Goal: Task Accomplishment & Management: Manage account settings

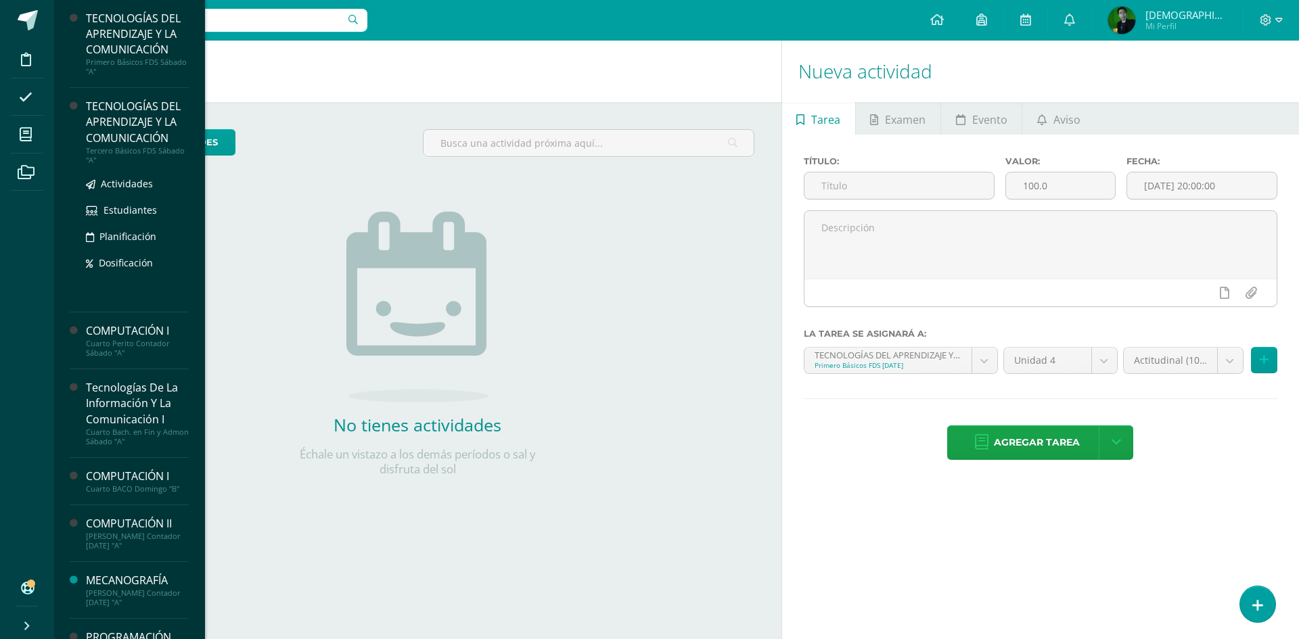
click at [103, 116] on div "TECNOLOGÍAS DEL APRENDIZAJE Y LA COMUNICACIÓN" at bounding box center [137, 122] width 103 height 47
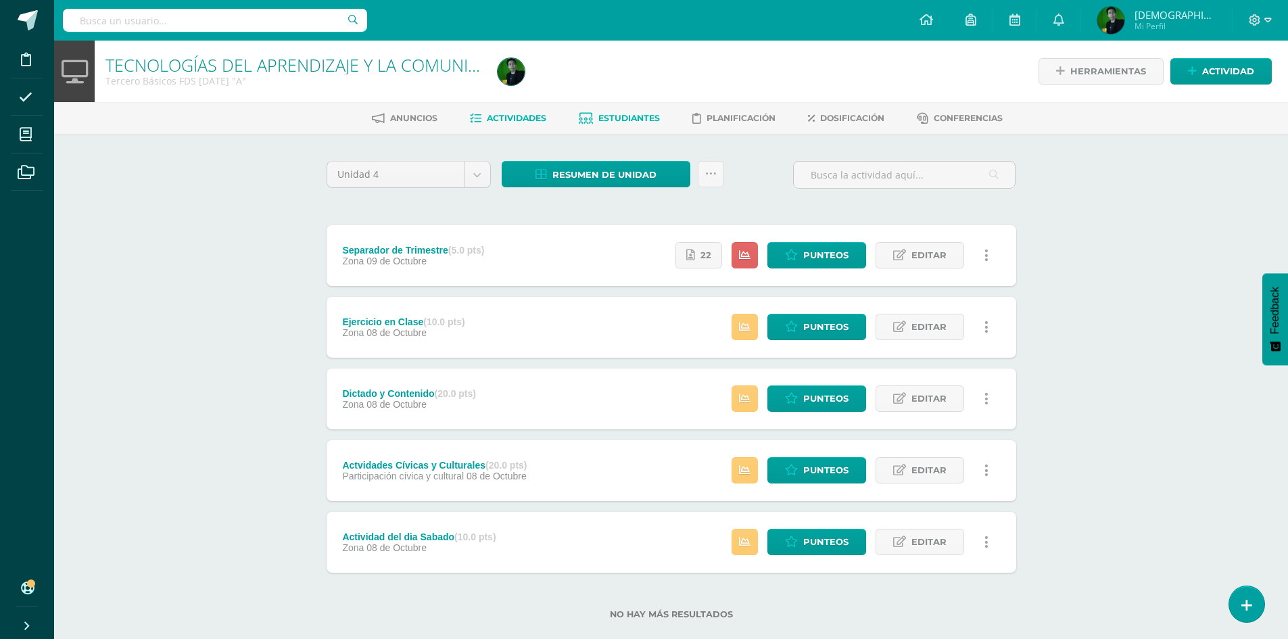
click at [623, 110] on link "Estudiantes" at bounding box center [619, 119] width 81 height 22
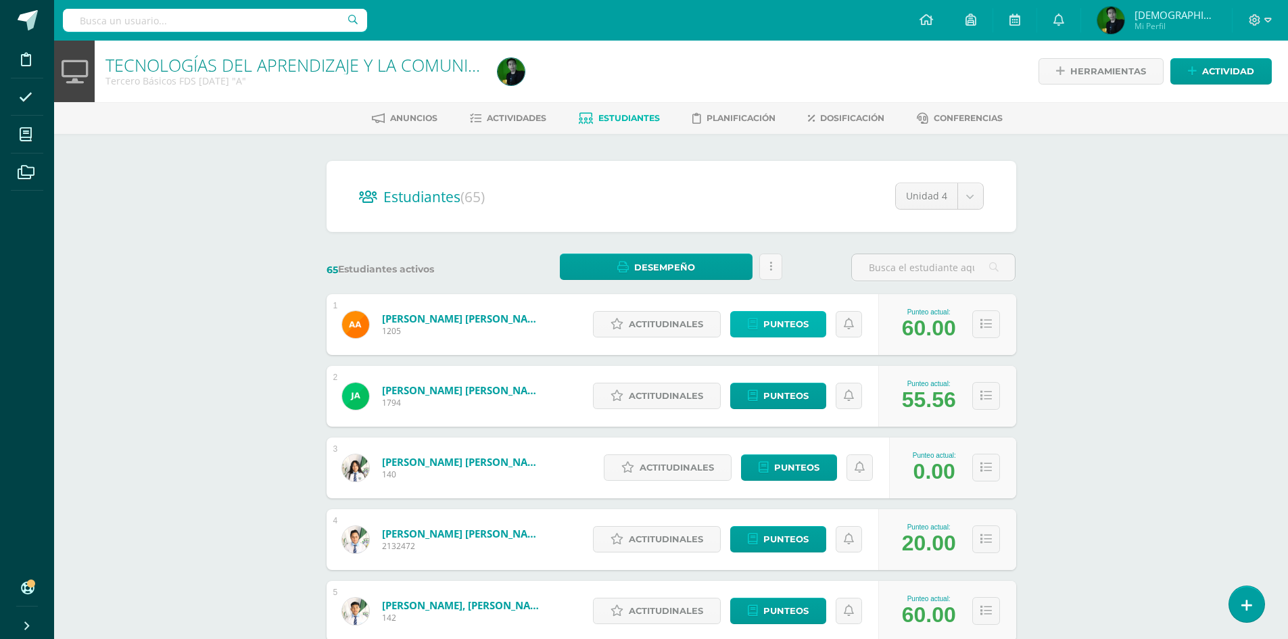
click at [758, 326] on icon at bounding box center [753, 324] width 10 height 11
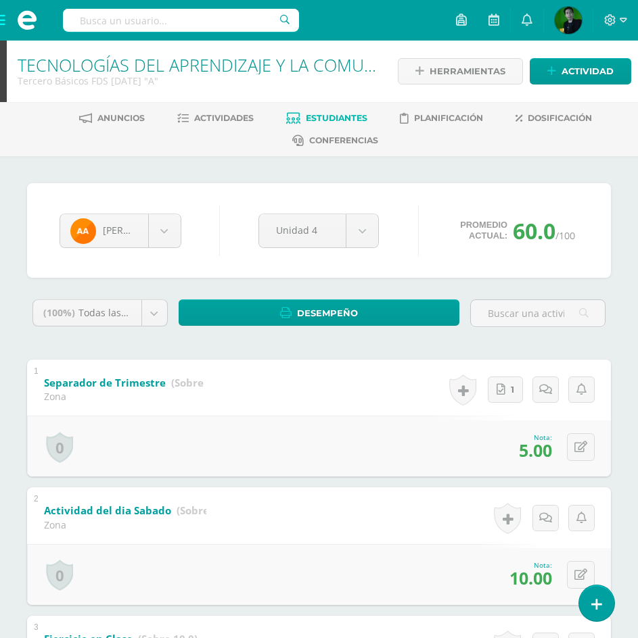
click at [19, 326] on div "Angel Aguilar Angel Aguilar Janderin Anavisca María Barrientos Kevin Cano Roger…" at bounding box center [319, 618] width 638 height 924
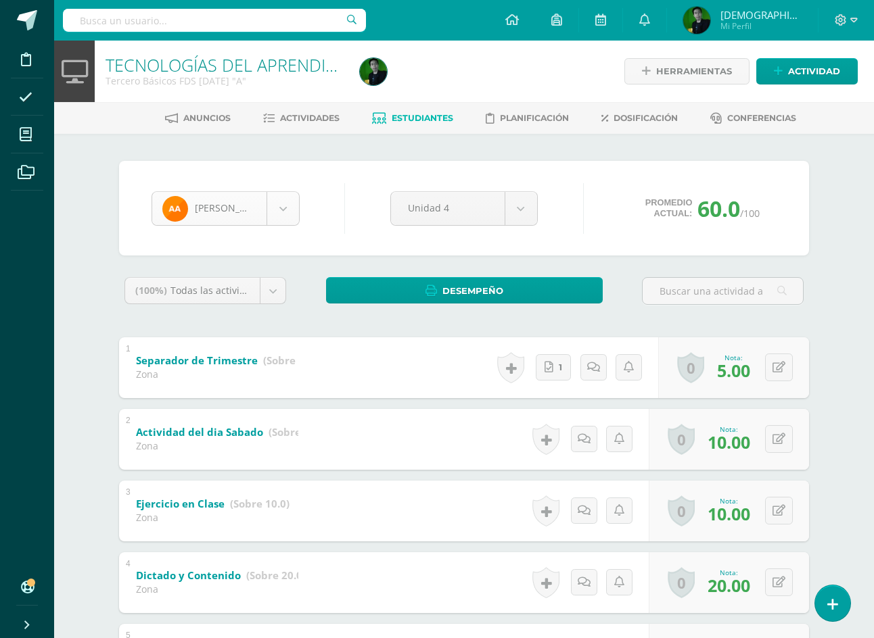
click at [223, 216] on body "Disciplina Asistencia Mis cursos Archivos Soporte Ayuda Reportar un problema Ce…" at bounding box center [437, 387] width 874 height 775
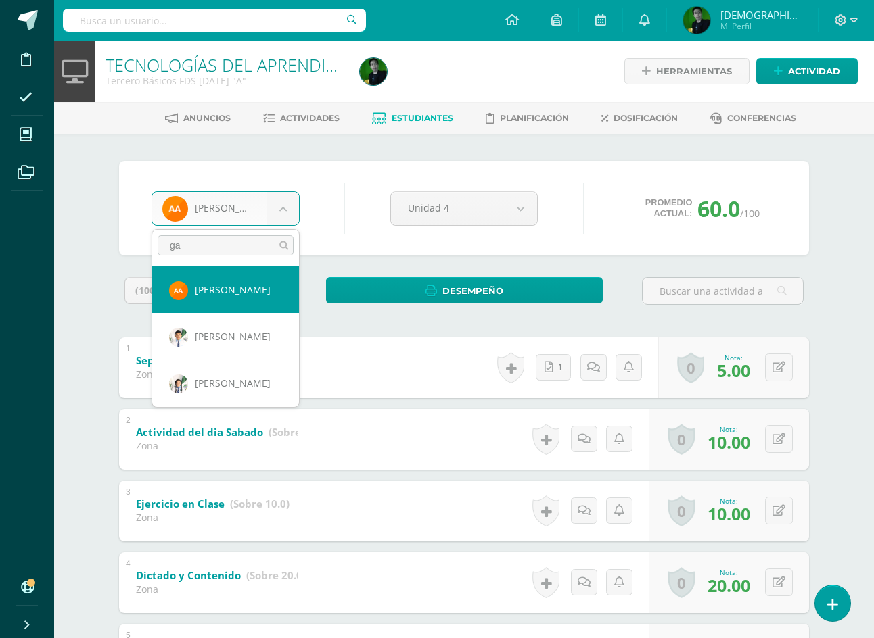
type input "g"
type input "go"
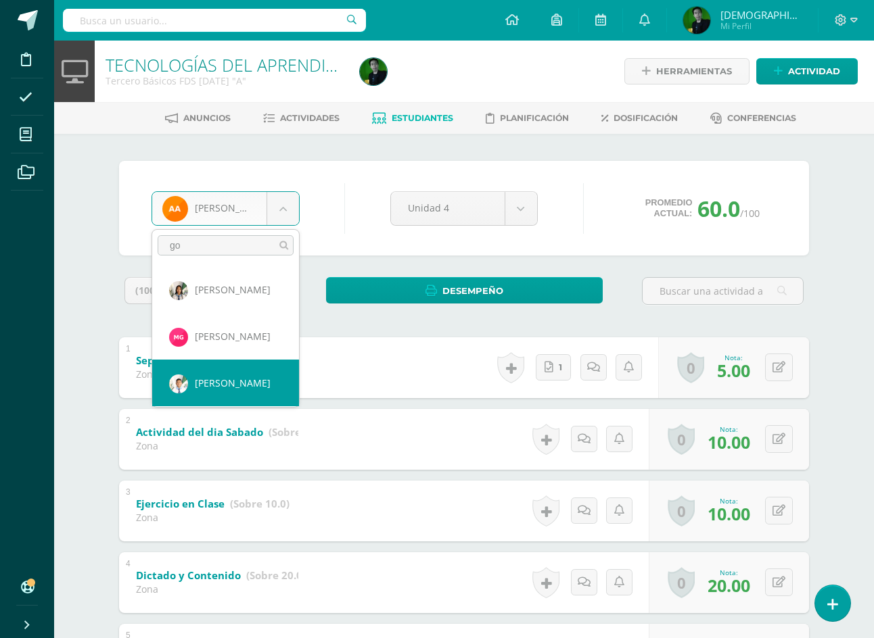
select select "7443"
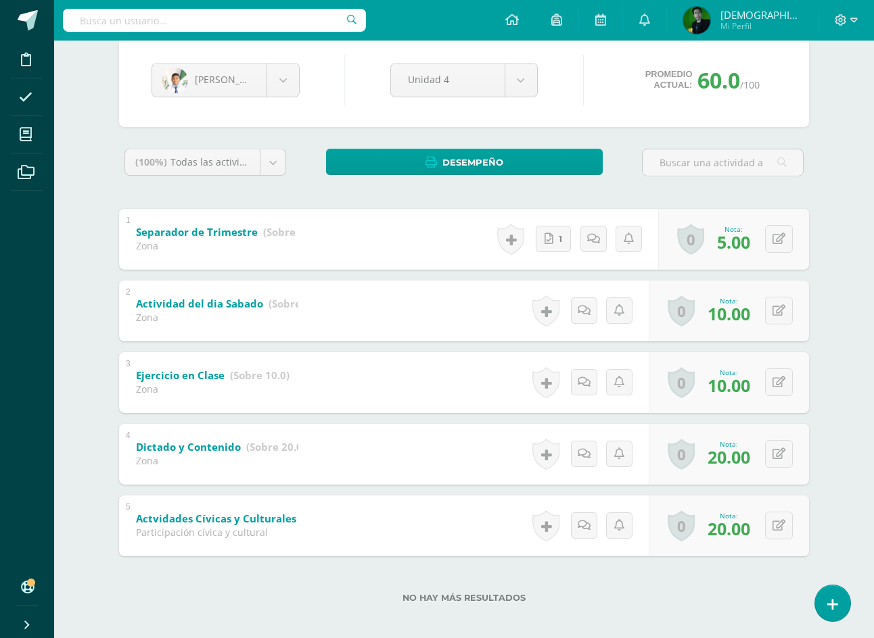
scroll to position [137, 0]
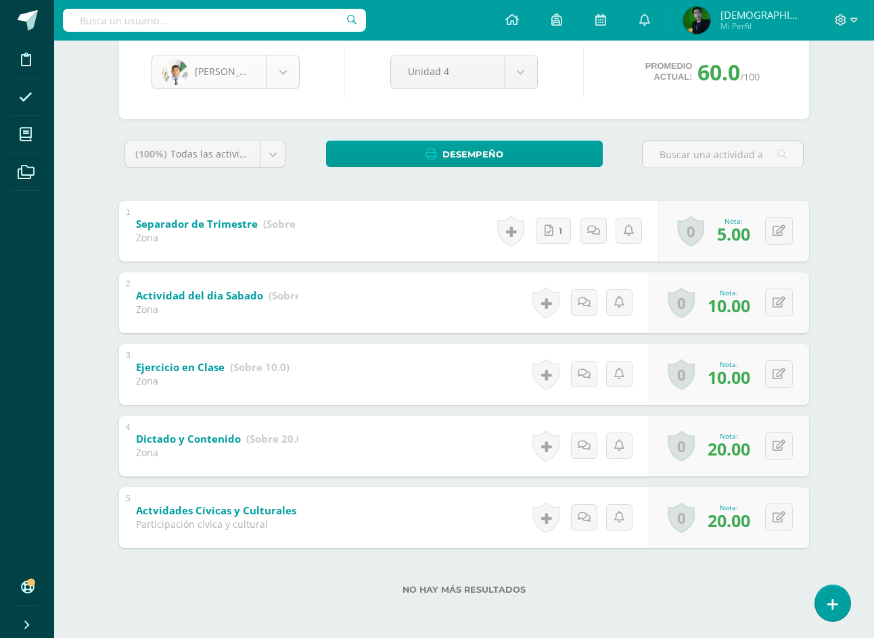
click at [222, 75] on body "Disciplina Asistencia Mis cursos Archivos Soporte Ayuda Reportar un problema Ce…" at bounding box center [437, 250] width 874 height 775
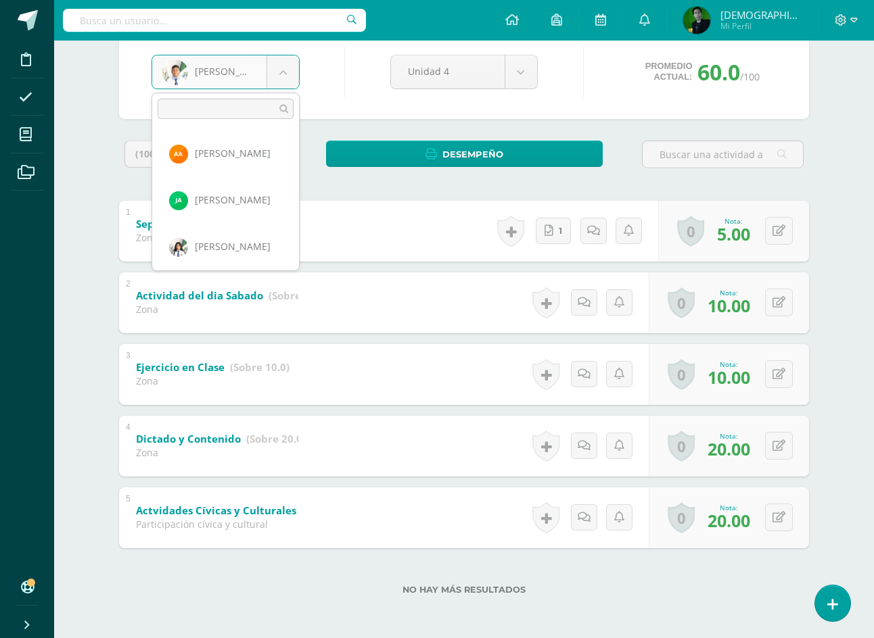
scroll to position [979, 0]
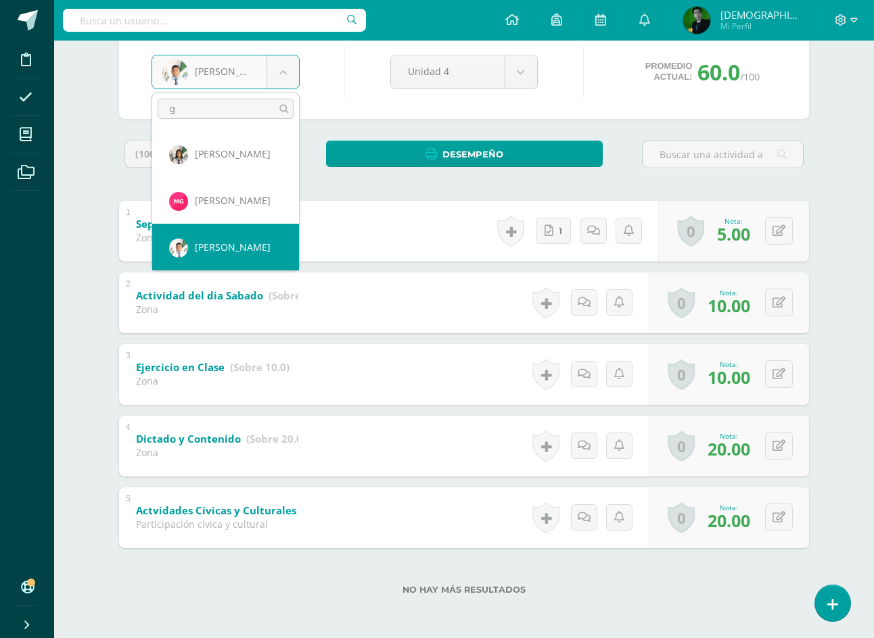
type input "gu"
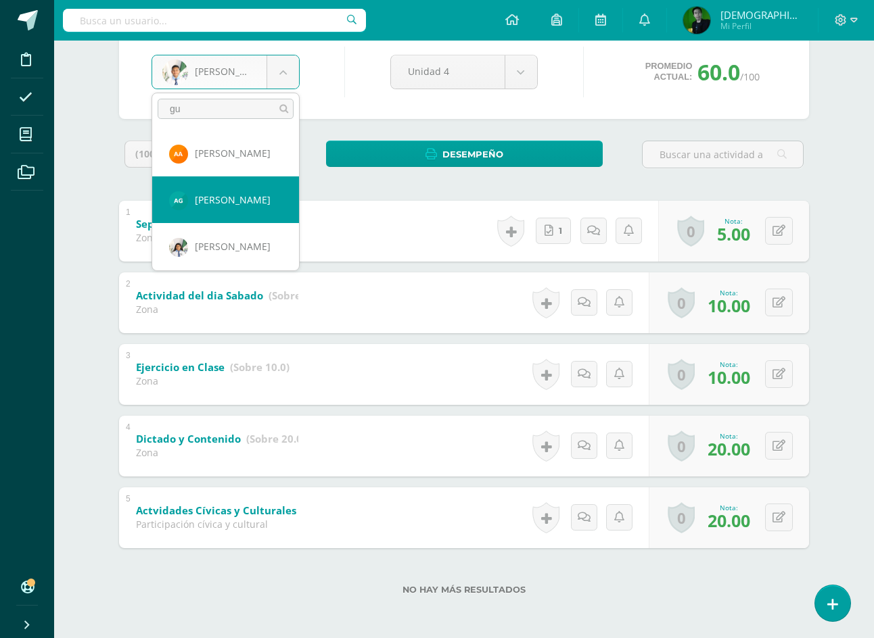
select select "8520"
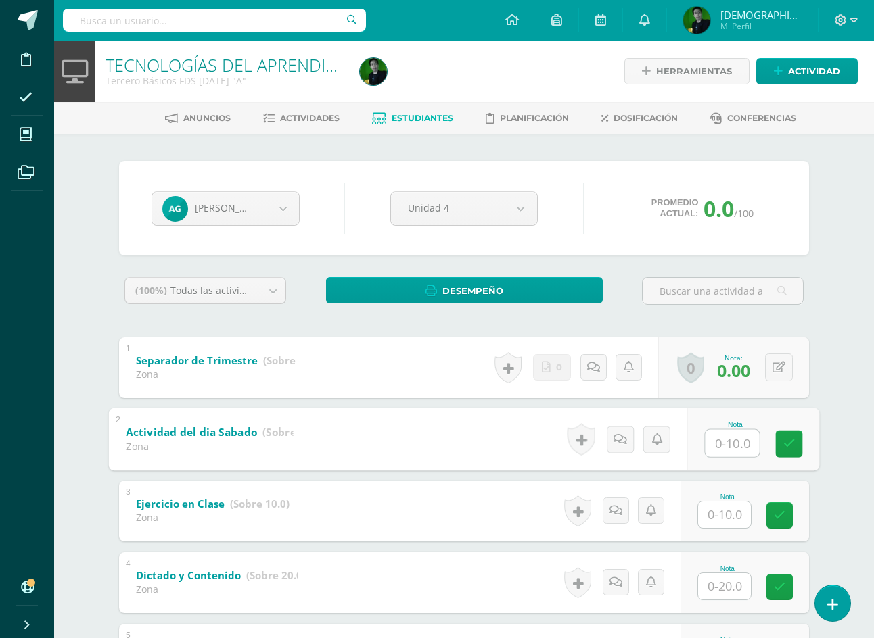
click at [729, 442] on input "text" at bounding box center [732, 442] width 54 height 27
type input "10"
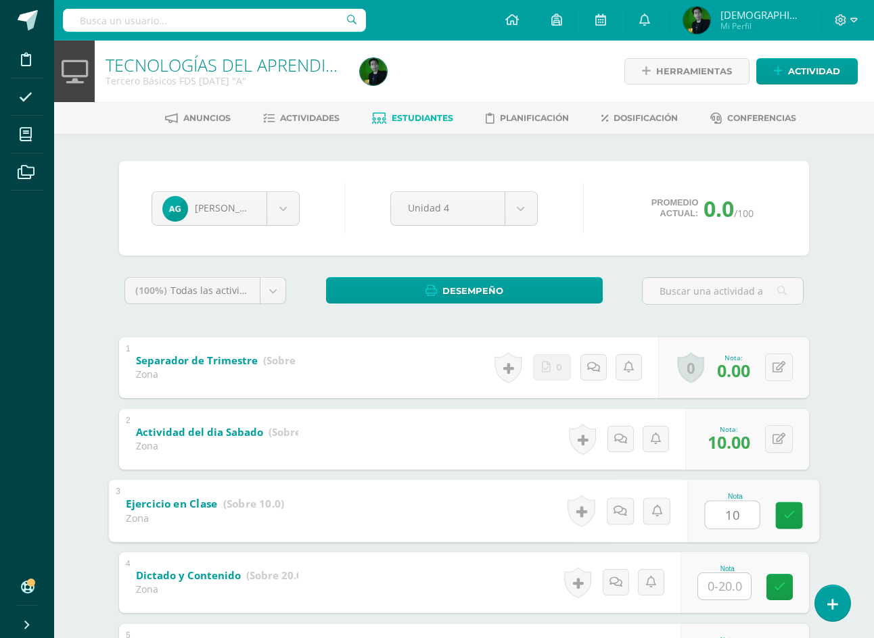
type input "10"
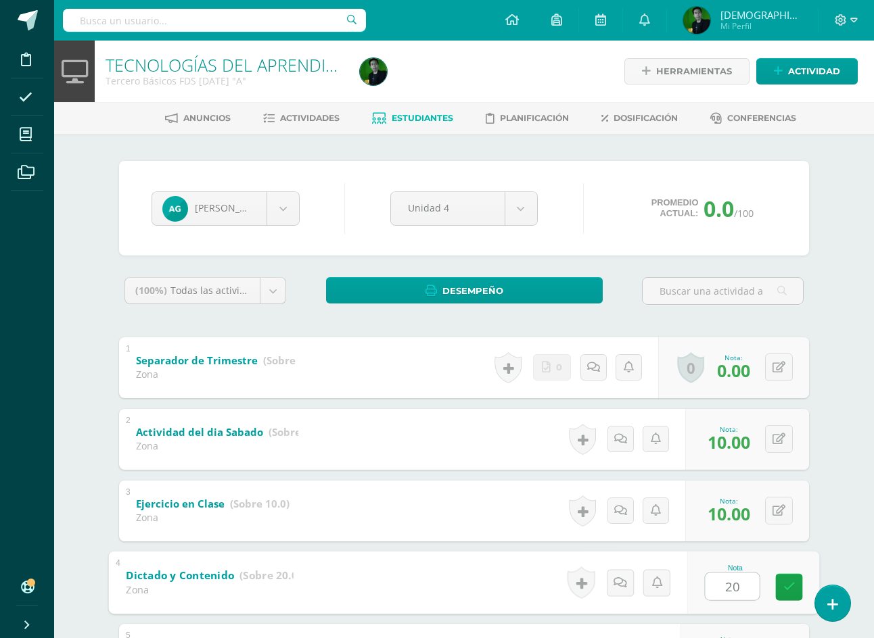
type input "20"
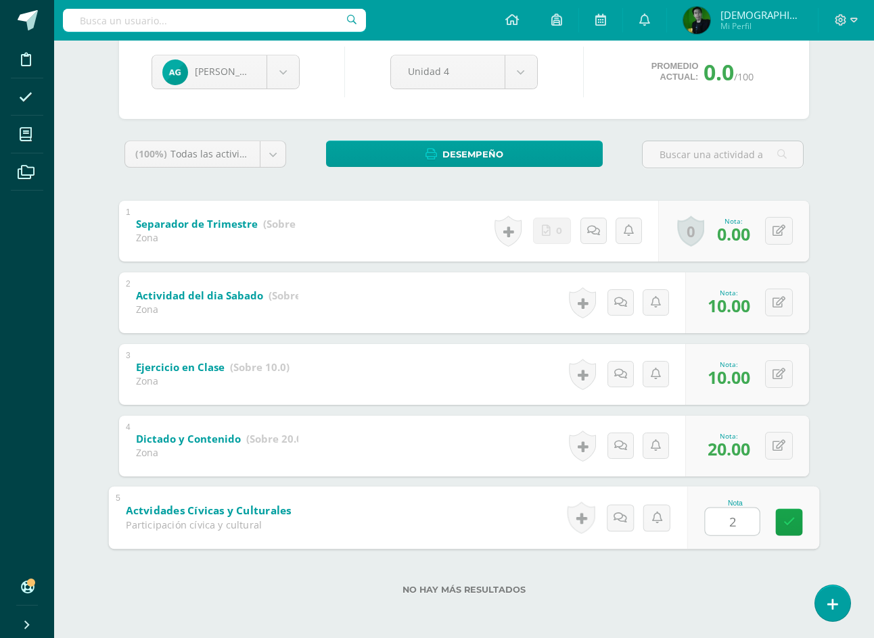
type input "20"
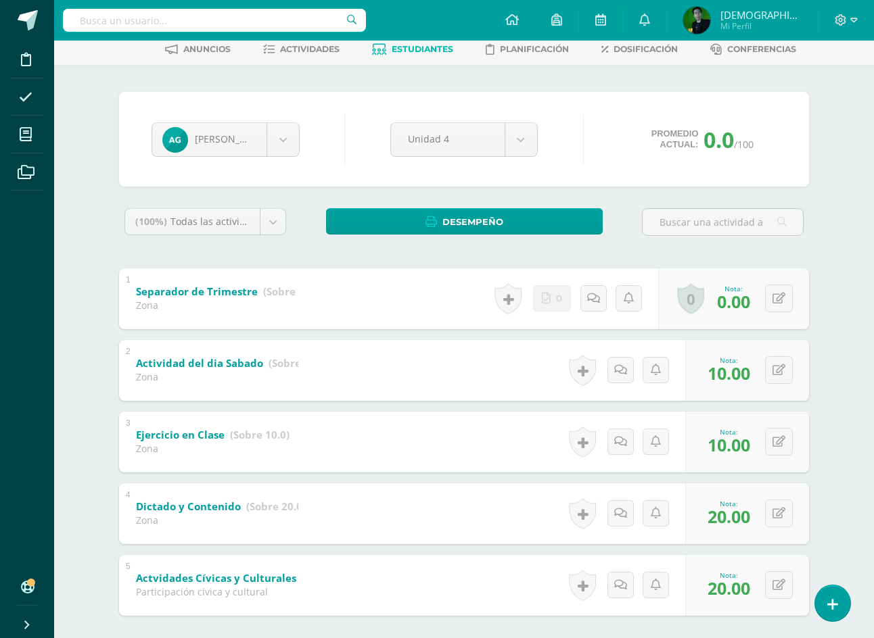
scroll to position [1, 0]
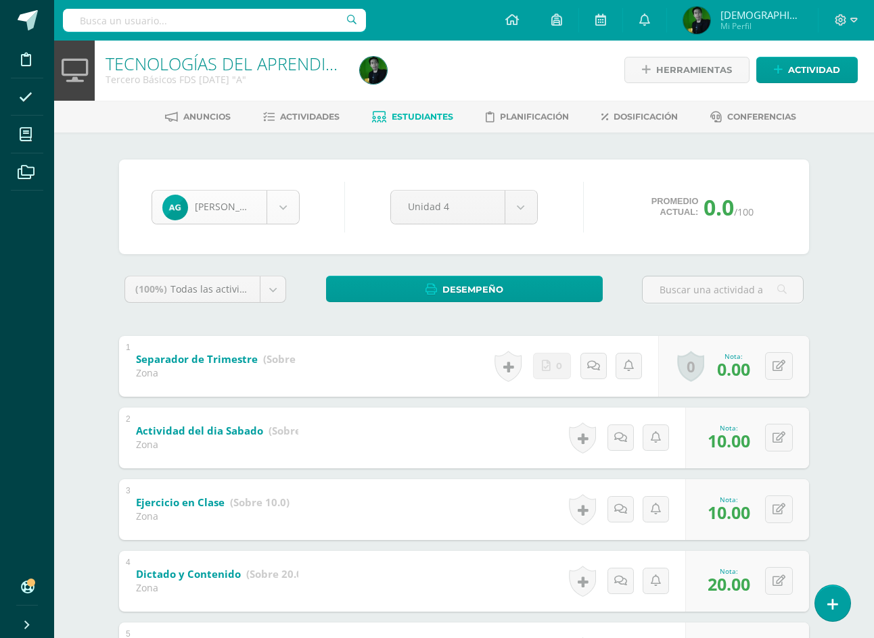
click at [227, 213] on body "Disciplina Asistencia Mis cursos Archivos Soporte Ayuda Reportar un problema Ce…" at bounding box center [437, 386] width 874 height 775
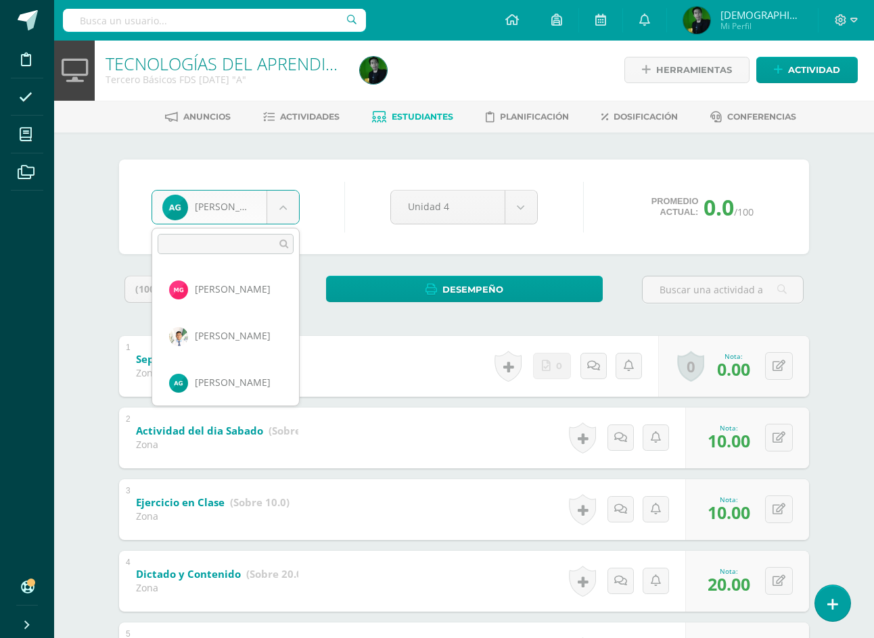
scroll to position [1073, 0]
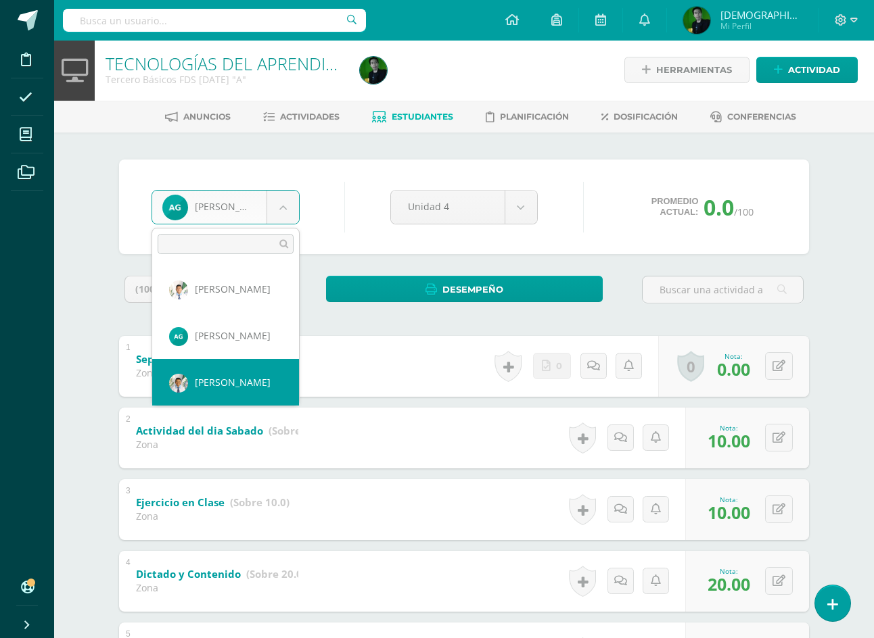
select select "7445"
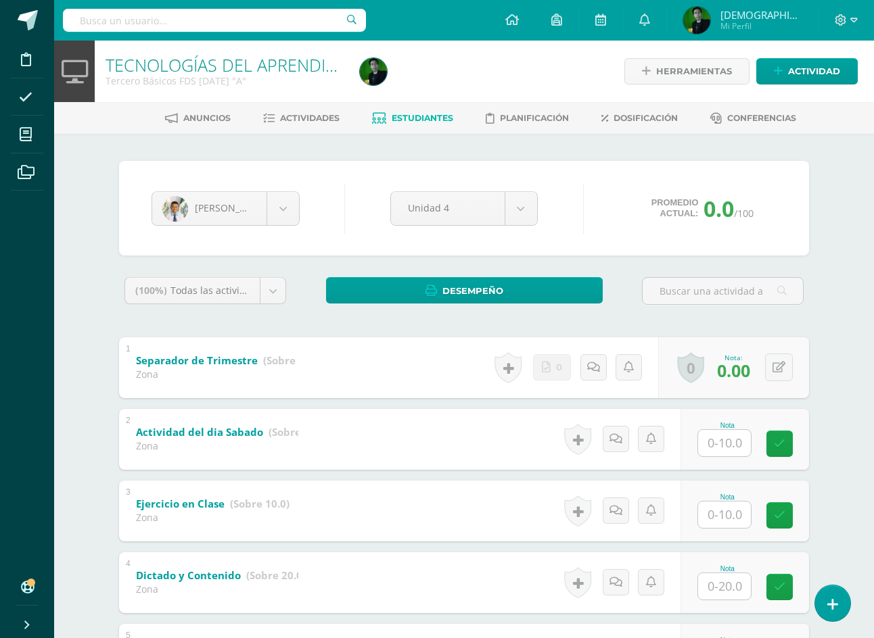
click at [731, 449] on input "text" at bounding box center [724, 443] width 53 height 26
type input "10"
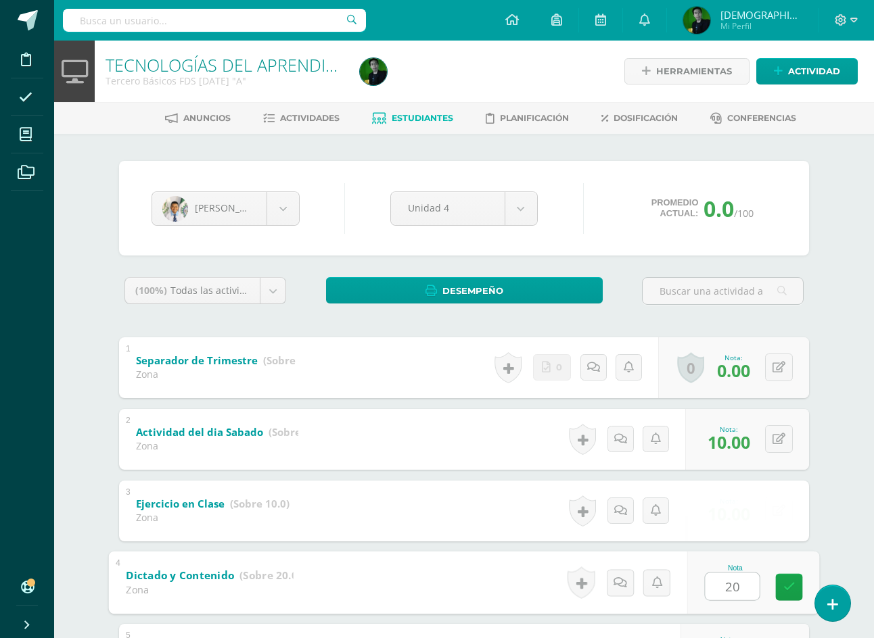
type input "20"
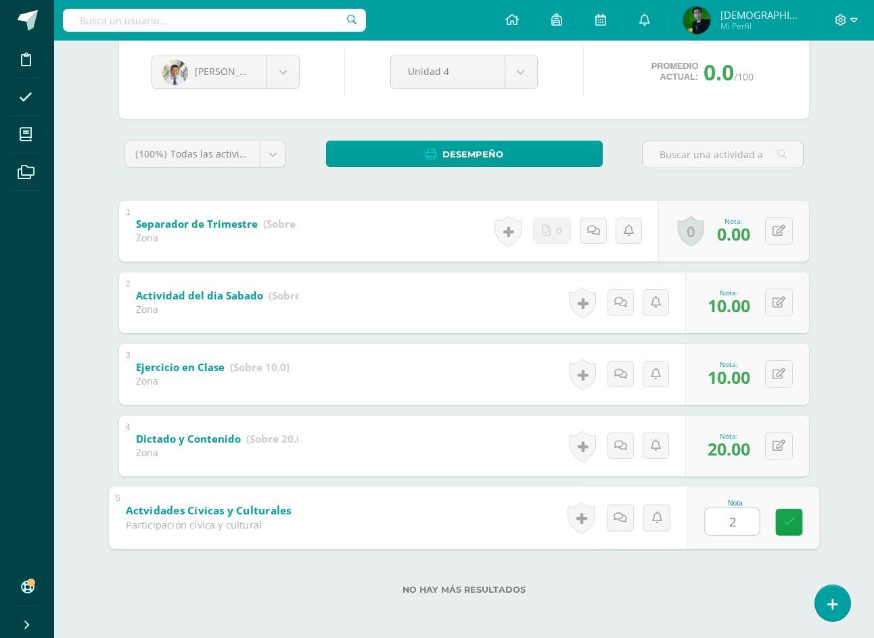
type input "20"
click at [233, 75] on body "Disciplina Asistencia Mis cursos Archivos Soporte Ayuda Reportar un problema Ce…" at bounding box center [437, 250] width 874 height 775
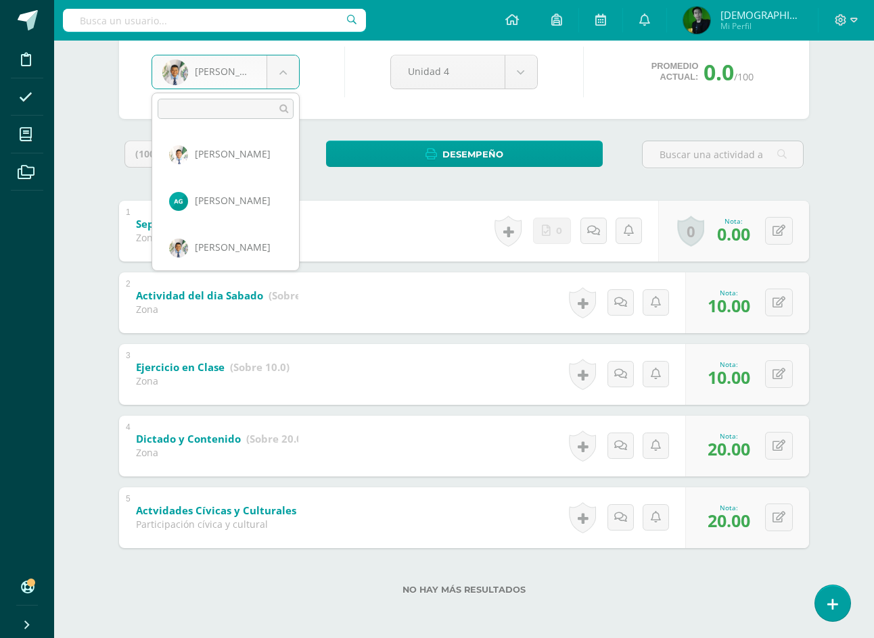
scroll to position [1119, 0]
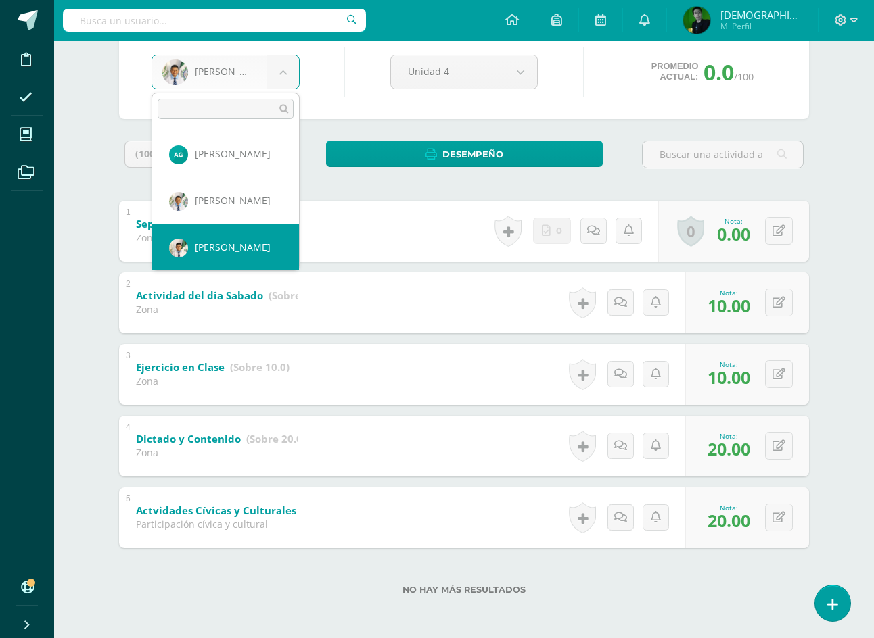
select select "7446"
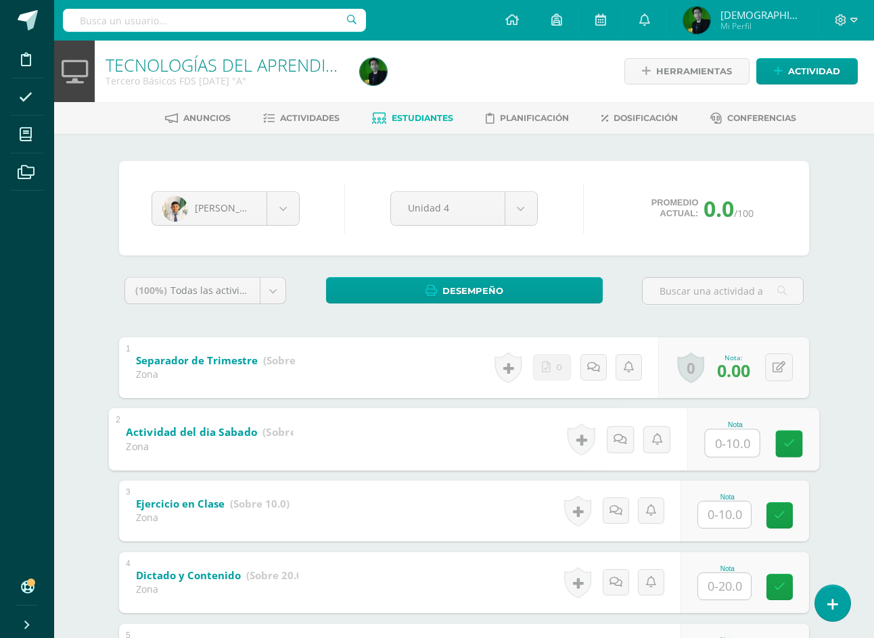
click at [723, 443] on input "text" at bounding box center [732, 442] width 54 height 27
type input "10"
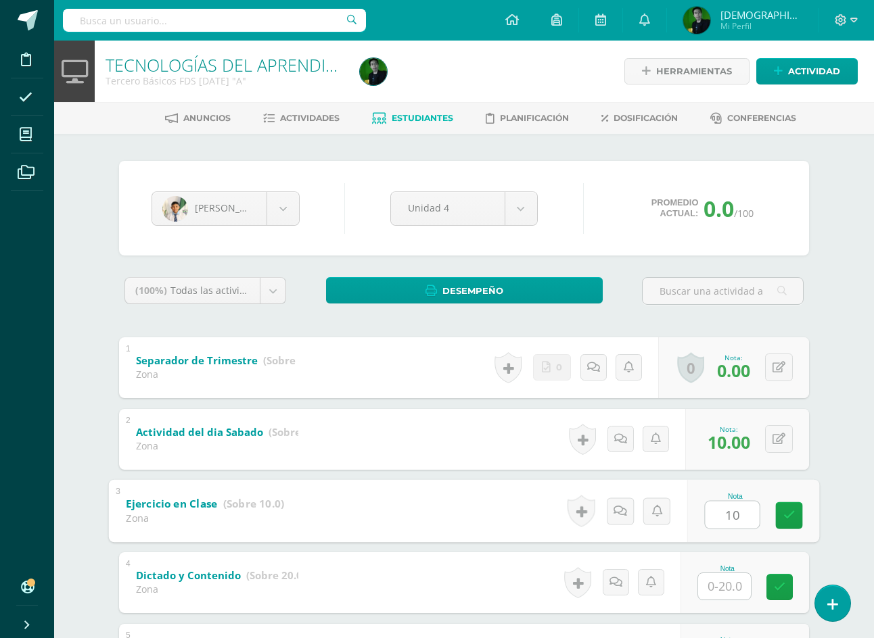
type input "10"
type input "20"
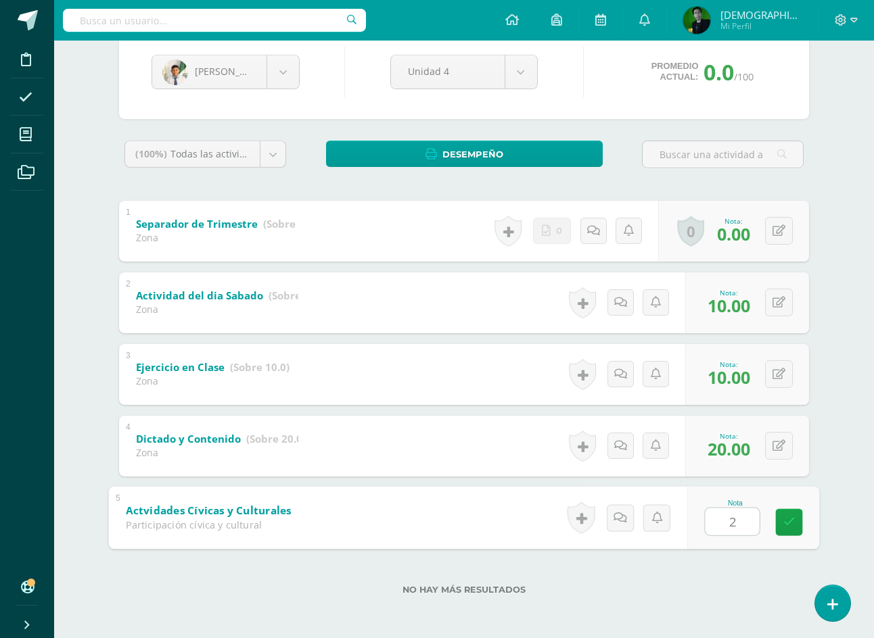
type input "20"
click at [224, 66] on body "Disciplina Asistencia Mis cursos Archivos Soporte Ayuda Reportar un problema Ce…" at bounding box center [437, 250] width 874 height 775
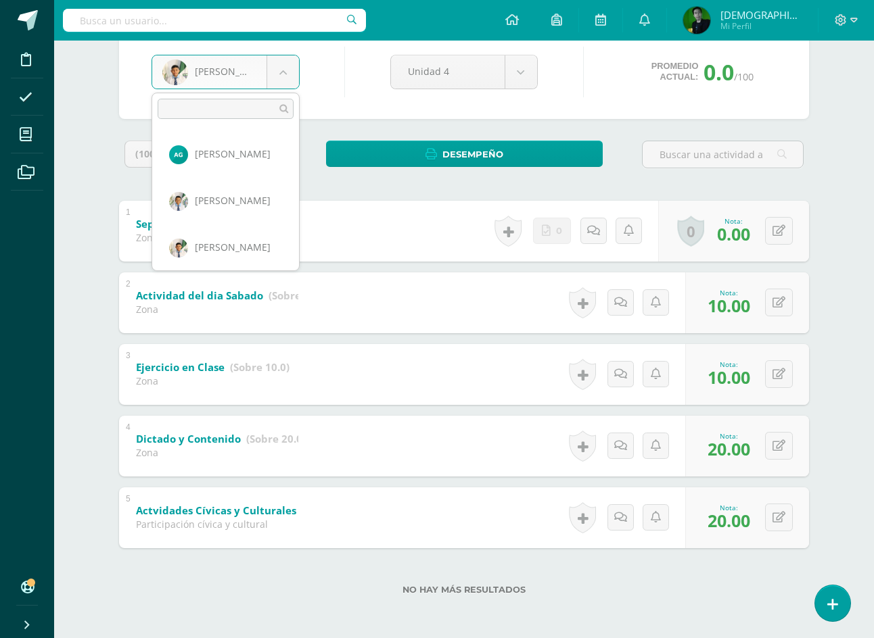
scroll to position [1166, 0]
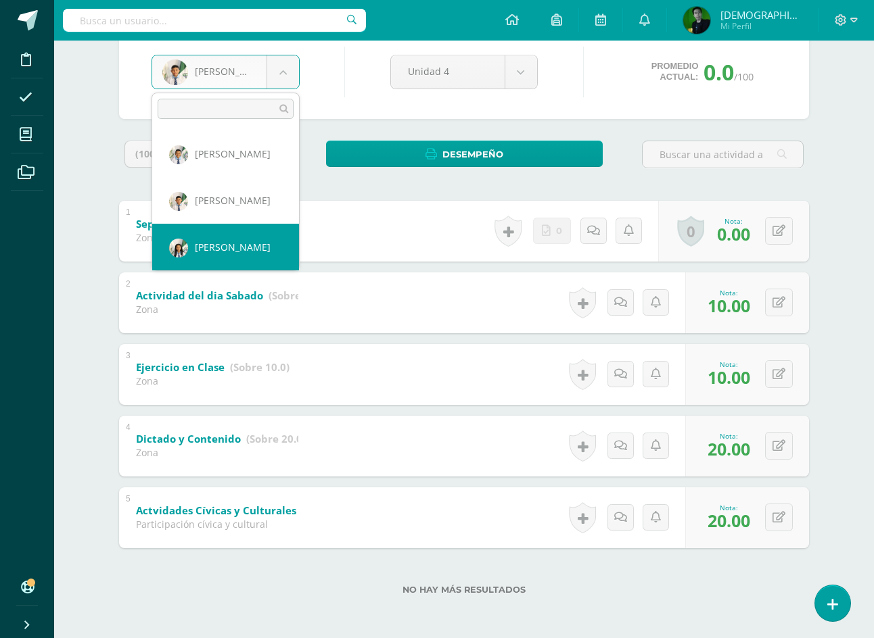
select select "7447"
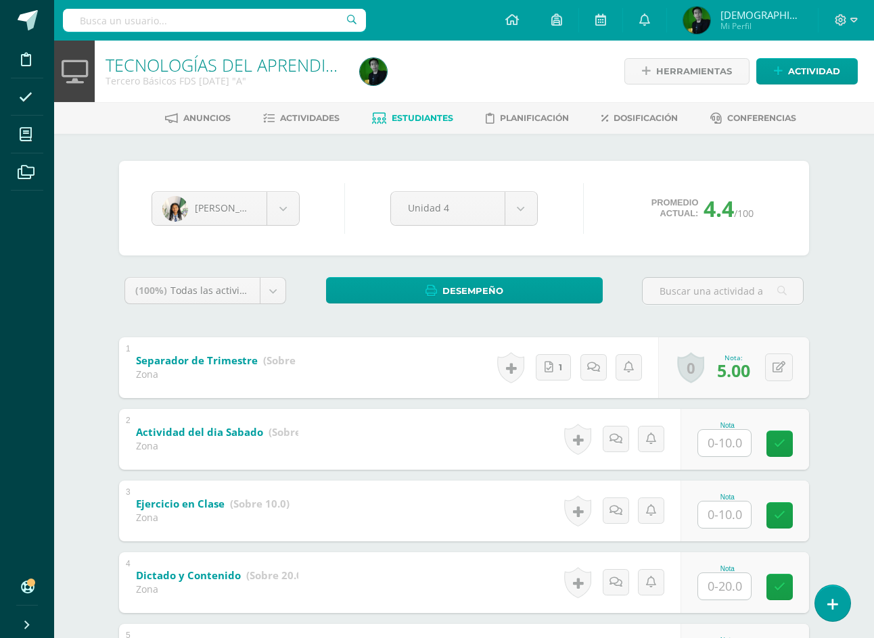
click at [740, 446] on input "text" at bounding box center [724, 443] width 53 height 26
type input "10"
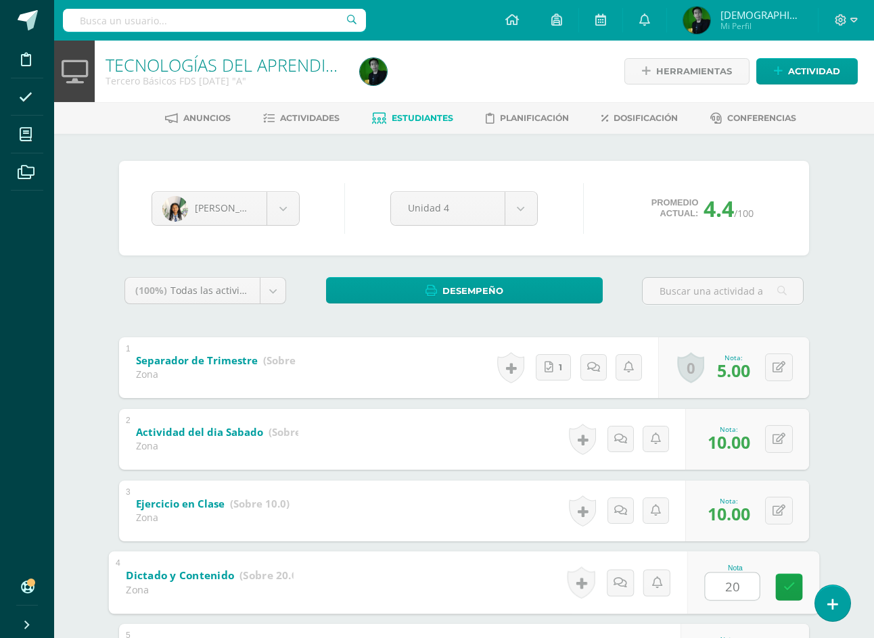
type input "20"
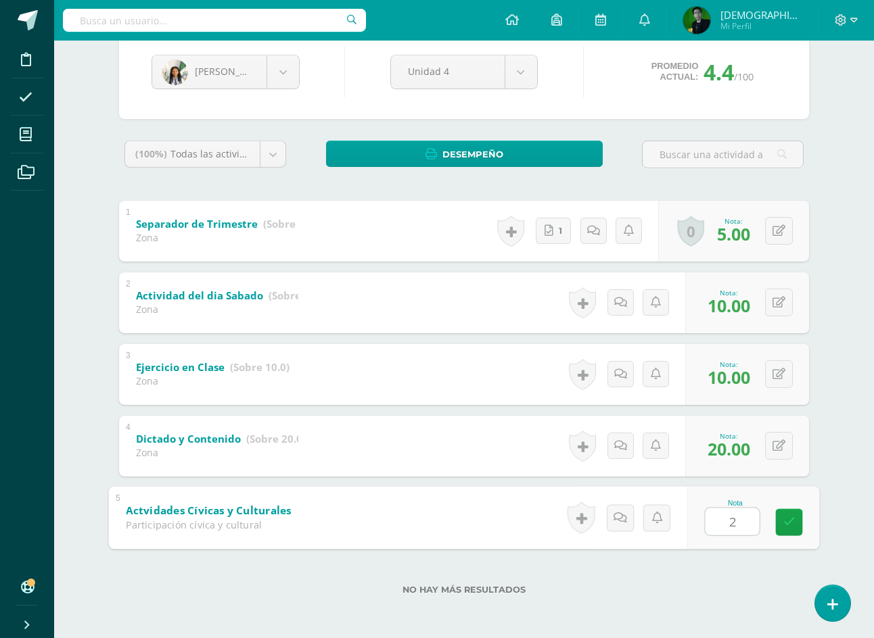
type input "20"
click at [204, 77] on body "Disciplina Asistencia Mis cursos Archivos Soporte Ayuda Reportar un problema Ce…" at bounding box center [437, 250] width 874 height 775
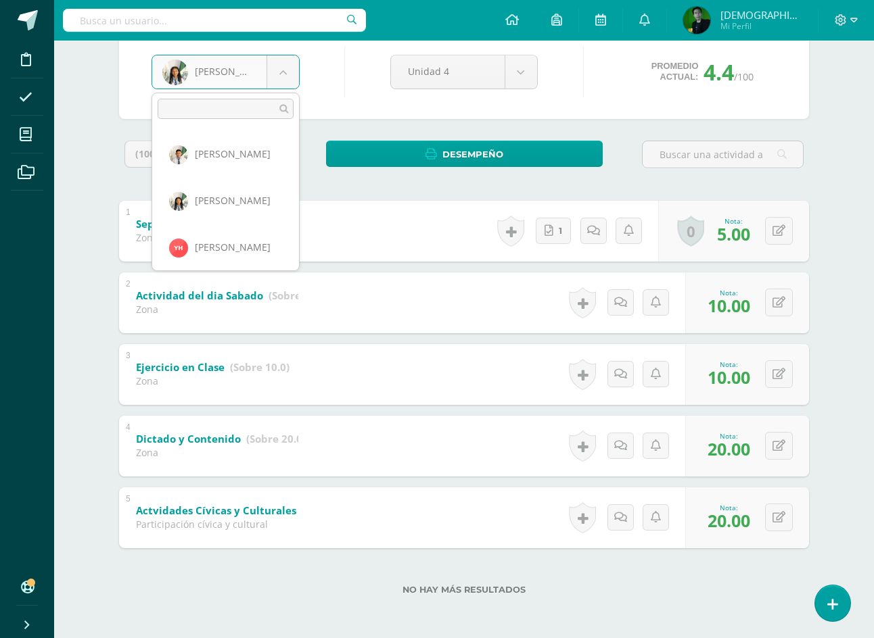
scroll to position [1259, 0]
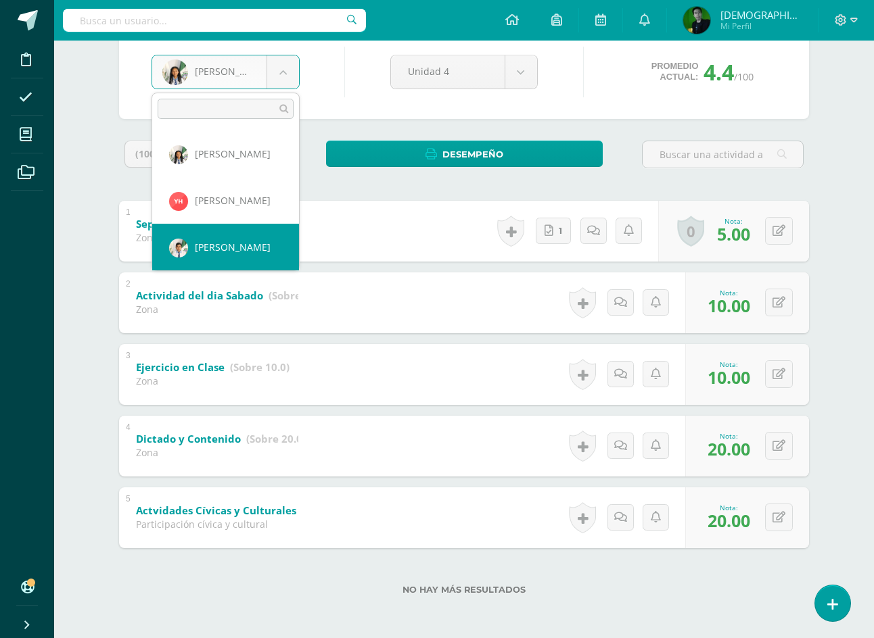
select select "7448"
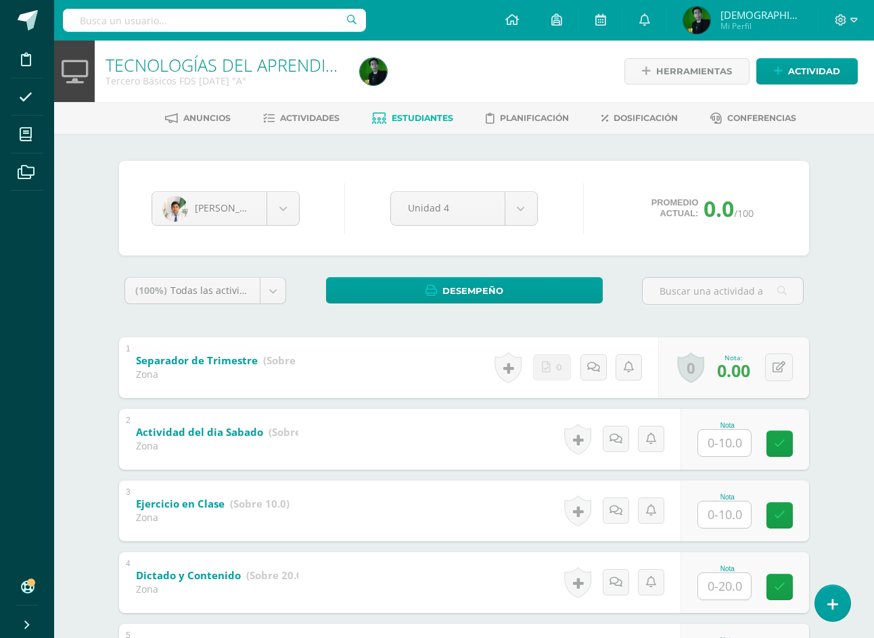
click at [739, 438] on input "text" at bounding box center [724, 443] width 53 height 26
type input "7"
type input "10"
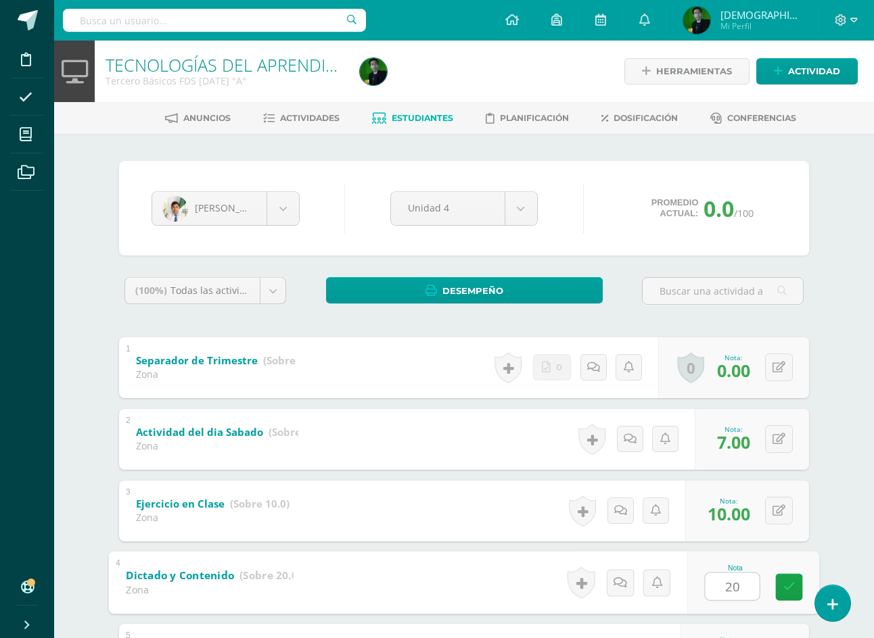
type input "20"
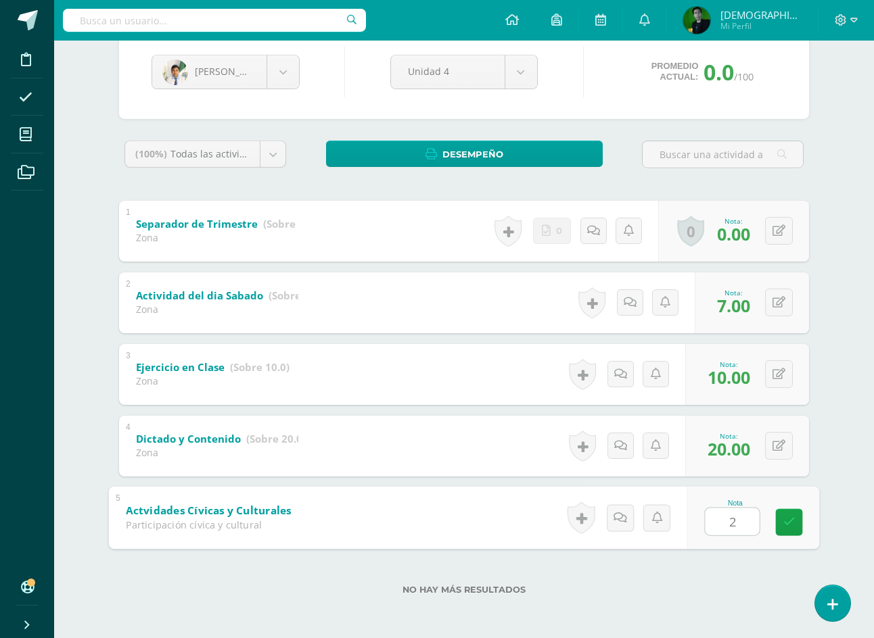
type input "20"
click at [248, 78] on body "Disciplina Asistencia Mis cursos Archivos Soporte Ayuda Reportar un problema Ce…" at bounding box center [437, 250] width 874 height 775
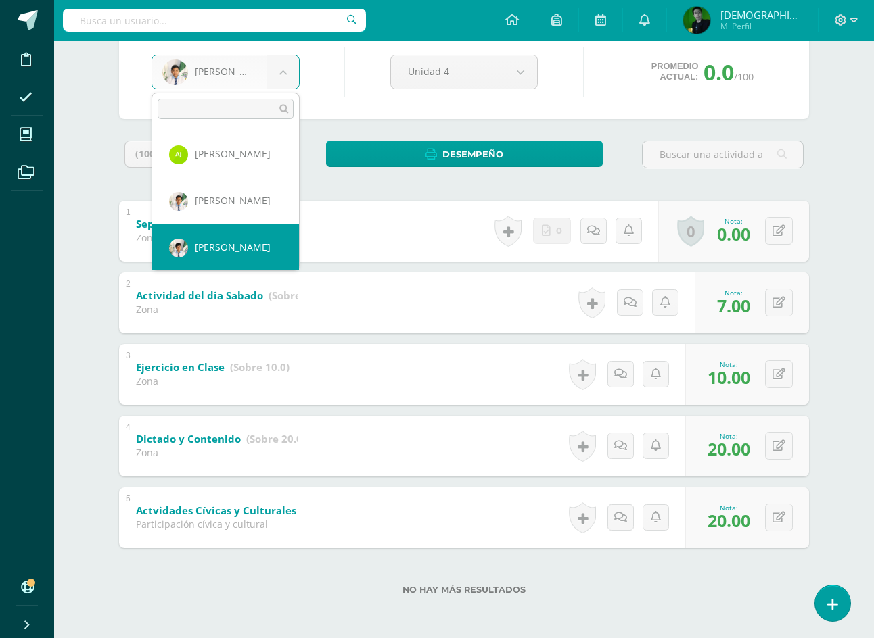
scroll to position [1446, 0]
select select "7451"
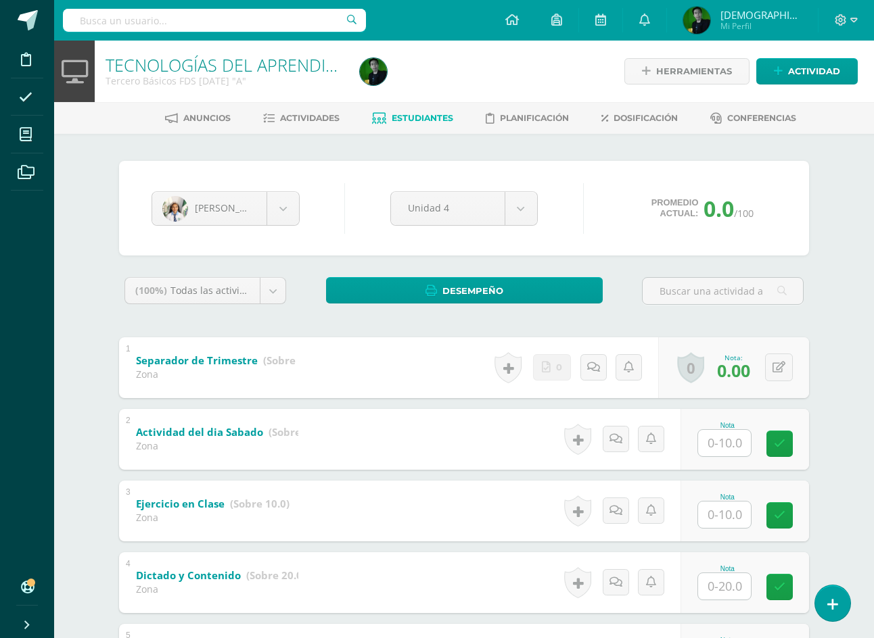
click at [737, 446] on input "text" at bounding box center [724, 443] width 53 height 26
type input "0"
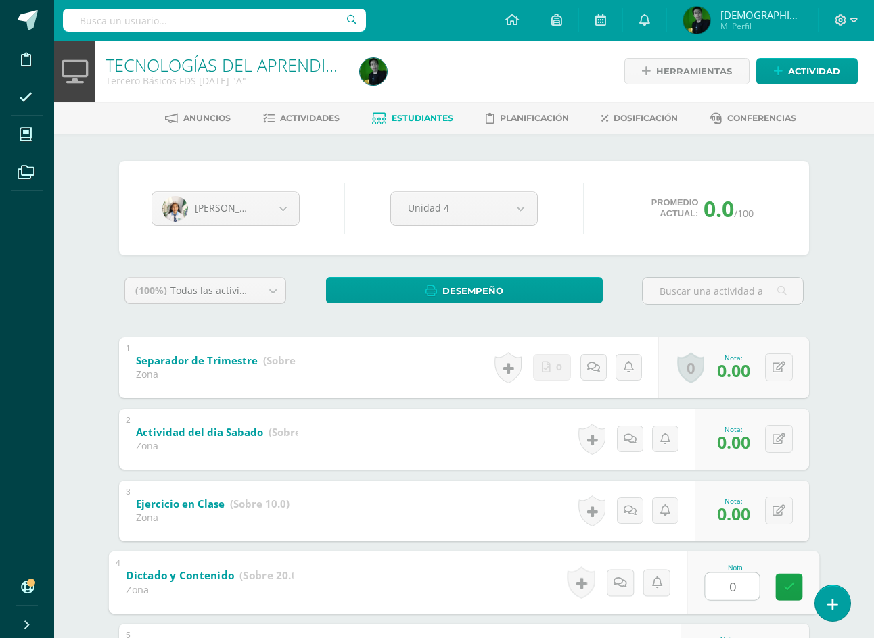
type input "0"
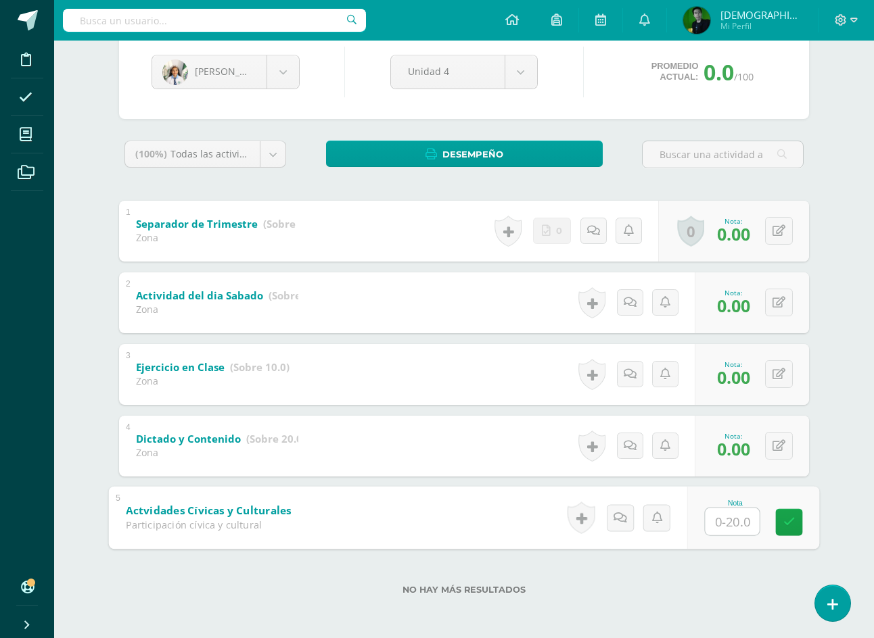
type input "0"
click at [195, 65] on body "Disciplina Asistencia Mis cursos Archivos Soporte Ayuda Reportar un problema Ce…" at bounding box center [437, 250] width 874 height 775
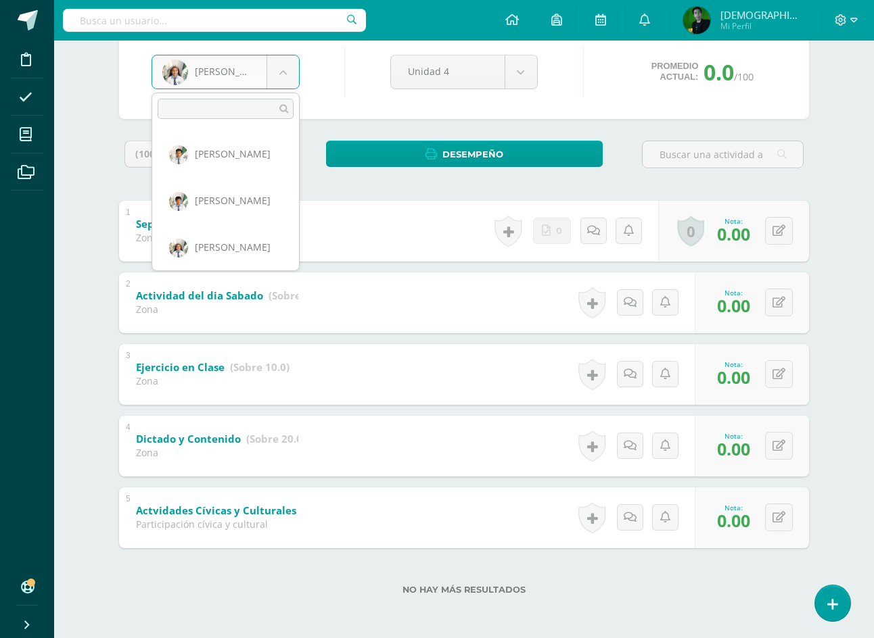
scroll to position [1493, 0]
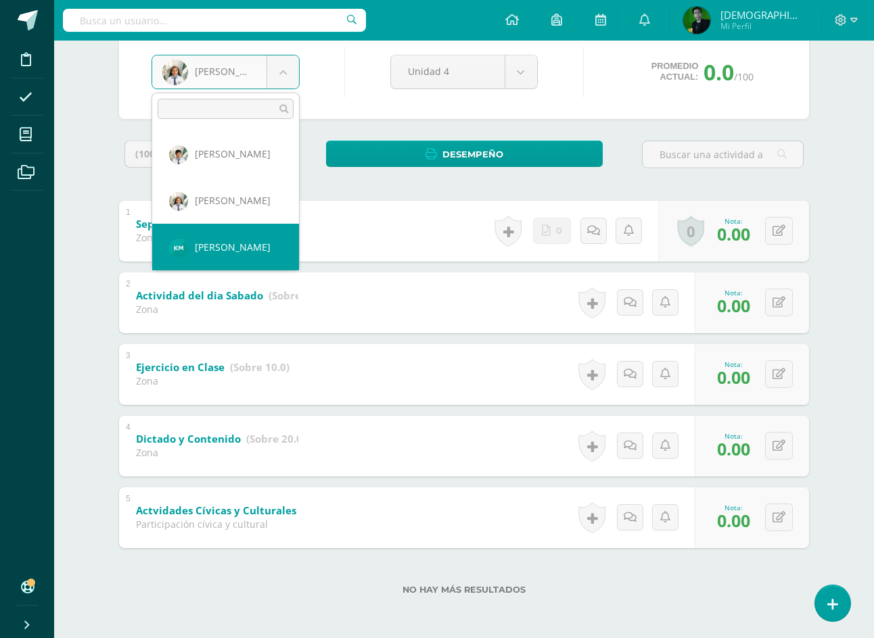
select select "9133"
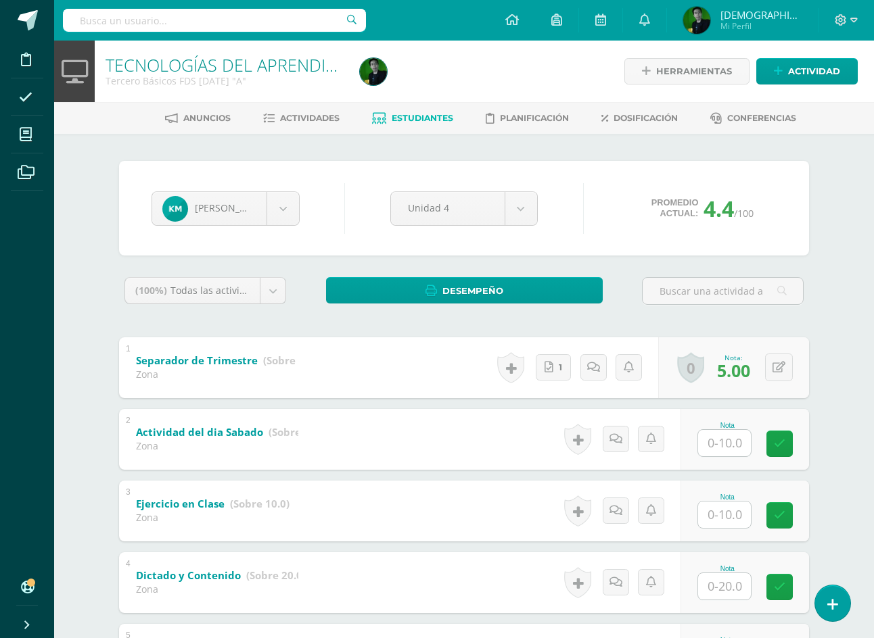
click at [734, 446] on input "text" at bounding box center [724, 443] width 53 height 26
type input "10"
type input "20"
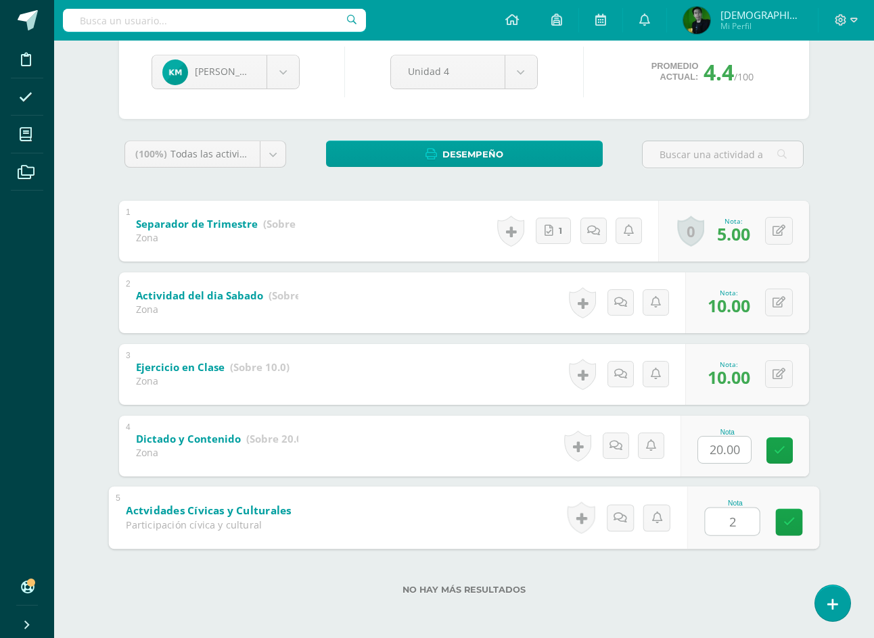
type input "20"
click at [207, 77] on body "Disciplina Asistencia Mis cursos Archivos Soporte Ayuda Reportar un problema Ce…" at bounding box center [437, 250] width 874 height 775
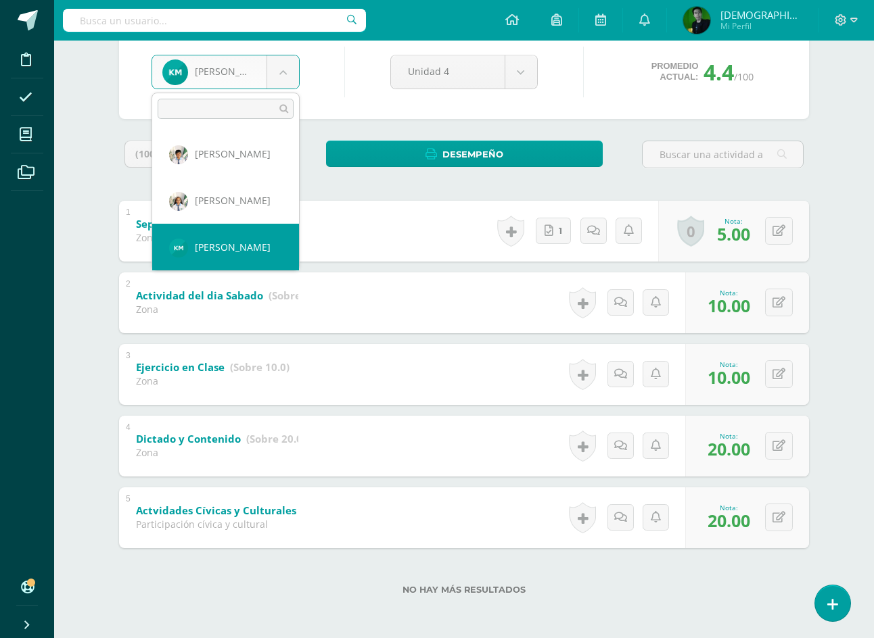
scroll to position [1539, 0]
select select "9177"
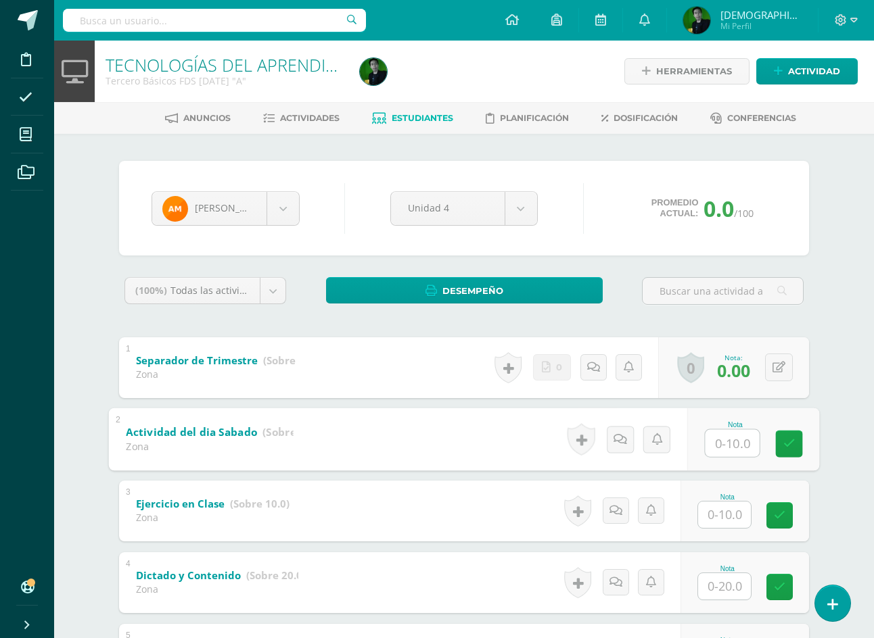
click at [745, 442] on input "text" at bounding box center [732, 442] width 54 height 27
type input "10"
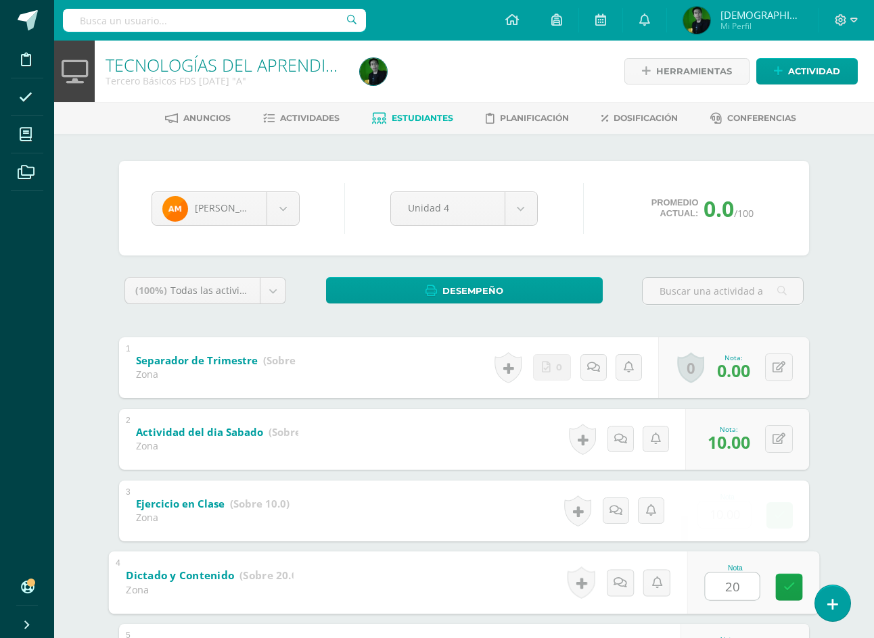
type input "20"
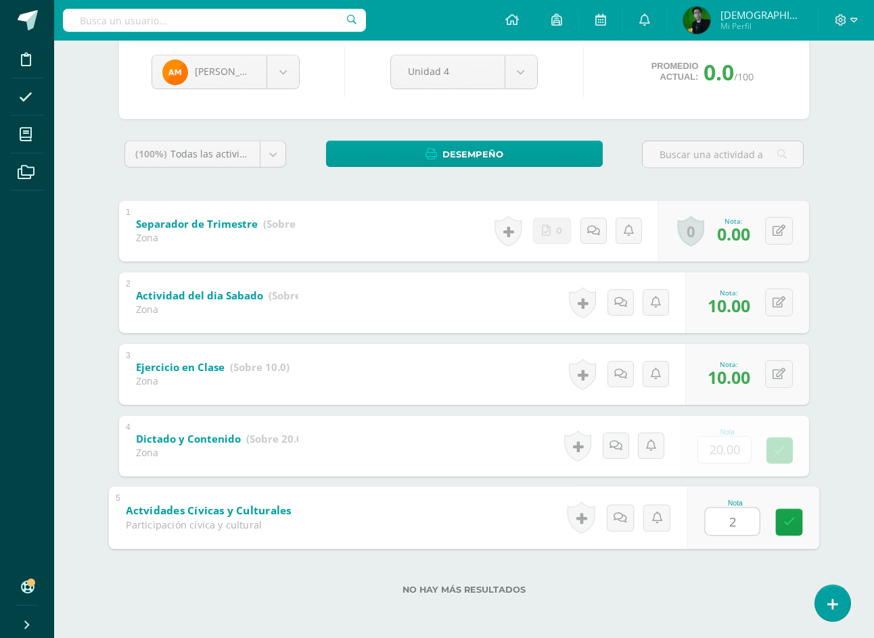
type input "20"
click at [206, 77] on body "Disciplina Asistencia Mis cursos Archivos Soporte Ayuda Reportar un problema Ce…" at bounding box center [437, 250] width 874 height 775
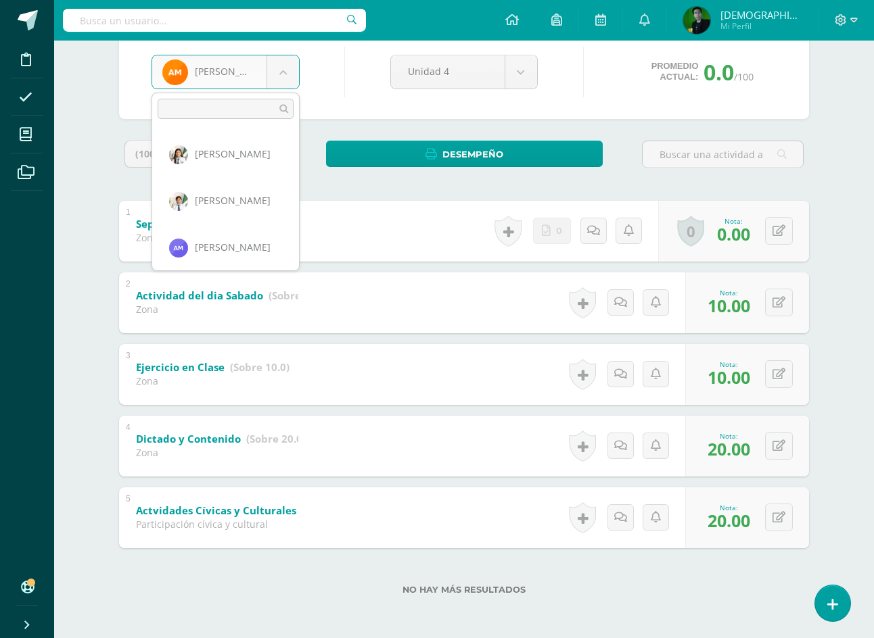
scroll to position [1819, 0]
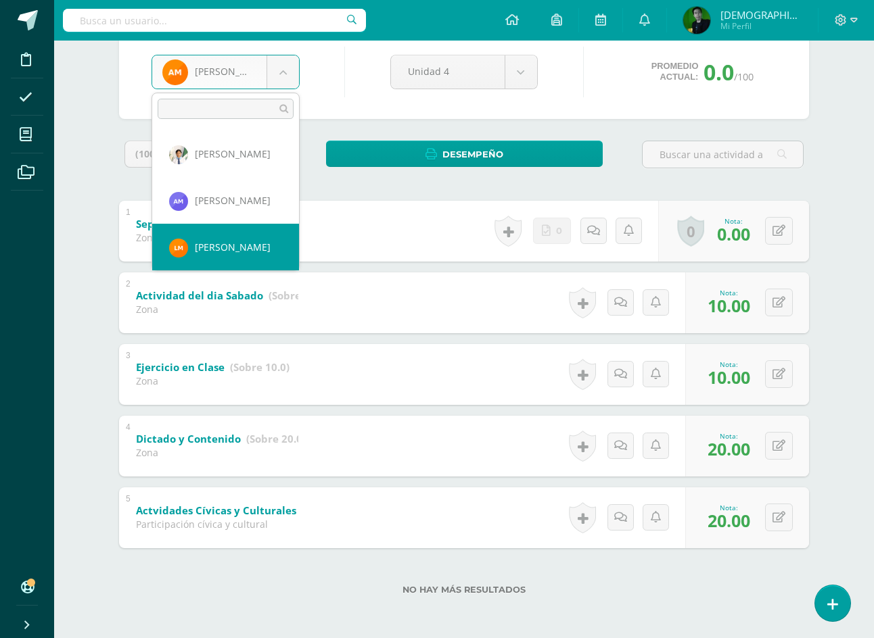
select select "8476"
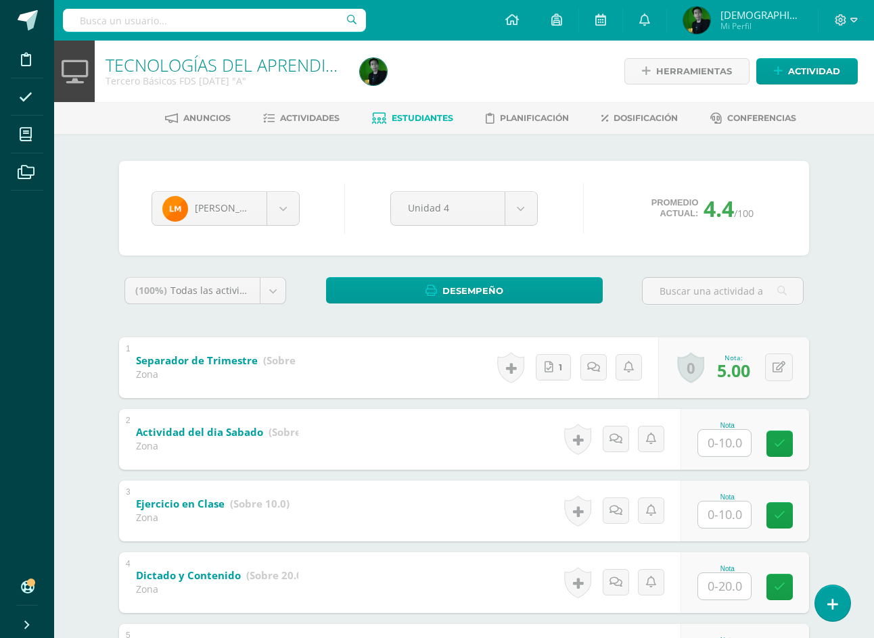
click at [731, 447] on input "text" at bounding box center [724, 443] width 53 height 26
type input "10"
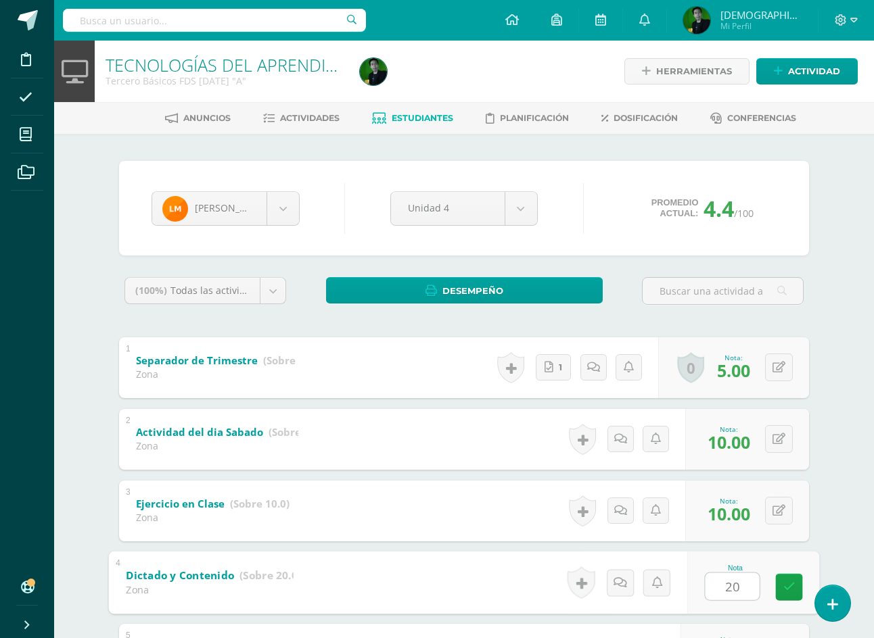
type input "20"
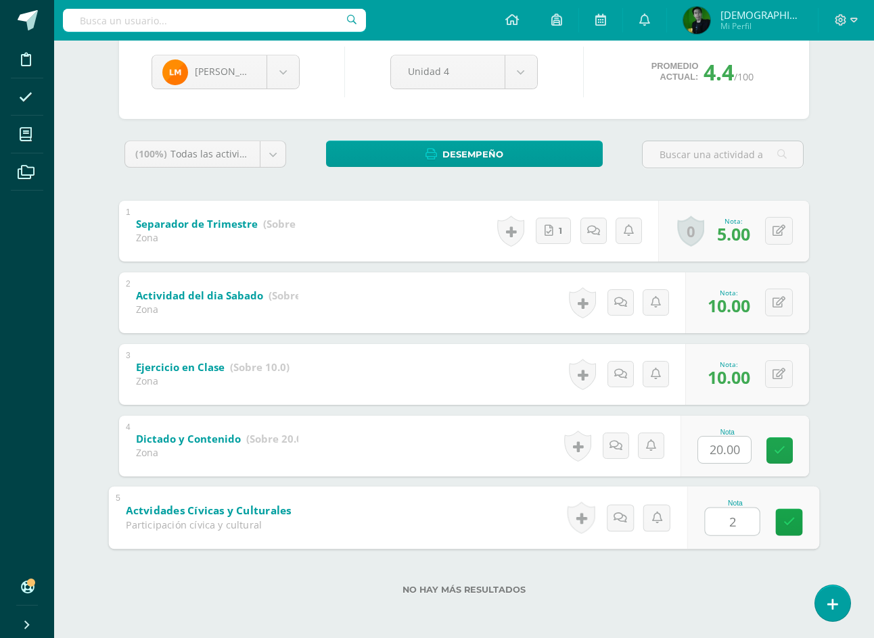
type input "20"
click at [243, 70] on body "Disciplina Asistencia Mis cursos Archivos Soporte Ayuda Reportar un problema Ce…" at bounding box center [437, 250] width 874 height 775
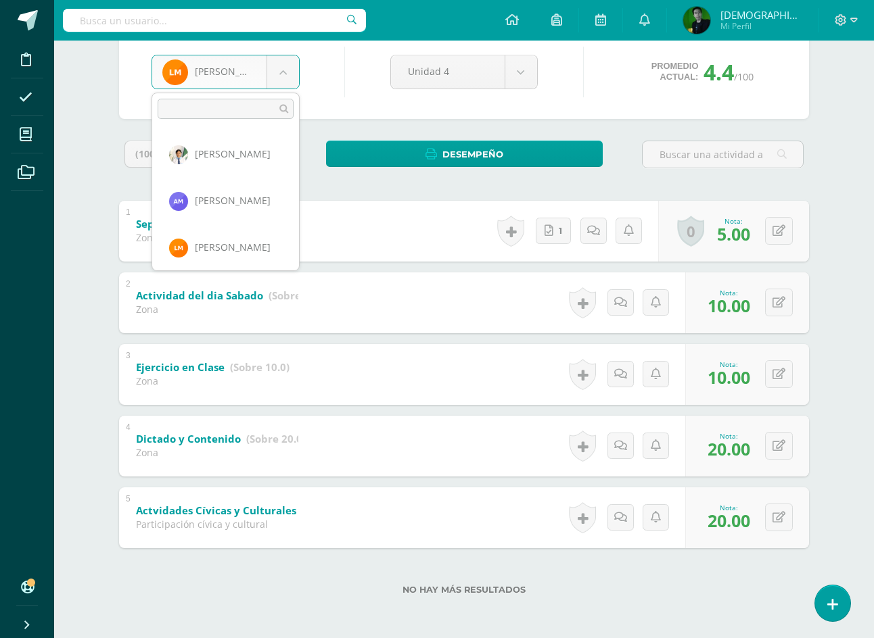
scroll to position [1866, 0]
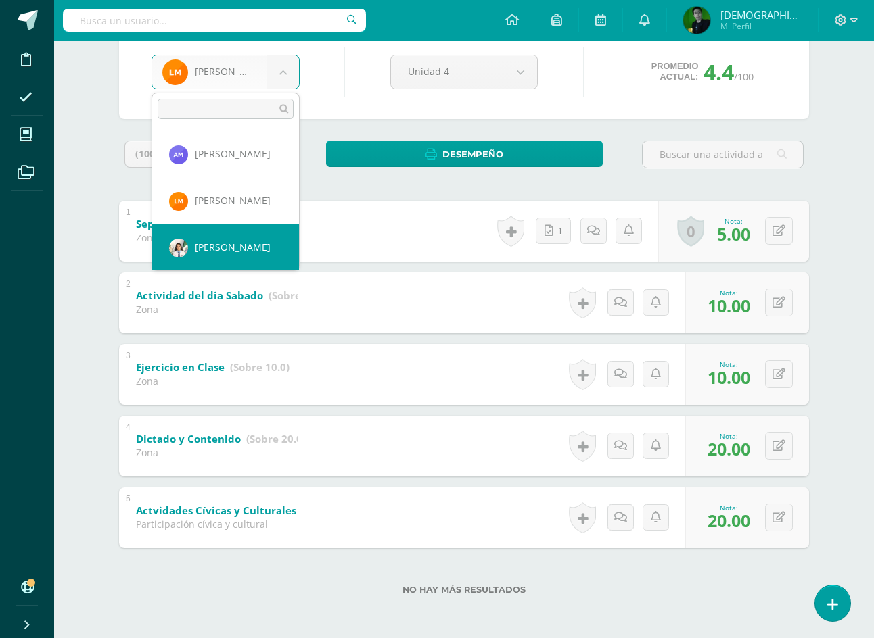
select select "7456"
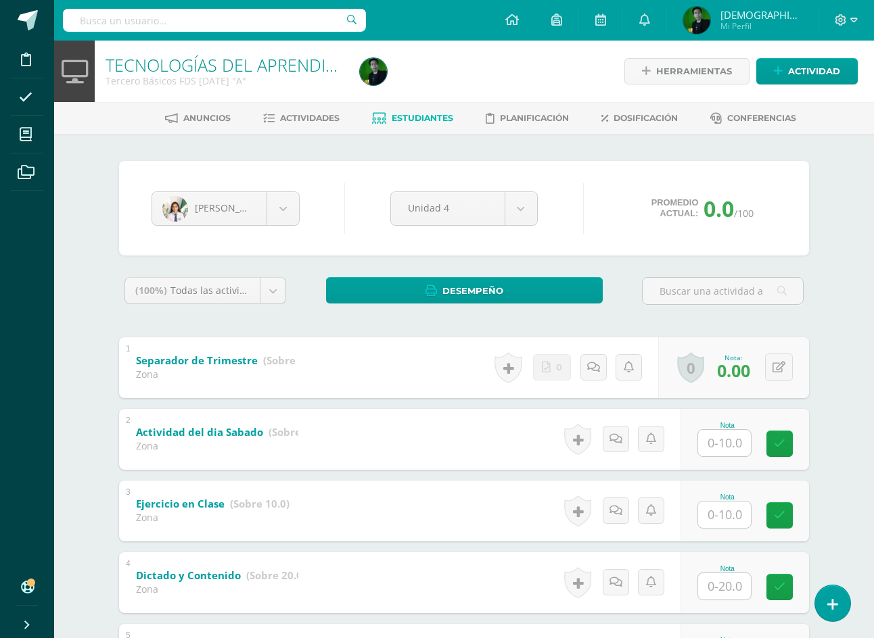
click at [718, 439] on input "text" at bounding box center [724, 443] width 53 height 26
type input "10"
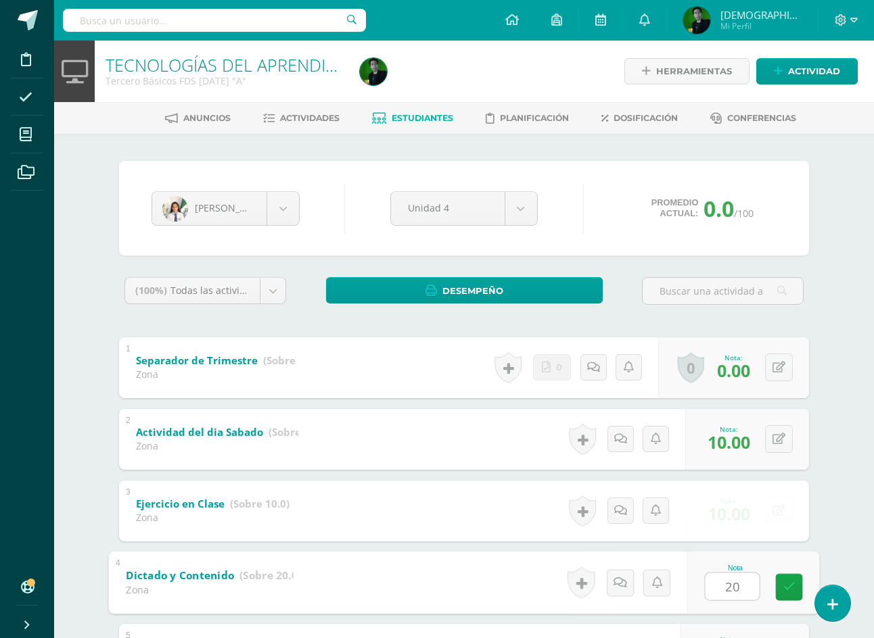
type input "20"
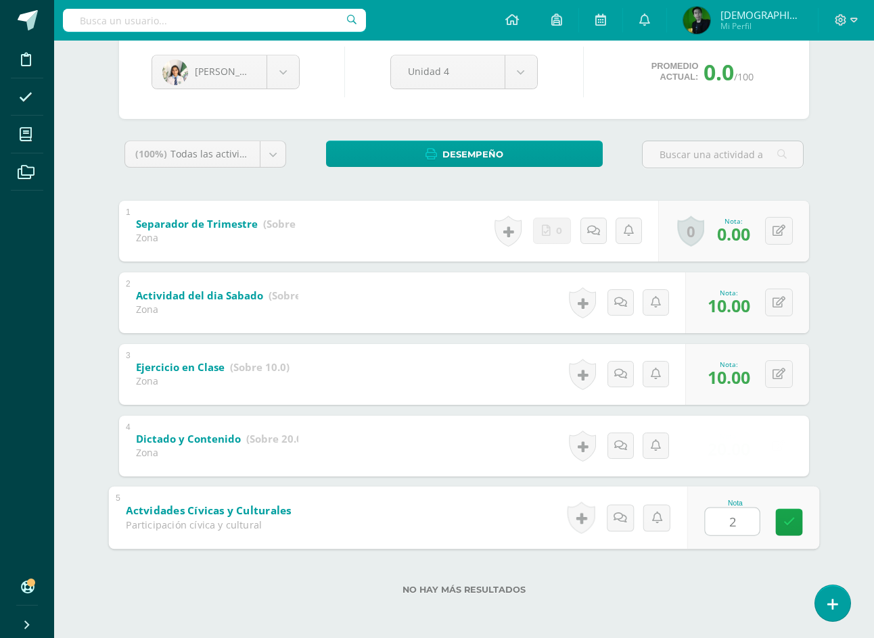
type input "20"
click at [195, 66] on body "Disciplina Asistencia Mis cursos Archivos Soporte Ayuda Reportar un problema Ce…" at bounding box center [437, 250] width 874 height 775
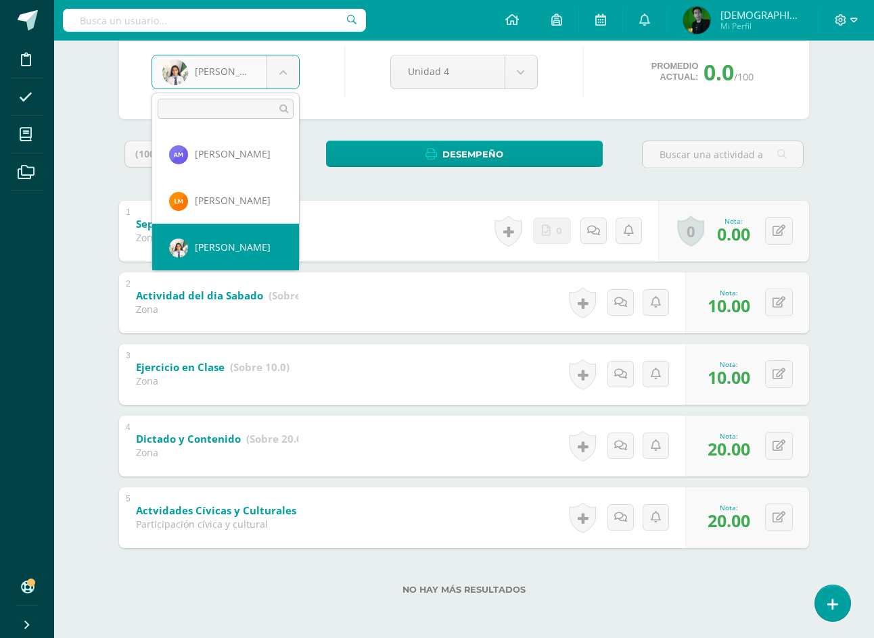
scroll to position [1913, 0]
select select "7457"
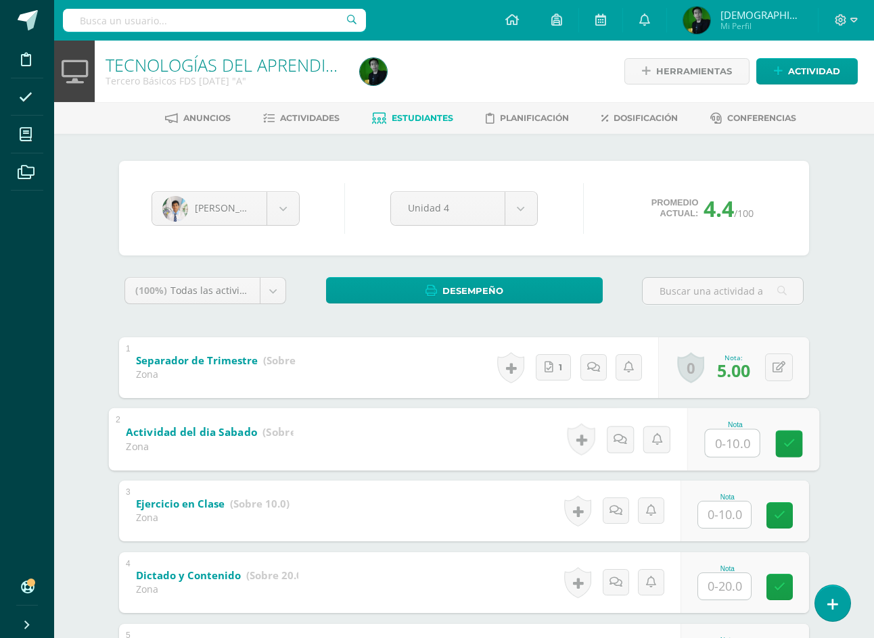
click at [737, 448] on input "text" at bounding box center [732, 442] width 54 height 27
type input "10"
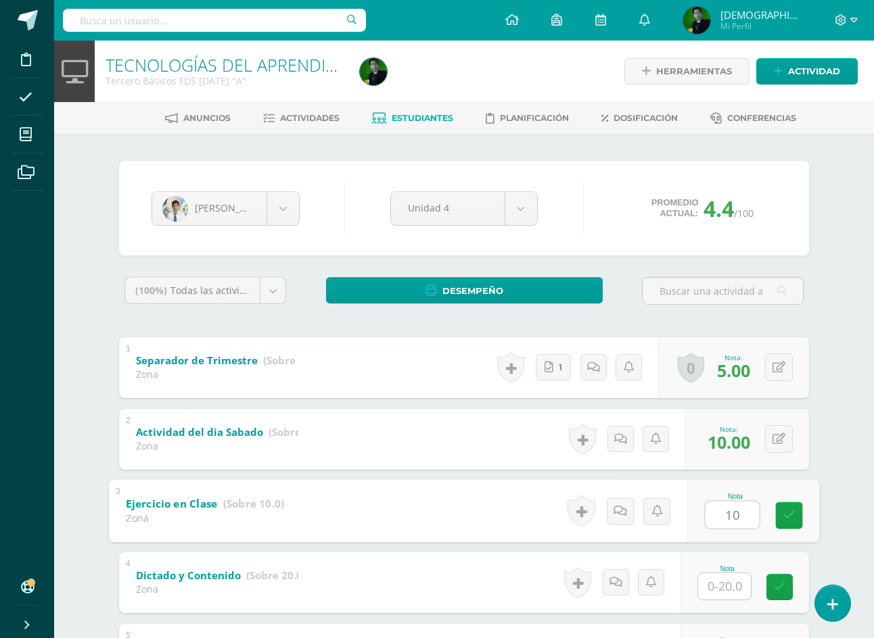
type input "10"
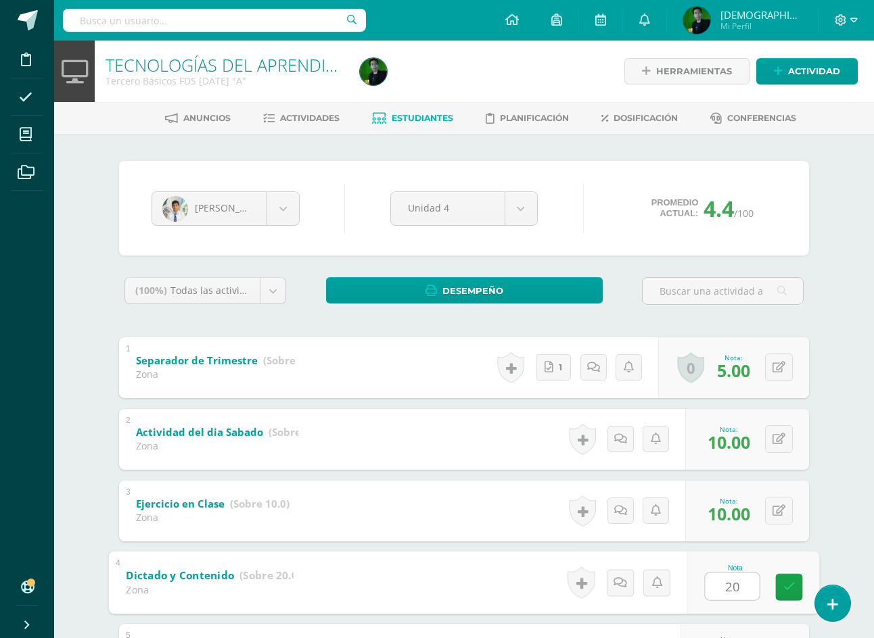
type input "20"
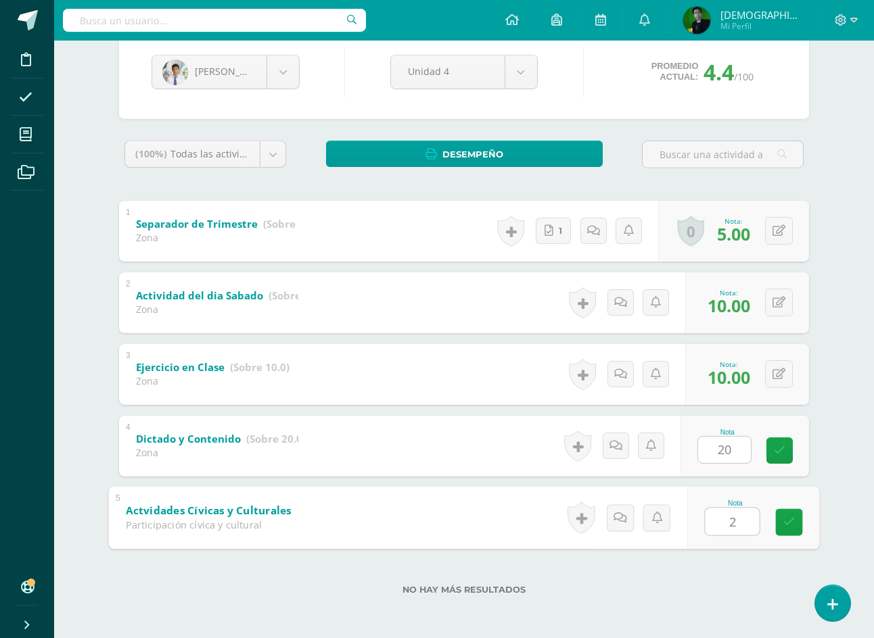
type input "20"
click at [253, 74] on body "Disciplina Asistencia Mis cursos Archivos Soporte Ayuda Reportar un problema Ce…" at bounding box center [437, 250] width 874 height 775
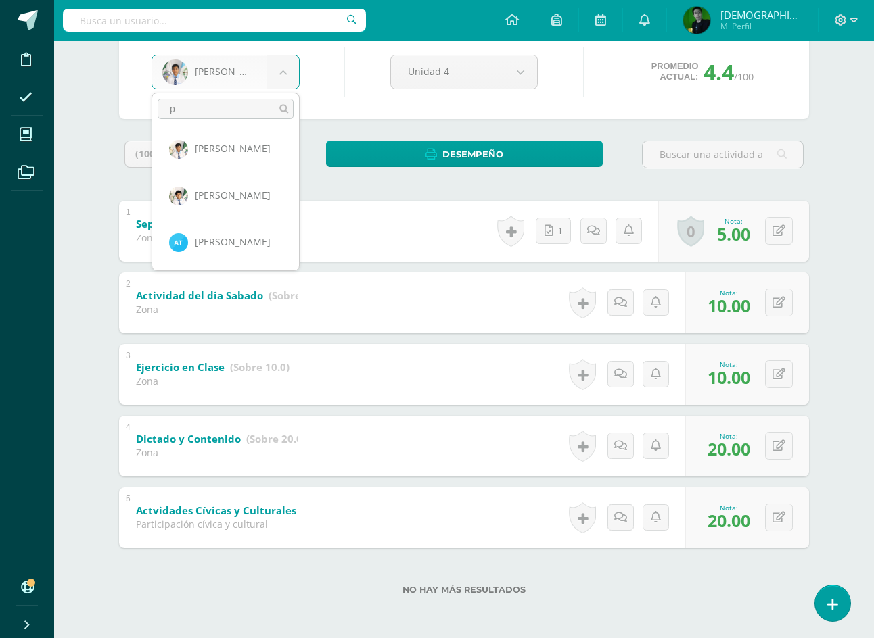
scroll to position [0, 0]
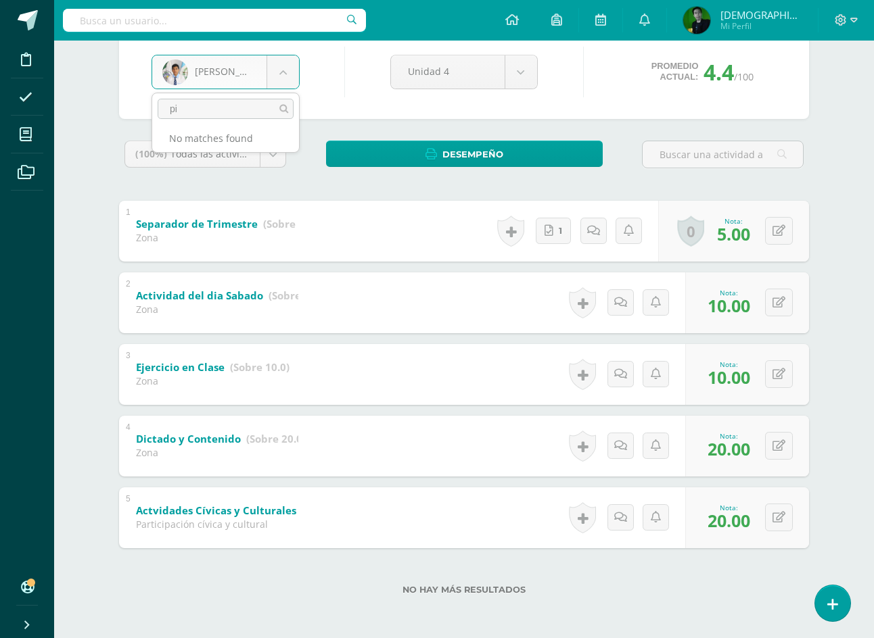
type input "p"
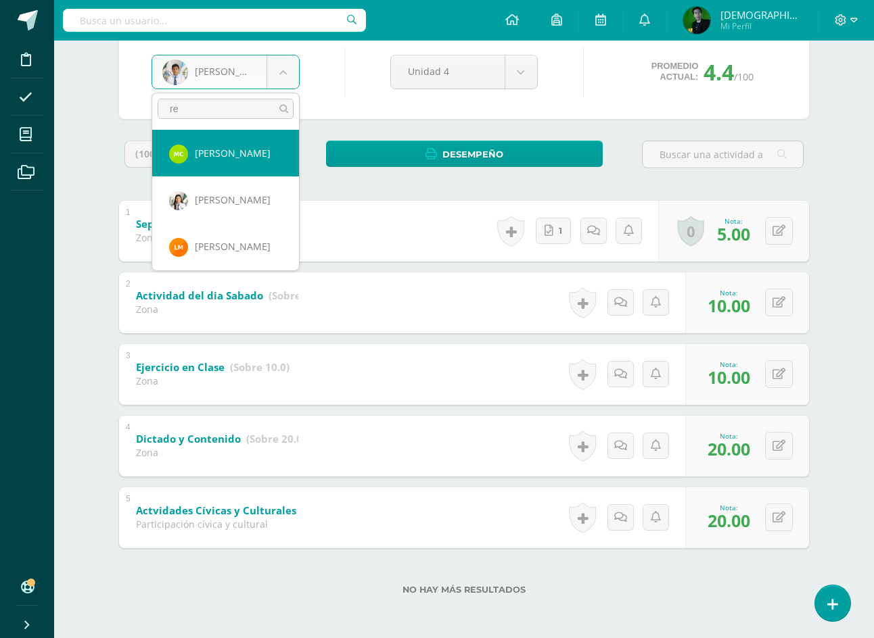
type input "rev"
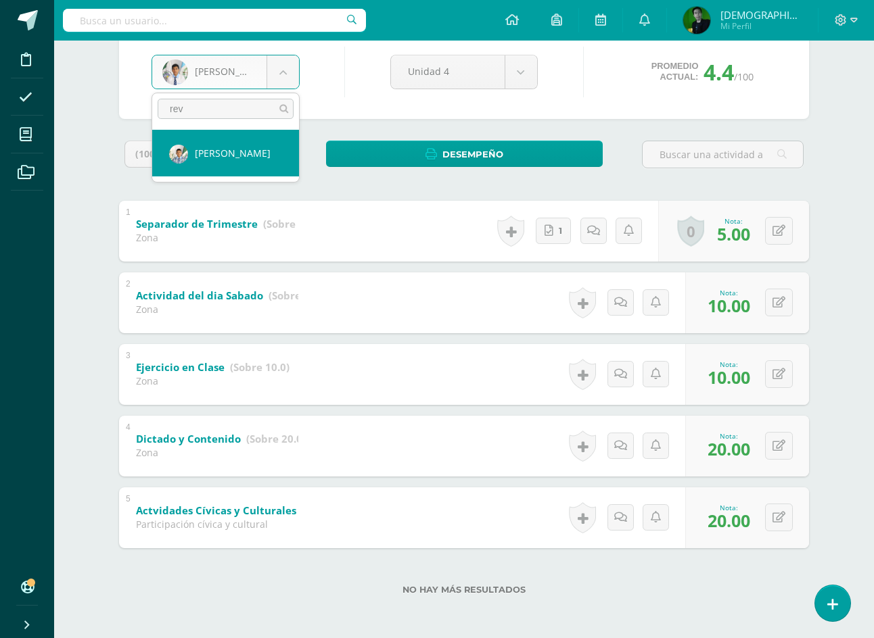
select select "7462"
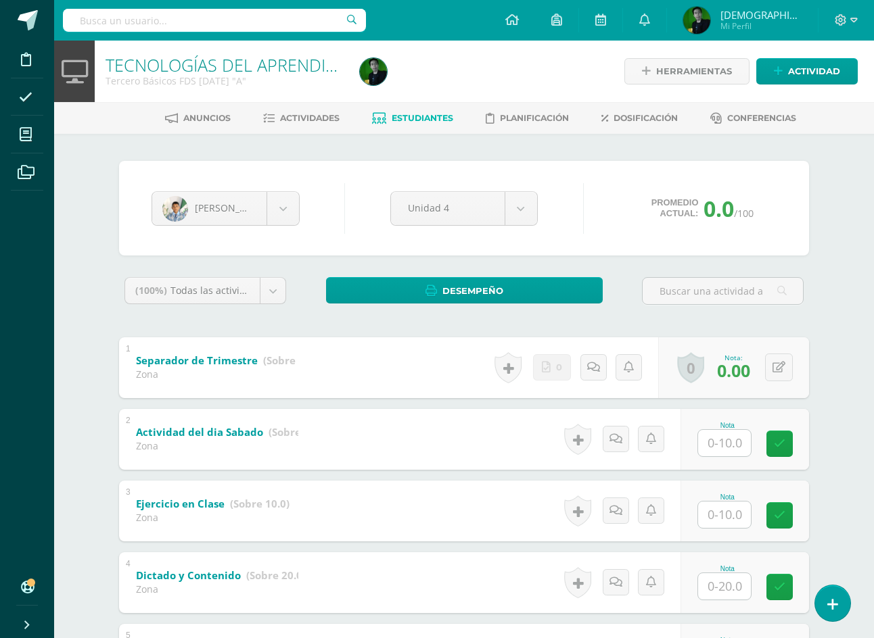
click at [736, 445] on input "text" at bounding box center [724, 443] width 53 height 26
type input "0"
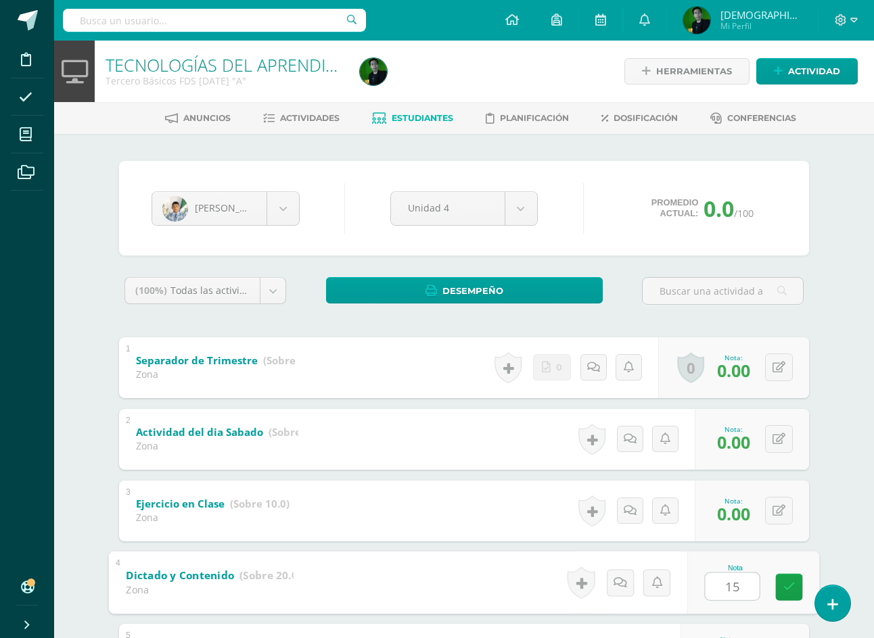
type input "15"
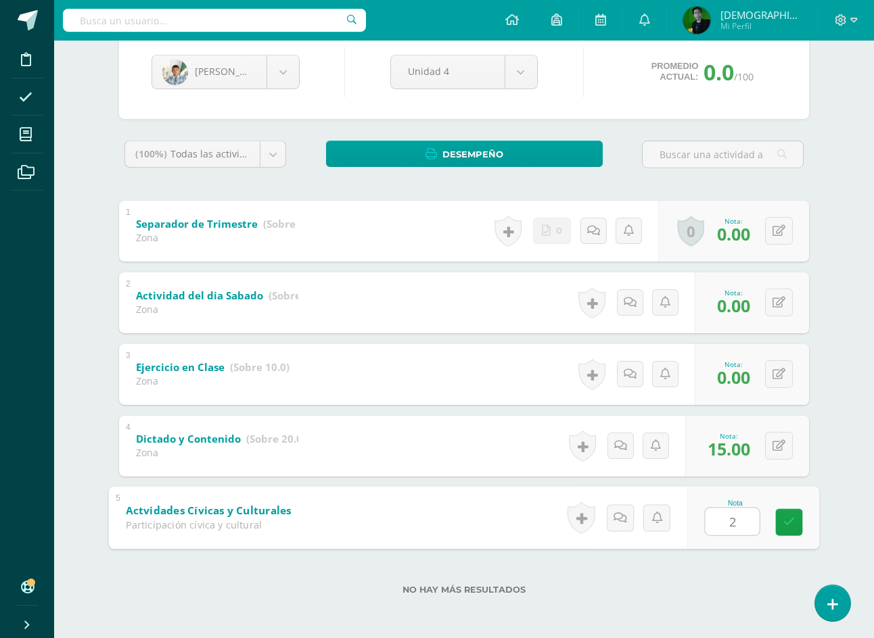
type input "20"
click at [236, 76] on body "Disciplina Asistencia Mis cursos Archivos Soporte Ayuda Reportar un problema Ce…" at bounding box center [437, 250] width 874 height 775
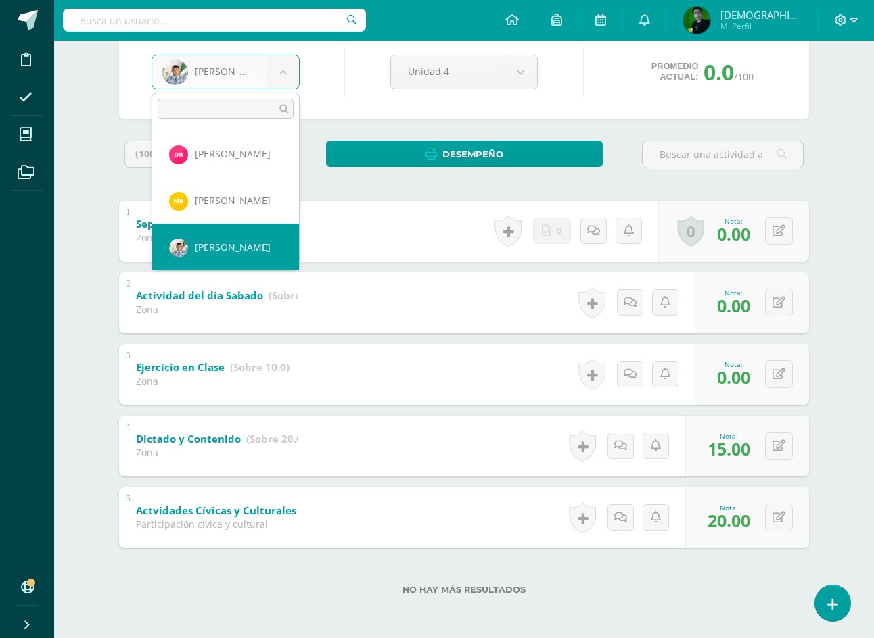
scroll to position [2239, 0]
select select "7463"
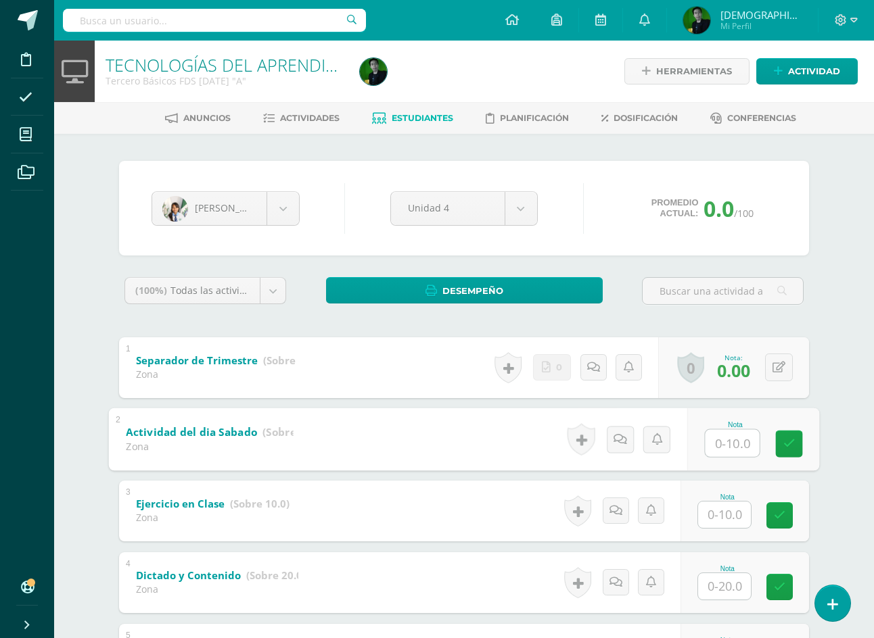
click at [730, 446] on input "text" at bounding box center [732, 442] width 54 height 27
type input "6"
type input "10"
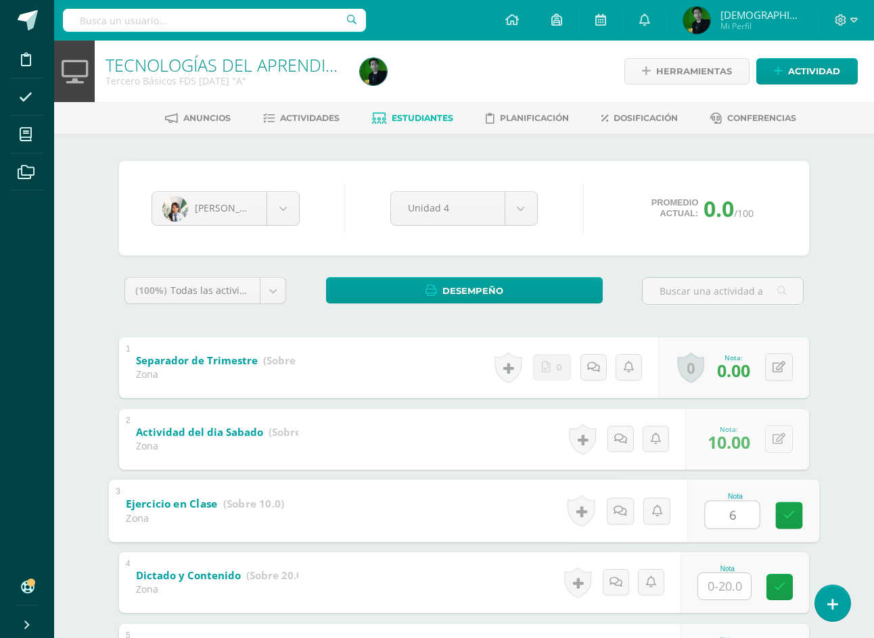
type input "6"
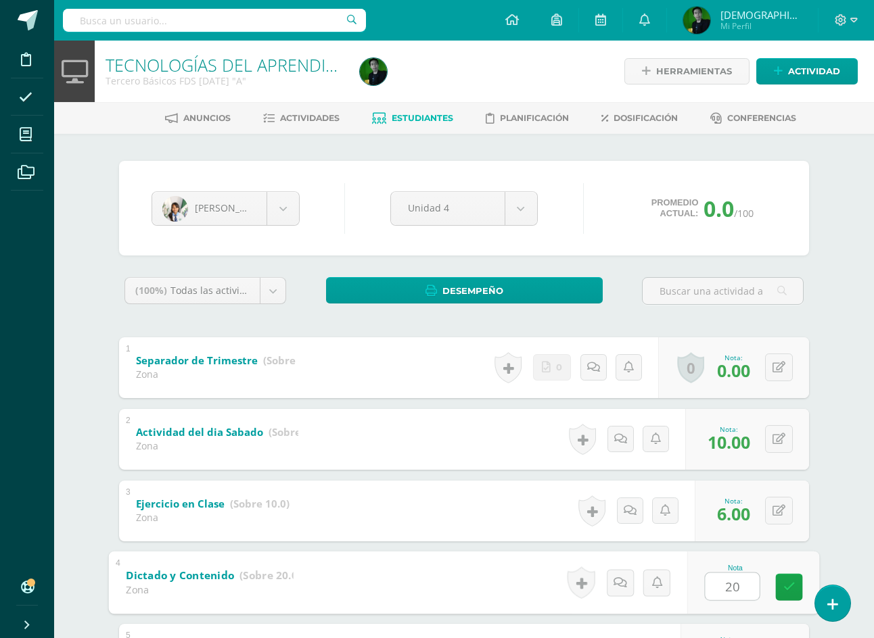
type input "20"
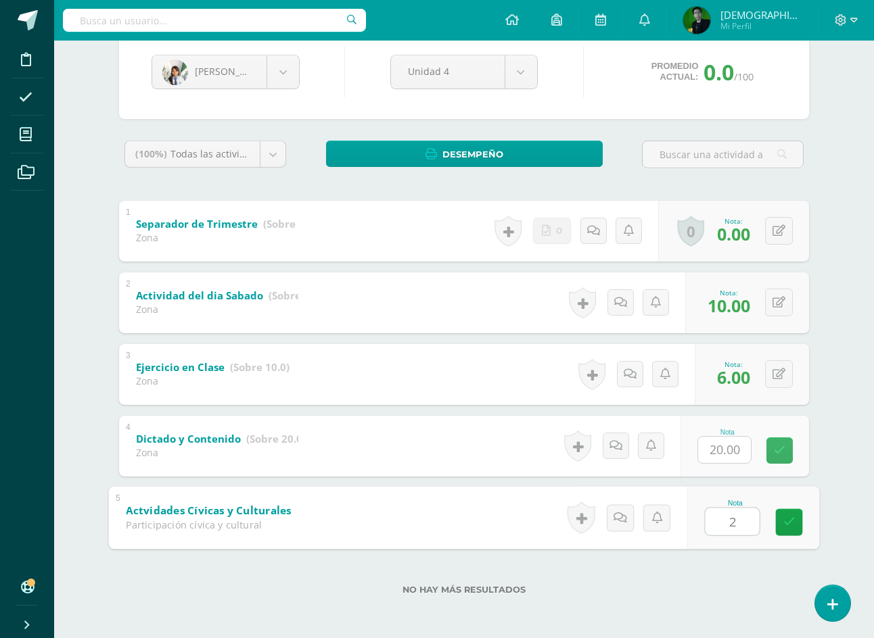
type input "20"
click at [211, 78] on body "Disciplina Asistencia Mis cursos Archivos Soporte Ayuda Reportar un problema Ce…" at bounding box center [437, 250] width 874 height 775
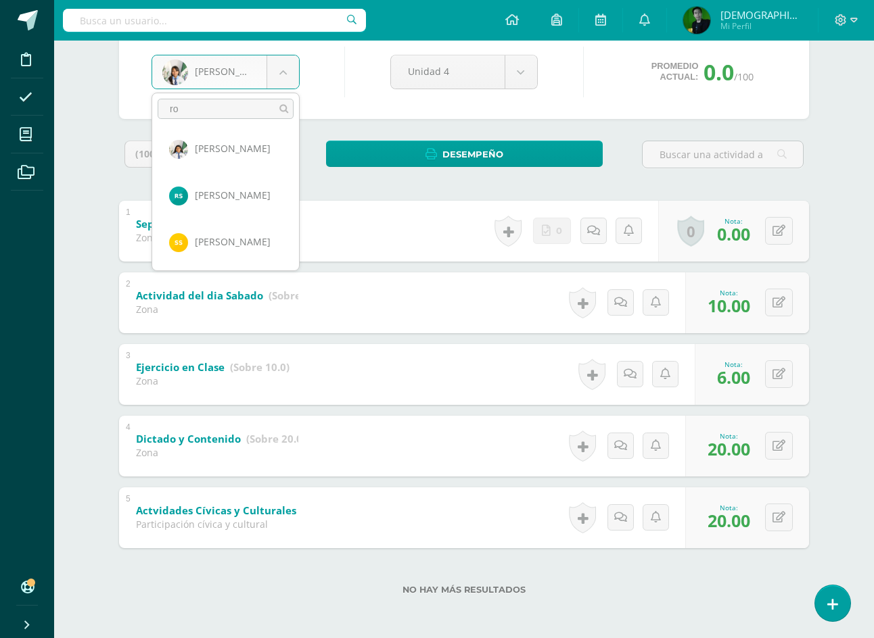
scroll to position [0, 0]
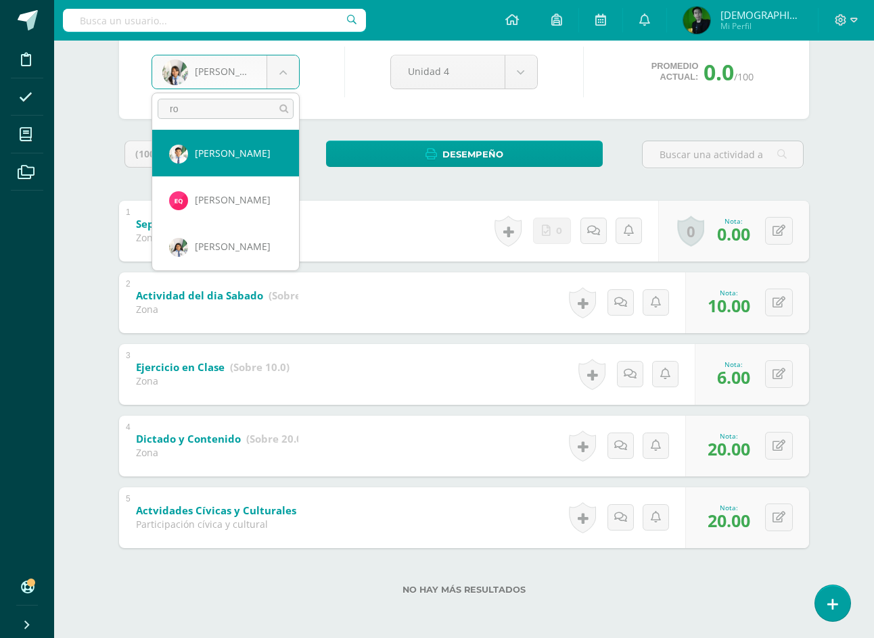
type input "rod"
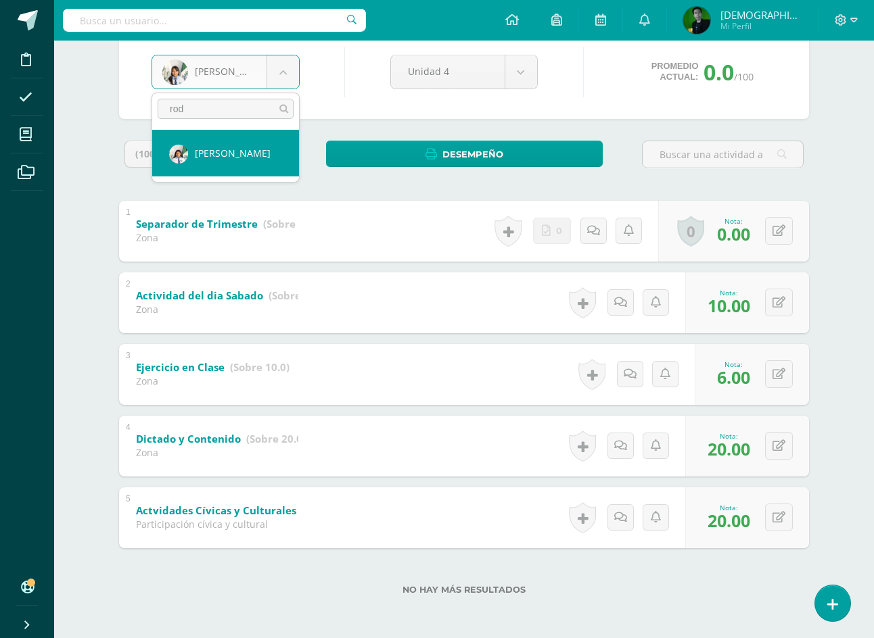
select select "7464"
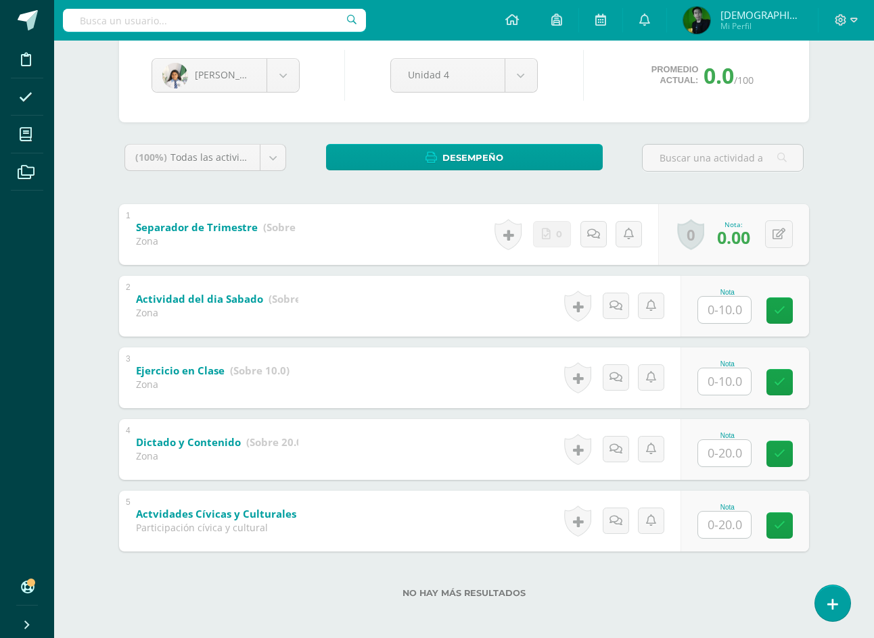
scroll to position [137, 0]
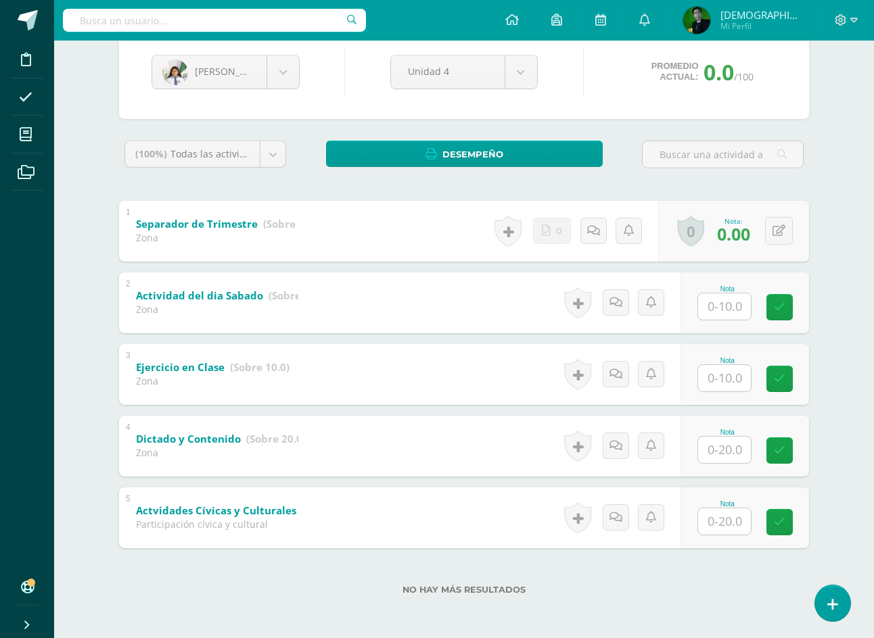
click at [717, 517] on input "text" at bounding box center [724, 522] width 53 height 26
type input "20"
click at [225, 74] on body "Disciplina Asistencia Mis cursos Archivos Soporte Ayuda Reportar un problema Ce…" at bounding box center [437, 250] width 874 height 775
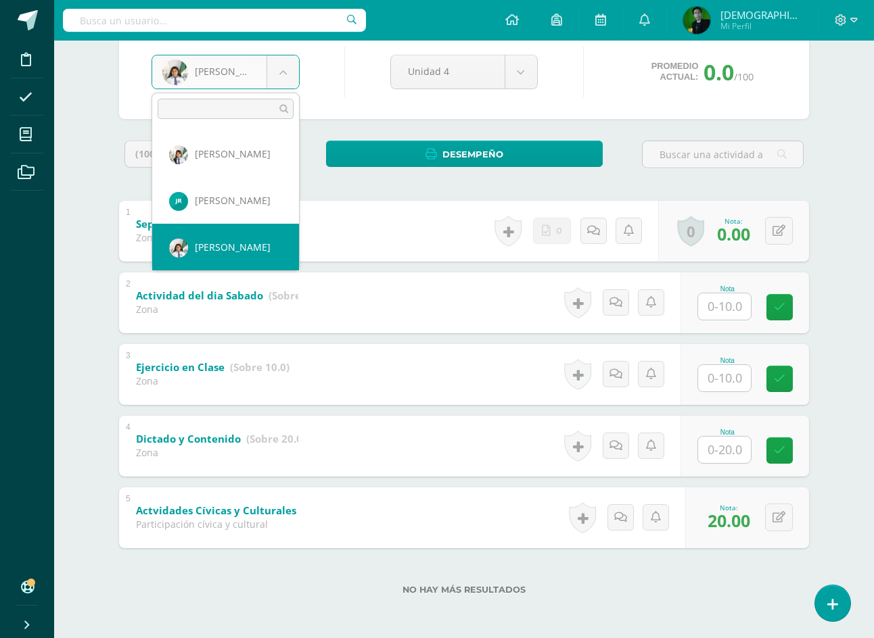
scroll to position [2379, 0]
select select "8475"
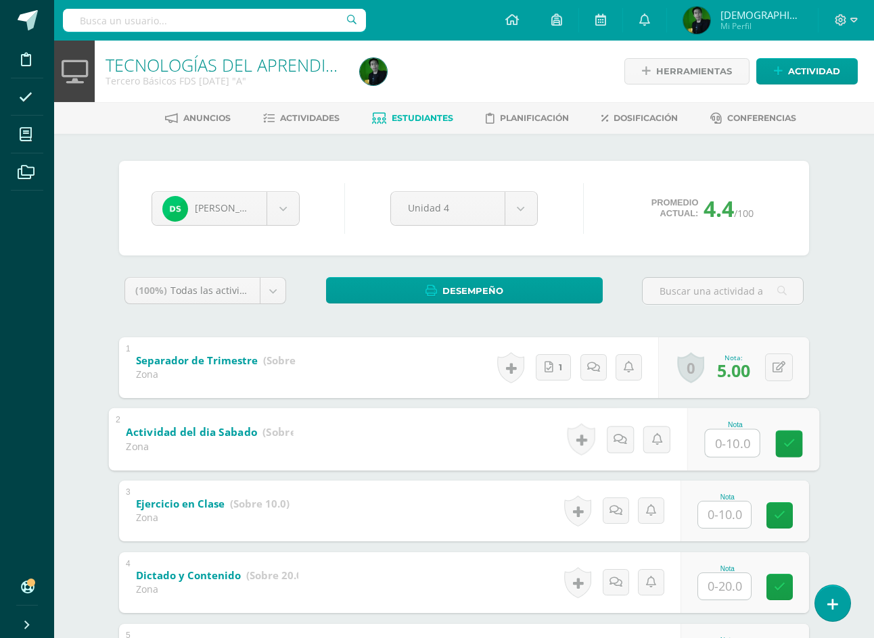
click at [728, 455] on input "text" at bounding box center [732, 442] width 54 height 27
type input "10"
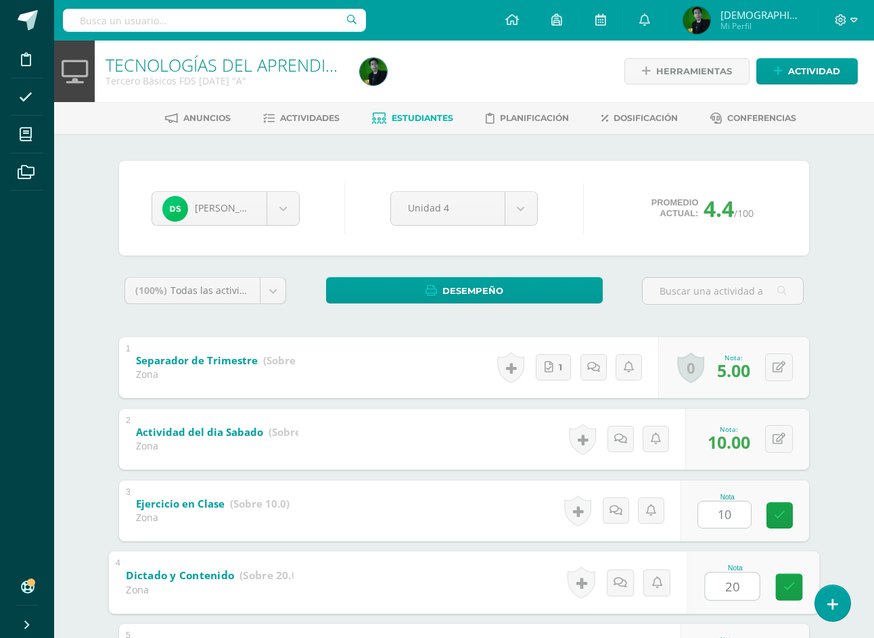
type input "20"
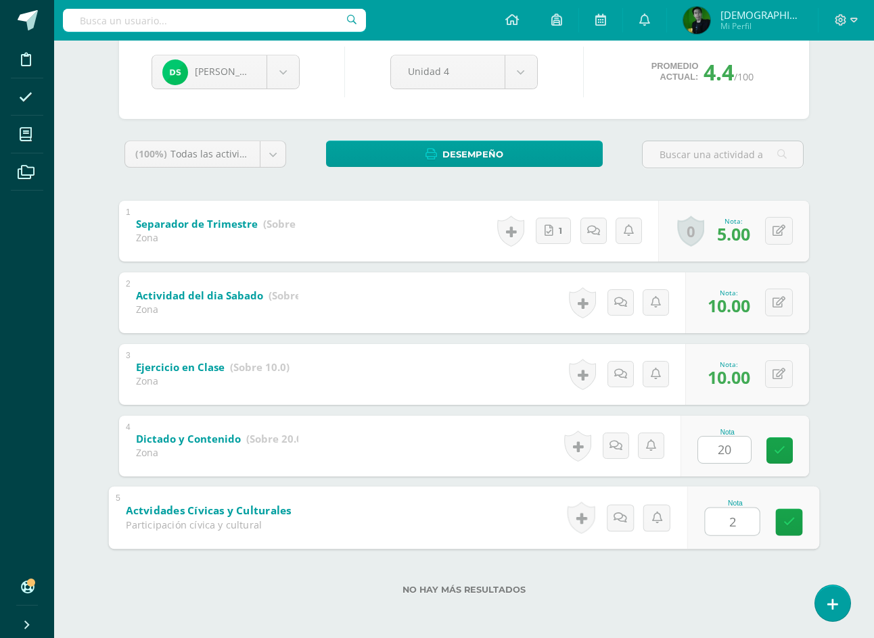
type input "20"
click at [207, 61] on body "Disciplina Asistencia Mis cursos Archivos Soporte Ayuda Reportar un problema Ce…" at bounding box center [437, 250] width 874 height 775
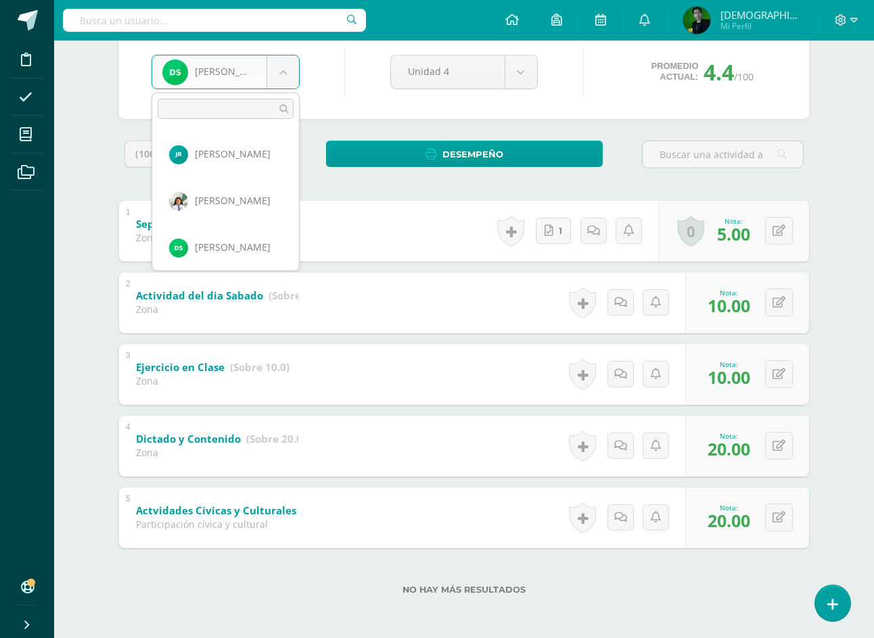
scroll to position [2426, 0]
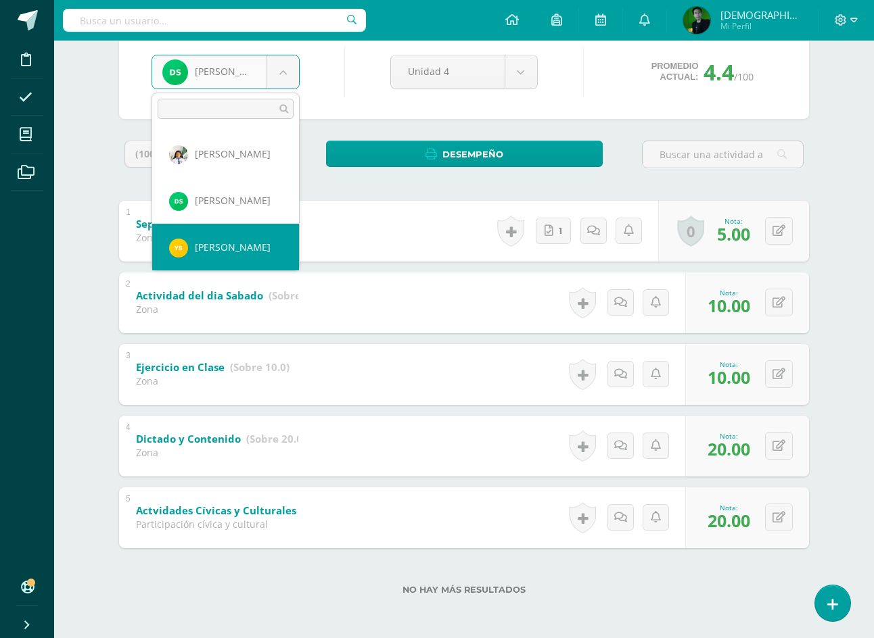
select select "9179"
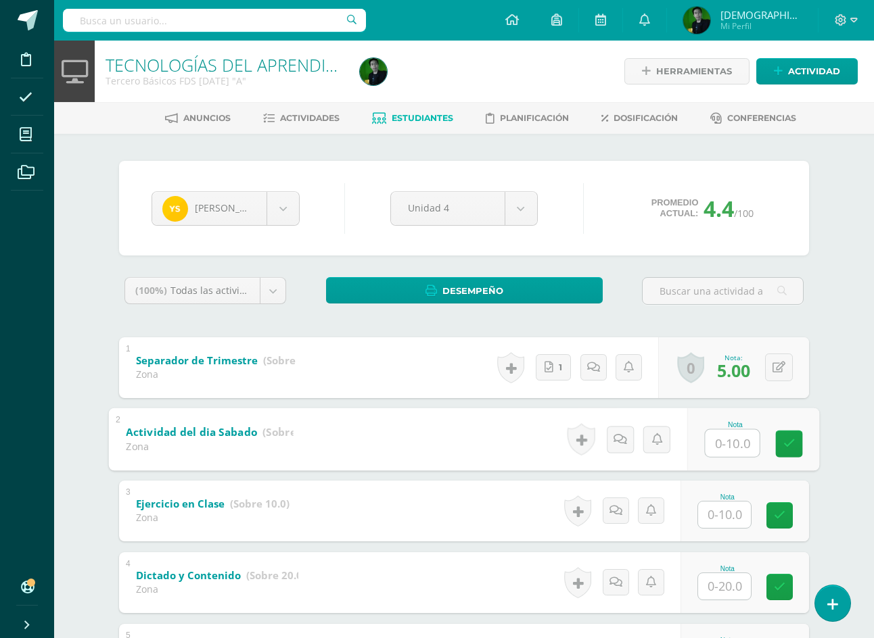
click at [727, 450] on input "text" at bounding box center [732, 442] width 54 height 27
type input "10"
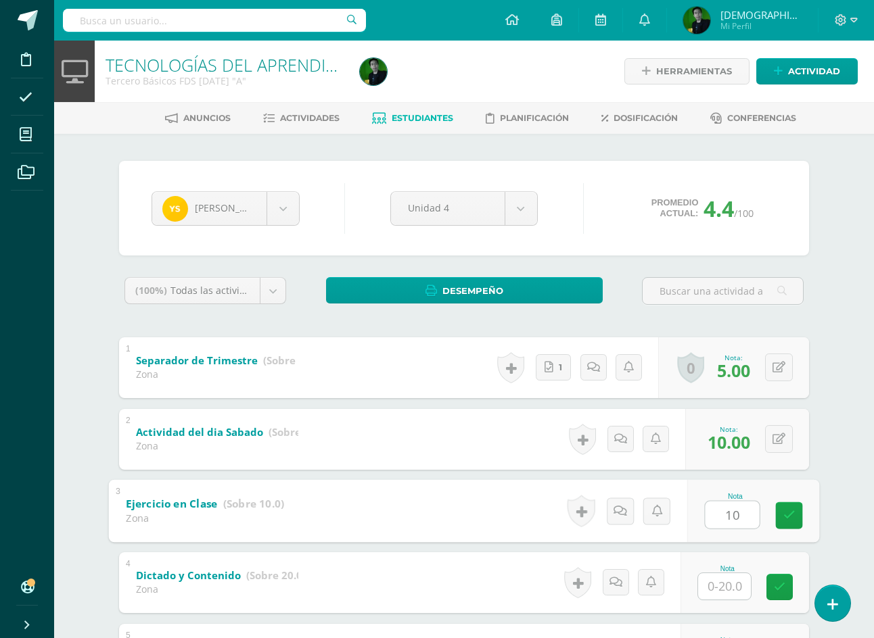
type input "10"
type input "20"
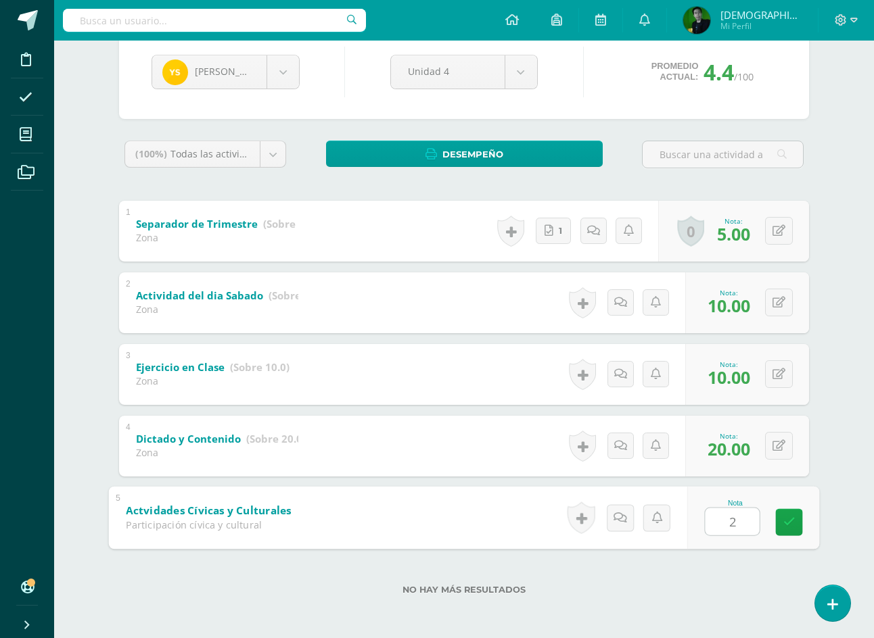
type input "20"
click at [248, 67] on body "Disciplina Asistencia Mis cursos Archivos Soporte Ayuda Reportar un problema Ce…" at bounding box center [437, 250] width 874 height 775
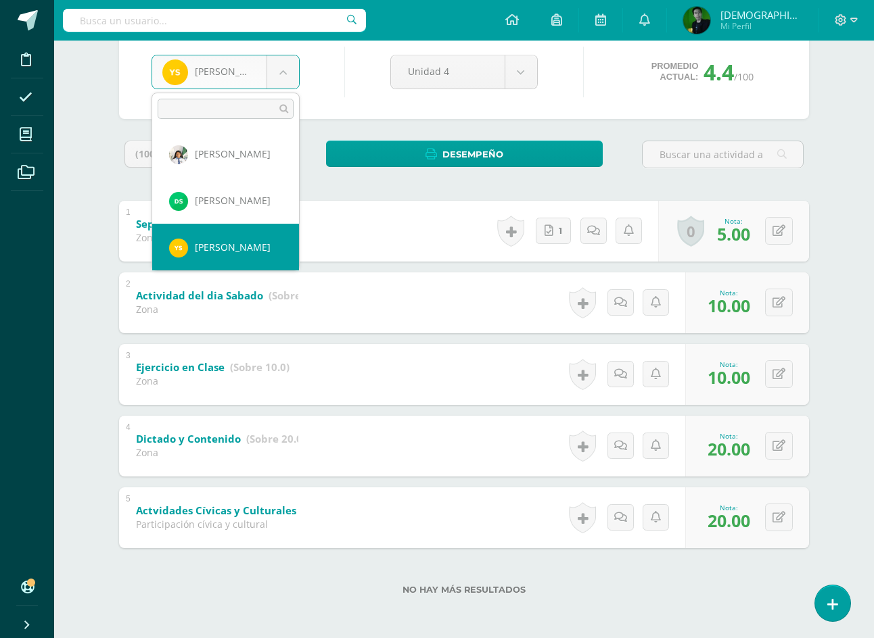
scroll to position [2473, 0]
select select "8525"
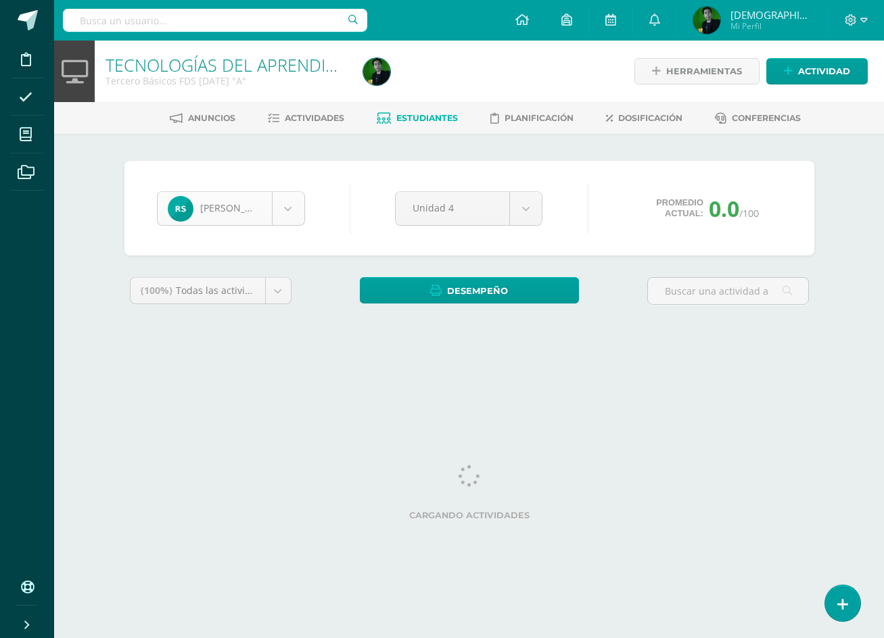
click at [194, 214] on body "Disciplina Asistencia Mis cursos Archivos Soporte Ayuda Reportar un problema Ce…" at bounding box center [442, 182] width 884 height 365
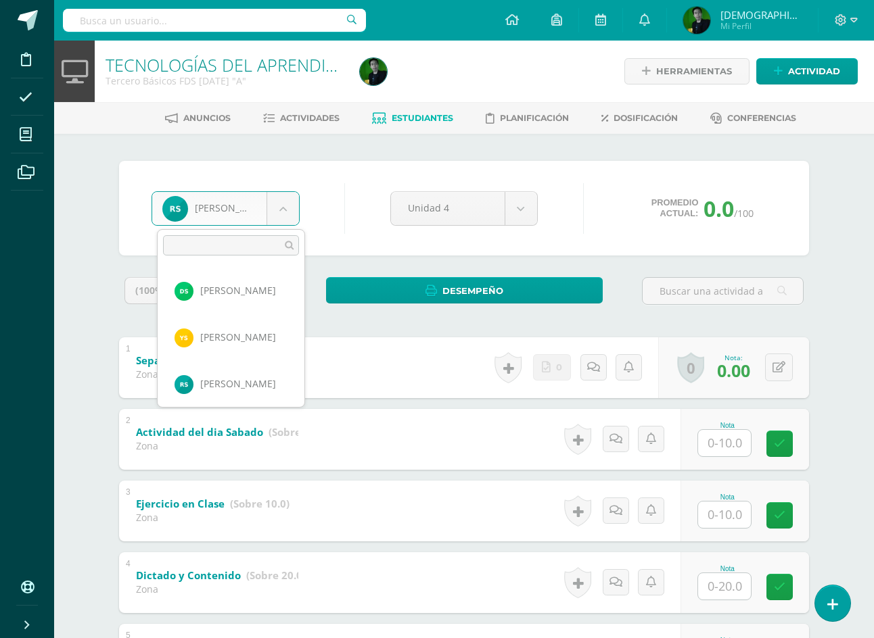
scroll to position [2519, 0]
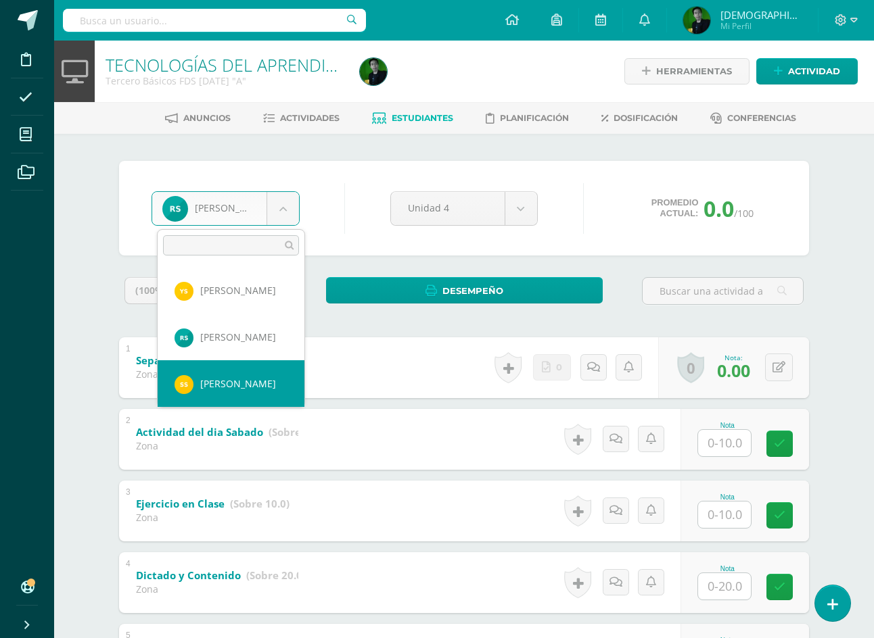
select select "9141"
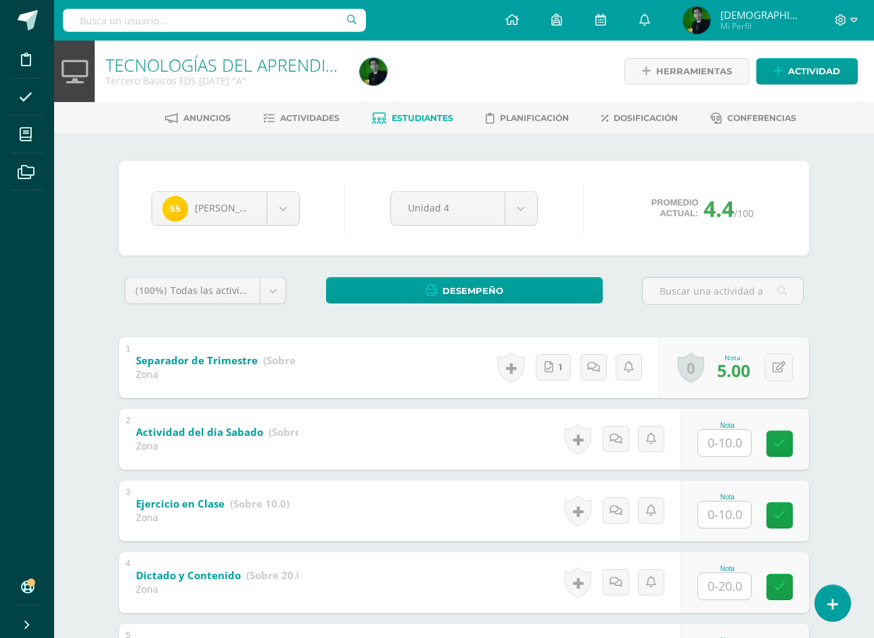
click at [723, 437] on input "text" at bounding box center [724, 443] width 53 height 26
type input "10"
type input "20"
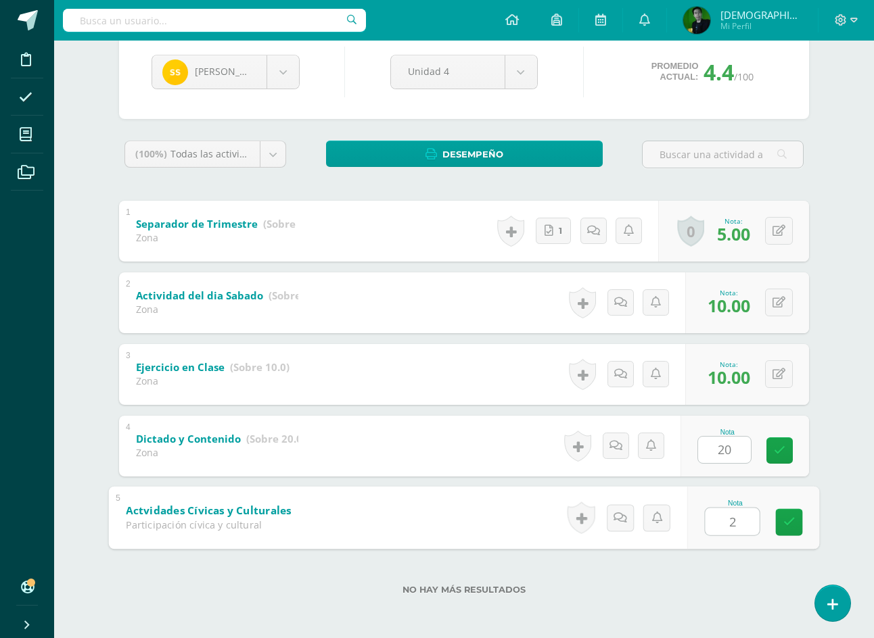
type input "20"
click at [290, 80] on body "Disciplina Asistencia Mis cursos Archivos Soporte Ayuda Reportar un problema Ce…" at bounding box center [437, 250] width 874 height 775
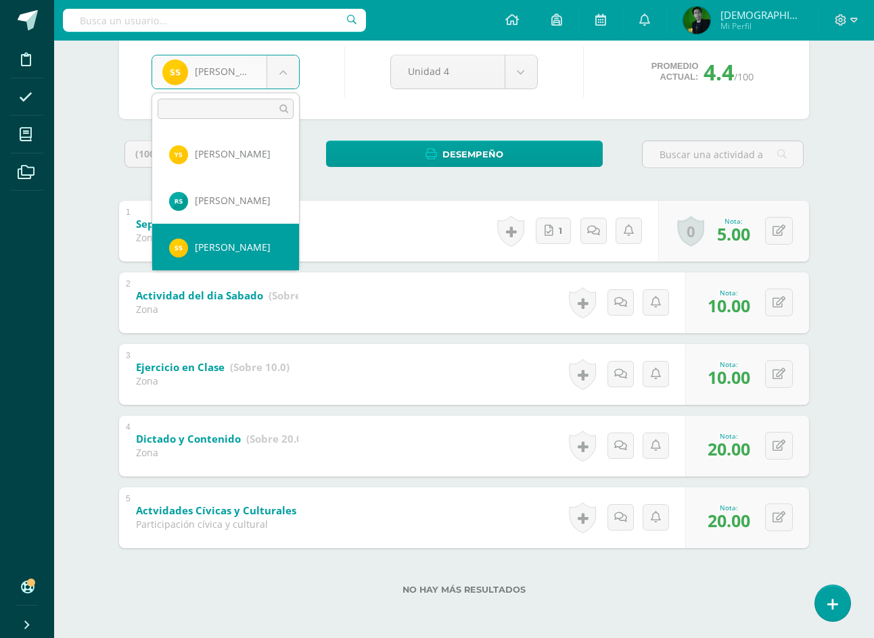
scroll to position [2566, 0]
select select "7465"
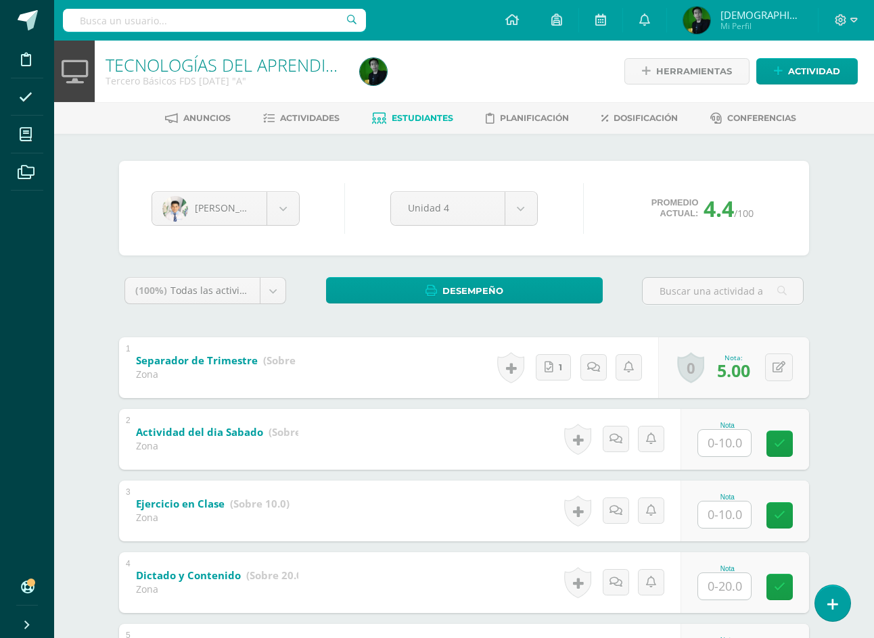
click at [725, 450] on input "text" at bounding box center [724, 443] width 53 height 26
type input "10"
type input "20"
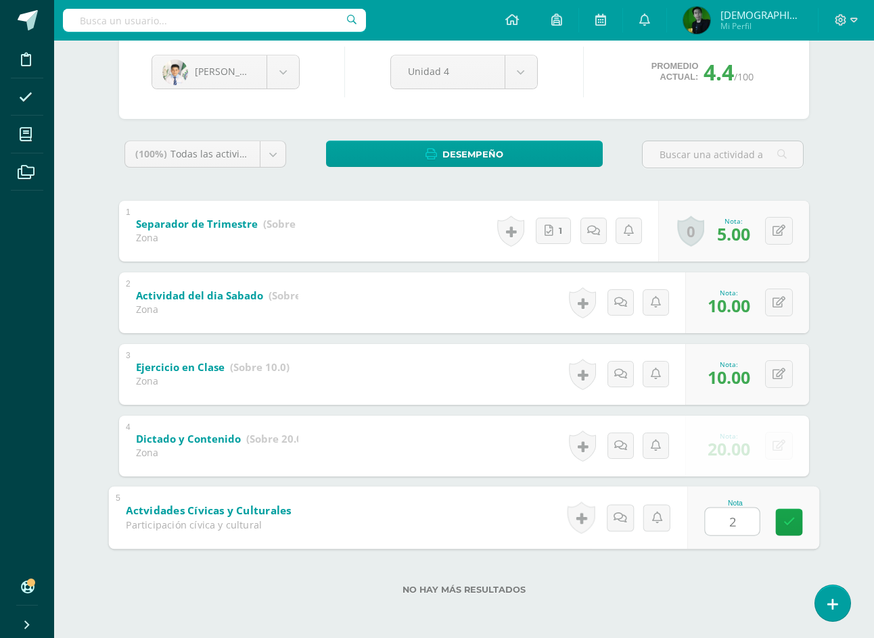
type input "20"
click at [174, 72] on body "Disciplina Asistencia Mis cursos Archivos Soporte Ayuda Reportar un problema Ce…" at bounding box center [437, 250] width 874 height 775
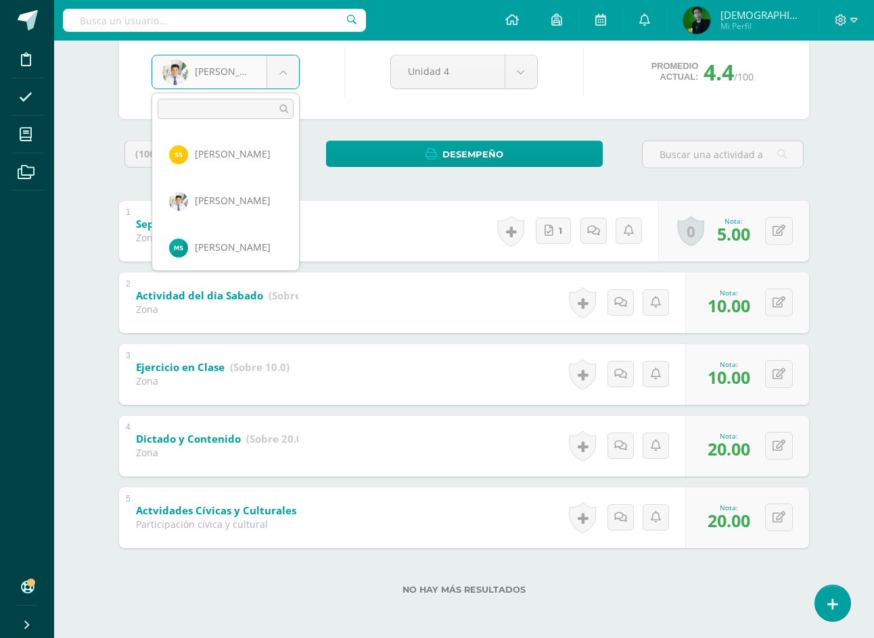
scroll to position [2659, 0]
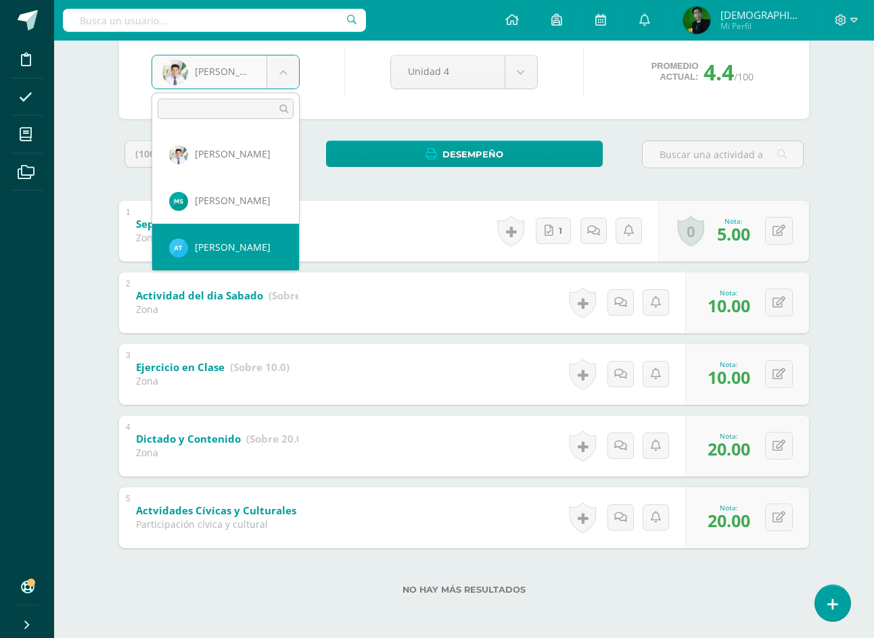
select select "9168"
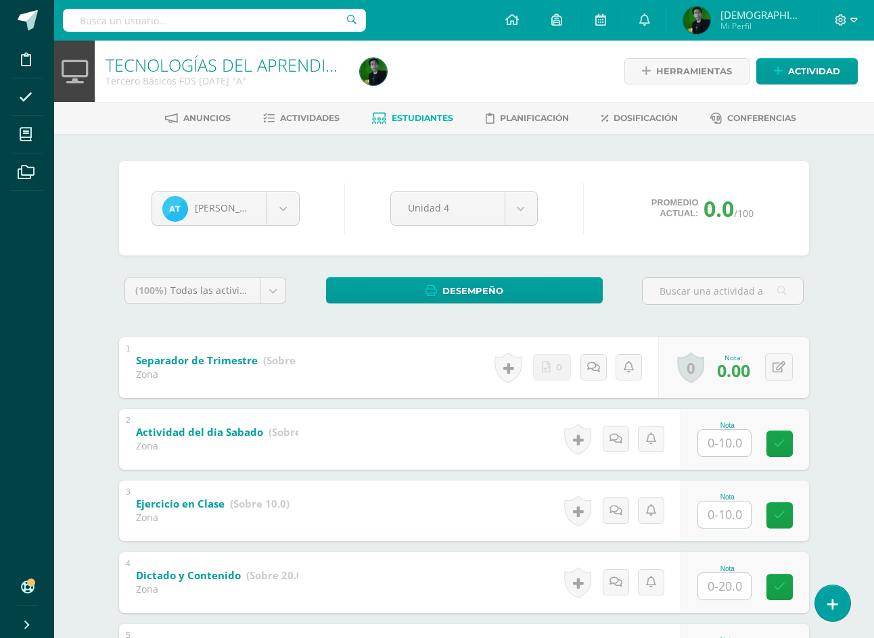
click at [732, 440] on input "text" at bounding box center [724, 443] width 53 height 26
type input "0"
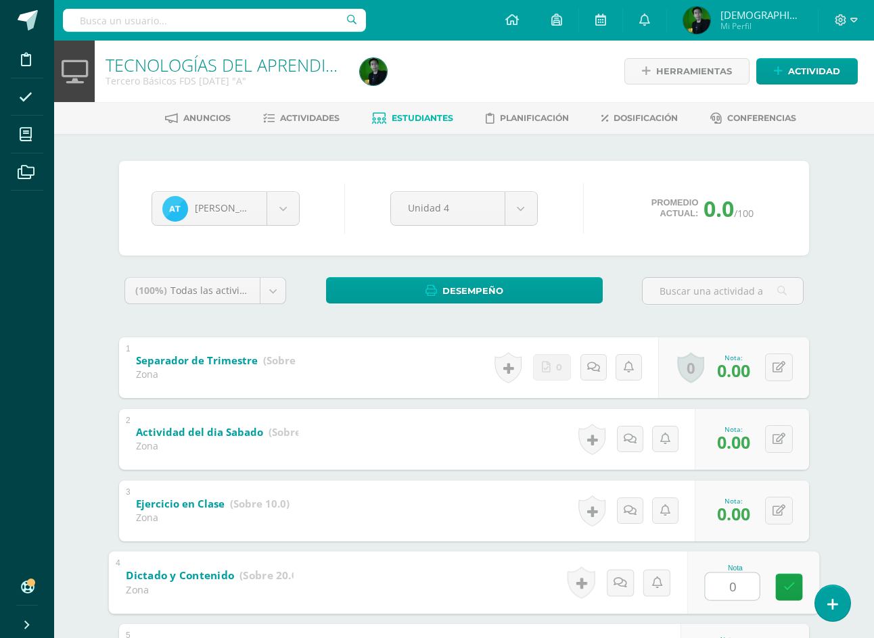
type input "0"
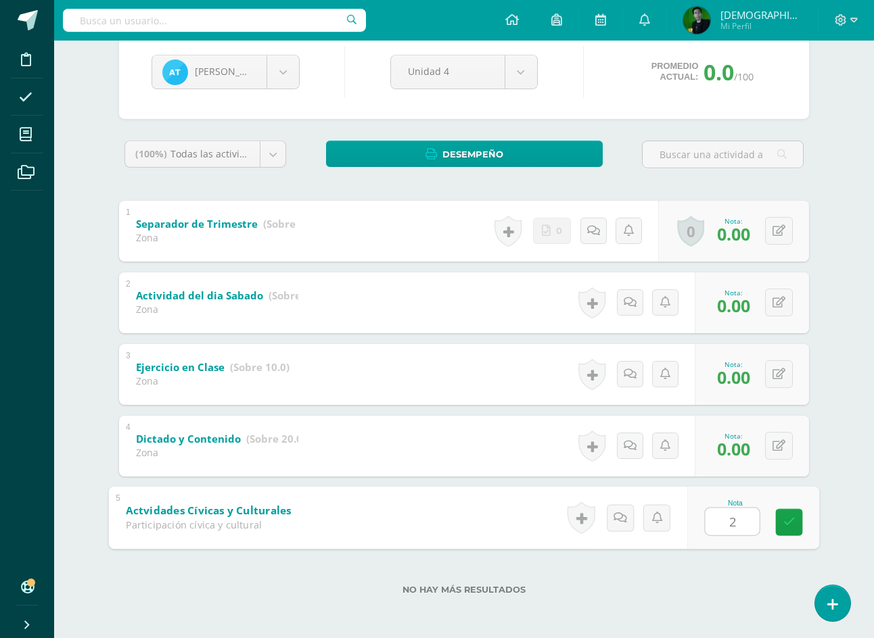
type input "20"
click at [243, 86] on body "Disciplina Asistencia Mis cursos Archivos Soporte Ayuda Reportar un problema Ce…" at bounding box center [437, 250] width 874 height 775
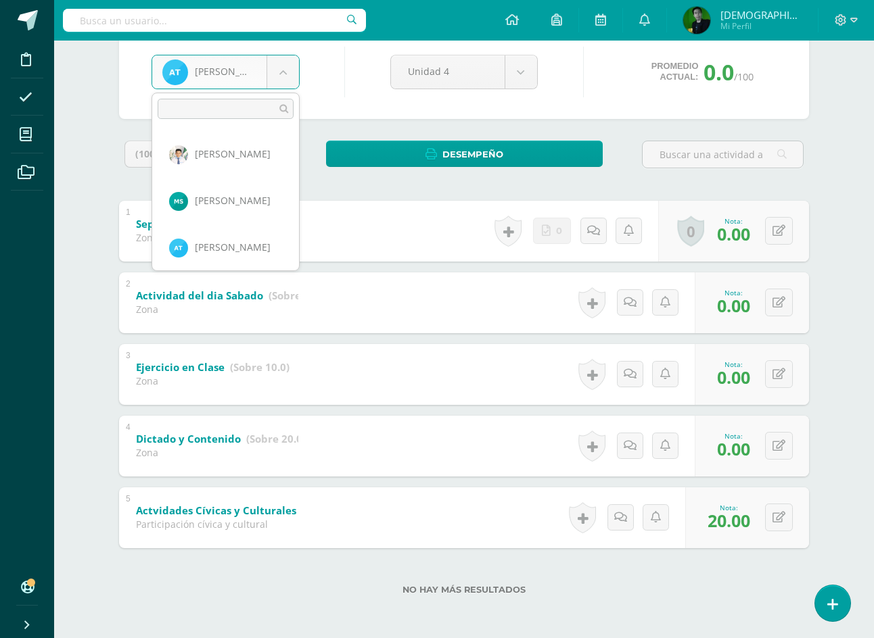
scroll to position [2706, 0]
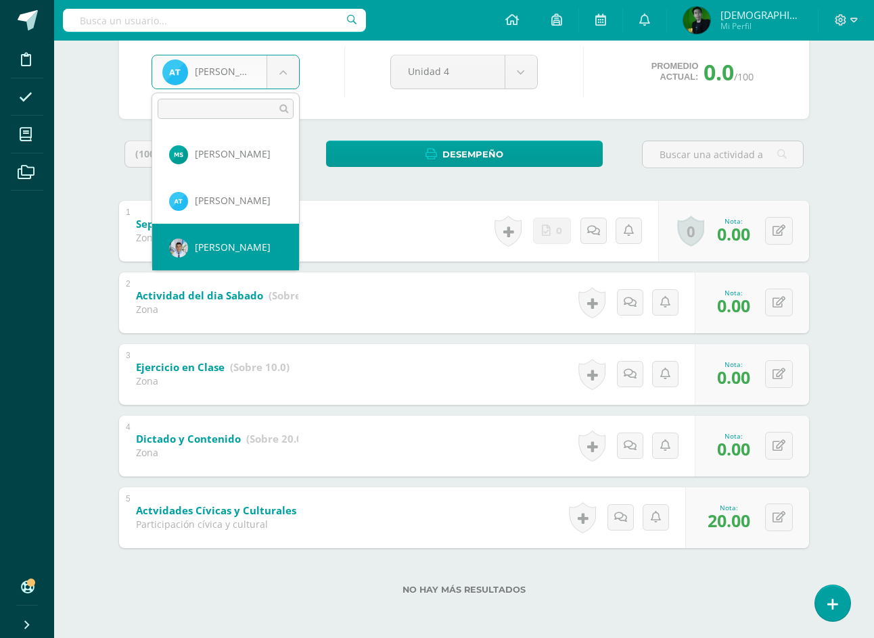
select select "7415"
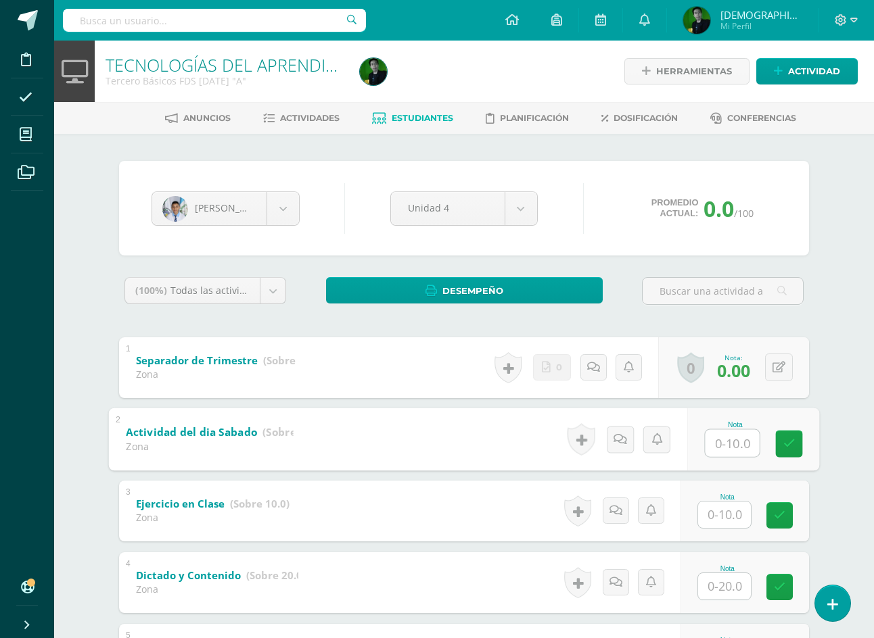
drag, startPoint x: 725, startPoint y: 433, endPoint x: 735, endPoint y: 440, distance: 12.2
click at [728, 434] on input "text" at bounding box center [732, 442] width 54 height 27
type input "10"
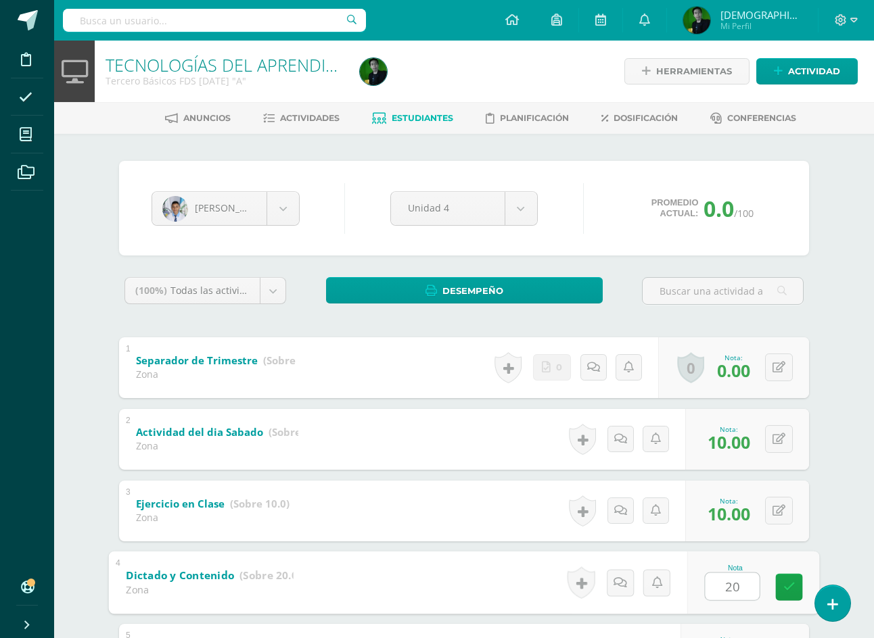
type input "20"
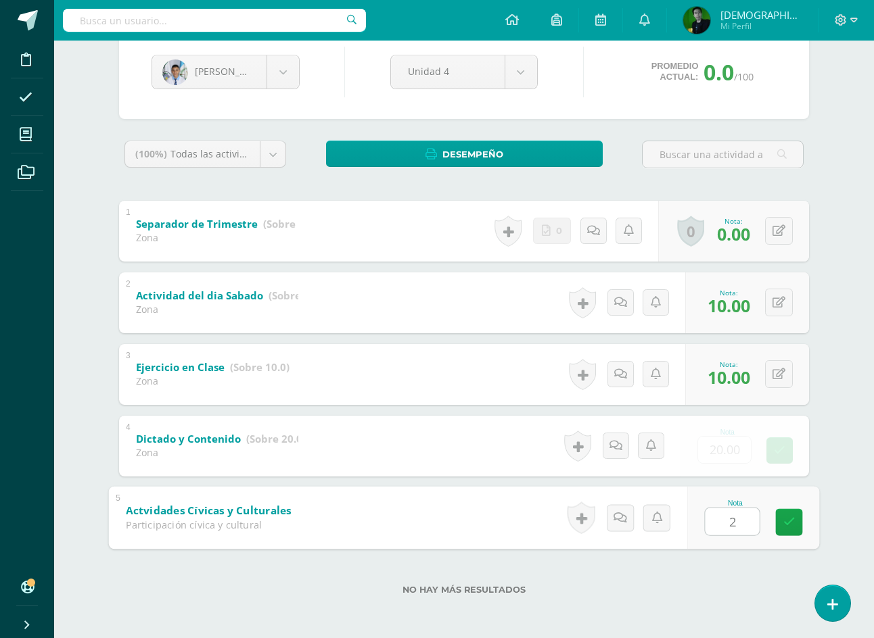
type input "20"
click at [260, 75] on body "Disciplina Asistencia Mis cursos Archivos Soporte Ayuda Reportar un problema Ce…" at bounding box center [437, 250] width 874 height 775
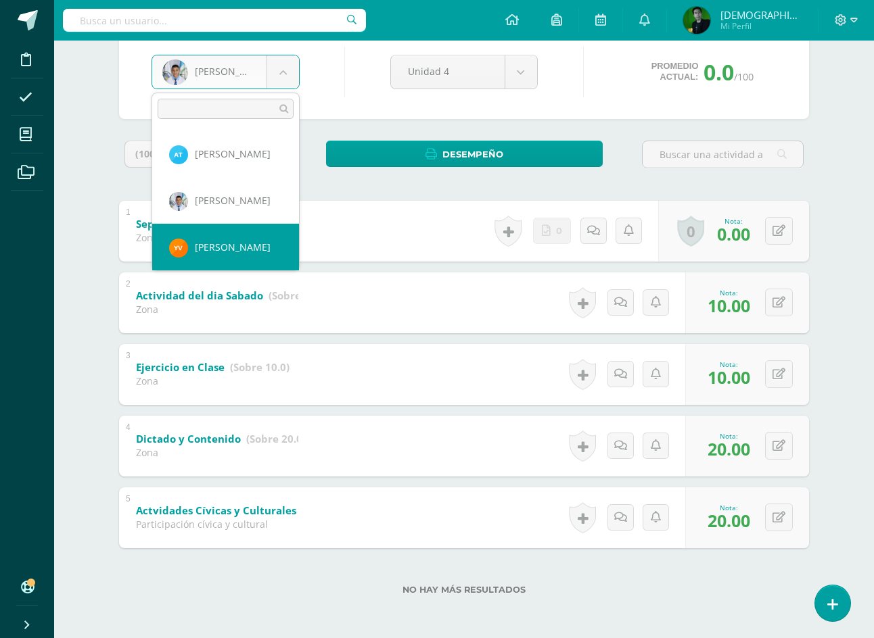
scroll to position [2799, 0]
select select "7468"
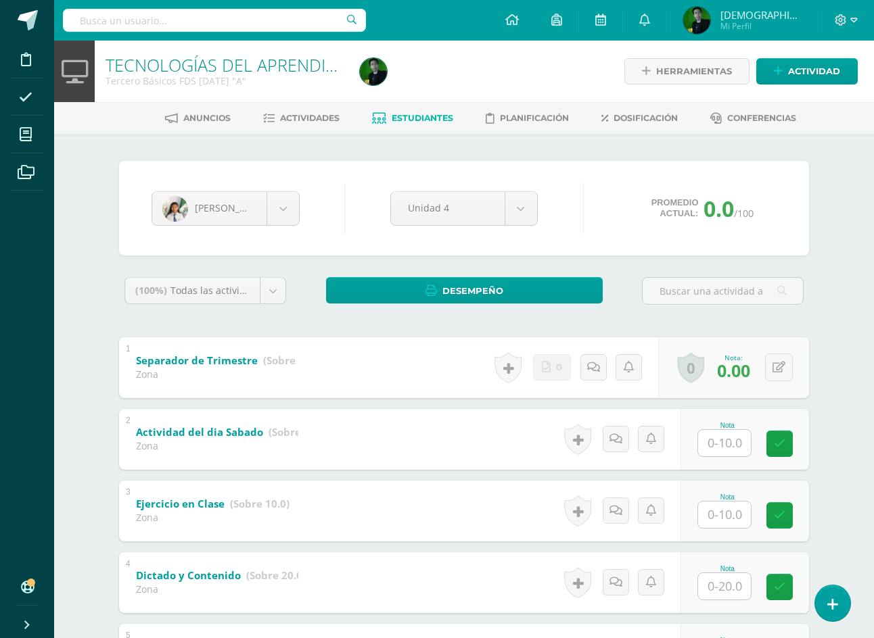
click at [744, 447] on input "text" at bounding box center [724, 443] width 53 height 26
type input "10"
type input "20"
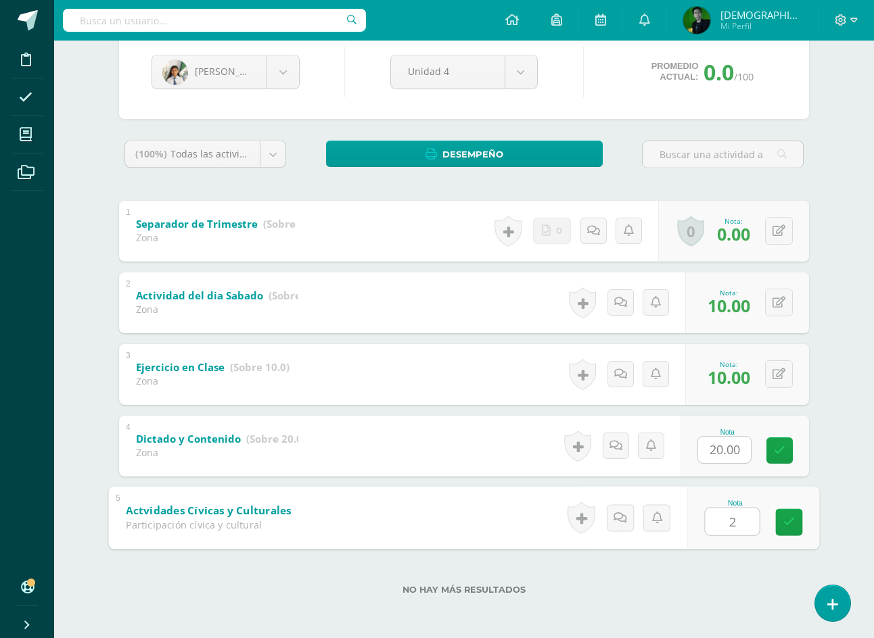
type input "20"
click at [263, 63] on body "Disciplina Asistencia Mis cursos Archivos Soporte Ayuda Reportar un problema Ce…" at bounding box center [437, 250] width 874 height 775
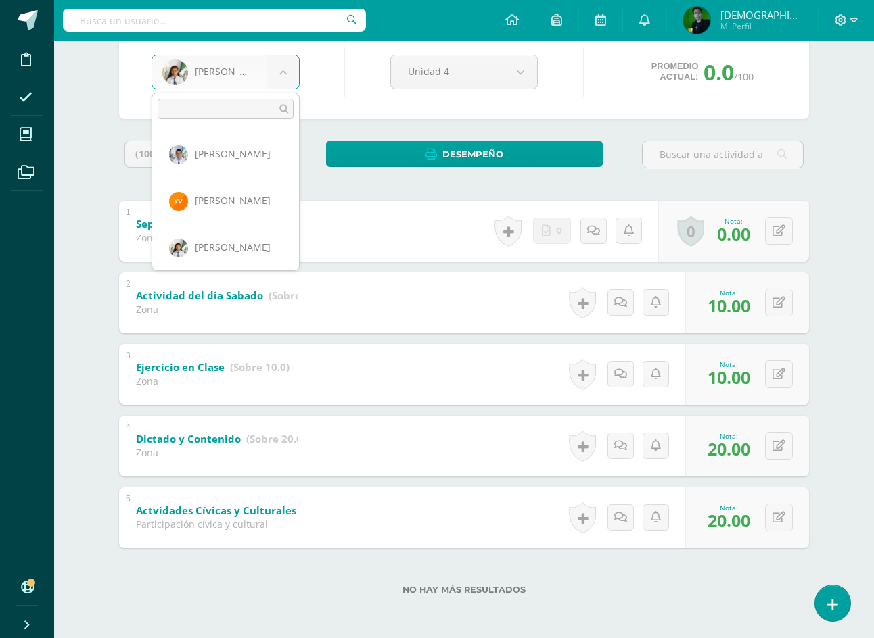
scroll to position [2846, 0]
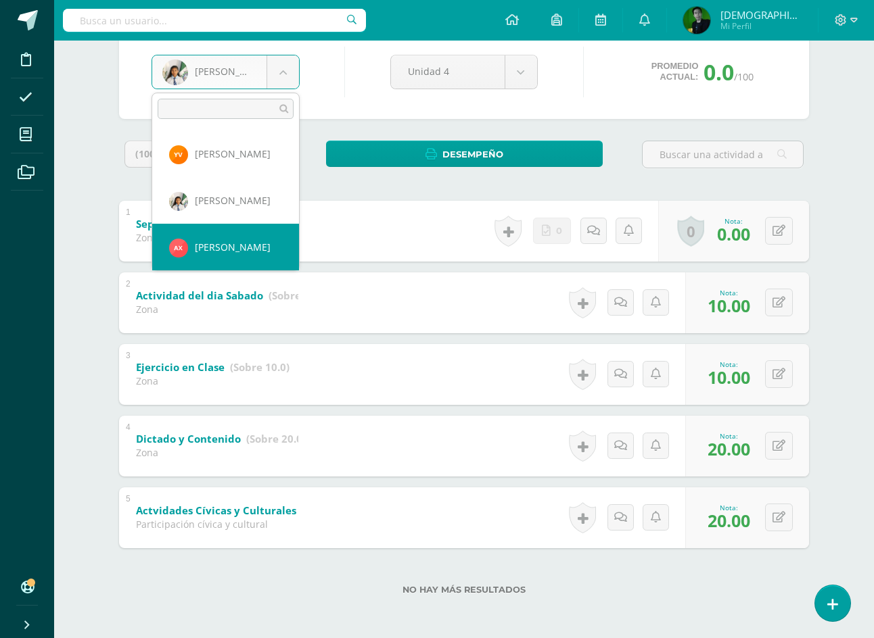
select select "9182"
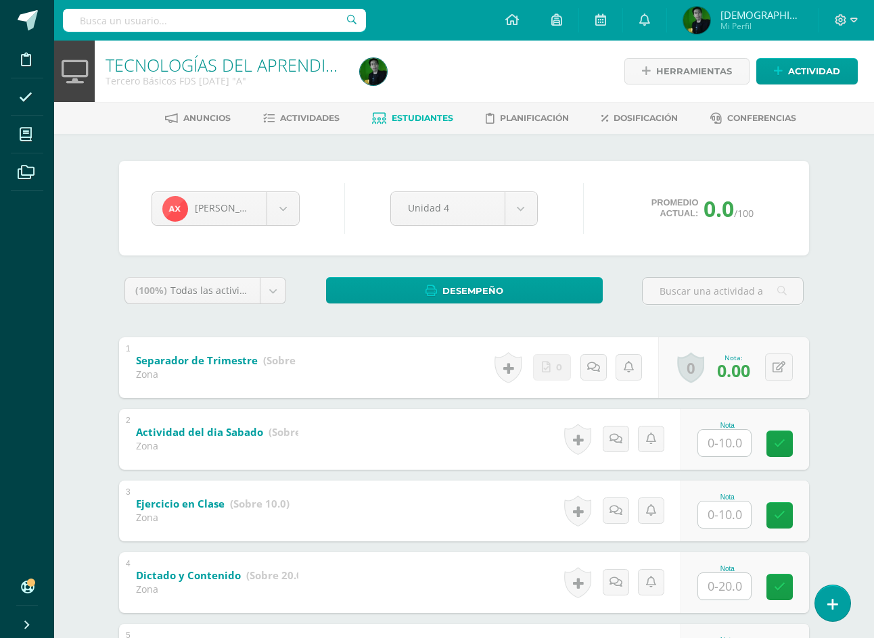
click at [724, 443] on input "text" at bounding box center [724, 443] width 53 height 26
type input "10"
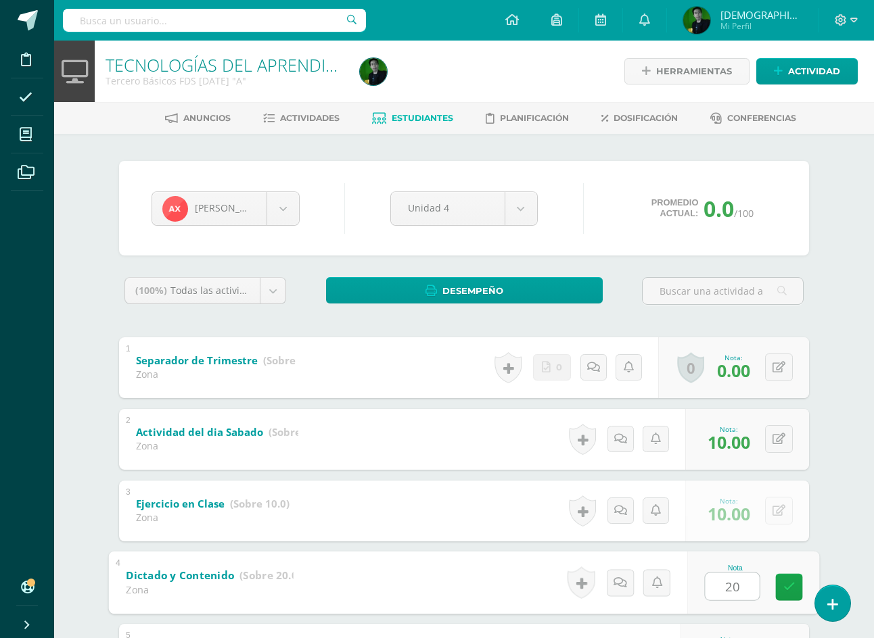
type input "20"
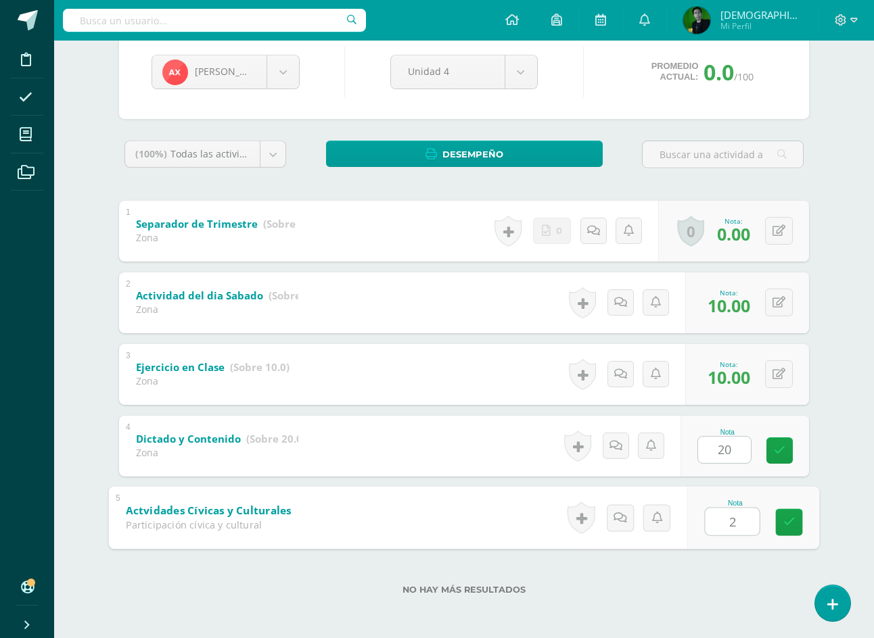
type input "20"
click at [160, 16] on input "text" at bounding box center [214, 20] width 303 height 23
click at [223, 81] on body "Disciplina Asistencia Mis cursos Archivos Soporte Ayuda Reportar un problema Ce…" at bounding box center [437, 250] width 874 height 775
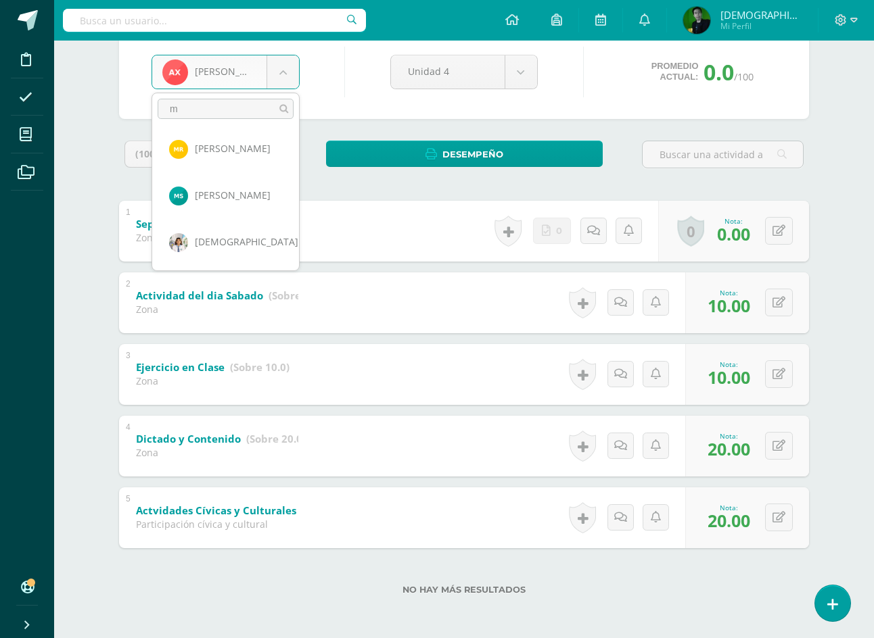
scroll to position [0, 0]
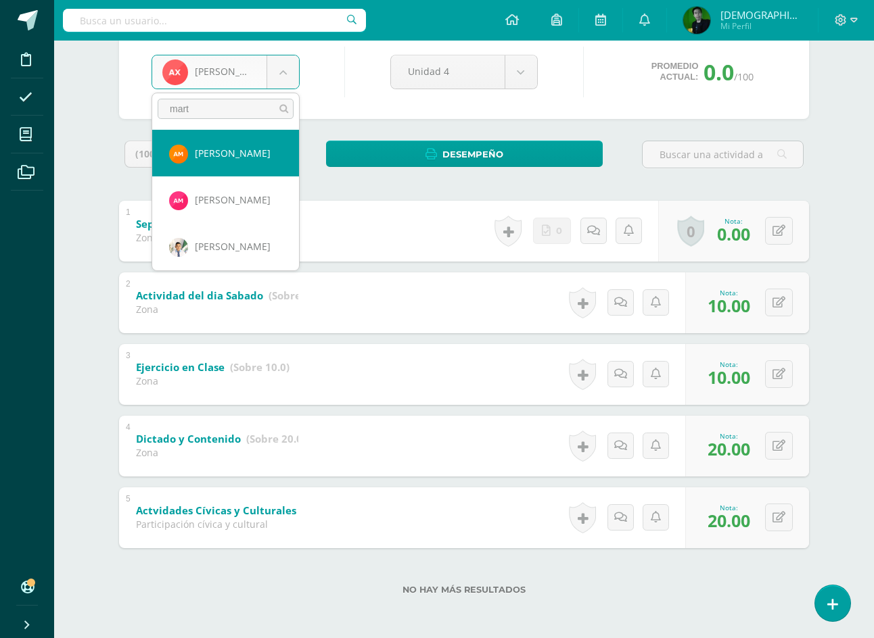
type input "marti"
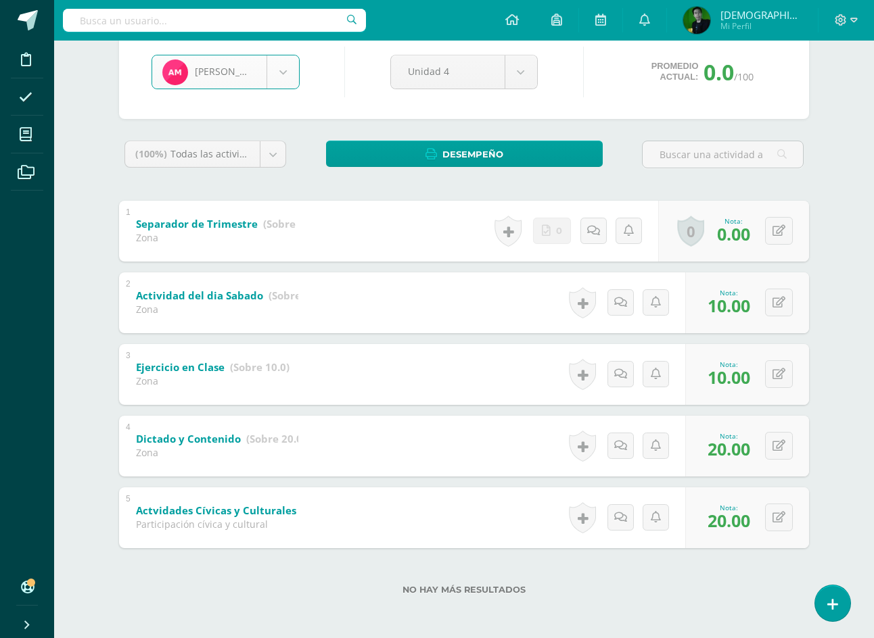
select select "8526"
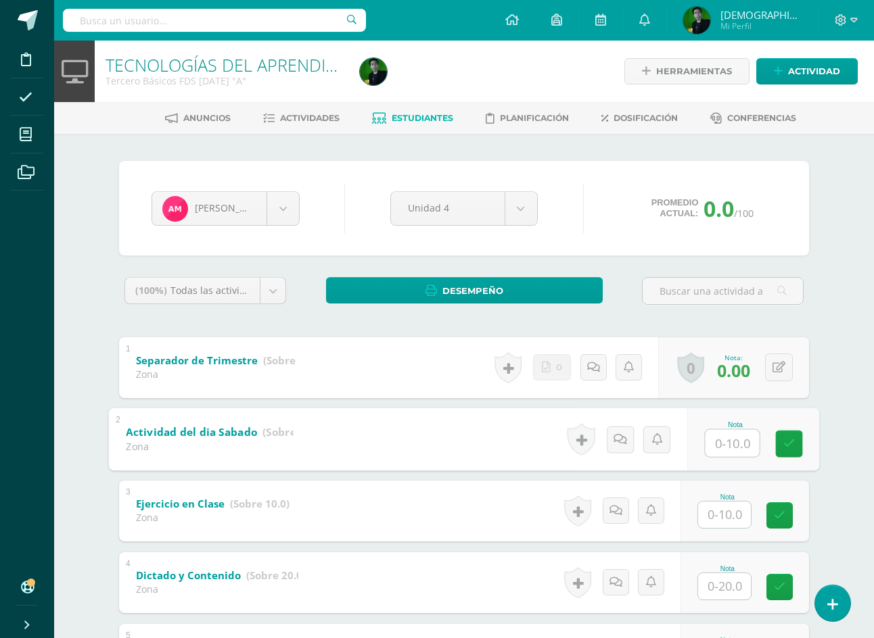
click at [735, 443] on input "text" at bounding box center [732, 442] width 54 height 27
type input "10"
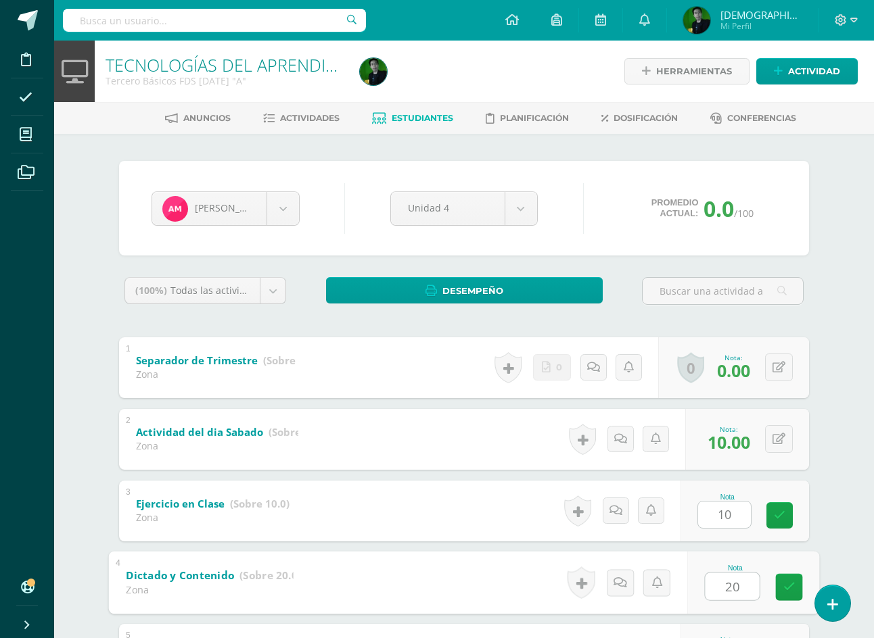
type input "20"
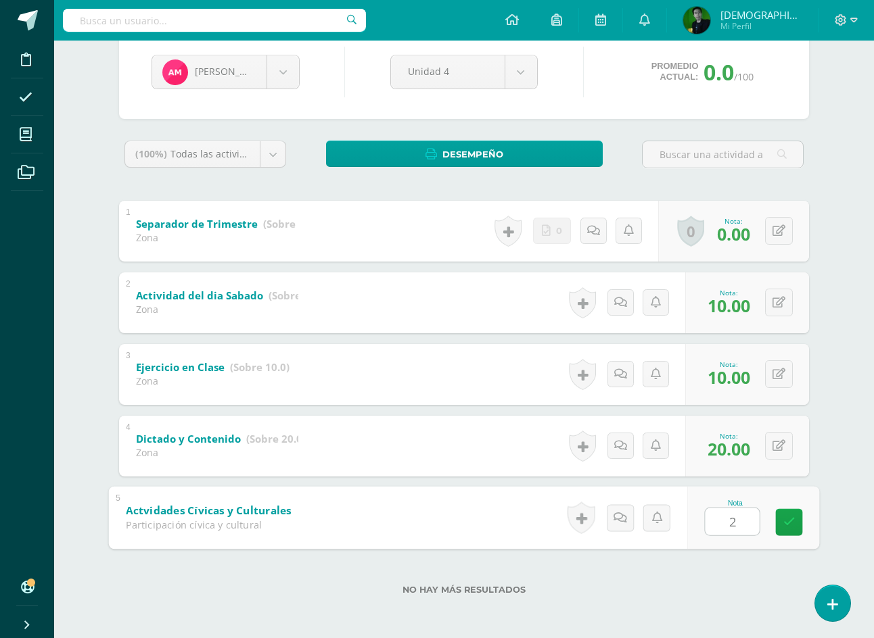
type input "20"
click at [197, 70] on body "Disciplina Asistencia Mis cursos Archivos Soporte Ayuda Reportar un problema Ce…" at bounding box center [437, 250] width 874 height 775
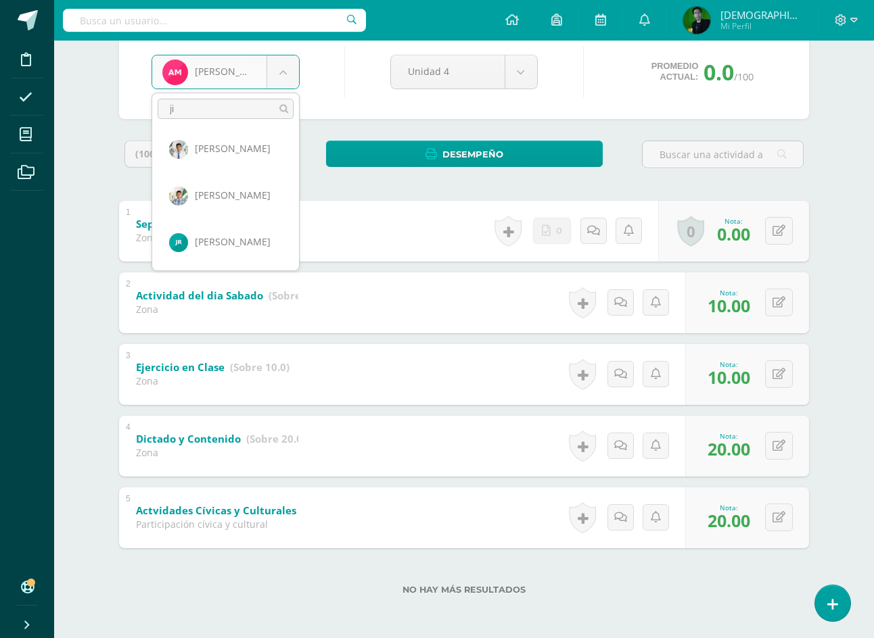
scroll to position [0, 0]
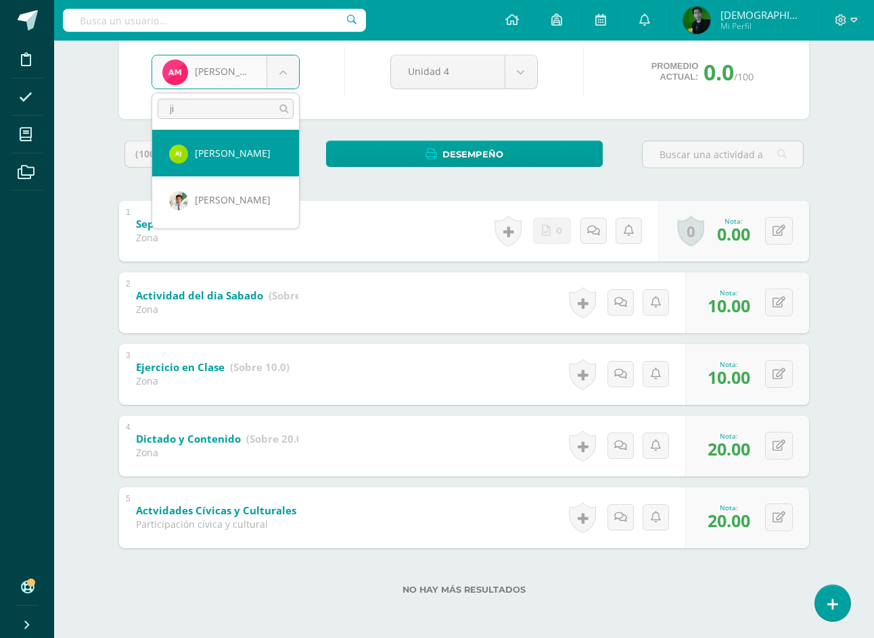
type input "jim"
select select "9181"
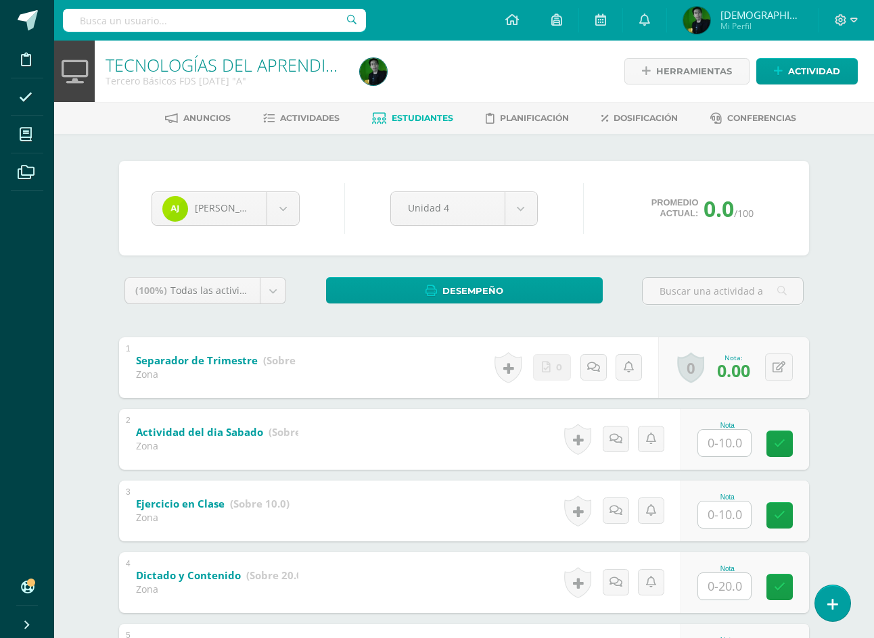
click at [724, 448] on input "text" at bounding box center [724, 443] width 53 height 26
type input "10"
type input "20"
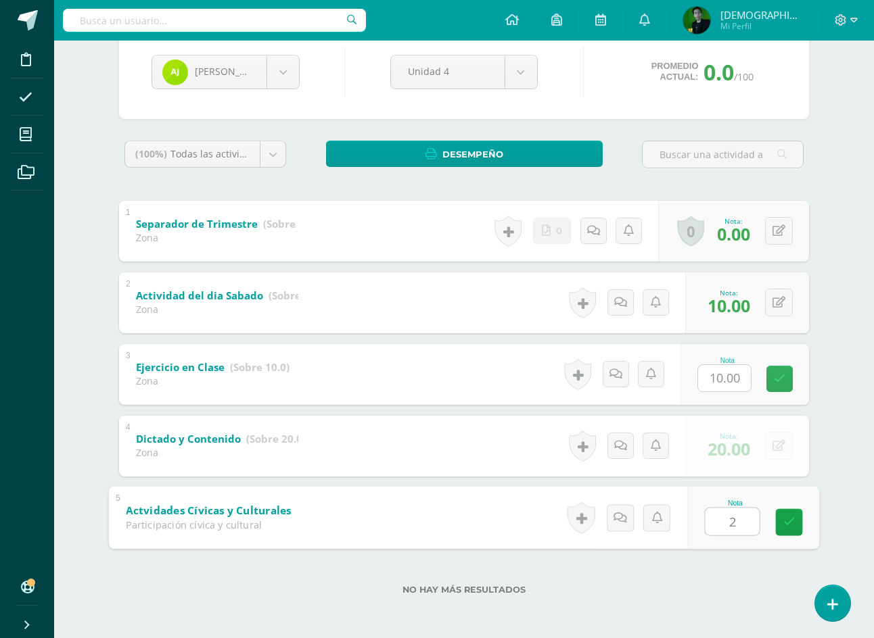
type input "20"
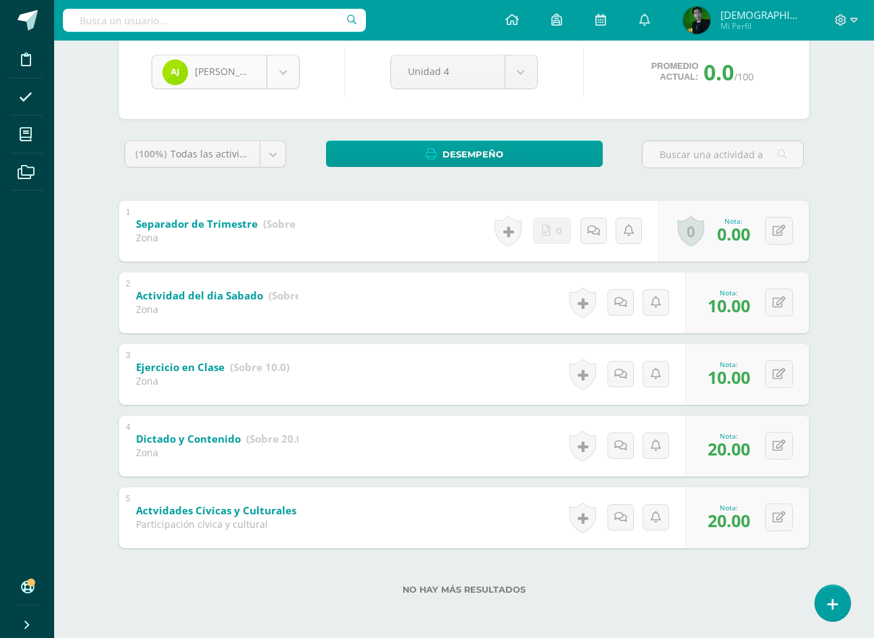
click at [231, 76] on body "Disciplina Asistencia Mis cursos Archivos Soporte Ayuda Reportar un problema Ce…" at bounding box center [437, 250] width 874 height 775
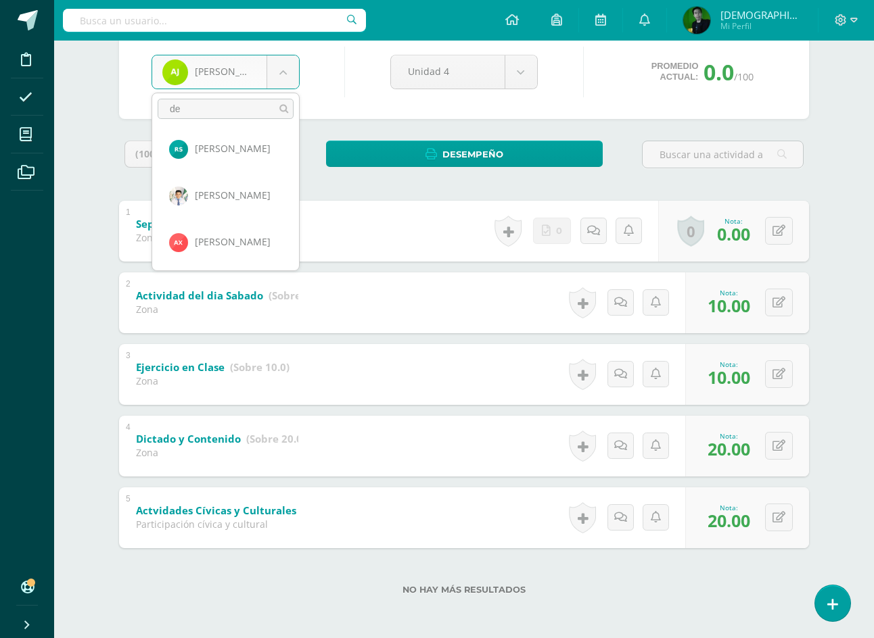
scroll to position [0, 0]
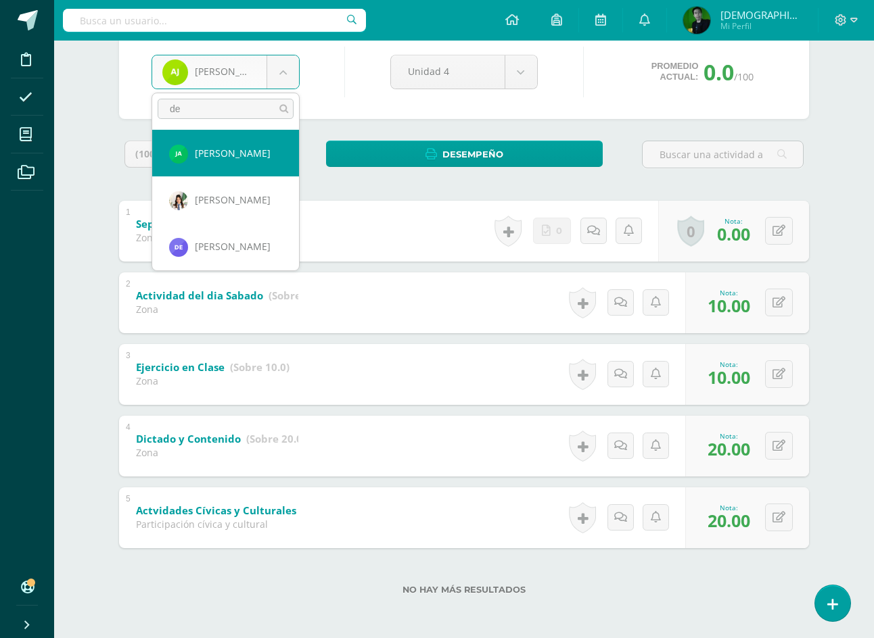
type input "d"
type input "dar"
select select "7433"
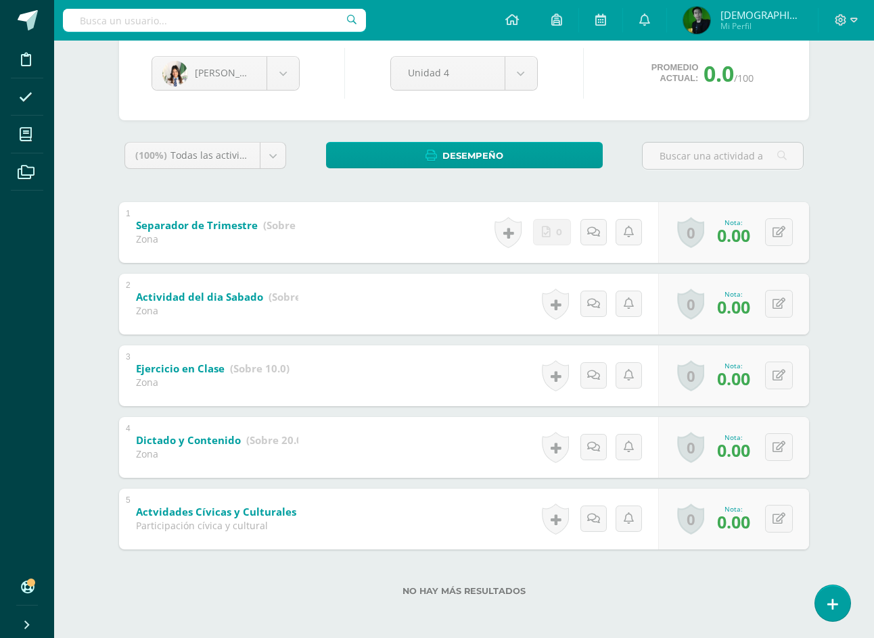
scroll to position [137, 0]
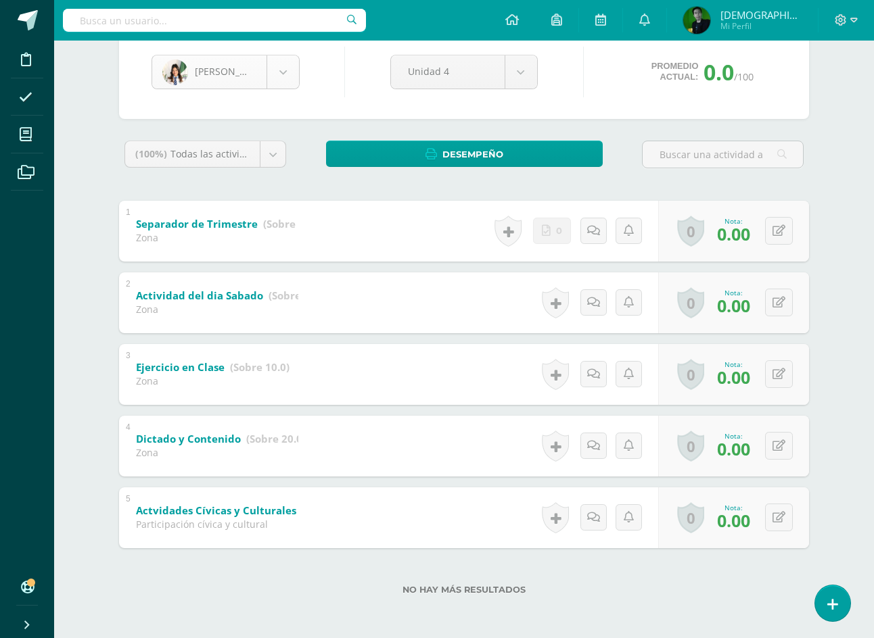
click at [218, 78] on body "Disciplina Asistencia Mis cursos Archivos Soporte Ayuda Reportar un problema Ce…" at bounding box center [437, 250] width 874 height 775
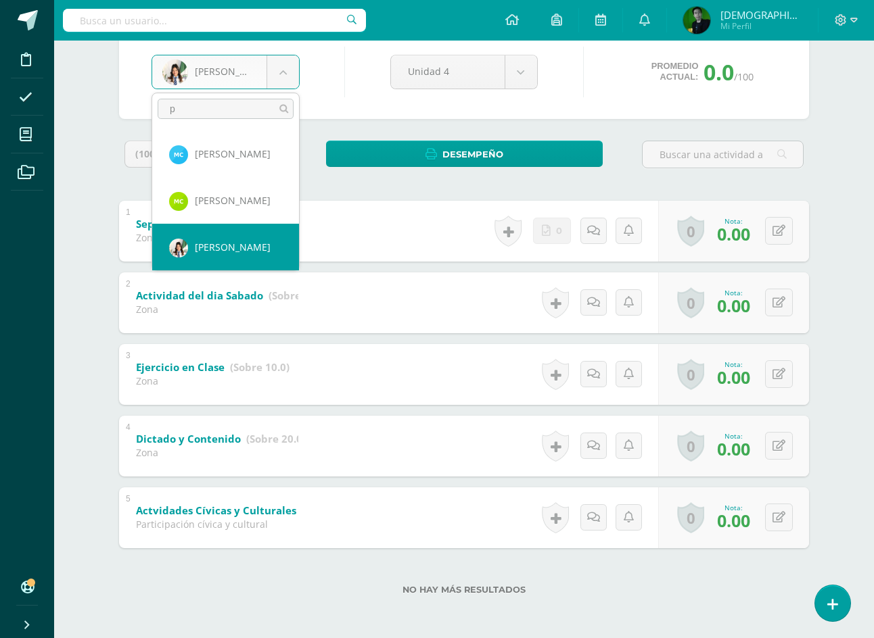
scroll to position [0, 0]
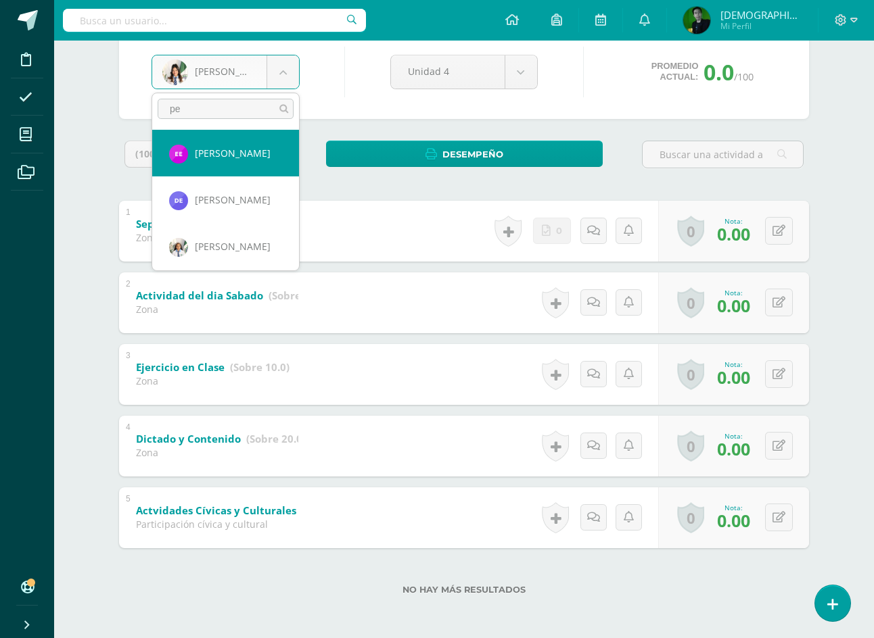
type input "per"
select select "7458"
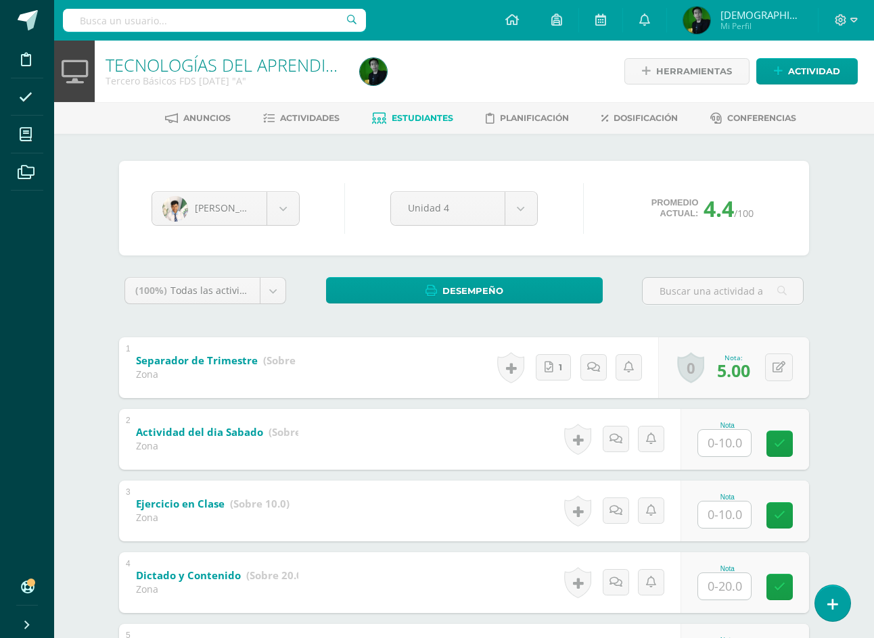
click at [730, 443] on input "text" at bounding box center [724, 443] width 53 height 26
type input "10"
type input "20"
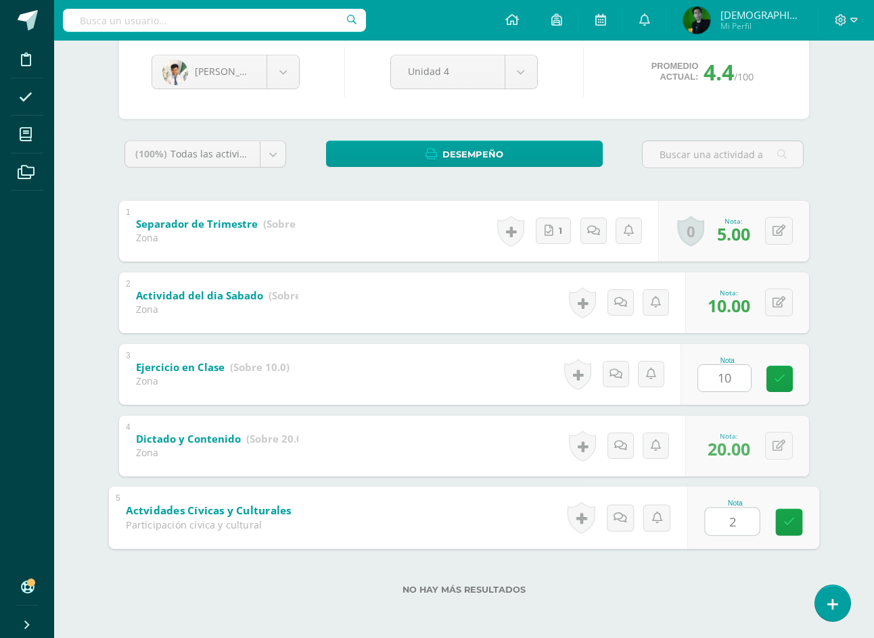
type input "20"
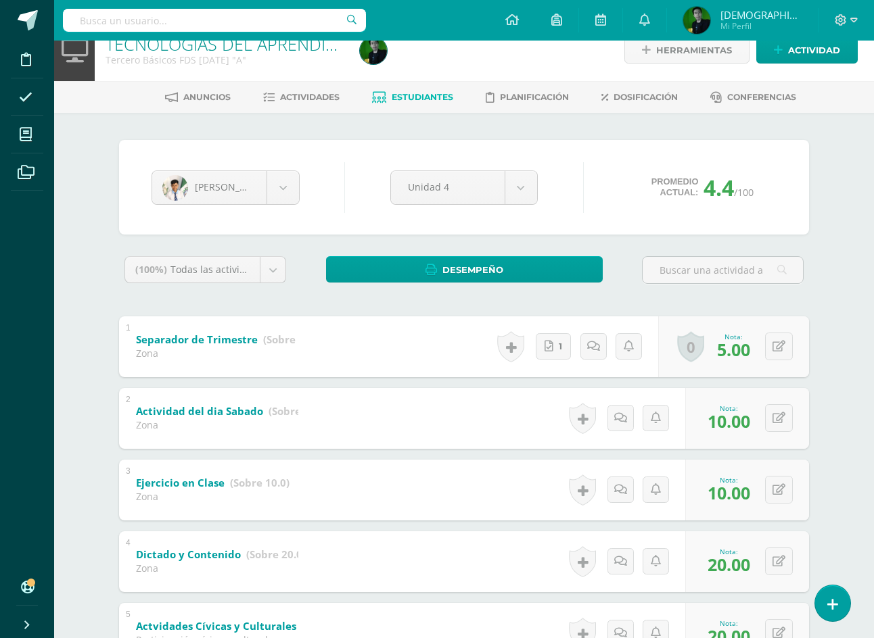
scroll to position [0, 0]
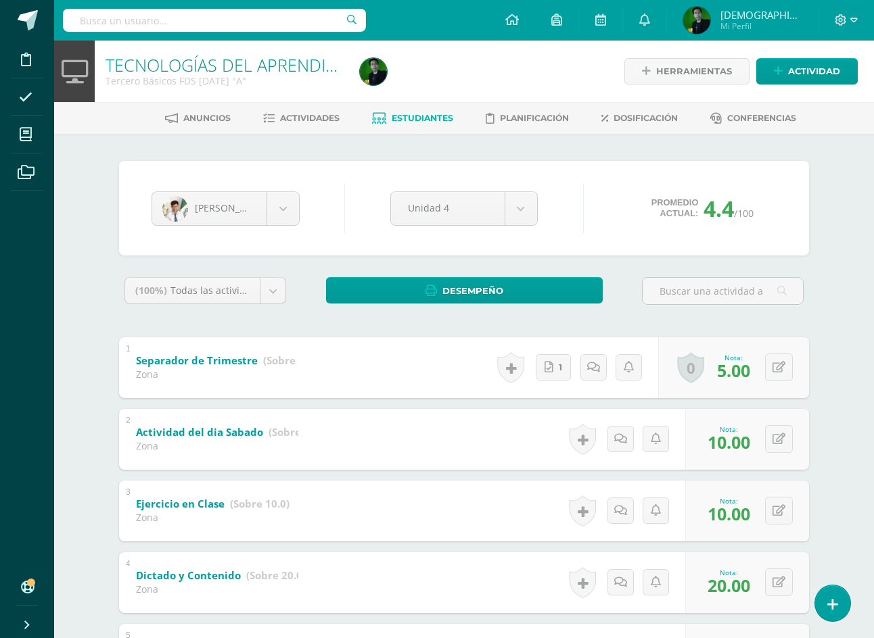
click at [417, 120] on span "Estudiantes" at bounding box center [423, 118] width 62 height 10
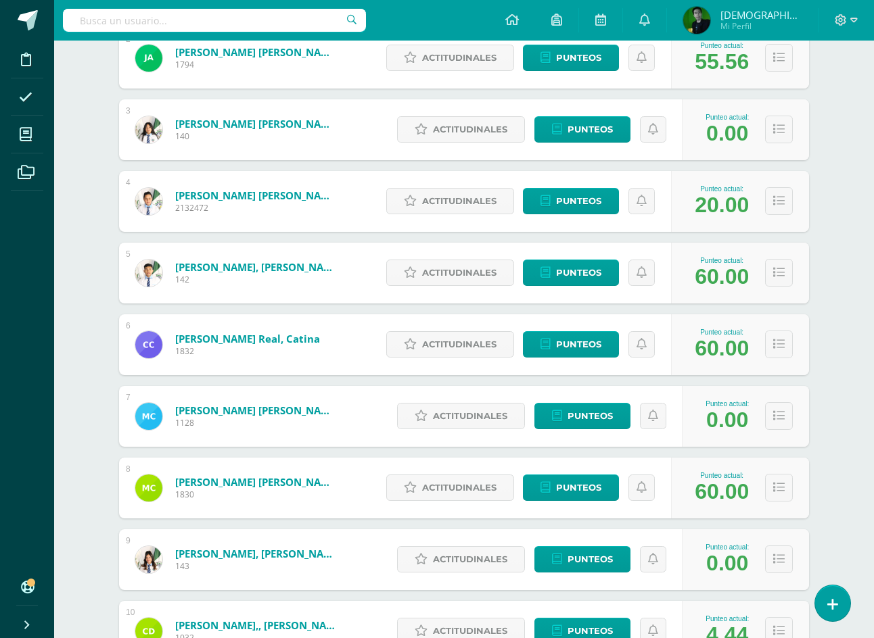
scroll to position [406, 0]
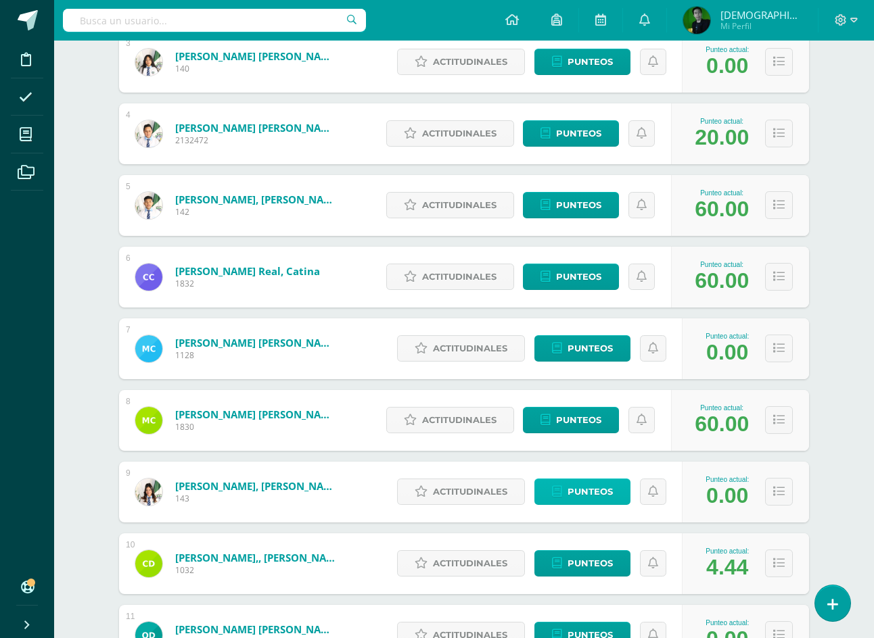
click at [596, 499] on span "Punteos" at bounding box center [589, 492] width 45 height 25
click at [585, 488] on span "Punteos" at bounding box center [589, 492] width 45 height 25
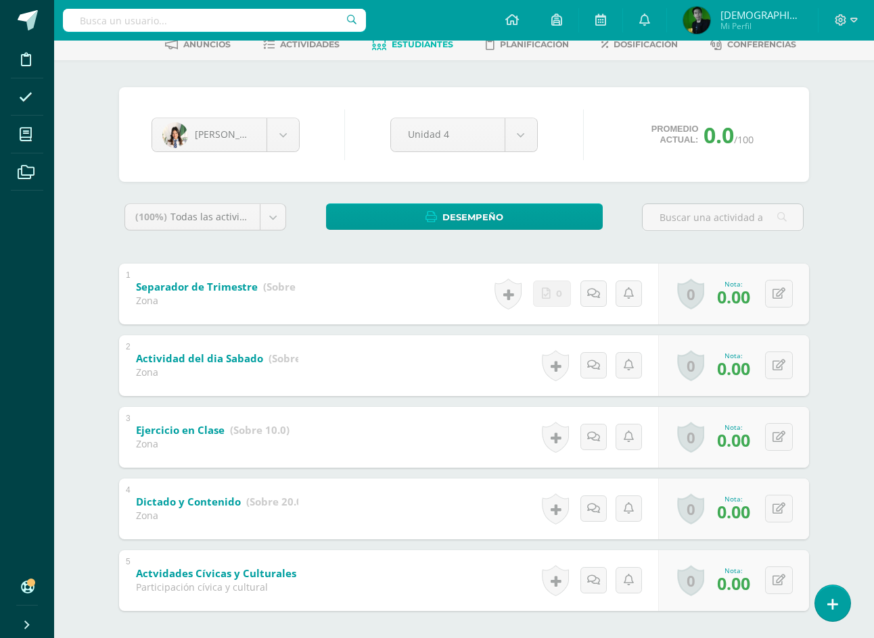
scroll to position [137, 0]
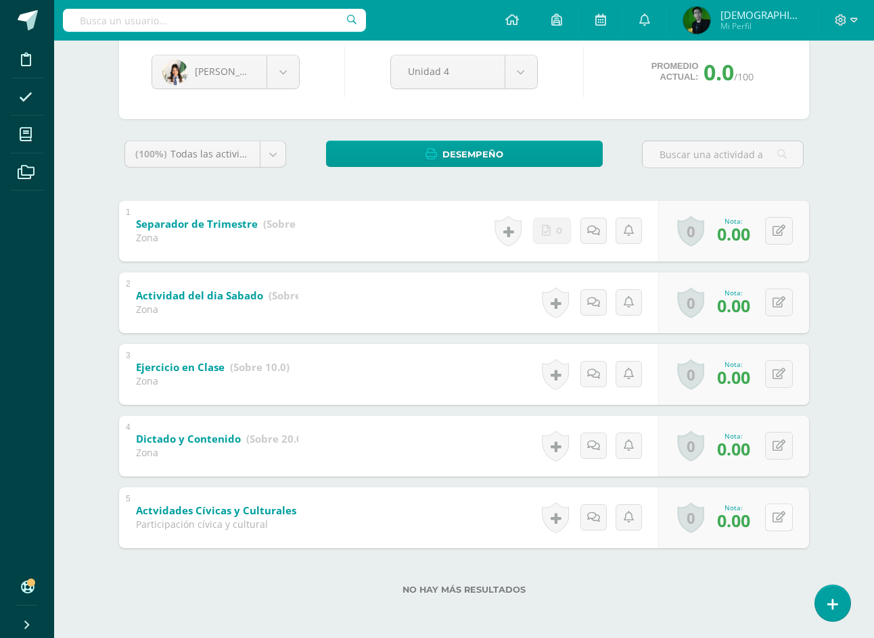
click at [770, 516] on div "0 [GEOGRAPHIC_DATA] Logros obtenidos Aún no hay logros agregados Nota: 0.00" at bounding box center [733, 518] width 151 height 61
click at [790, 521] on icon at bounding box center [789, 517] width 14 height 11
type input "20"
click at [216, 74] on body "Disciplina Asistencia Mis cursos Archivos Soporte Ayuda Reportar un problema Ce…" at bounding box center [437, 250] width 874 height 775
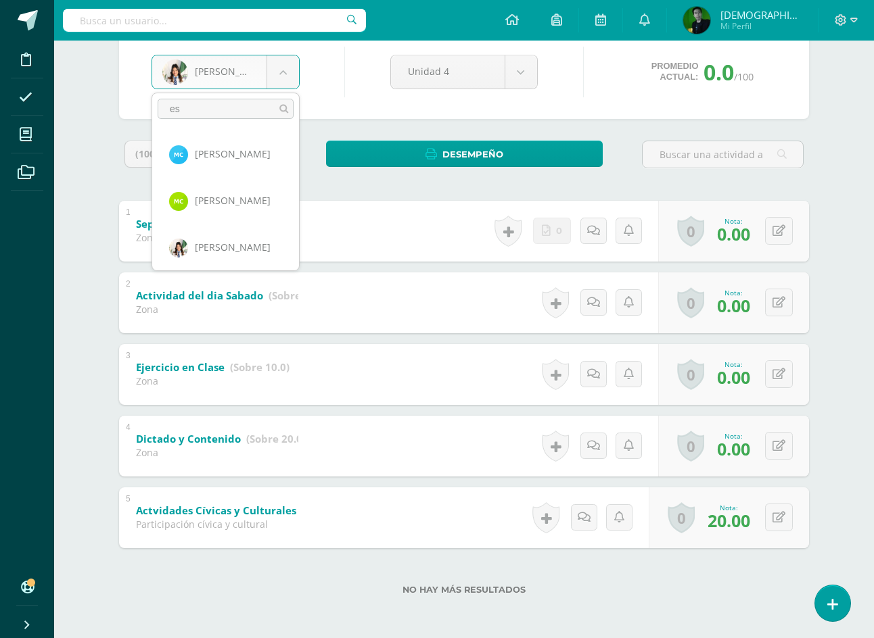
scroll to position [0, 0]
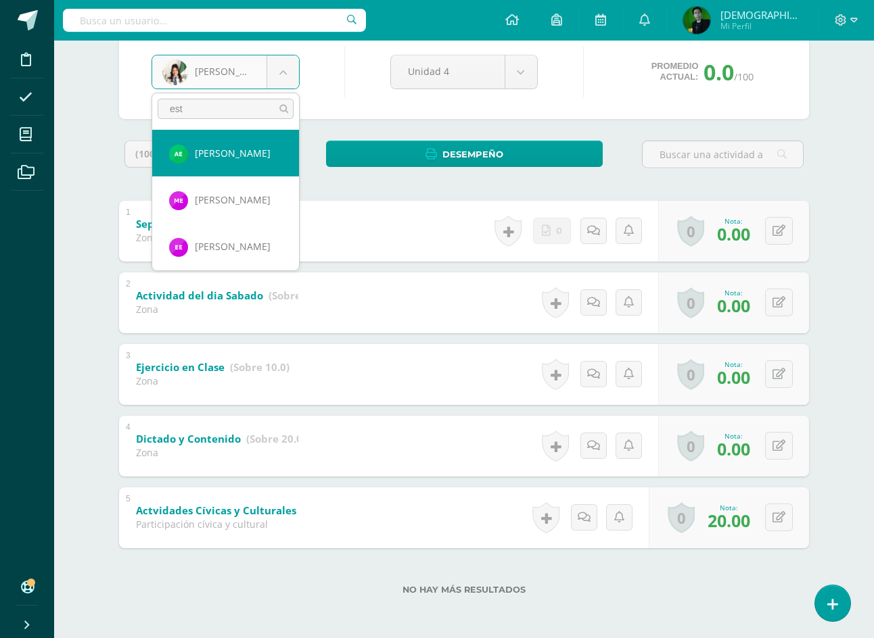
type input "estu"
select select "9134"
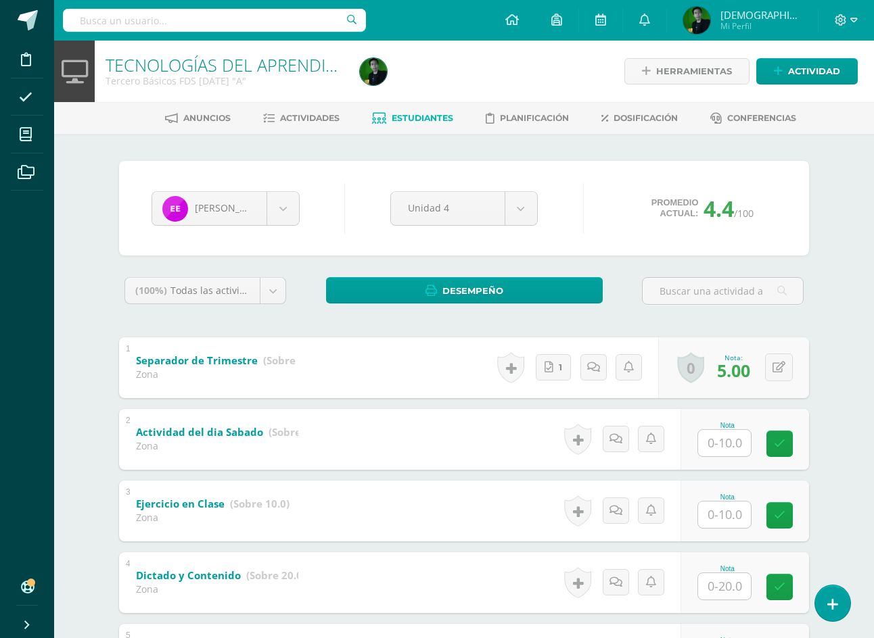
click at [718, 440] on input "text" at bounding box center [724, 443] width 53 height 26
type input "10"
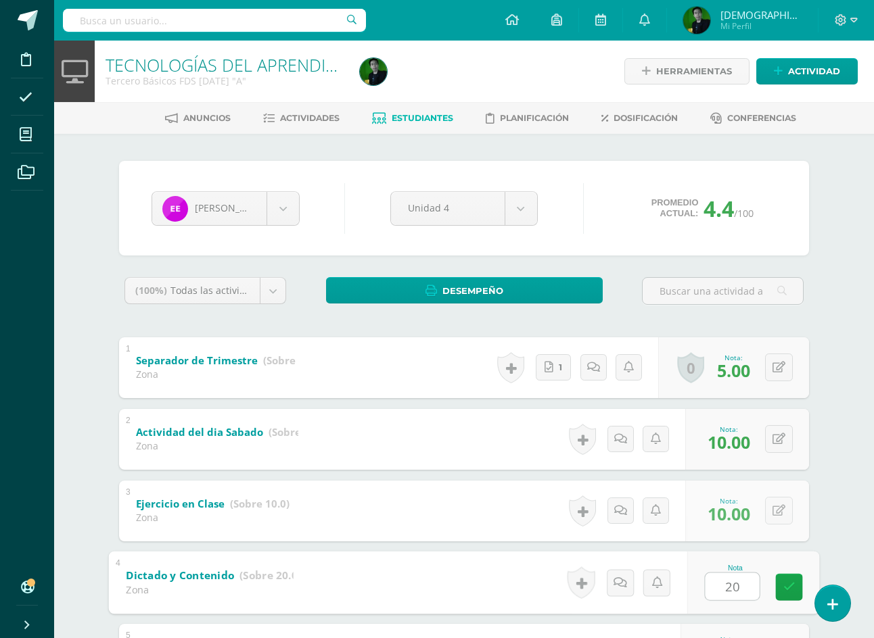
type input "20"
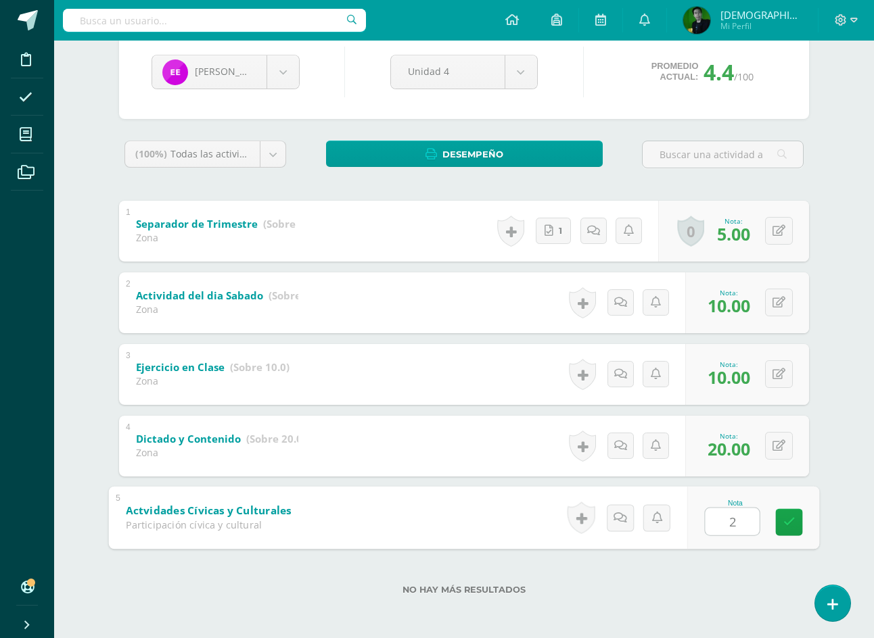
type input "20"
click at [151, 19] on input "text" at bounding box center [214, 20] width 303 height 23
click at [199, 68] on body "Disciplina Asistencia Mis cursos Archivos Soporte Ayuda Reportar un problema Ce…" at bounding box center [437, 250] width 874 height 775
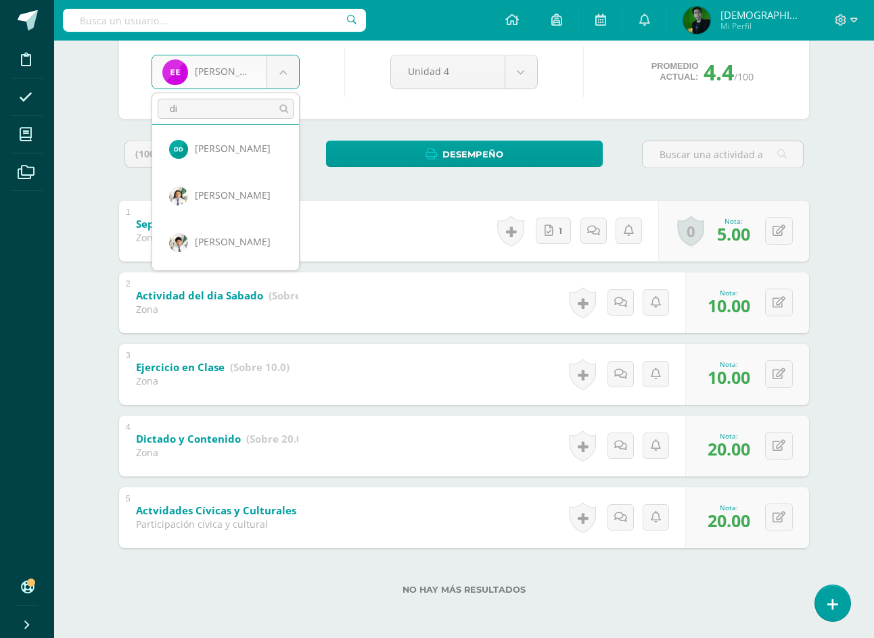
scroll to position [0, 0]
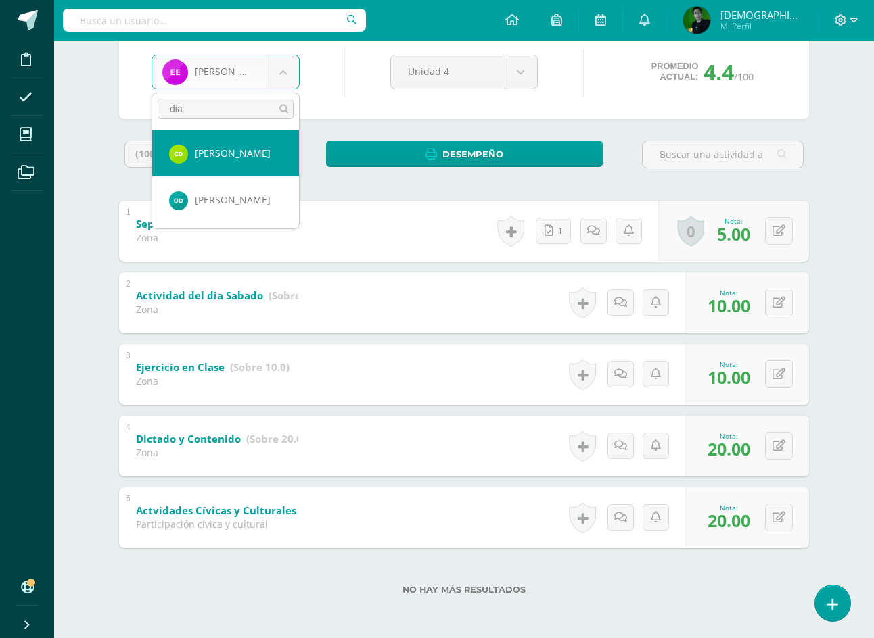
type input "diaz"
select select "8351"
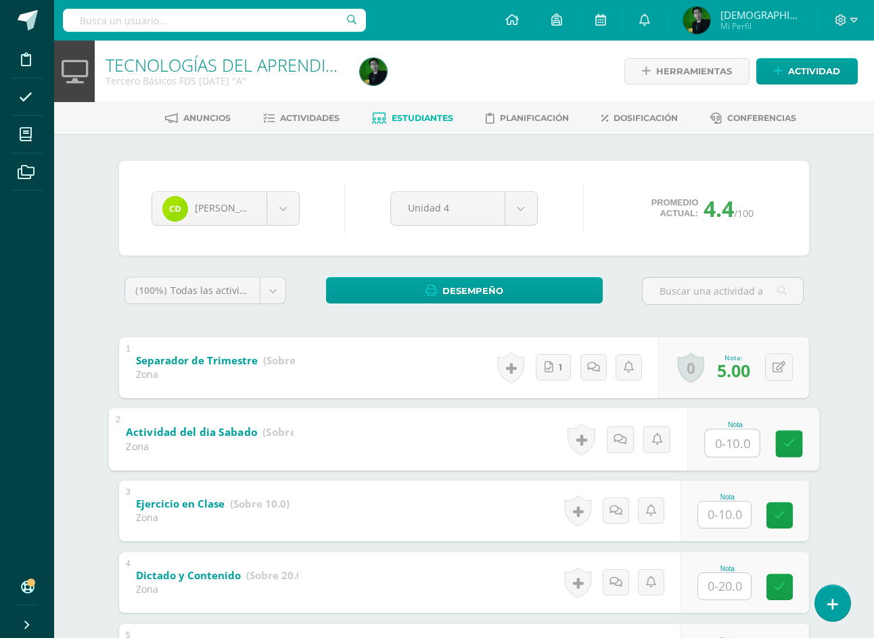
click at [721, 442] on input "text" at bounding box center [732, 442] width 54 height 27
type input "10"
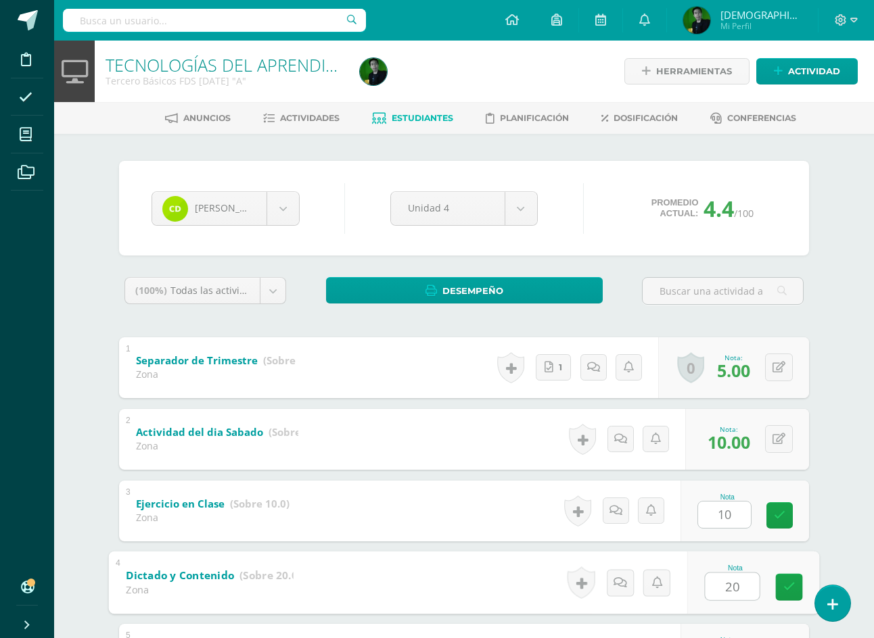
type input "20"
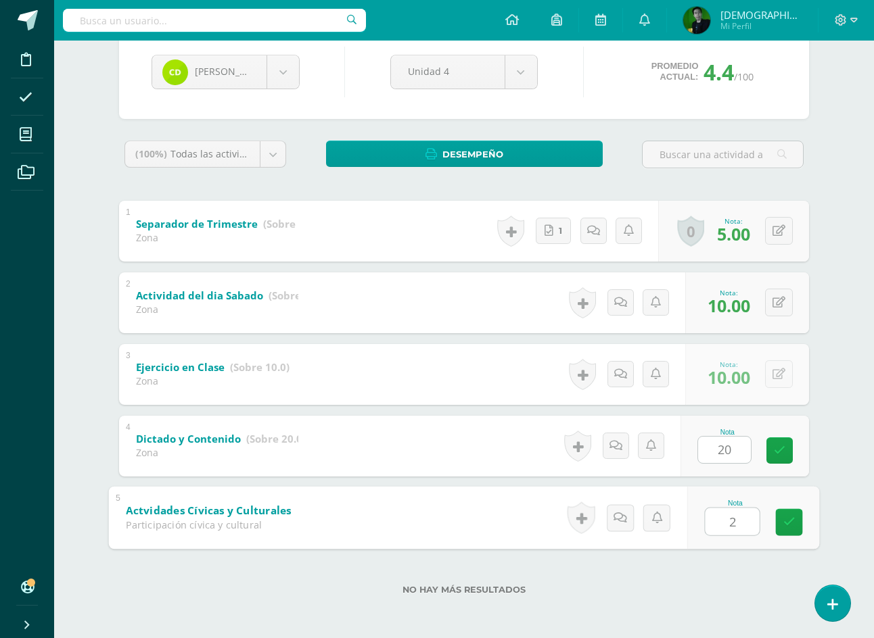
type input "20"
click at [235, 74] on body "Disciplina Asistencia Mis cursos Archivos Soporte Ayuda Reportar un problema Ce…" at bounding box center [437, 250] width 874 height 775
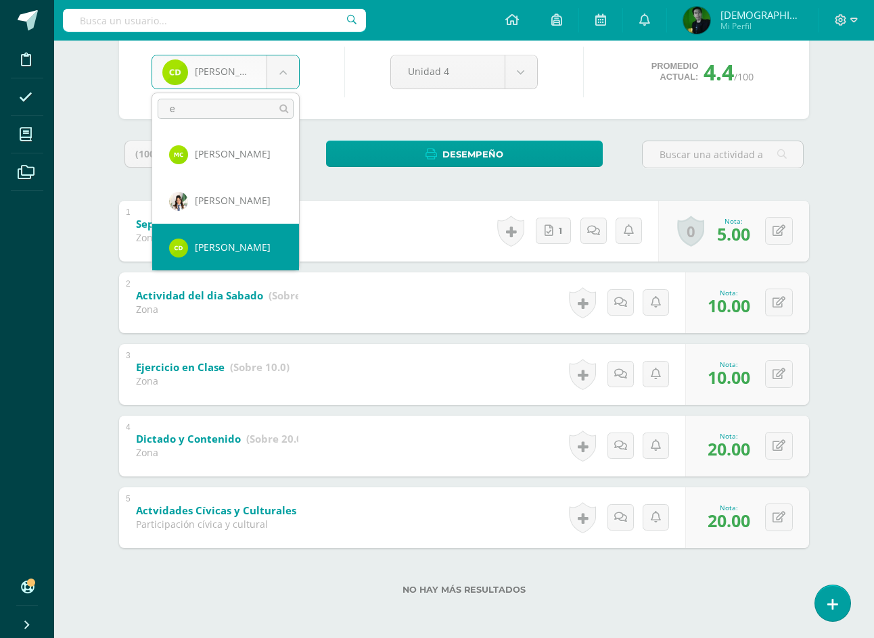
scroll to position [0, 0]
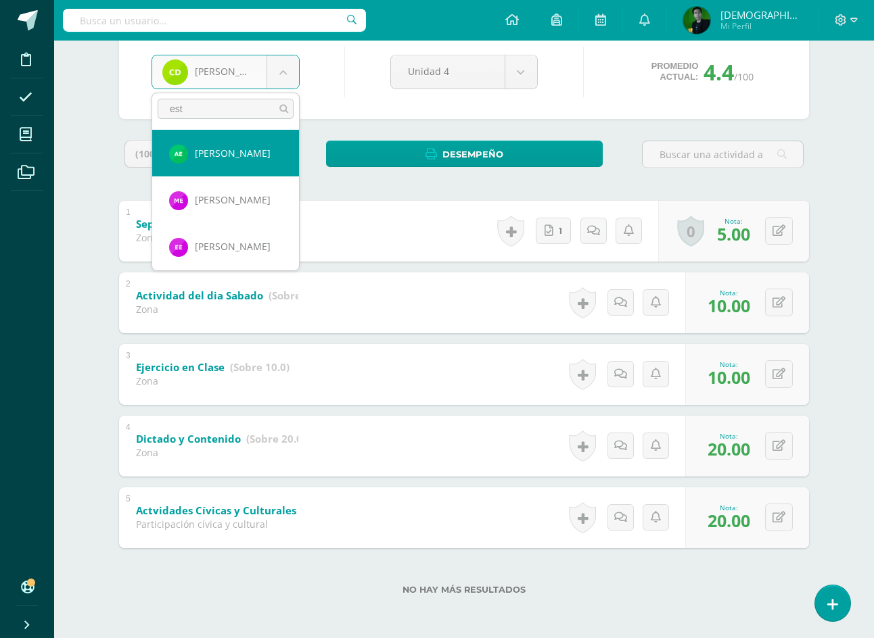
type input "estr"
select select "9183"
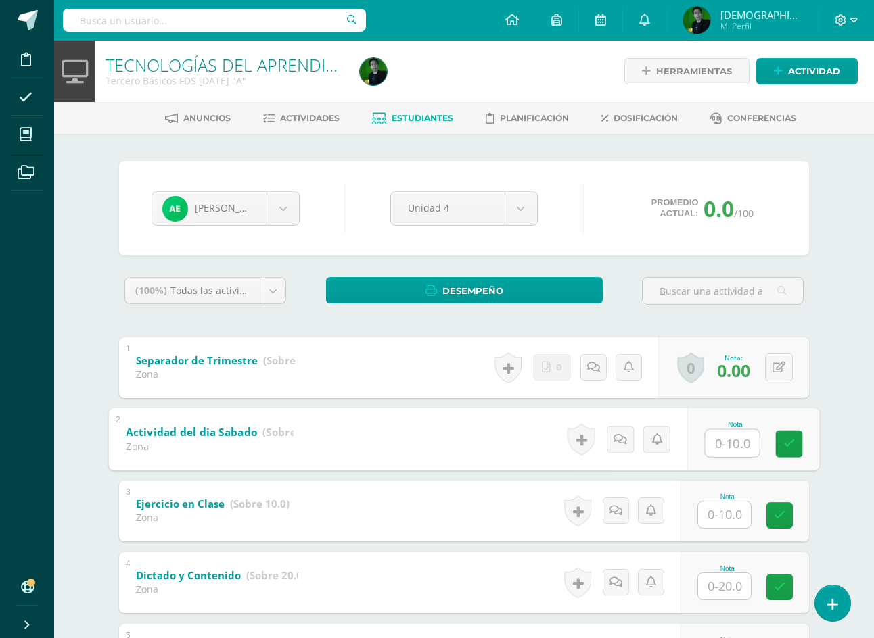
click at [724, 446] on input "text" at bounding box center [732, 442] width 54 height 27
type input "10"
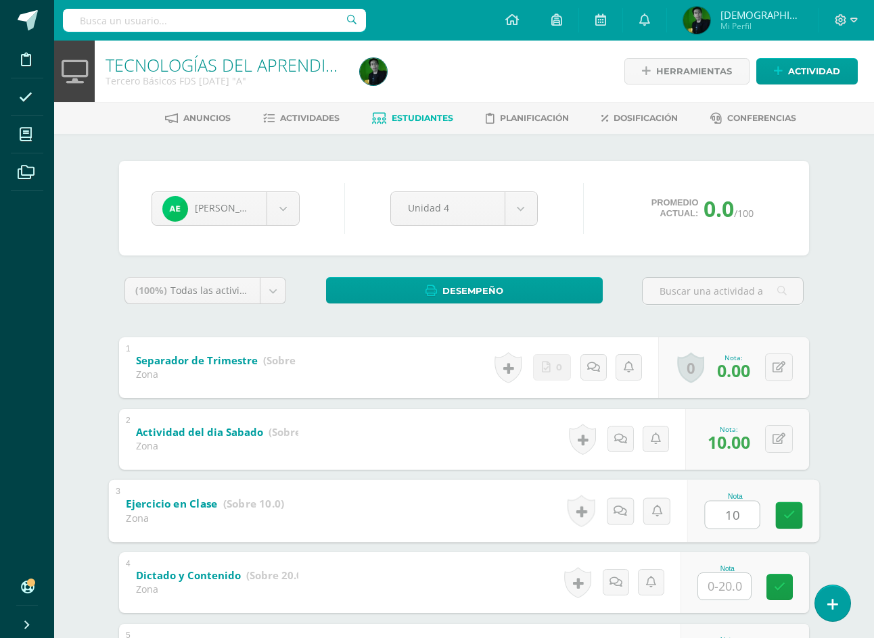
type input "10"
type input "20"
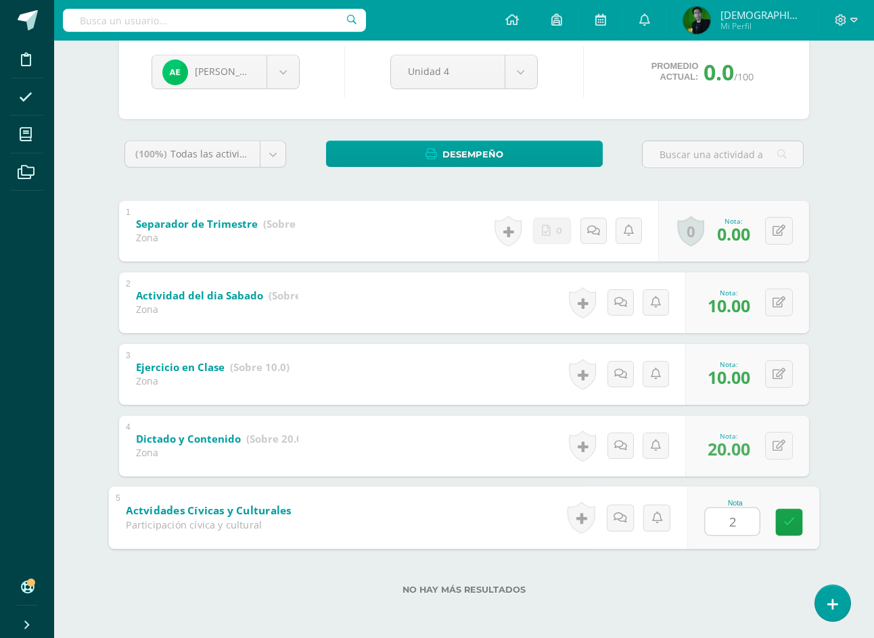
type input "20"
click at [237, 80] on body "Disciplina Asistencia Mis cursos Archivos Soporte Ayuda Reportar un problema Ce…" at bounding box center [437, 250] width 874 height 775
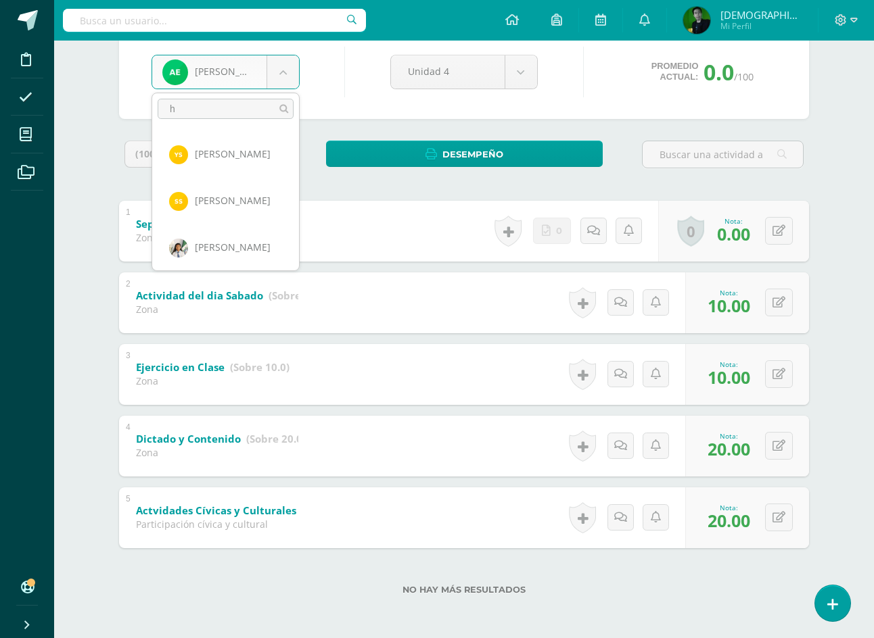
scroll to position [0, 0]
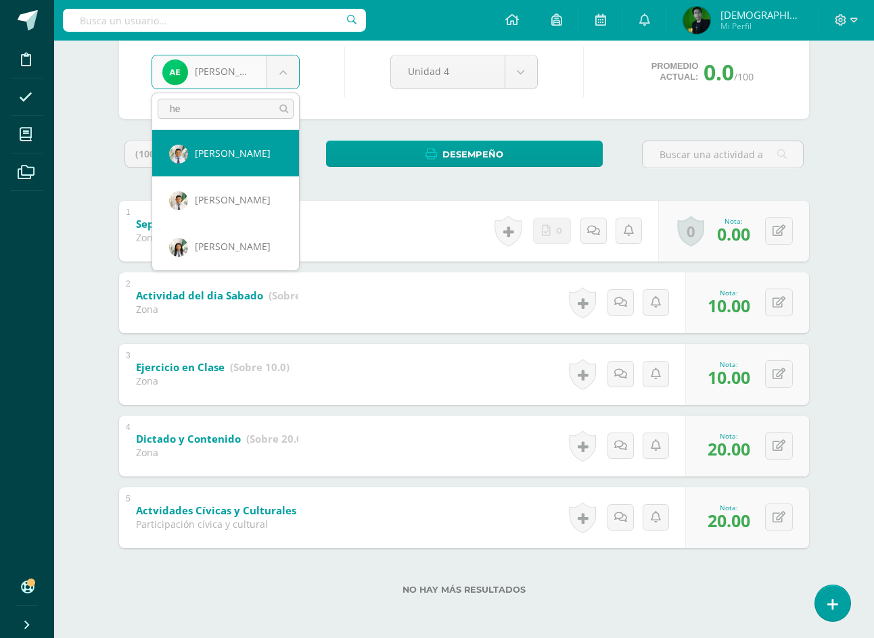
type input "her"
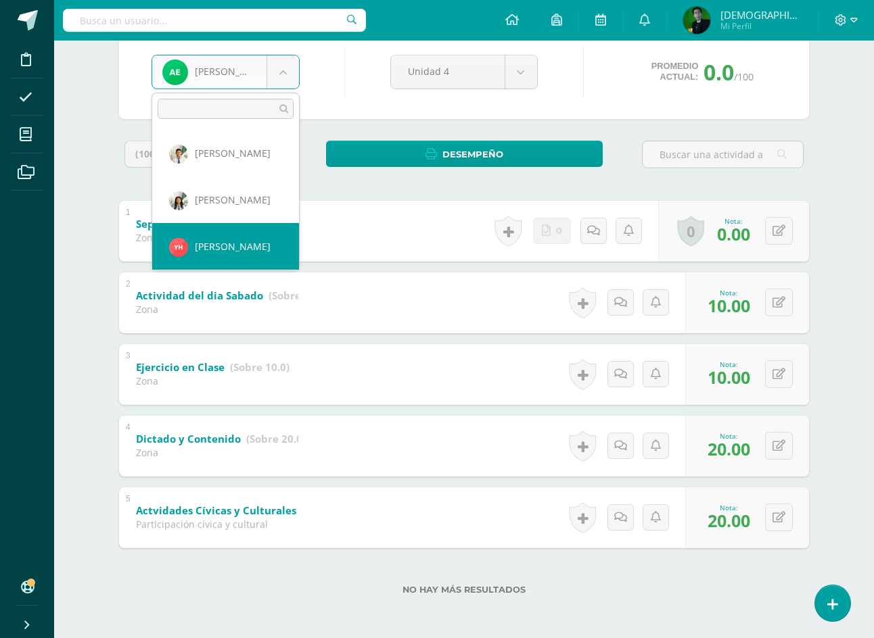
click at [381, 88] on body "Disciplina Asistencia Mis cursos Archivos Soporte Ayuda Reportar un problema Ce…" at bounding box center [437, 250] width 874 height 775
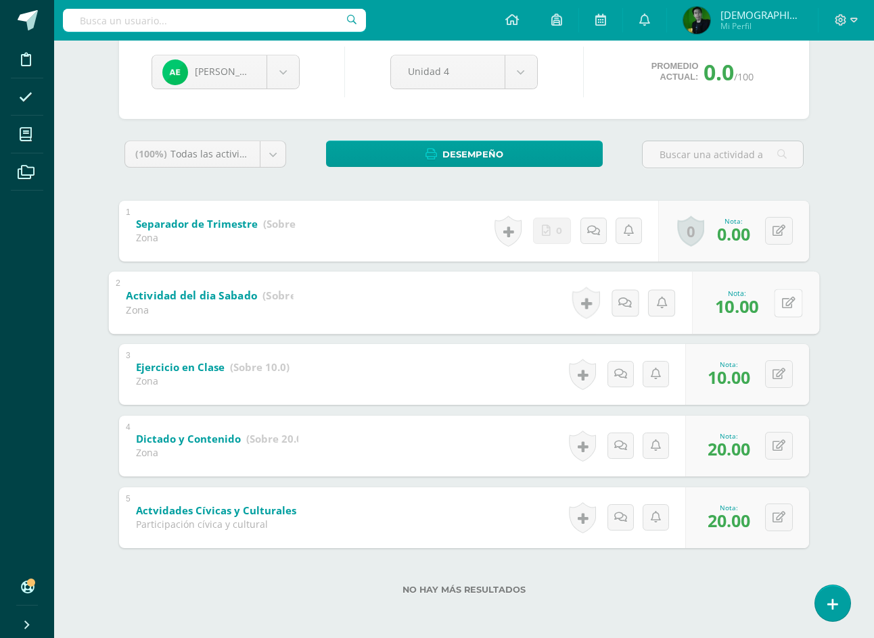
click at [782, 306] on icon at bounding box center [789, 302] width 14 height 11
type input "0"
click at [787, 379] on button at bounding box center [779, 374] width 28 height 28
type input "0"
click at [787, 440] on button at bounding box center [788, 446] width 28 height 28
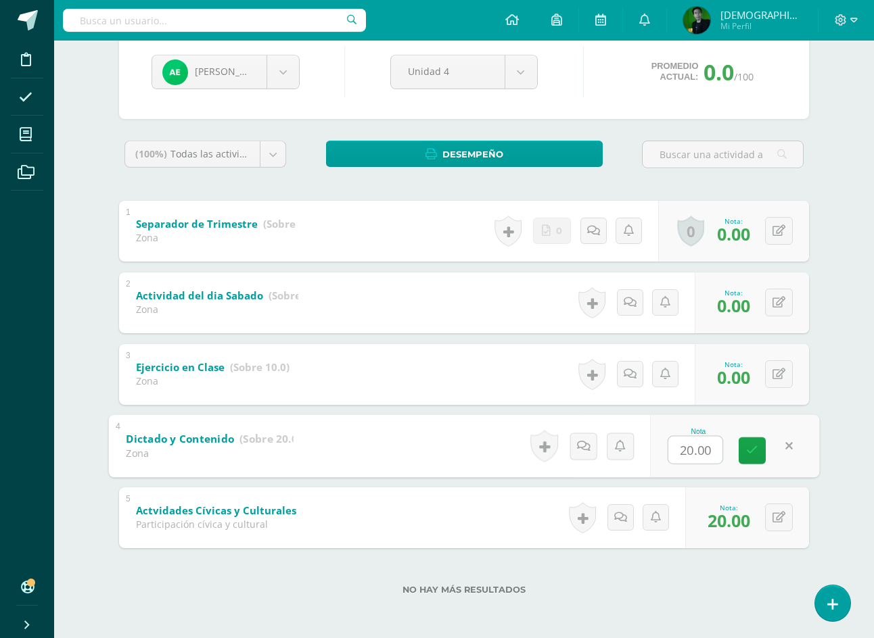
type input "0"
click at [285, 74] on body "Disciplina Asistencia Mis cursos Archivos Soporte Ayuda Reportar un problema Ce…" at bounding box center [437, 250] width 874 height 775
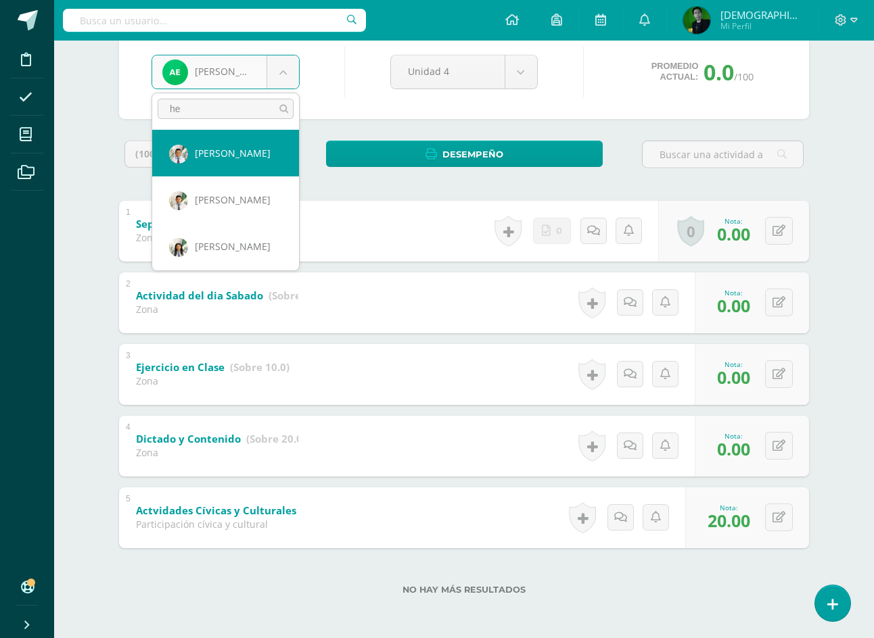
type input "her"
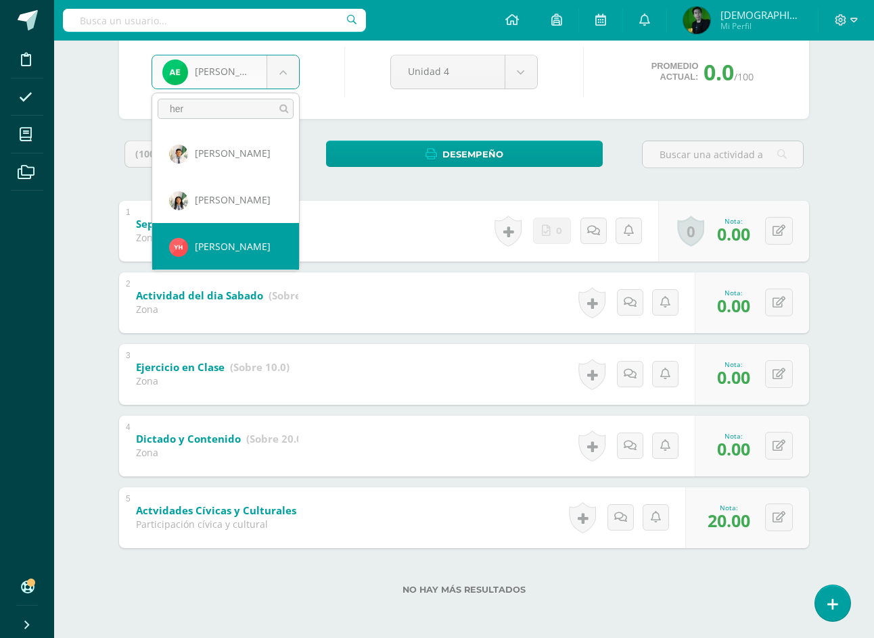
select select "9175"
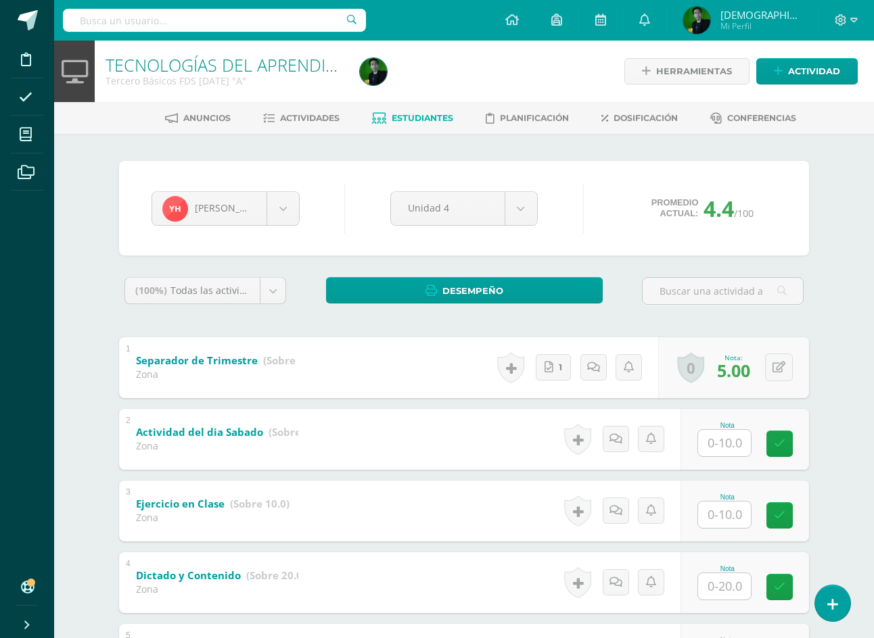
click at [730, 452] on input "text" at bounding box center [724, 443] width 53 height 26
type input "10"
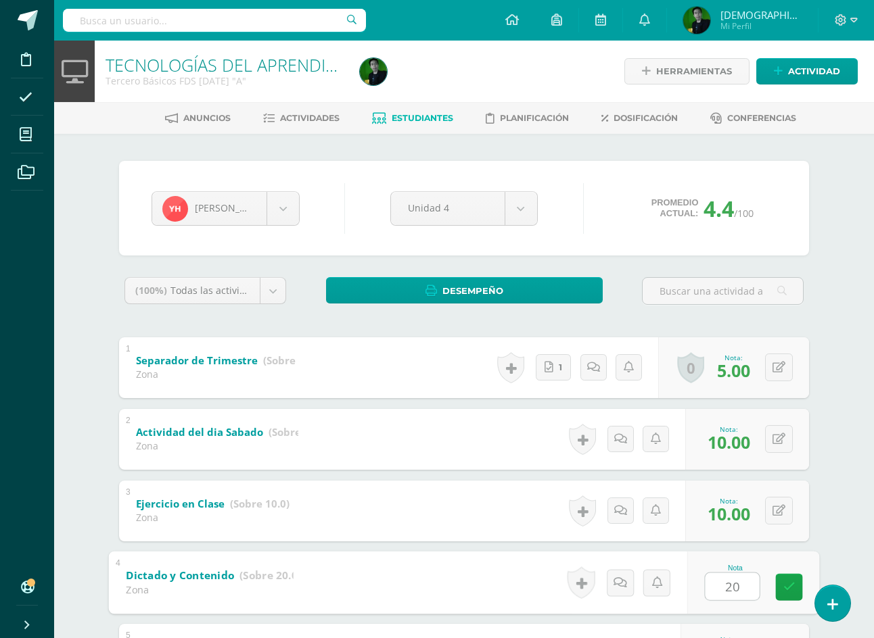
type input "20"
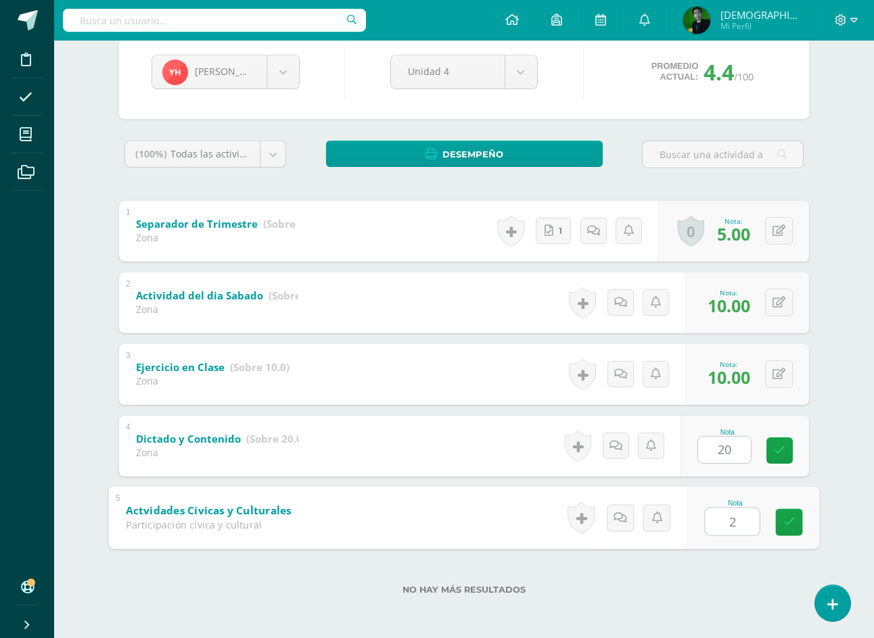
type input "20"
click at [223, 75] on body "Disciplina Asistencia Mis cursos Archivos Soporte Ayuda Reportar un problema Ce…" at bounding box center [437, 250] width 874 height 775
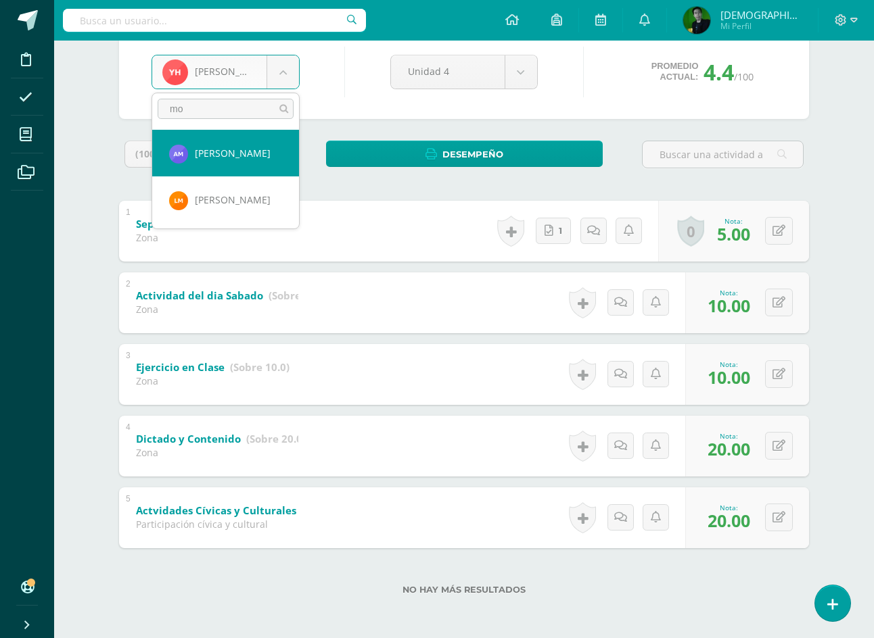
scroll to position [0, 0]
type input "mon"
select select "9150"
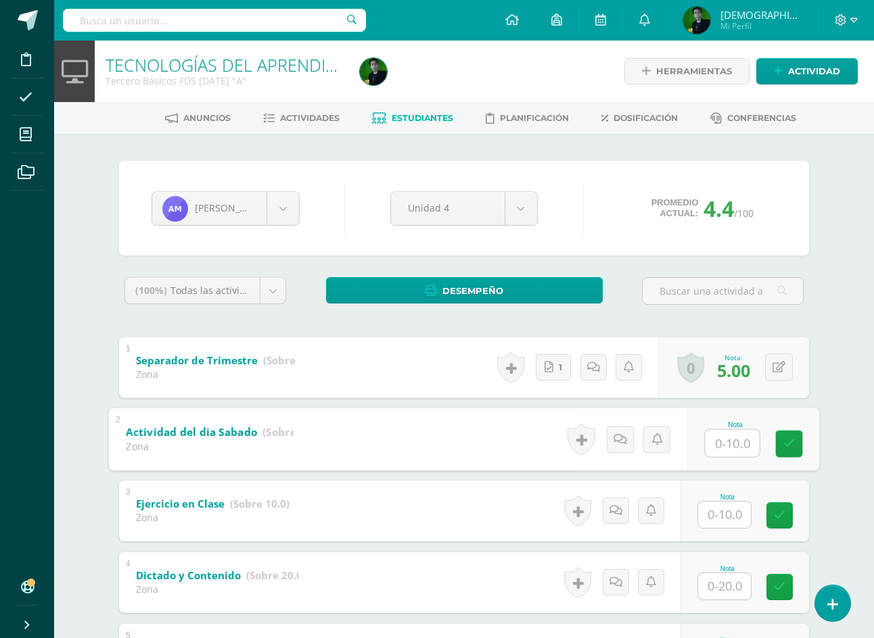
click at [730, 450] on input "text" at bounding box center [732, 442] width 54 height 27
type input "10"
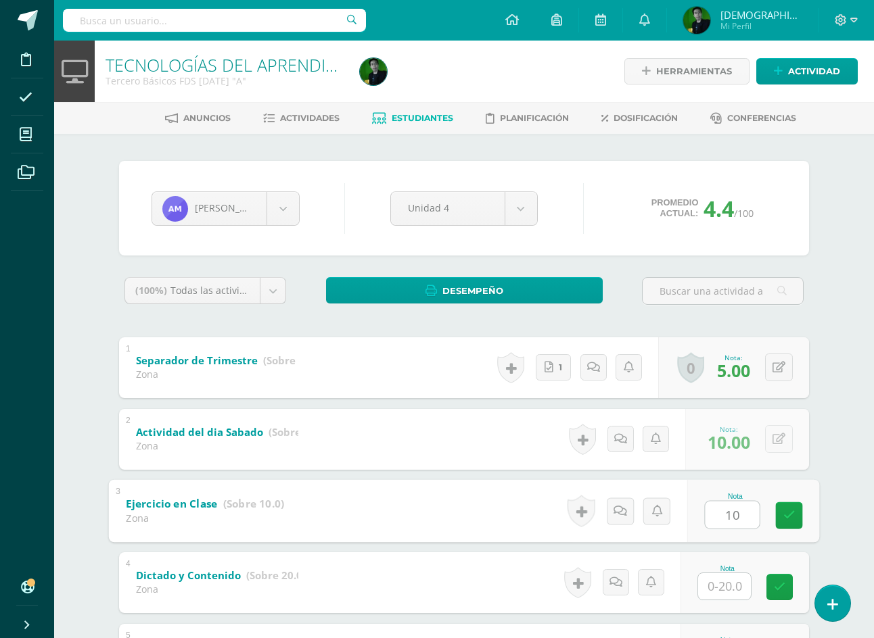
type input "10"
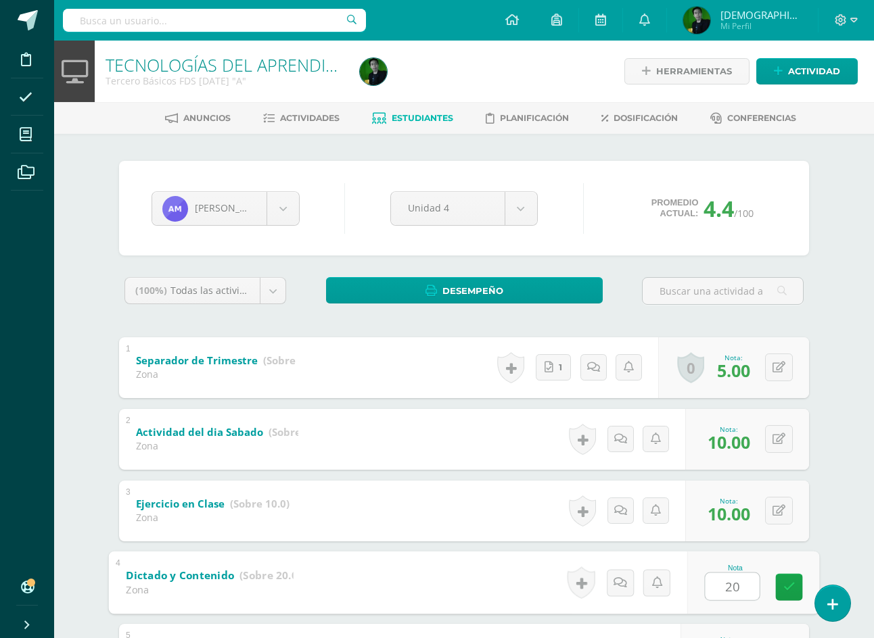
type input "20"
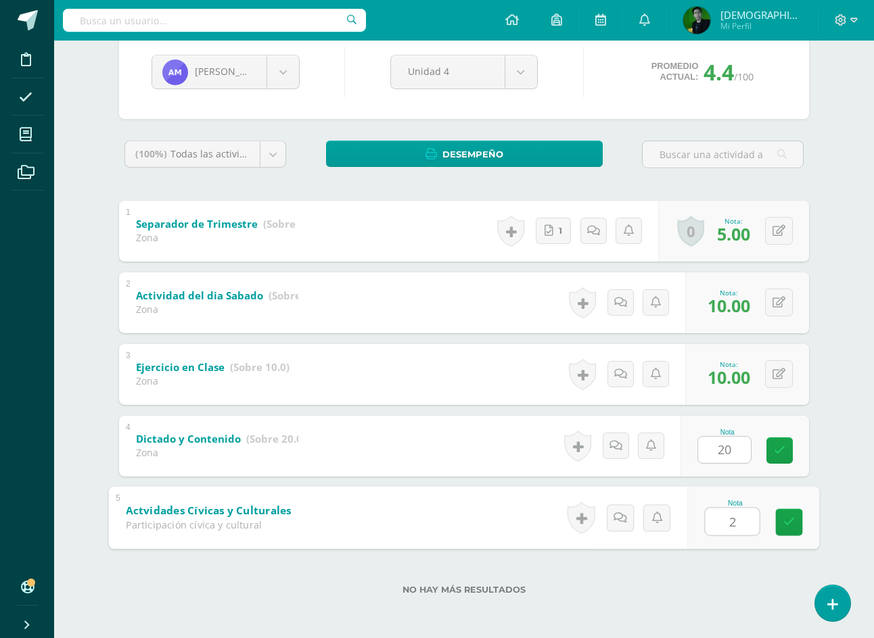
type input "20"
click at [208, 72] on body "Disciplina Asistencia Mis cursos Archivos Soporte Ayuda Reportar un problema Ce…" at bounding box center [437, 250] width 874 height 775
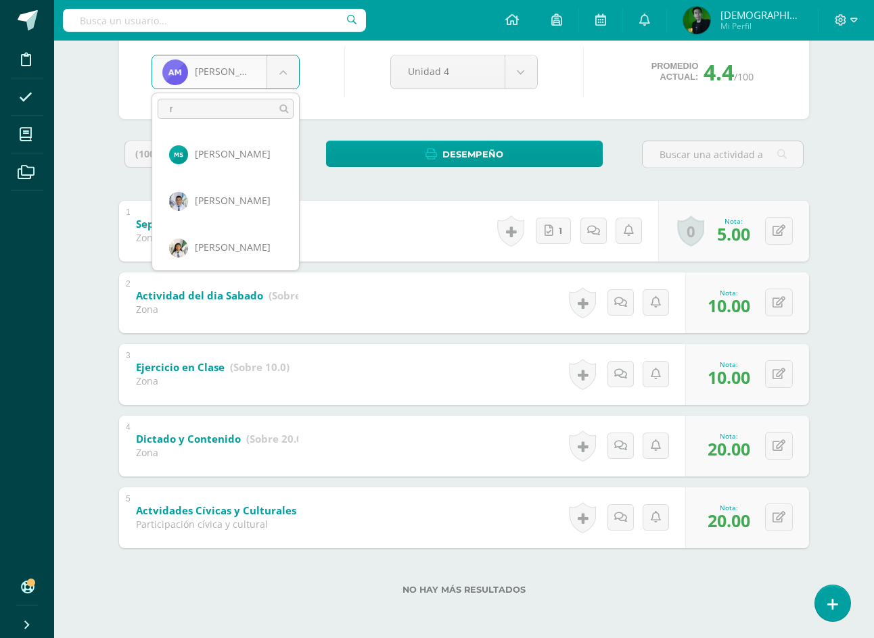
scroll to position [0, 0]
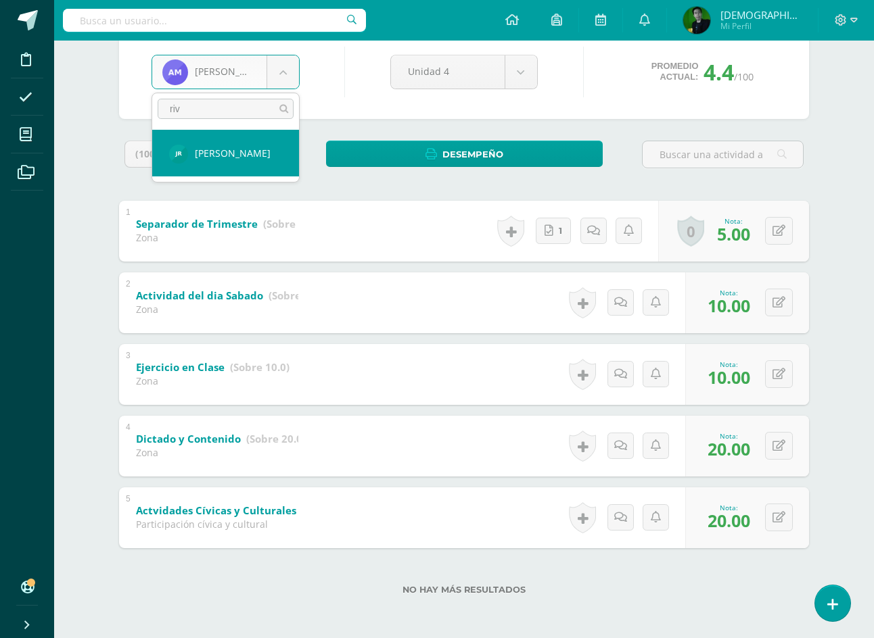
type input "riva"
select select "8477"
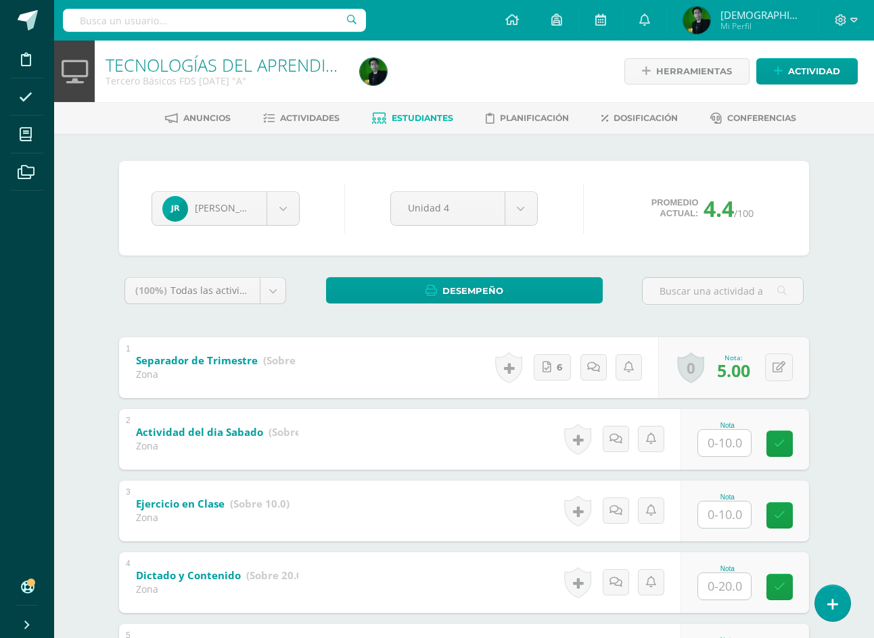
click at [714, 446] on input "text" at bounding box center [724, 443] width 53 height 26
type input "10"
type input "20"
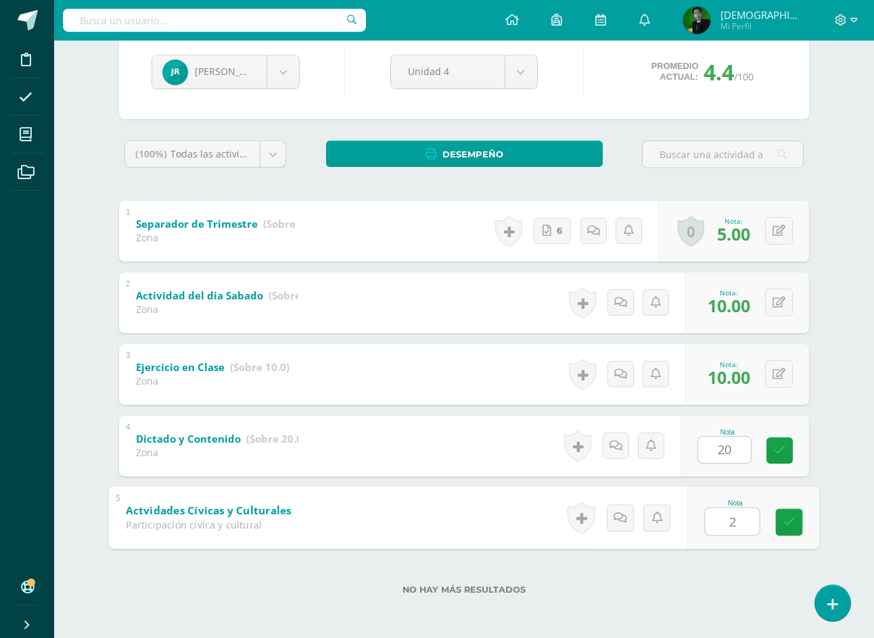
type input "20"
click at [262, 71] on body "Disciplina Asistencia Mis cursos Archivos Soporte Ayuda Reportar un problema Ce…" at bounding box center [437, 250] width 874 height 775
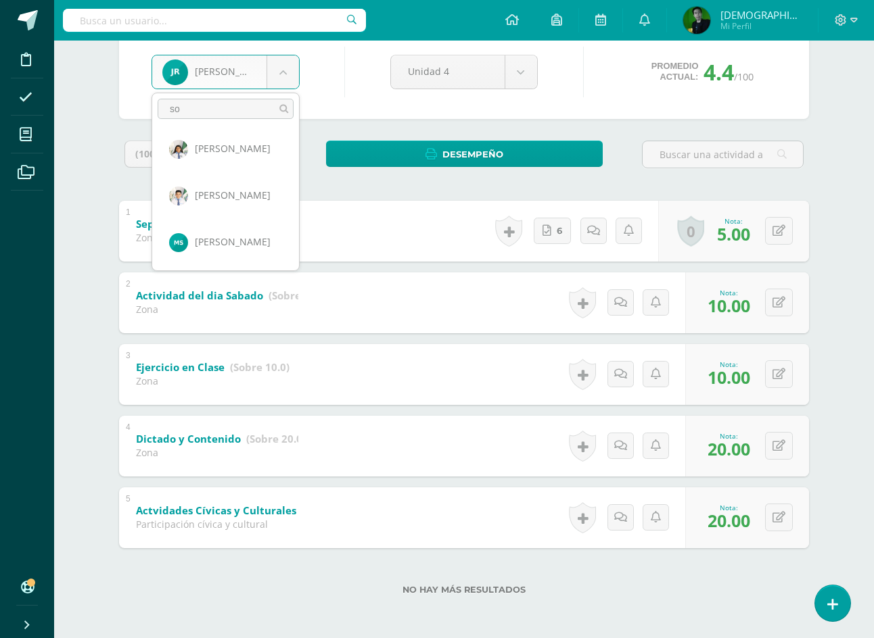
scroll to position [0, 0]
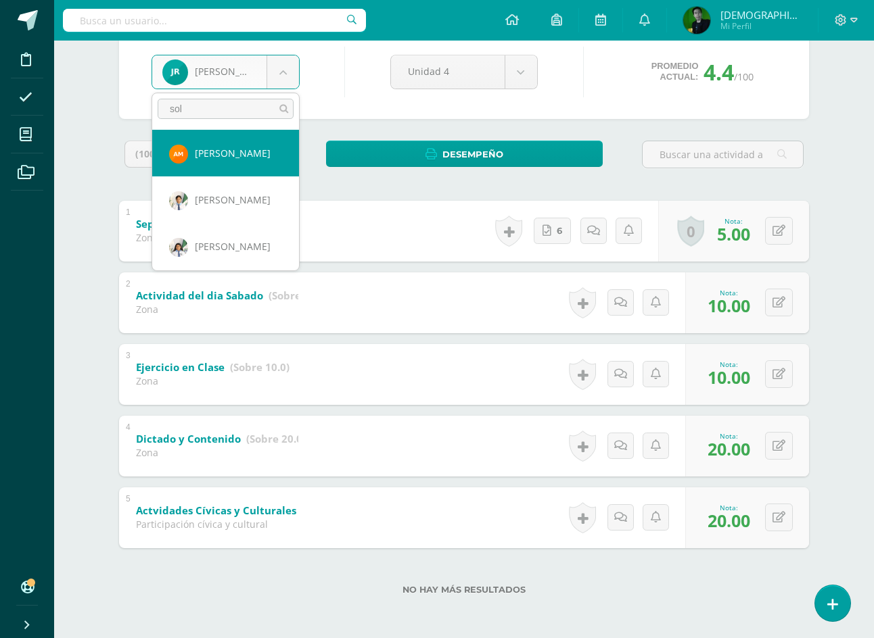
type input "sola"
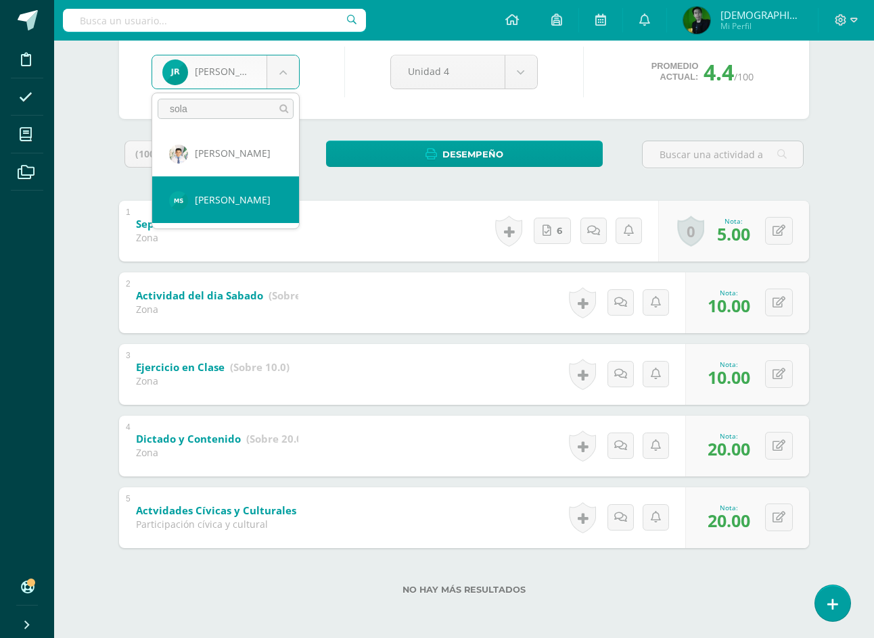
select select "8523"
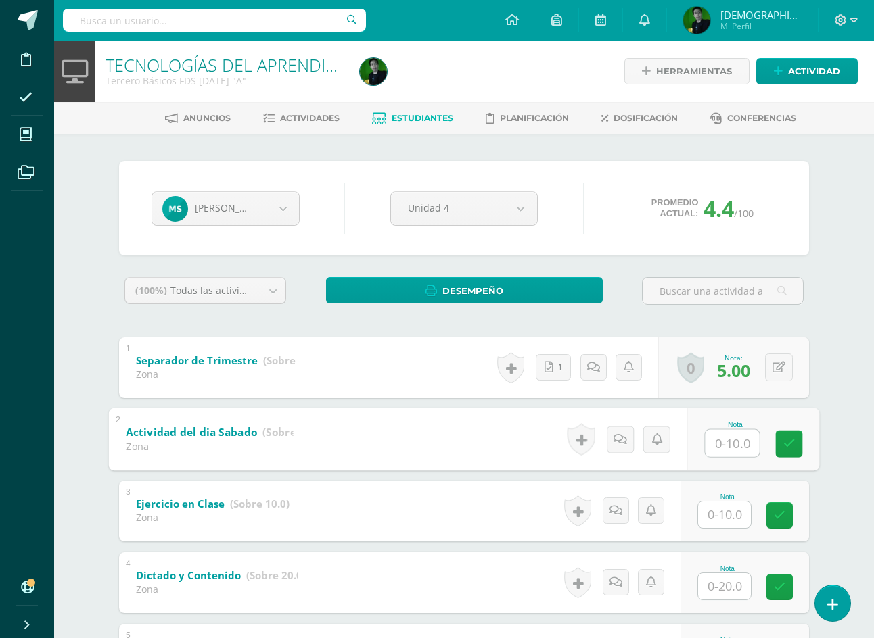
click at [746, 445] on input "text" at bounding box center [732, 442] width 54 height 27
type input "10"
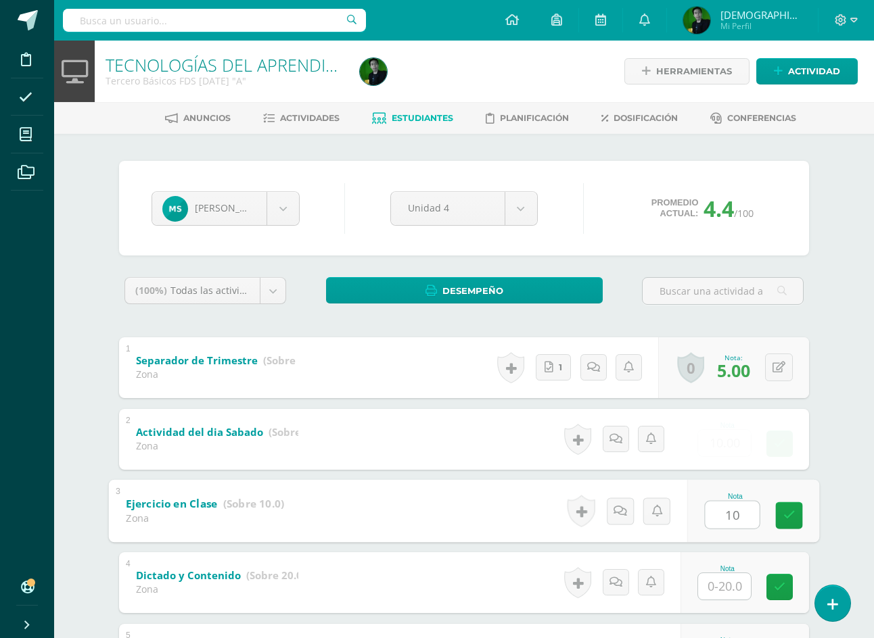
type input "10"
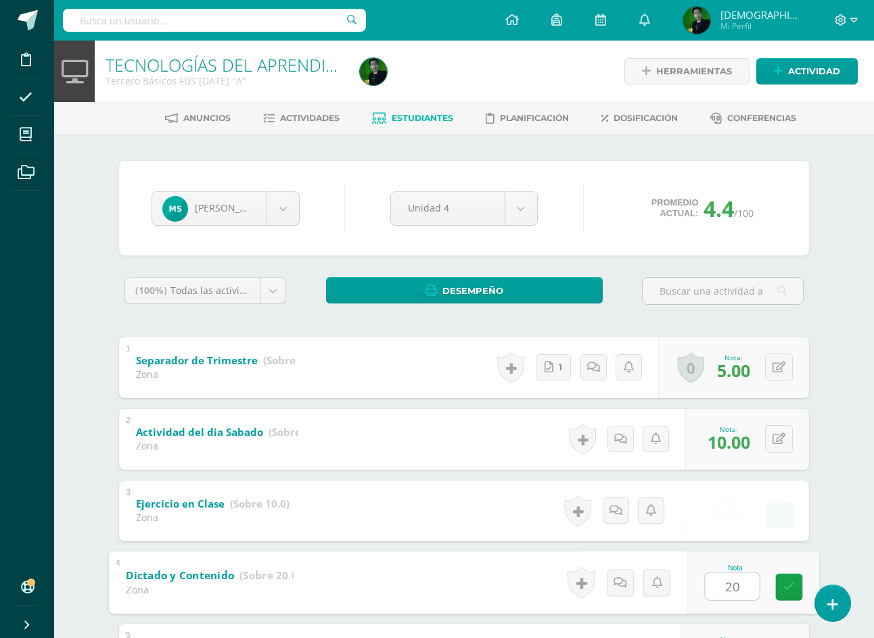
type input "20"
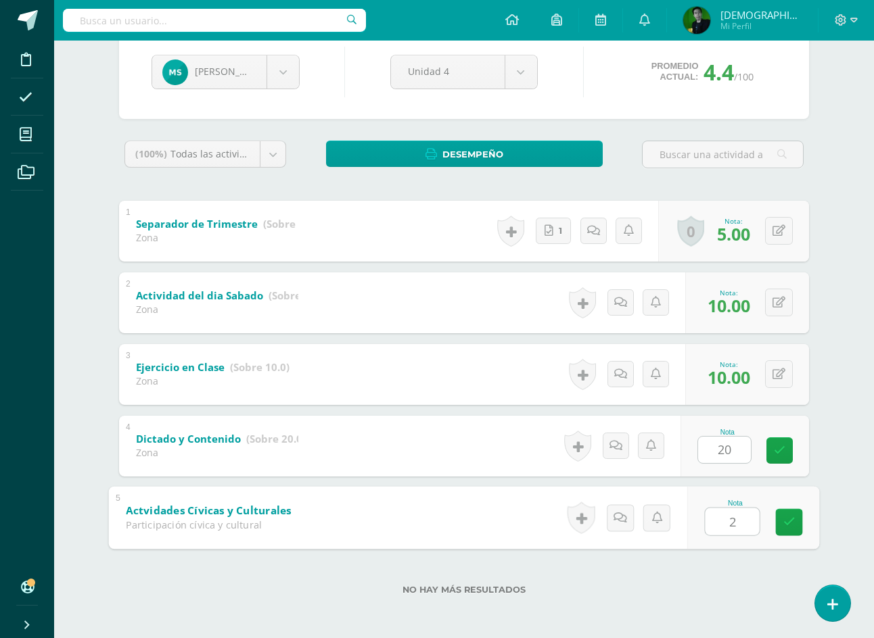
type input "20"
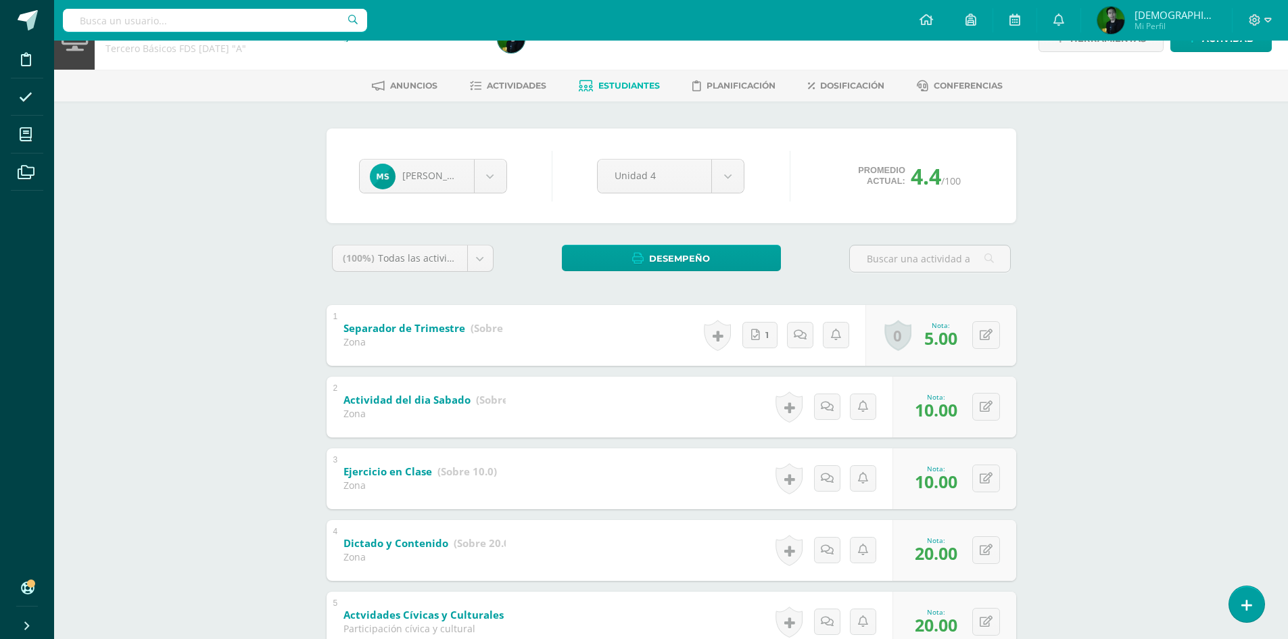
scroll to position [0, 0]
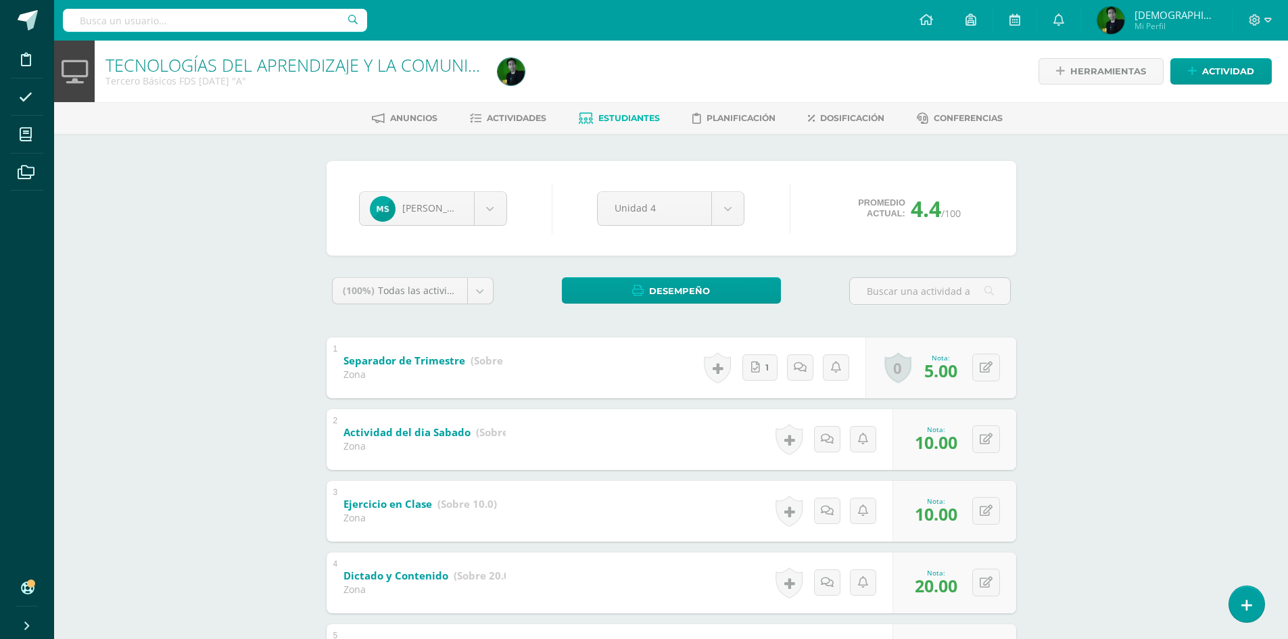
click at [624, 128] on link "Estudiantes" at bounding box center [619, 119] width 81 height 22
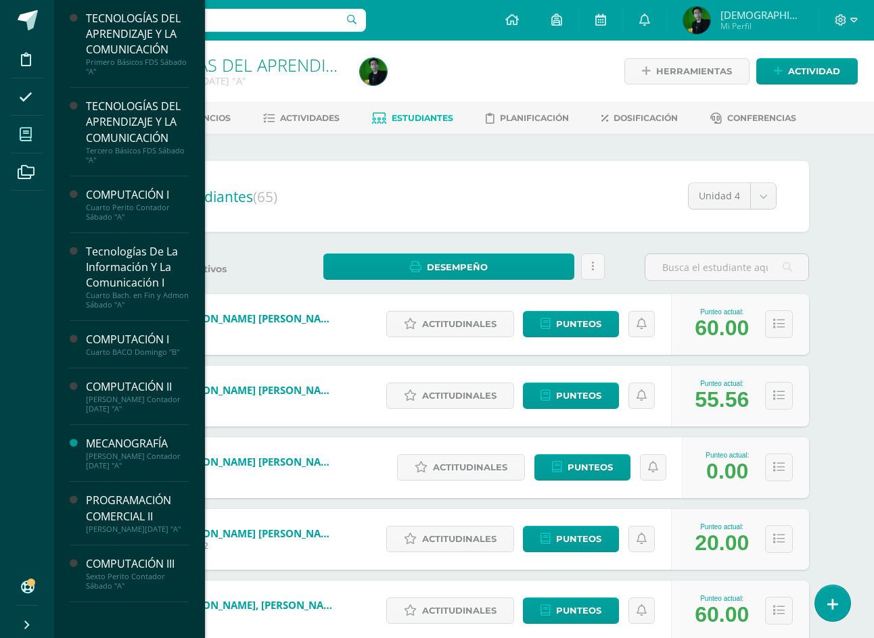
click at [25, 135] on icon at bounding box center [26, 135] width 12 height 14
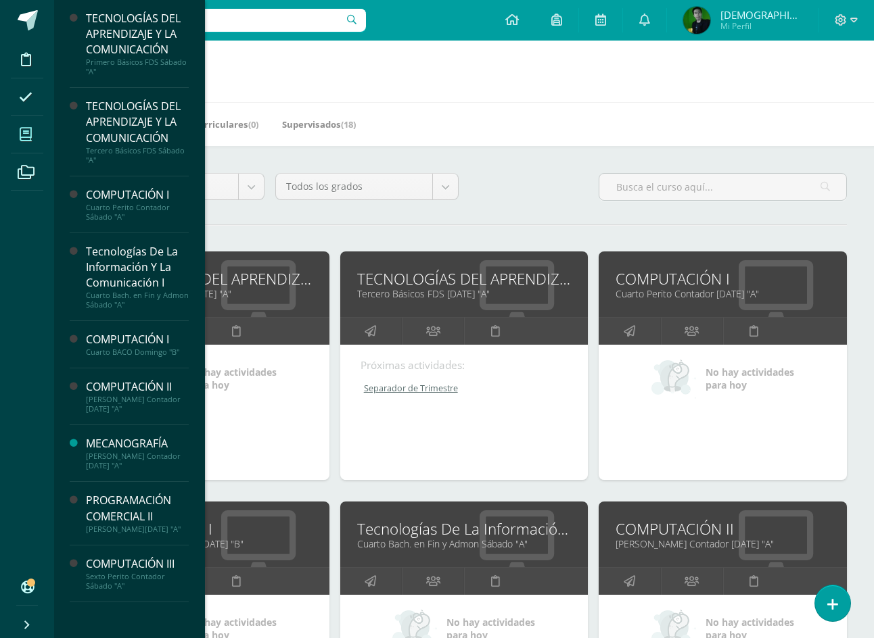
click at [646, 285] on link "COMPUTACIÓN I" at bounding box center [722, 279] width 214 height 21
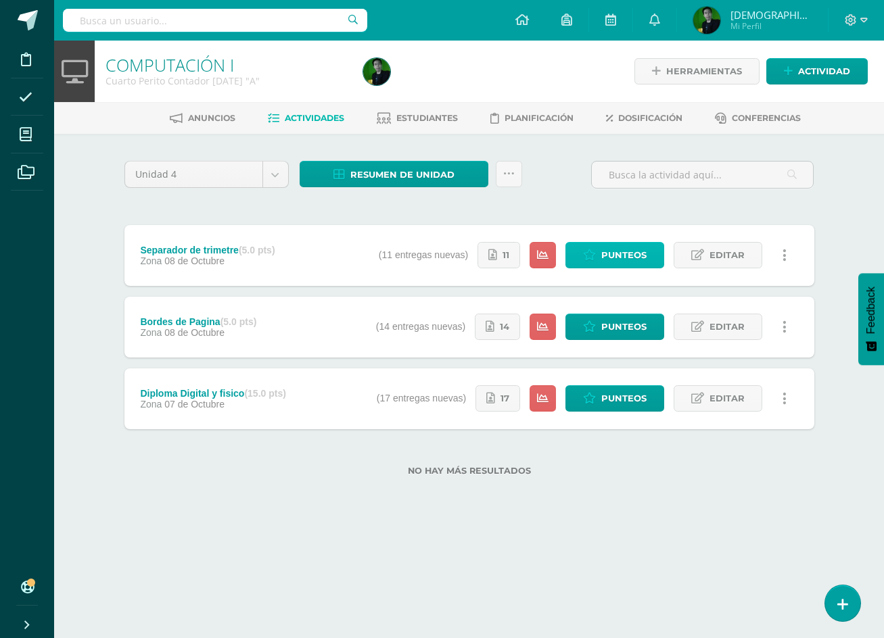
click at [623, 248] on span "Punteos" at bounding box center [623, 255] width 45 height 25
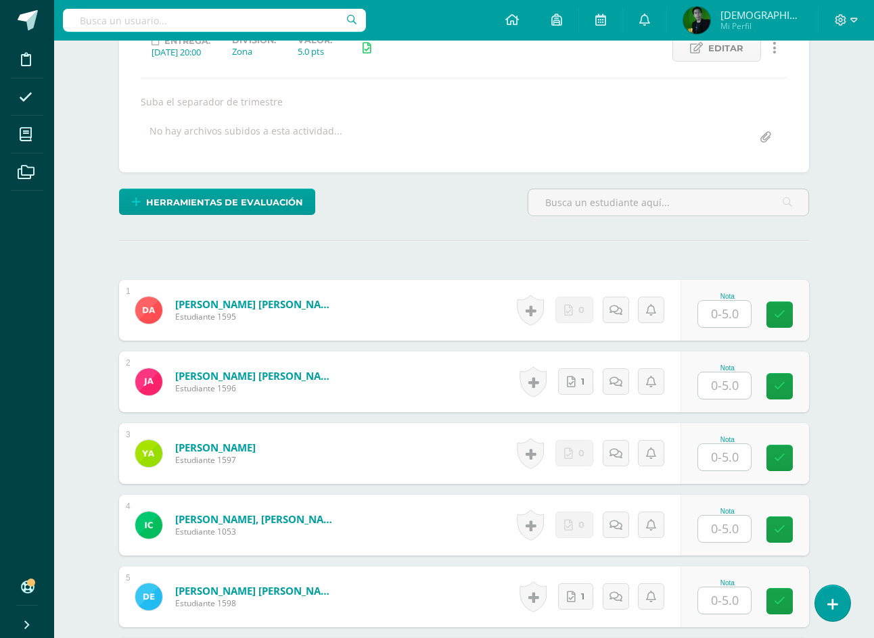
scroll to position [204, 0]
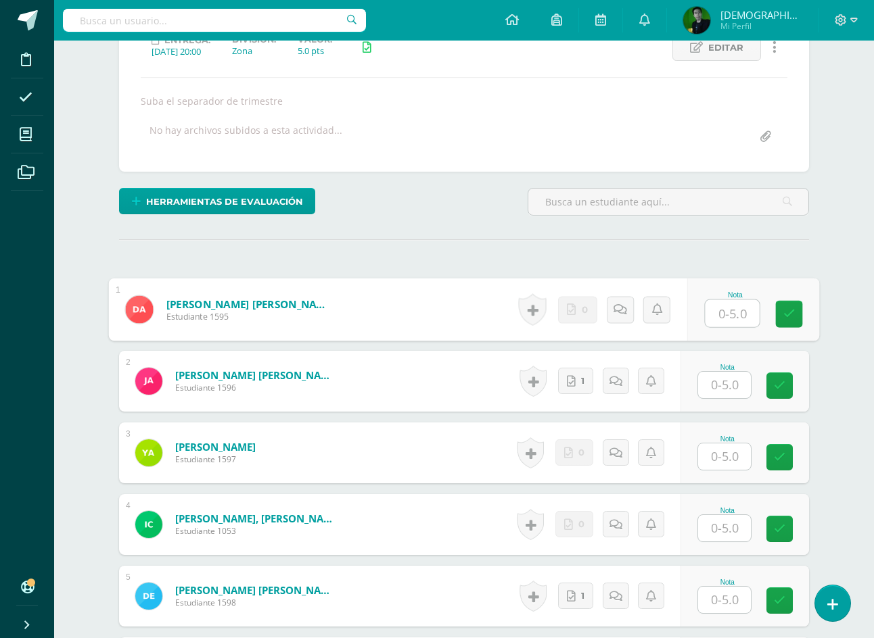
click at [727, 301] on input "text" at bounding box center [732, 313] width 54 height 27
type input "0"
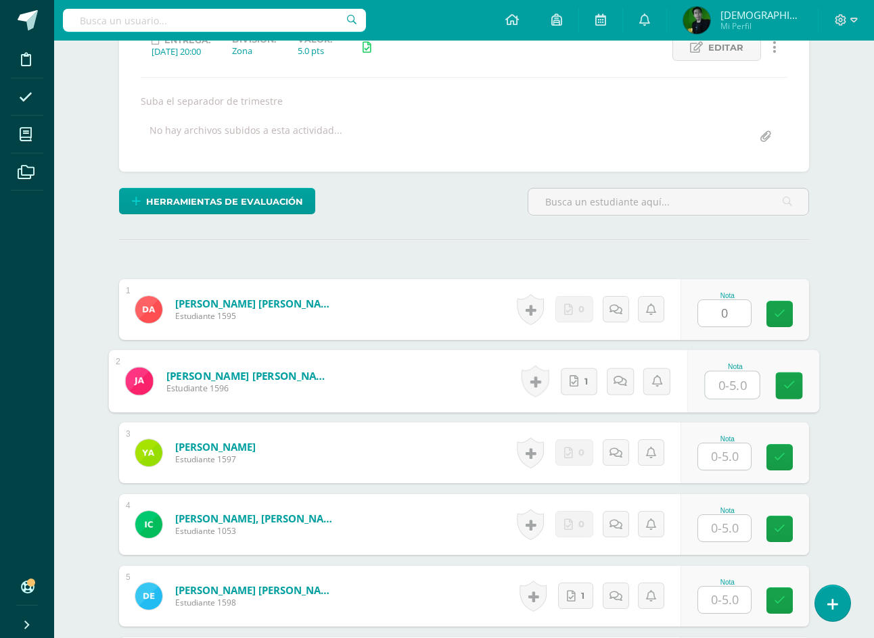
type input "0"
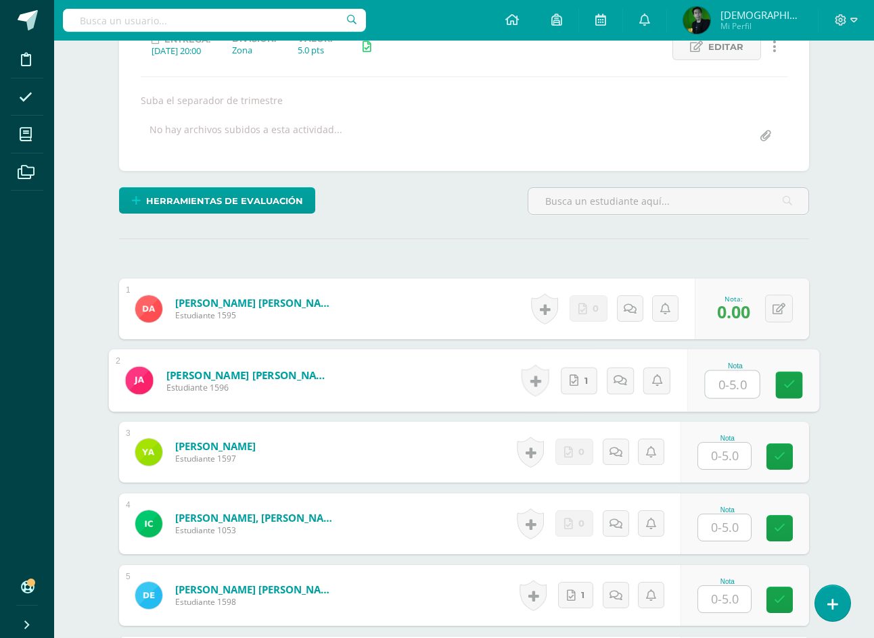
scroll to position [205, 0]
type input "5"
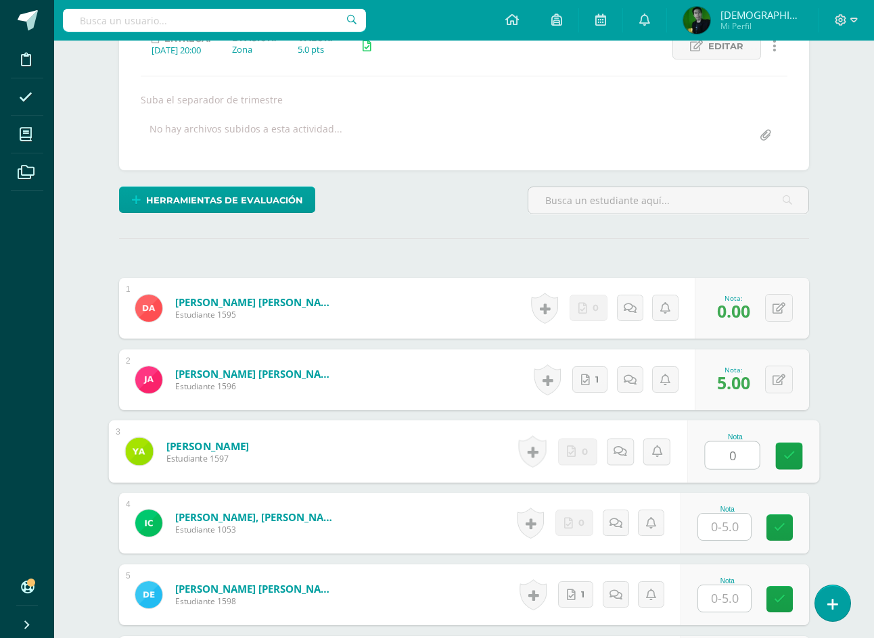
type input "0"
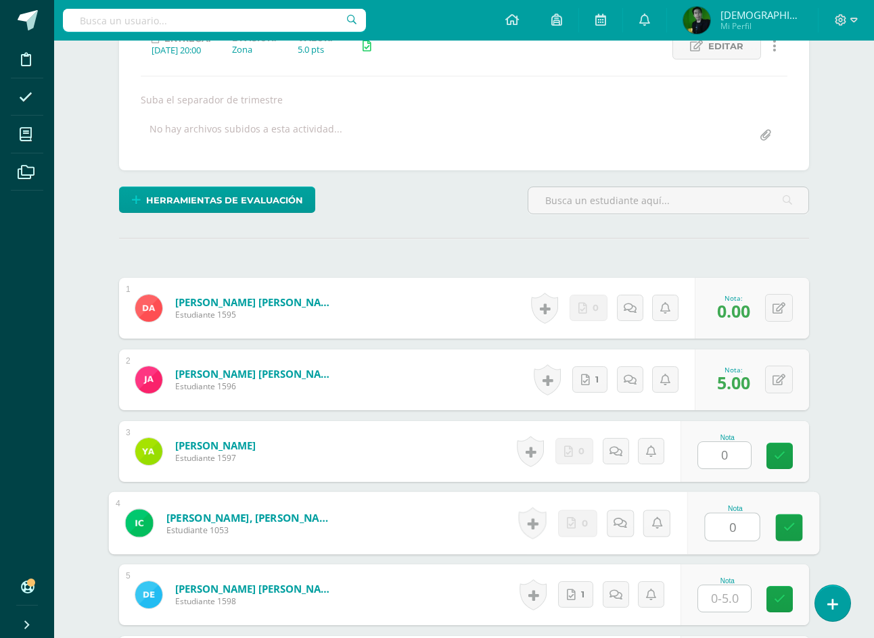
type input "0"
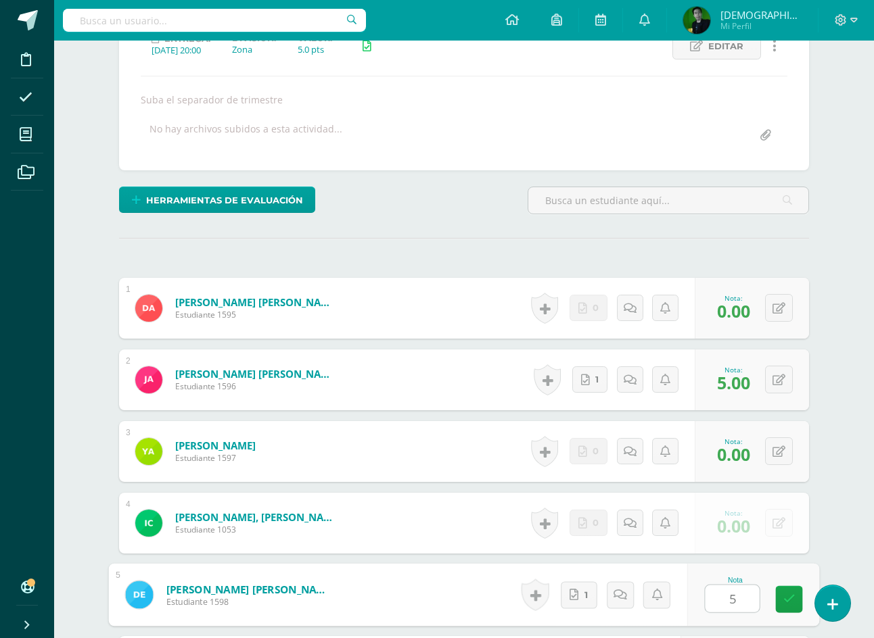
type input "5"
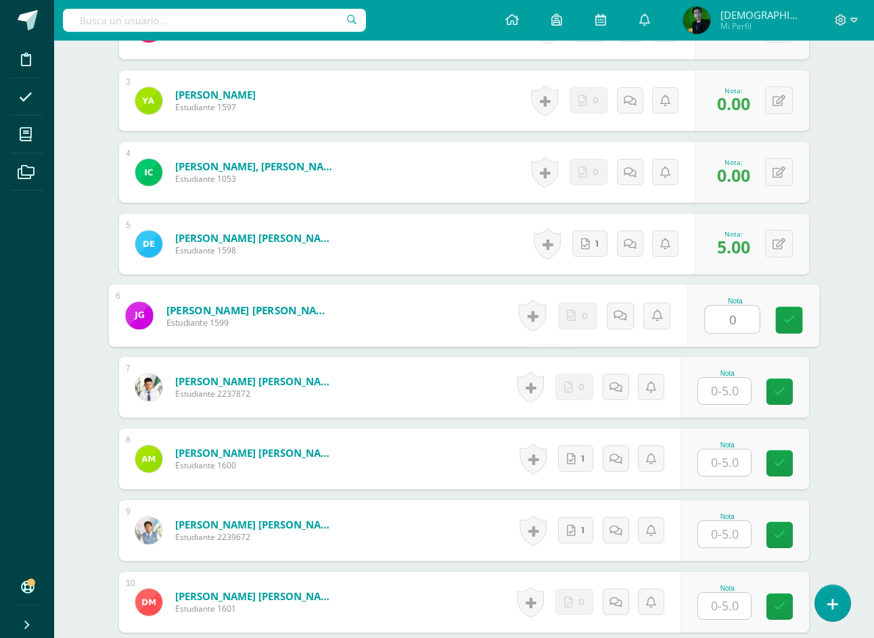
type input "0"
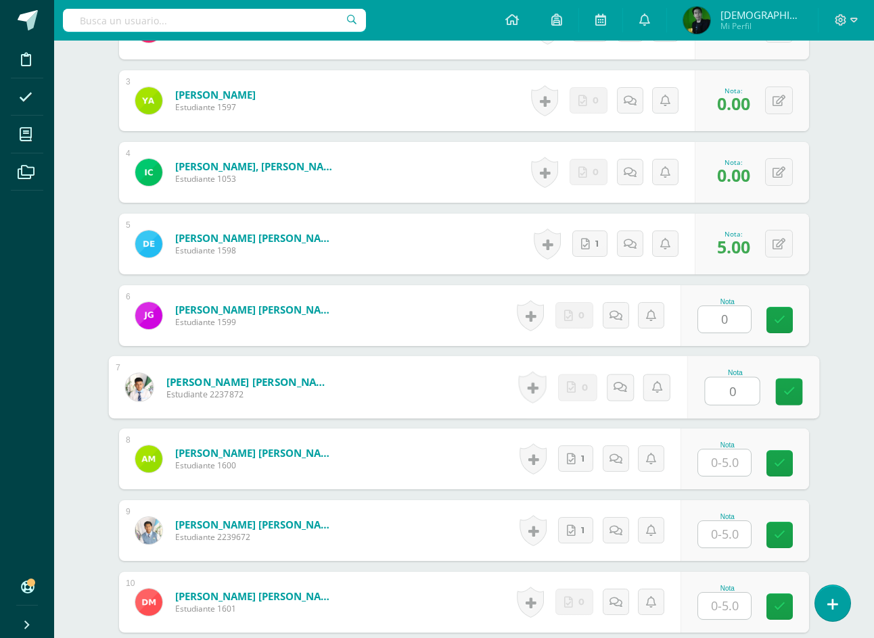
type input "0"
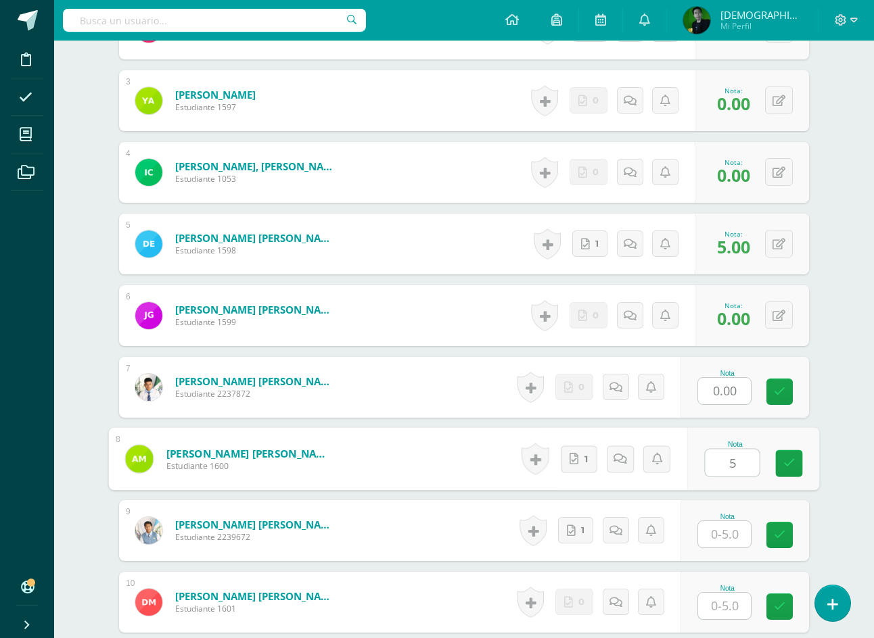
type input "5"
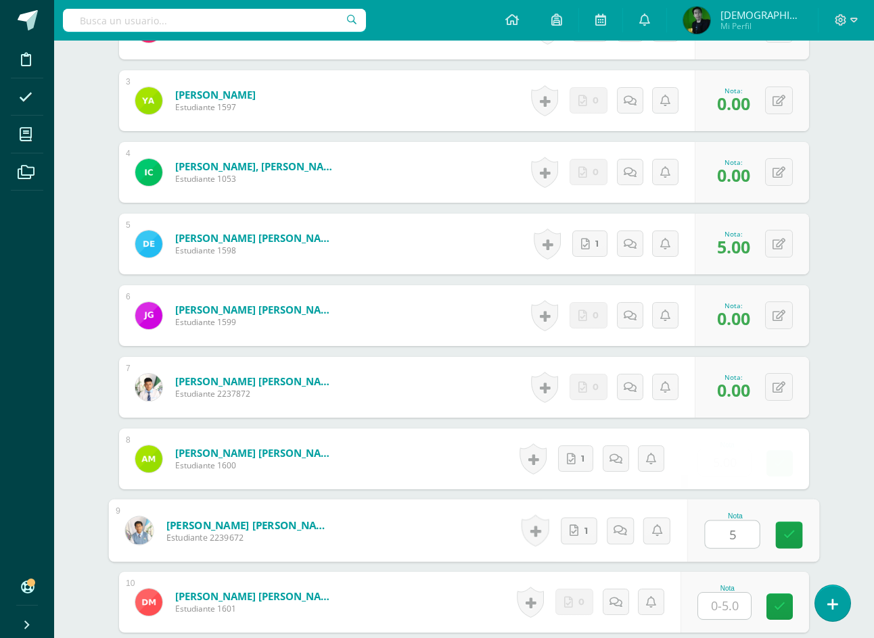
type input "5"
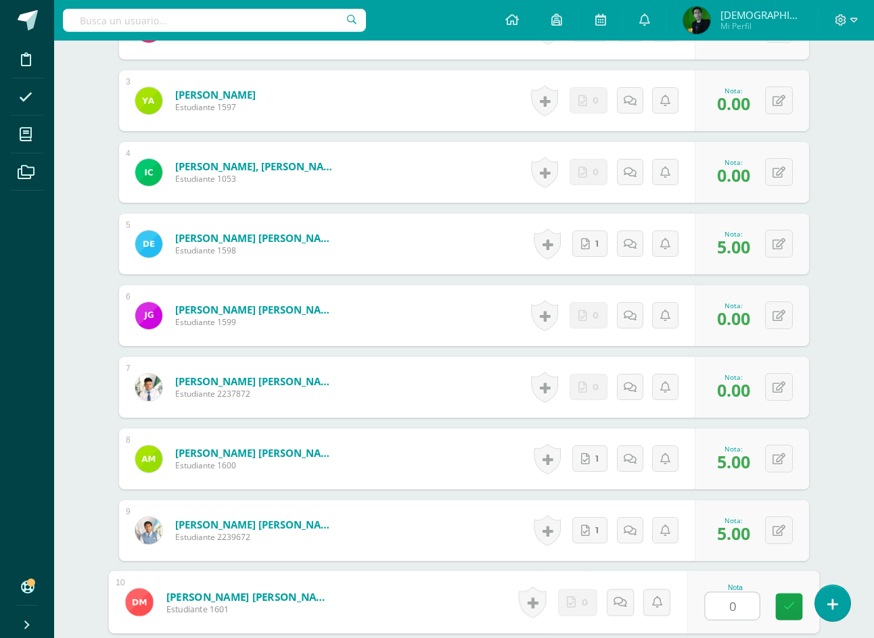
type input "0"
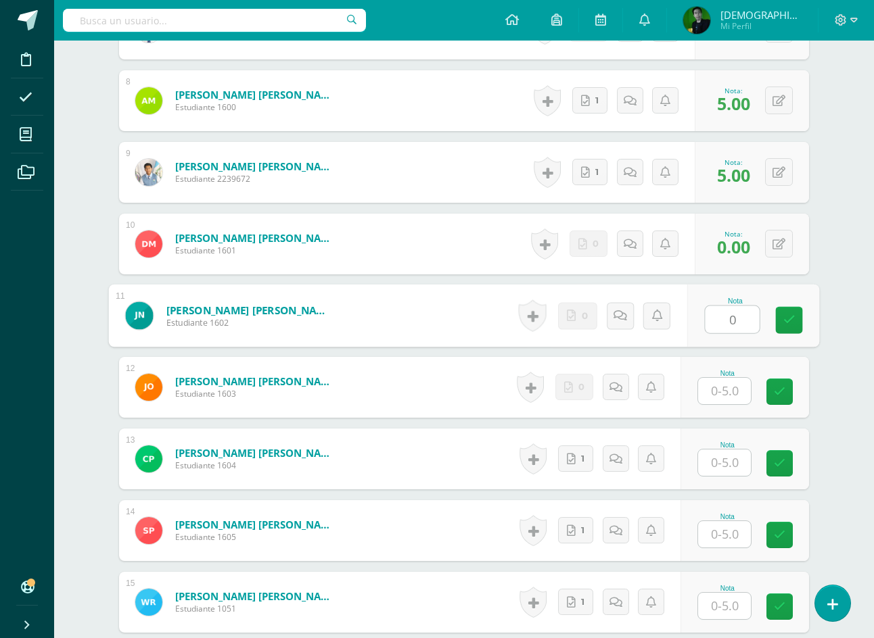
type input "0"
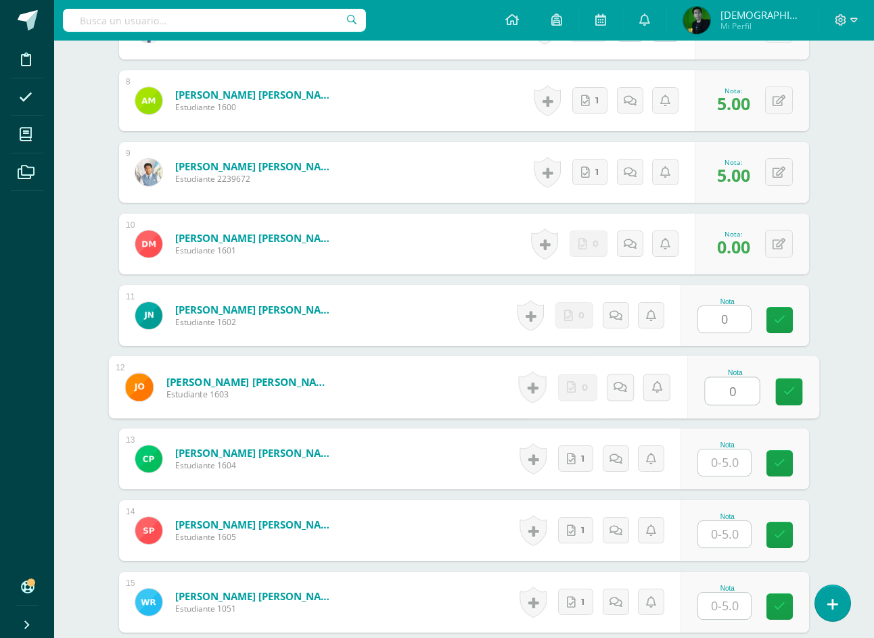
type input "0"
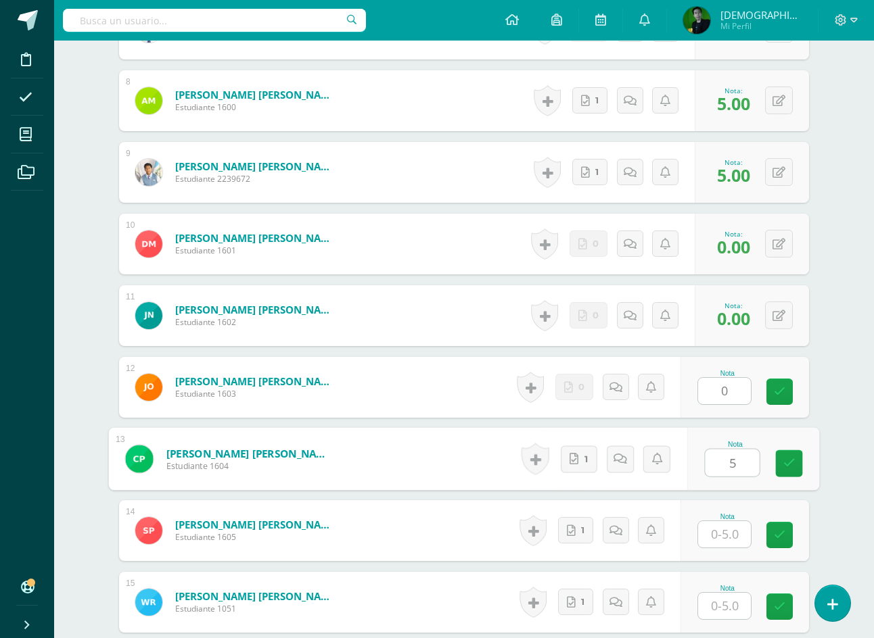
type input "5"
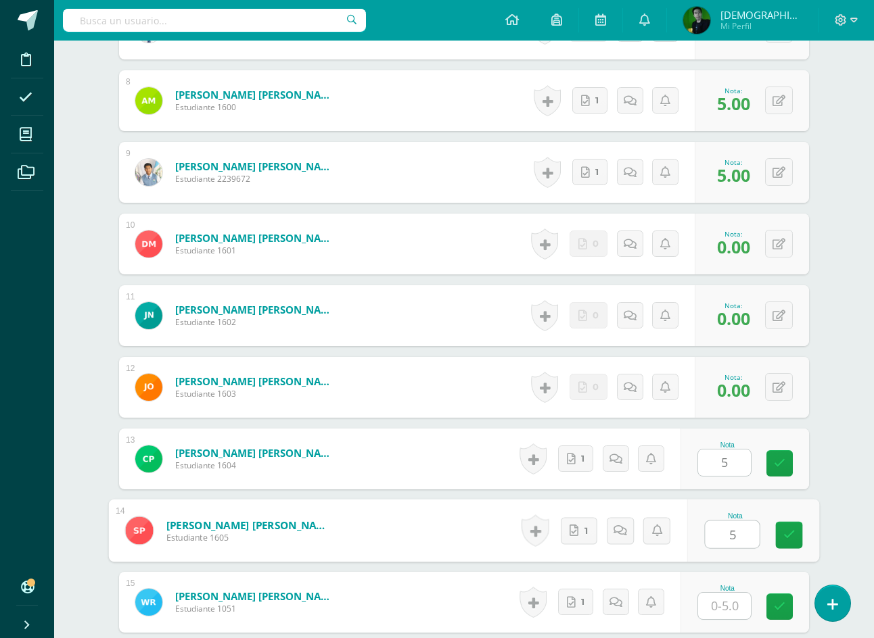
type input "5"
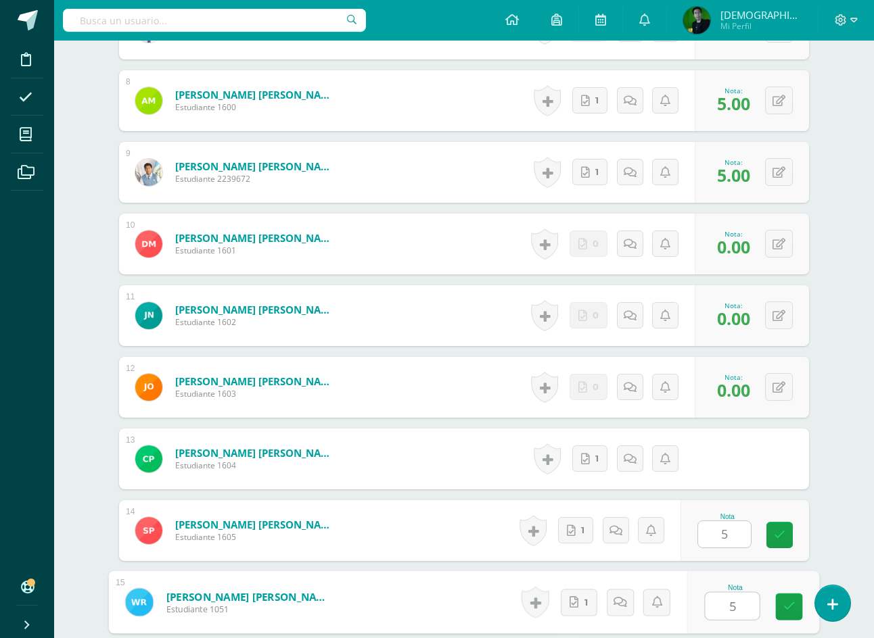
type input "5"
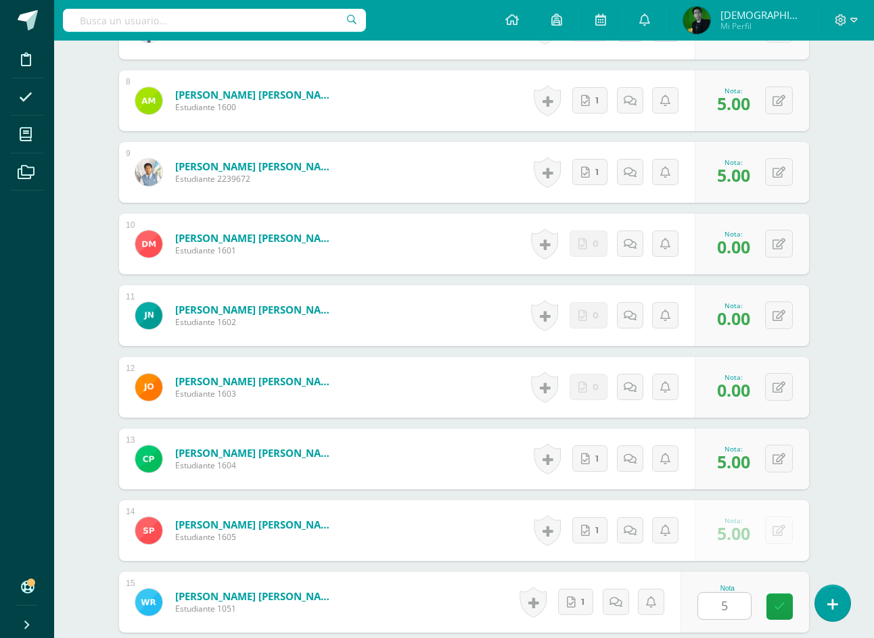
scroll to position [1273, 0]
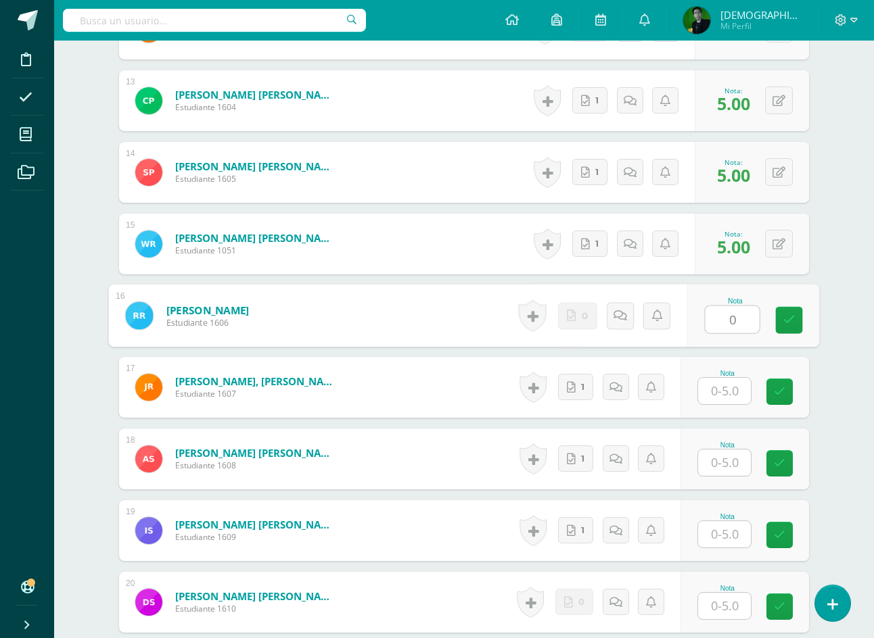
type input "0"
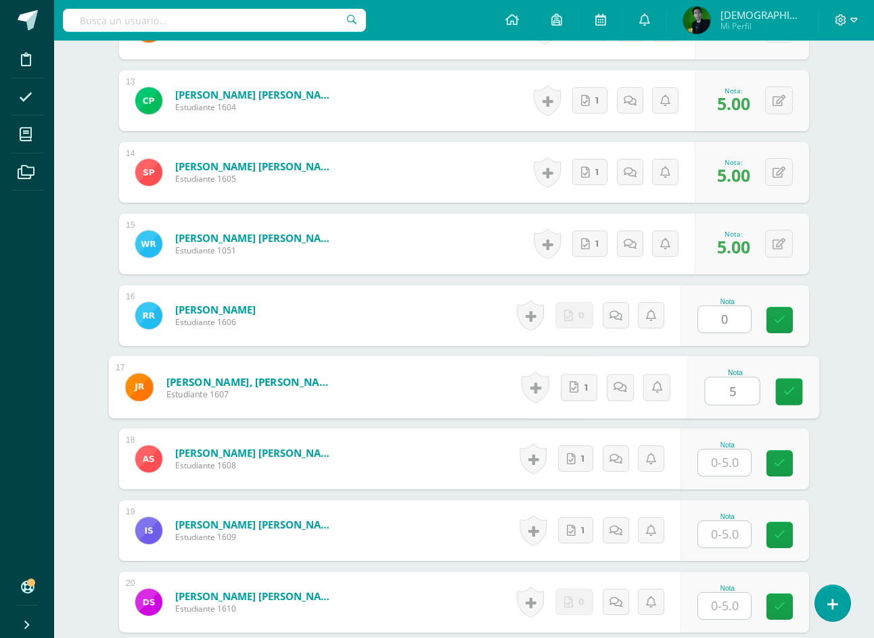
type input "5"
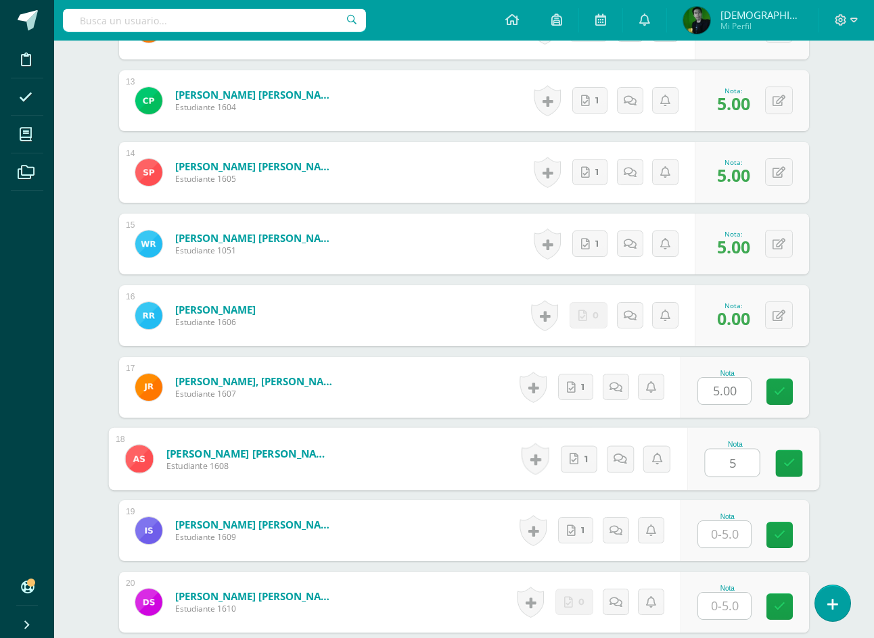
type input "5"
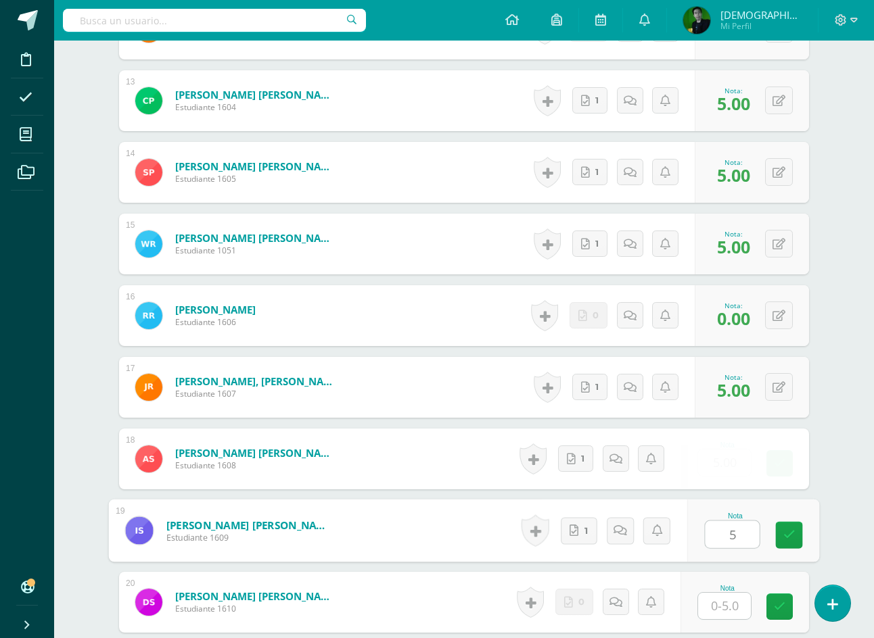
type input "5"
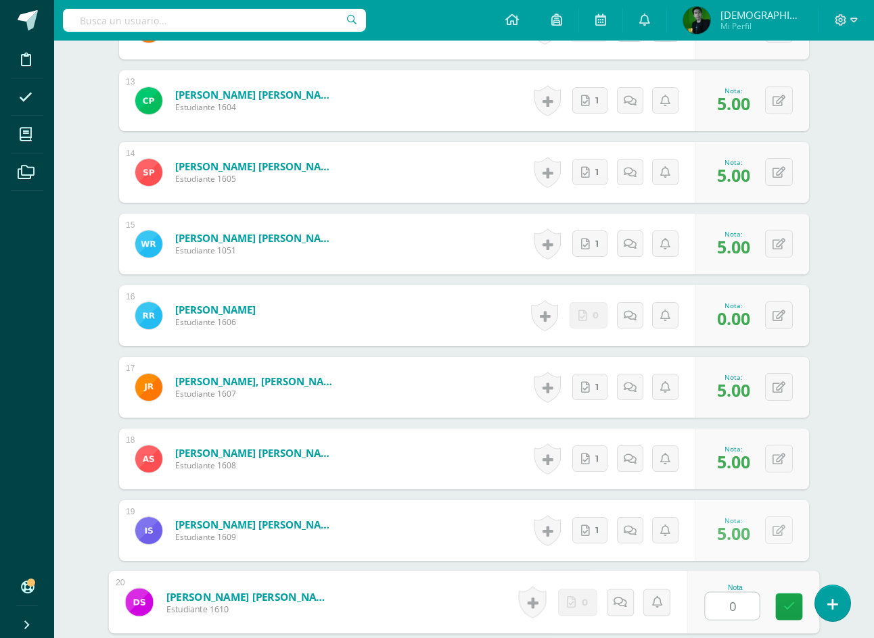
type input "0"
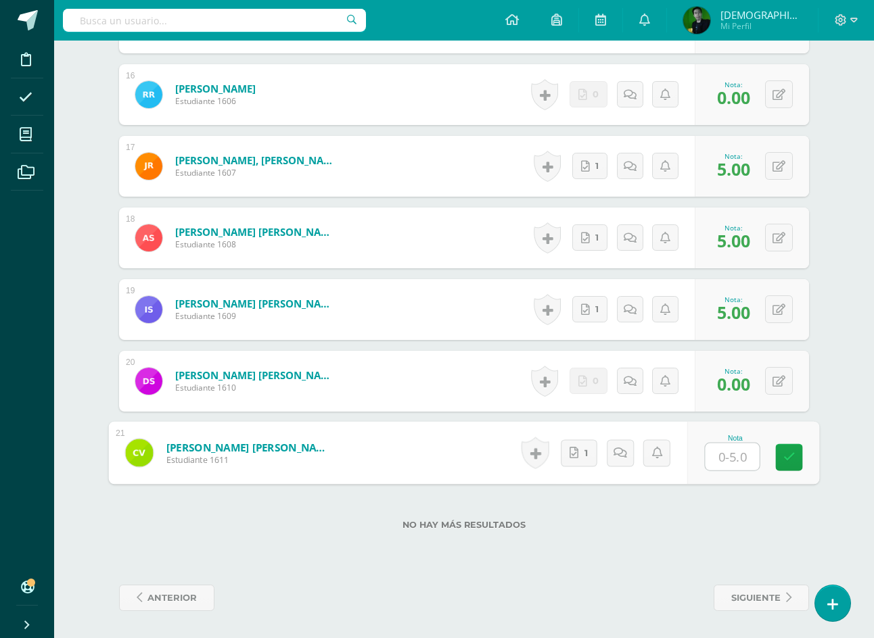
type input "5"
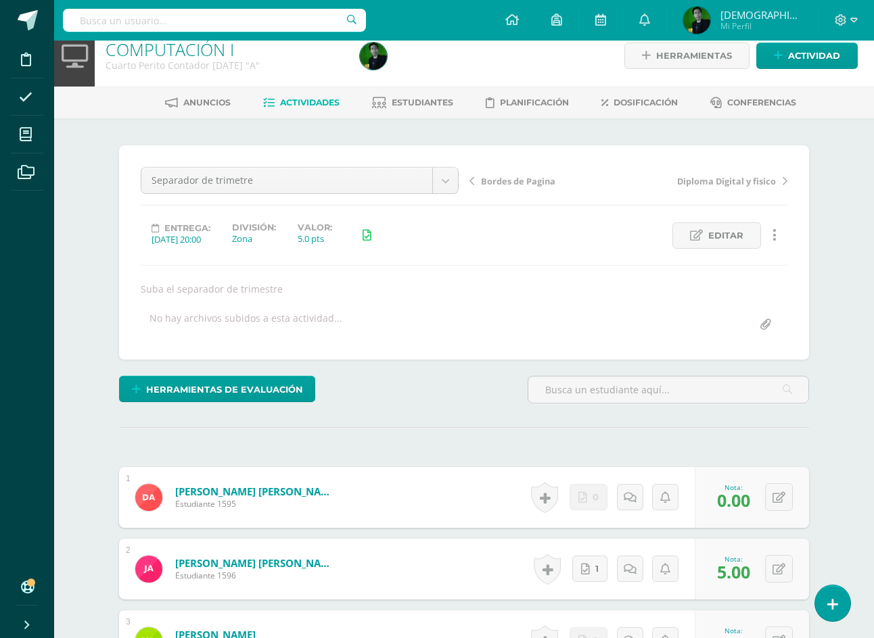
scroll to position [6, 0]
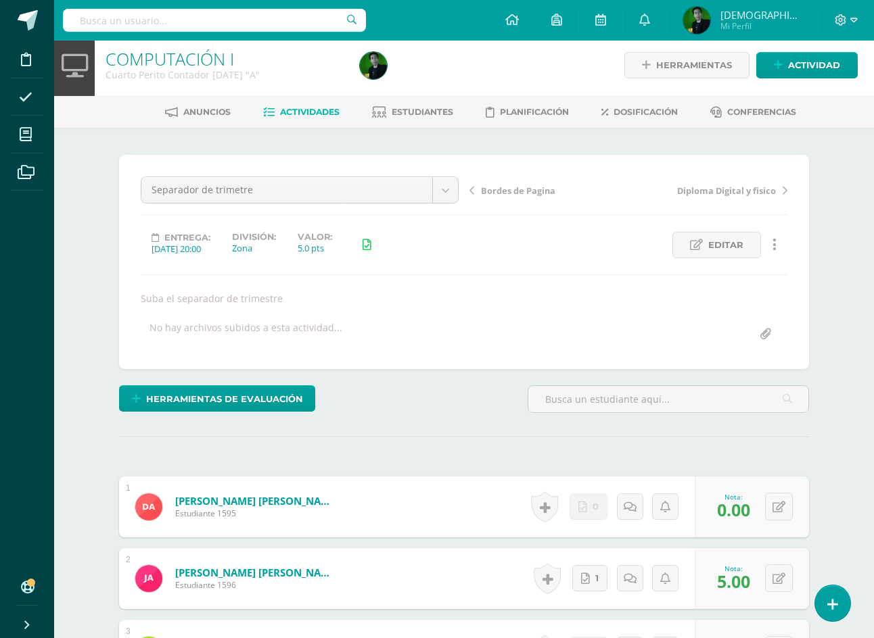
click at [314, 116] on span "Actividades" at bounding box center [310, 112] width 60 height 10
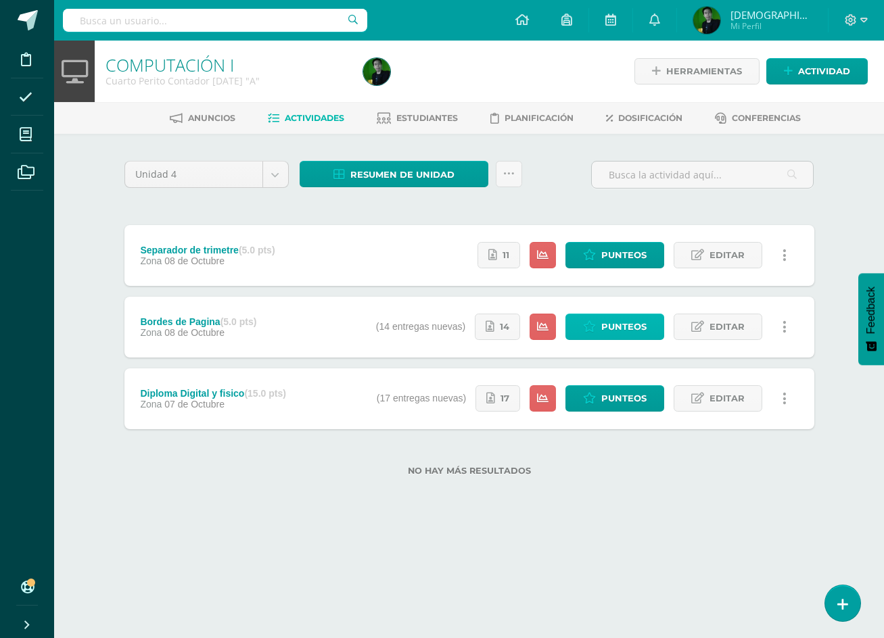
click at [642, 326] on span "Punteos" at bounding box center [623, 327] width 45 height 25
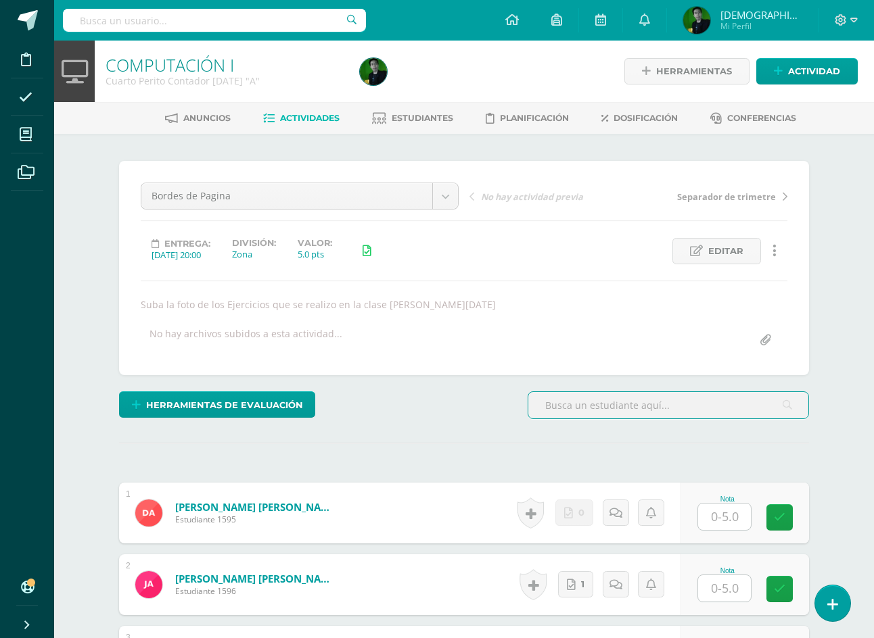
scroll to position [1, 0]
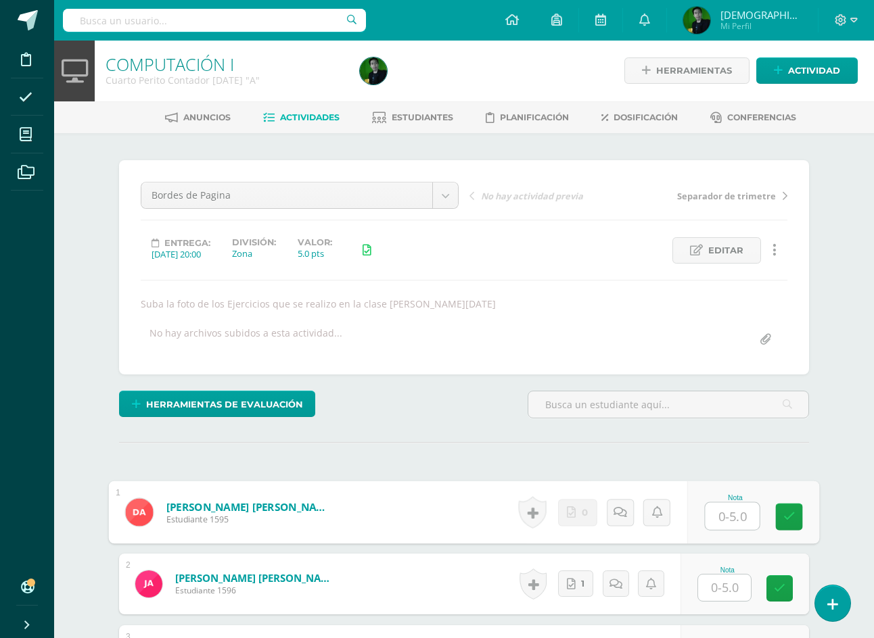
click at [713, 519] on input "text" at bounding box center [732, 516] width 54 height 27
type input "0"
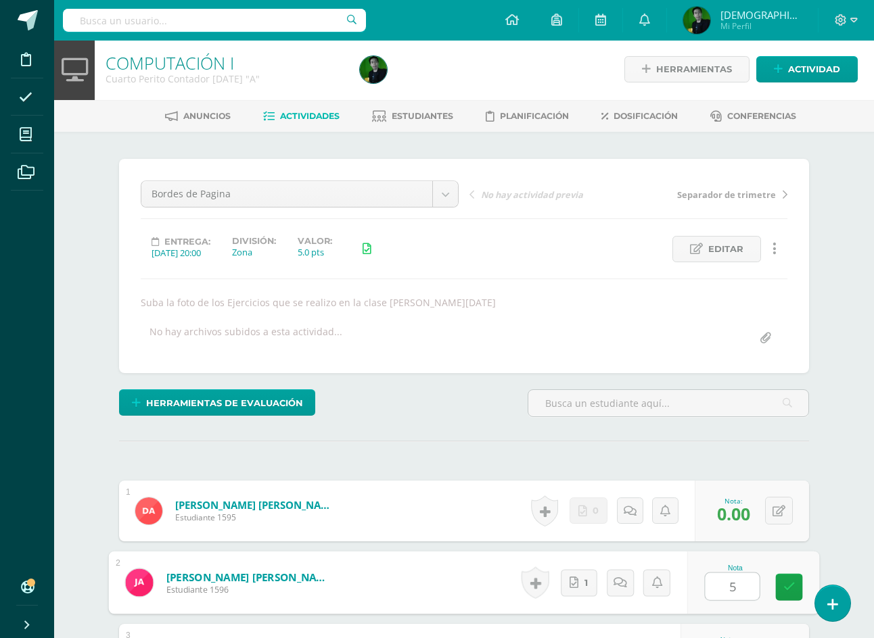
type input "5"
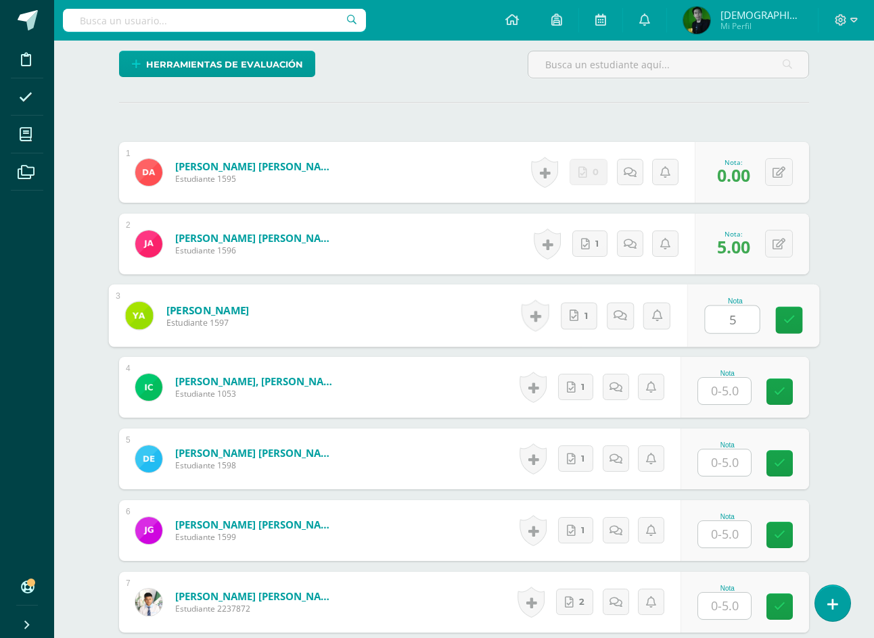
type input "5"
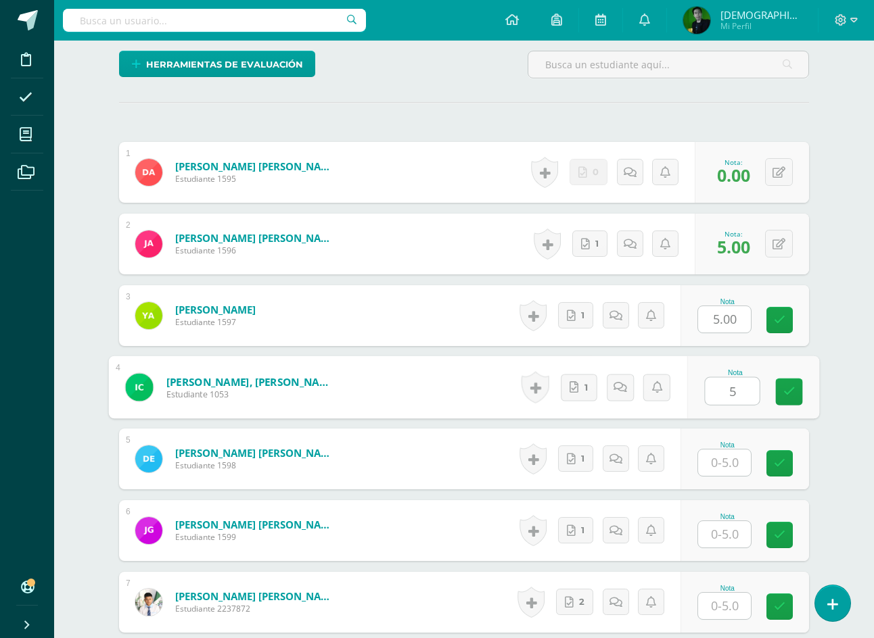
type input "5"
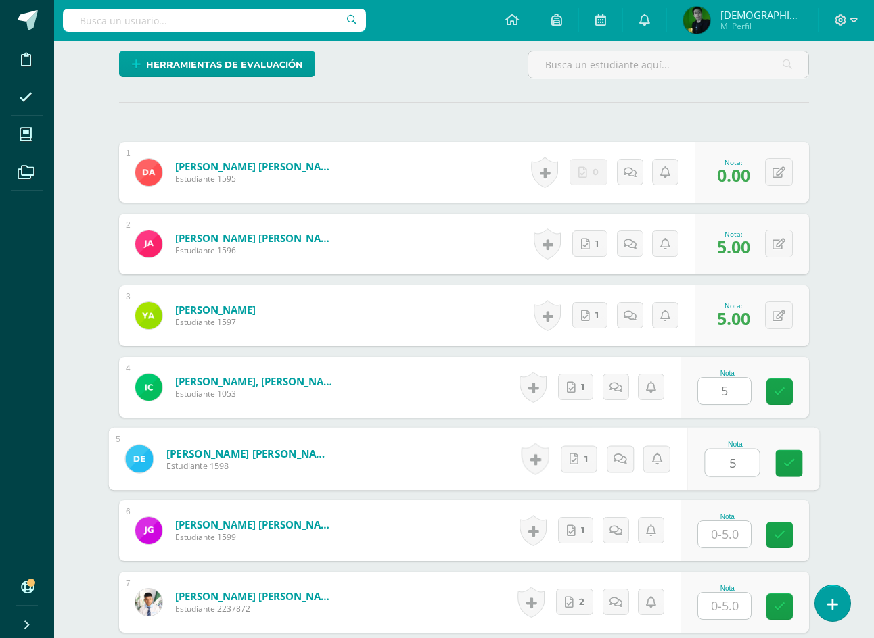
type input "5"
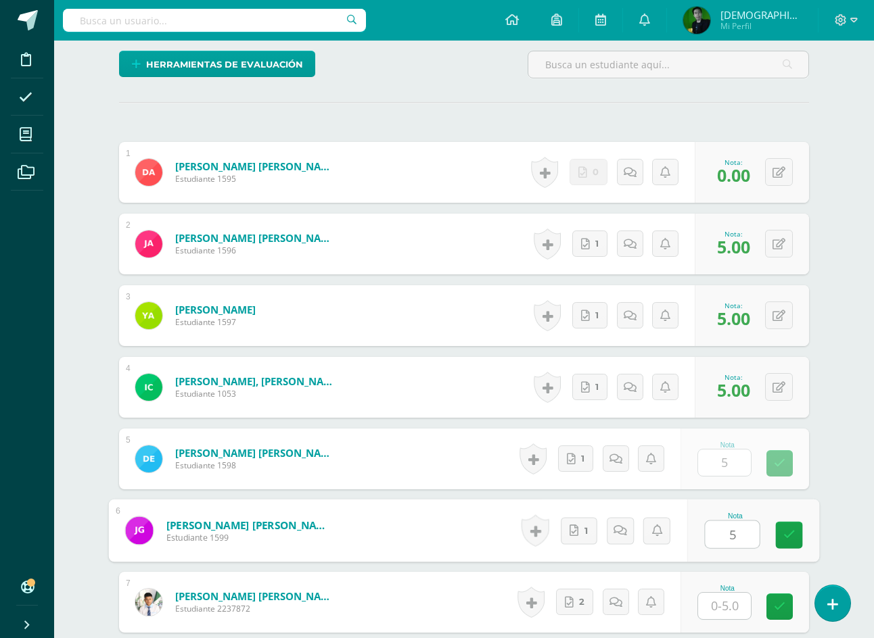
type input "5"
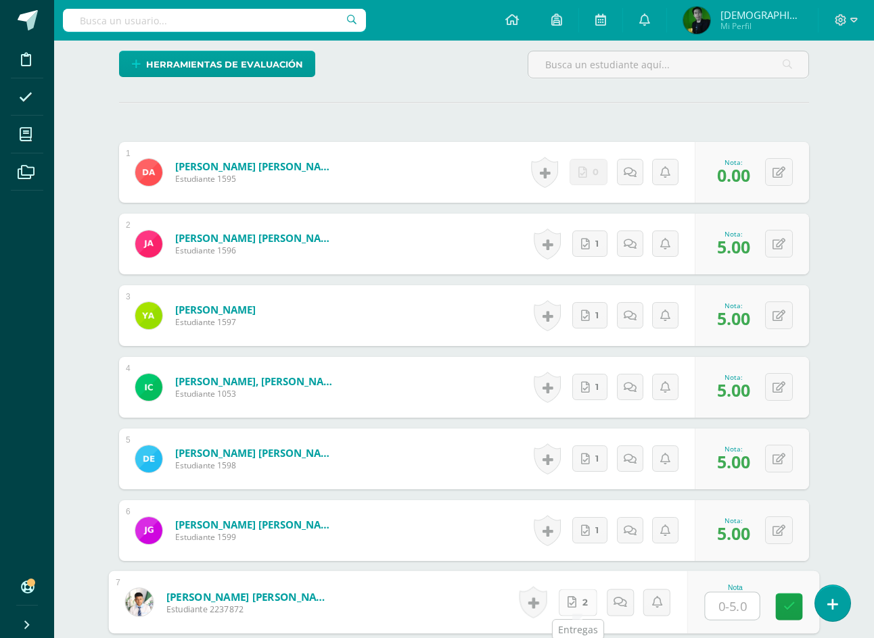
click at [582, 607] on link "2" at bounding box center [578, 602] width 39 height 27
click at [737, 613] on input "text" at bounding box center [732, 606] width 54 height 27
type input "5"
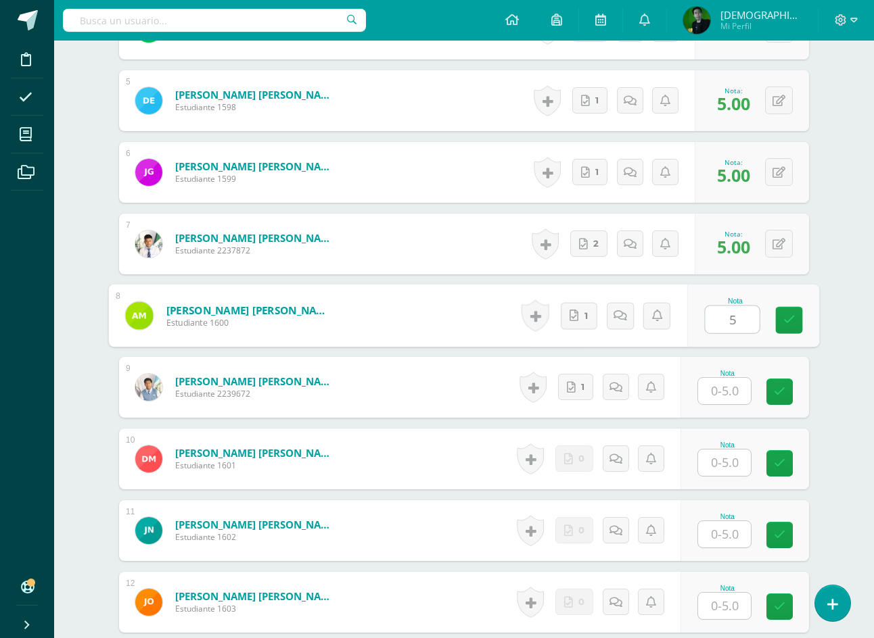
type input "5"
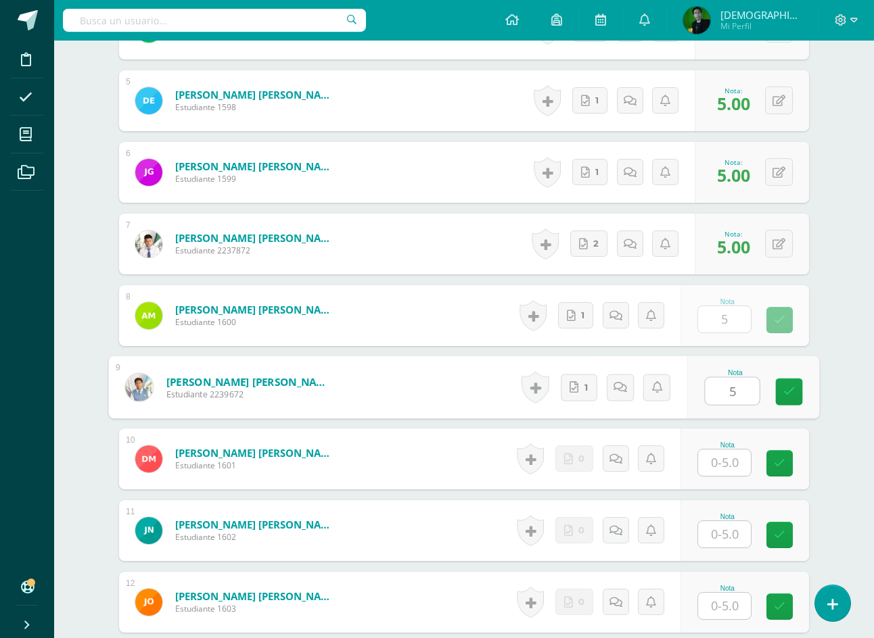
type input "5"
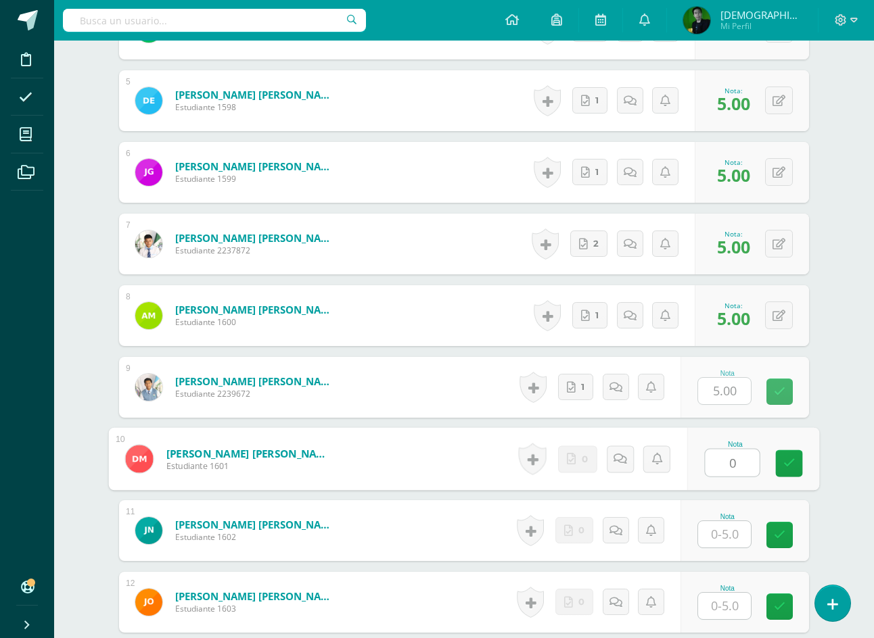
type input "0"
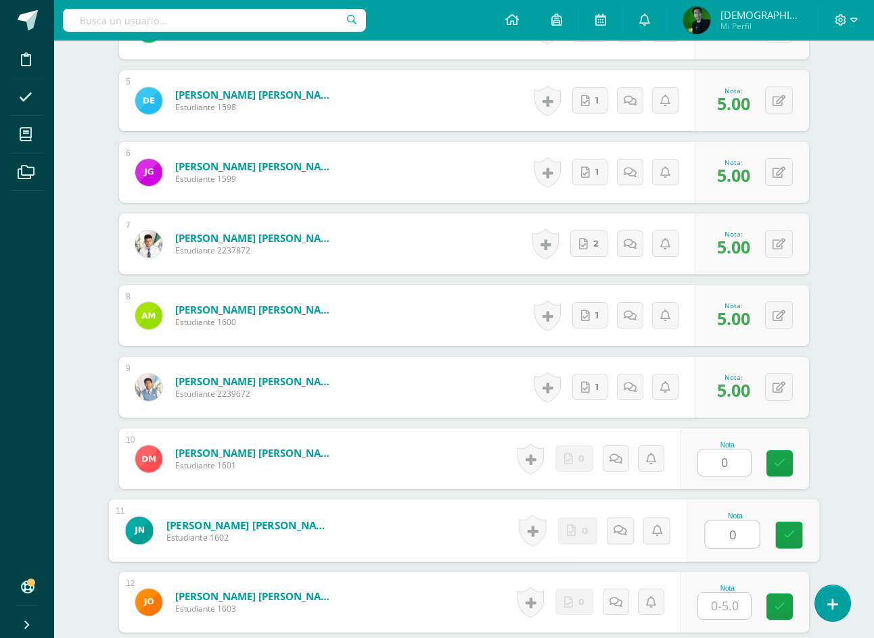
type input "0"
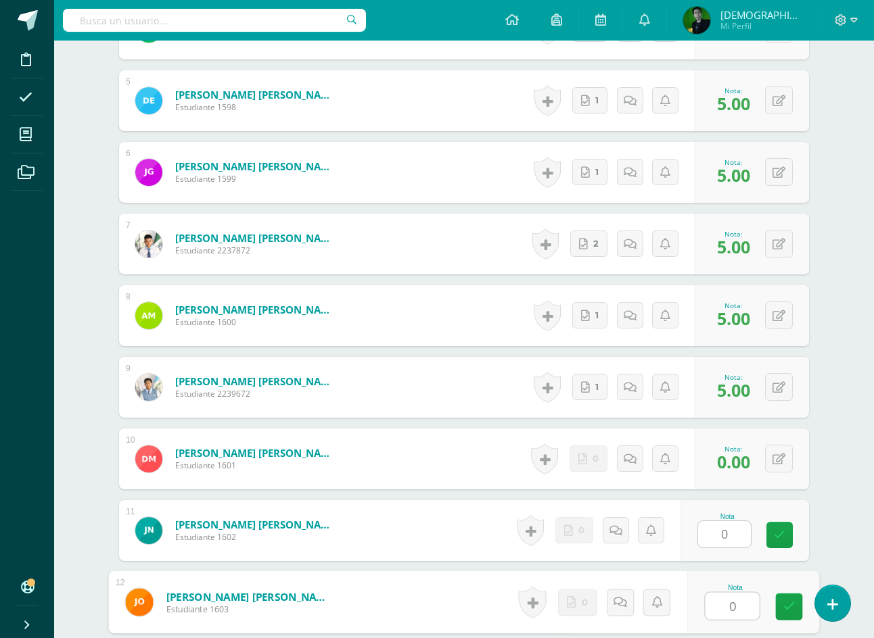
type input "0"
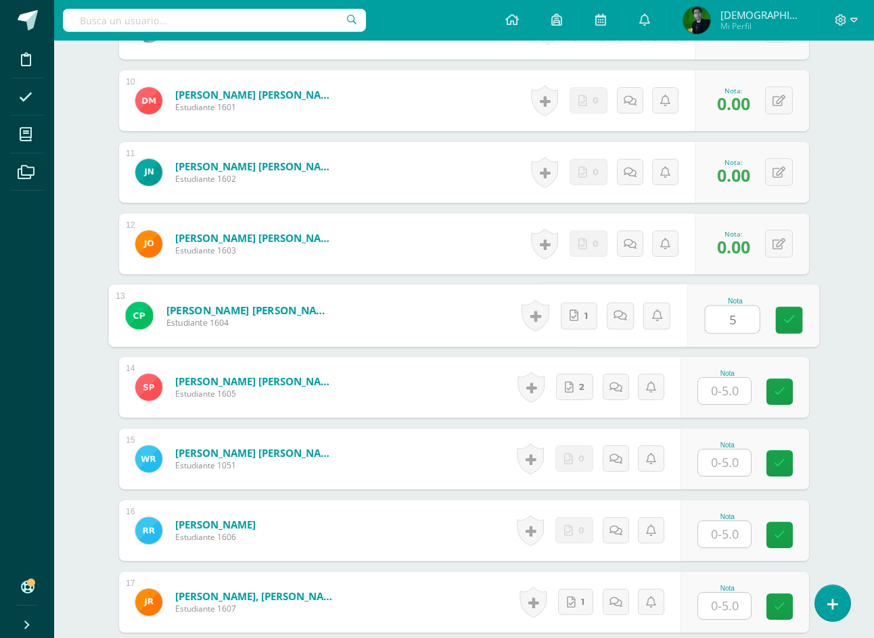
type input "5"
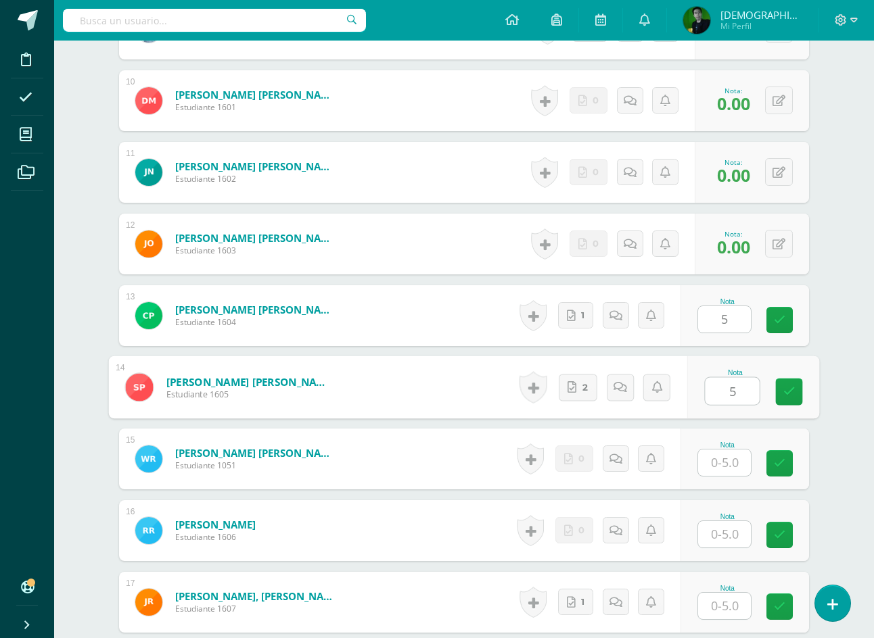
type input "5"
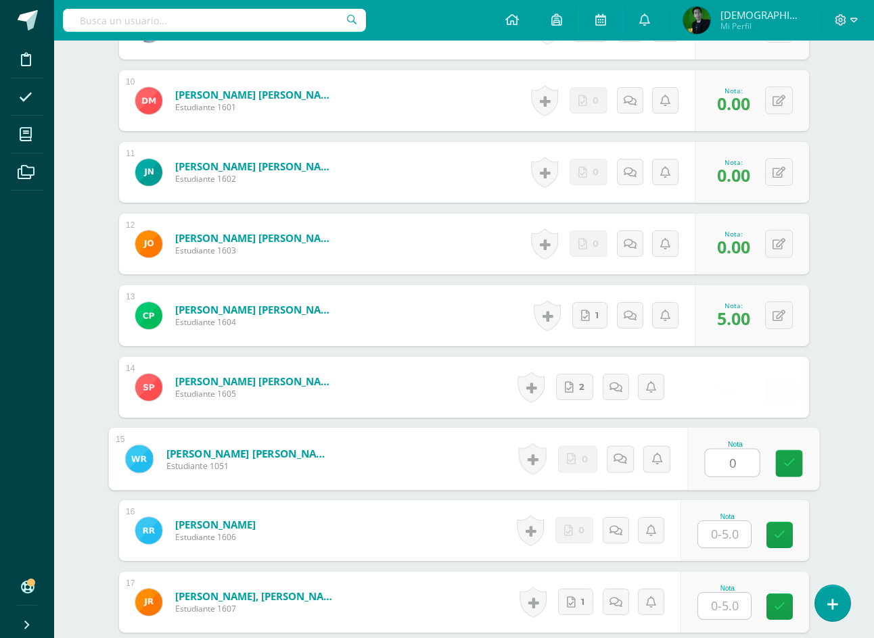
type input "0"
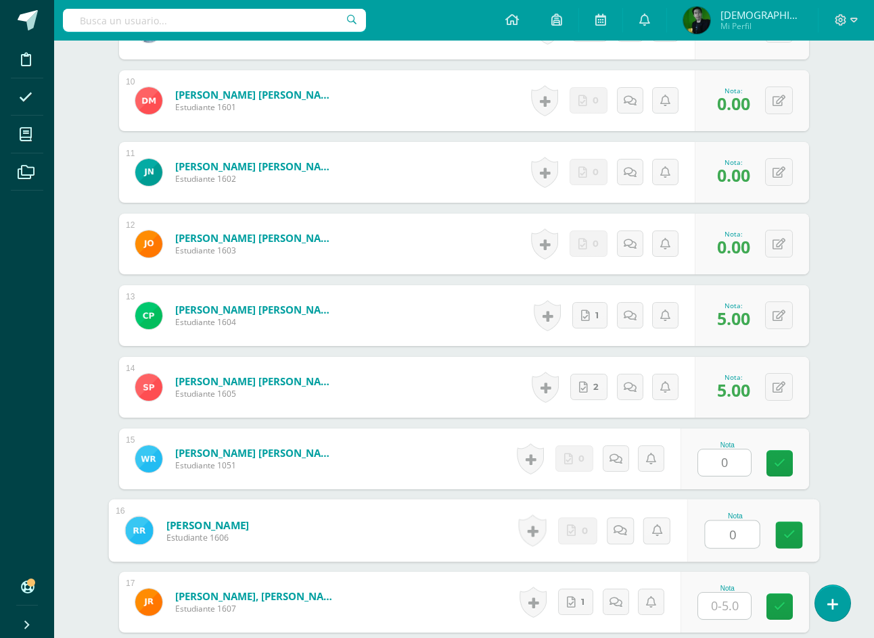
type input "0"
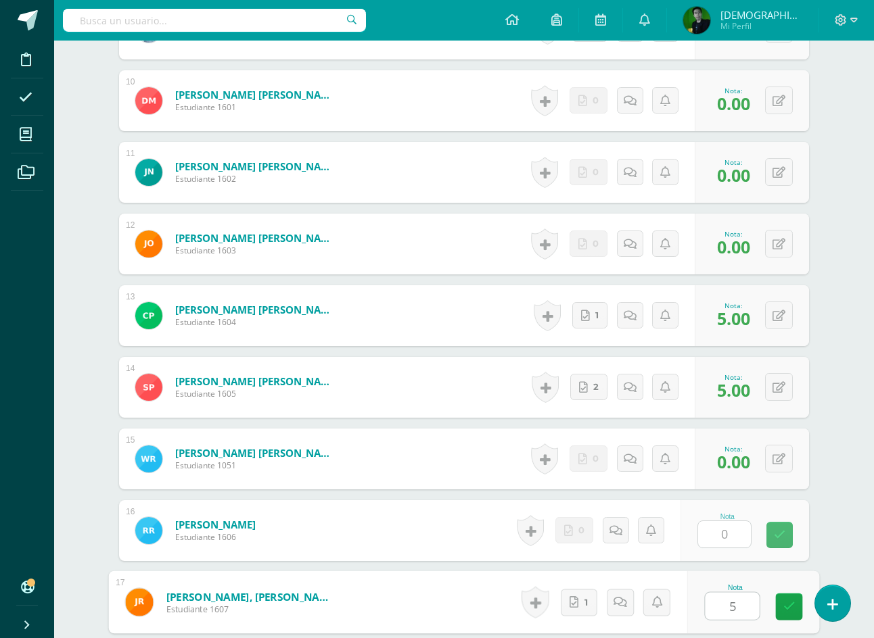
type input "5"
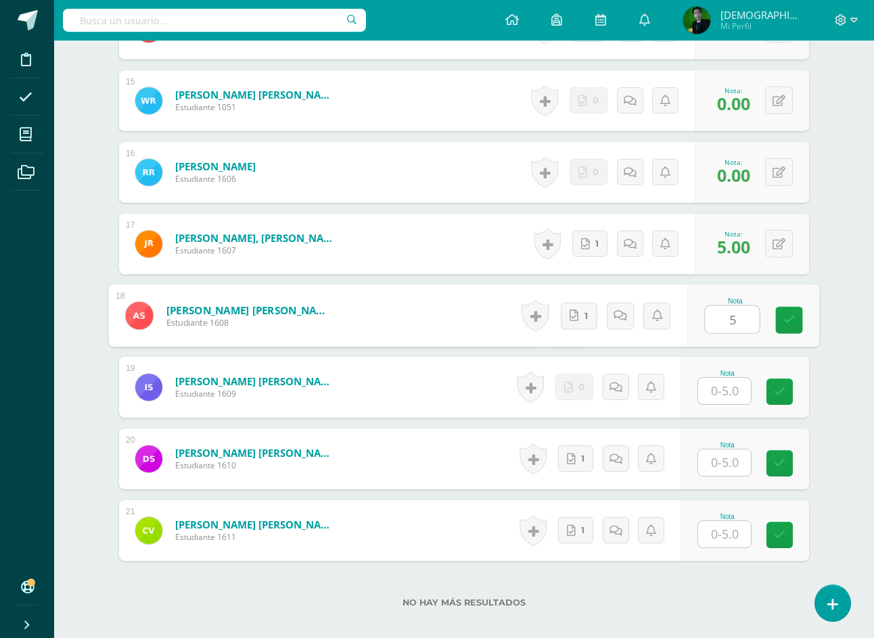
type input "5"
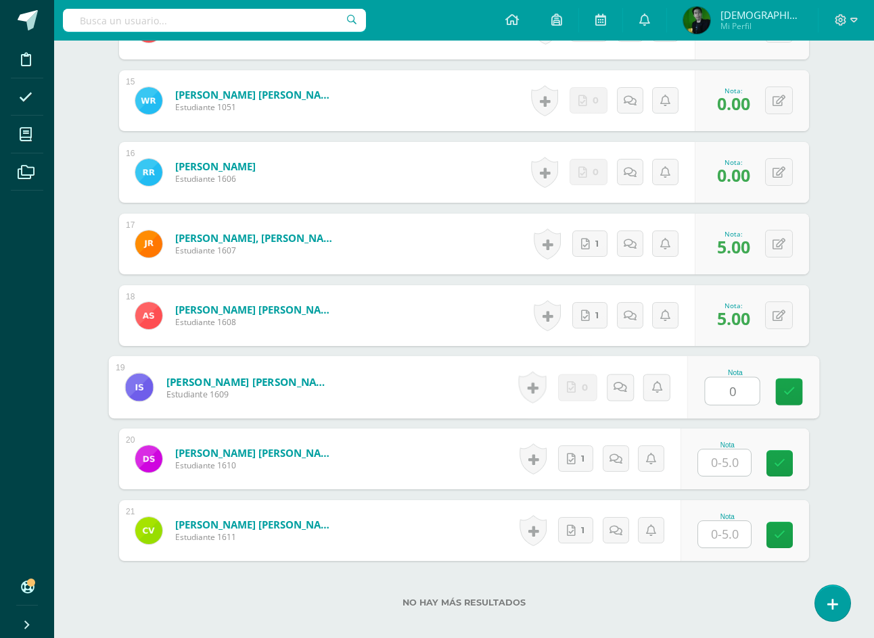
type input "0"
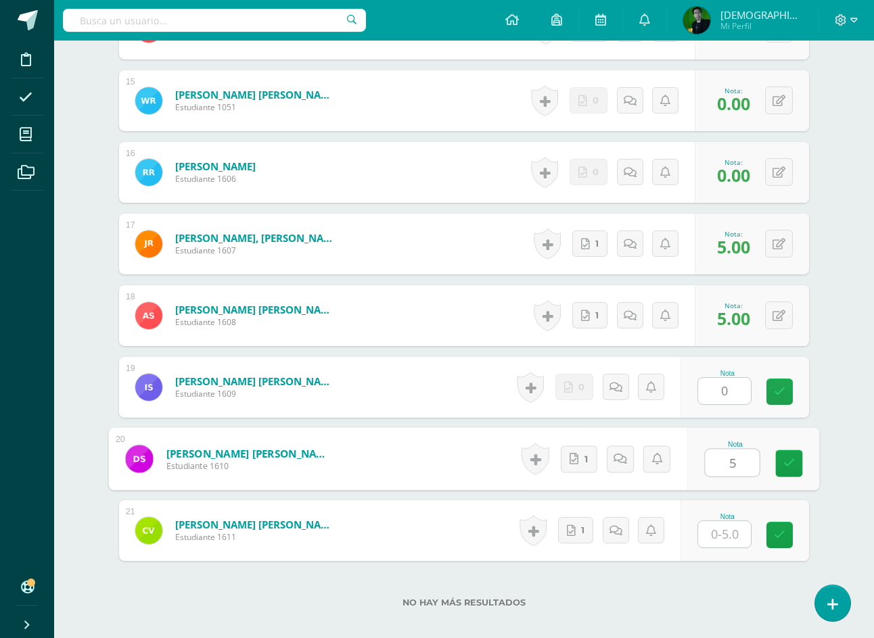
type input "5"
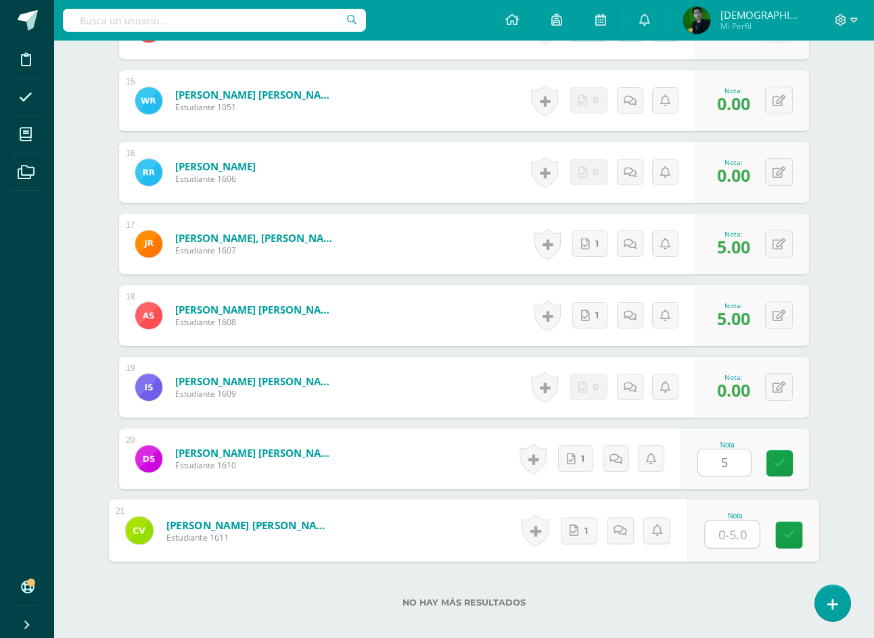
type input "5"
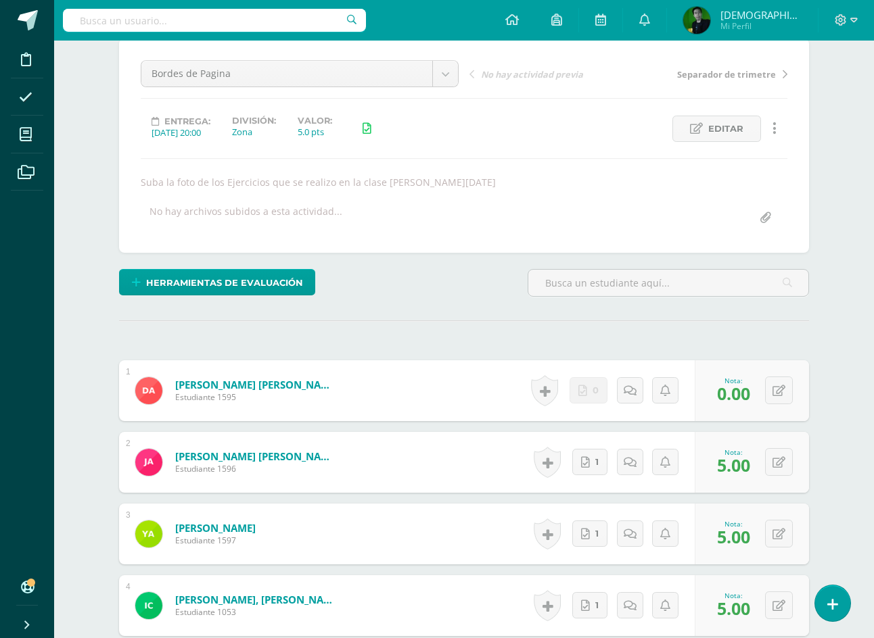
scroll to position [0, 0]
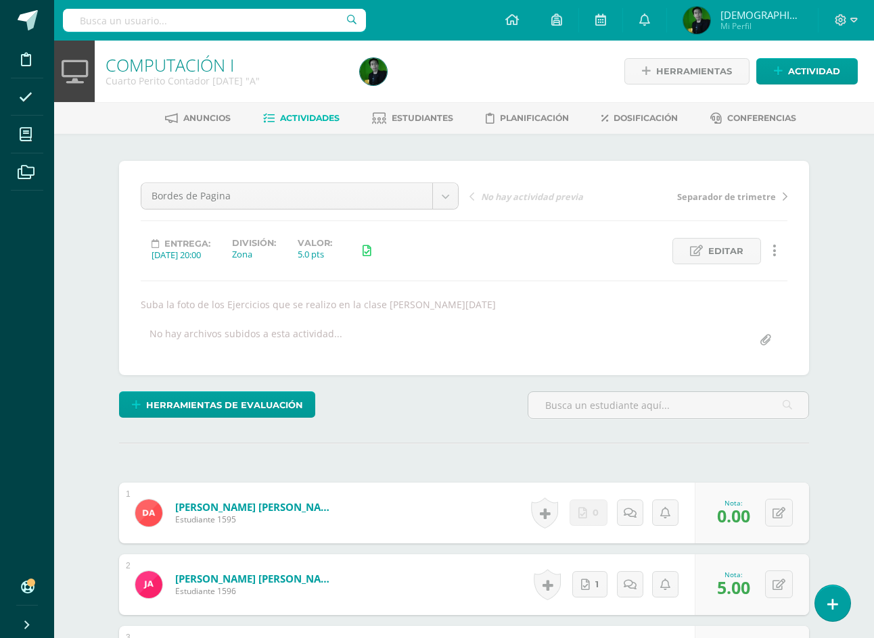
click at [326, 123] on span "Actividades" at bounding box center [310, 118] width 60 height 10
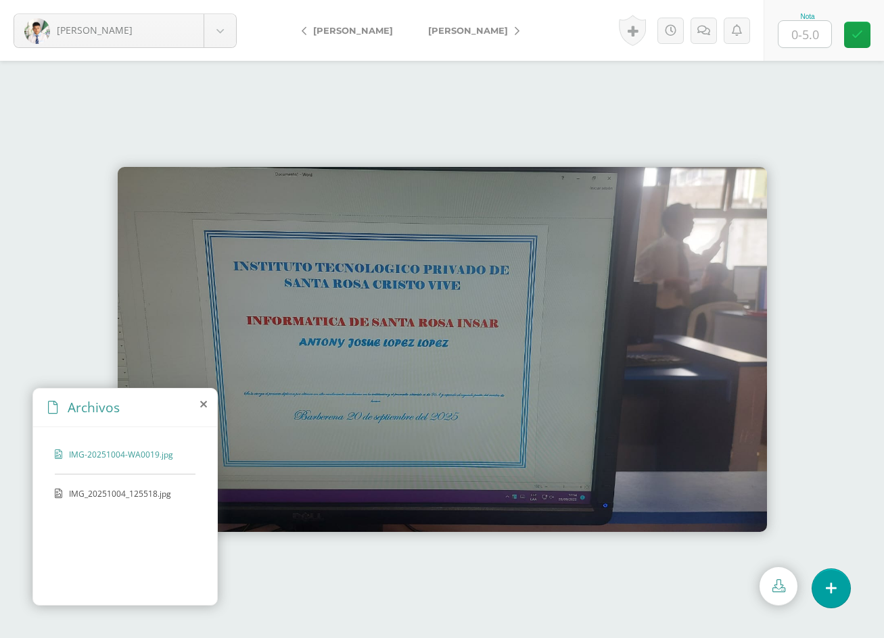
click at [99, 499] on span "IMG_20251004_125518.jpg" at bounding box center [124, 493] width 111 height 11
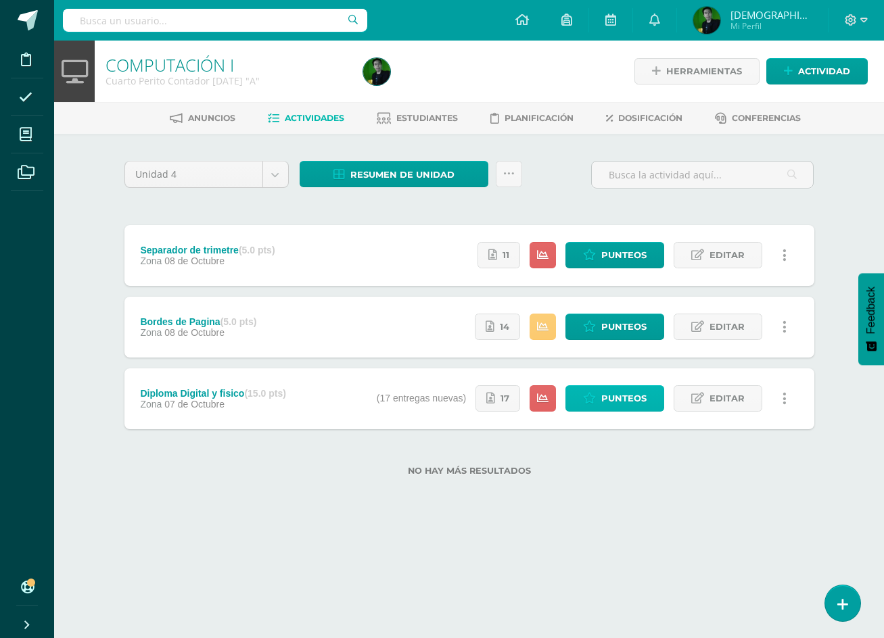
click at [622, 396] on span "Punteos" at bounding box center [623, 398] width 45 height 25
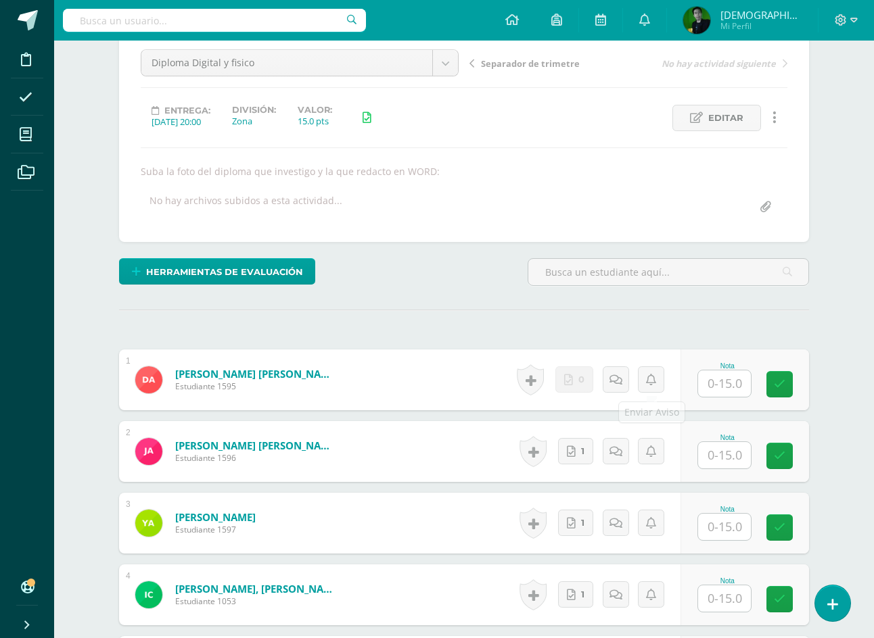
scroll to position [124, 0]
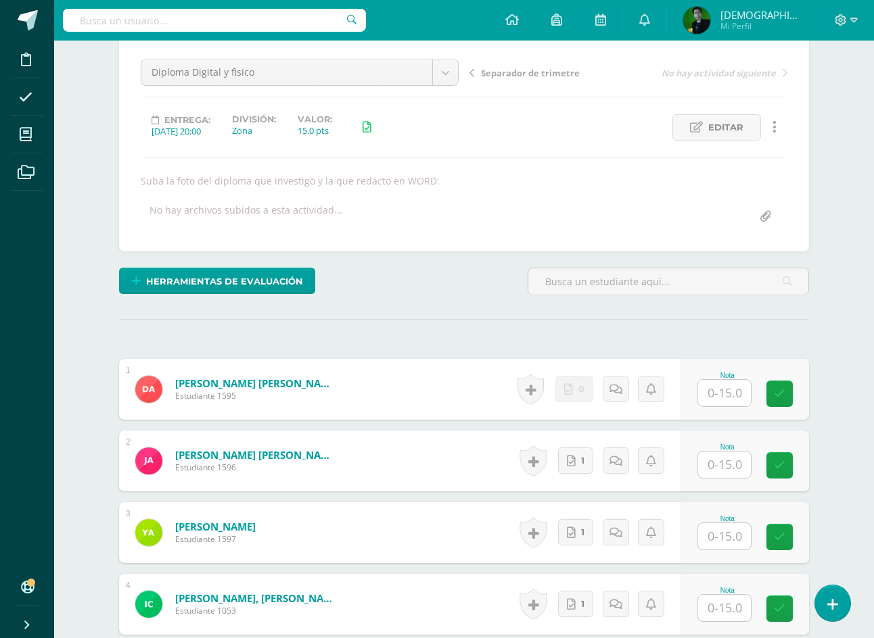
click at [715, 394] on input "text" at bounding box center [724, 393] width 53 height 26
type input "0"
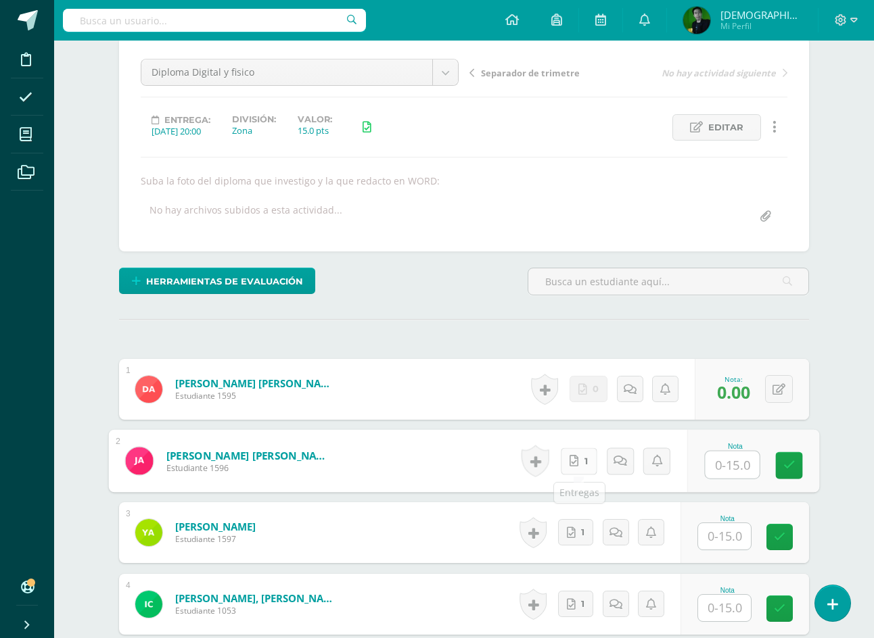
scroll to position [124, 0]
click at [593, 458] on link "1" at bounding box center [579, 460] width 37 height 27
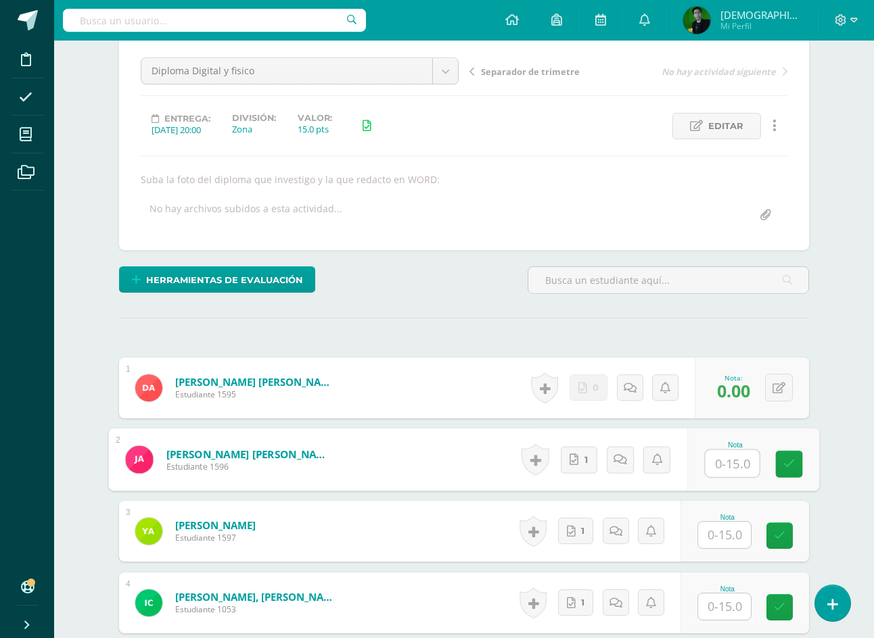
click at [722, 469] on input "text" at bounding box center [732, 463] width 54 height 27
type input "15"
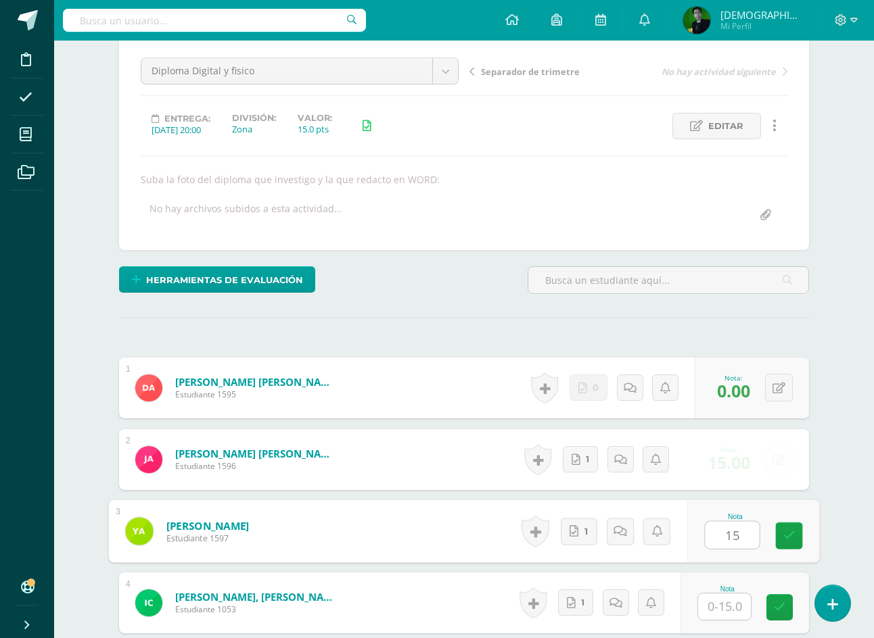
type input "15"
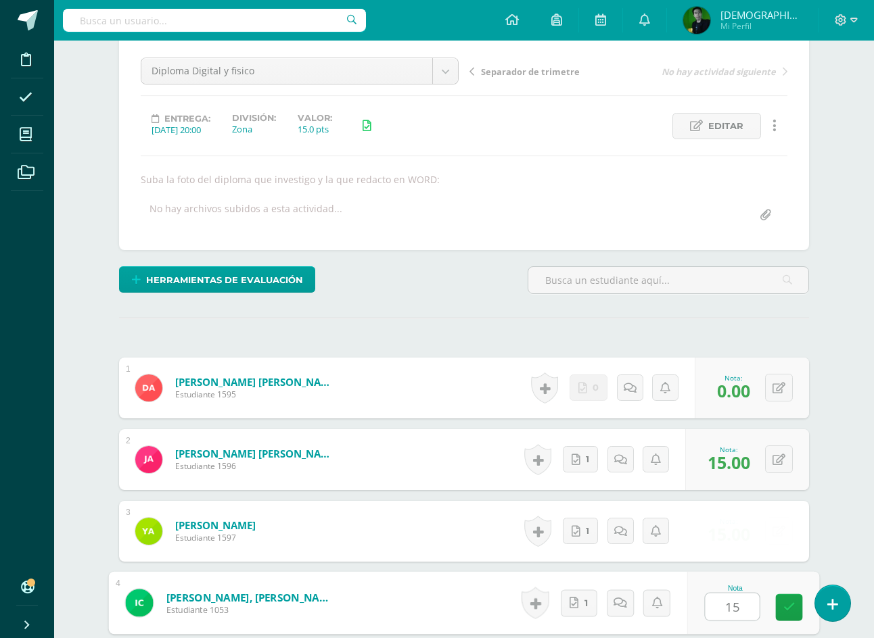
type input "15"
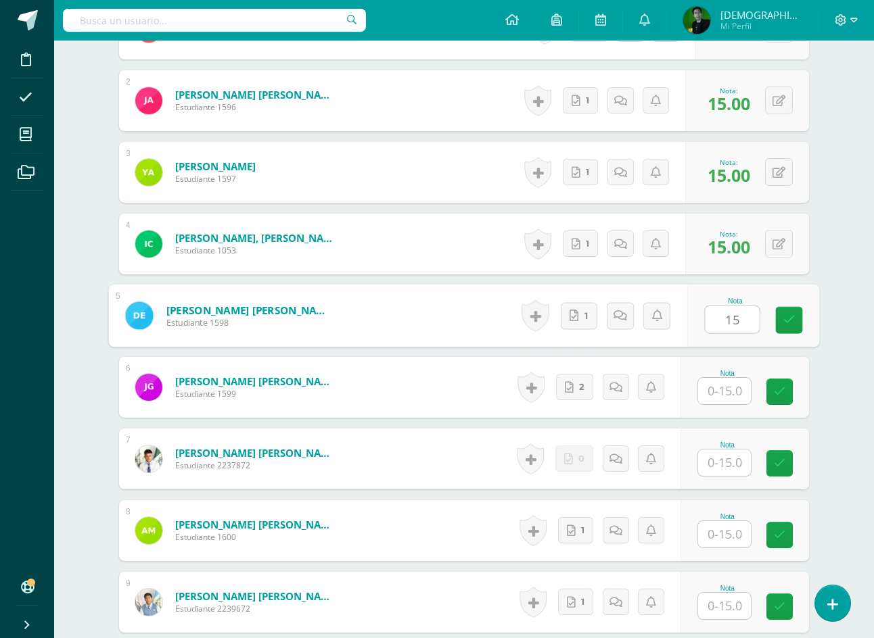
type input "15"
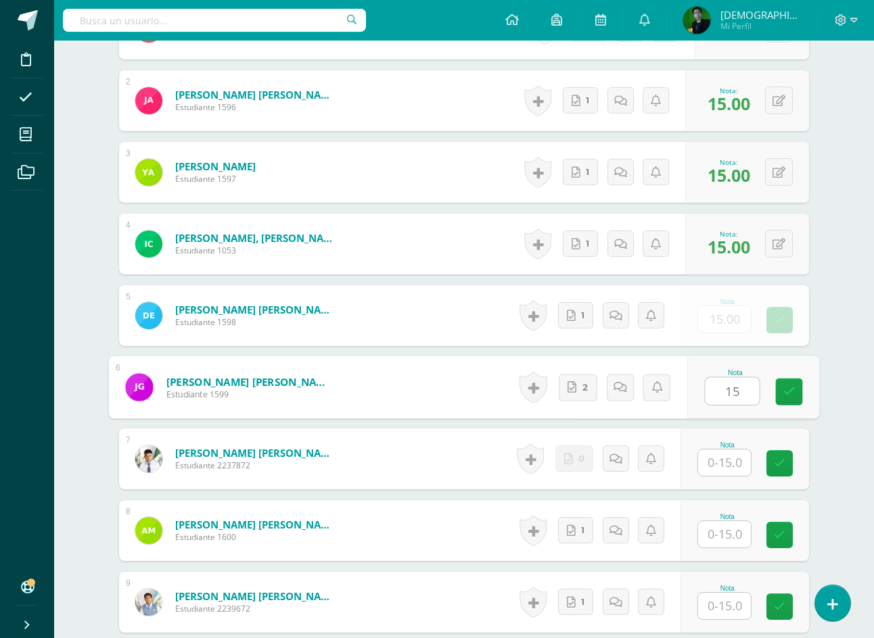
type input "15"
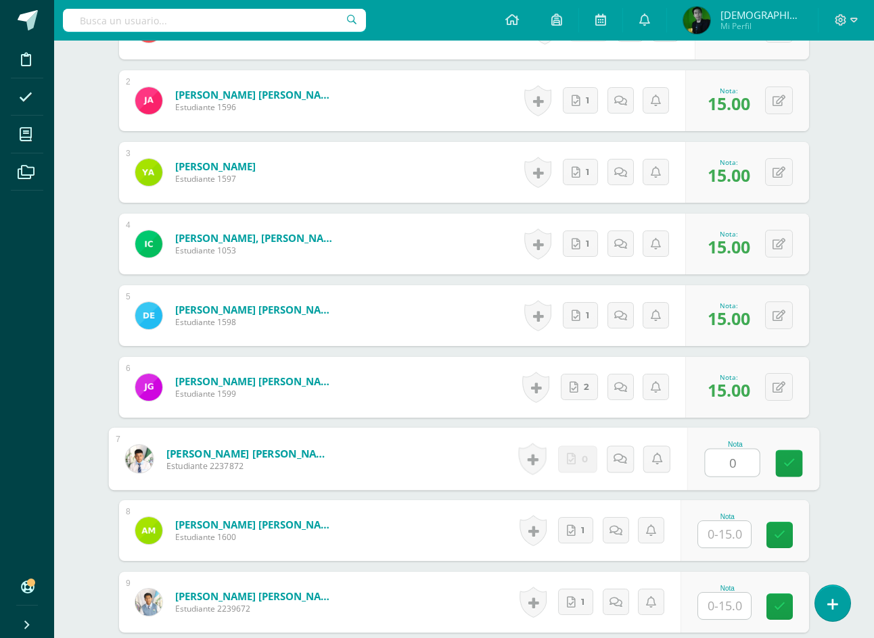
type input "0"
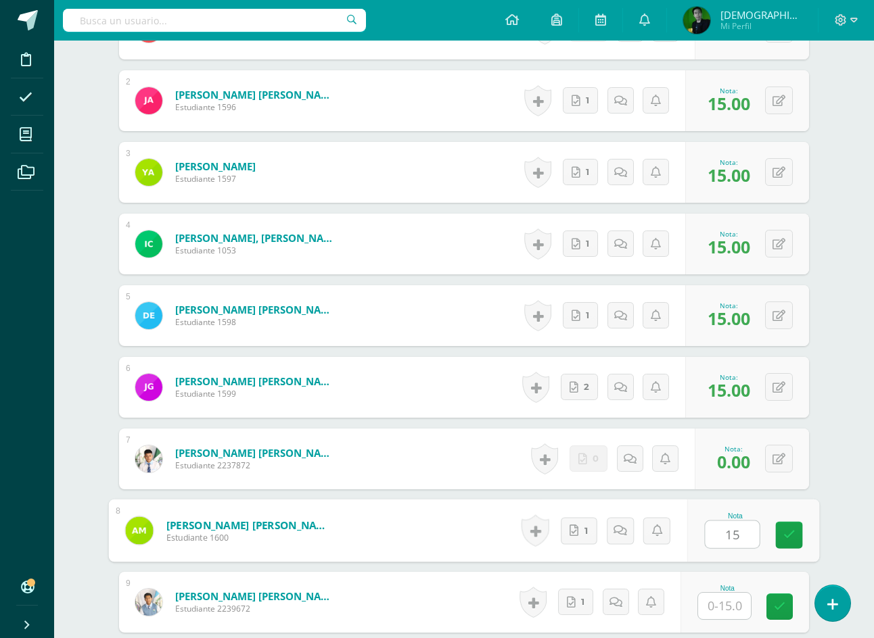
type input "15"
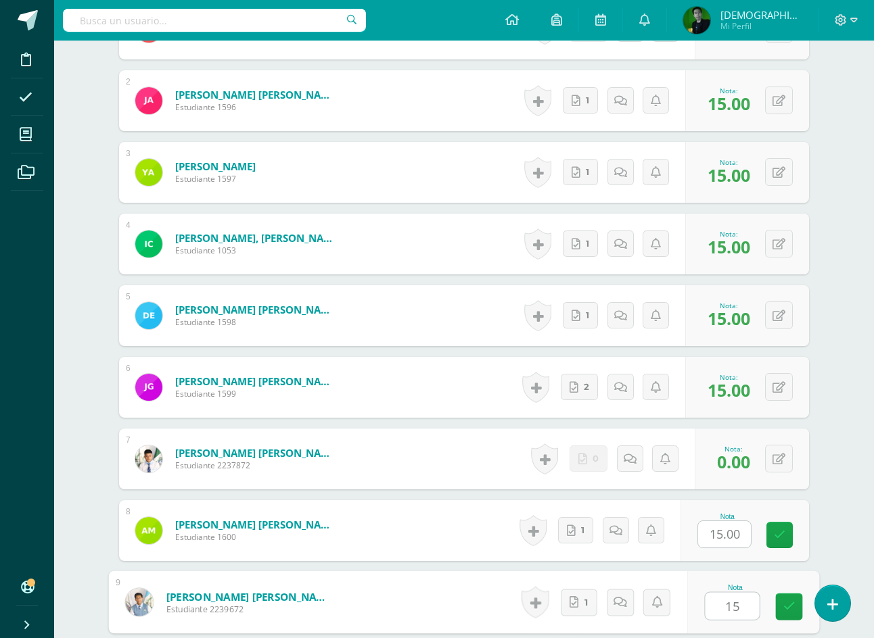
type input "15"
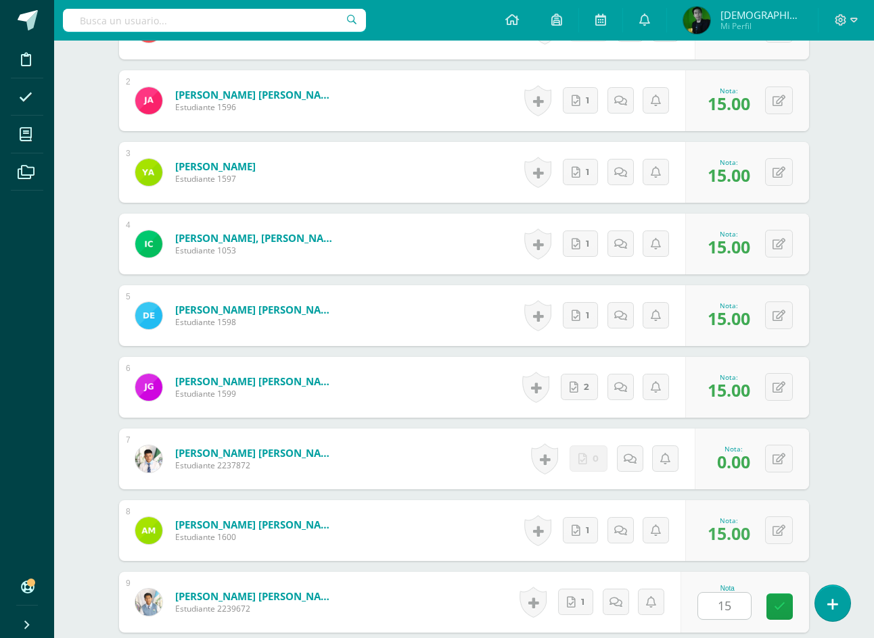
scroll to position [843, 0]
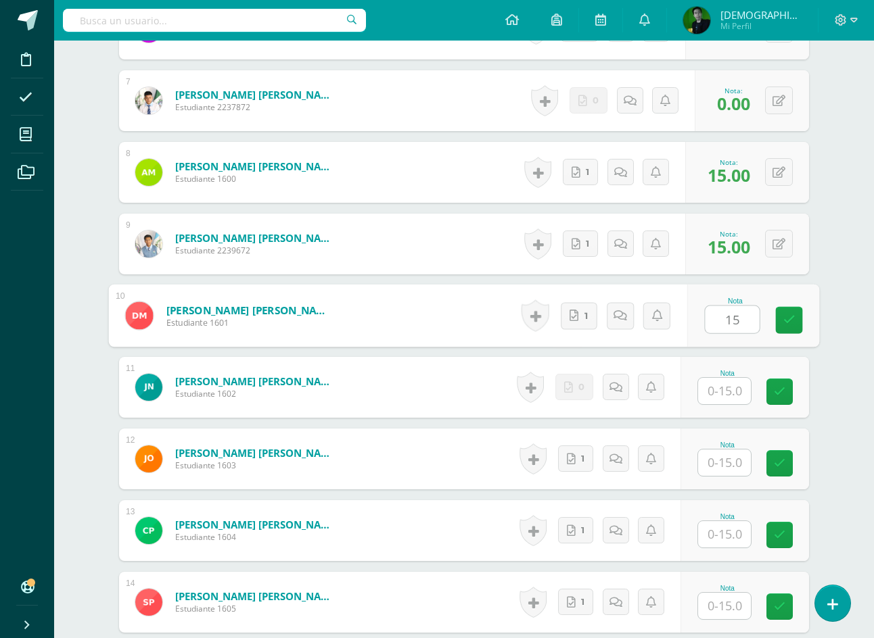
type input "15"
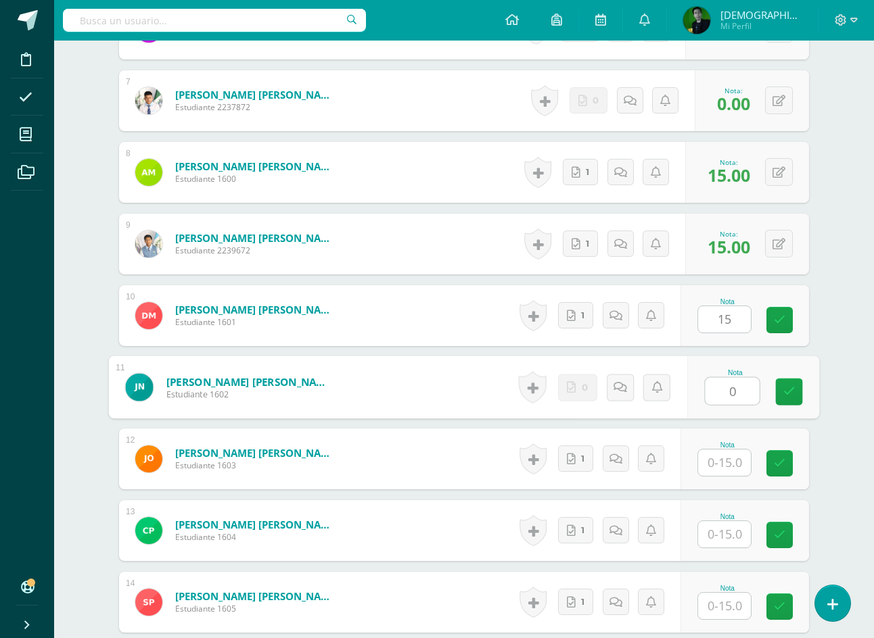
type input "0"
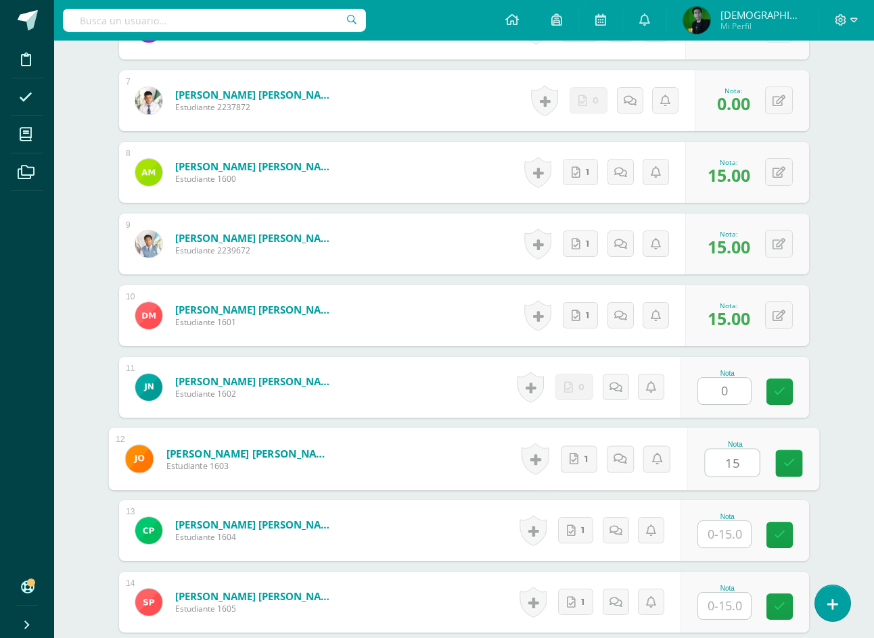
type input "15"
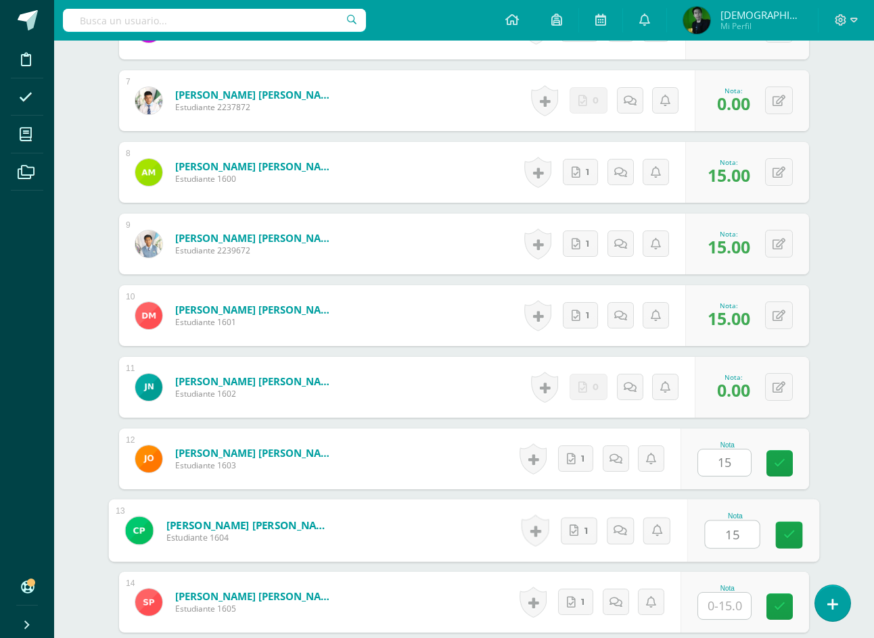
type input "15"
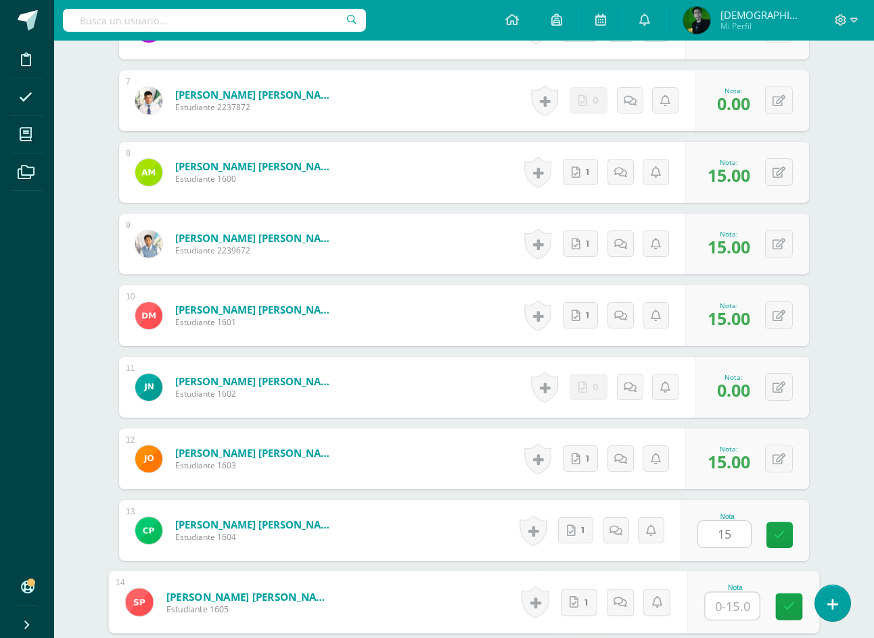
type input "0"
type input "15"
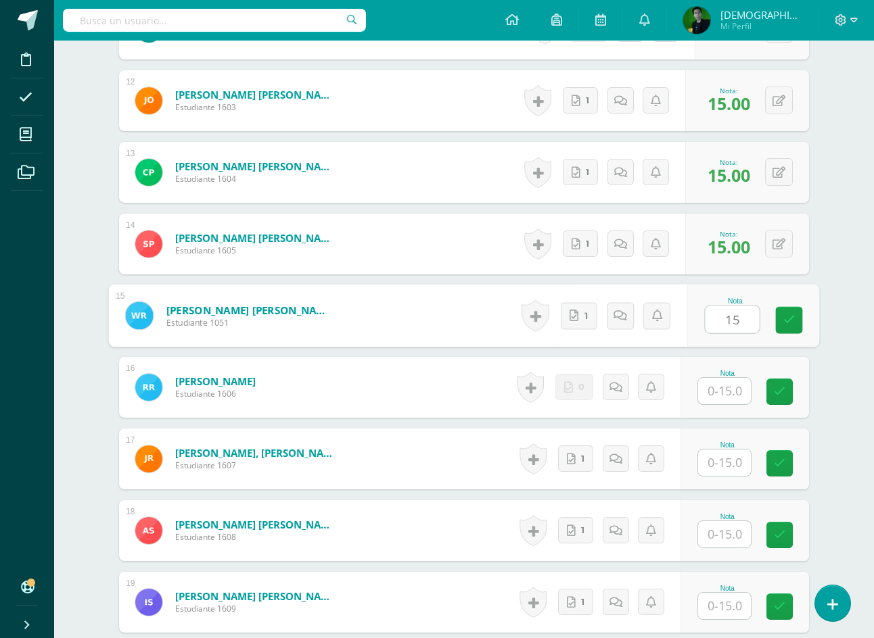
type input "15"
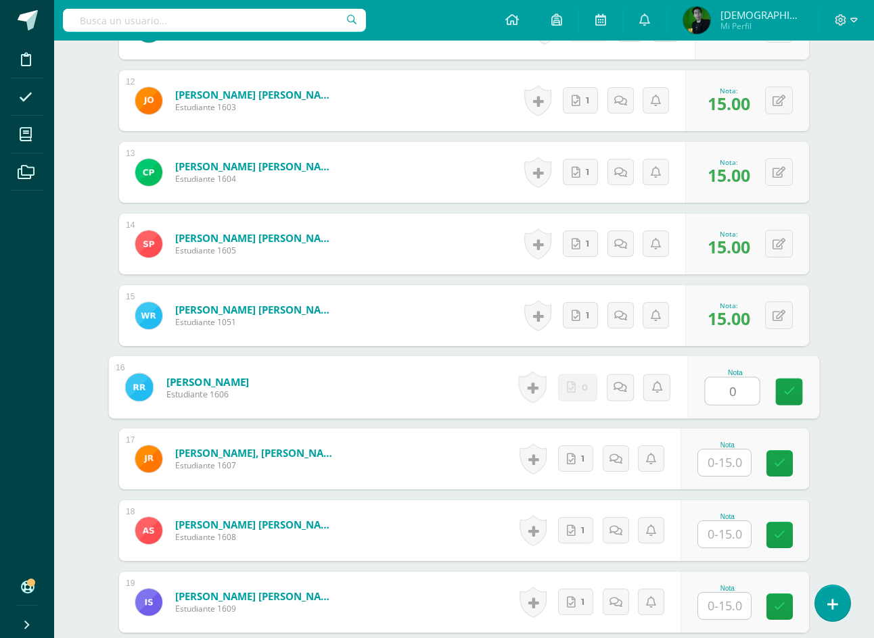
type input "0"
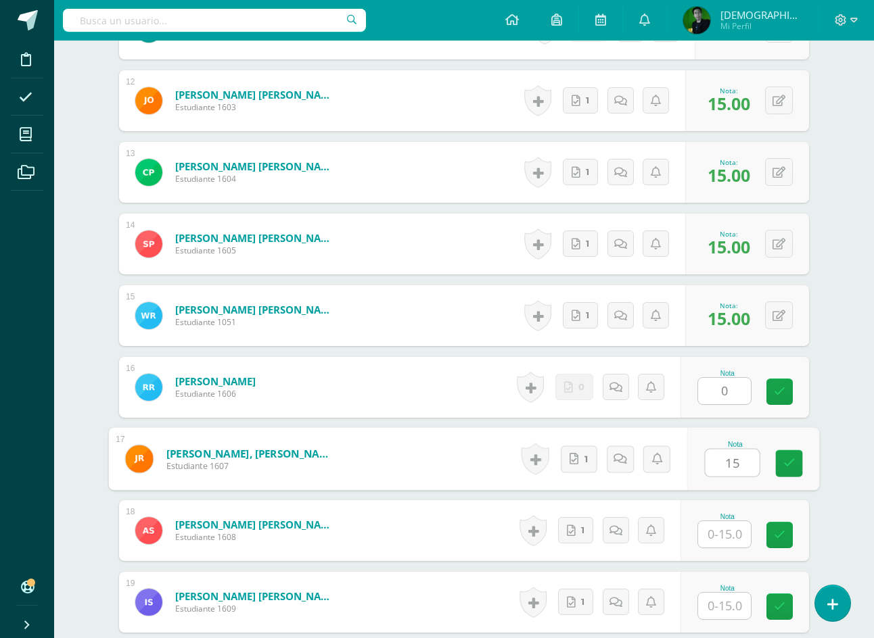
type input "15"
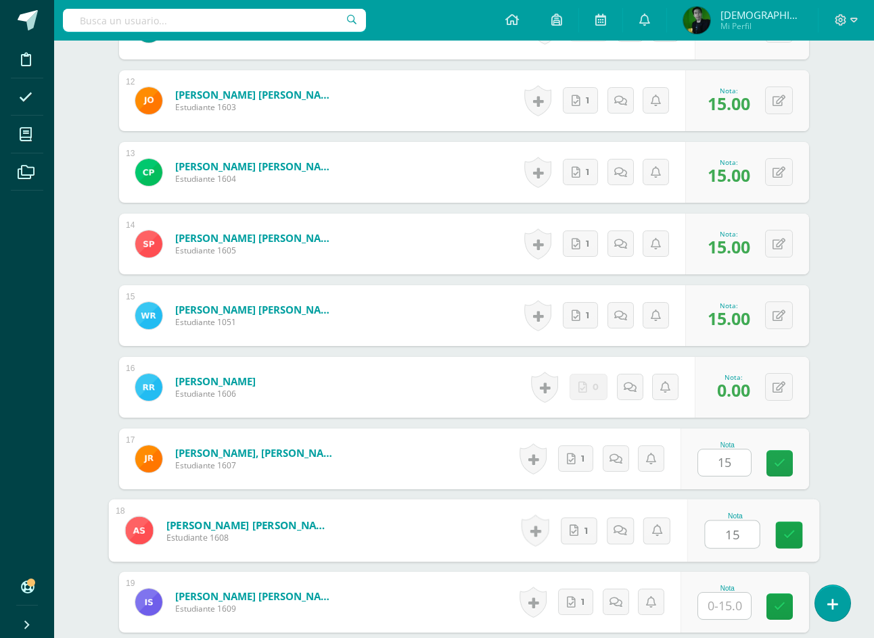
type input "15"
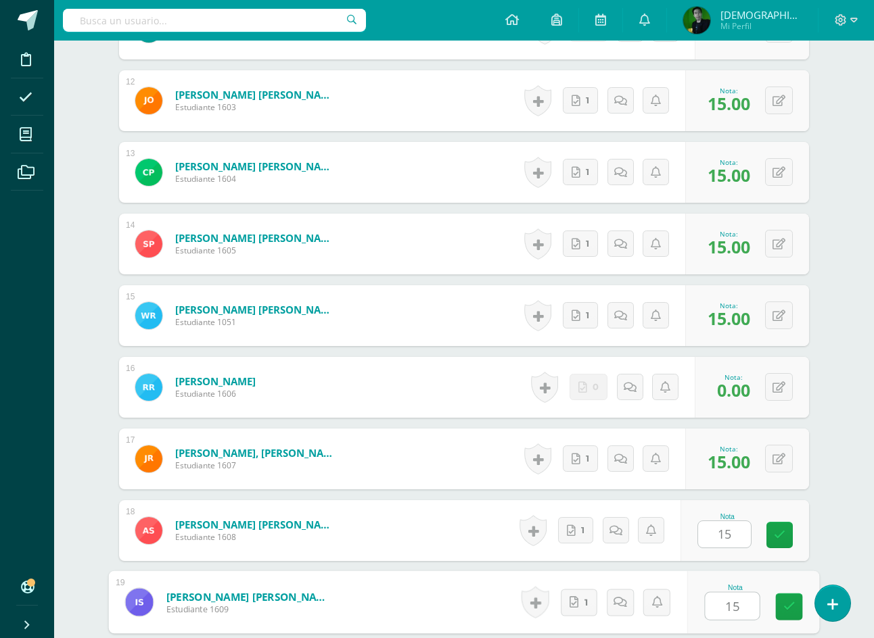
type input "15"
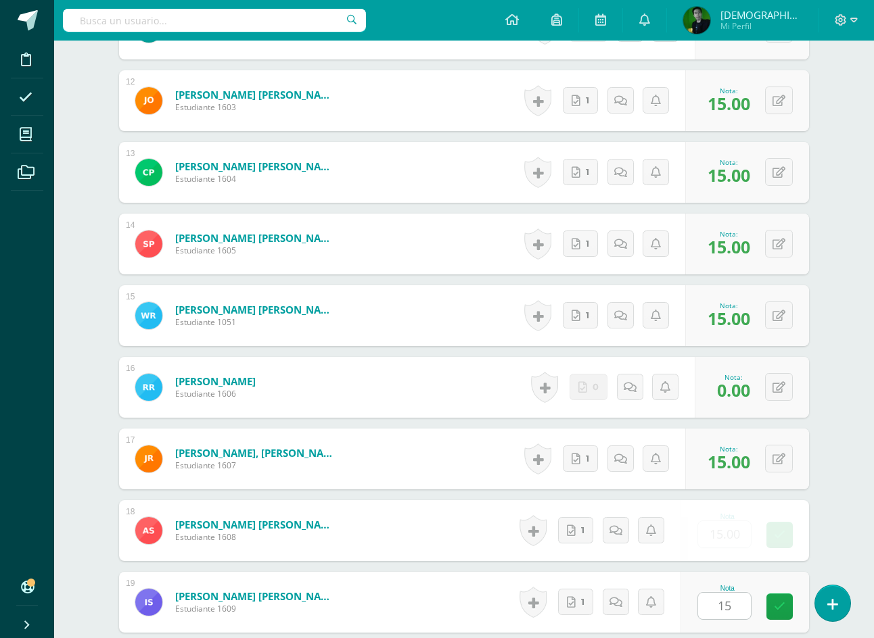
scroll to position [1494, 0]
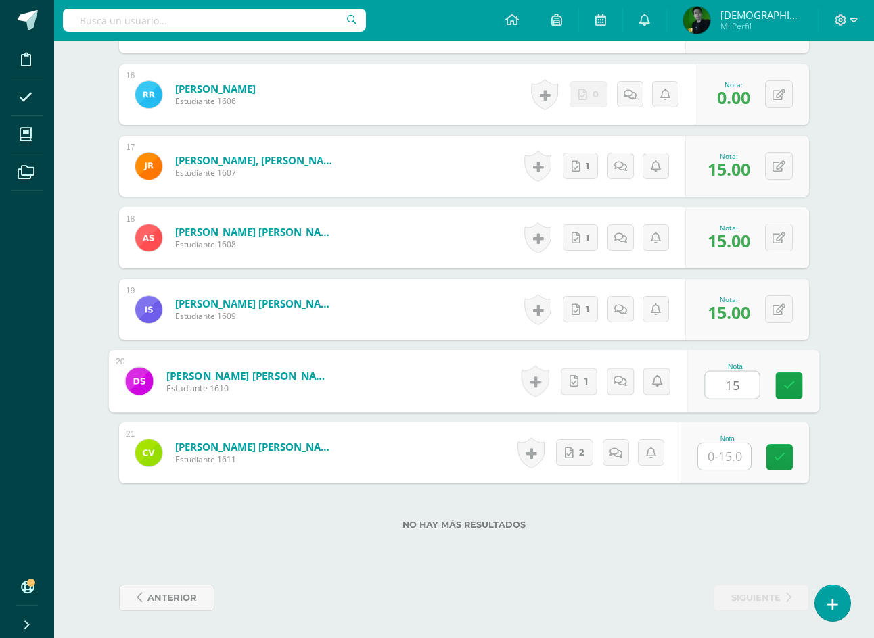
type input "15"
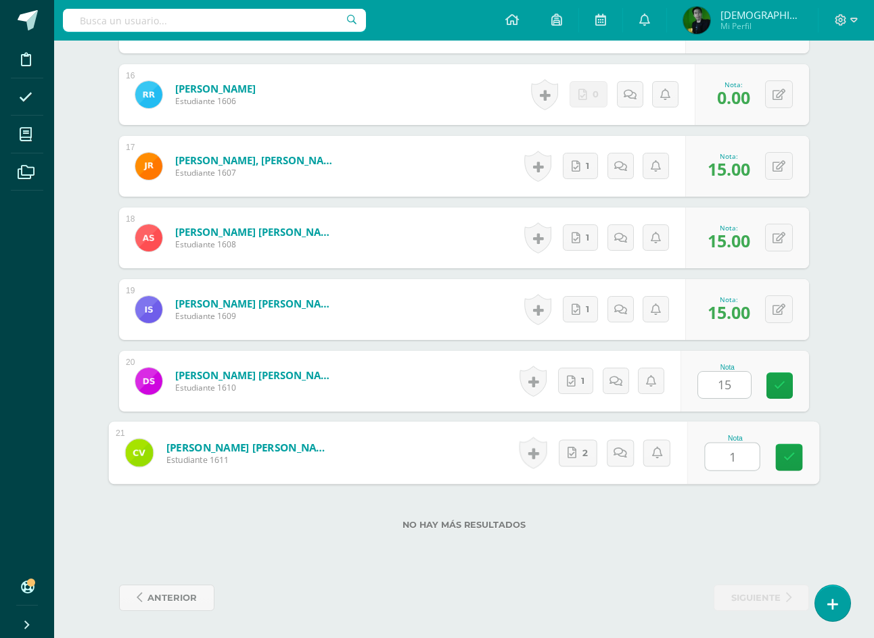
type input "15"
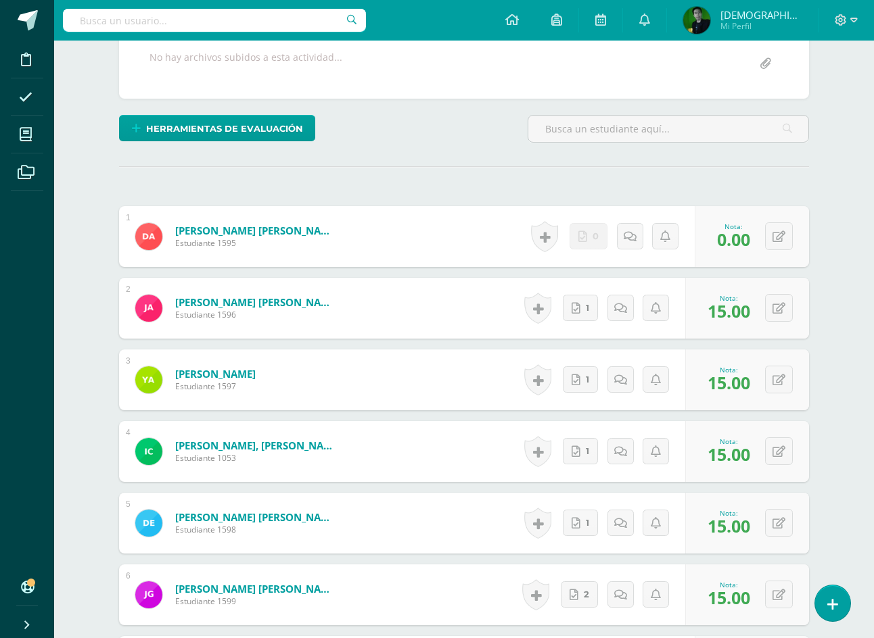
scroll to position [0, 0]
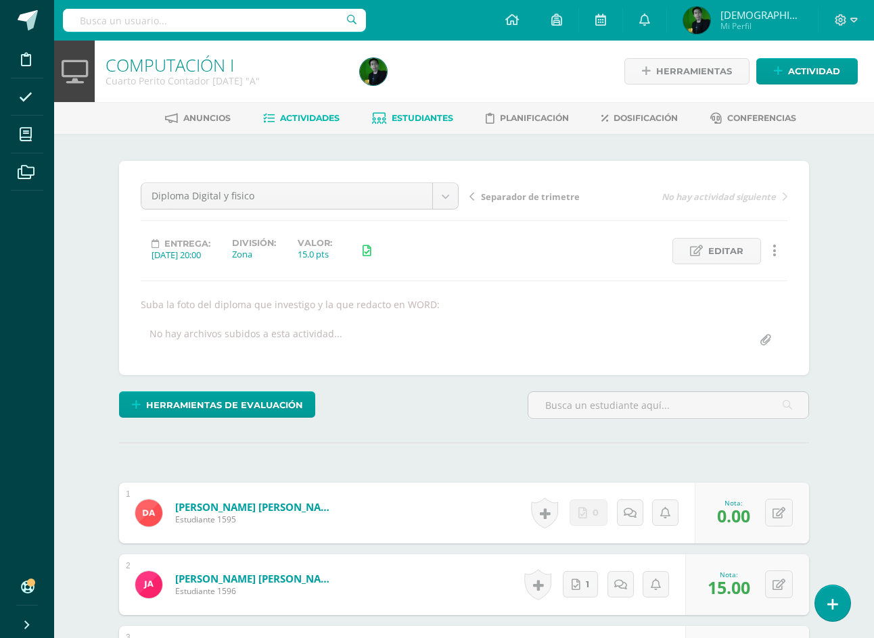
click at [423, 114] on span "Estudiantes" at bounding box center [423, 118] width 62 height 10
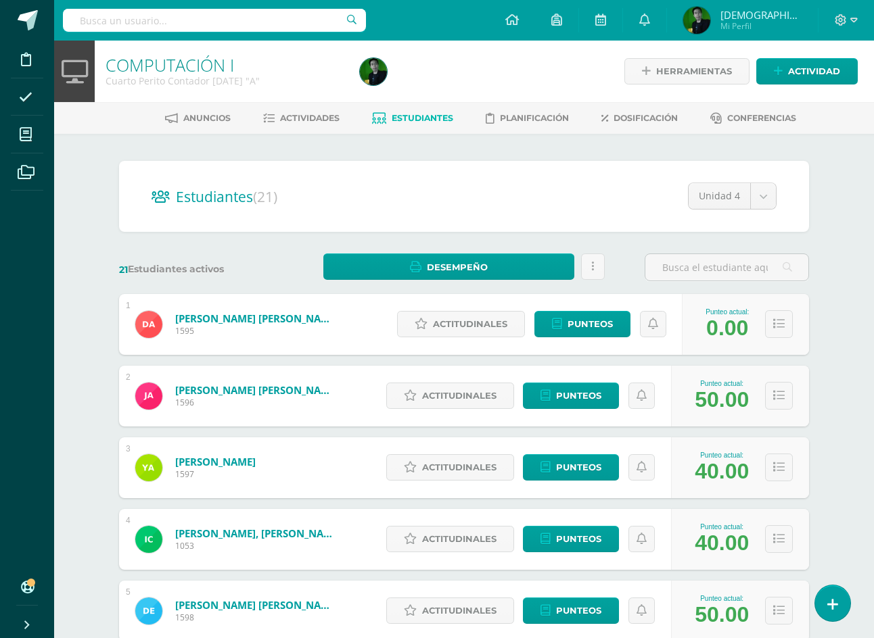
click at [418, 120] on span "Estudiantes" at bounding box center [423, 118] width 62 height 10
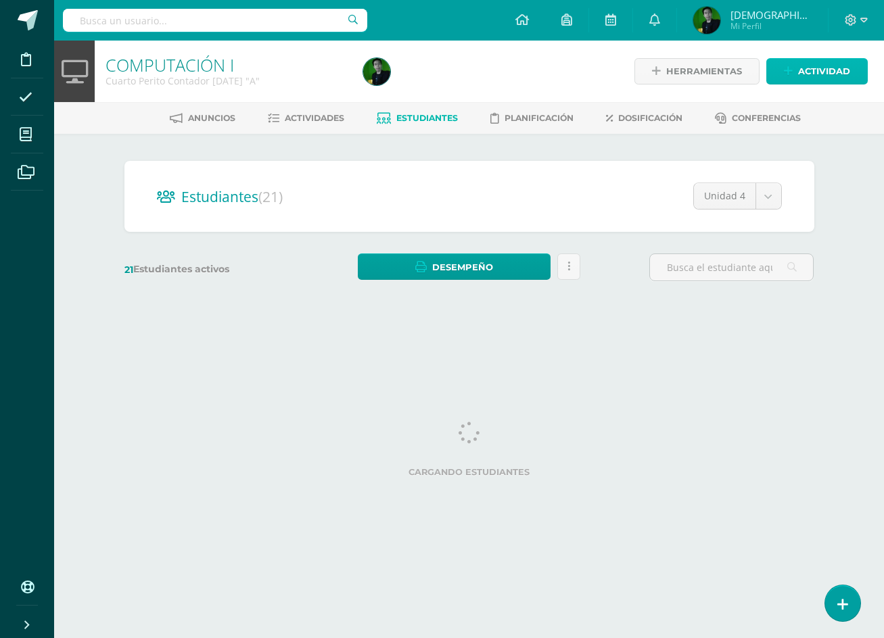
click at [804, 78] on span "Actividad" at bounding box center [824, 71] width 52 height 25
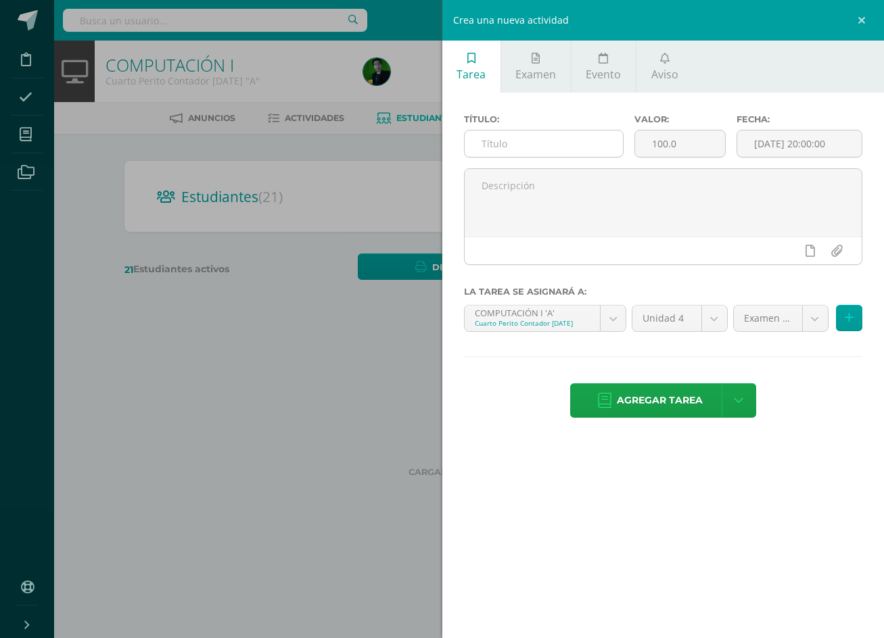
click at [553, 146] on input "text" at bounding box center [544, 144] width 158 height 26
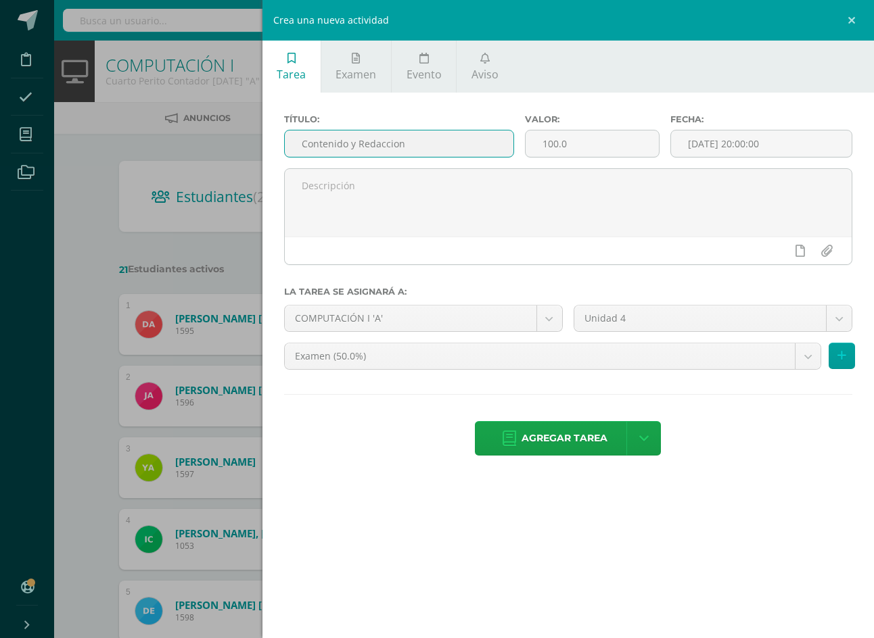
type input "Contenido y Redaccion"
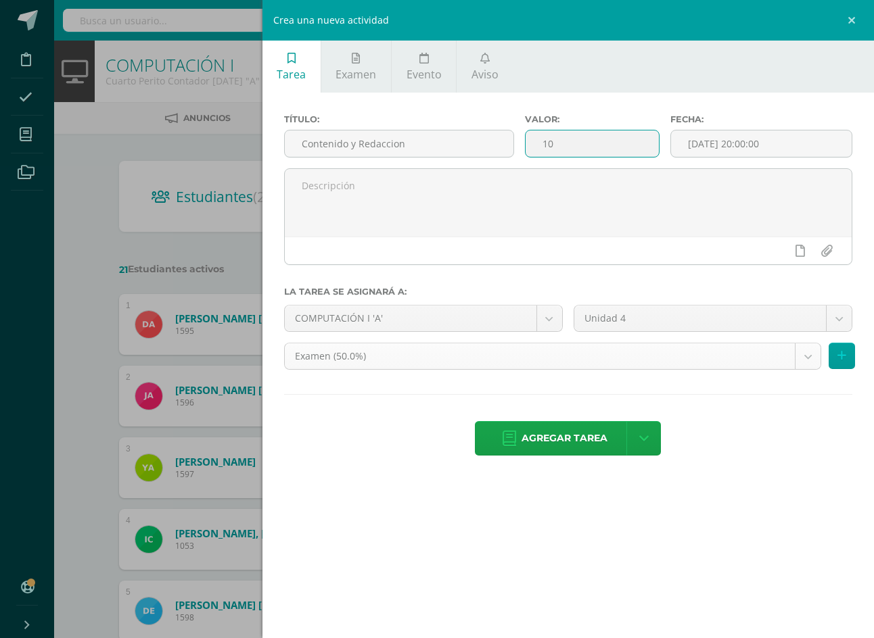
type input "10"
click at [761, 319] on body "Disciplina Asistencia Mis cursos Archivos Soporte Ayuda Reportar un problema Ce…" at bounding box center [437, 543] width 874 height 1086
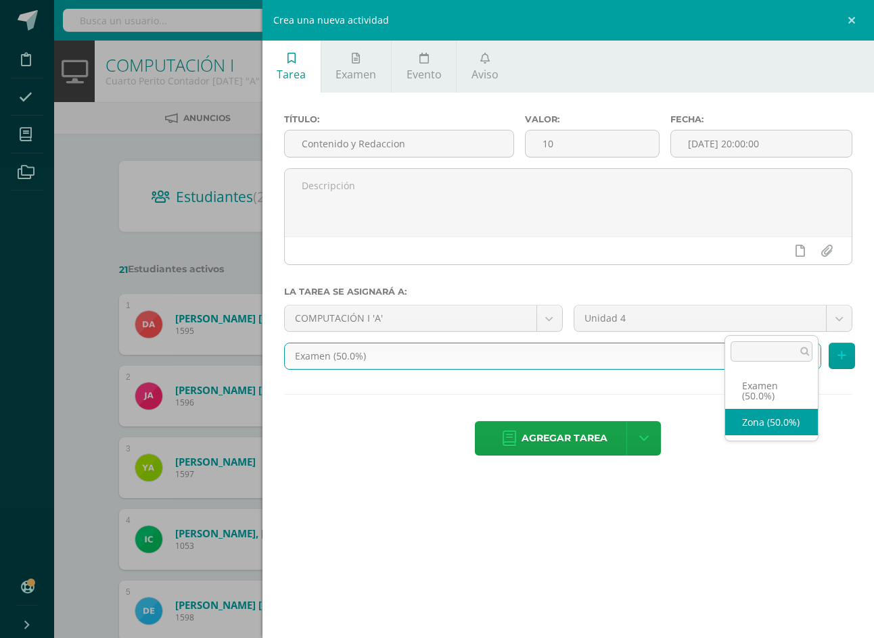
select select "71809"
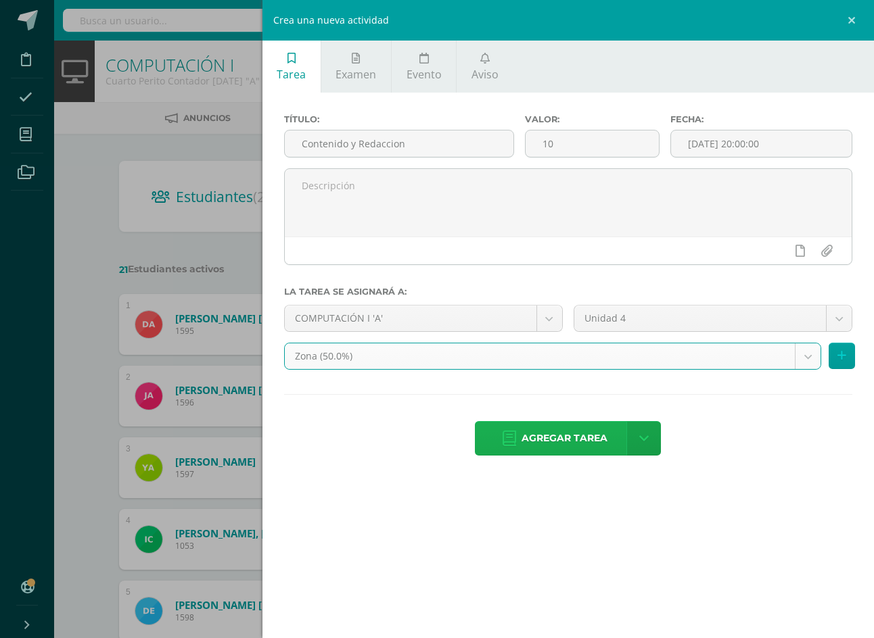
click at [607, 422] on span "Agregar tarea" at bounding box center [564, 438] width 86 height 33
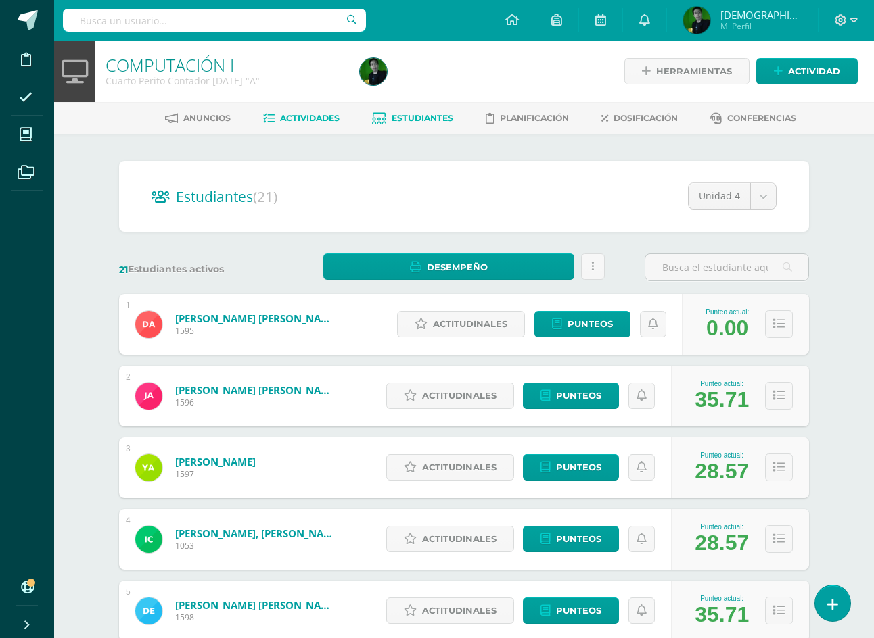
click at [298, 122] on span "Actividades" at bounding box center [310, 118] width 60 height 10
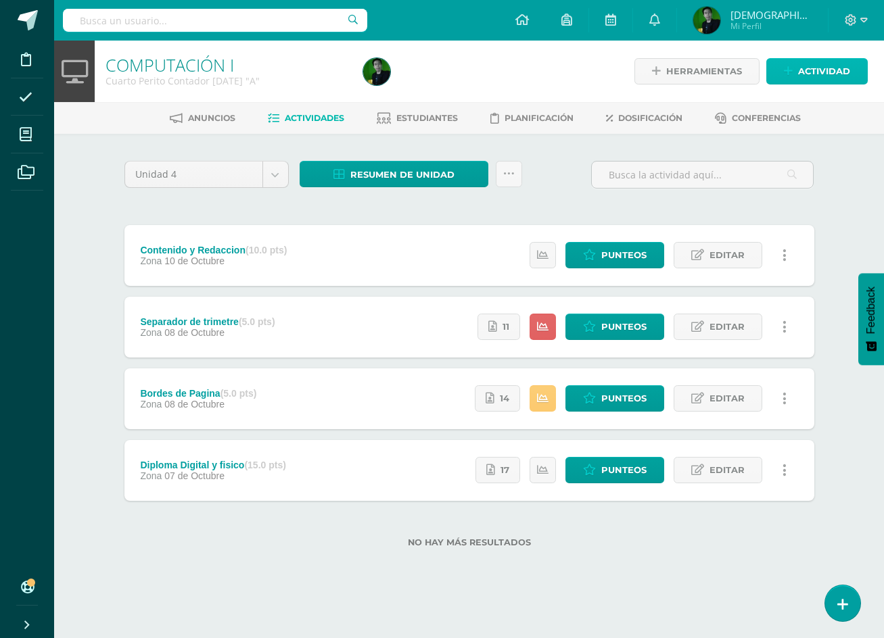
click at [827, 74] on span "Actividad" at bounding box center [824, 71] width 52 height 25
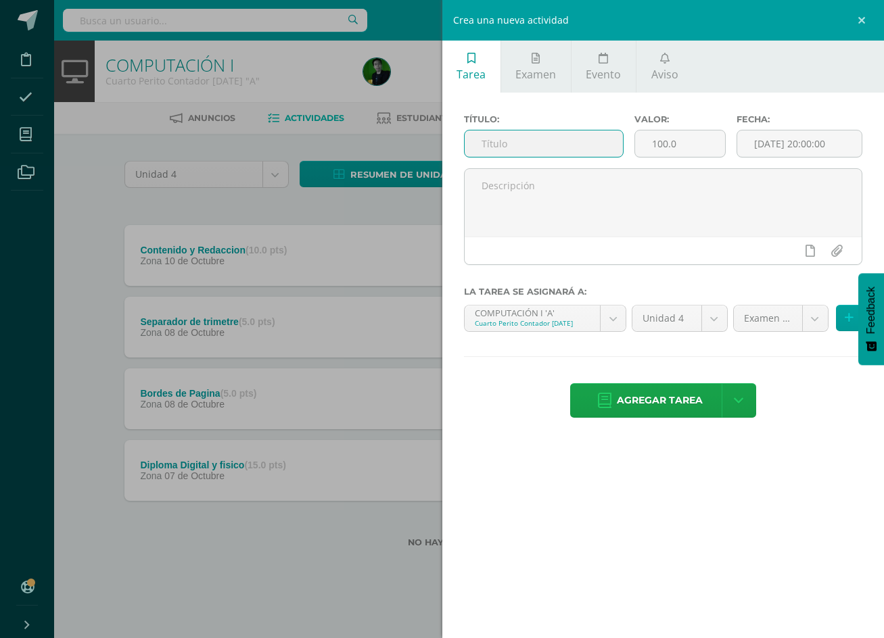
click at [513, 141] on input "text" at bounding box center [544, 144] width 158 height 26
type input "Actividades CÌVICAS"
type input "20"
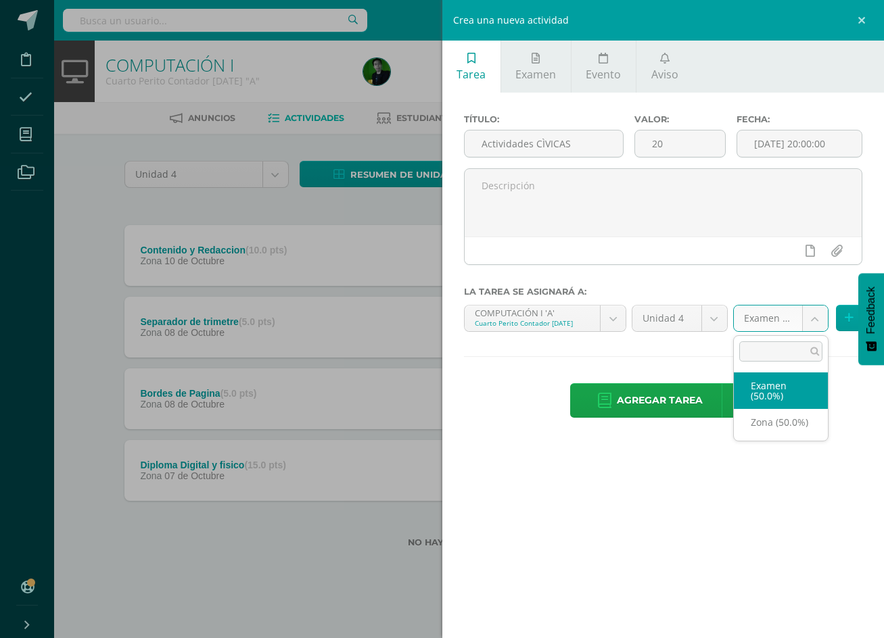
click at [768, 322] on body "Disciplina Asistencia Mis cursos Archivos Soporte Ayuda Reportar un problema Ce…" at bounding box center [442, 295] width 884 height 591
select select "71809"
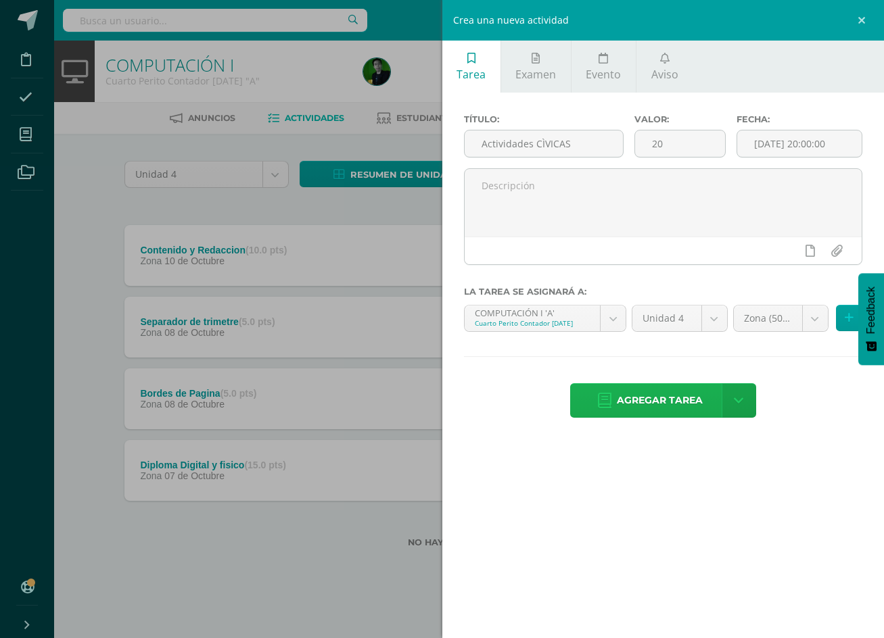
click at [625, 404] on span "Agregar tarea" at bounding box center [660, 400] width 86 height 33
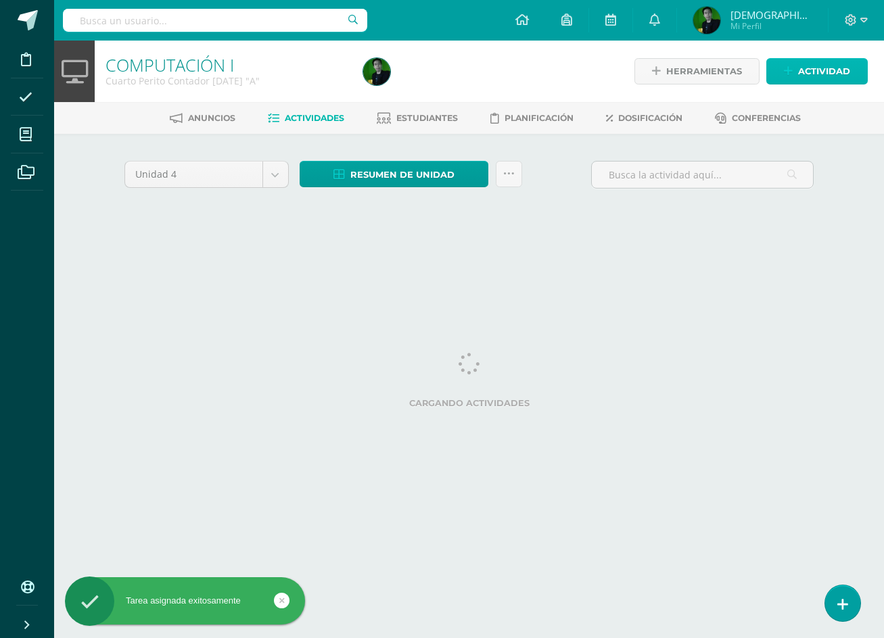
click at [807, 74] on span "Actividad" at bounding box center [824, 71] width 52 height 25
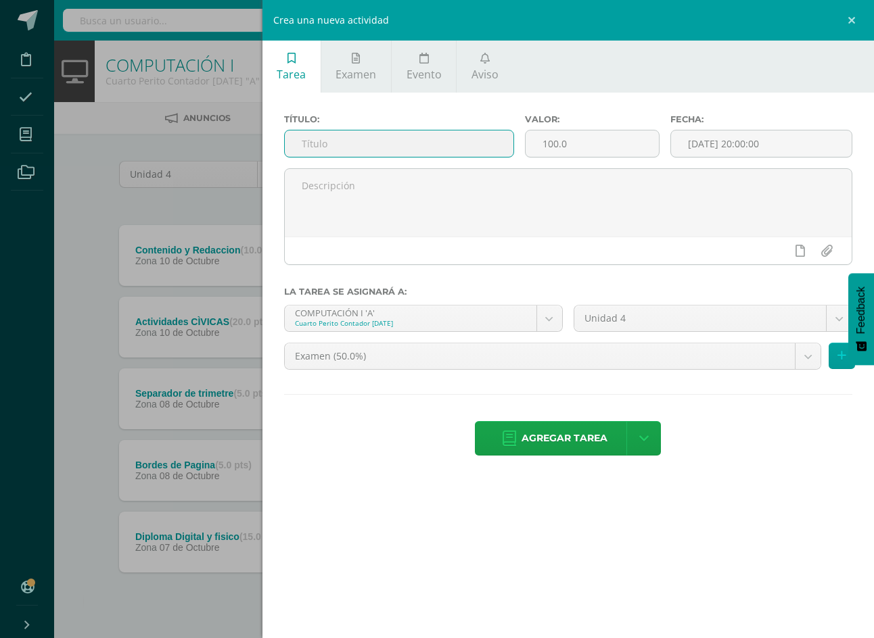
click at [514, 144] on input "text" at bounding box center [399, 144] width 229 height 26
type input "a"
type input "DIPLOMA"
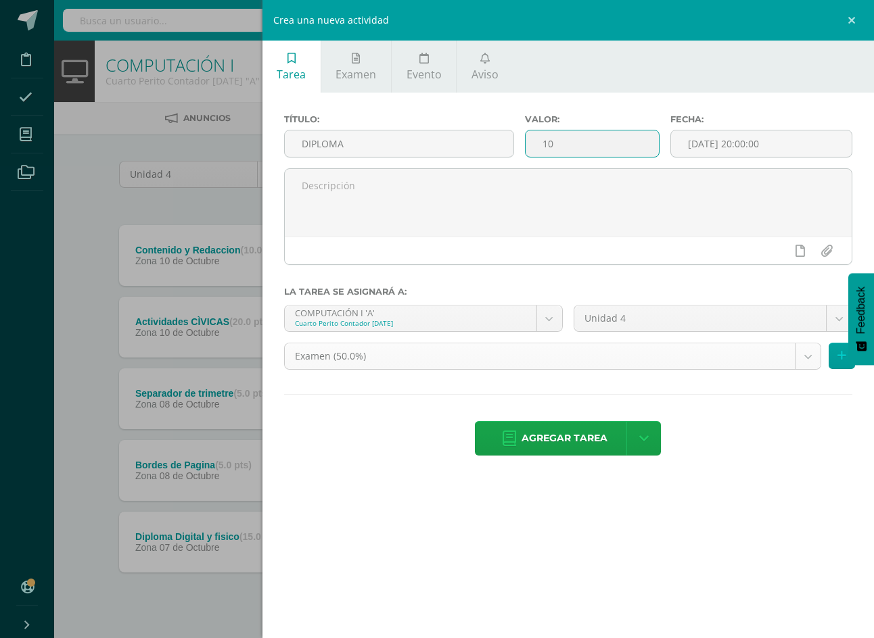
type input "10"
click at [753, 323] on body "Tarea asignada exitosamente Disciplina Asistencia Mis cursos Archivos Soporte A…" at bounding box center [437, 331] width 874 height 663
click at [762, 325] on body "Tarea asignada exitosamente Disciplina Asistencia Mis cursos Archivos Soporte A…" at bounding box center [437, 331] width 874 height 663
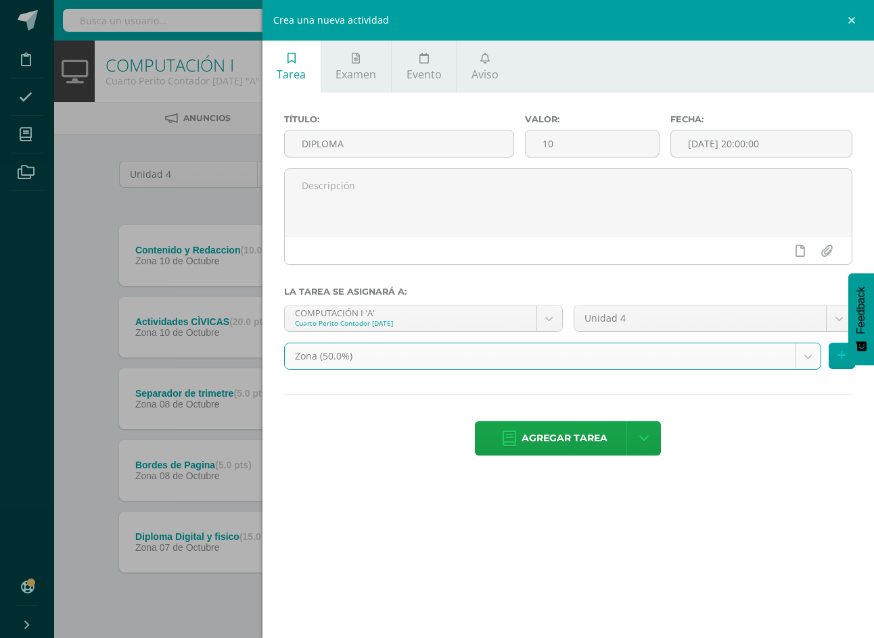
select select "71809"
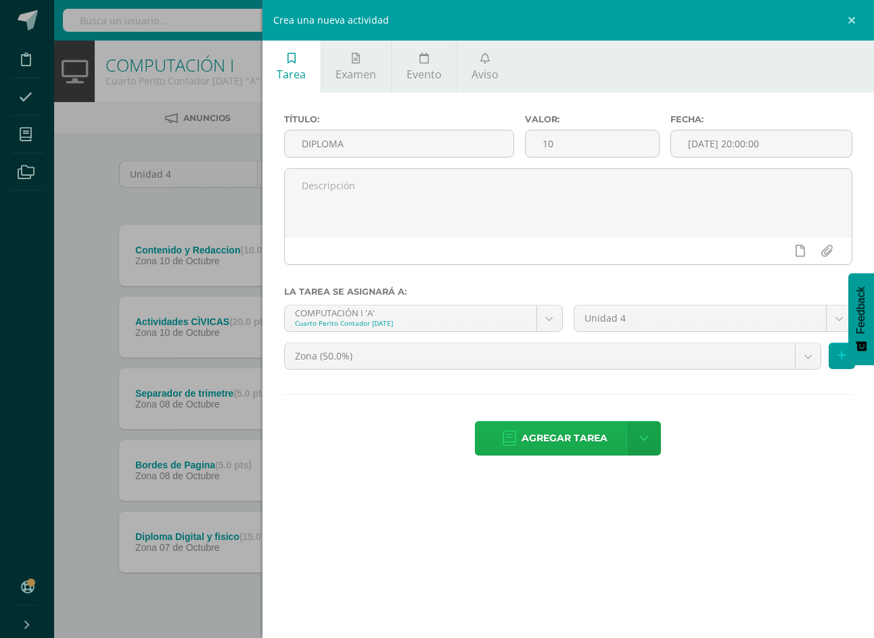
click at [607, 422] on span "Agregar tarea" at bounding box center [564, 438] width 86 height 33
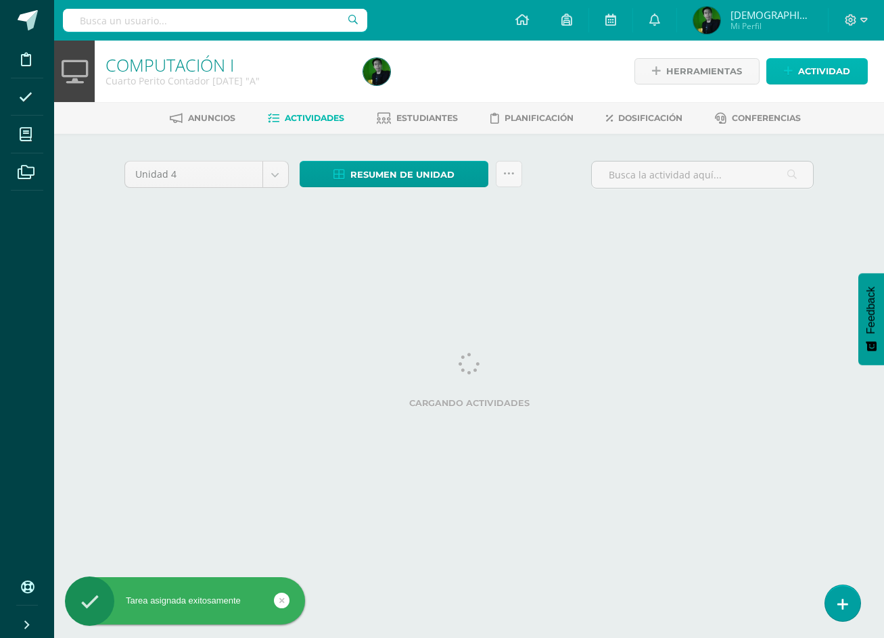
click at [808, 72] on span "Actividad" at bounding box center [824, 71] width 52 height 25
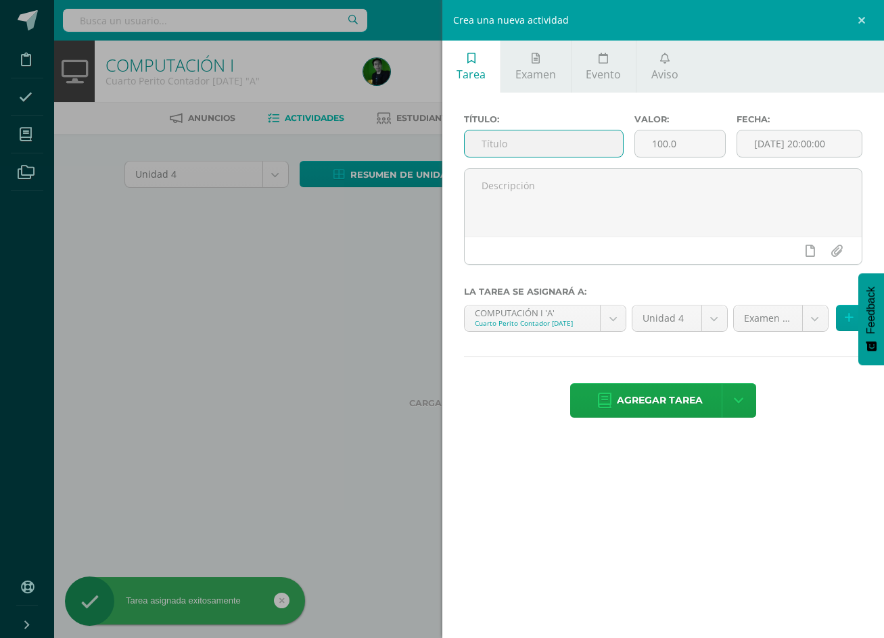
click at [552, 137] on input "text" at bounding box center [544, 144] width 158 height 26
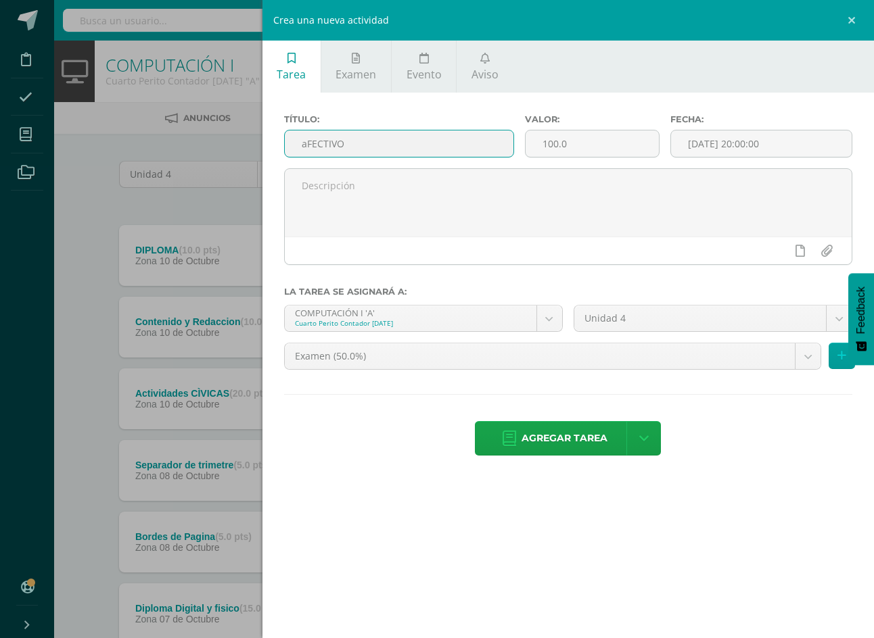
type input "aFECTIVO"
click at [514, 151] on input "aFECTIVO" at bounding box center [399, 144] width 229 height 26
type input "A"
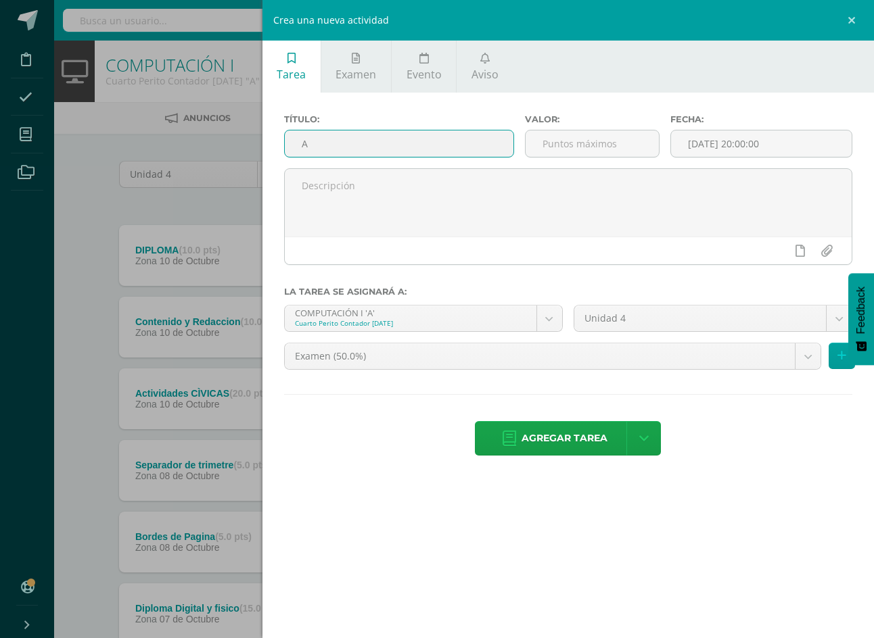
click at [514, 141] on input "A" at bounding box center [399, 144] width 229 height 26
click at [856, 22] on link at bounding box center [853, 20] width 41 height 41
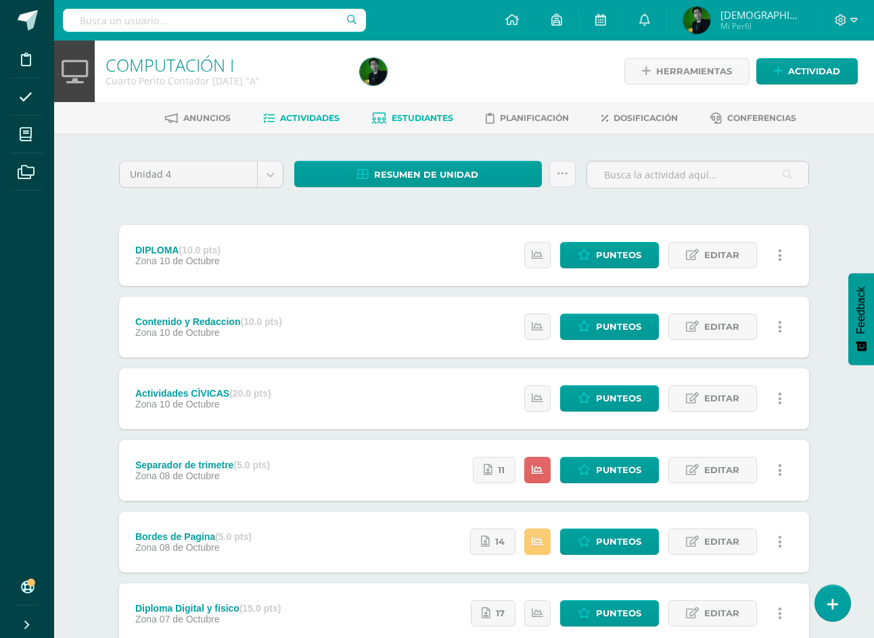
click at [430, 120] on span "Estudiantes" at bounding box center [423, 118] width 62 height 10
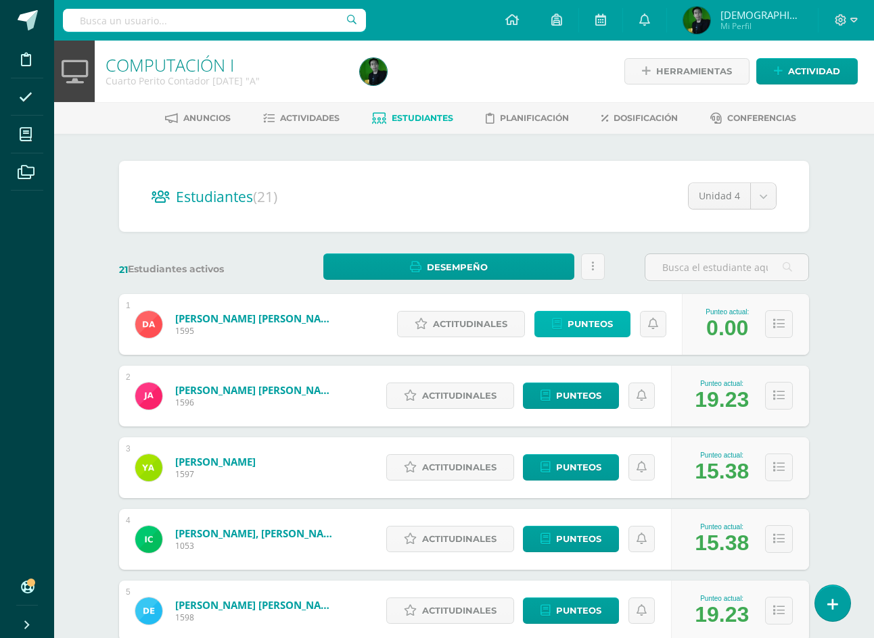
click at [598, 319] on span "Punteos" at bounding box center [589, 324] width 45 height 25
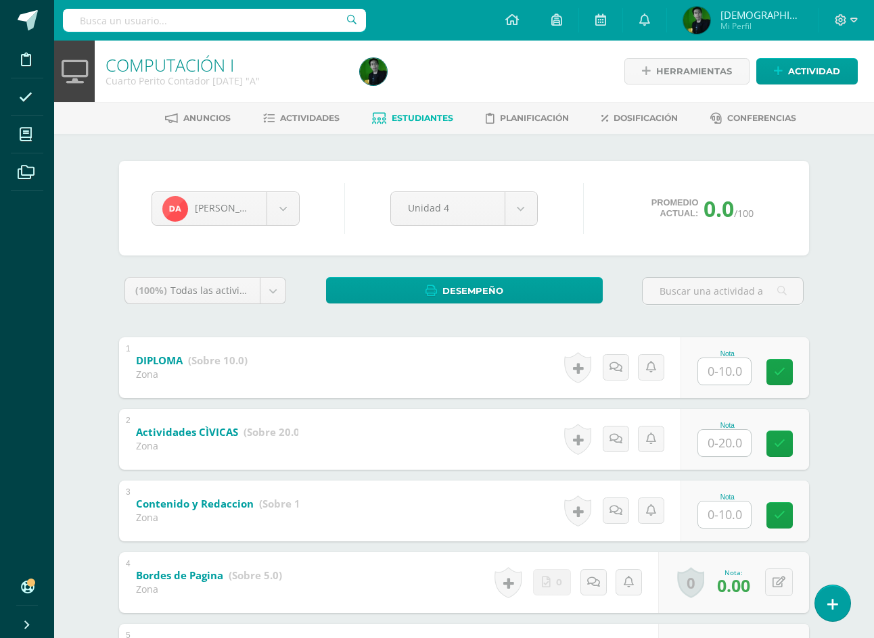
click at [722, 370] on input "text" at bounding box center [724, 371] width 53 height 26
type input "10"
type input "20"
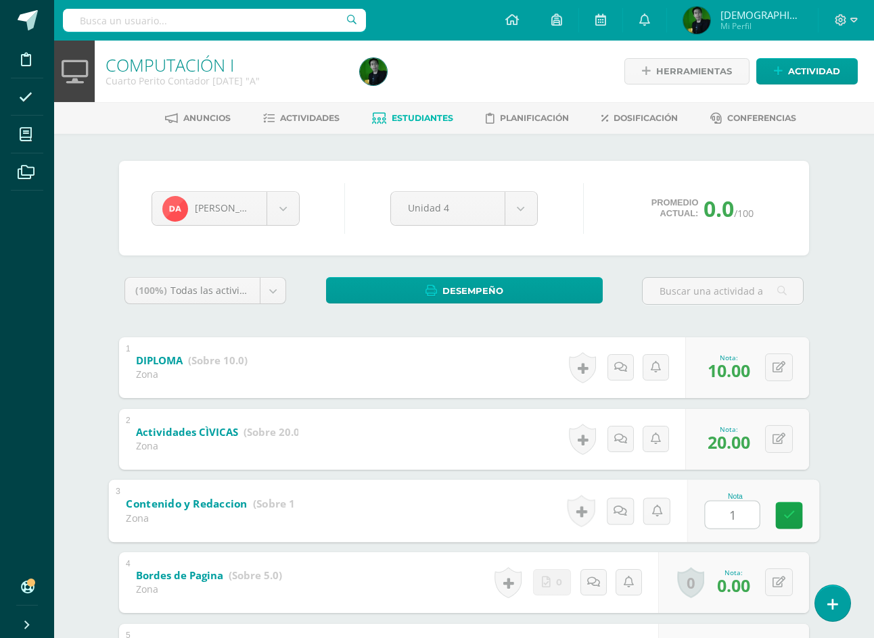
type input "10"
click at [227, 195] on body "Disciplina Asistencia Mis cursos Archivos Soporte Ayuda Reportar un problema Ce…" at bounding box center [437, 423] width 874 height 847
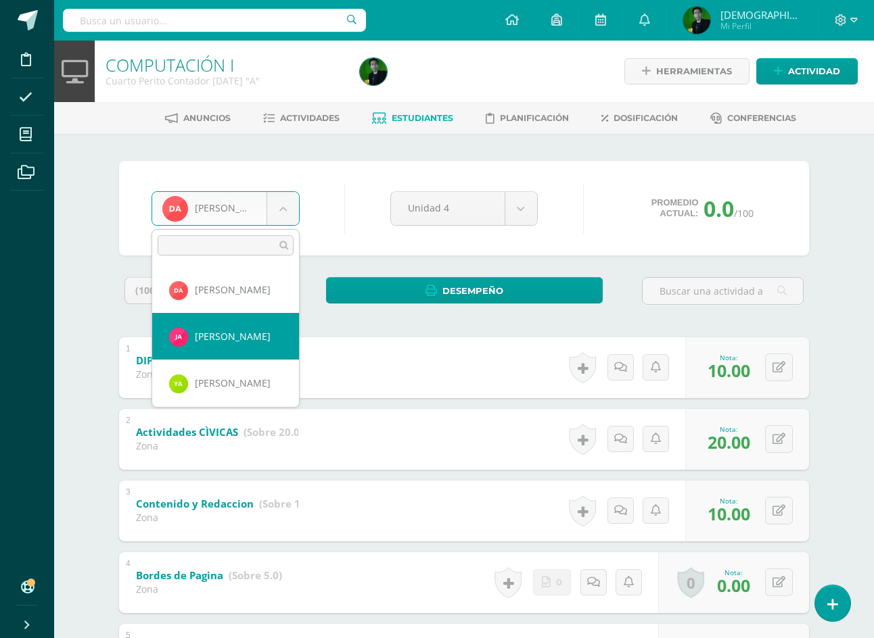
select select "8943"
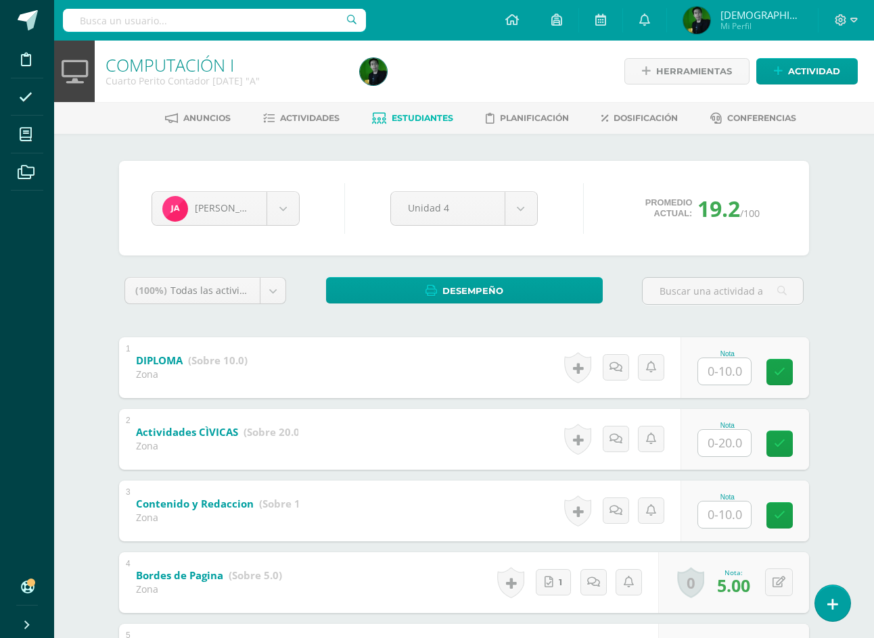
click at [691, 379] on div "Nota" at bounding box center [744, 367] width 129 height 61
click at [717, 375] on input "text" at bounding box center [732, 371] width 54 height 27
type input "10"
type input "20"
type input "10"
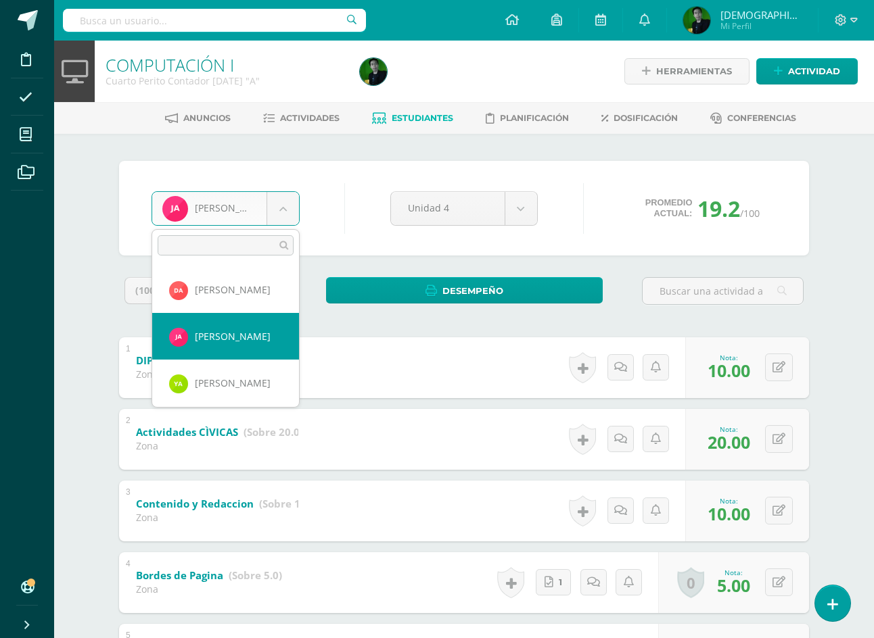
click at [247, 200] on body "Disciplina Asistencia Mis cursos Archivos Soporte Ayuda Reportar un problema Ce…" at bounding box center [437, 423] width 874 height 847
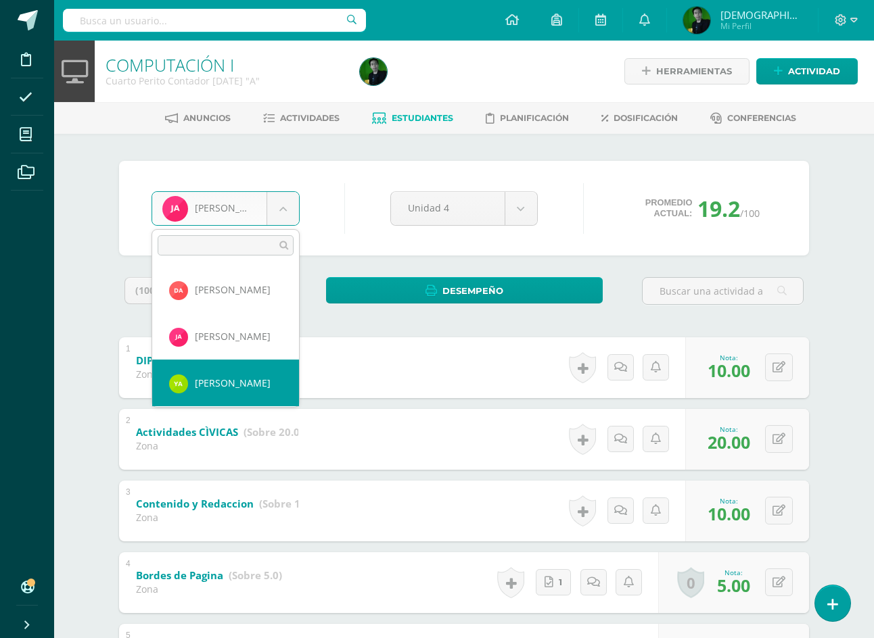
select select "8944"
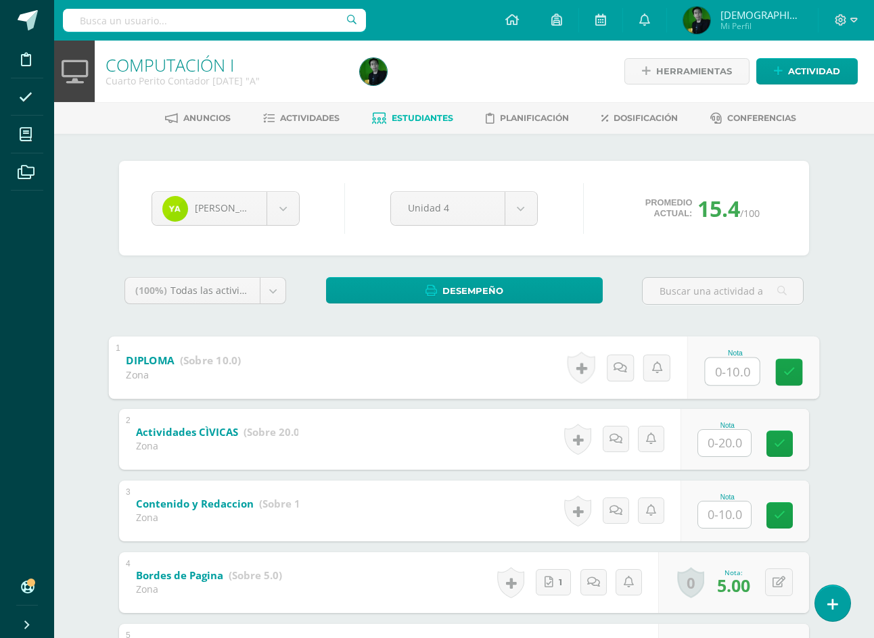
click at [731, 369] on input "text" at bounding box center [732, 371] width 54 height 27
type input "10"
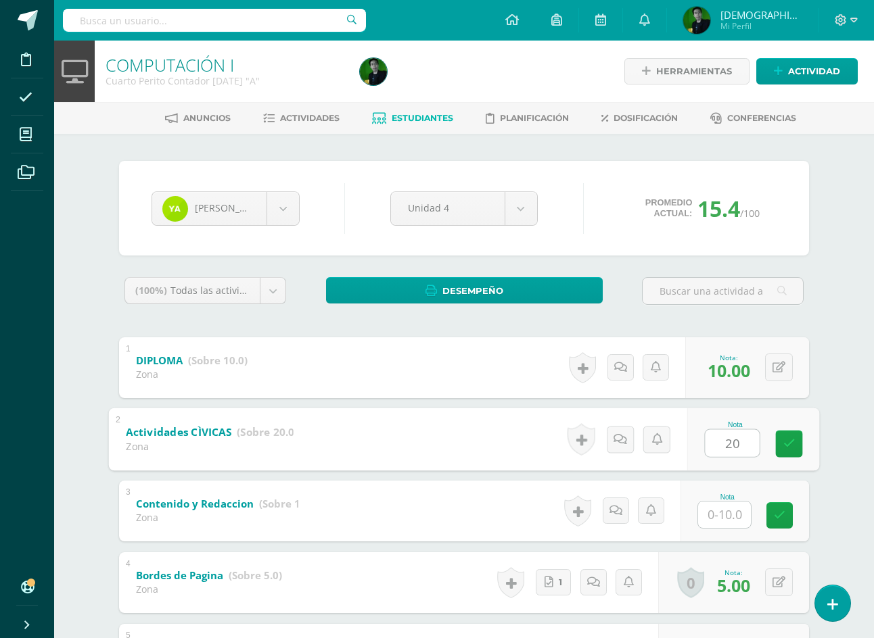
type input "20"
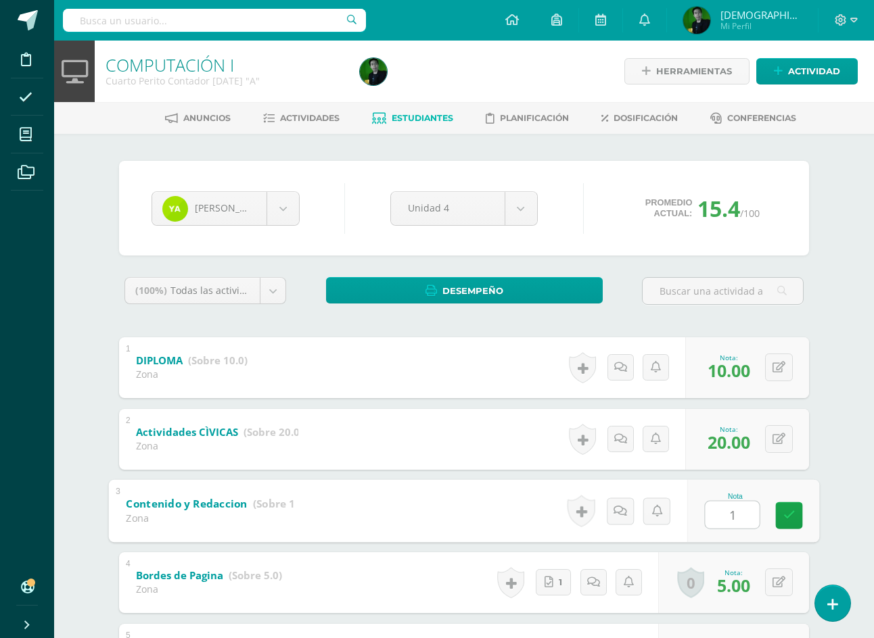
type input "10"
click at [276, 208] on body "Disciplina Asistencia Mis cursos Archivos Soporte Ayuda Reportar un problema Ce…" at bounding box center [437, 423] width 874 height 847
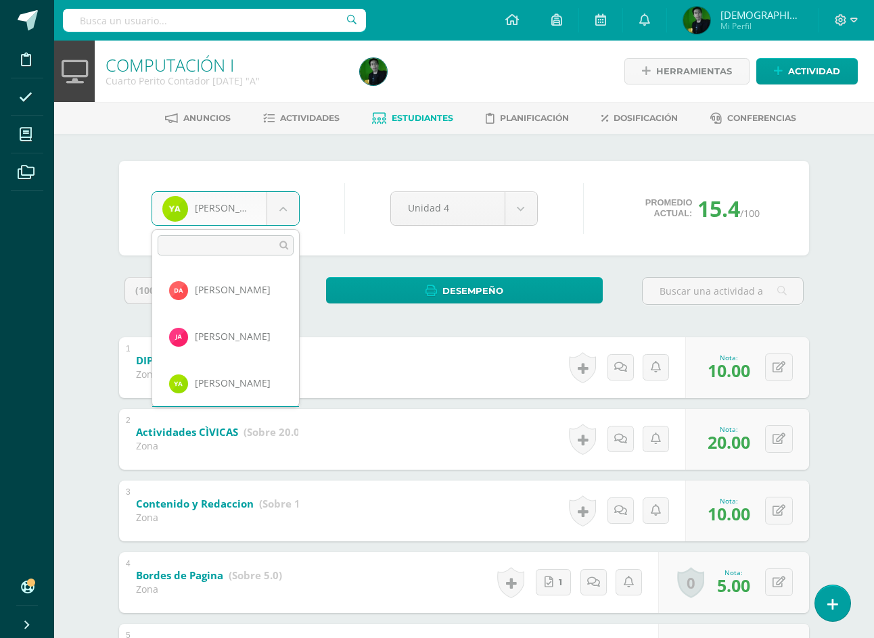
scroll to position [46, 0]
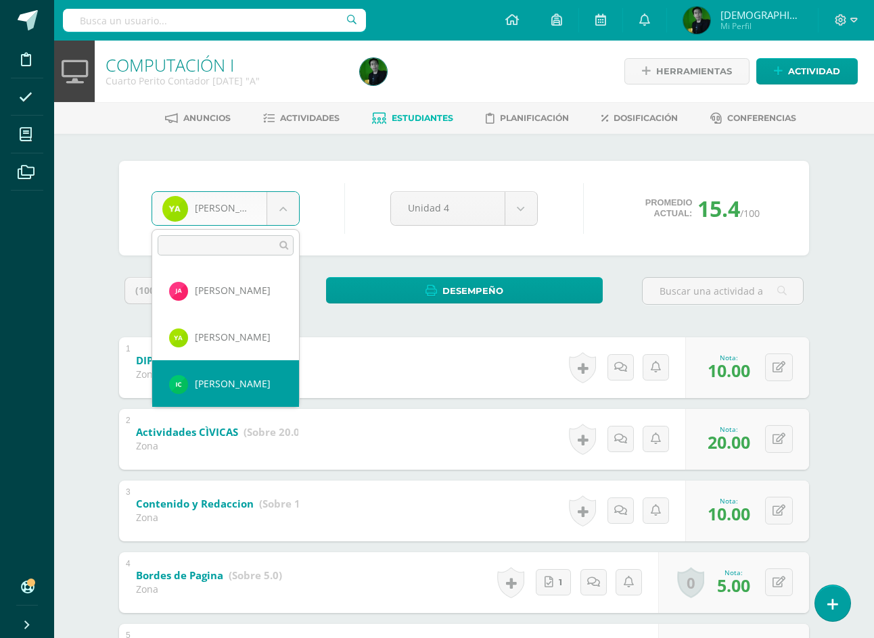
select select "8372"
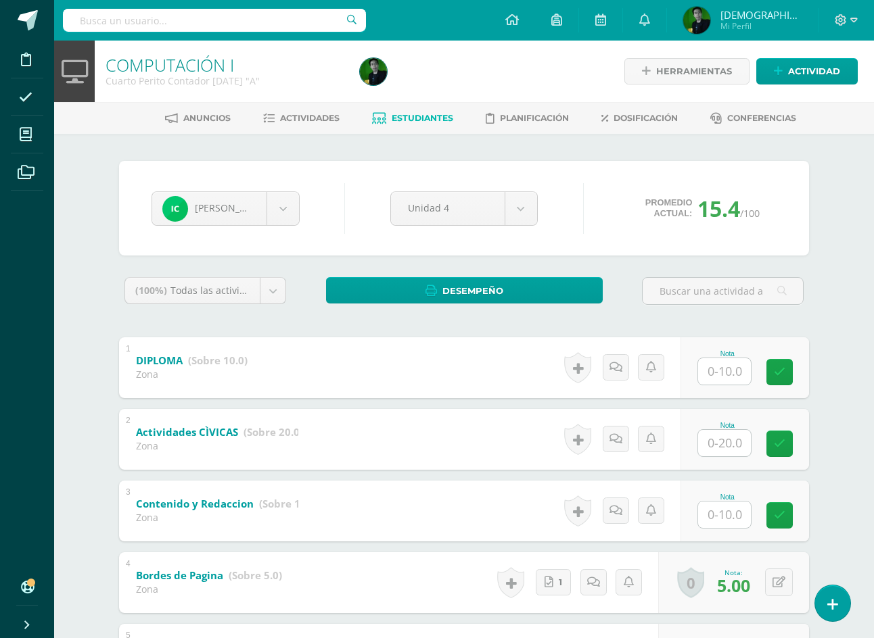
click at [721, 372] on input "text" at bounding box center [724, 371] width 53 height 26
type input "10"
type input "20"
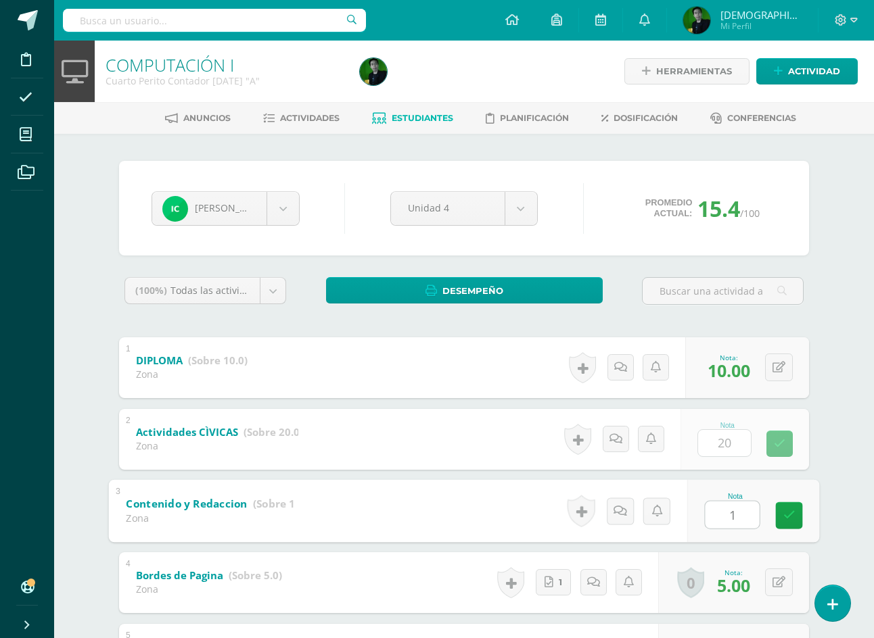
type input "10"
click at [249, 214] on body "Disciplina Asistencia Mis cursos Archivos Soporte Ayuda Reportar un problema Ce…" at bounding box center [437, 423] width 874 height 847
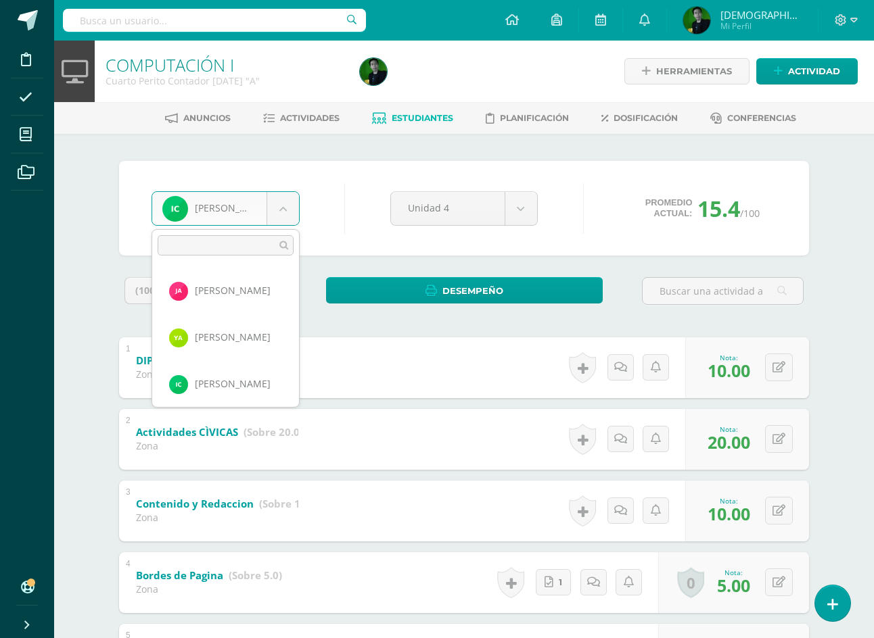
scroll to position [93, 0]
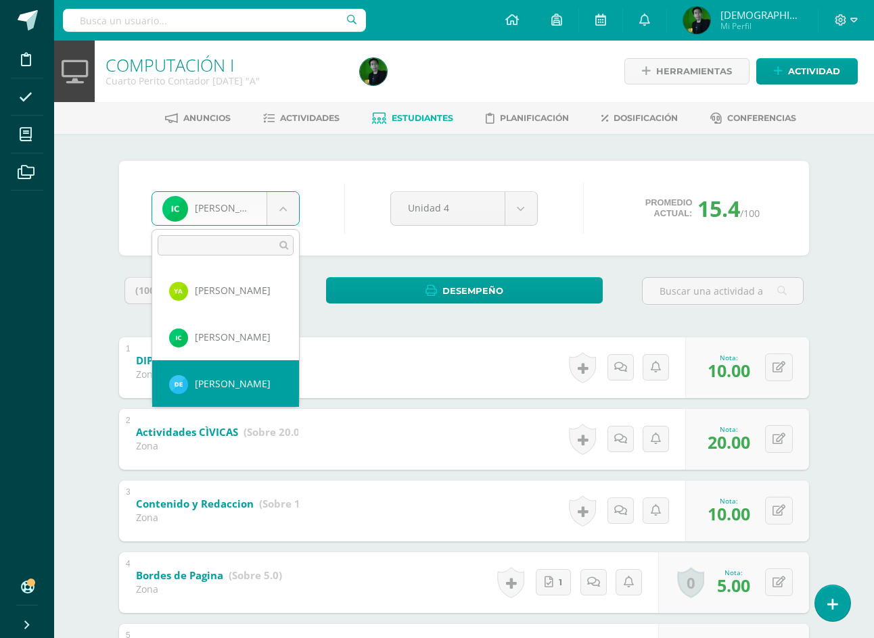
select select "8945"
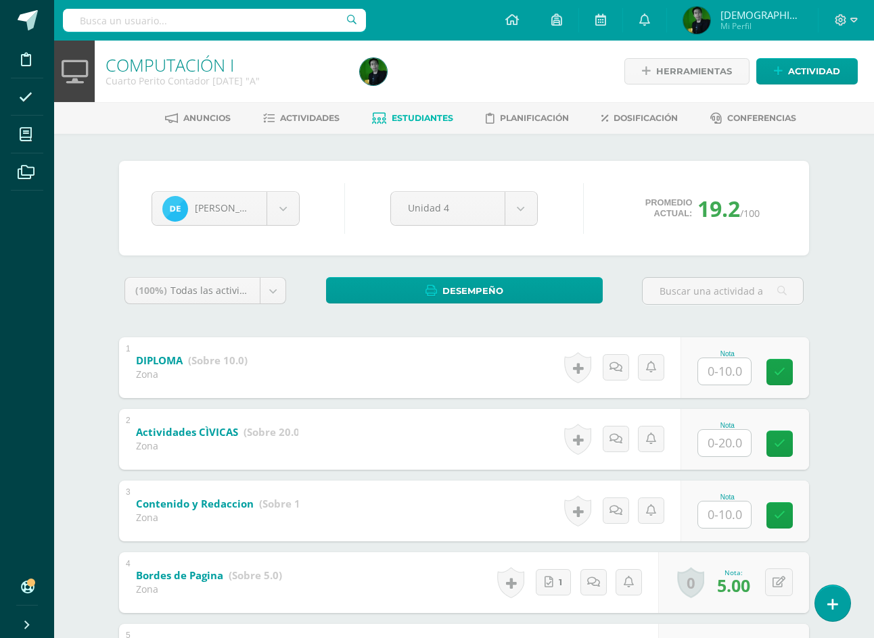
click at [734, 372] on input "text" at bounding box center [724, 371] width 53 height 26
type input "10"
type input "20"
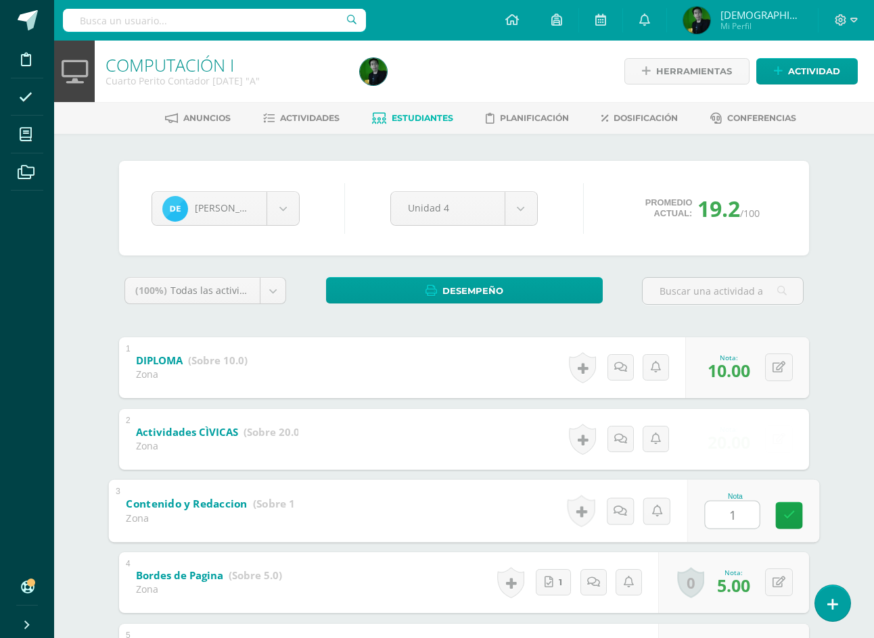
type input "10"
click at [222, 197] on body "Disciplina Asistencia Mis cursos Archivos Soporte Ayuda Reportar un problema Ce…" at bounding box center [437, 423] width 874 height 847
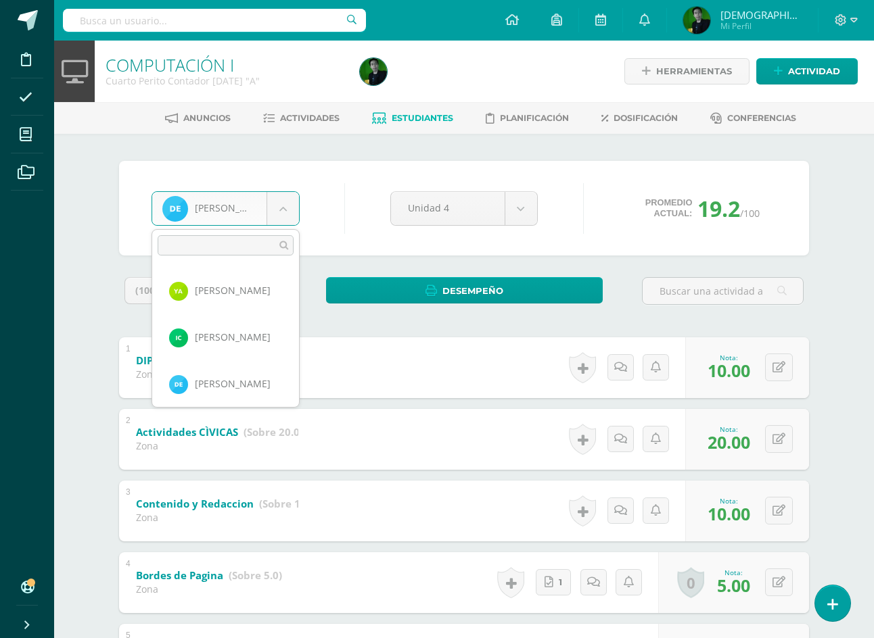
scroll to position [139, 0]
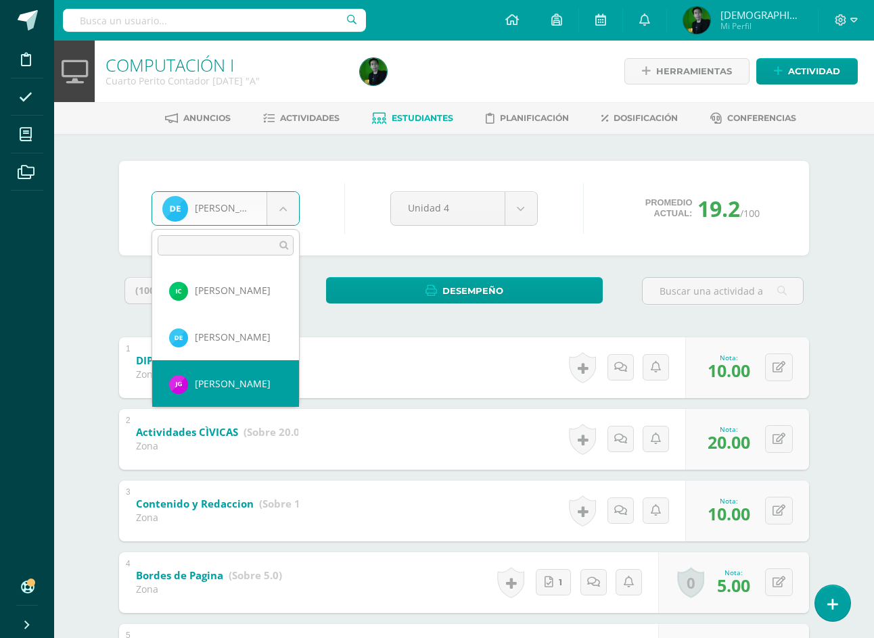
select select "8946"
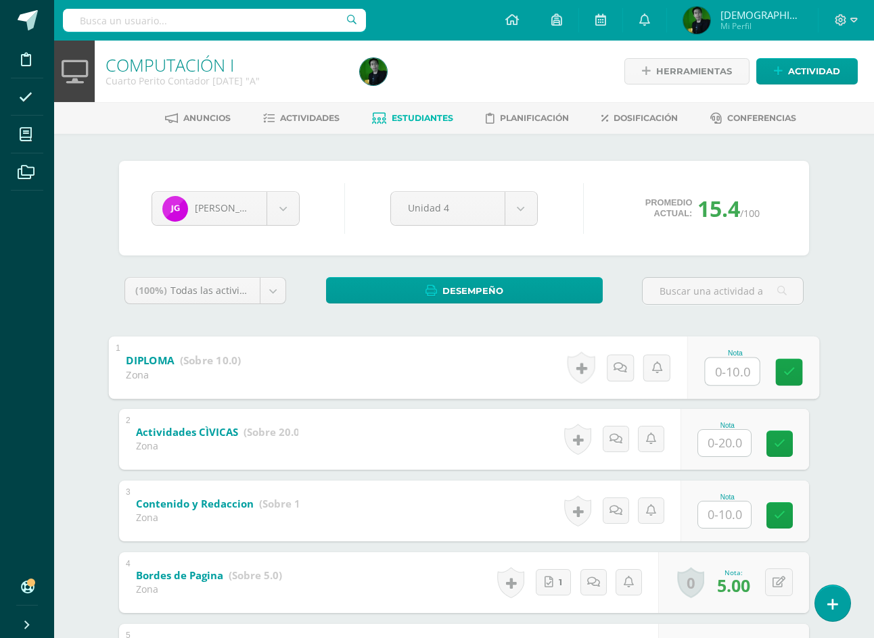
click at [732, 373] on input "text" at bounding box center [732, 371] width 54 height 27
type input "10"
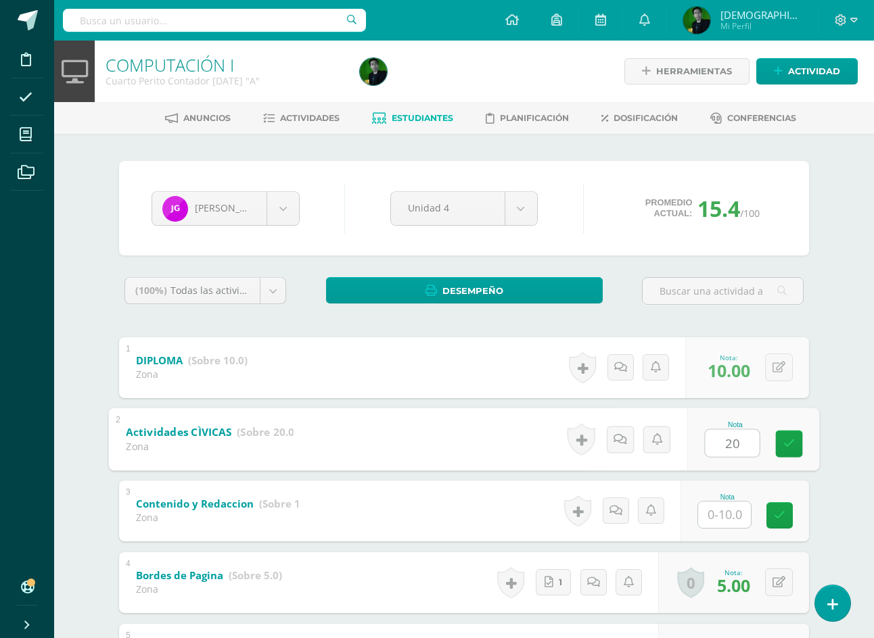
type input "20"
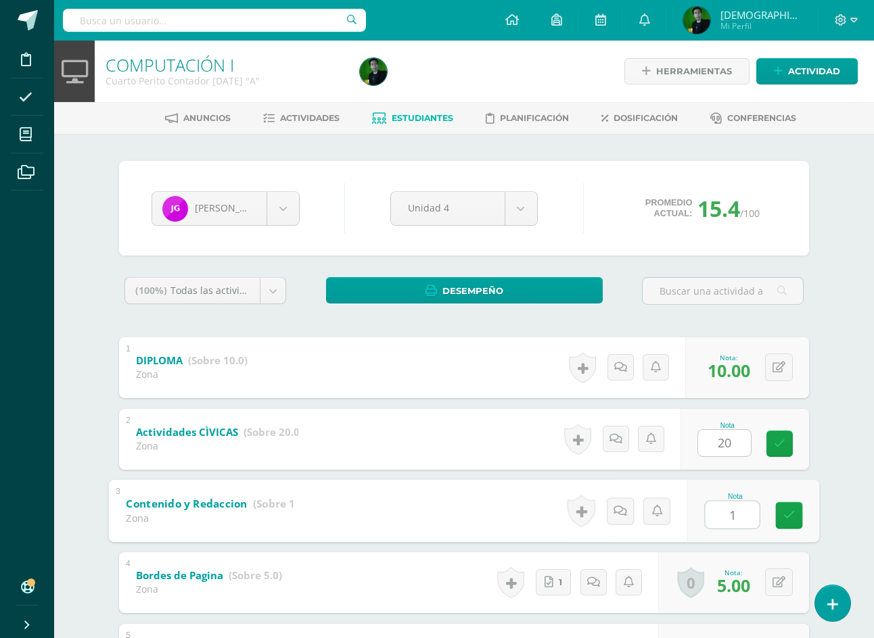
type input "10"
click at [246, 198] on body "Disciplina Asistencia Mis cursos Archivos Soporte Ayuda Reportar un problema Ce…" at bounding box center [437, 423] width 874 height 847
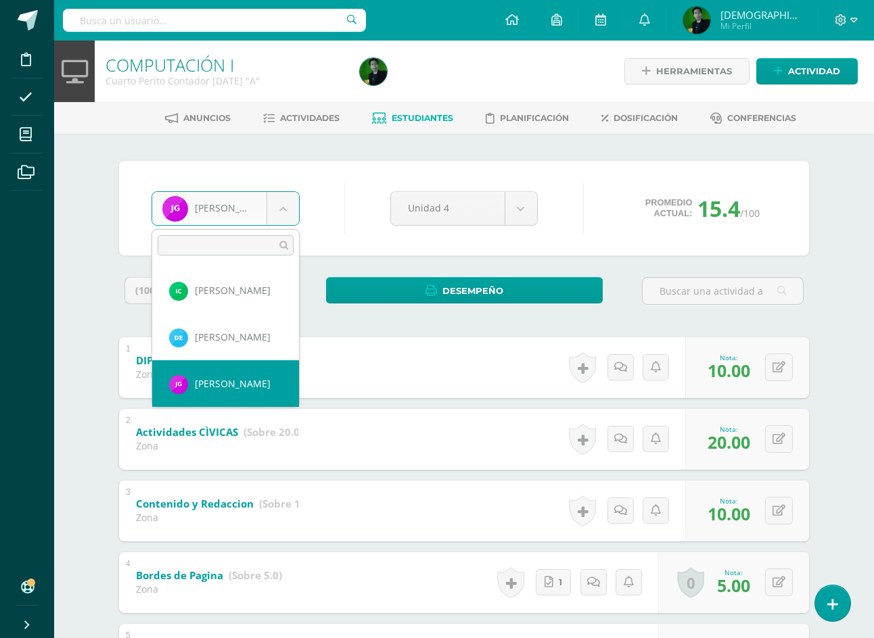
scroll to position [186, 0]
select select "6930"
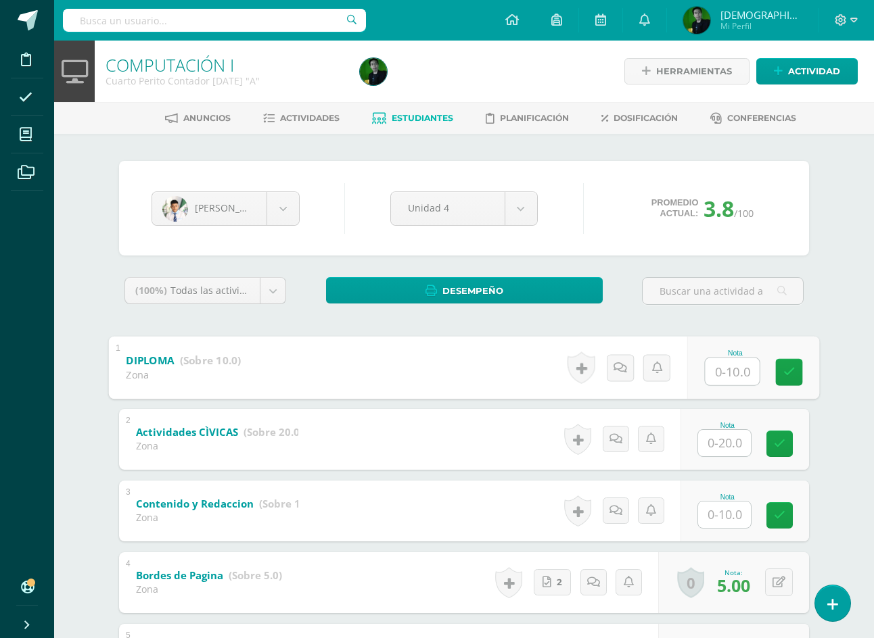
click at [722, 373] on input "text" at bounding box center [732, 371] width 54 height 27
type input "10"
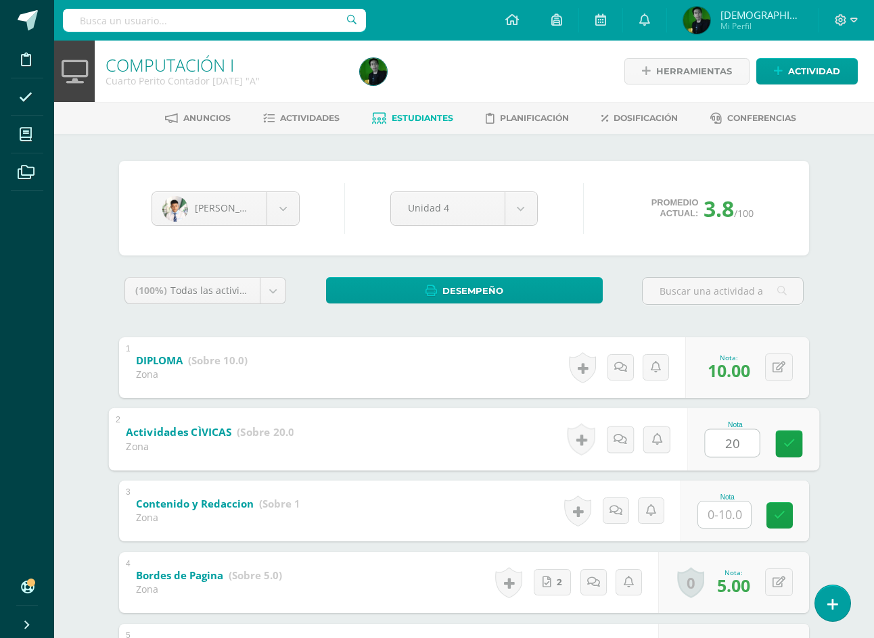
type input "20"
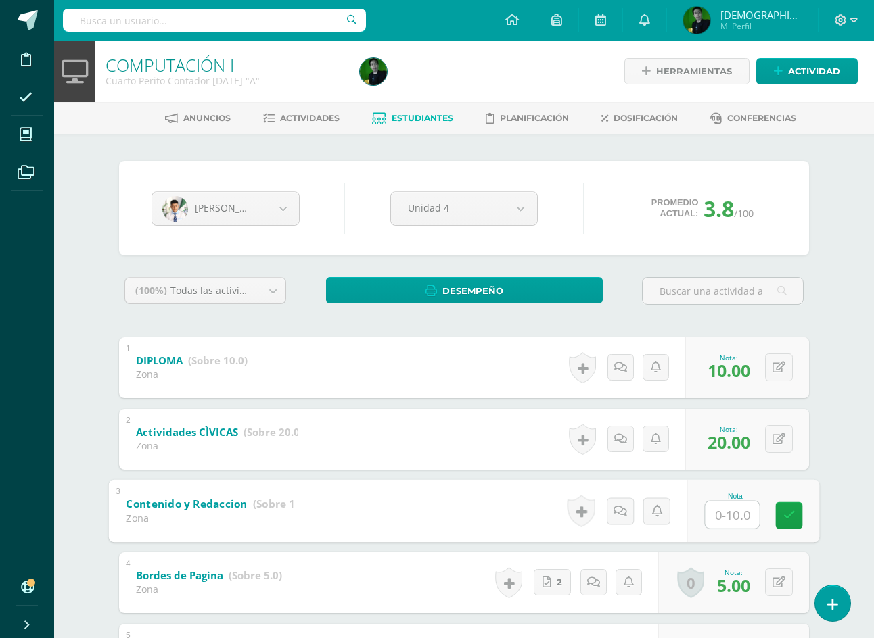
type input "7"
click at [241, 194] on body "Disciplina Asistencia Mis cursos Archivos Soporte Ayuda Reportar un problema Ce…" at bounding box center [437, 423] width 874 height 847
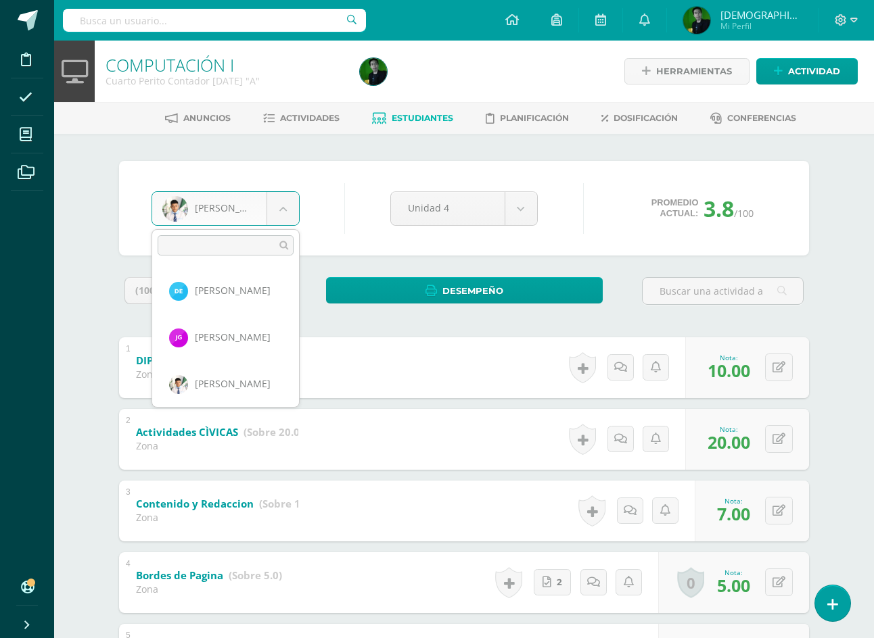
scroll to position [233, 0]
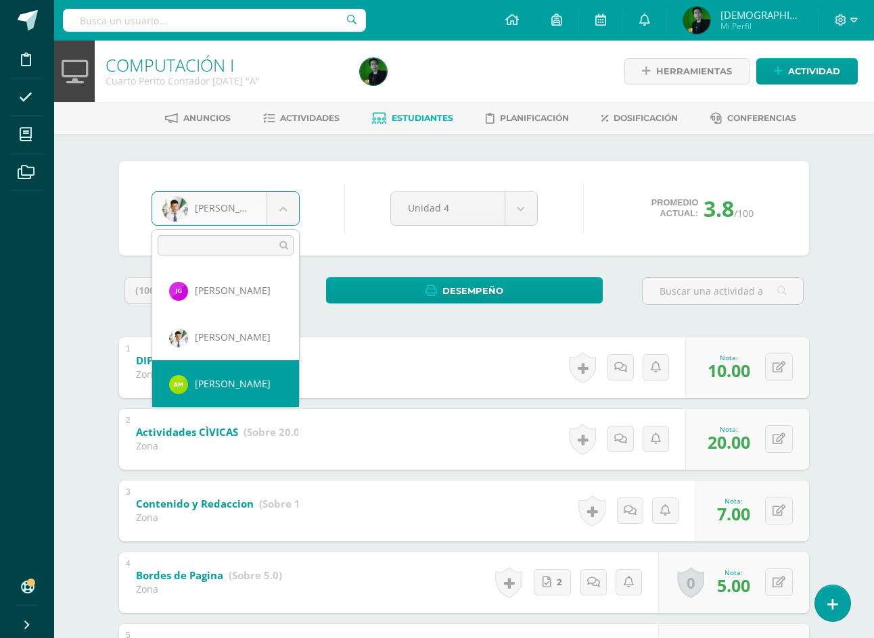
select select "8947"
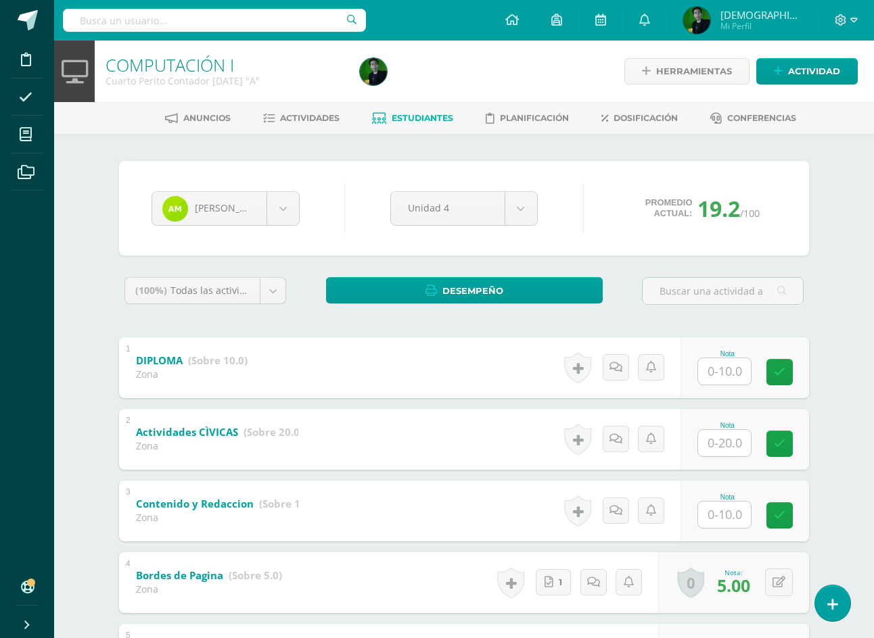
click at [725, 373] on input "text" at bounding box center [724, 371] width 53 height 26
type input "10"
type input "20"
type input "10"
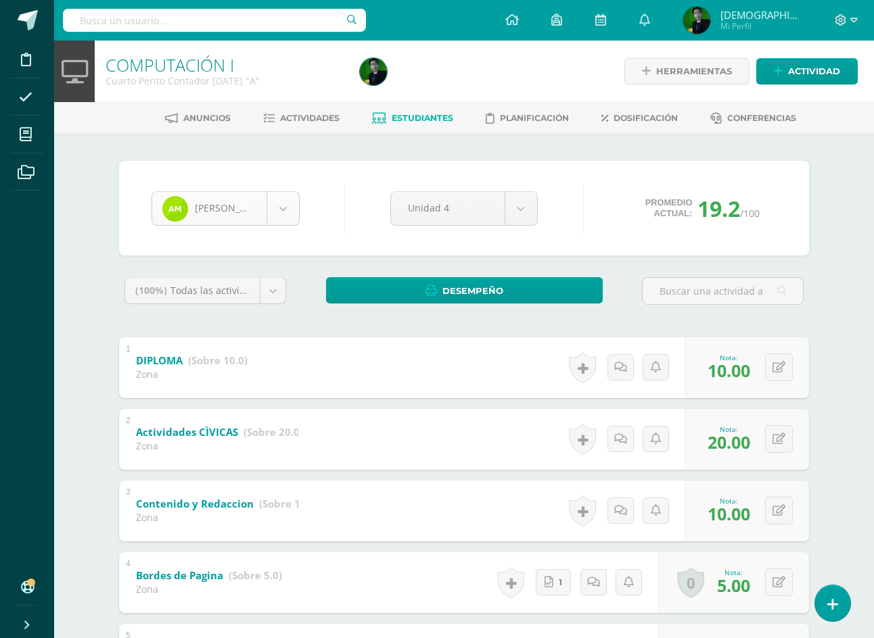
click at [246, 210] on body "Disciplina Asistencia Mis cursos Archivos Soporte Ayuda Reportar un problema Ce…" at bounding box center [437, 423] width 874 height 847
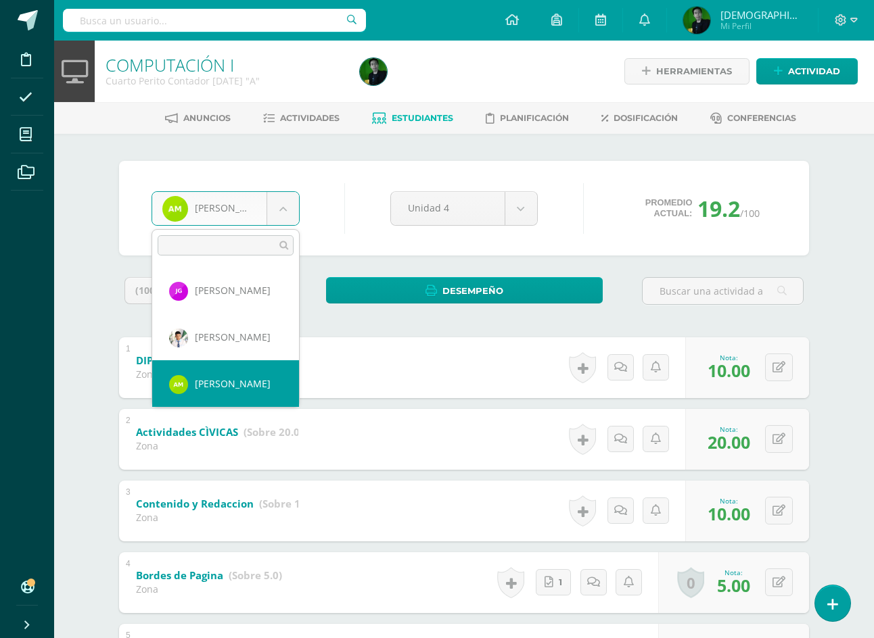
scroll to position [279, 0]
select select "7100"
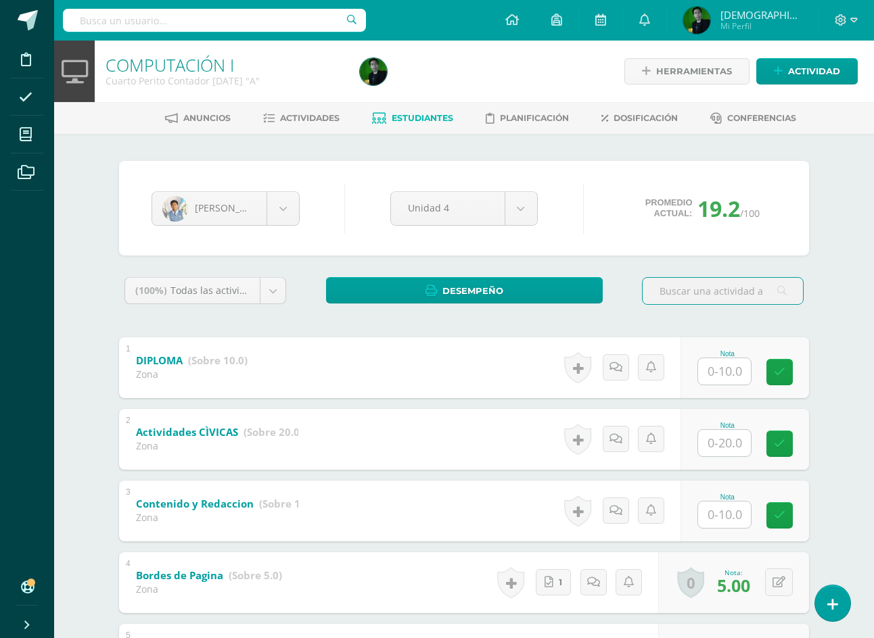
click at [712, 364] on input "text" at bounding box center [724, 371] width 53 height 26
type input "10"
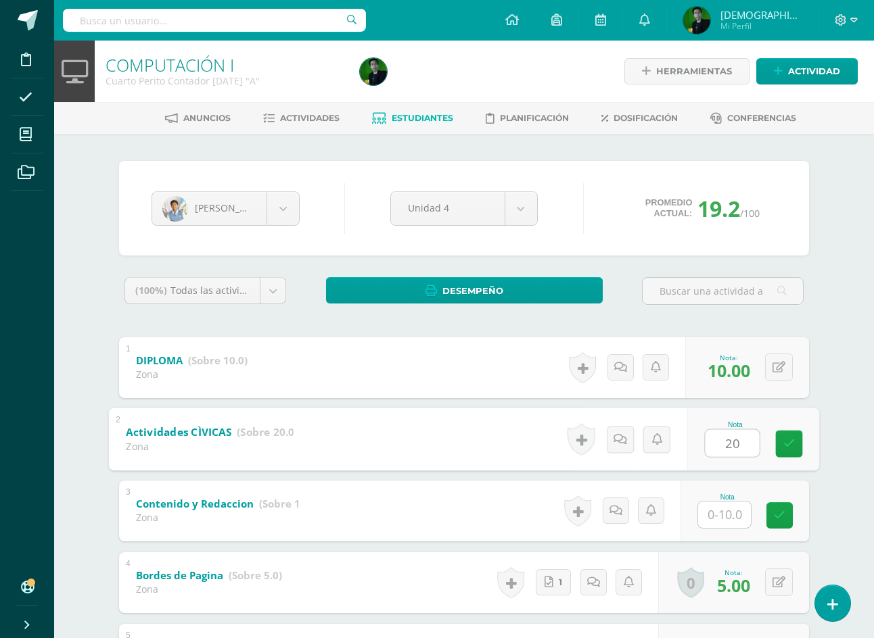
type input "20"
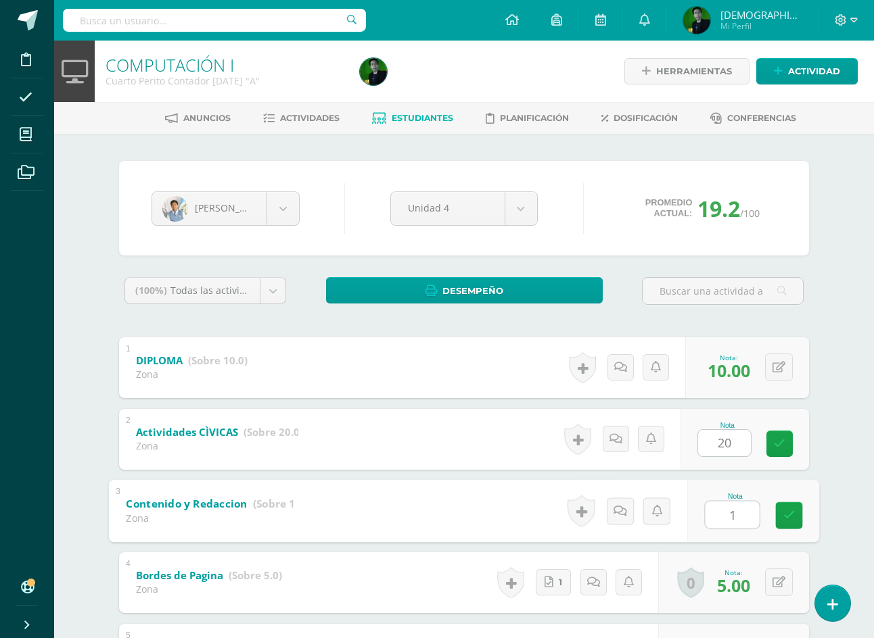
type input "10"
click at [229, 213] on body "Disciplina Asistencia Mis cursos Archivos Soporte Ayuda Reportar un problema Ce…" at bounding box center [437, 423] width 874 height 847
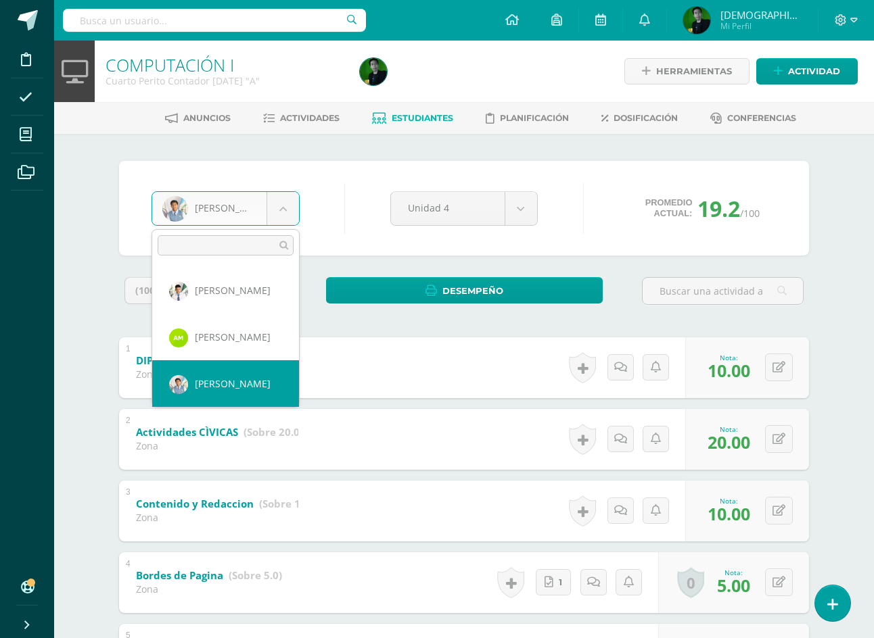
scroll to position [326, 0]
select select "8948"
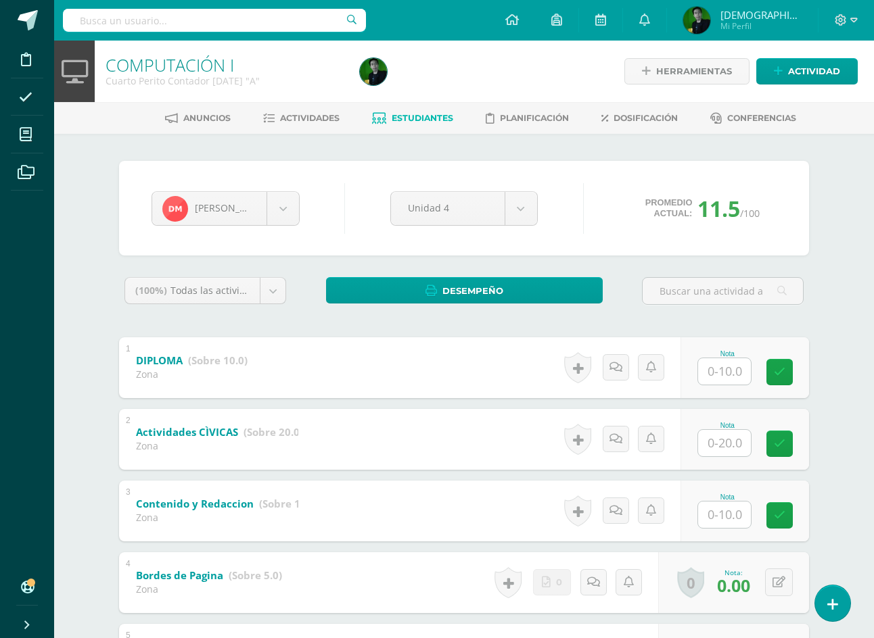
click at [737, 374] on input "text" at bounding box center [724, 371] width 53 height 26
type input "10"
type input "20"
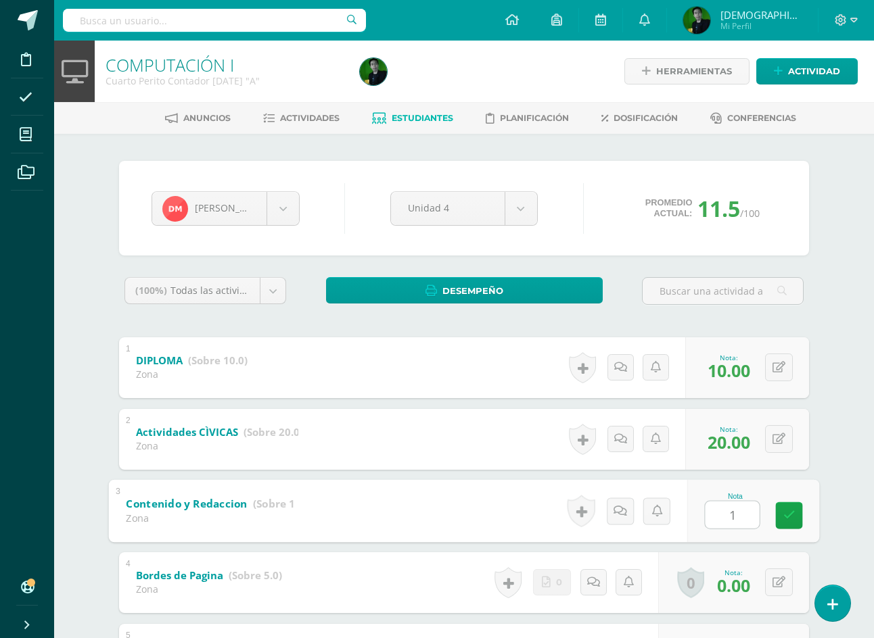
type input "10"
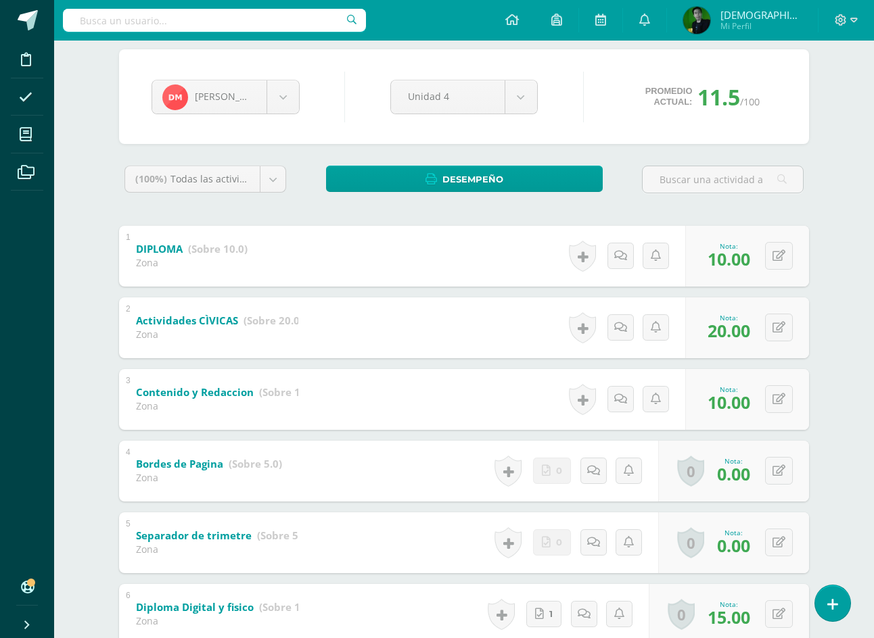
scroll to position [135, 0]
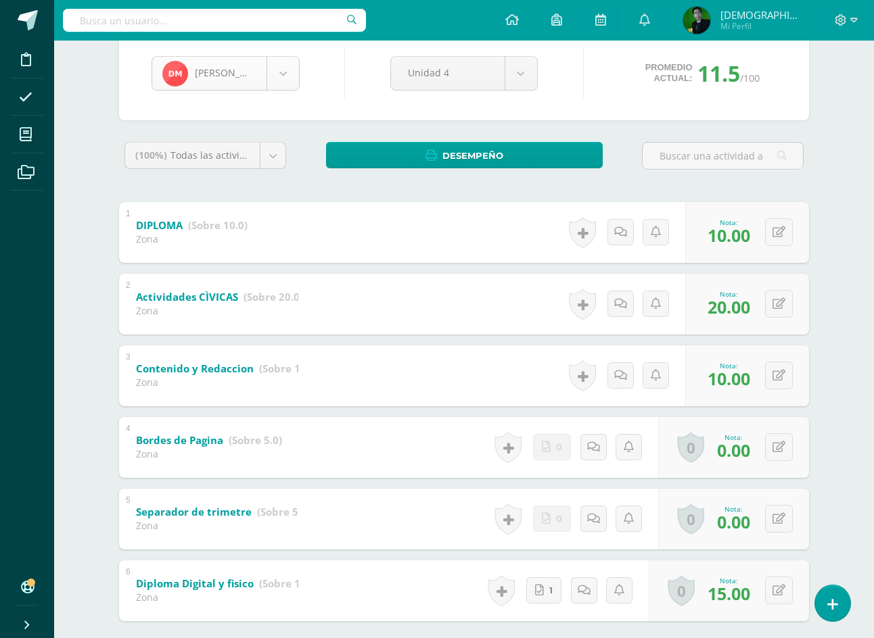
click at [186, 81] on body "Disciplina Asistencia Mis cursos Archivos Soporte Ayuda Reportar un problema Ce…" at bounding box center [437, 288] width 874 height 847
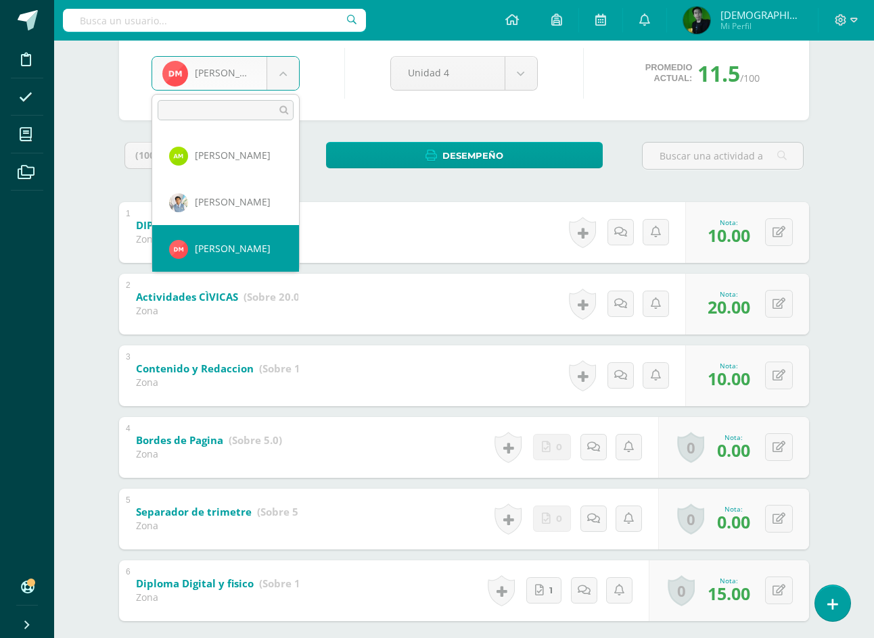
scroll to position [373, 0]
select select "8949"
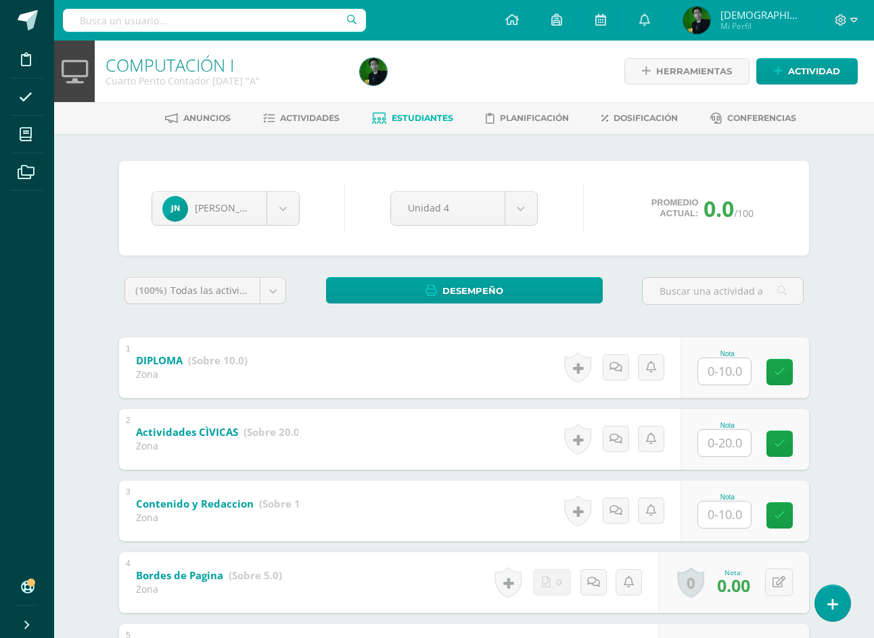
click at [737, 378] on input "text" at bounding box center [724, 371] width 53 height 26
type input "0"
type input "20"
type input "0"
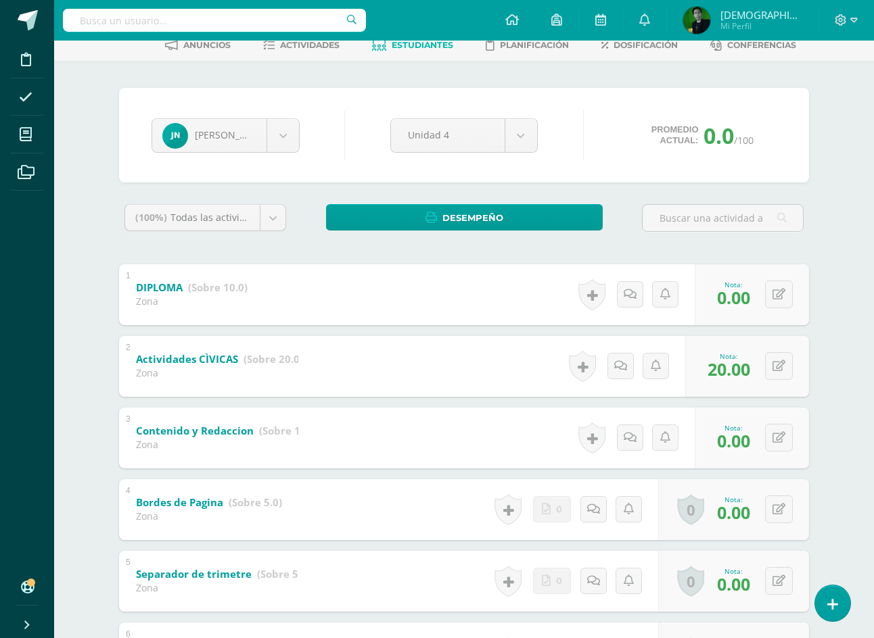
scroll to position [68, 0]
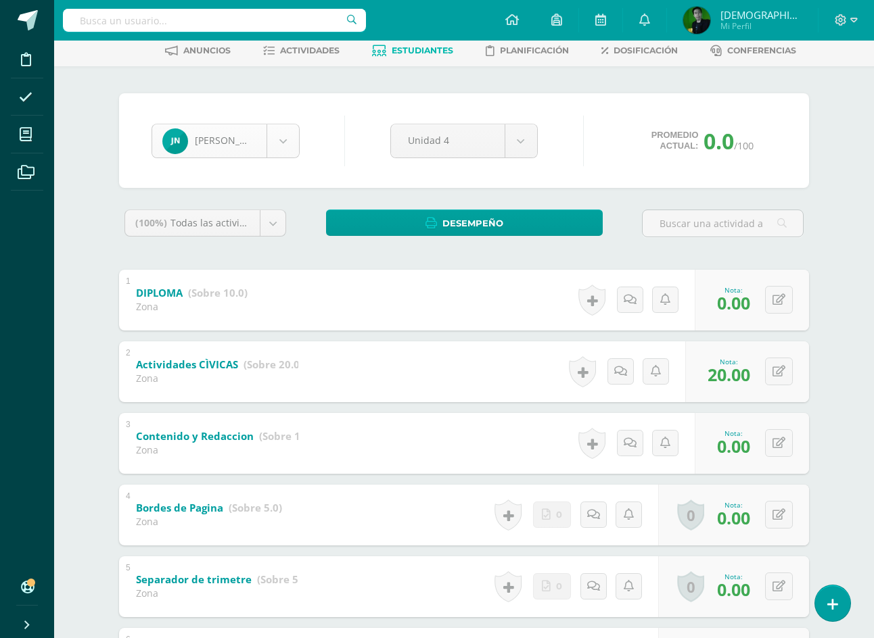
click at [294, 145] on body "Disciplina Asistencia Mis cursos Archivos Soporte Ayuda Reportar un problema Ce…" at bounding box center [437, 355] width 874 height 847
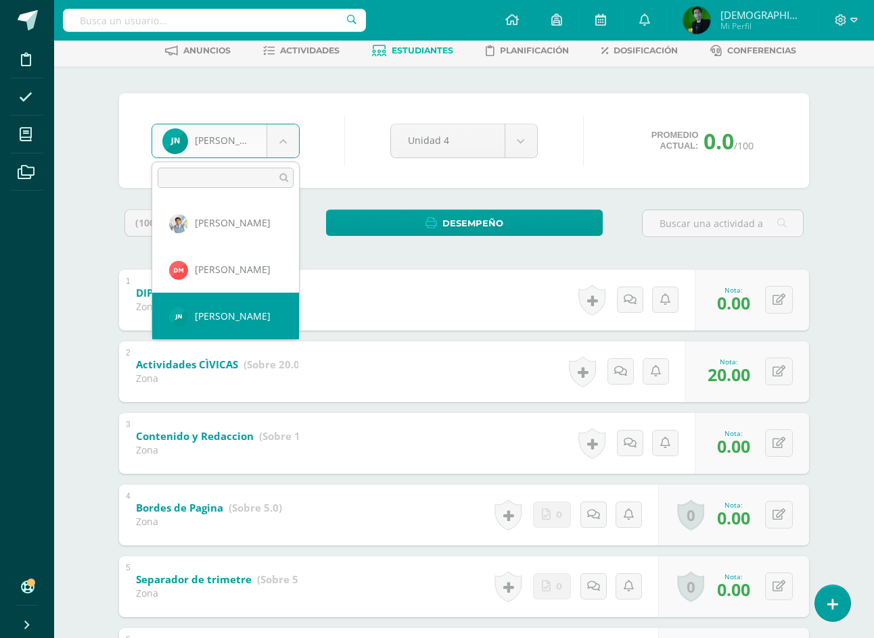
scroll to position [419, 0]
select select "8950"
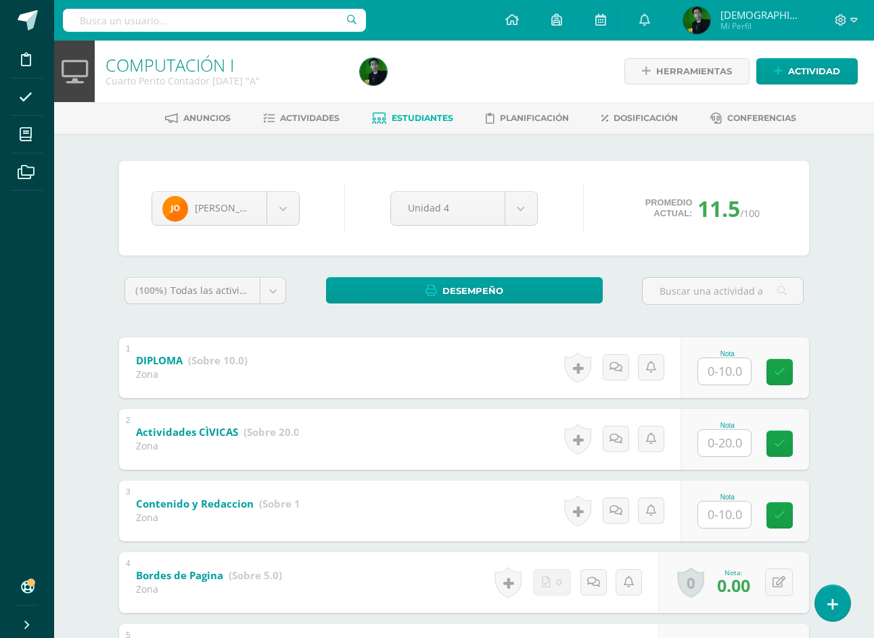
click at [743, 373] on input "text" at bounding box center [724, 371] width 53 height 26
type input "10"
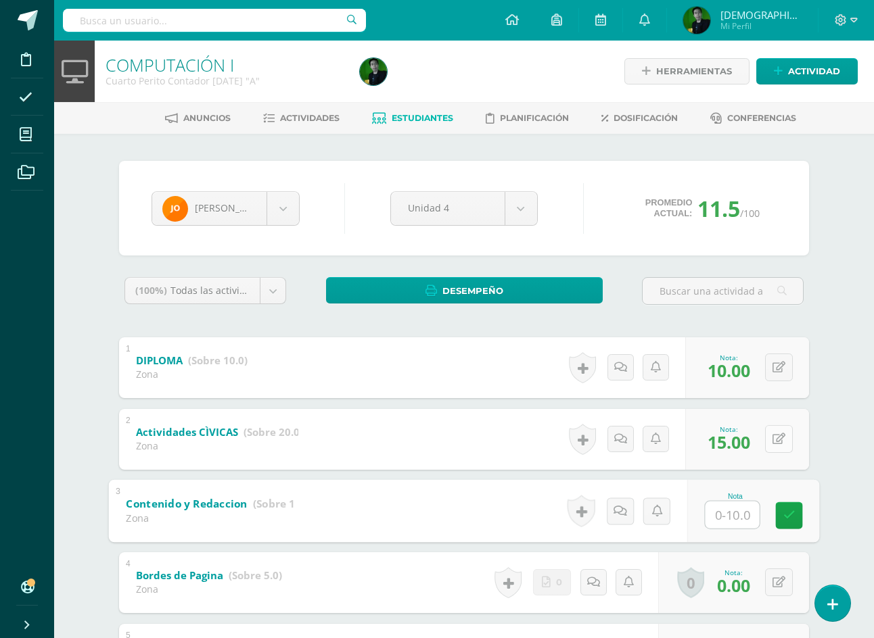
click at [778, 446] on button at bounding box center [779, 439] width 28 height 28
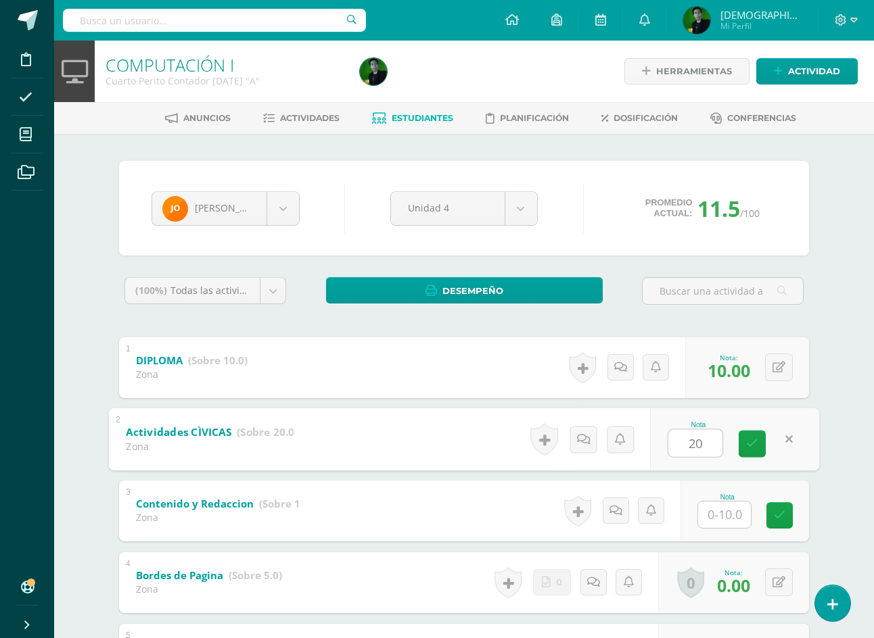
type input "20"
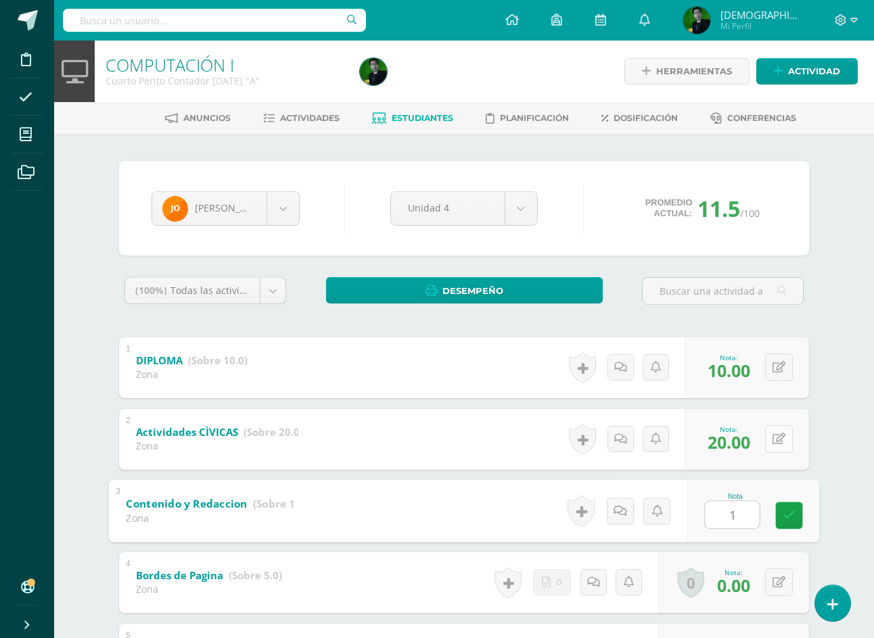
type input "10"
click at [216, 200] on body "Disciplina Asistencia Mis cursos Archivos Soporte Ayuda Reportar un problema Ce…" at bounding box center [437, 423] width 874 height 847
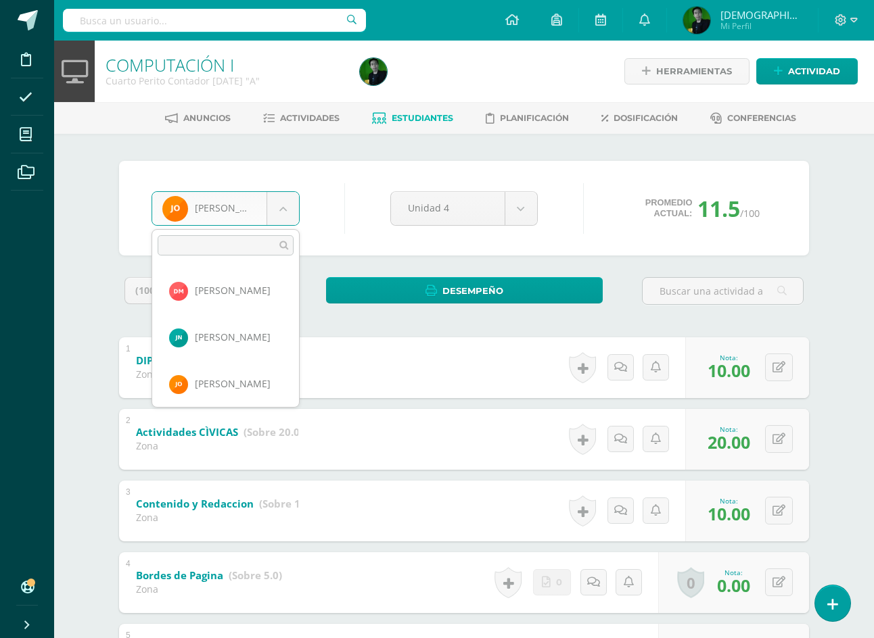
scroll to position [466, 0]
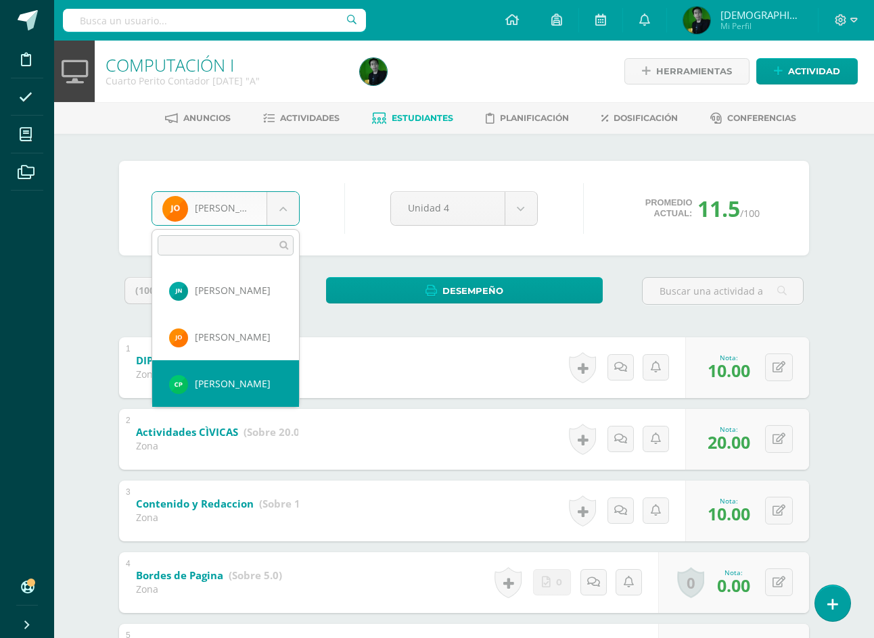
select select "8951"
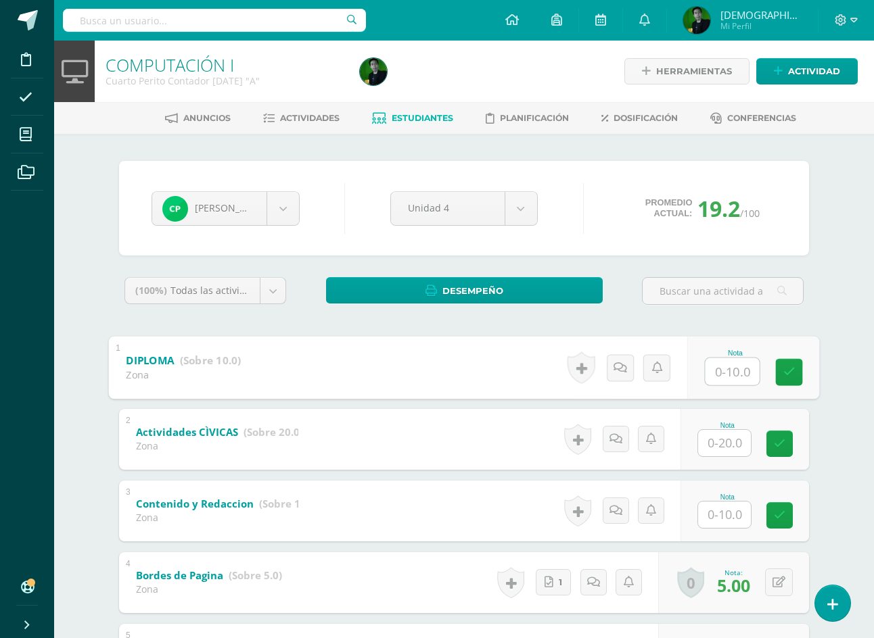
click at [722, 372] on input "text" at bounding box center [732, 371] width 54 height 27
type input "0"
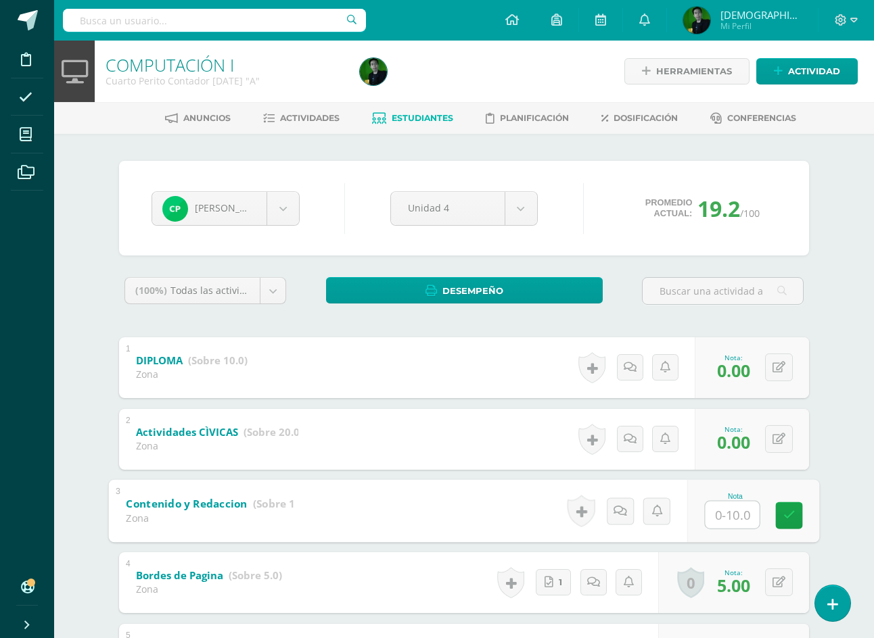
type input "0"
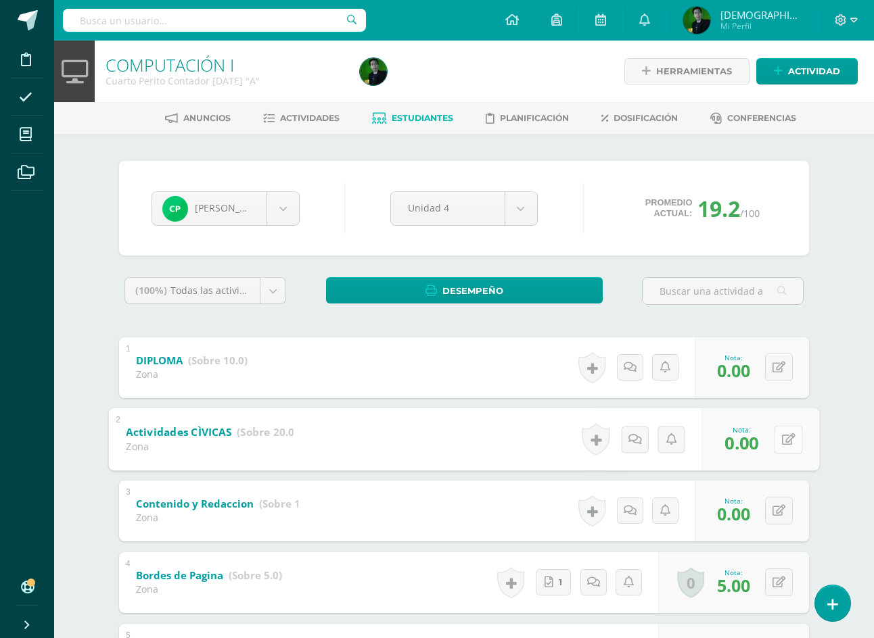
click at [785, 445] on icon at bounding box center [789, 439] width 14 height 11
type input "20"
click at [209, 197] on body "Disciplina Asistencia Mis cursos Archivos Soporte Ayuda Reportar un problema Ce…" at bounding box center [437, 423] width 874 height 847
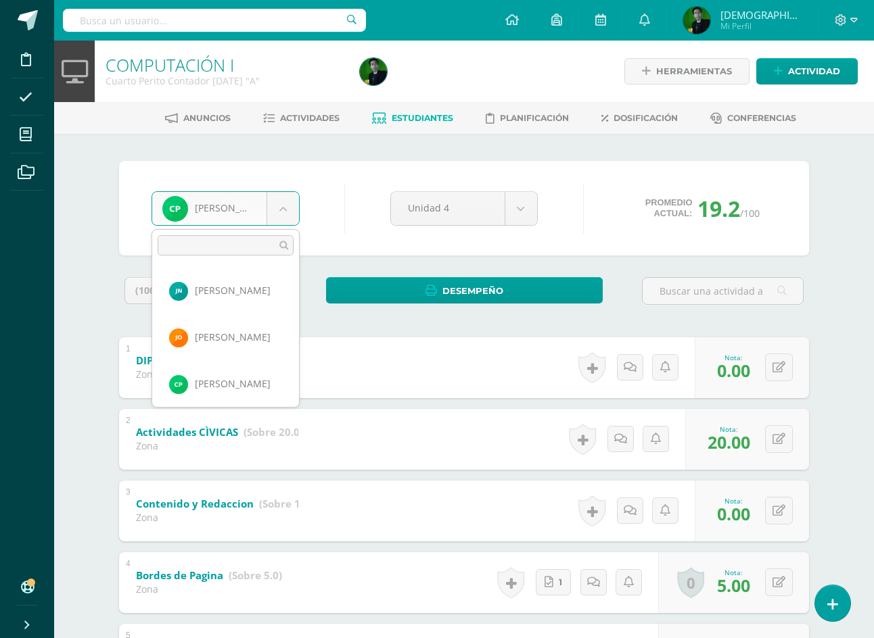
scroll to position [513, 0]
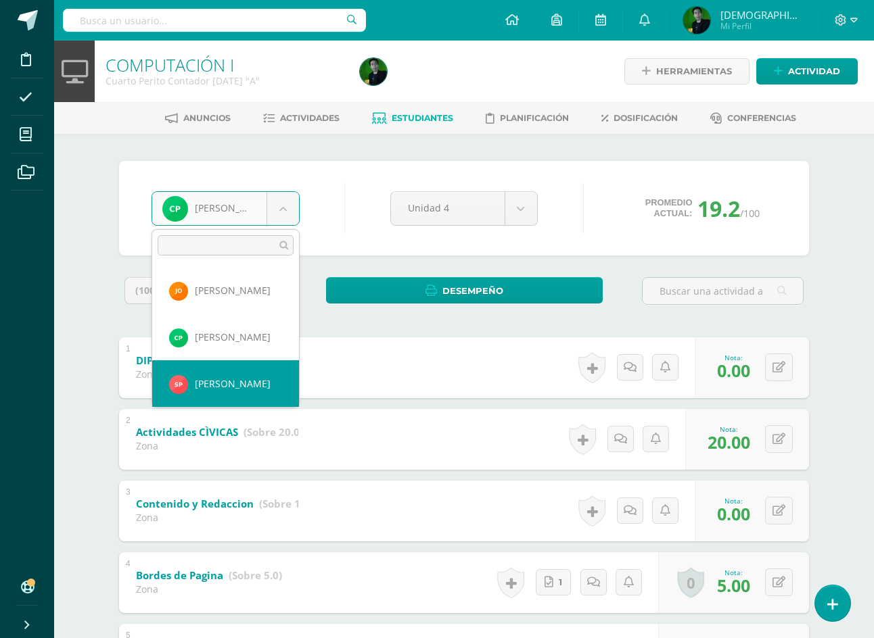
select select "8952"
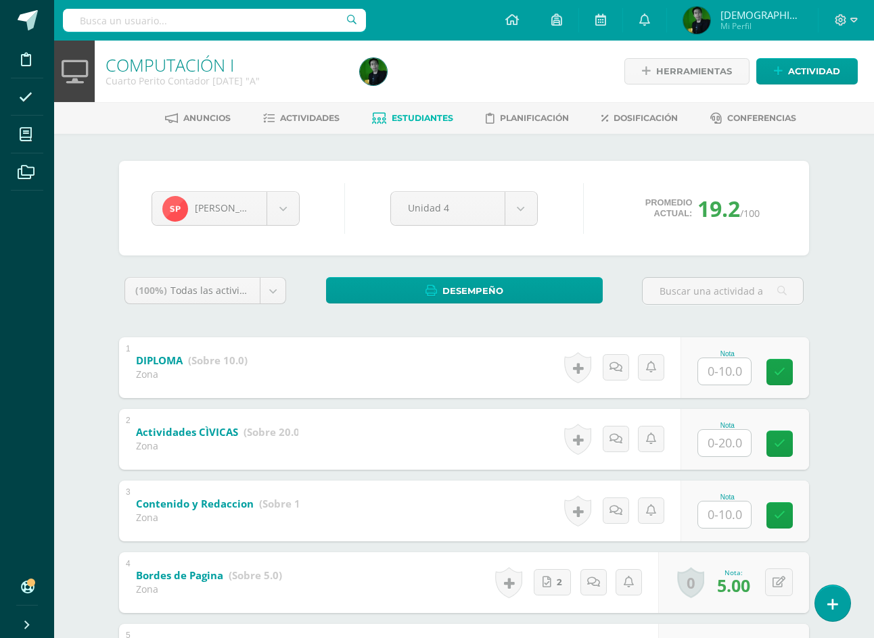
click at [722, 381] on input "text" at bounding box center [724, 371] width 53 height 26
click at [722, 381] on input "1" at bounding box center [724, 371] width 53 height 26
click at [781, 375] on button at bounding box center [779, 368] width 28 height 28
type input "10"
type input "20"
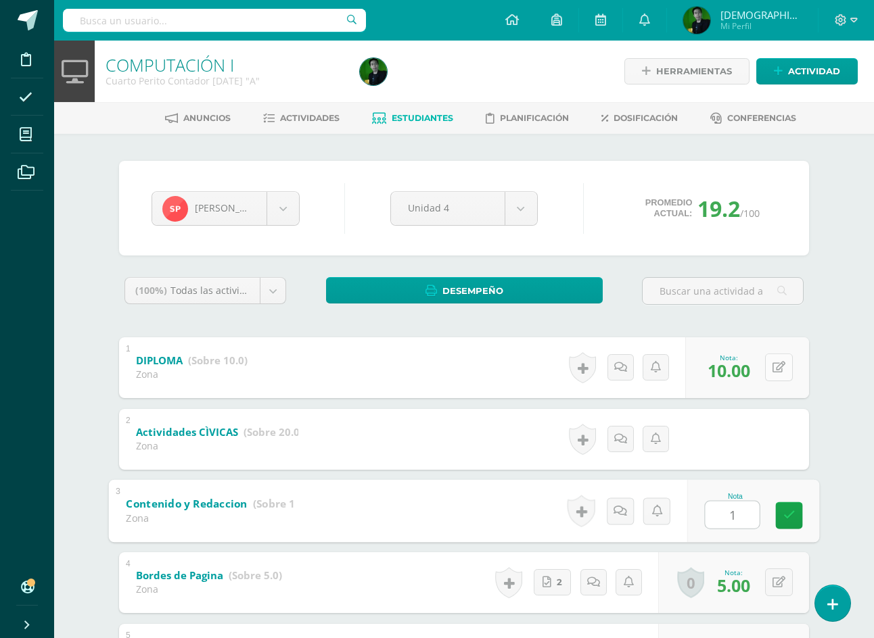
type input "10"
click at [276, 204] on body "Disciplina Asistencia Mis cursos Archivos Soporte Ayuda Reportar un problema Ce…" at bounding box center [437, 423] width 874 height 847
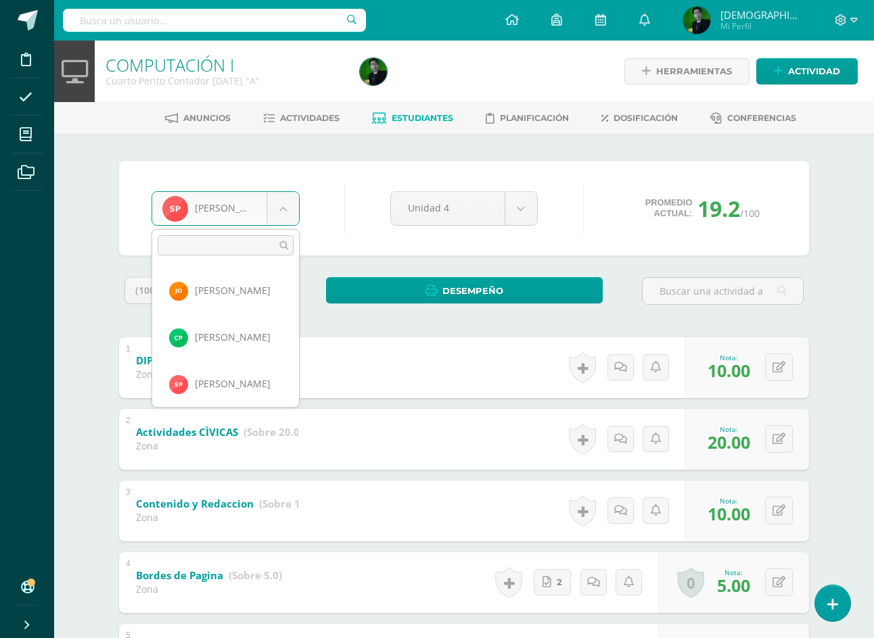
scroll to position [559, 0]
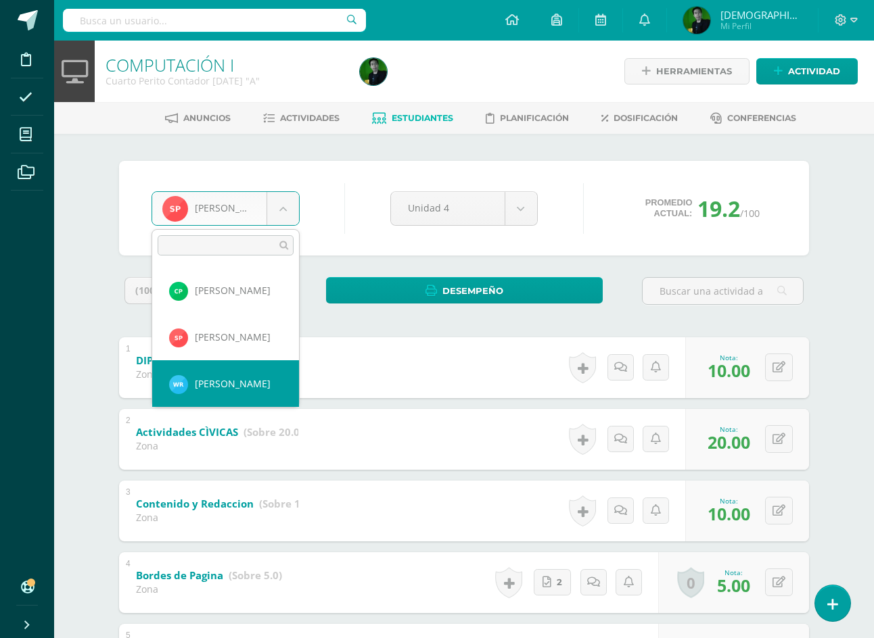
select select "8370"
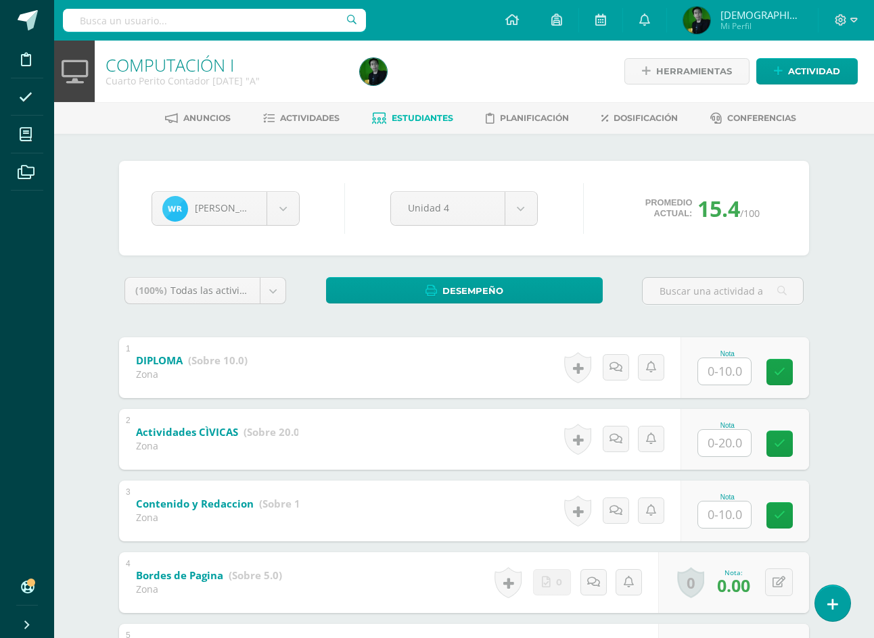
click at [716, 376] on input "text" at bounding box center [724, 371] width 53 height 26
click at [732, 373] on input "text" at bounding box center [732, 371] width 54 height 27
type input "10"
type input "20"
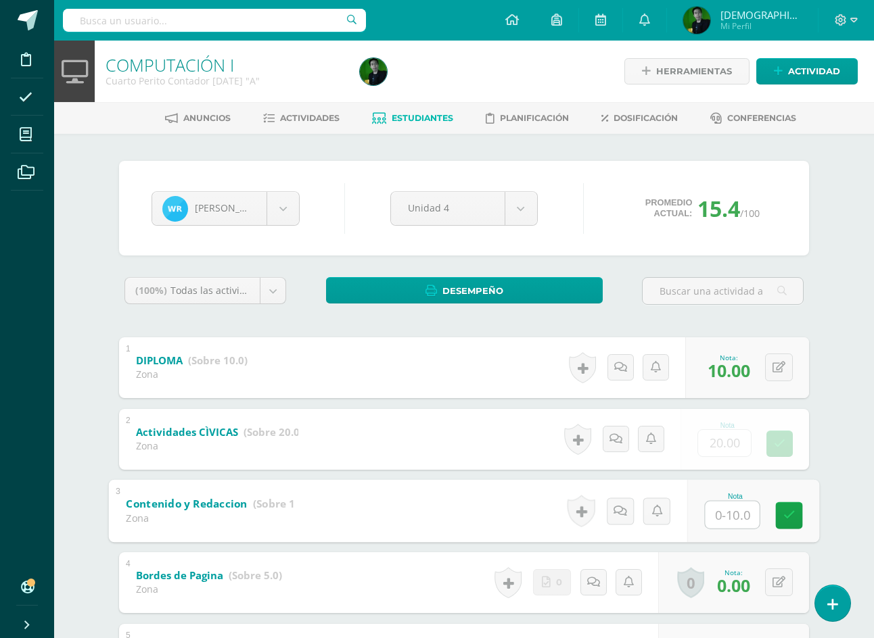
type input "0"
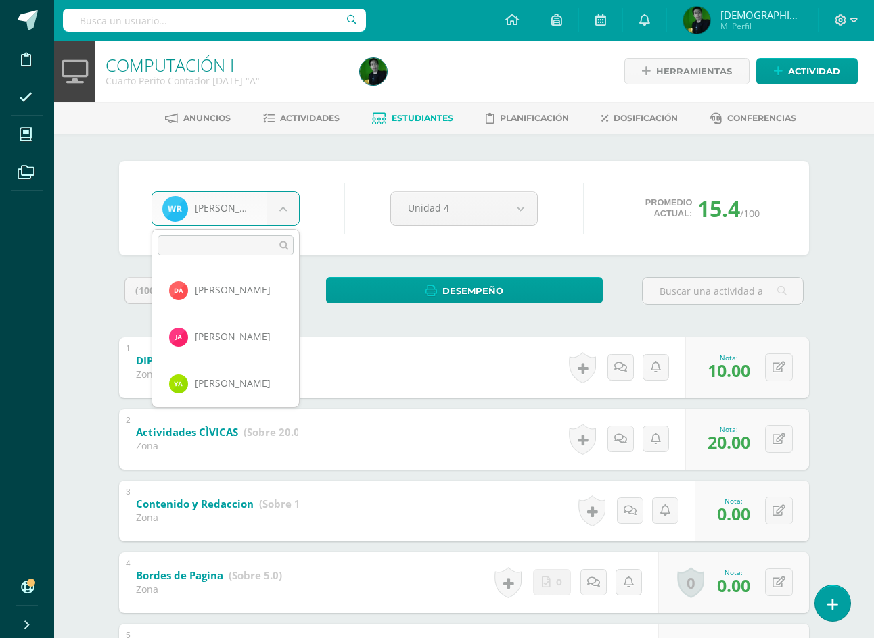
click at [259, 215] on body "Disciplina Asistencia Mis cursos Archivos Soporte Ayuda Reportar un problema Ce…" at bounding box center [437, 423] width 874 height 847
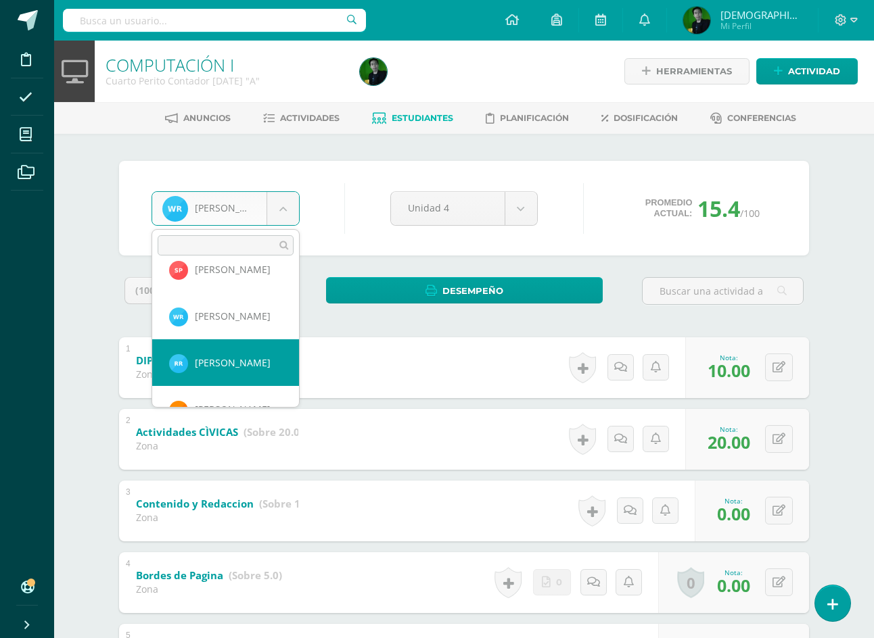
scroll to position [695, 0]
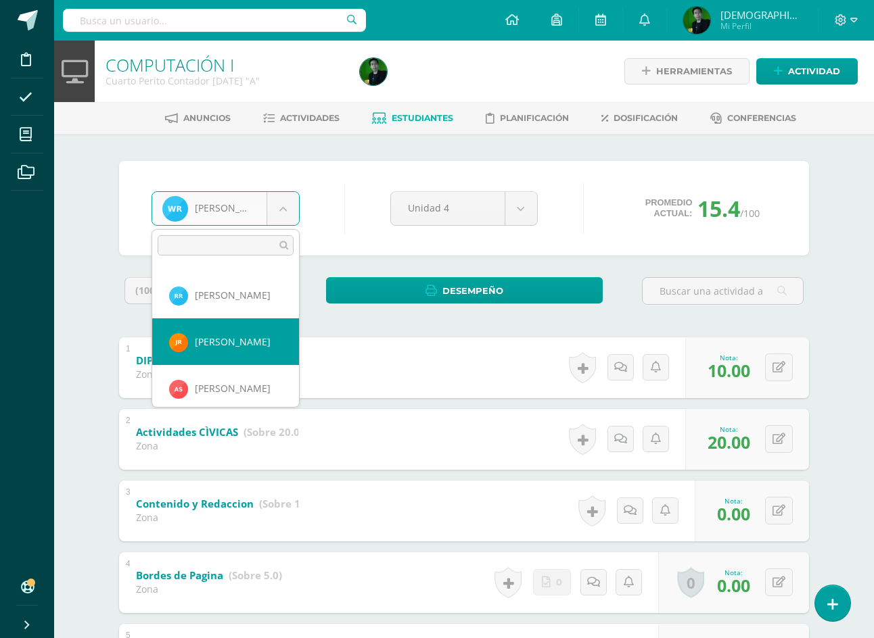
select select "8954"
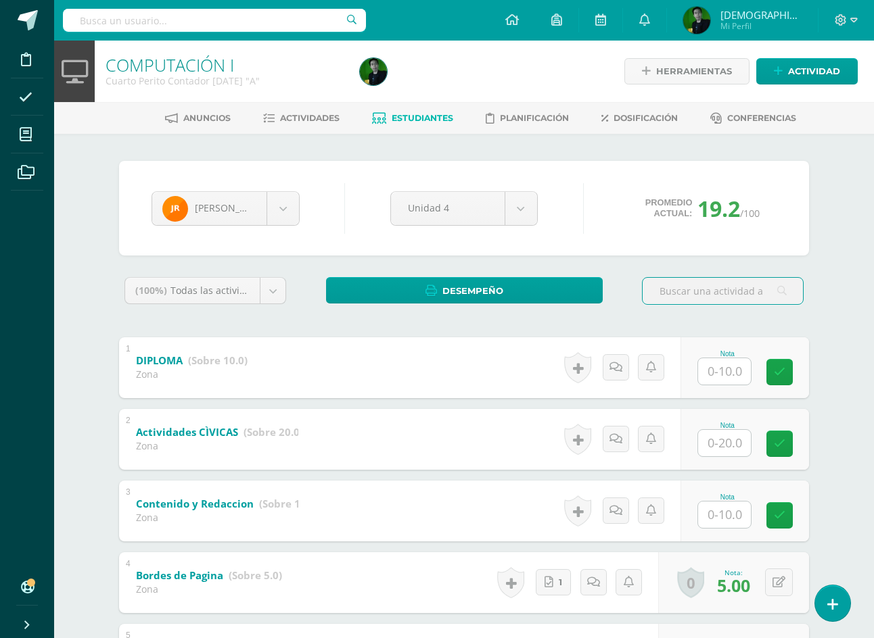
click at [709, 383] on input "text" at bounding box center [724, 371] width 53 height 26
type input "10"
type input "20"
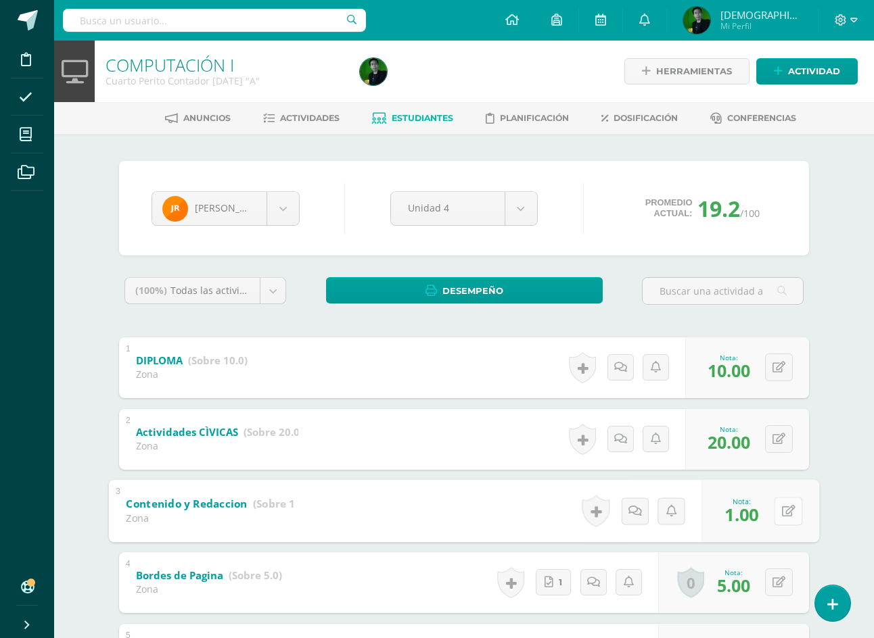
click at [783, 521] on button at bounding box center [788, 511] width 28 height 28
type input "10"
click at [227, 225] on body "Disciplina Asistencia Mis cursos Archivos Soporte Ayuda Reportar un problema Ce…" at bounding box center [437, 423] width 874 height 847
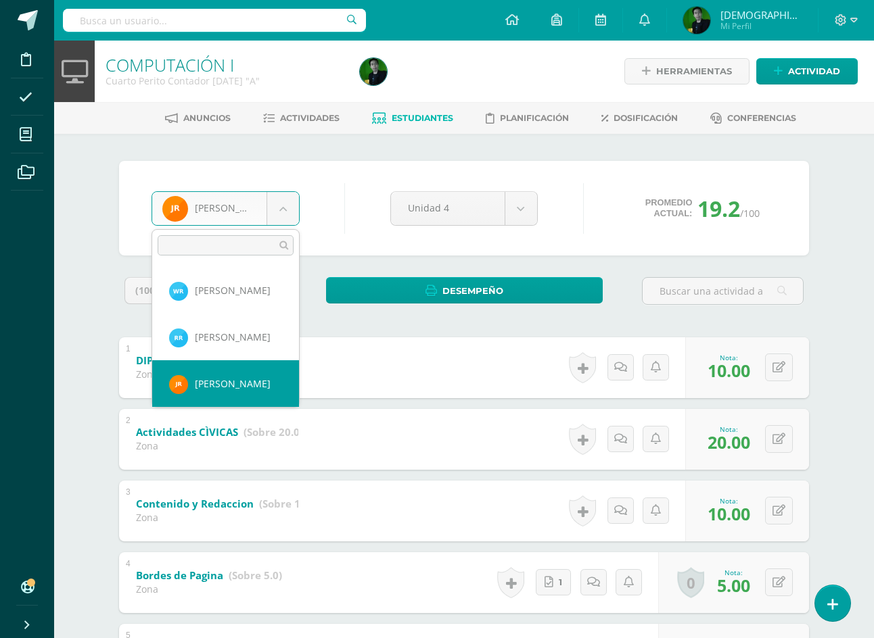
scroll to position [699, 0]
select select "8955"
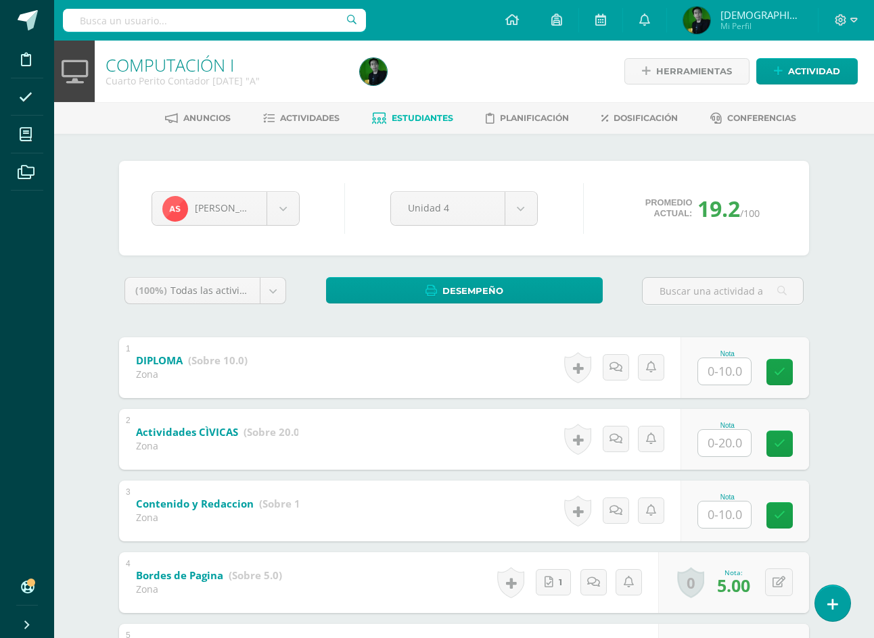
click at [726, 368] on input "text" at bounding box center [724, 371] width 53 height 26
type input "10"
type input "20"
type input "10"
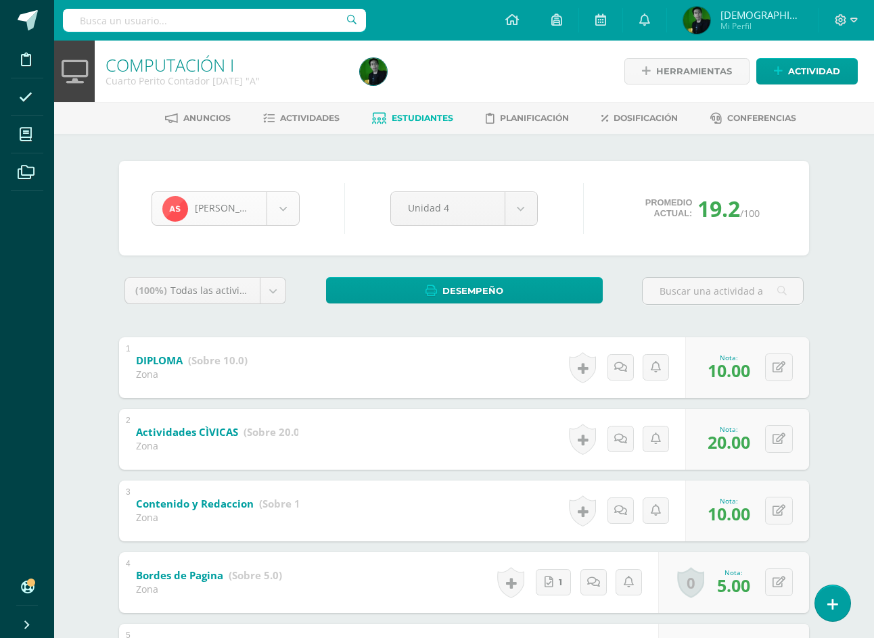
click at [275, 214] on body "Disciplina Asistencia Mis cursos Archivos Soporte Ayuda Reportar un problema Ce…" at bounding box center [437, 423] width 874 height 847
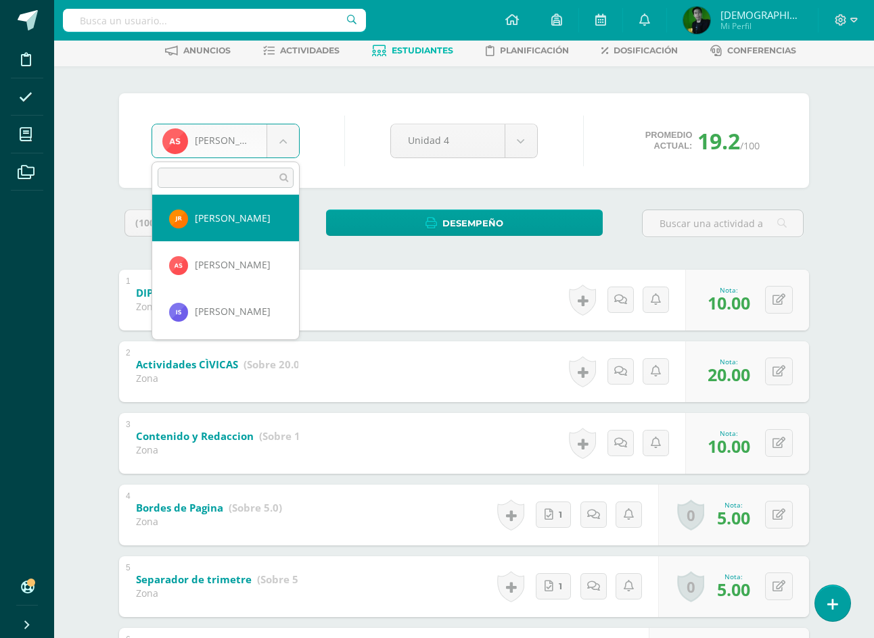
scroll to position [767, 0]
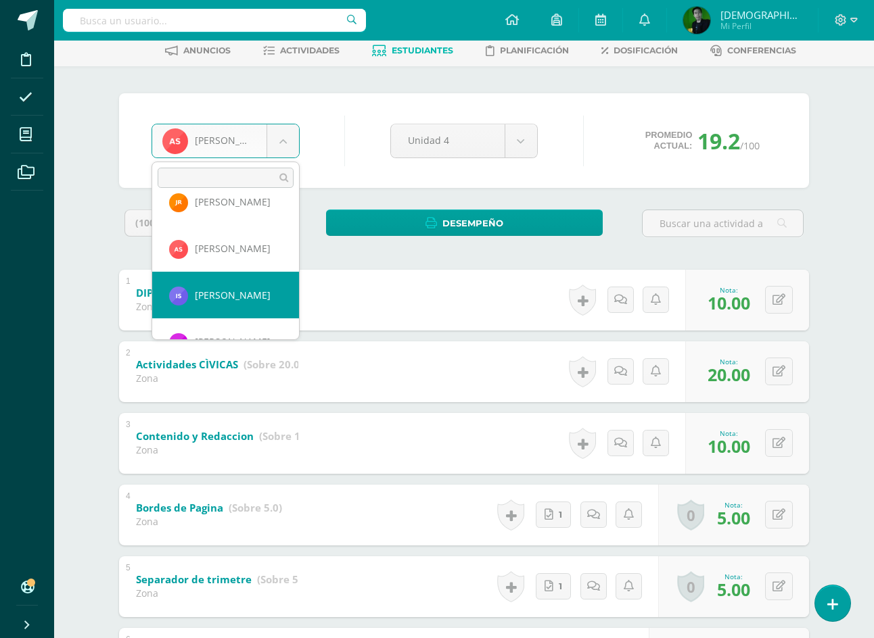
select select "8956"
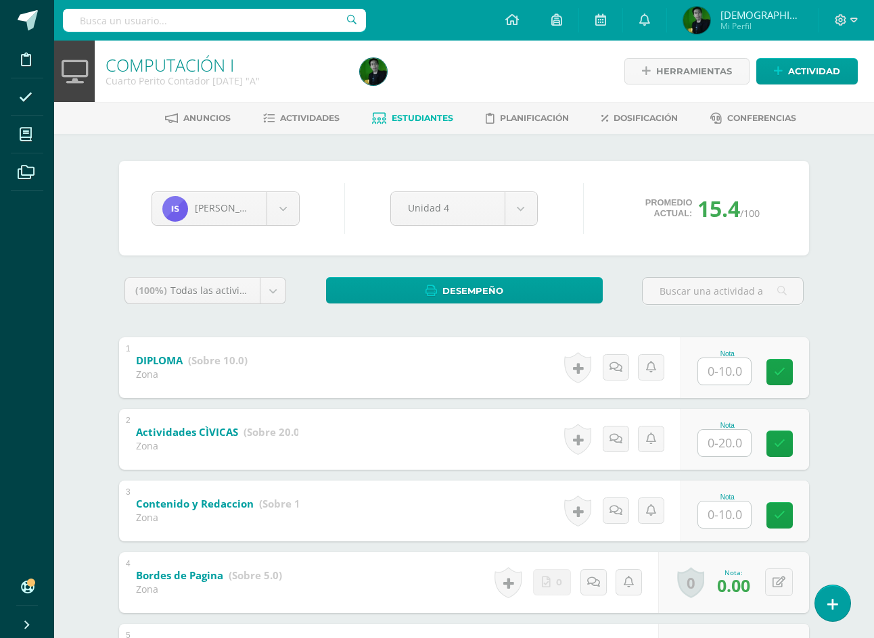
click at [709, 381] on input "text" at bounding box center [724, 371] width 53 height 26
type input "10"
type input "20"
type input "10"
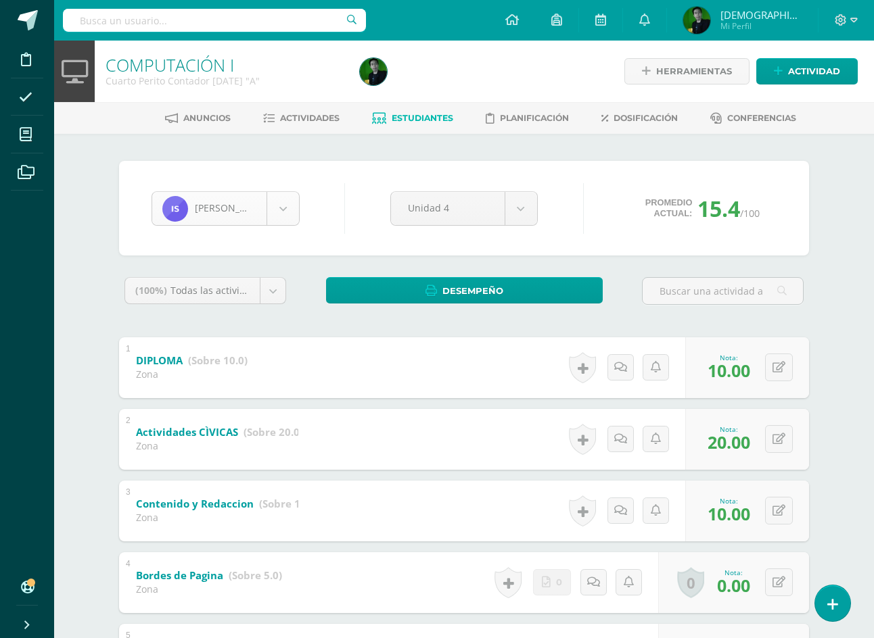
click at [239, 209] on body "Disciplina Asistencia Mis cursos Archivos Soporte Ayuda Reportar un problema Ce…" at bounding box center [437, 423] width 874 height 847
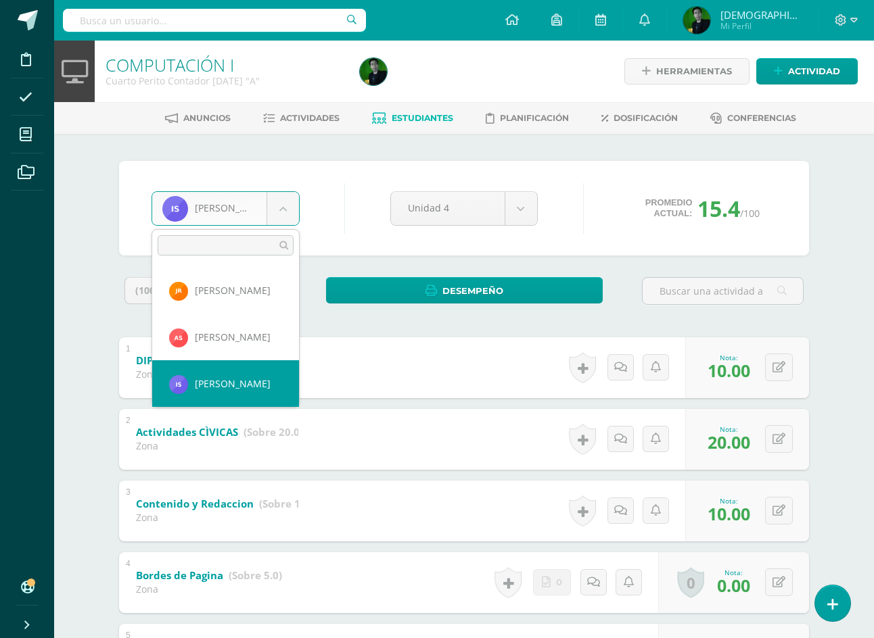
scroll to position [793, 0]
select select "8957"
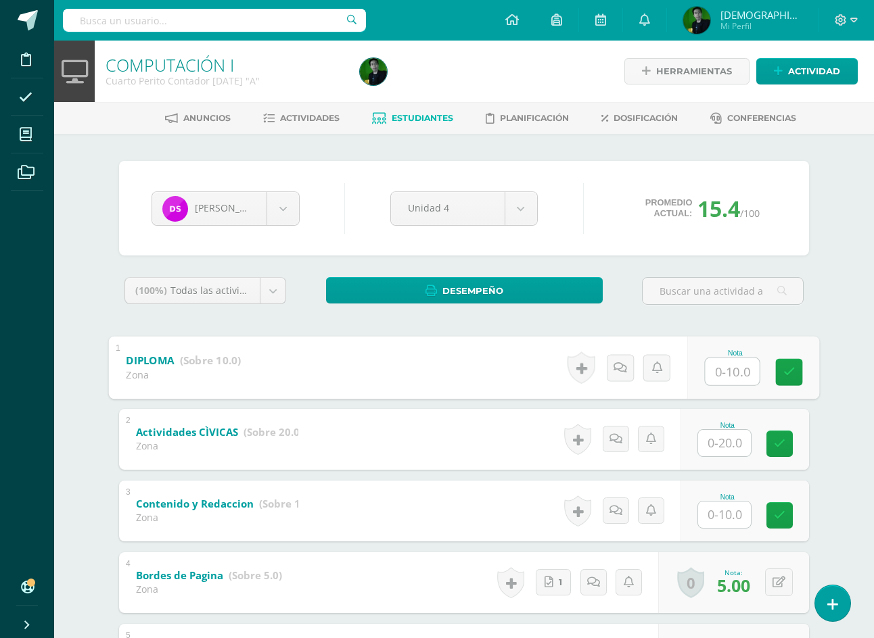
click at [730, 378] on input "text" at bounding box center [732, 371] width 54 height 27
type input "10"
type input "20"
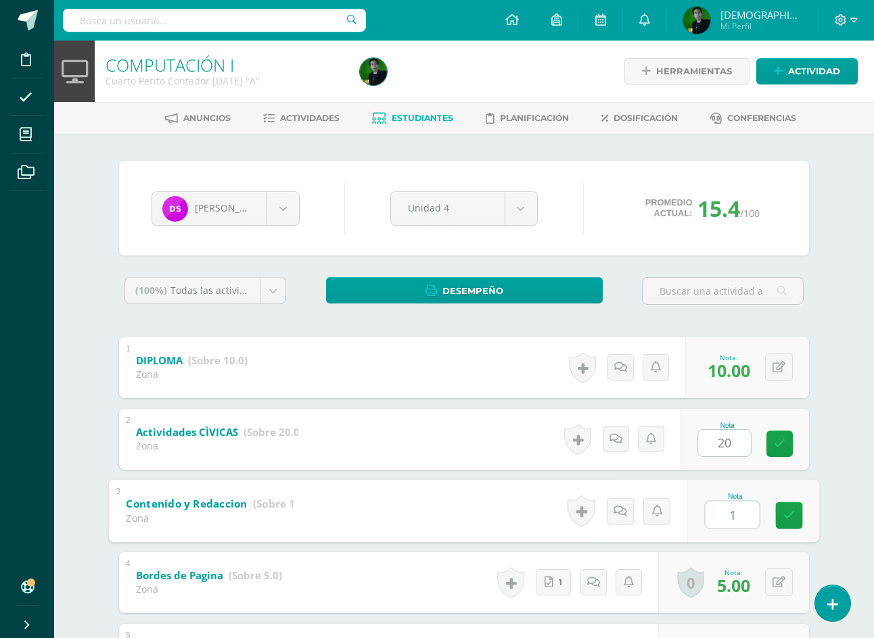
type input "10"
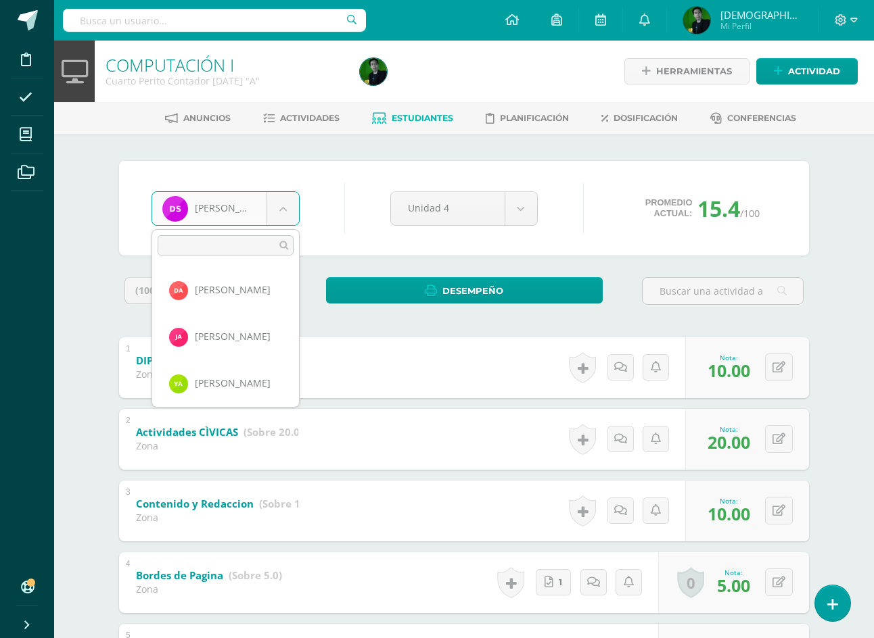
click at [227, 216] on body "Disciplina Asistencia Mis cursos Archivos Soporte Ayuda Reportar un problema Ce…" at bounding box center [437, 423] width 874 height 847
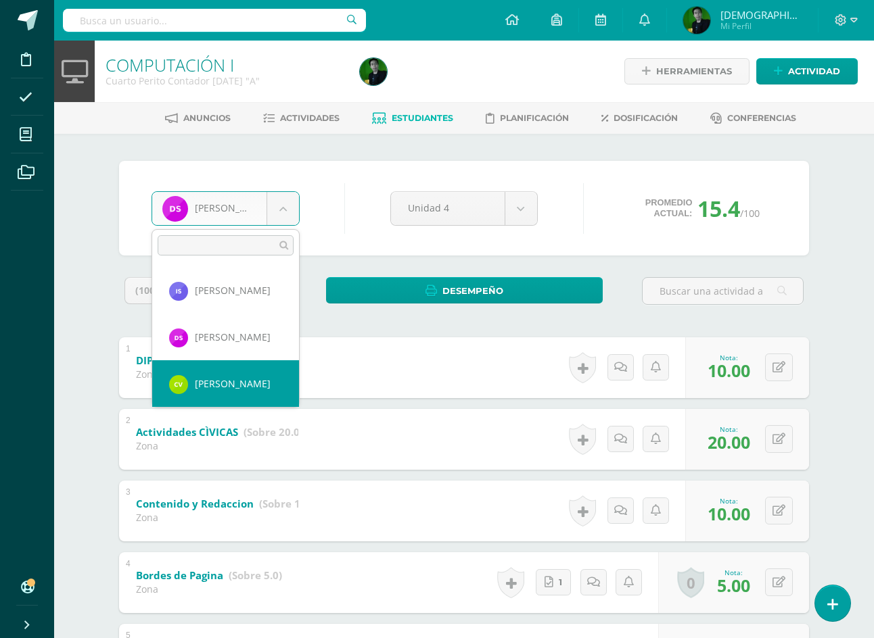
select select "8958"
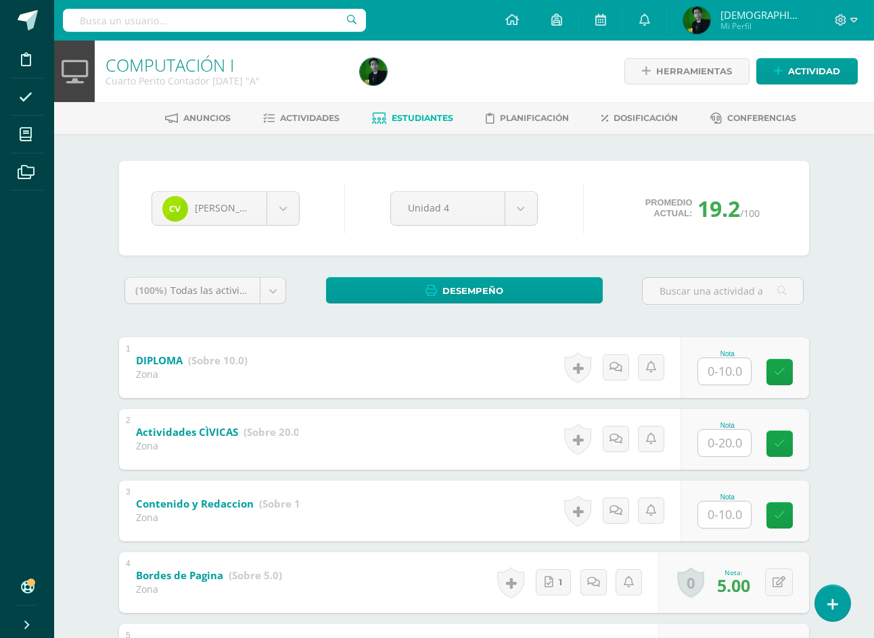
click at [724, 369] on input "text" at bounding box center [724, 371] width 53 height 26
type input "10"
type input "20"
type input "10"
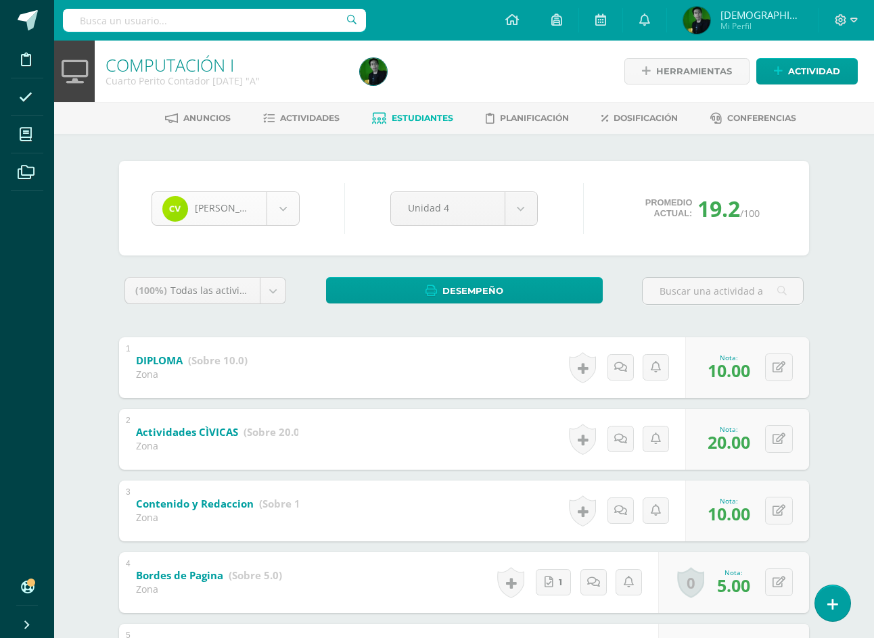
click at [218, 194] on body "Disciplina Asistencia Mis cursos Archivos Soporte Ayuda Reportar un problema Ce…" at bounding box center [437, 423] width 874 height 847
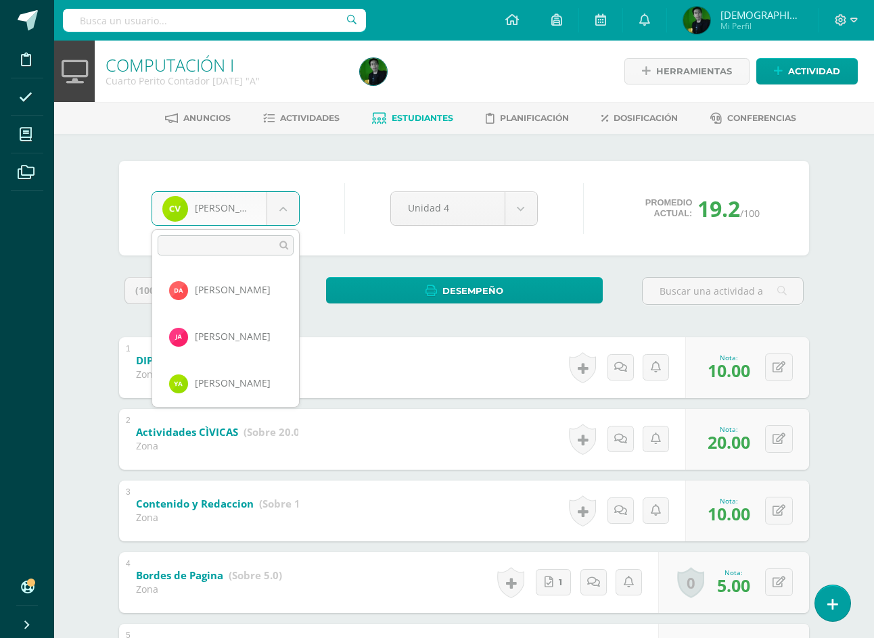
scroll to position [839, 0]
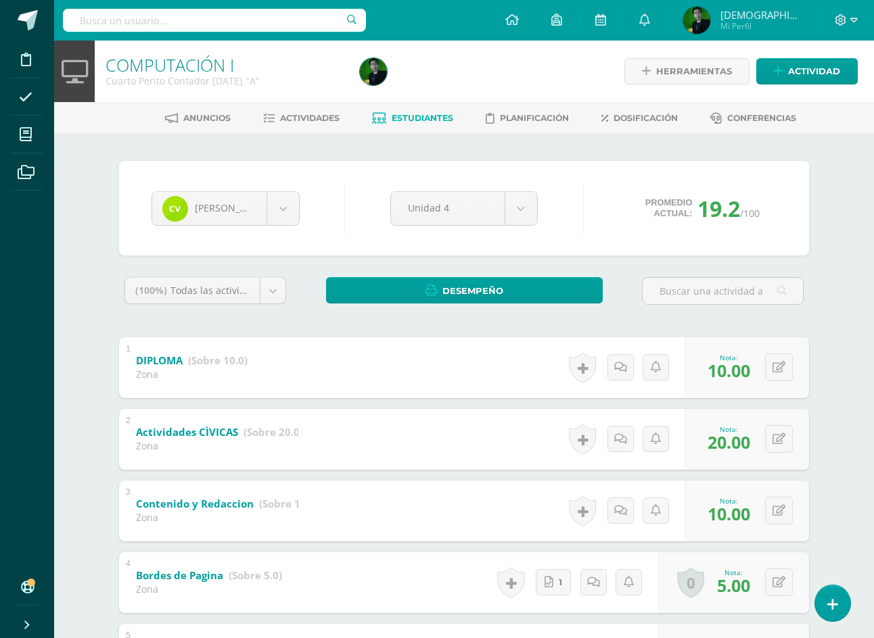
click at [419, 112] on body "Disciplina Asistencia Mis cursos Archivos Soporte Ayuda Reportar un problema Ce…" at bounding box center [437, 423] width 874 height 847
click at [432, 122] on span "Estudiantes" at bounding box center [423, 118] width 62 height 10
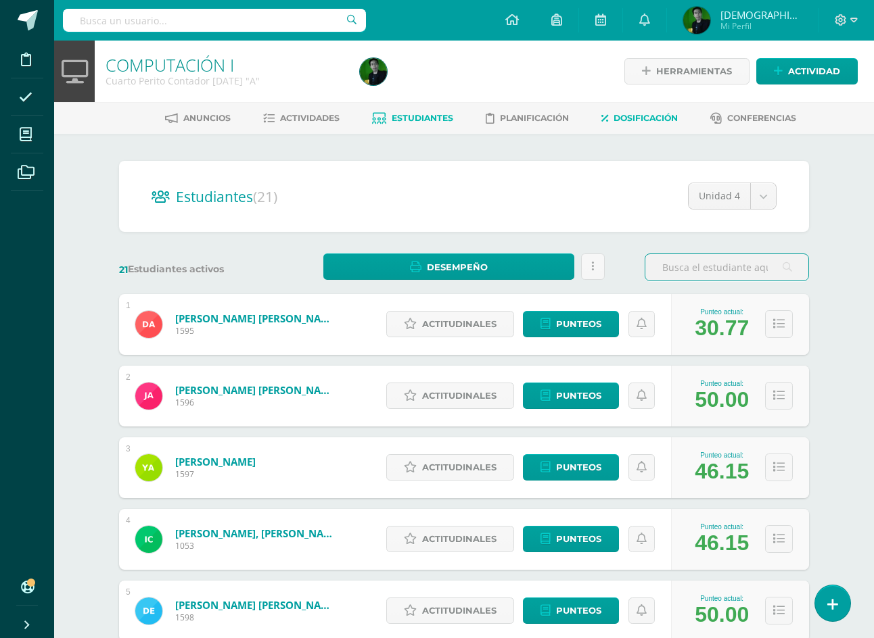
click at [628, 113] on span "Dosificación" at bounding box center [645, 118] width 64 height 10
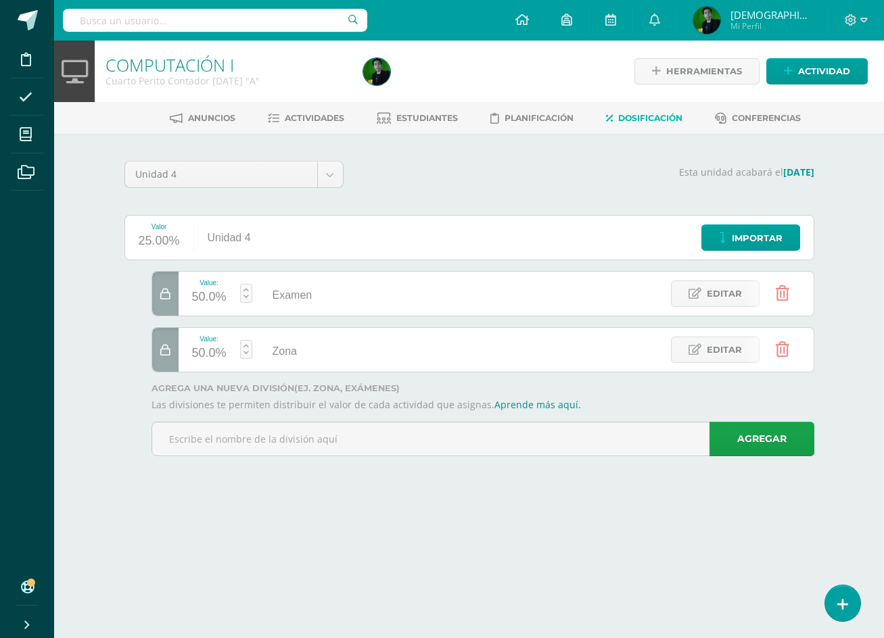
click at [166, 295] on icon at bounding box center [165, 294] width 10 height 11
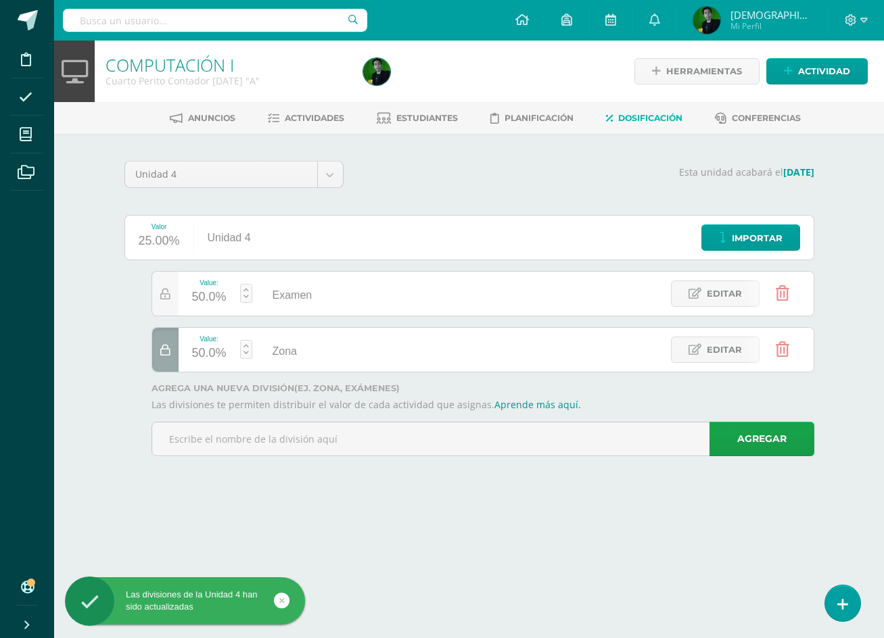
click at [164, 347] on icon at bounding box center [165, 350] width 10 height 11
click at [218, 296] on div "50.0%" at bounding box center [209, 298] width 34 height 22
type input "30"
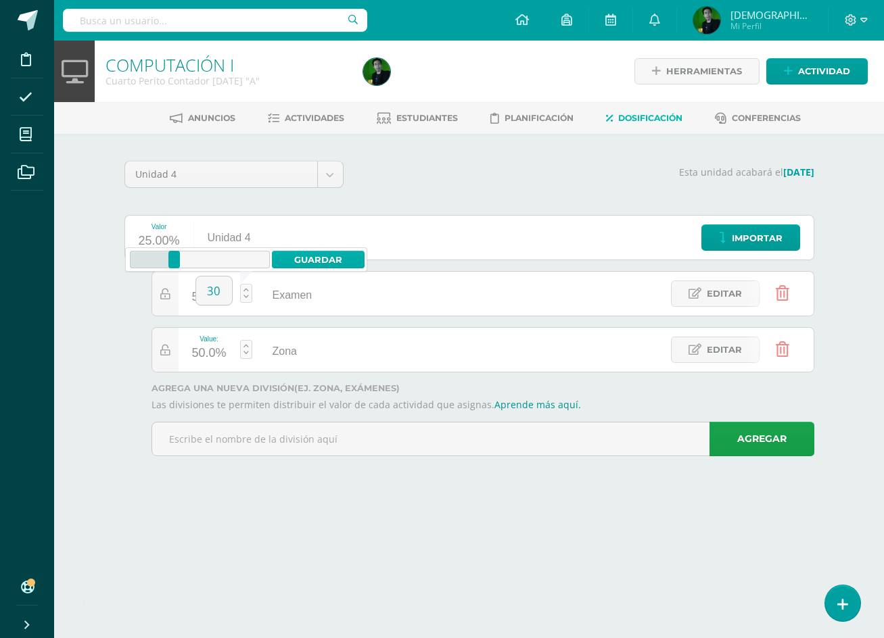
click at [311, 255] on link "Guardar" at bounding box center [318, 260] width 93 height 18
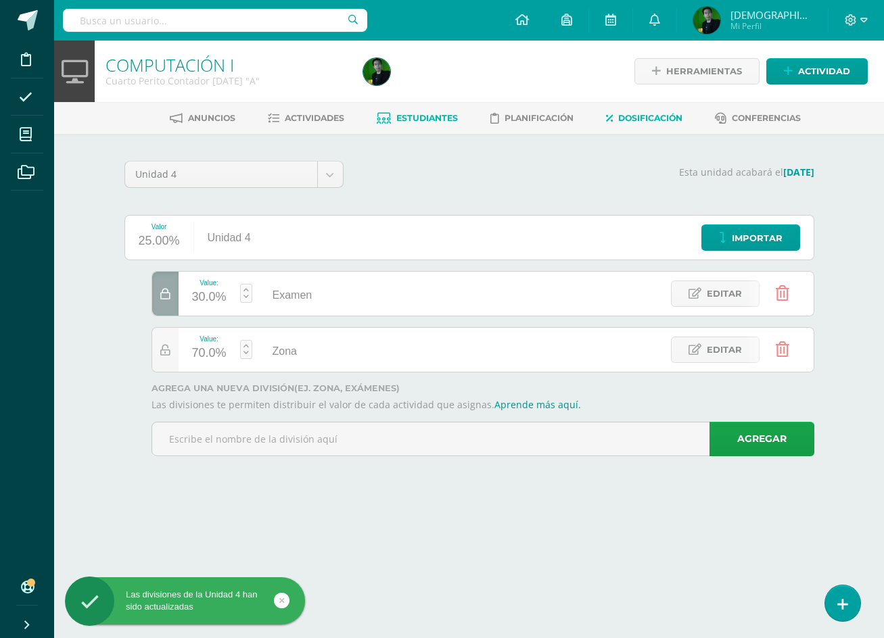
click at [437, 118] on span "Estudiantes" at bounding box center [427, 118] width 62 height 10
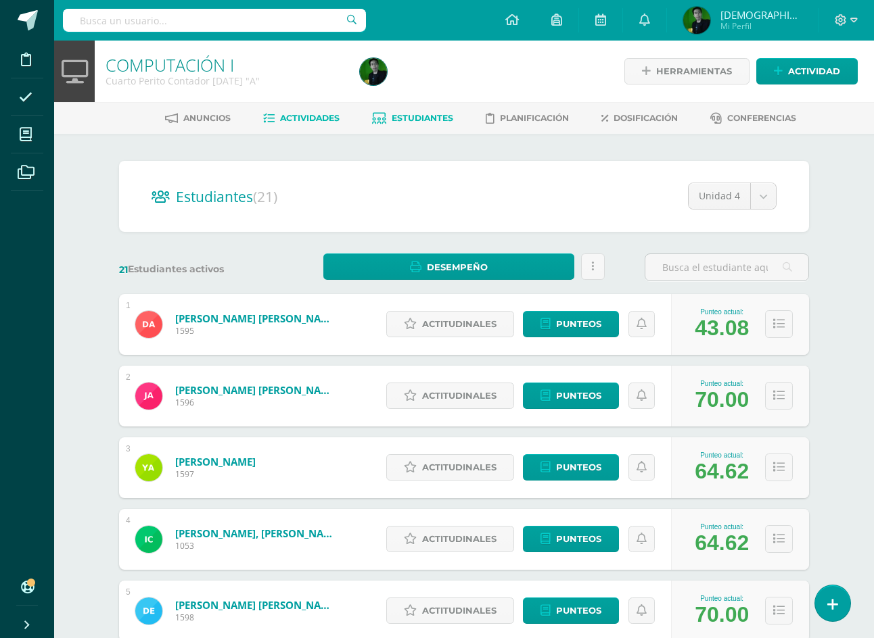
click at [313, 116] on span "Actividades" at bounding box center [310, 118] width 60 height 10
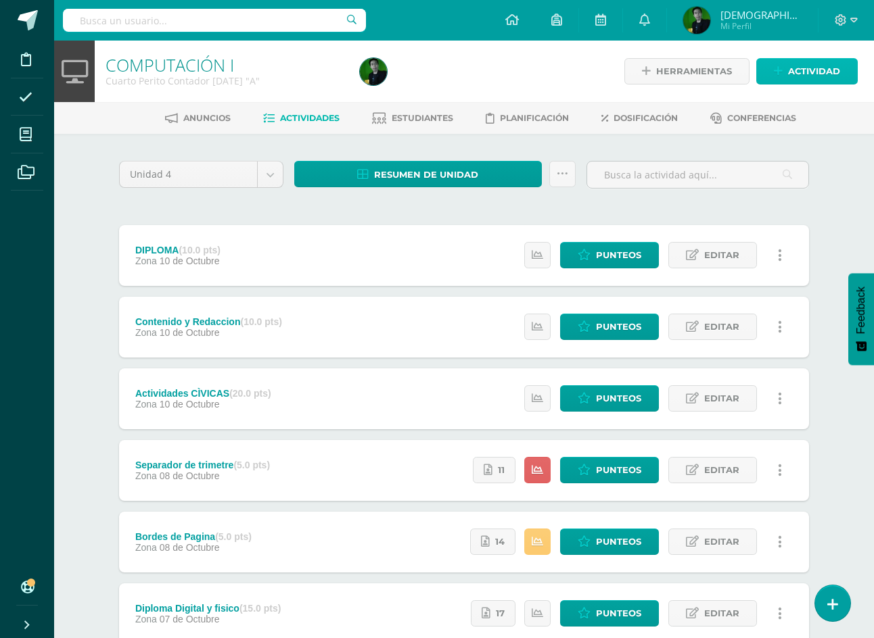
click at [822, 60] on span "Actividad" at bounding box center [814, 71] width 52 height 25
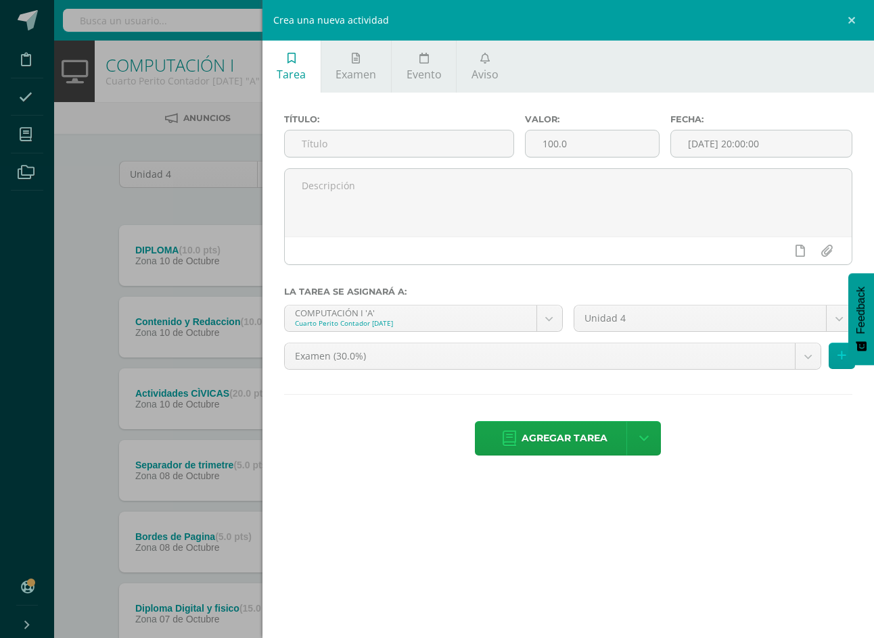
click at [520, 164] on div "Título:" at bounding box center [399, 141] width 241 height 54
click at [520, 158] on div "Título:" at bounding box center [399, 141] width 241 height 54
click at [514, 152] on input "text" at bounding box center [399, 144] width 229 height 26
type input "Afectivo"
type input "5"
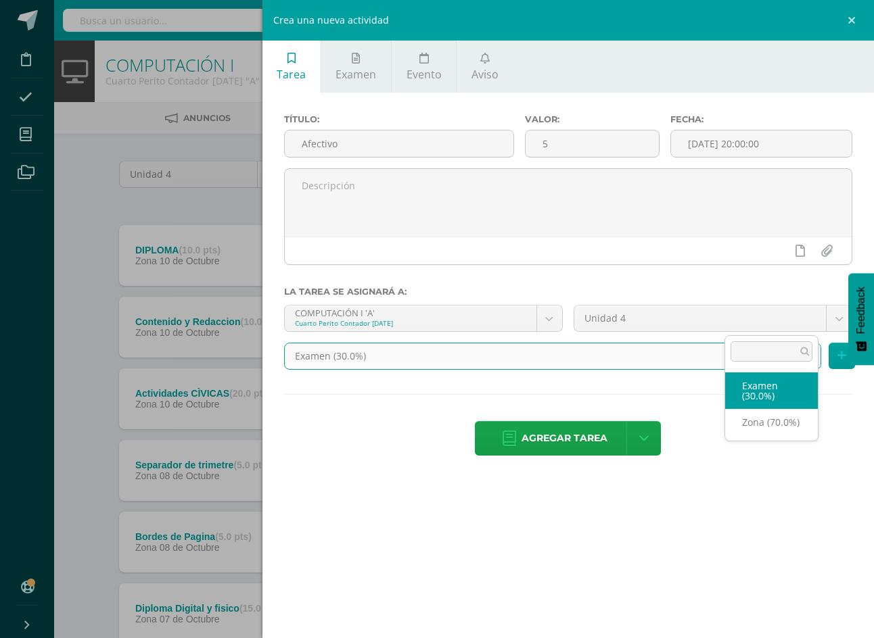
click at [750, 319] on body "Disciplina Asistencia Mis cursos Archivos Soporte Ayuda Reportar un problema Ce…" at bounding box center [437, 367] width 874 height 735
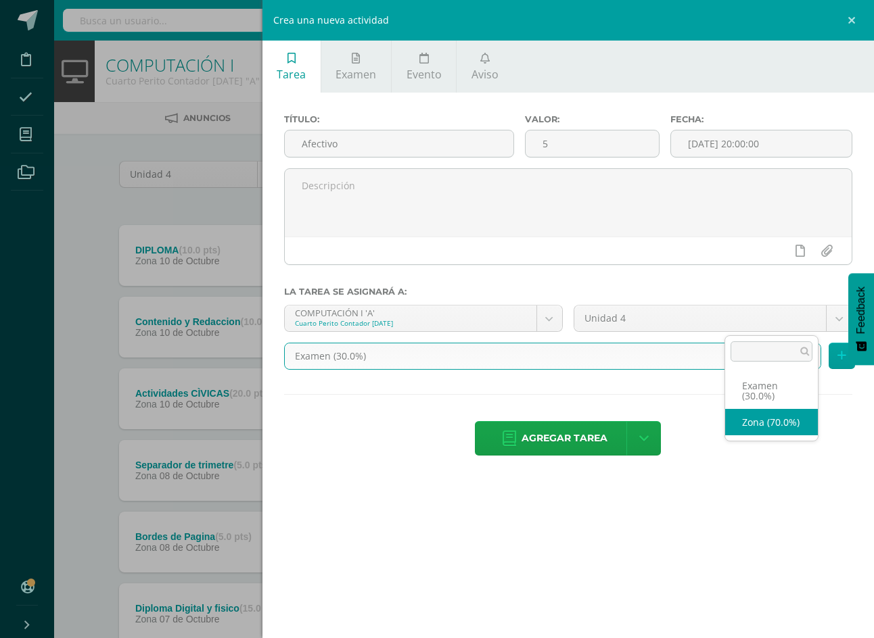
select select "71809"
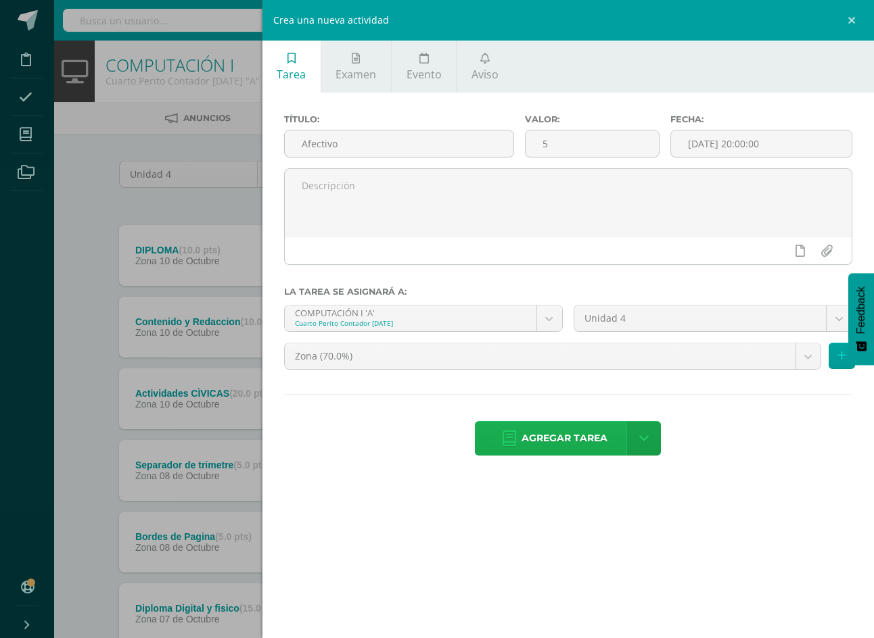
click at [607, 422] on span "Agregar tarea" at bounding box center [564, 438] width 86 height 33
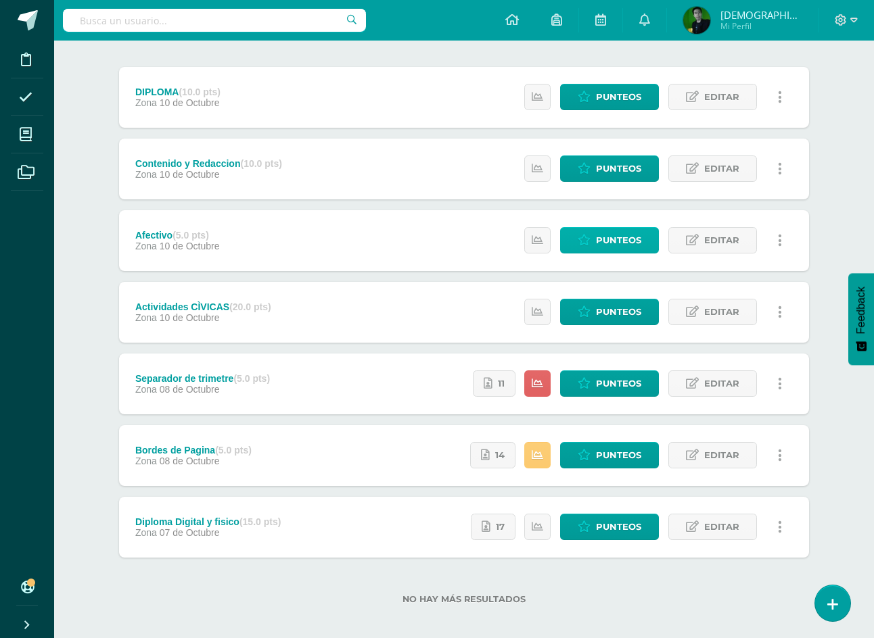
scroll to position [168, 0]
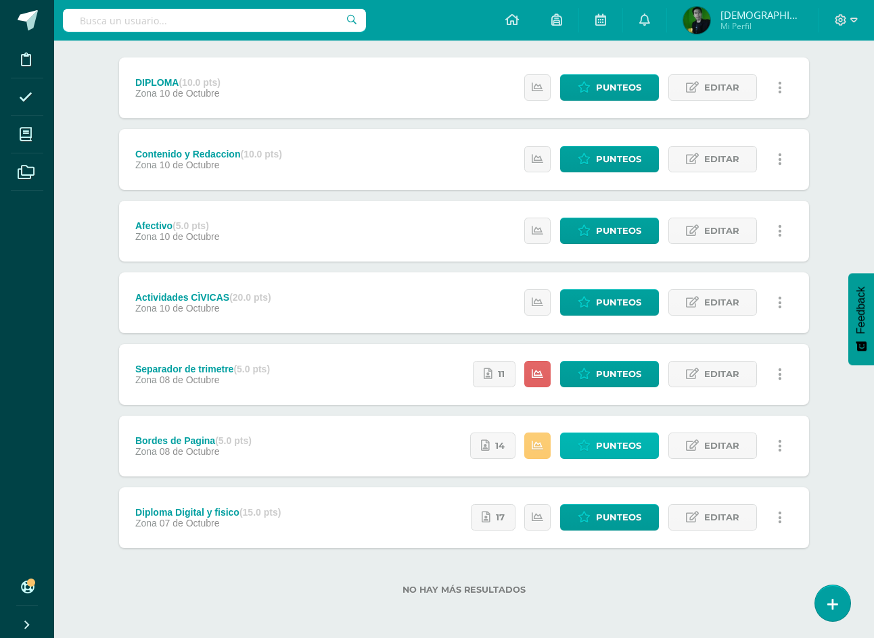
click at [614, 452] on span "Punteos" at bounding box center [618, 446] width 45 height 25
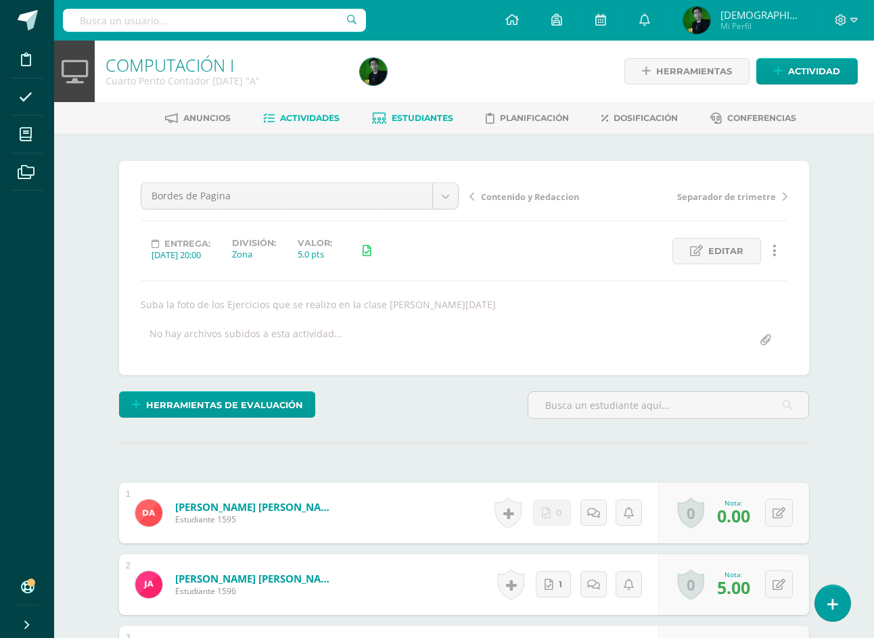
click at [406, 119] on span "Estudiantes" at bounding box center [423, 118] width 62 height 10
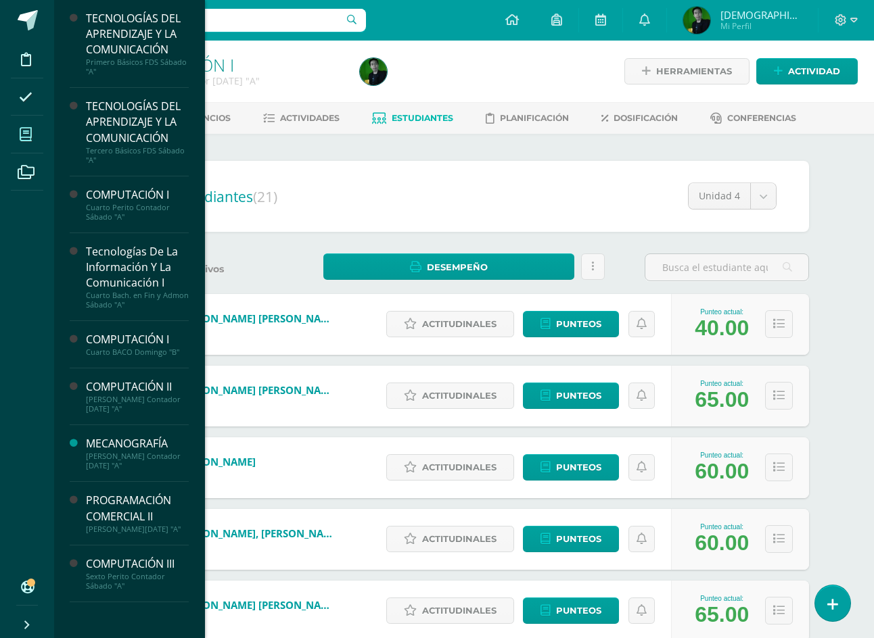
click at [24, 139] on icon at bounding box center [26, 135] width 12 height 14
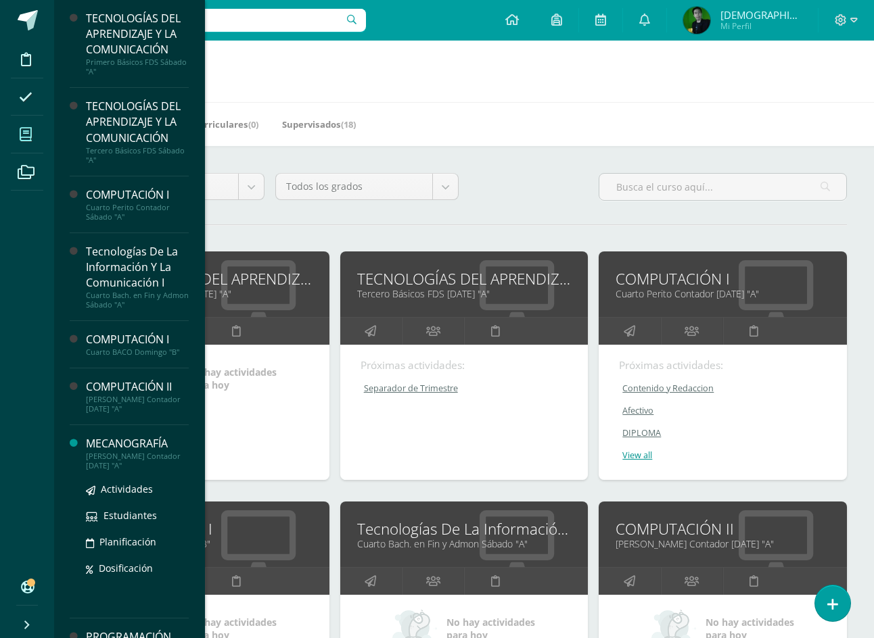
click at [101, 461] on div "[PERSON_NAME] Contador [DATE] "A"" at bounding box center [137, 461] width 103 height 19
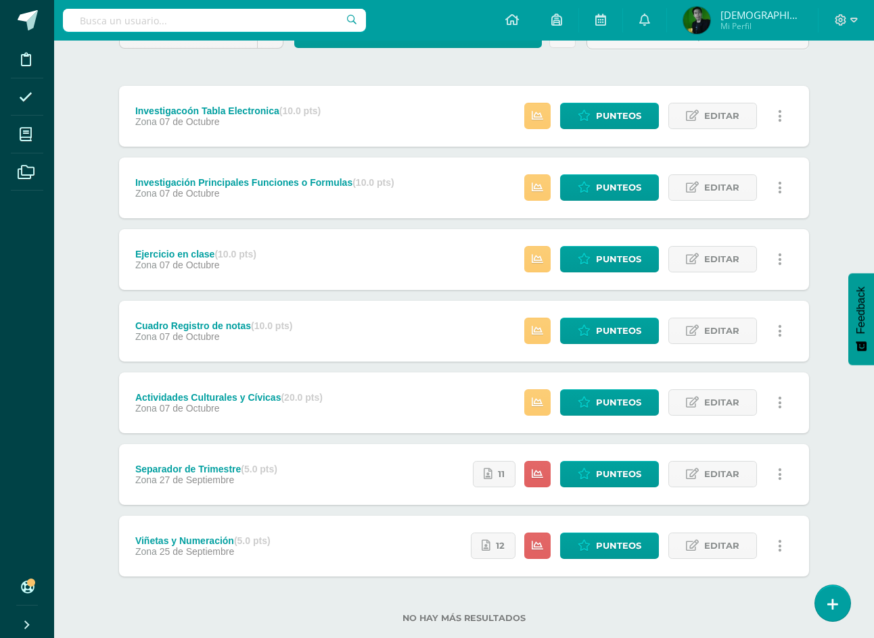
scroll to position [168, 0]
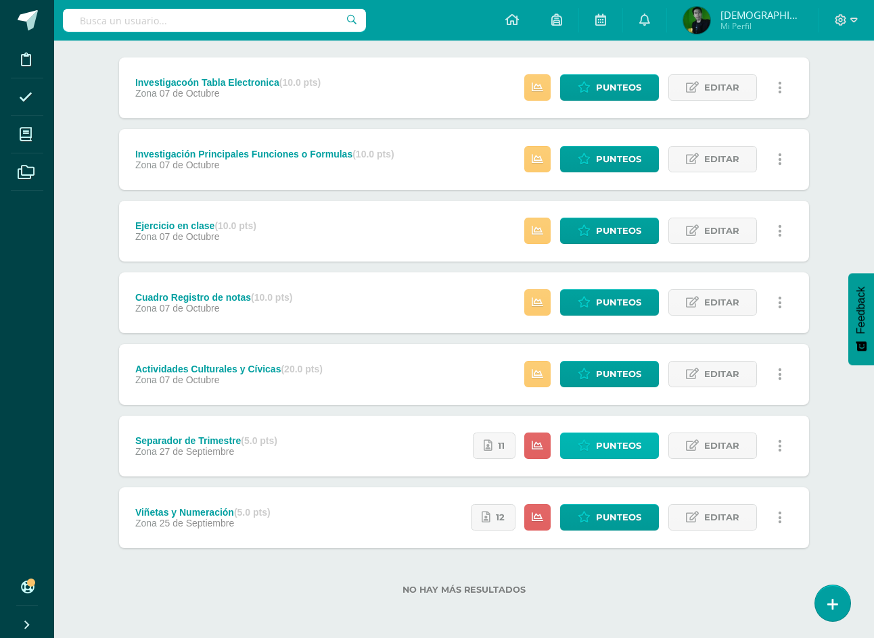
click at [603, 442] on span "Punteos" at bounding box center [618, 446] width 45 height 25
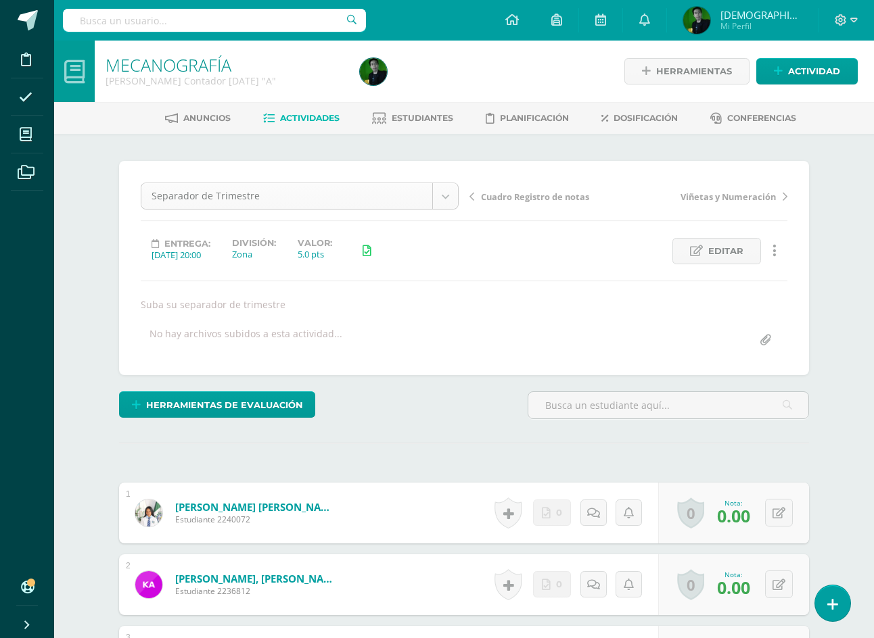
scroll to position [1, 0]
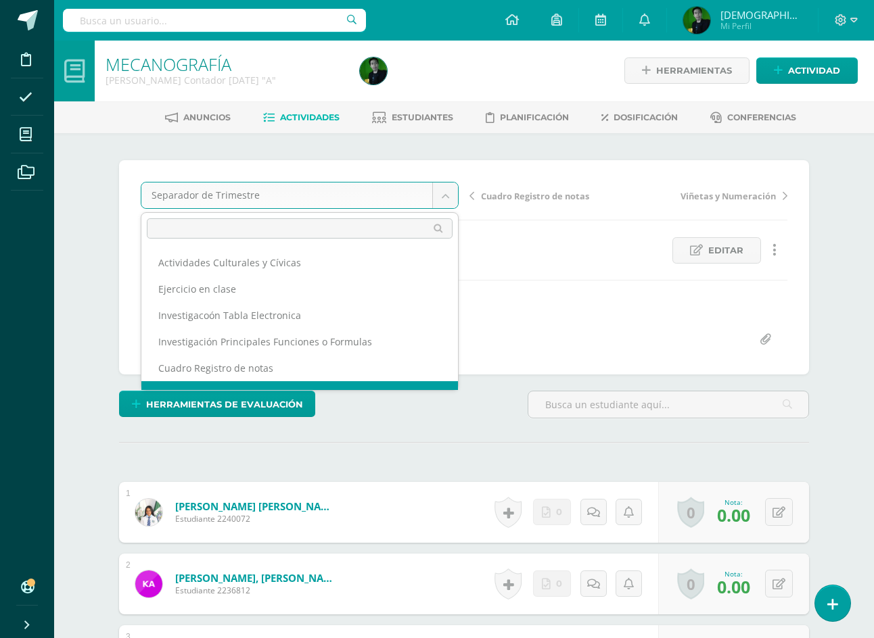
scroll to position [18, 0]
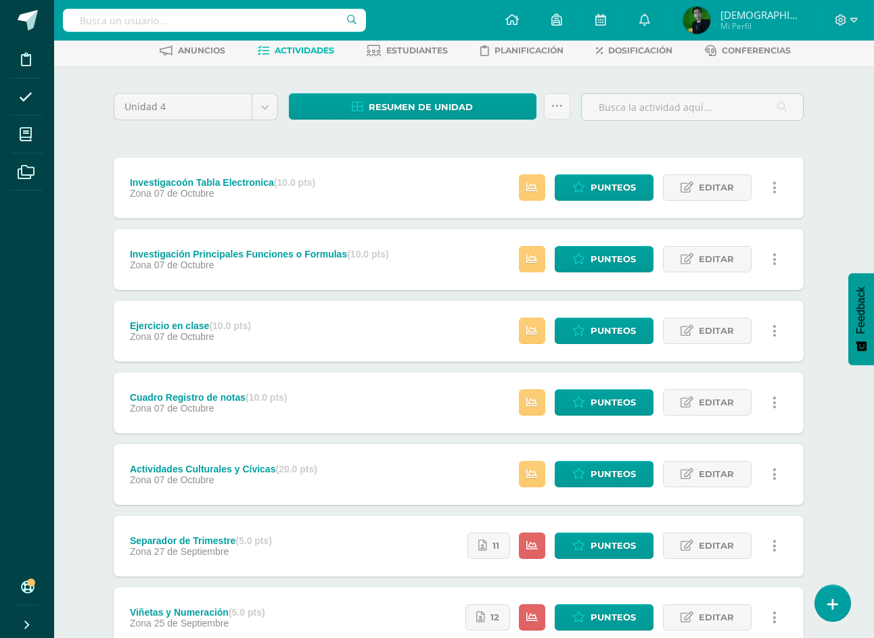
scroll to position [0, 5]
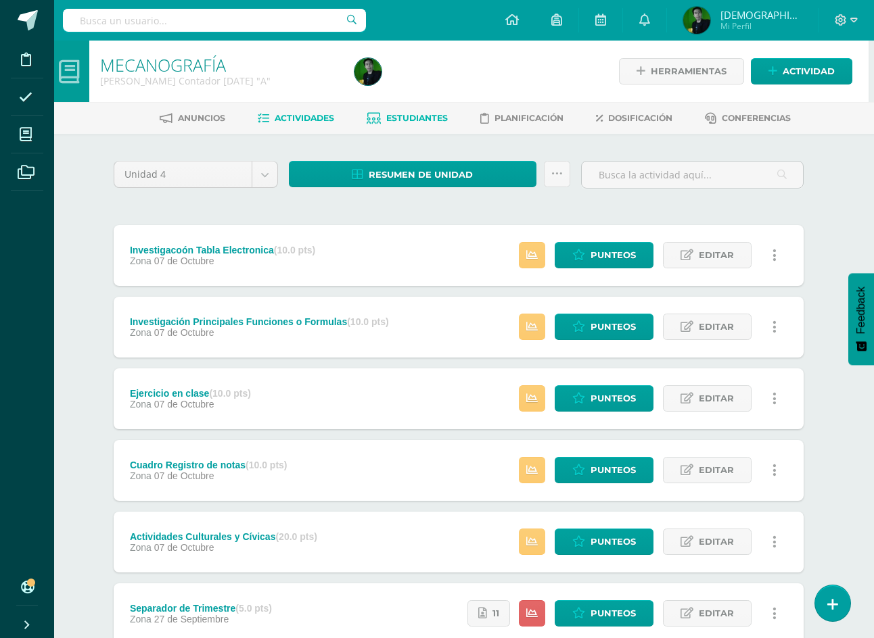
click at [419, 118] on span "Estudiantes" at bounding box center [417, 118] width 62 height 10
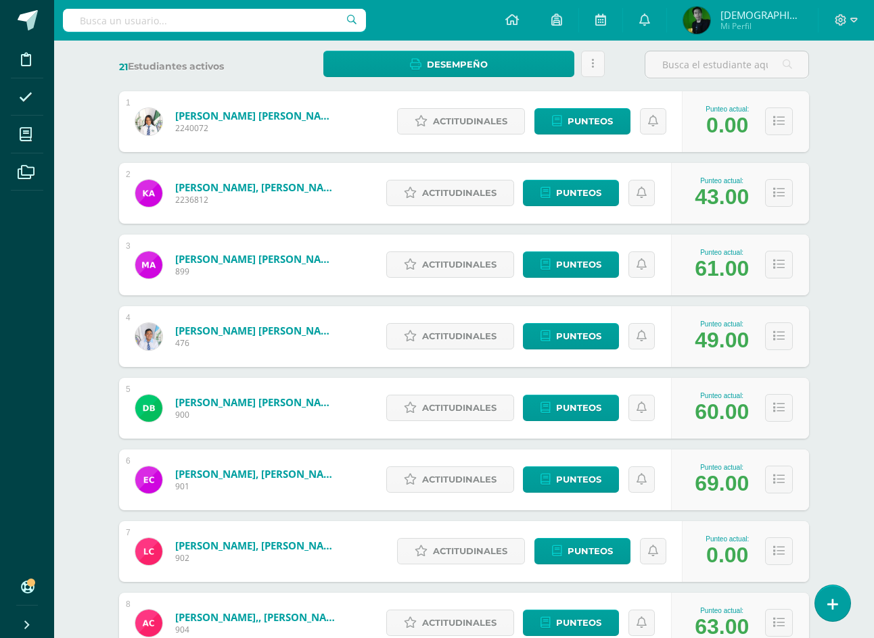
scroll to position [183, 0]
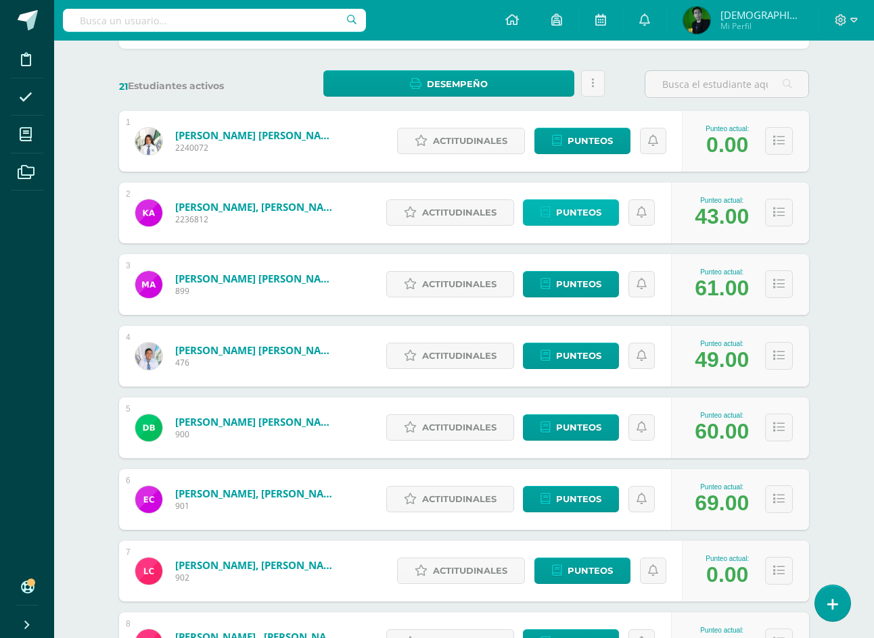
click at [578, 225] on span "Punteos" at bounding box center [578, 212] width 45 height 25
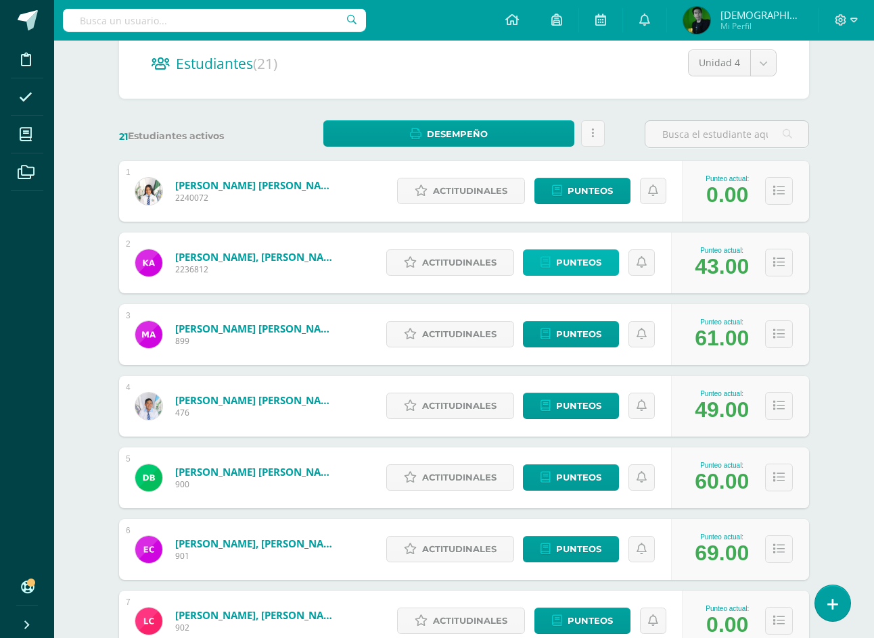
scroll to position [68, 0]
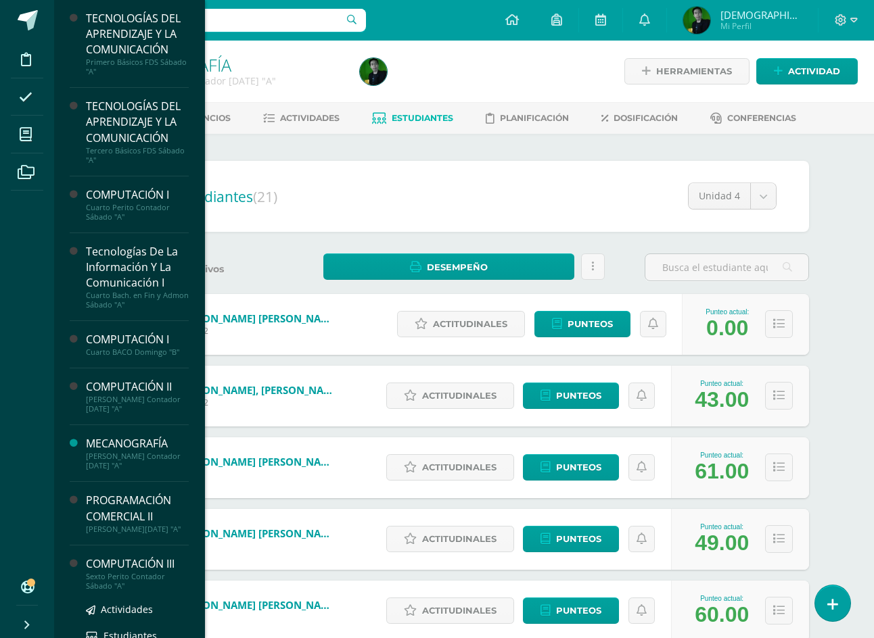
click at [99, 570] on div "COMPUTACIÓN III" at bounding box center [137, 565] width 103 height 16
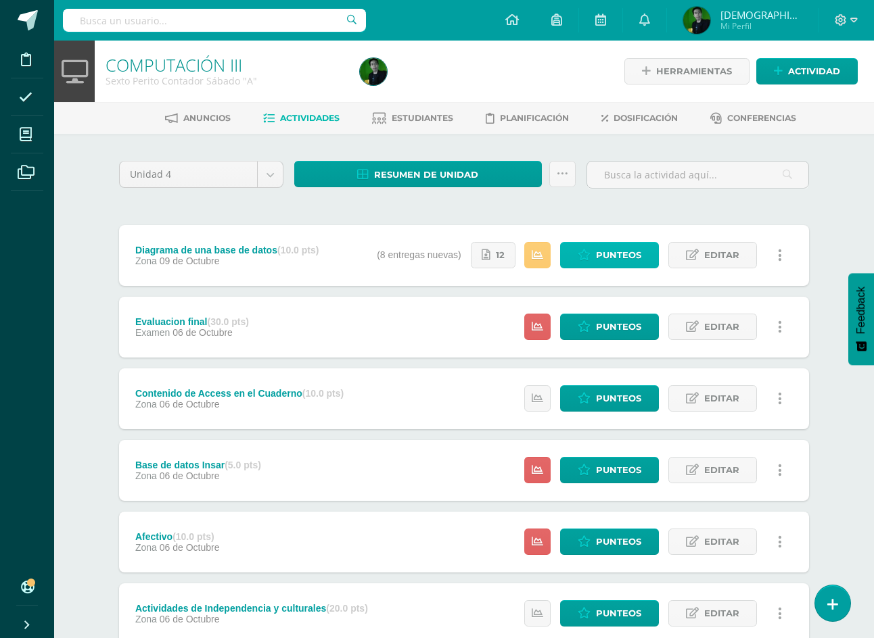
click at [609, 258] on span "Punteos" at bounding box center [618, 255] width 45 height 25
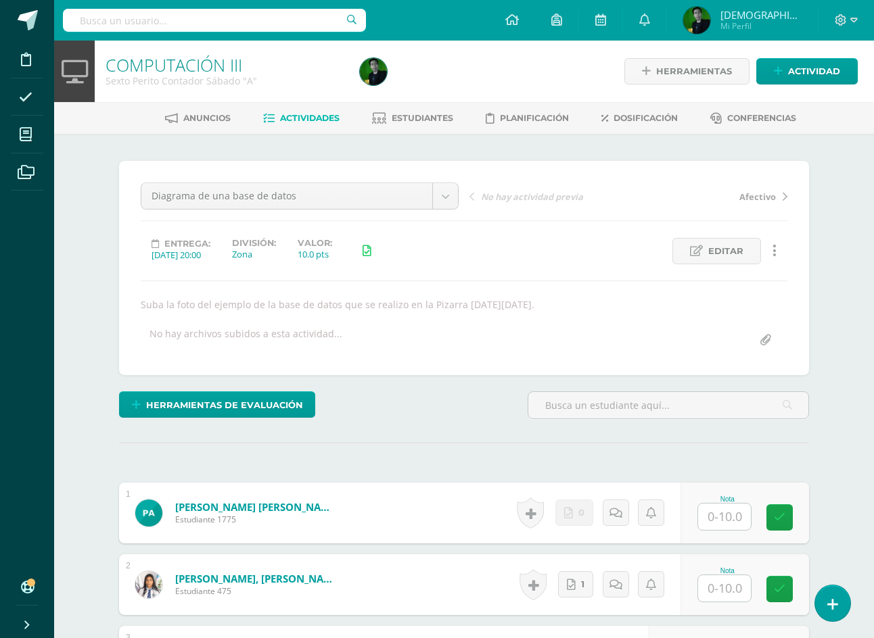
click at [723, 509] on input "text" at bounding box center [724, 517] width 53 height 26
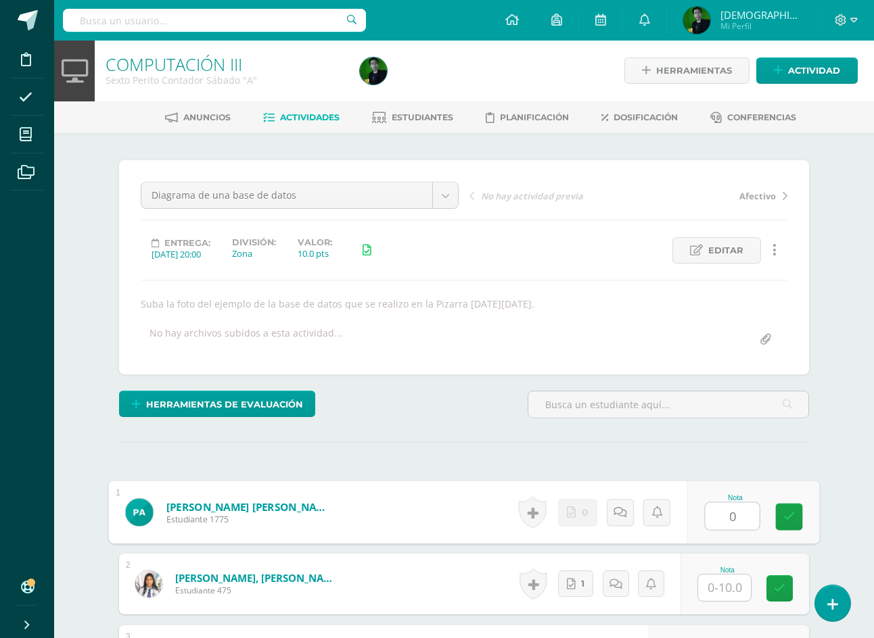
type input "0"
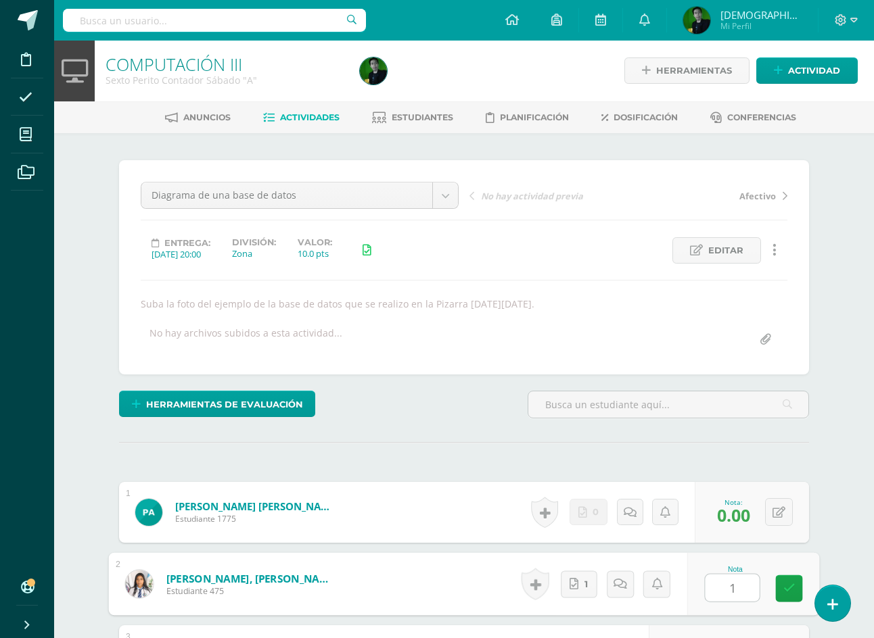
type input "10"
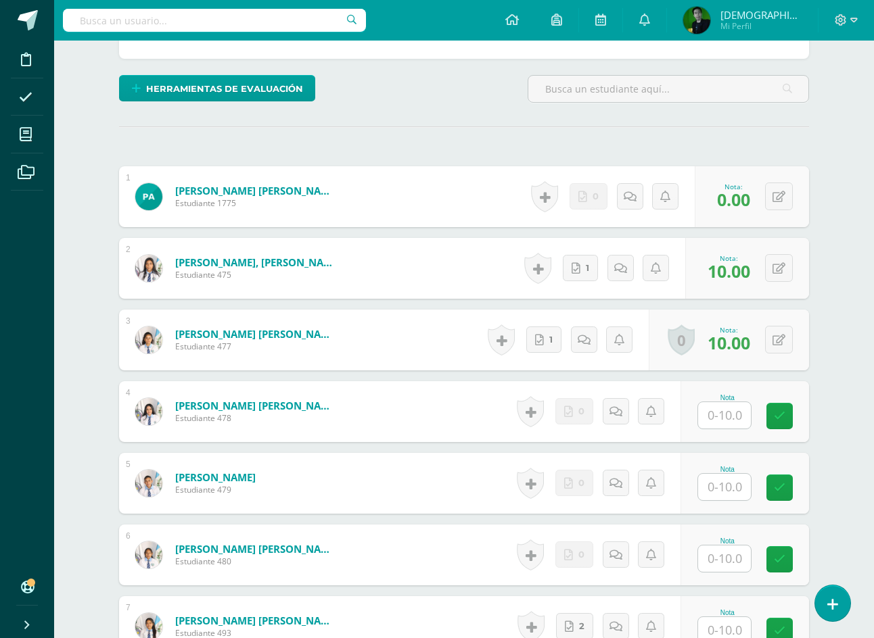
scroll to position [340, 0]
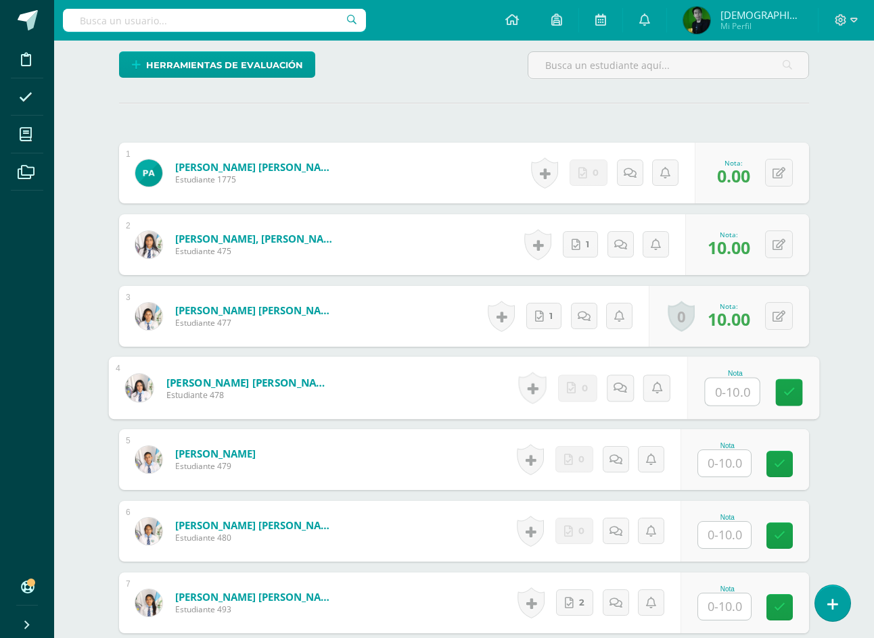
click at [732, 401] on input "text" at bounding box center [732, 392] width 54 height 27
type input "0"
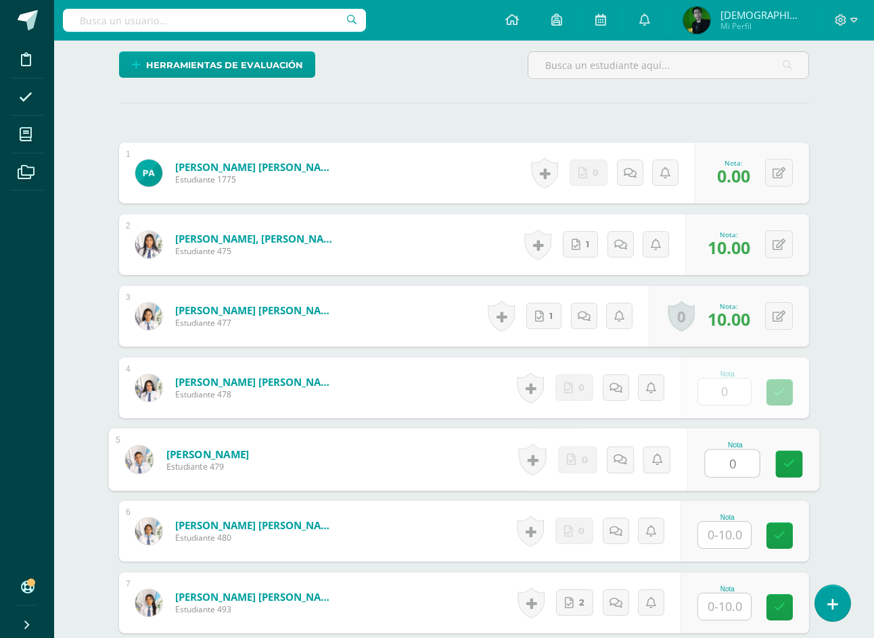
type input "0"
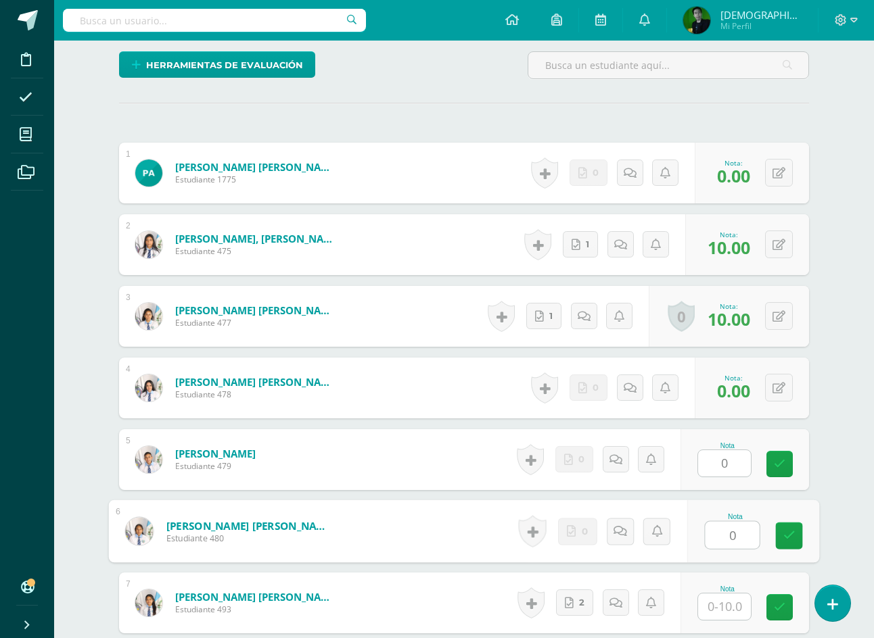
type input "0"
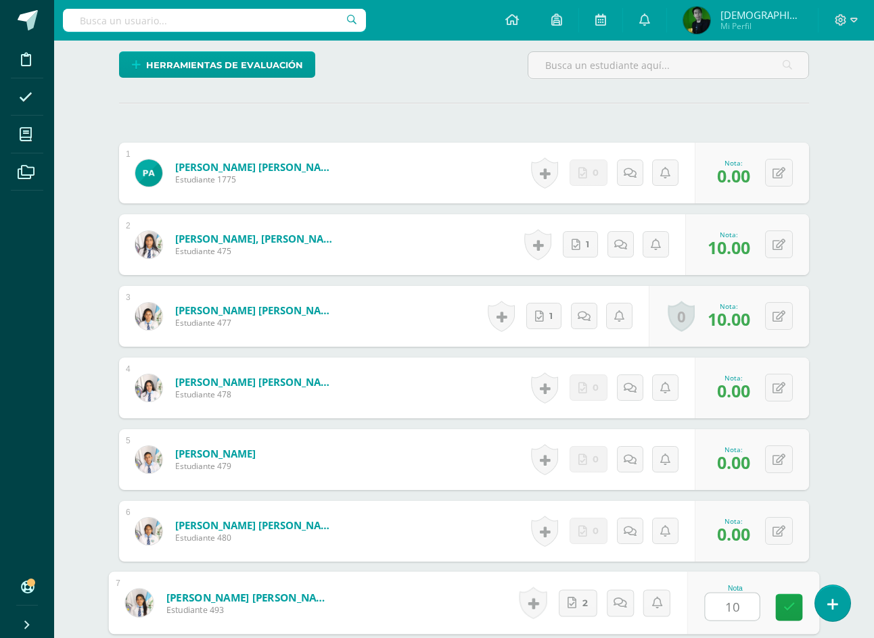
type input "10"
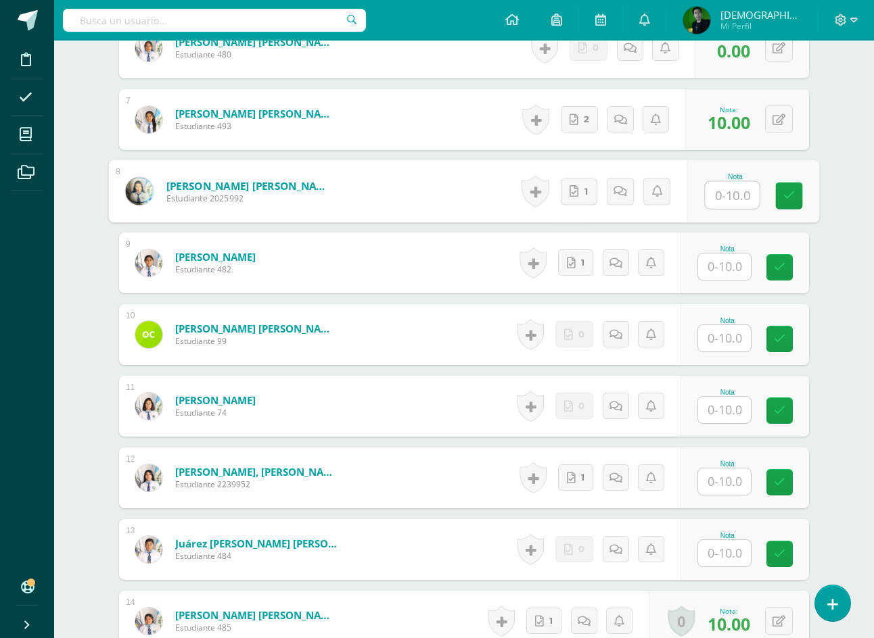
scroll to position [835, 0]
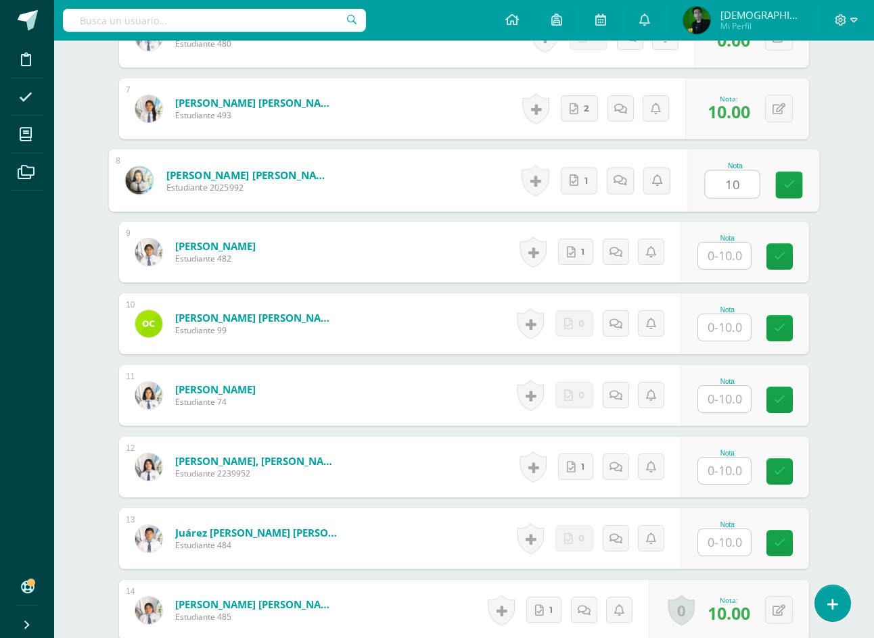
type input "10"
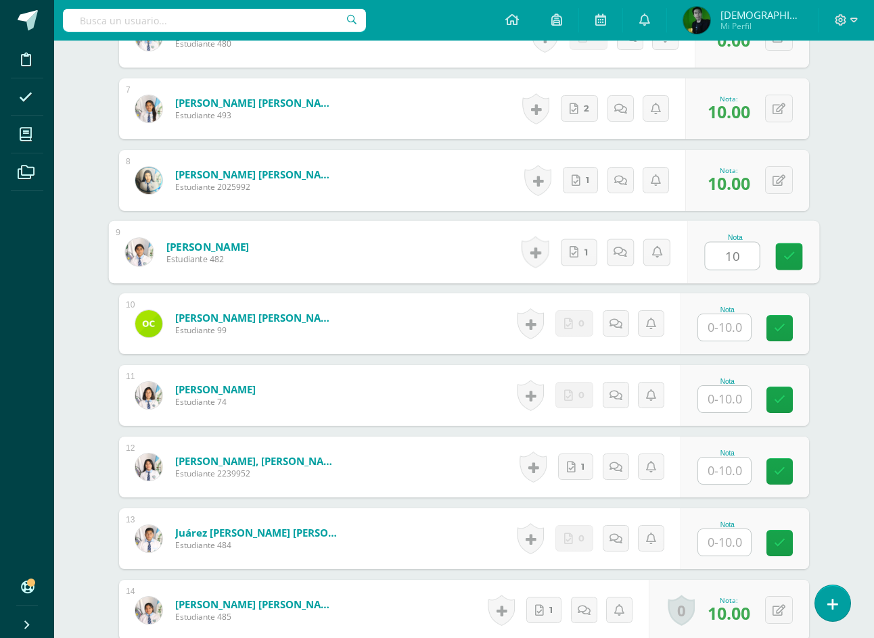
type input "10"
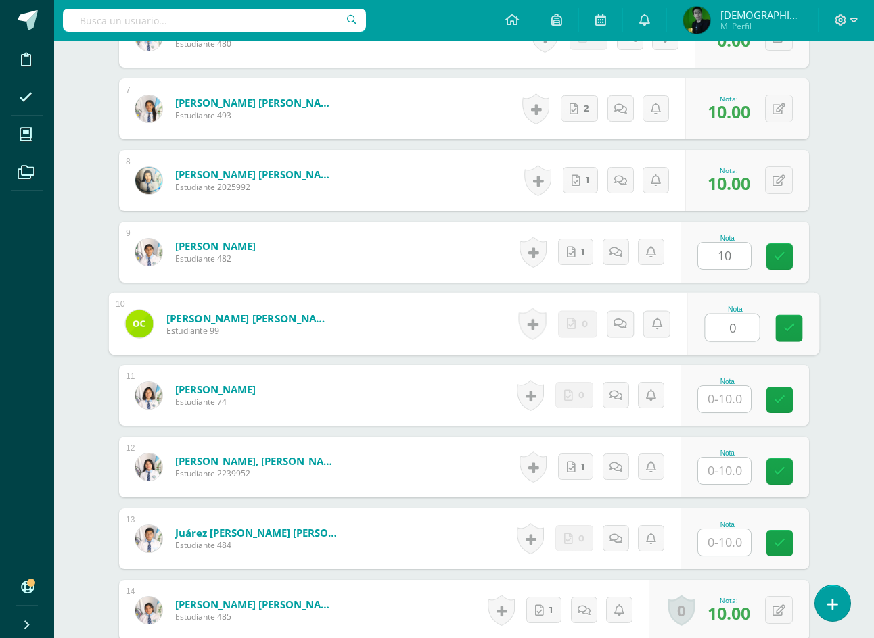
type input "0"
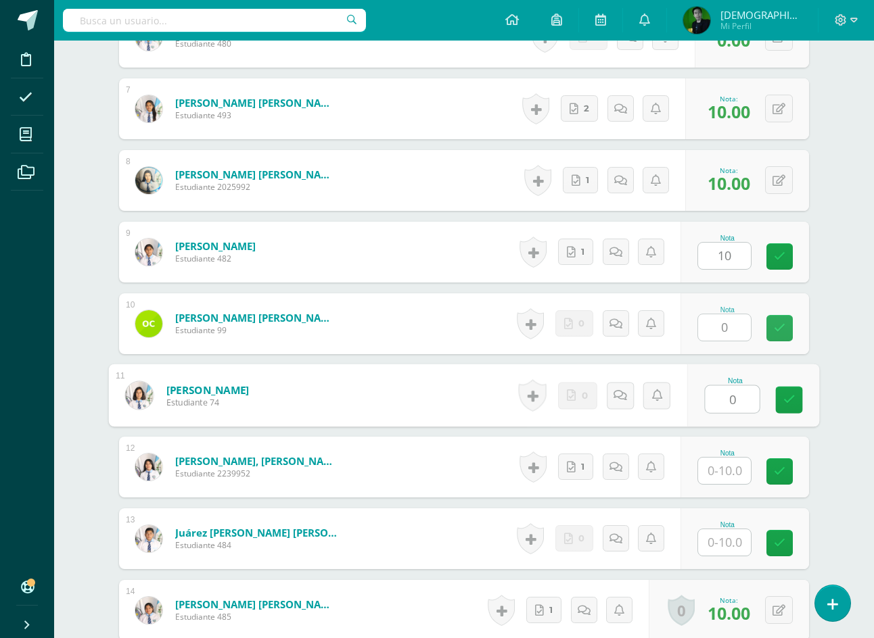
type input "0"
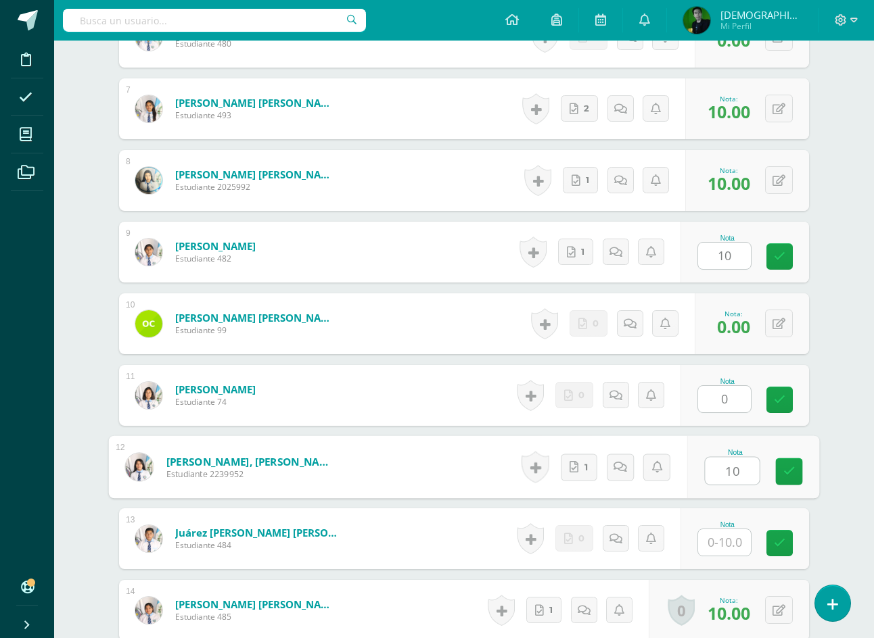
type input "10"
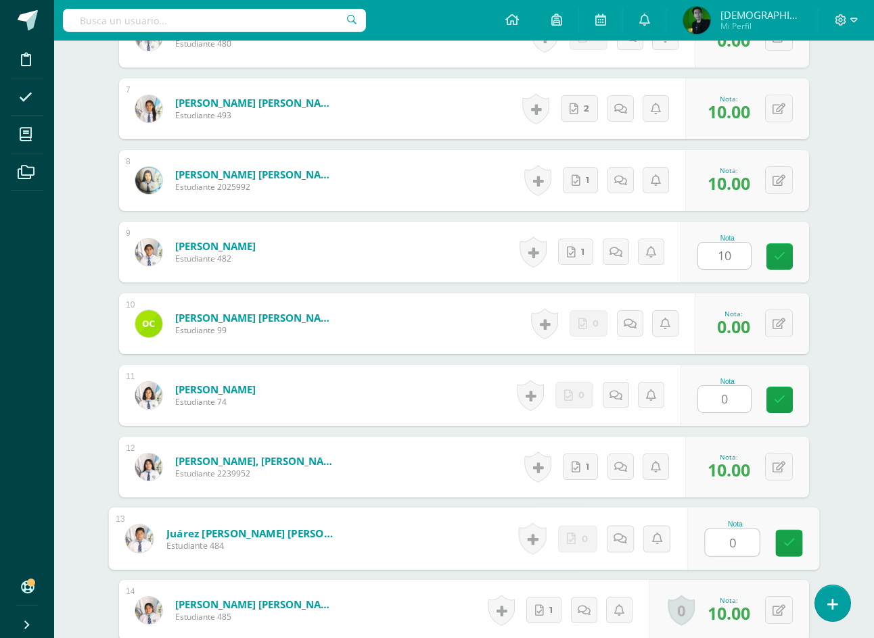
type input "0"
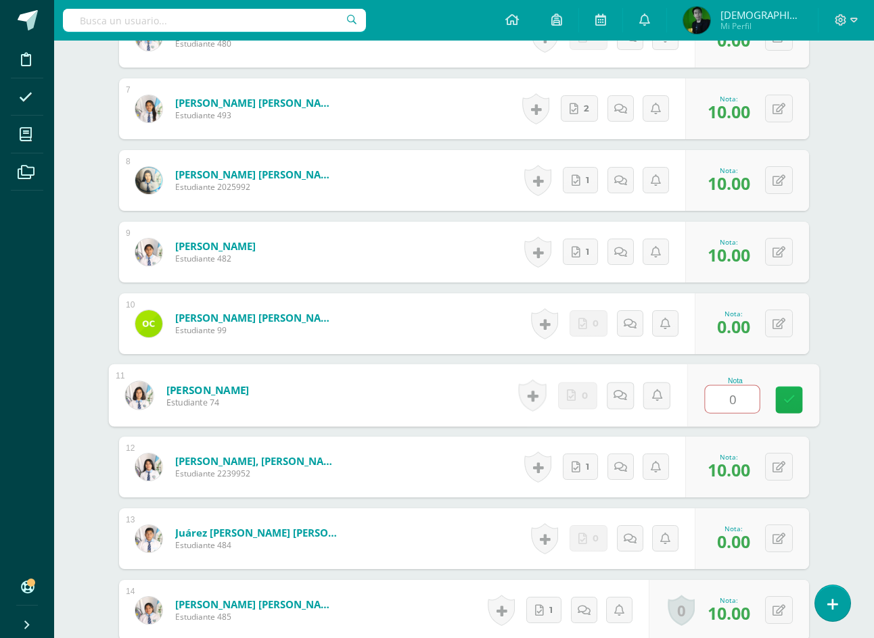
click at [799, 393] on link at bounding box center [789, 400] width 27 height 27
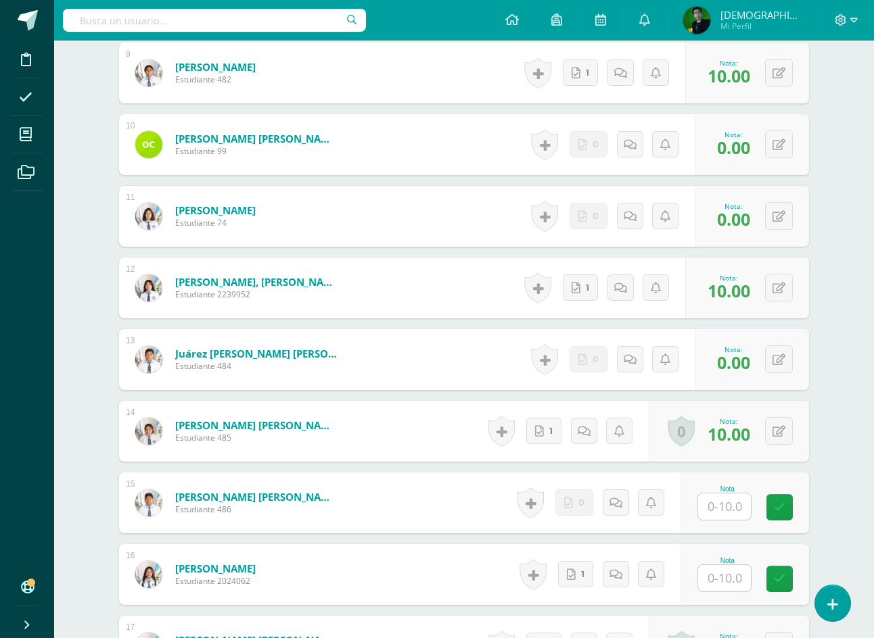
scroll to position [1038, 0]
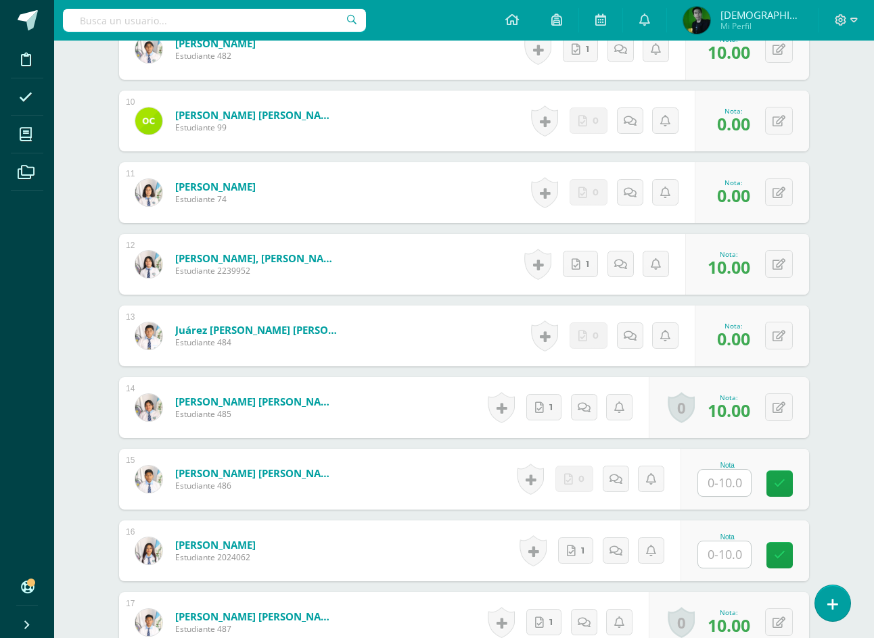
click at [741, 487] on input "text" at bounding box center [724, 483] width 53 height 26
type input "0"
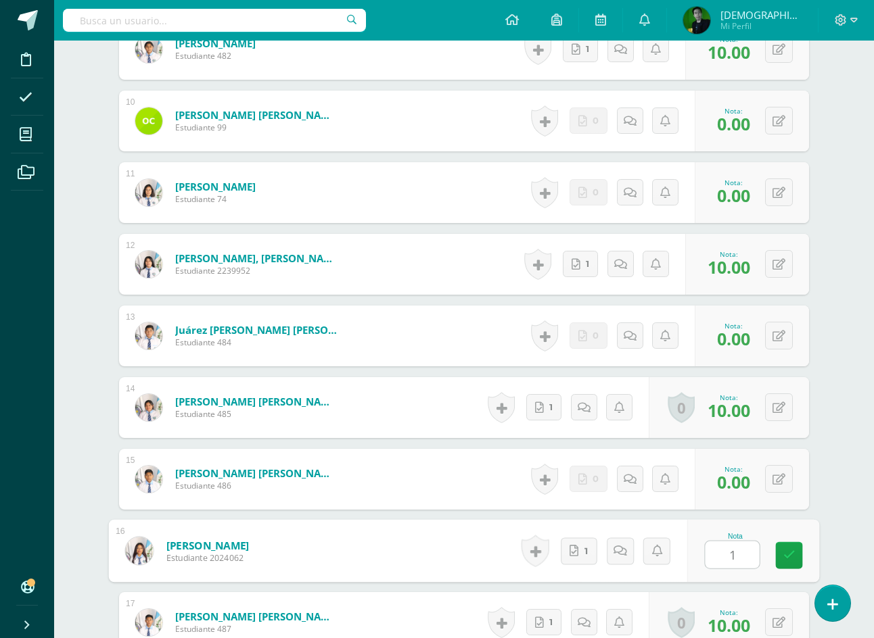
type input "10"
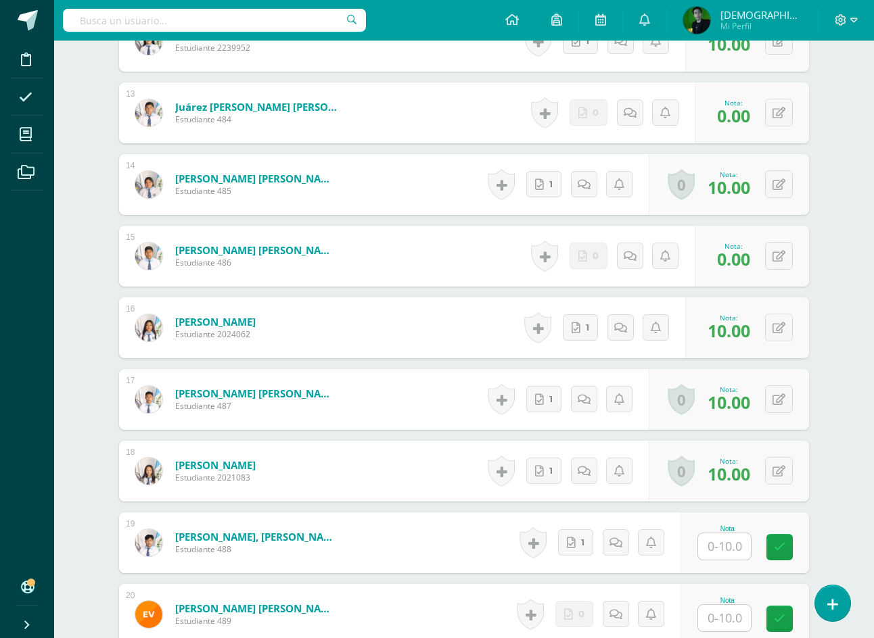
scroll to position [1376, 0]
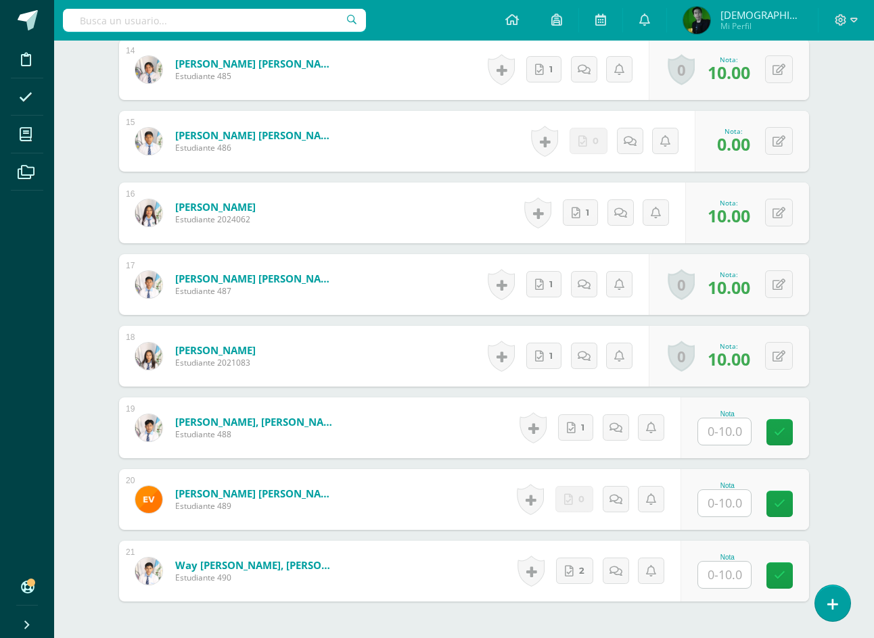
click at [714, 423] on input "text" at bounding box center [724, 432] width 53 height 26
type input "10"
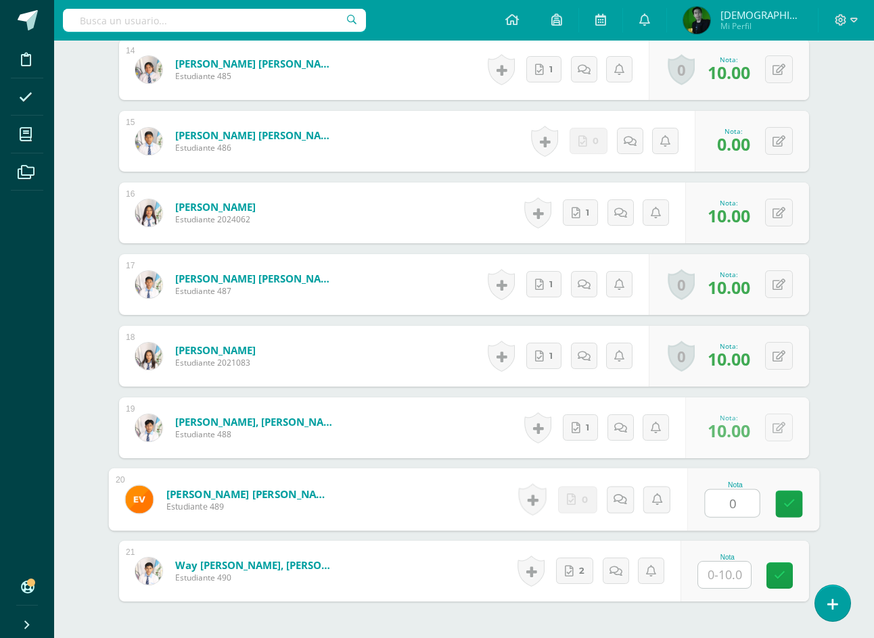
type input "0"
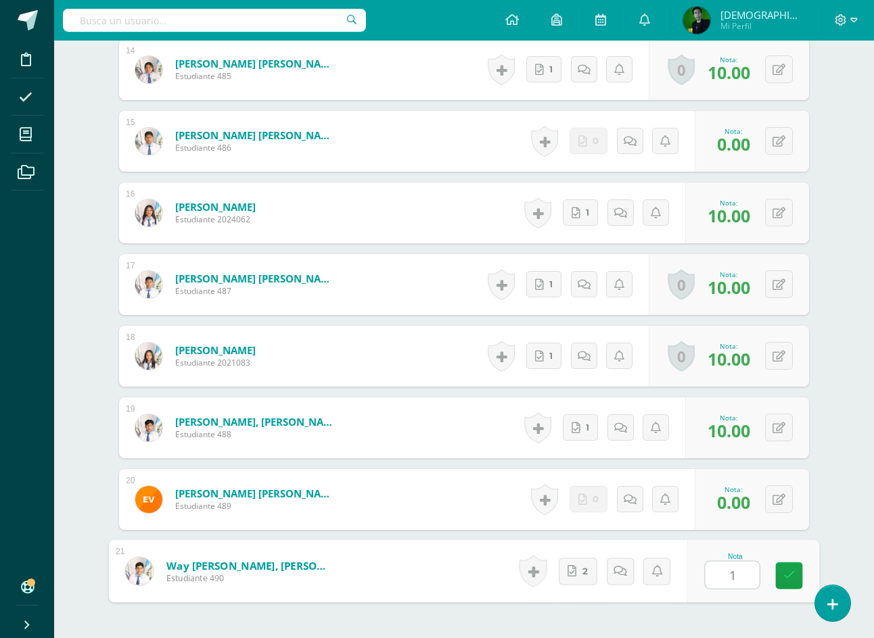
type input "10"
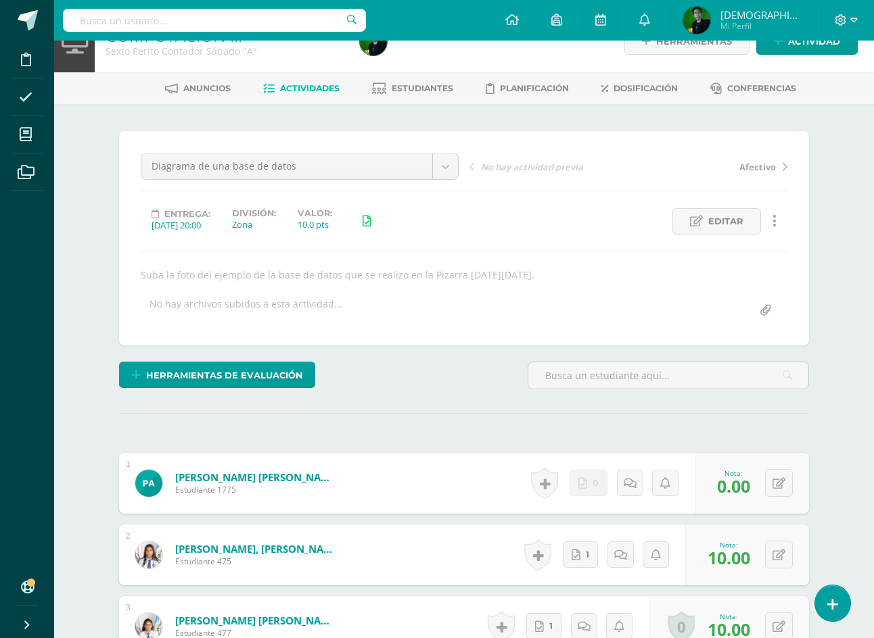
scroll to position [23, 0]
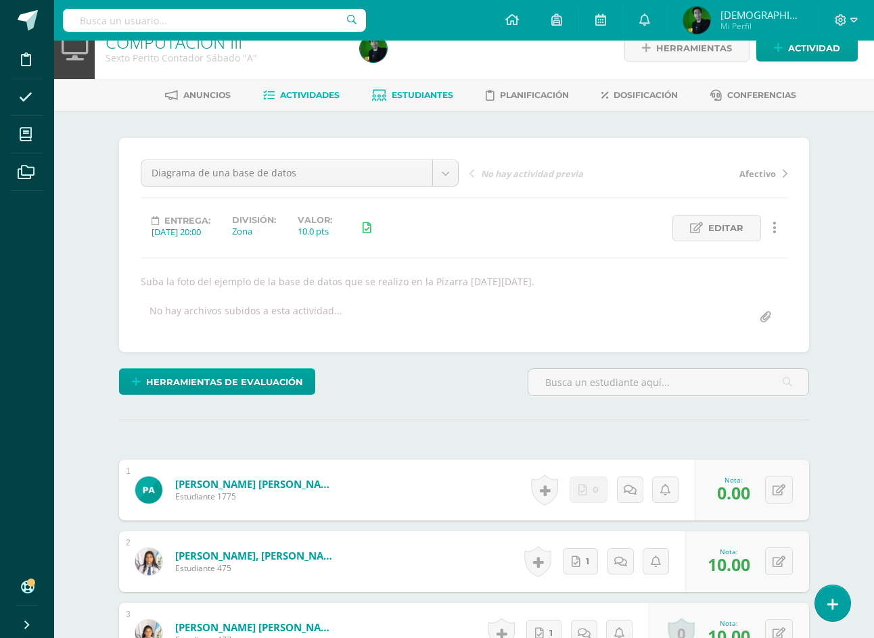
click at [397, 101] on link "Estudiantes" at bounding box center [412, 96] width 81 height 22
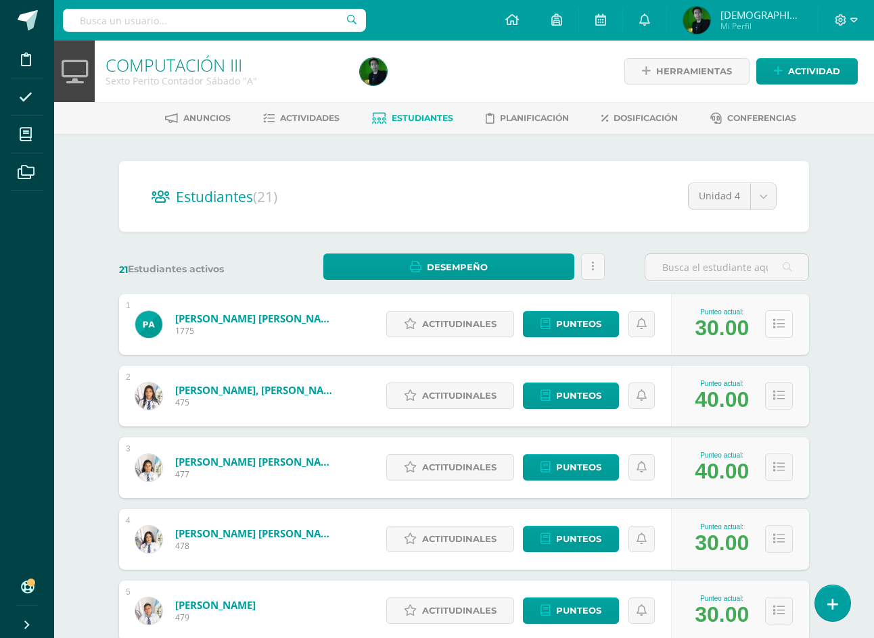
click at [775, 331] on button at bounding box center [779, 324] width 28 height 28
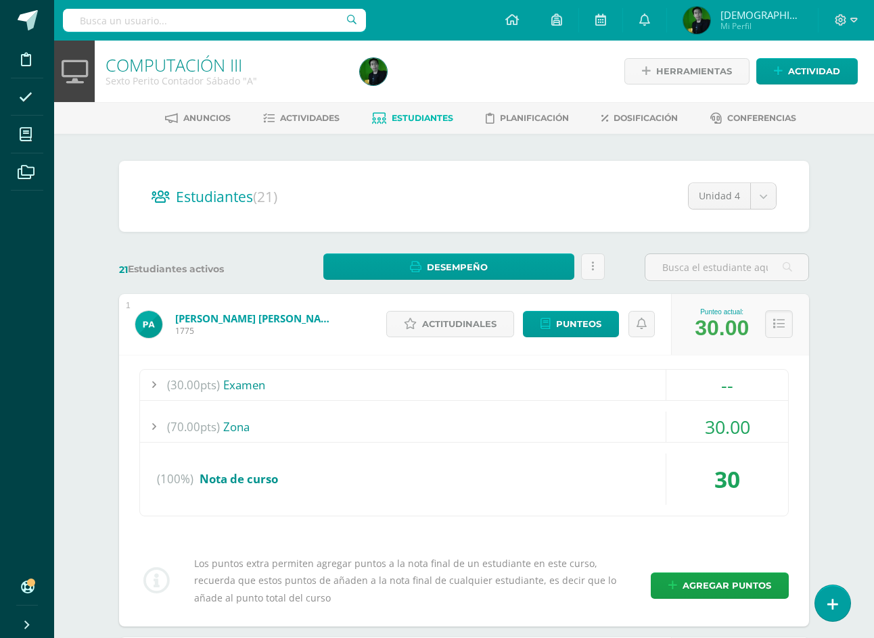
click at [351, 432] on div "(70.00pts) Zona" at bounding box center [464, 427] width 648 height 30
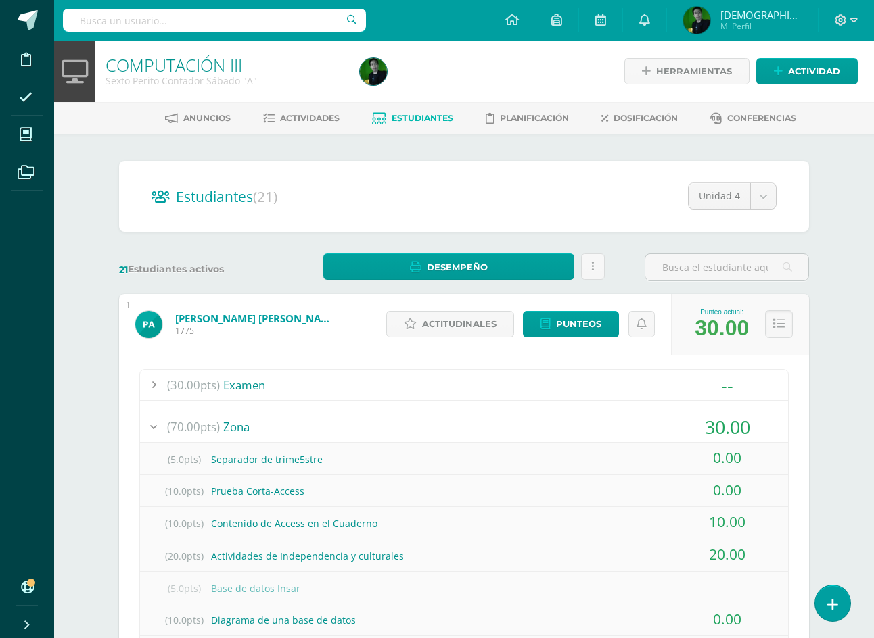
click at [351, 431] on div "(70.00pts) Zona" at bounding box center [464, 427] width 648 height 30
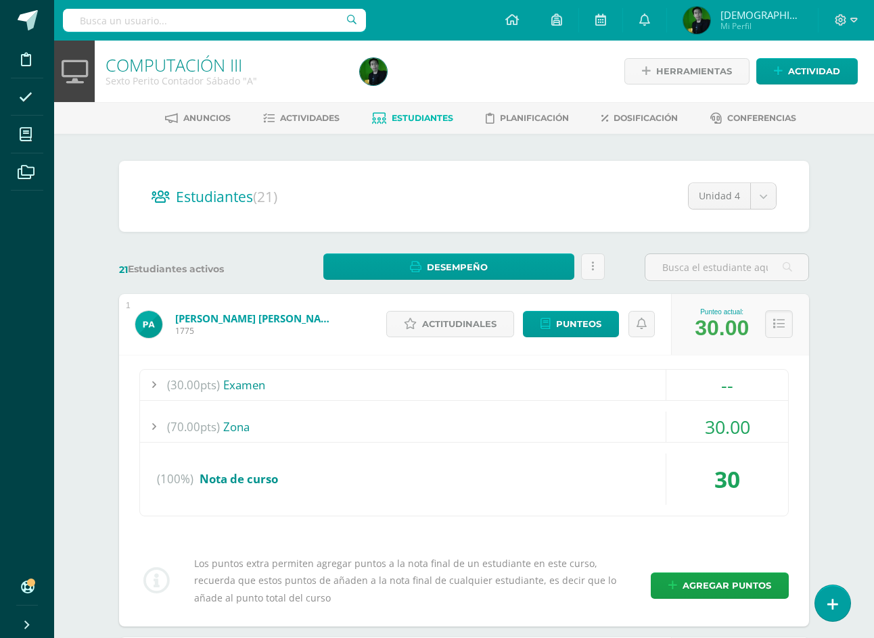
click at [500, 191] on h2 "Estudiantes (21)" at bounding box center [464, 197] width 625 height 28
click at [785, 331] on button at bounding box center [779, 324] width 28 height 28
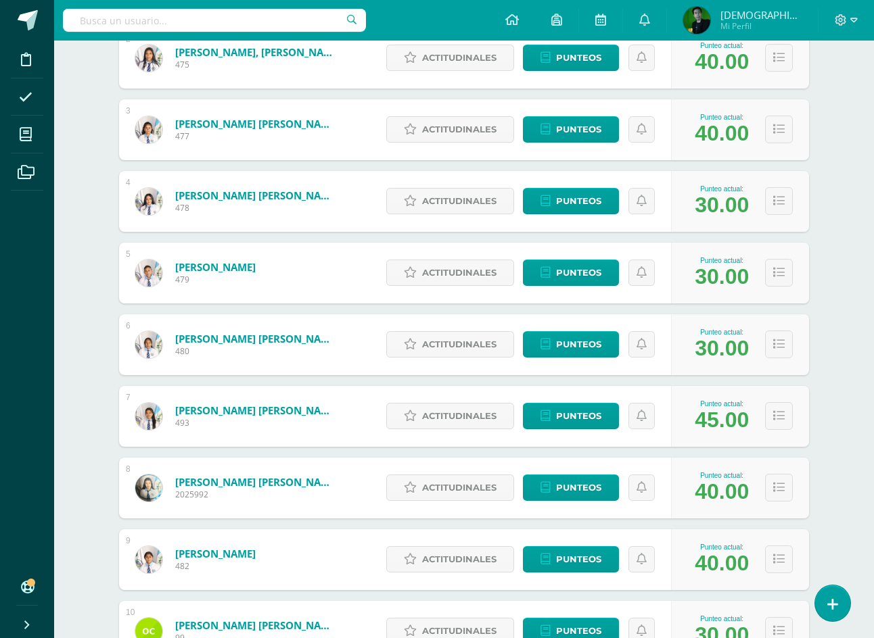
scroll to position [447, 0]
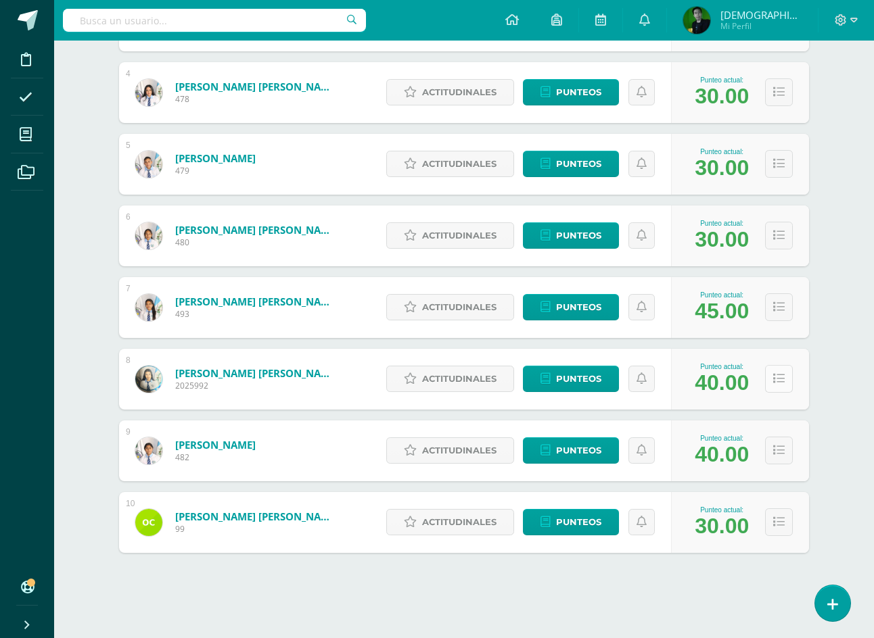
click at [776, 384] on icon at bounding box center [778, 378] width 11 height 11
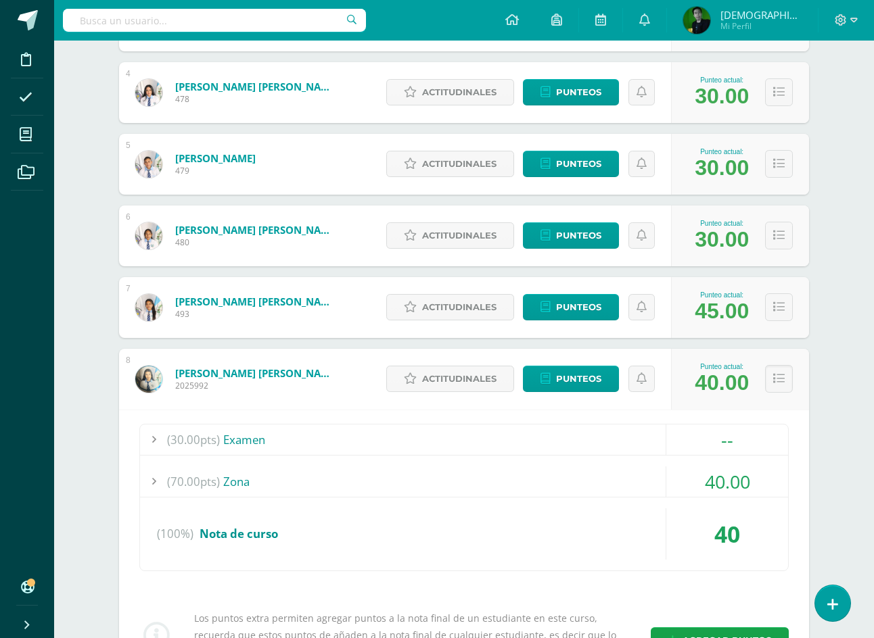
click at [284, 487] on div "(70.00pts) Zona" at bounding box center [464, 482] width 648 height 30
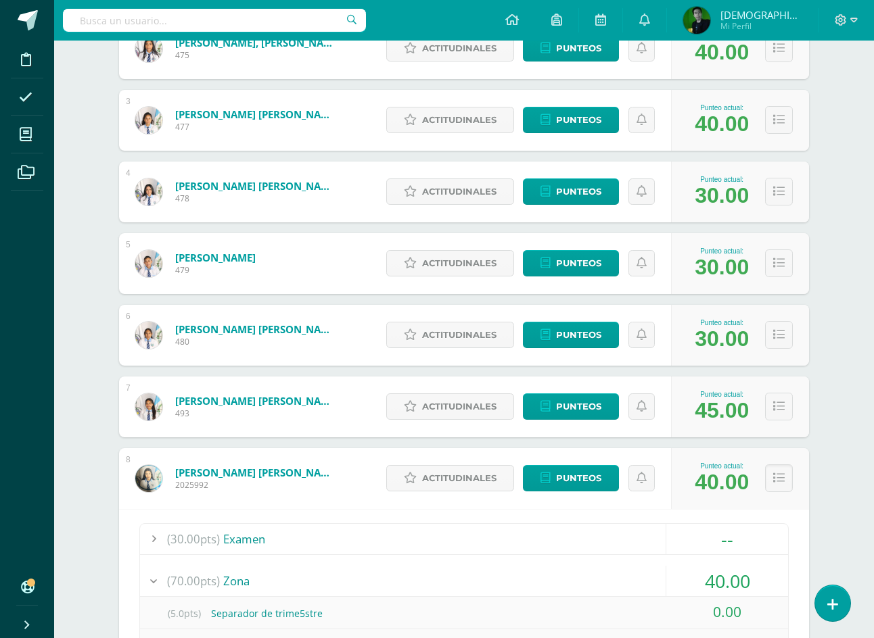
scroll to position [244, 0]
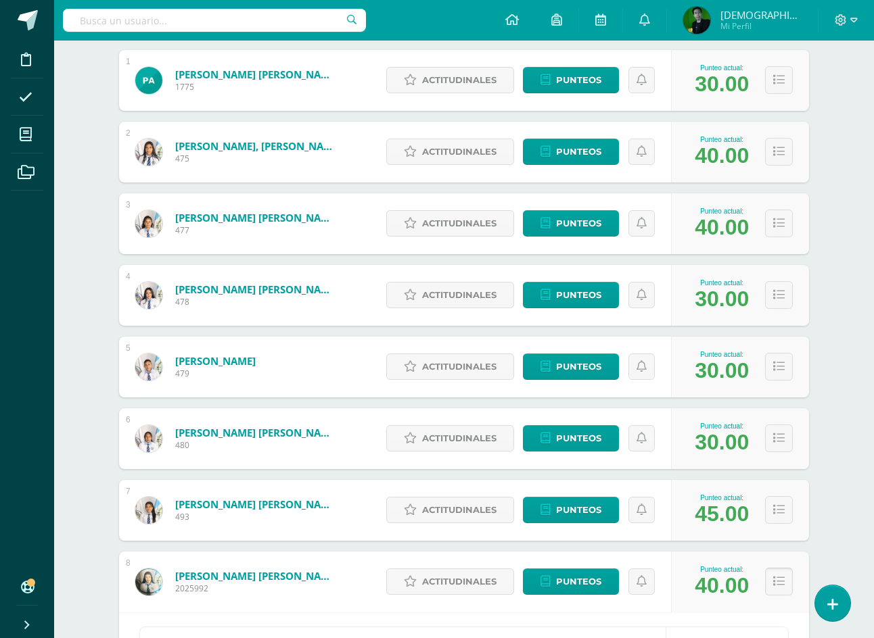
click at [778, 588] on icon at bounding box center [778, 581] width 11 height 11
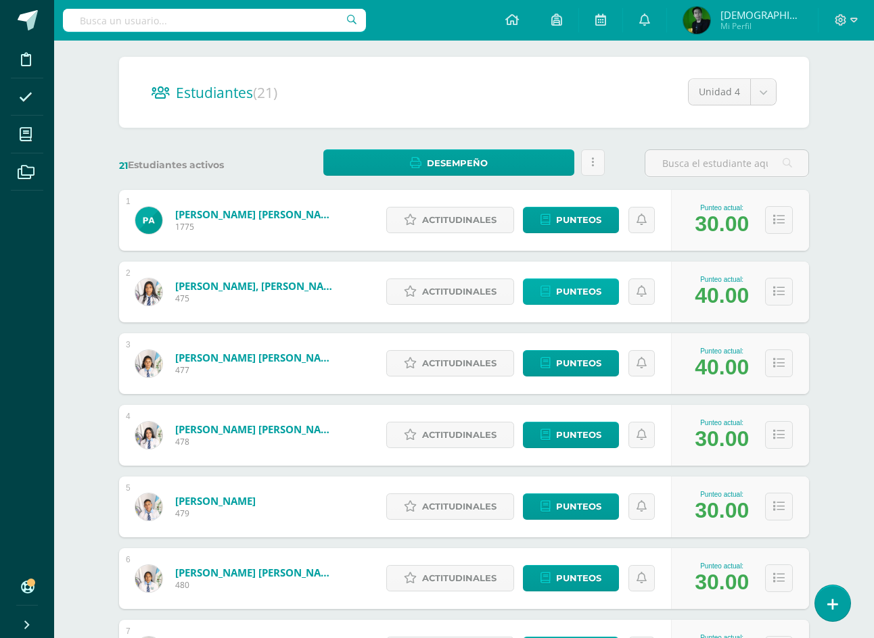
scroll to position [0, 0]
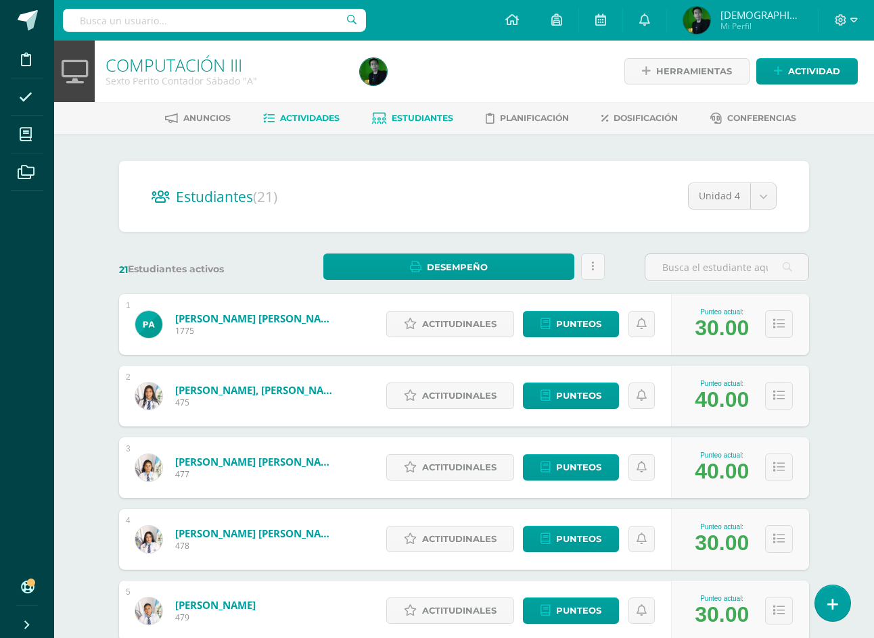
click at [317, 112] on link "Actividades" at bounding box center [301, 119] width 76 height 22
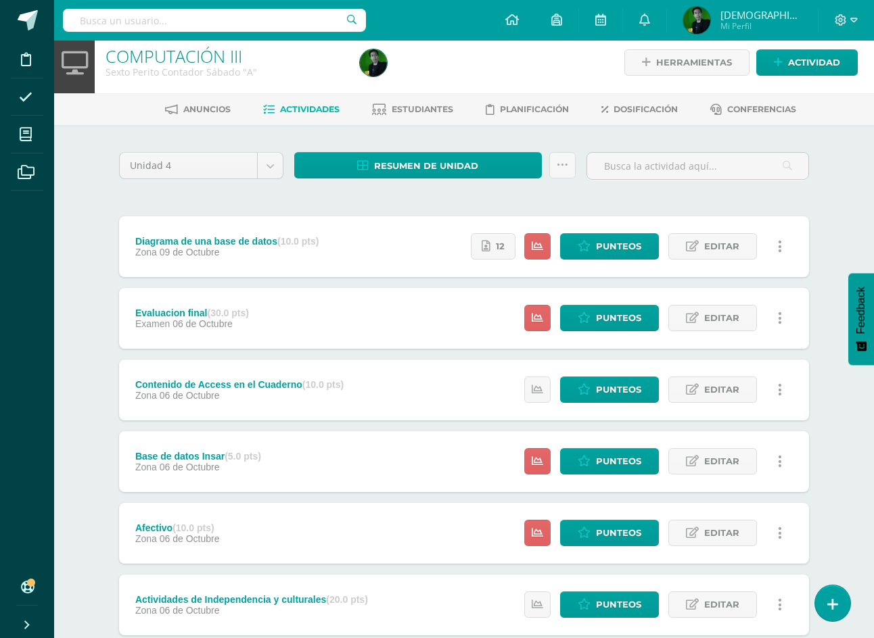
scroll to position [68, 0]
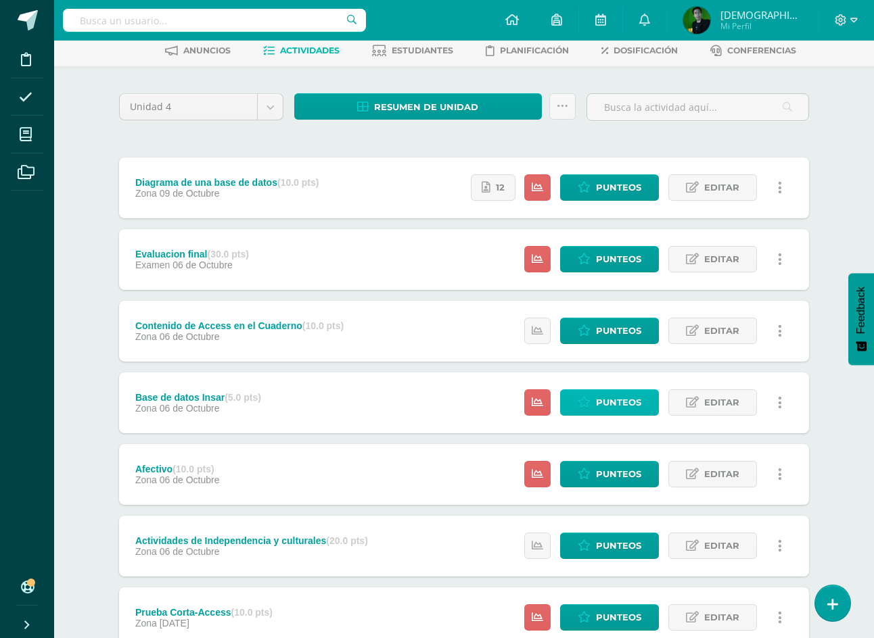
click at [610, 408] on span "Punteos" at bounding box center [618, 402] width 45 height 25
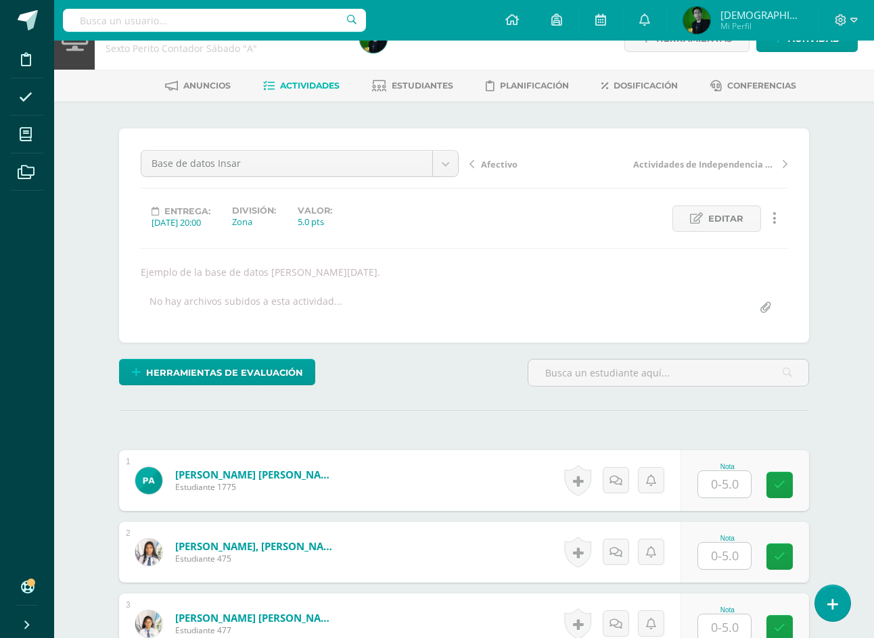
scroll to position [1, 0]
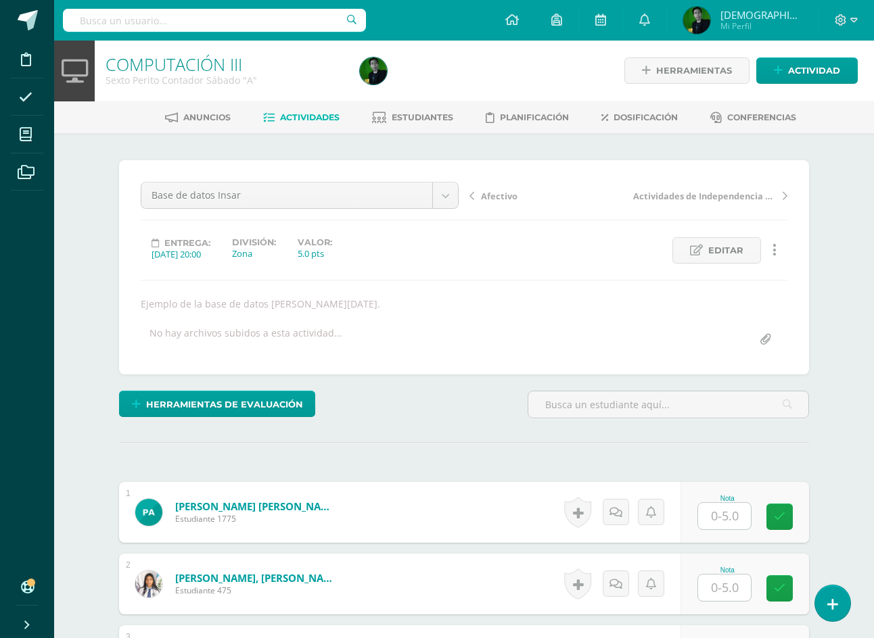
drag, startPoint x: 0, startPoint y: 0, endPoint x: 410, endPoint y: 453, distance: 611.0
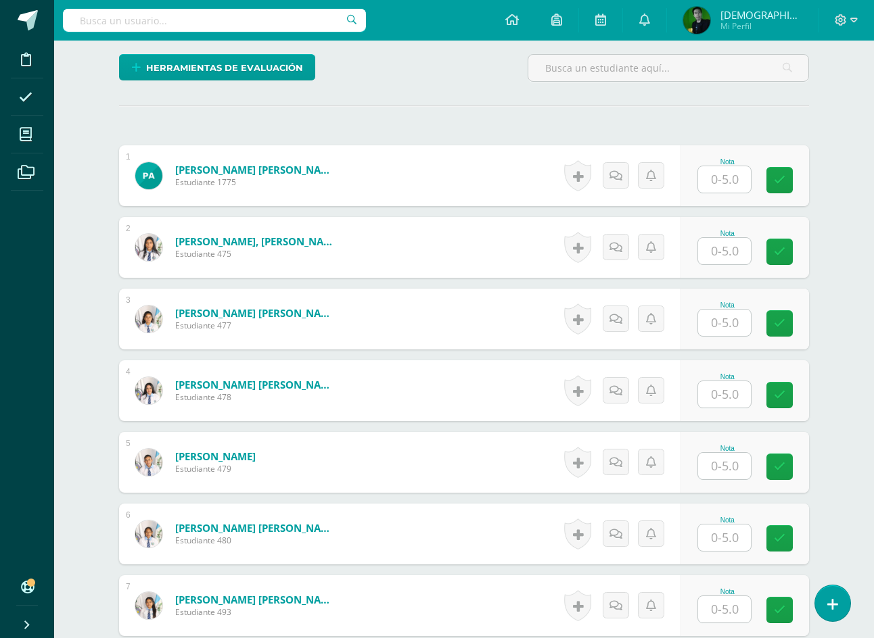
scroll to position [338, 0]
click at [735, 185] on input "text" at bounding box center [724, 179] width 53 height 26
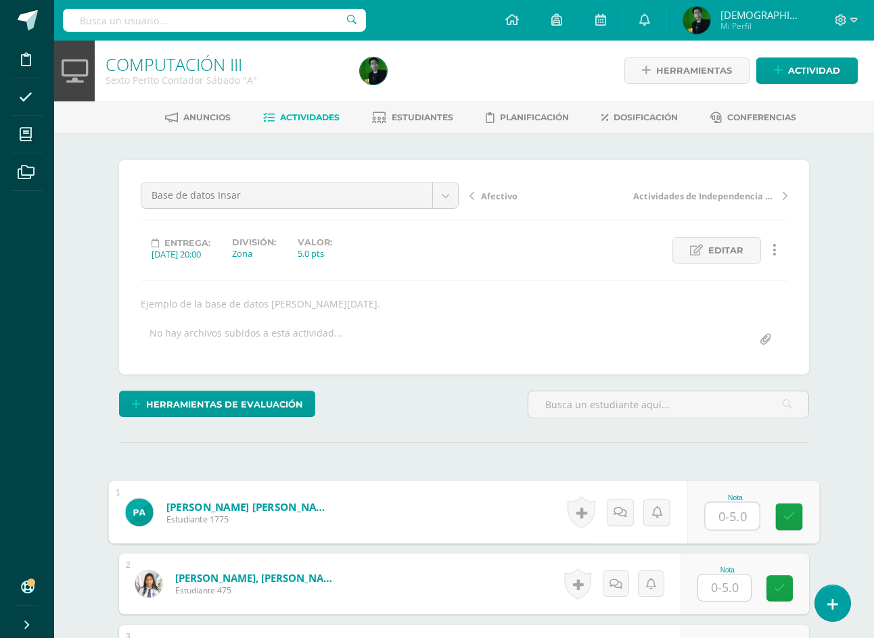
scroll to position [0, 0]
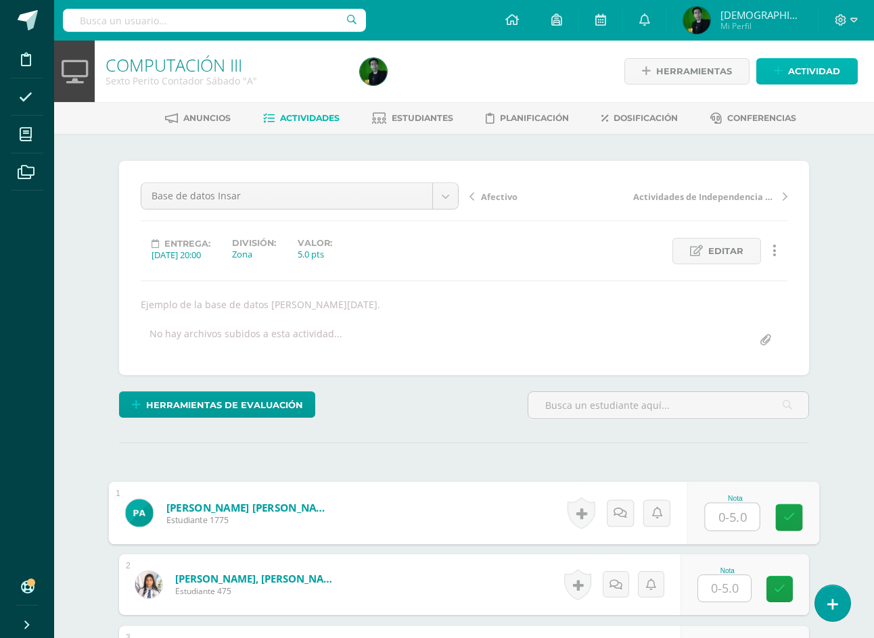
click at [815, 71] on span "Actividad" at bounding box center [814, 71] width 52 height 25
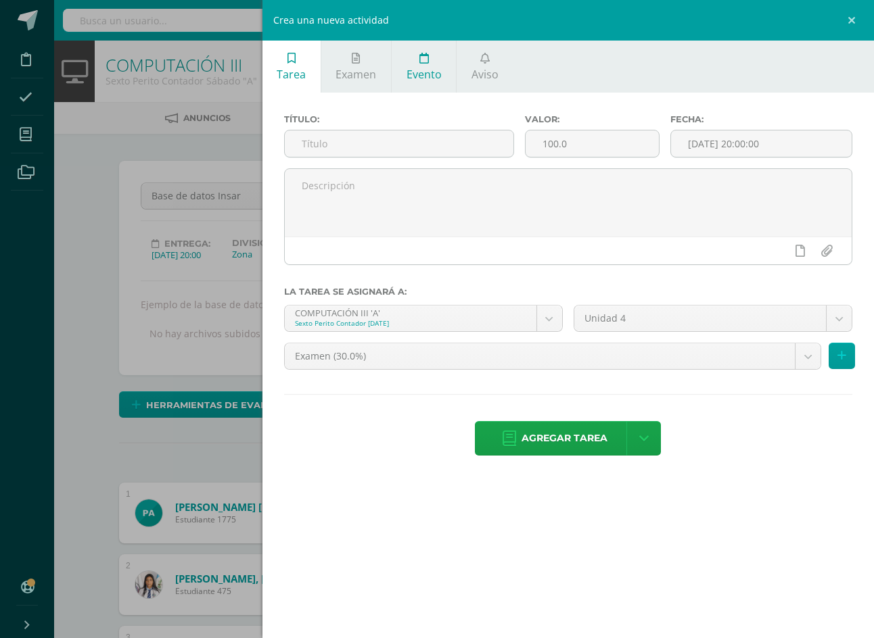
click at [442, 73] on span "Evento" at bounding box center [423, 74] width 35 height 15
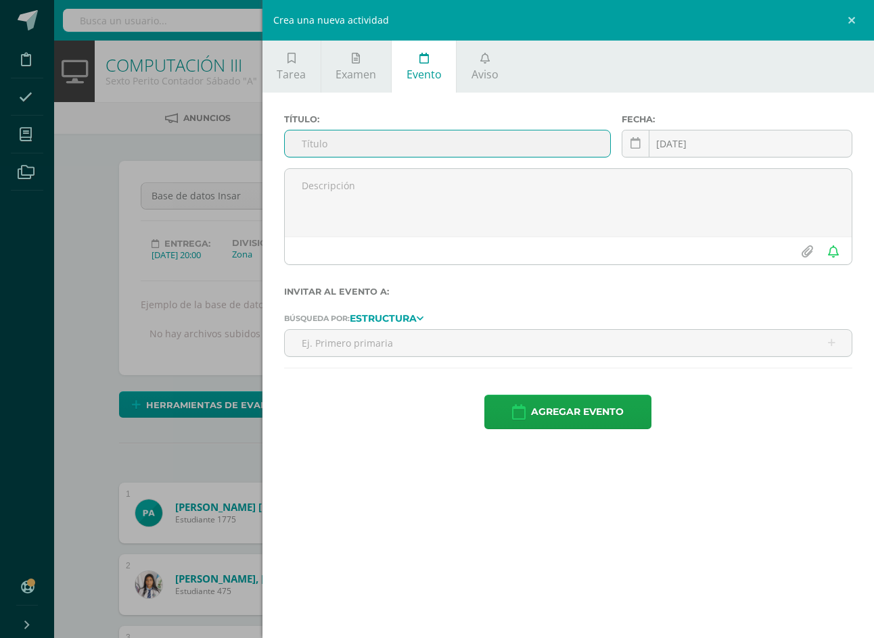
click at [534, 143] on input "text" at bounding box center [448, 144] width 326 height 26
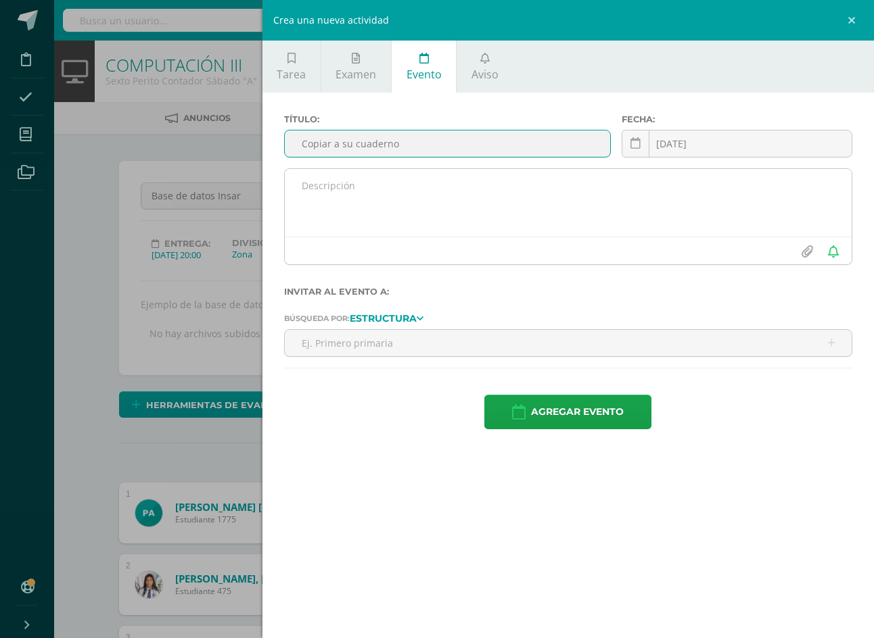
type input "Copiar a su cuaderno"
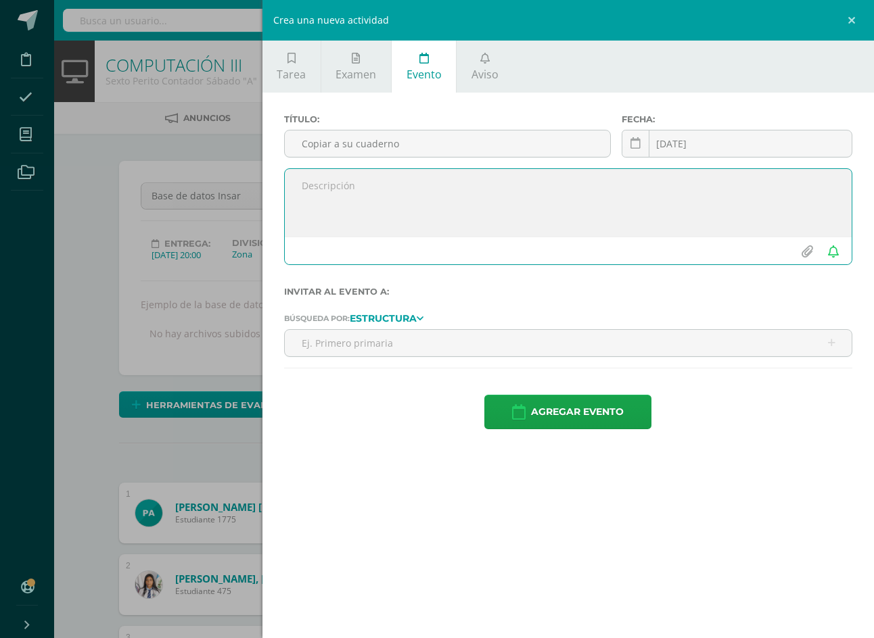
click at [540, 185] on textarea at bounding box center [568, 203] width 567 height 68
type textarea "Dos base de datos"
click at [809, 253] on input "file" at bounding box center [806, 252] width 26 height 26
type input "C:\fakepath\Base de datos Padres de Fam.jpg"
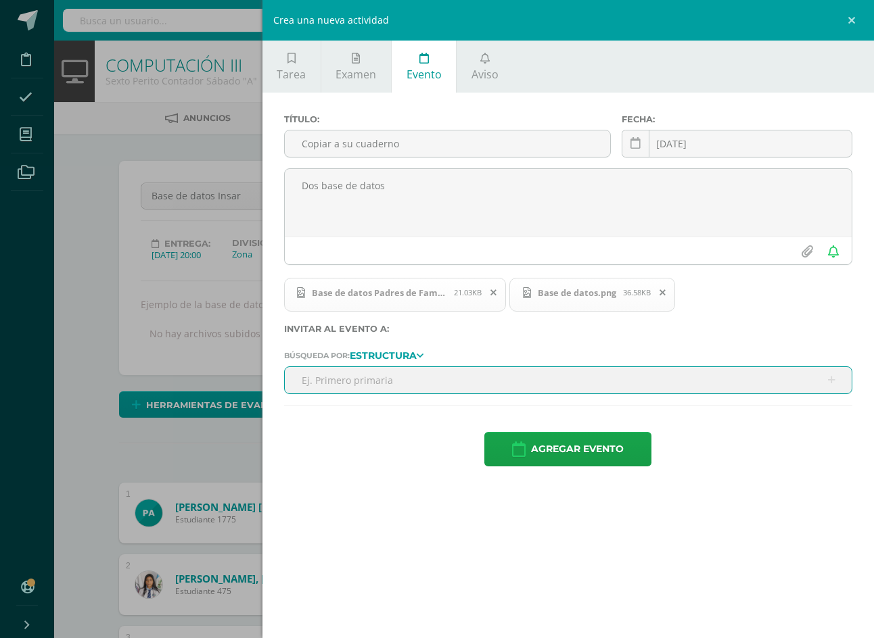
click at [562, 394] on input "text" at bounding box center [568, 380] width 567 height 26
type input "s"
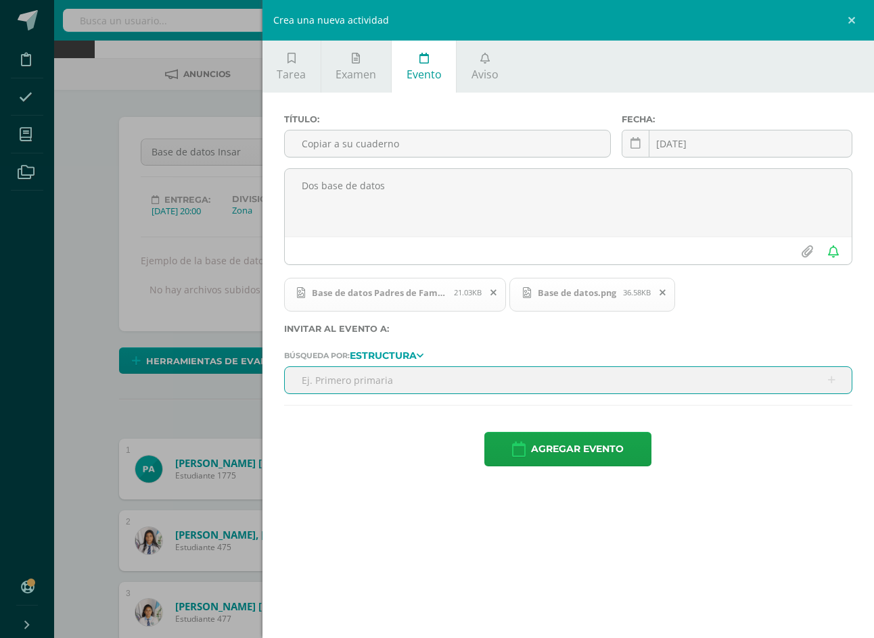
scroll to position [68, 0]
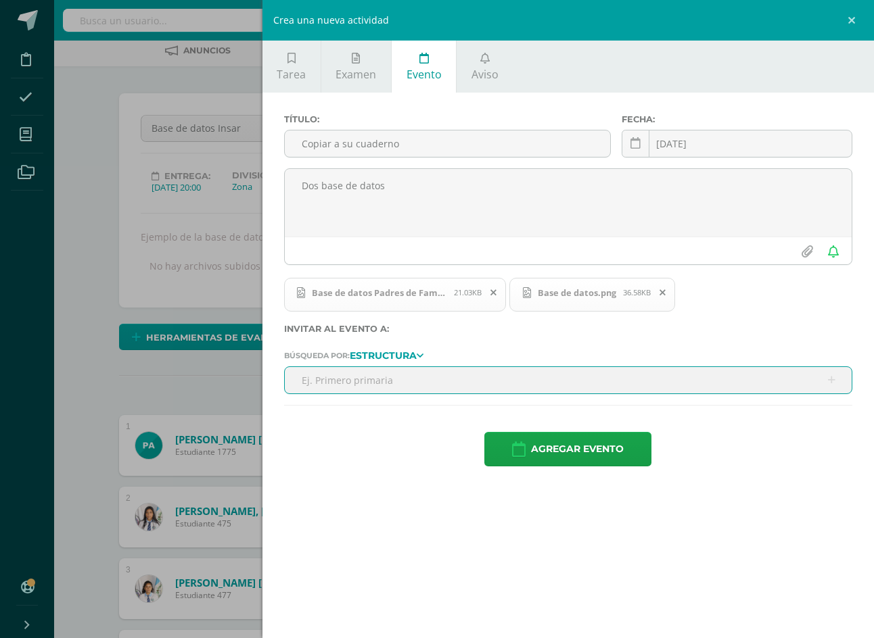
click at [830, 394] on input "text" at bounding box center [568, 380] width 567 height 26
click at [612, 394] on input "text" at bounding box center [568, 380] width 567 height 26
click at [576, 394] on input "text" at bounding box center [568, 380] width 567 height 26
type input "6"
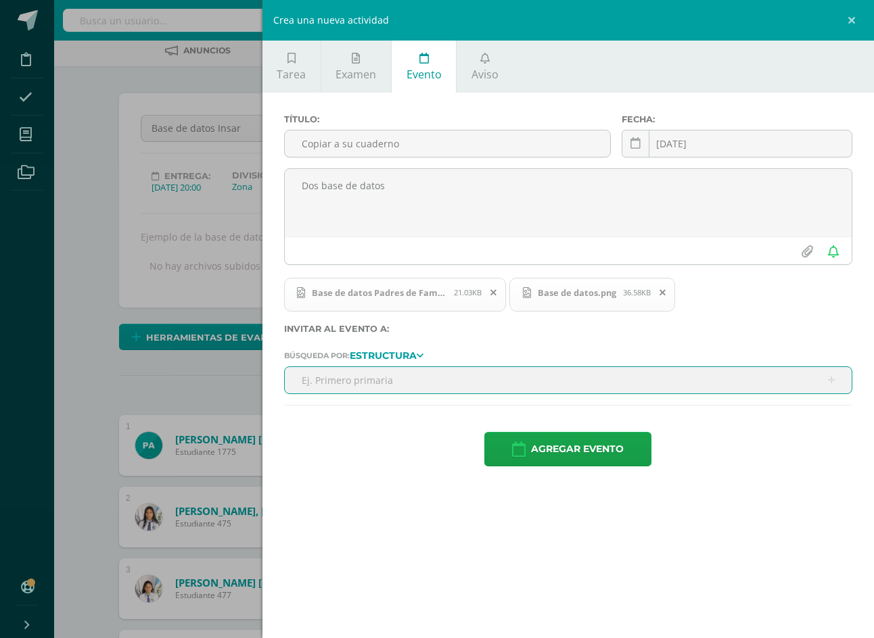
type input "4"
type input "c"
type input "t"
click at [498, 70] on span "Aviso" at bounding box center [484, 74] width 27 height 15
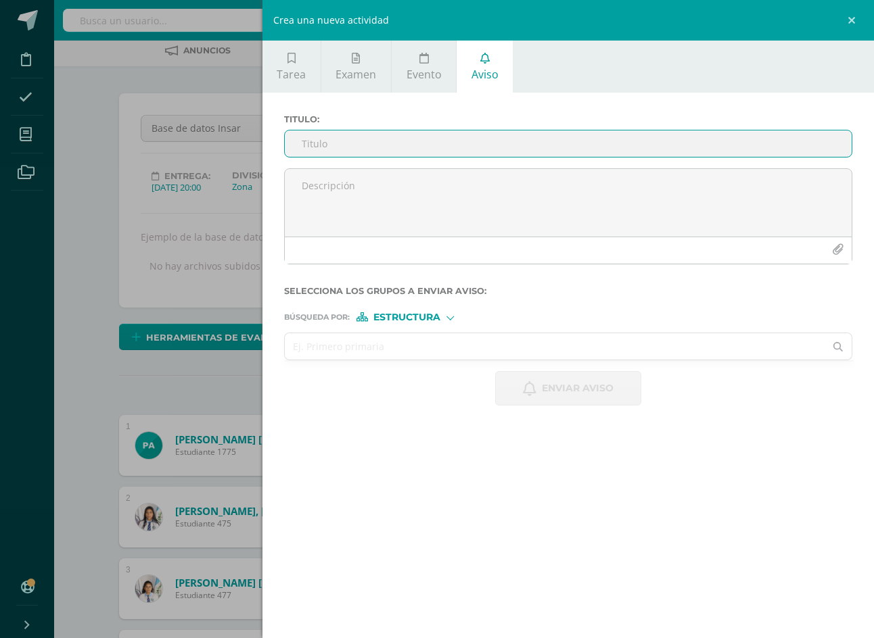
click at [561, 346] on input "text" at bounding box center [555, 346] width 540 height 26
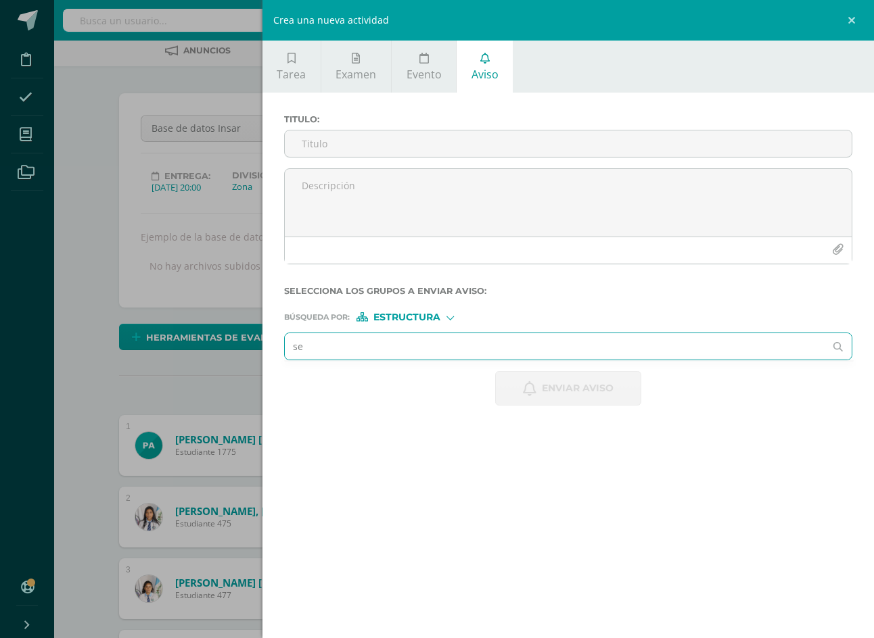
type input "sex"
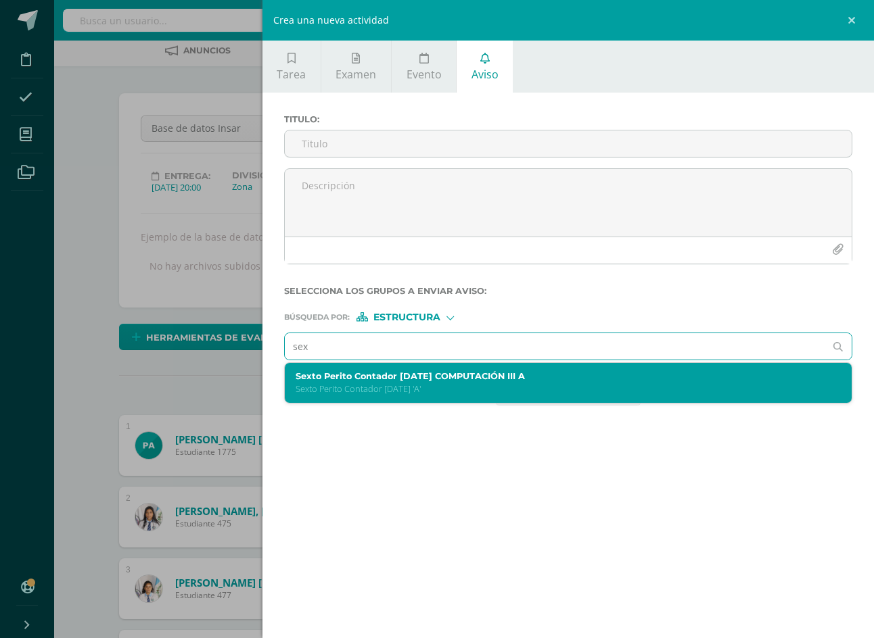
click at [548, 377] on label "Sexto Perito Contador Sábado COMPUTACIÓN III A" at bounding box center [556, 376] width 521 height 10
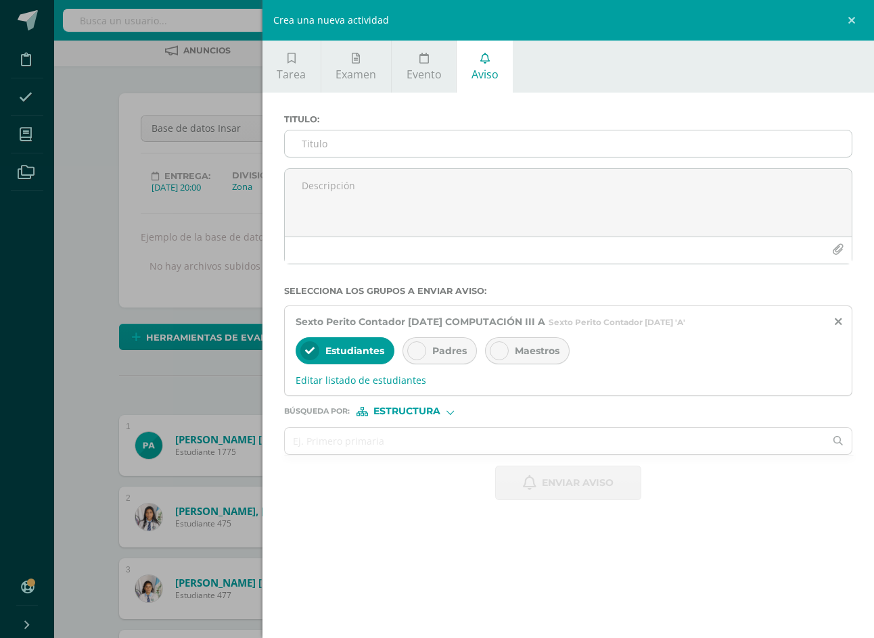
click at [506, 145] on input "Titulo :" at bounding box center [568, 144] width 567 height 26
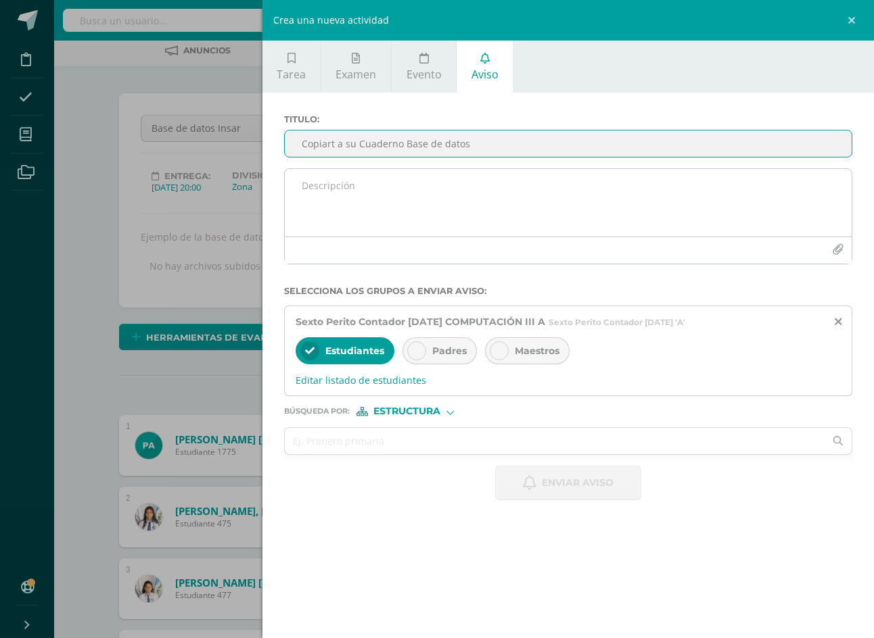
type input "Copiart a su Cuaderno Base de datos"
click at [550, 177] on textarea at bounding box center [568, 203] width 567 height 68
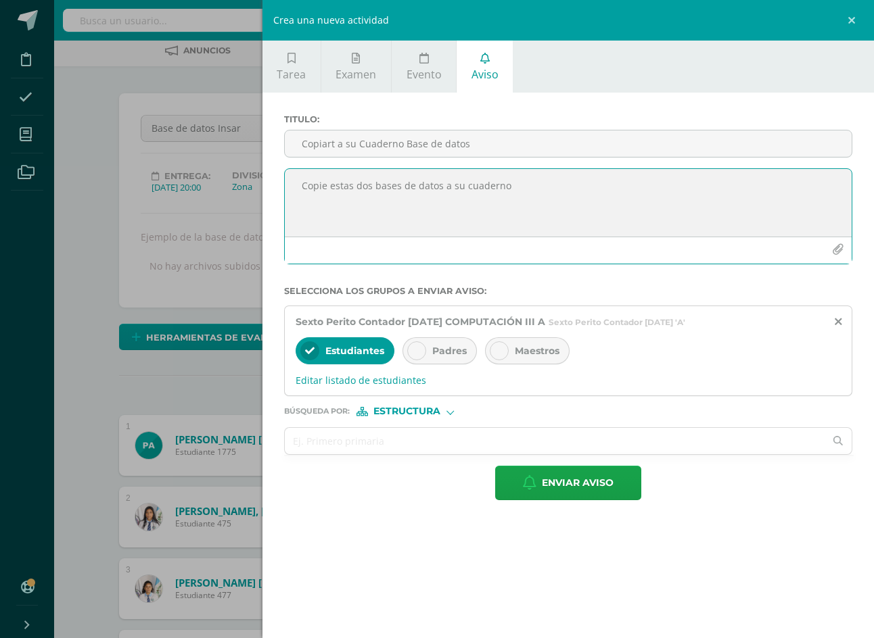
type textarea "Copie estas dos bases de datos a su cuaderno"
click at [834, 249] on icon "button" at bounding box center [837, 249] width 11 height 11
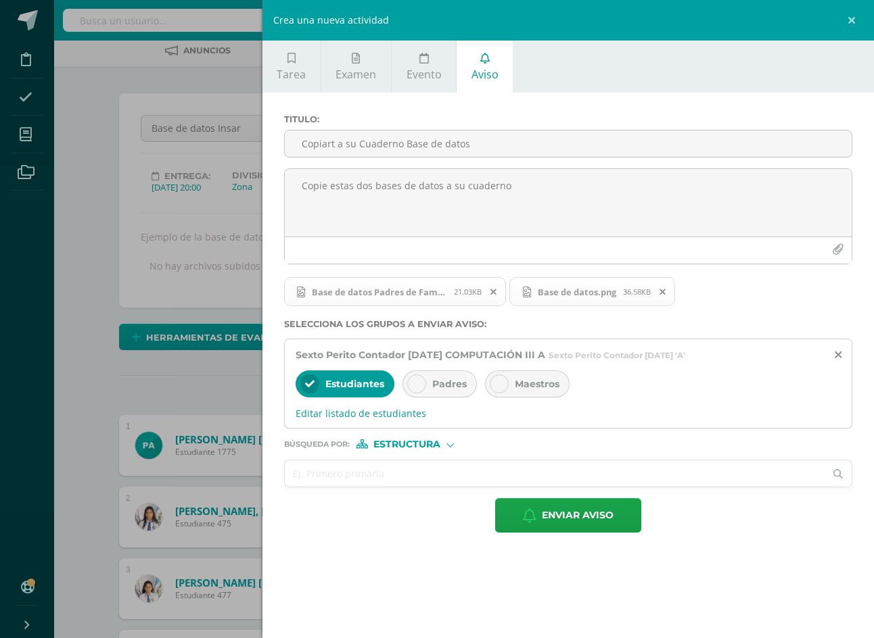
click at [588, 487] on input "text" at bounding box center [555, 474] width 540 height 26
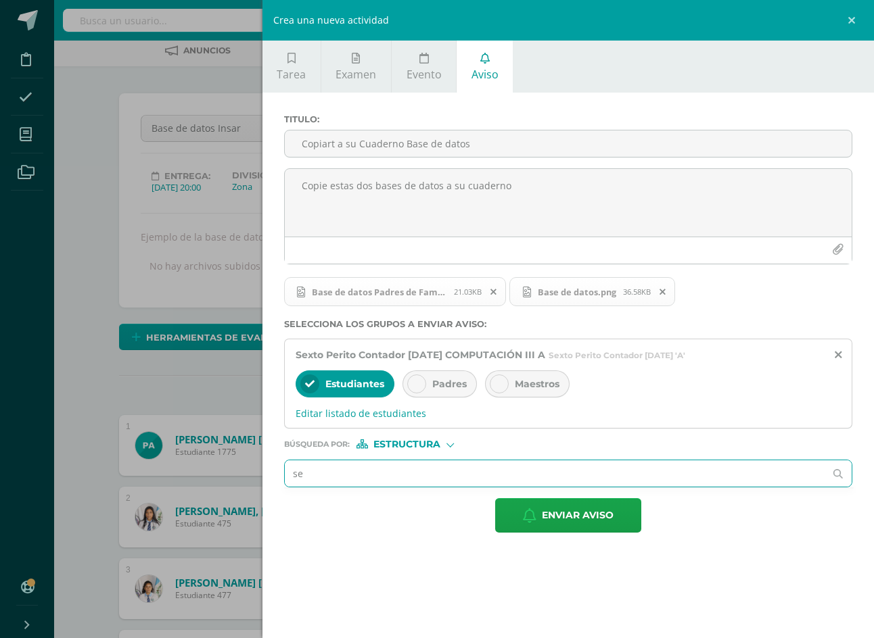
click at [524, 487] on input "se" at bounding box center [555, 474] width 540 height 26
type input "sex"
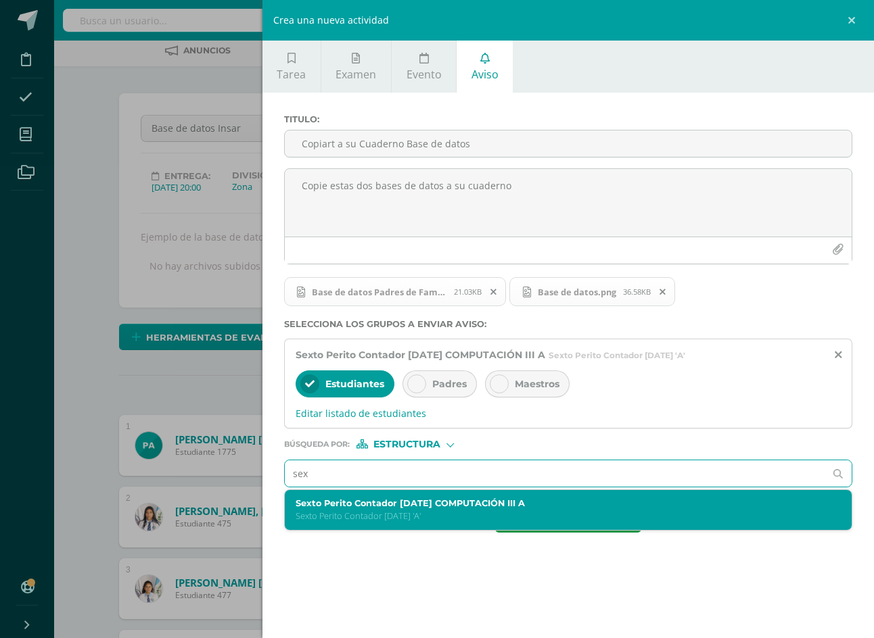
click at [526, 530] on div "Sexto Perito Contador Sábado COMPUTACIÓN III A Sexto Perito Contador Sábado 'A'" at bounding box center [568, 510] width 567 height 40
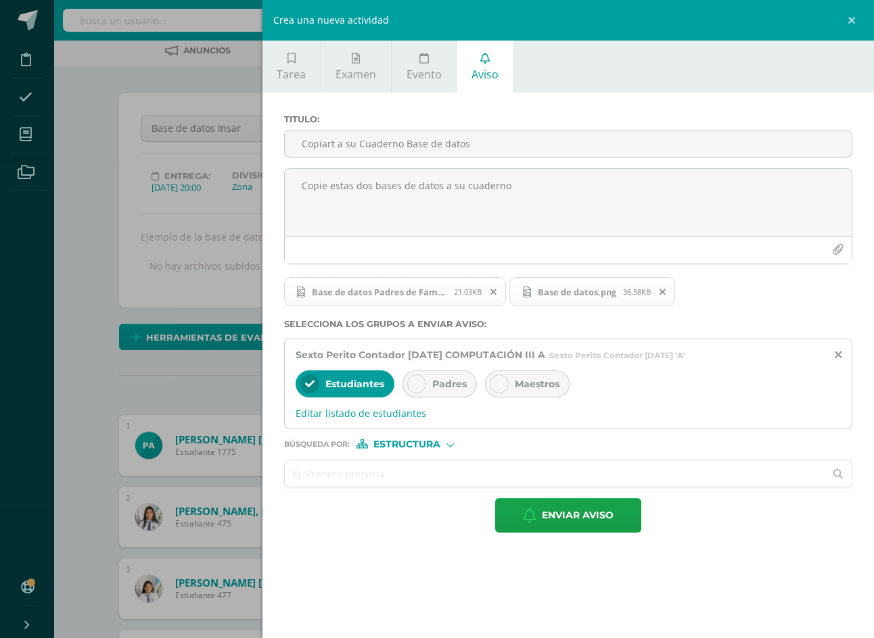
click at [588, 487] on input "text" at bounding box center [555, 474] width 540 height 26
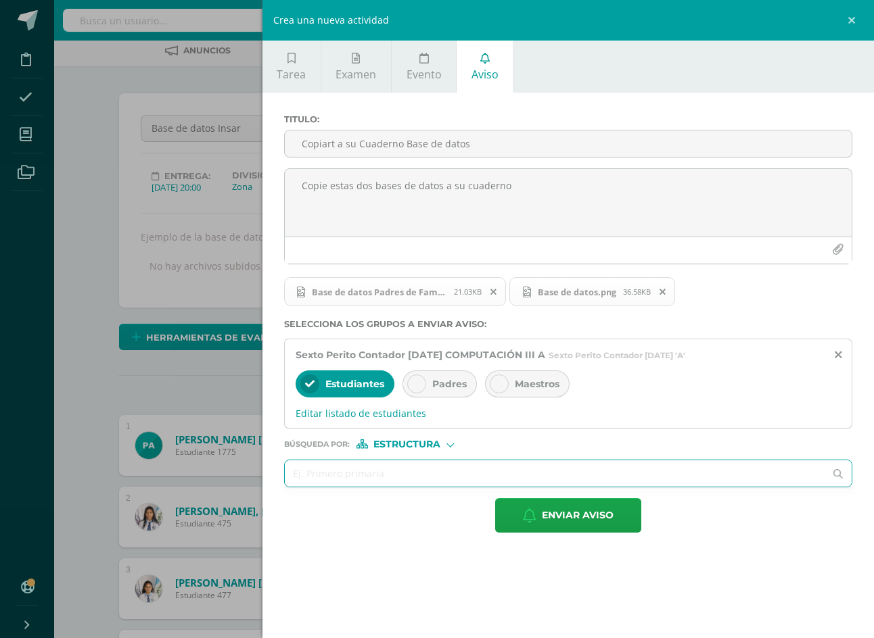
type input "s"
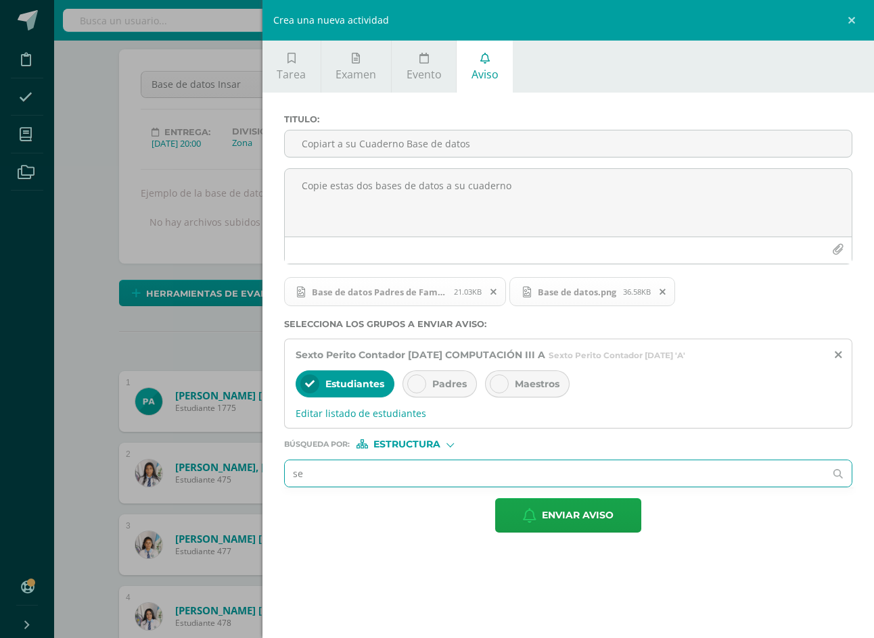
scroll to position [135, 0]
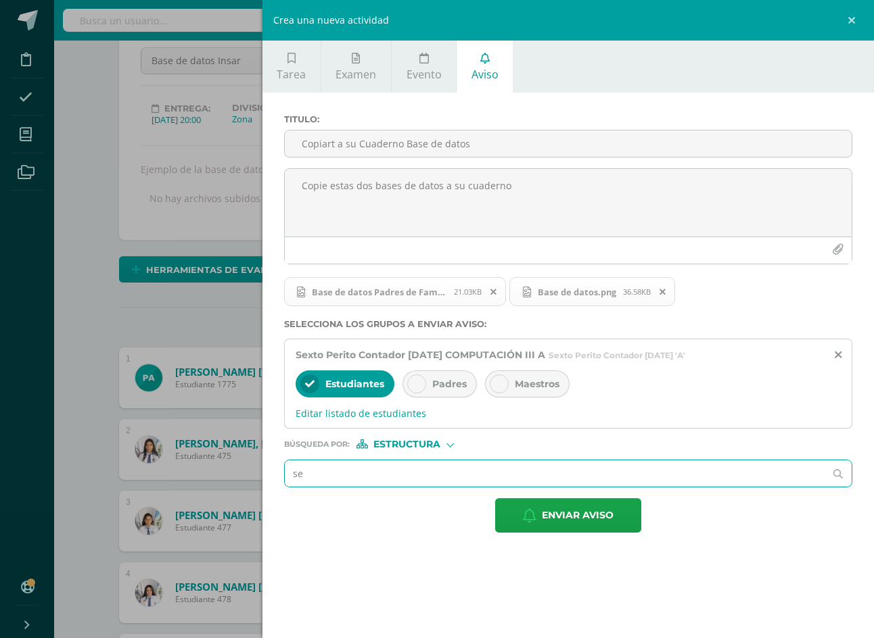
type input "s"
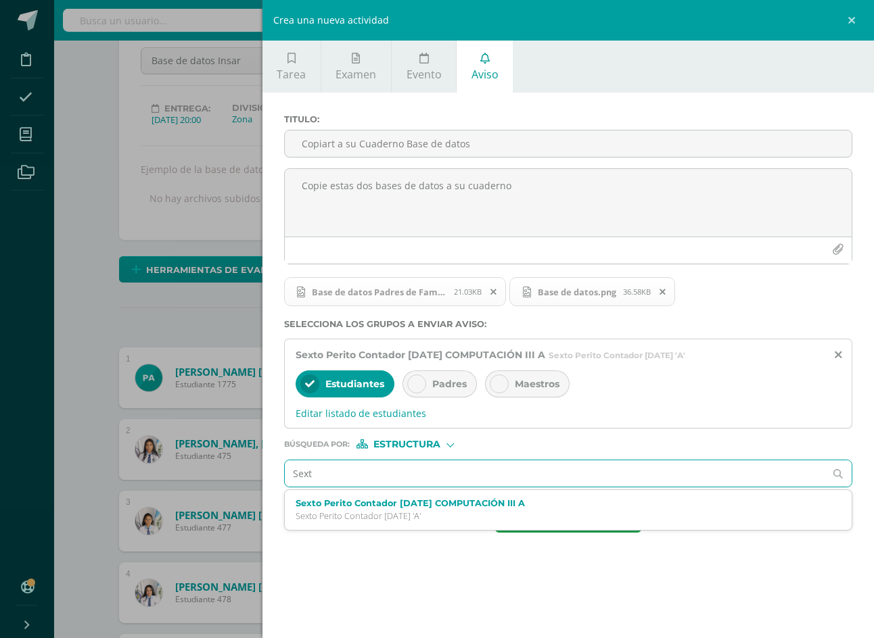
type input "Sexti"
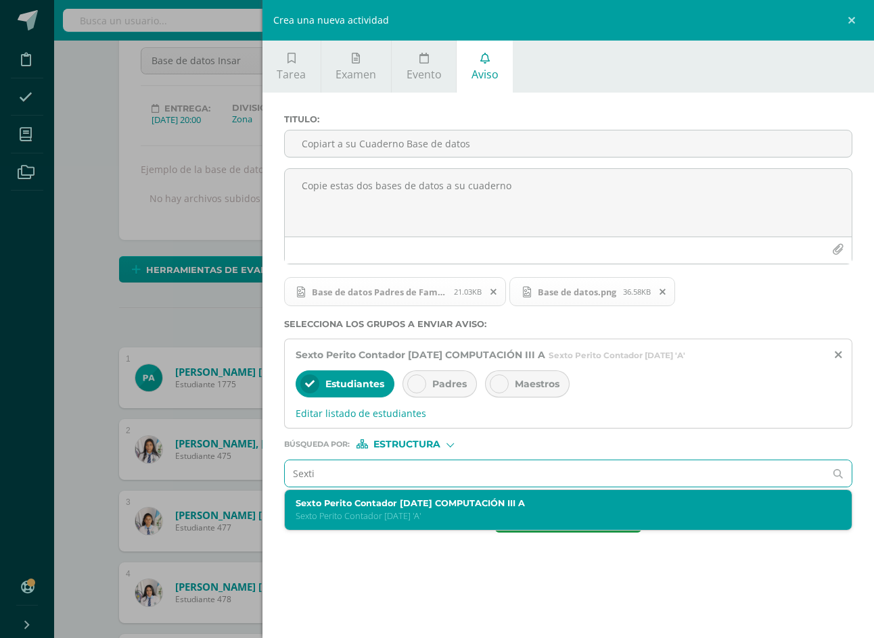
click at [507, 509] on label "Sexto Perito Contador Sábado COMPUTACIÓN III A" at bounding box center [556, 503] width 521 height 10
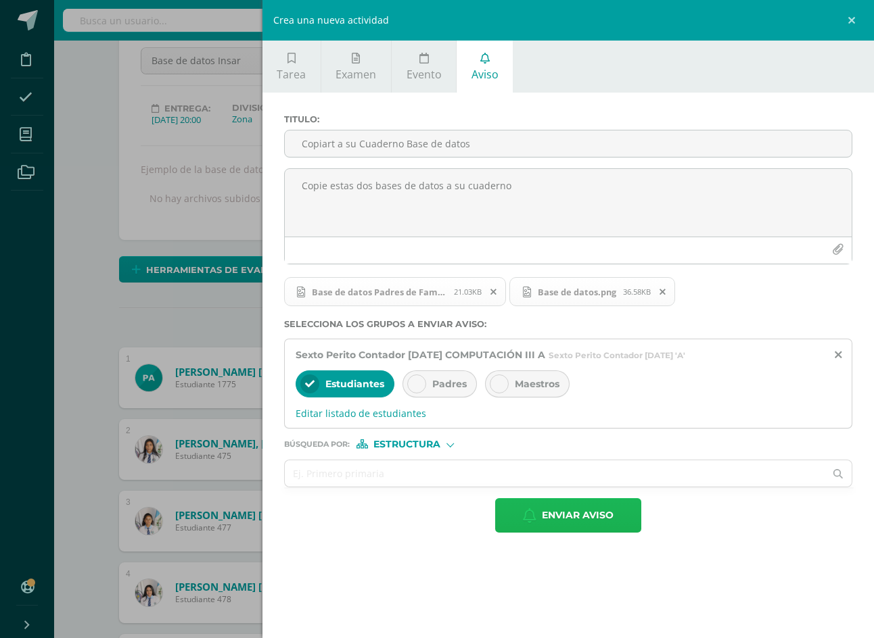
click at [613, 532] on span "Enviar aviso" at bounding box center [578, 515] width 72 height 33
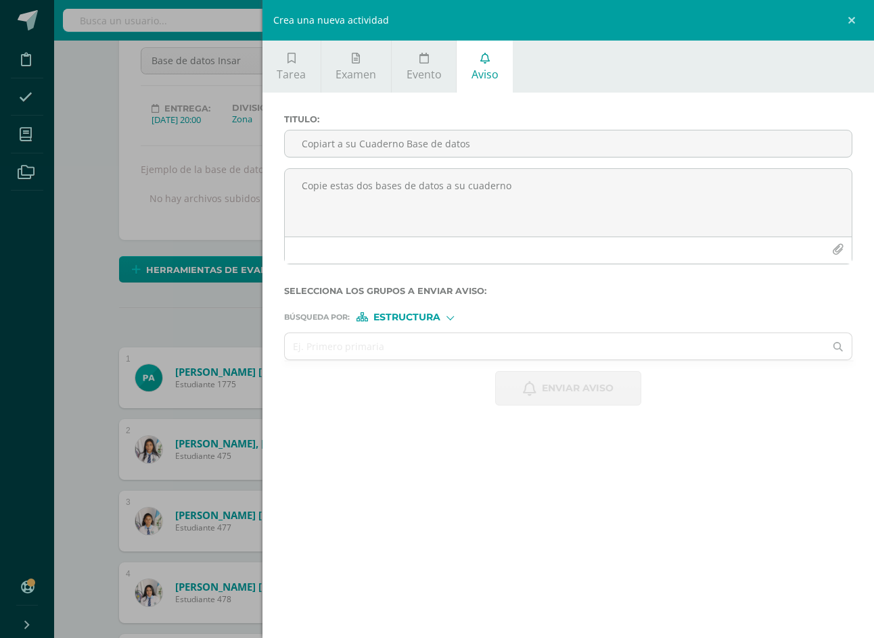
click at [844, 20] on link at bounding box center [853, 20] width 41 height 41
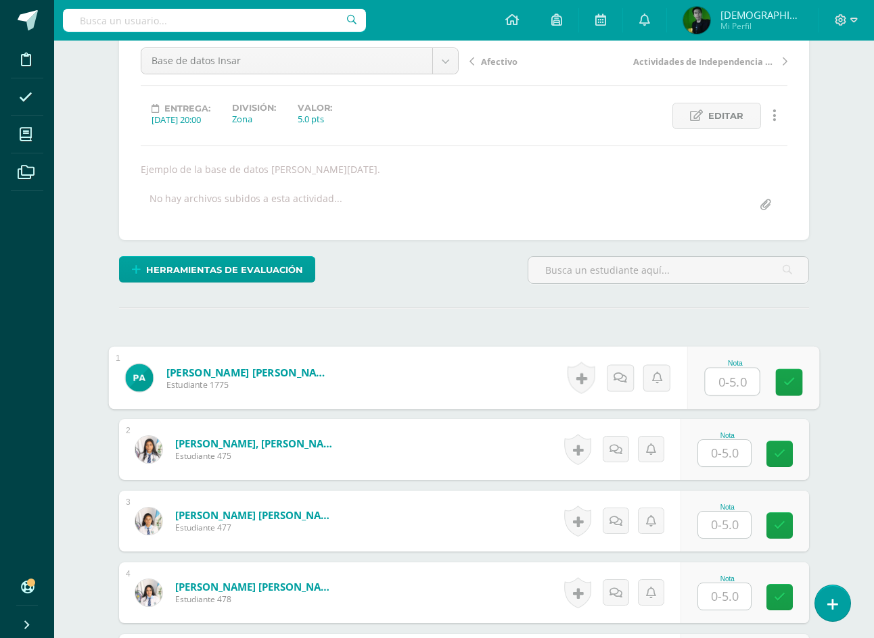
click at [730, 382] on input "text" at bounding box center [732, 382] width 54 height 27
type input "5"
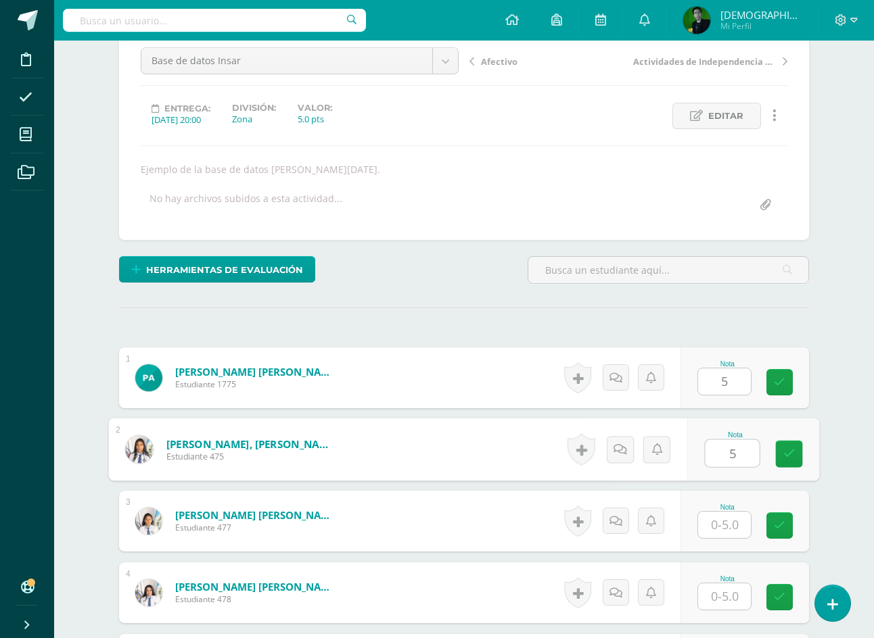
type input "5"
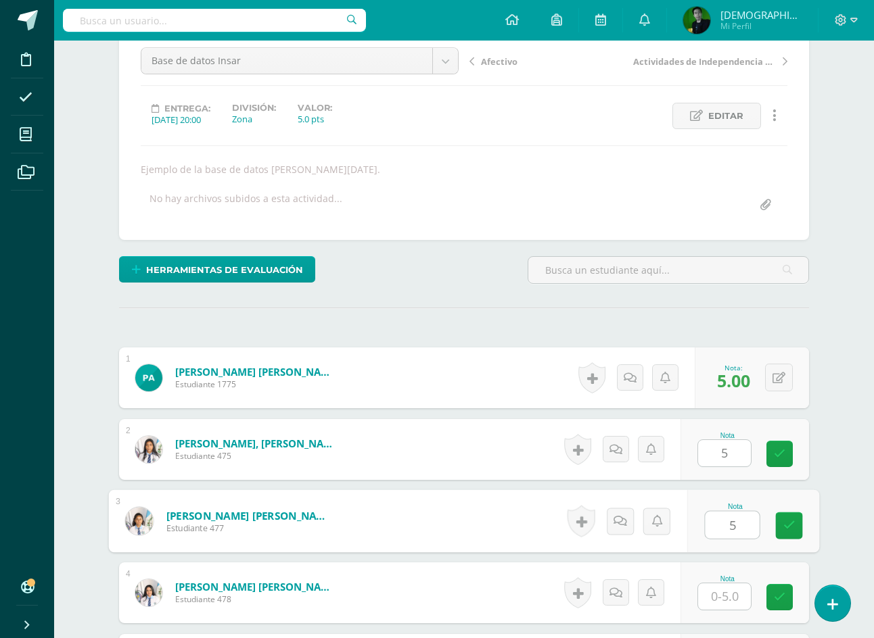
type input "5"
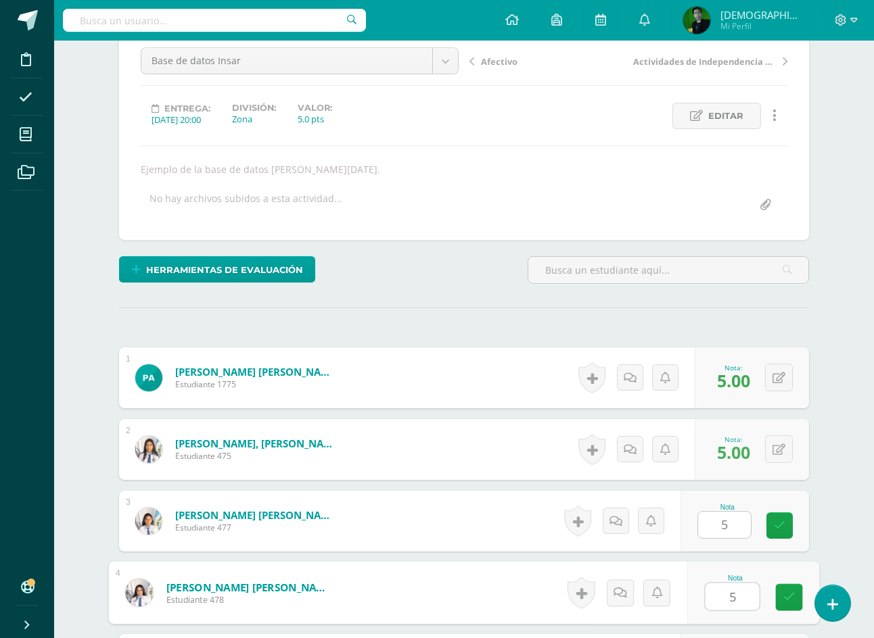
type input "5"
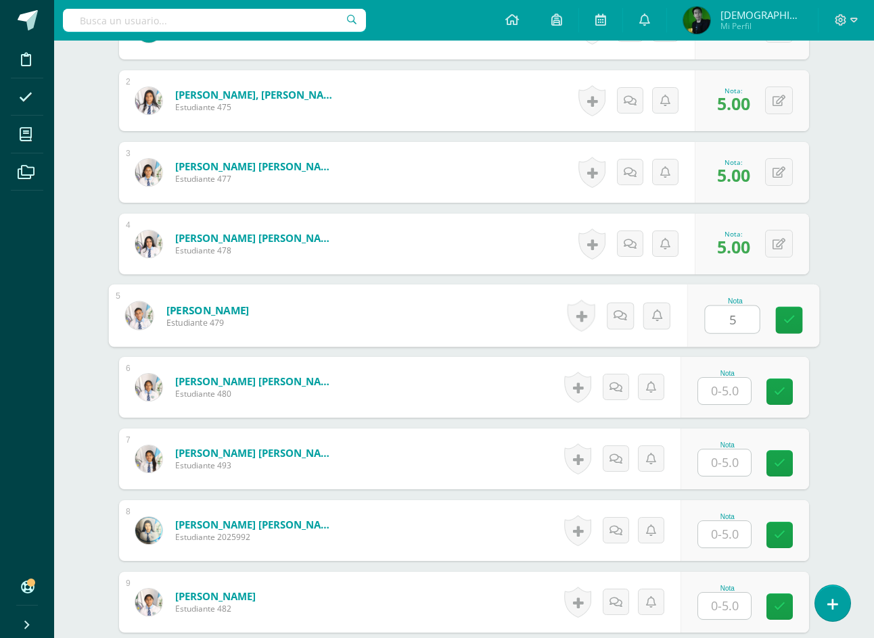
type input "5"
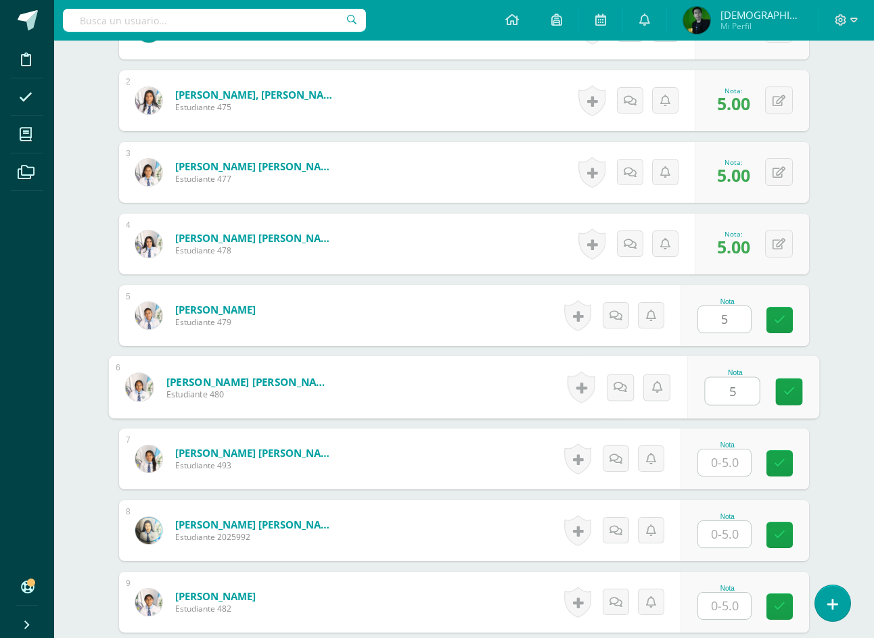
type input "5"
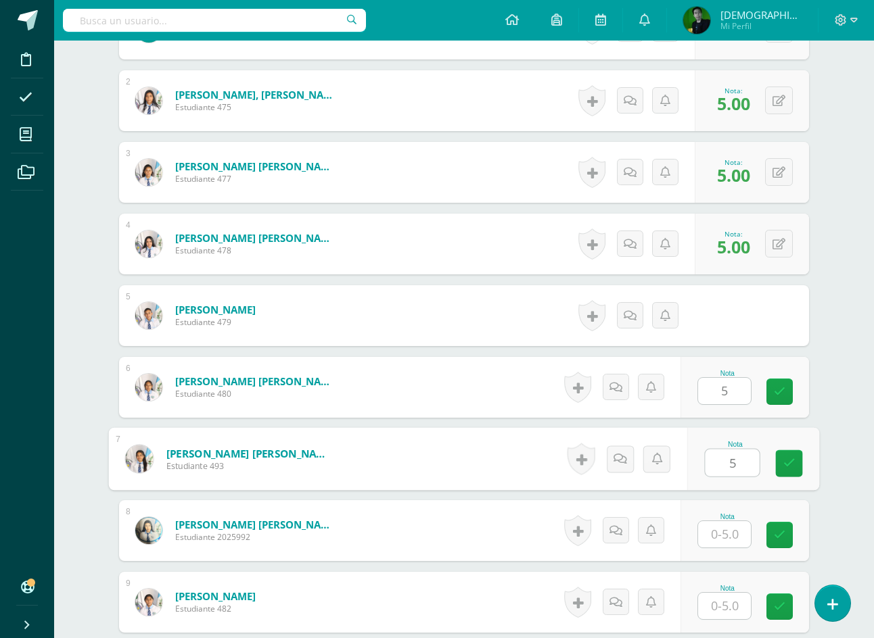
type input "5"
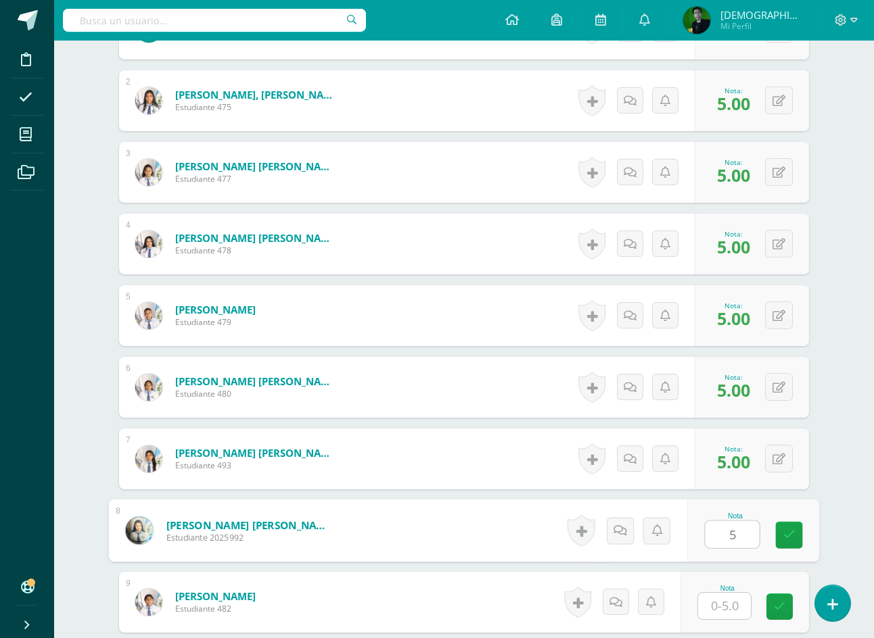
type input "5"
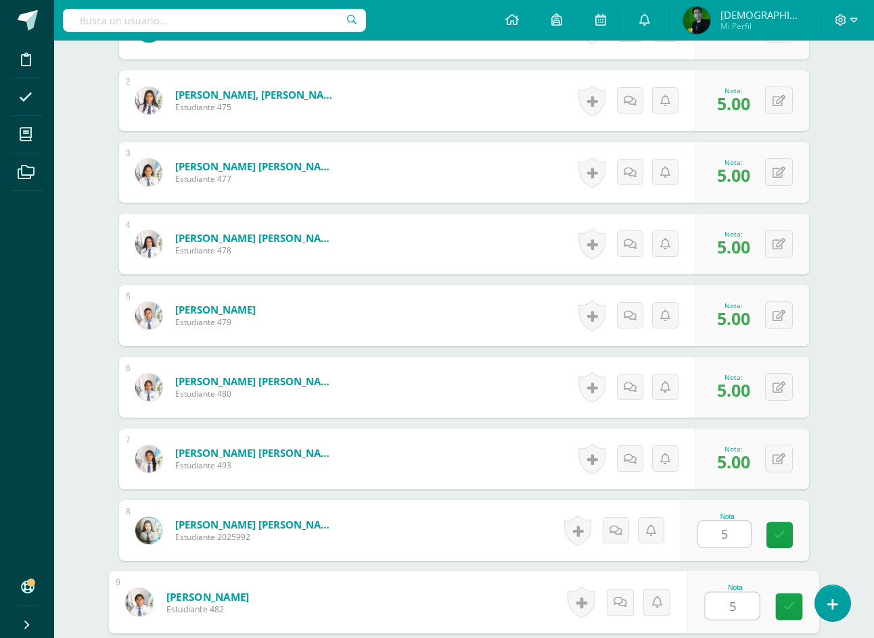
type input "5"
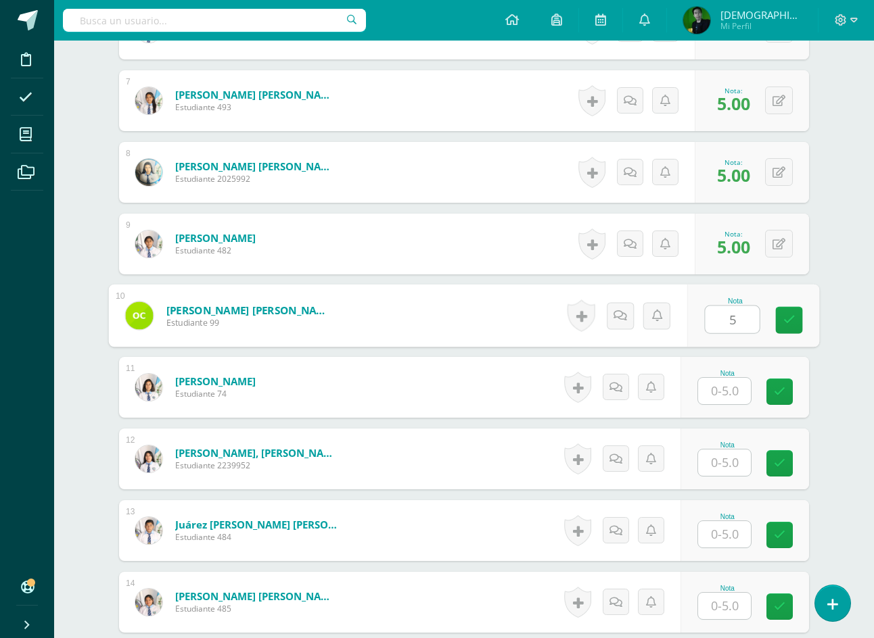
type input "5"
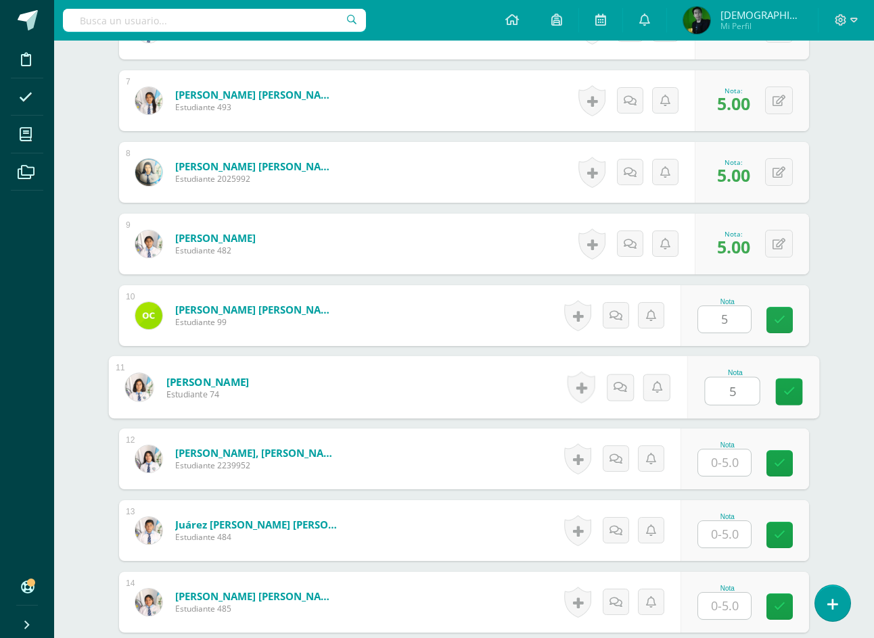
type input "5"
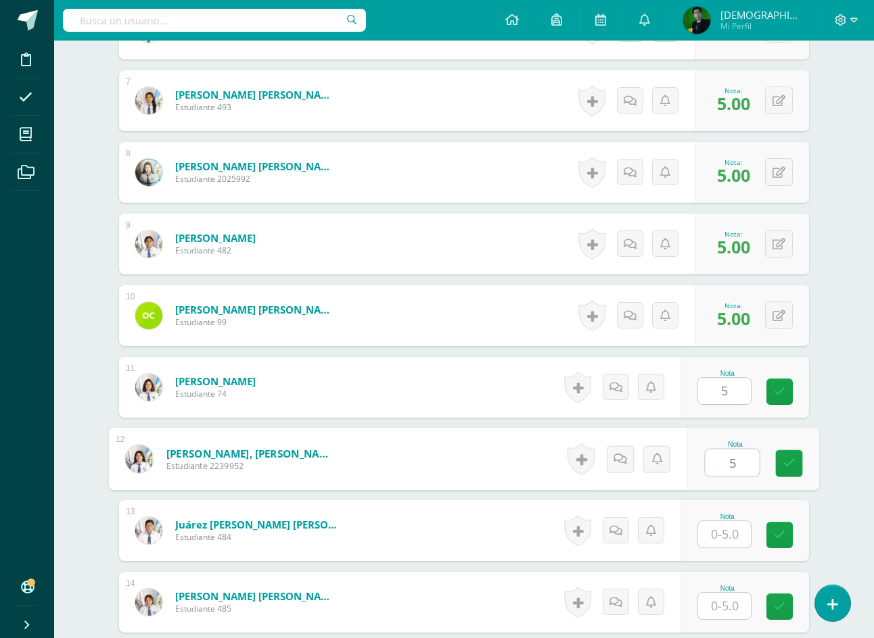
type input "5"
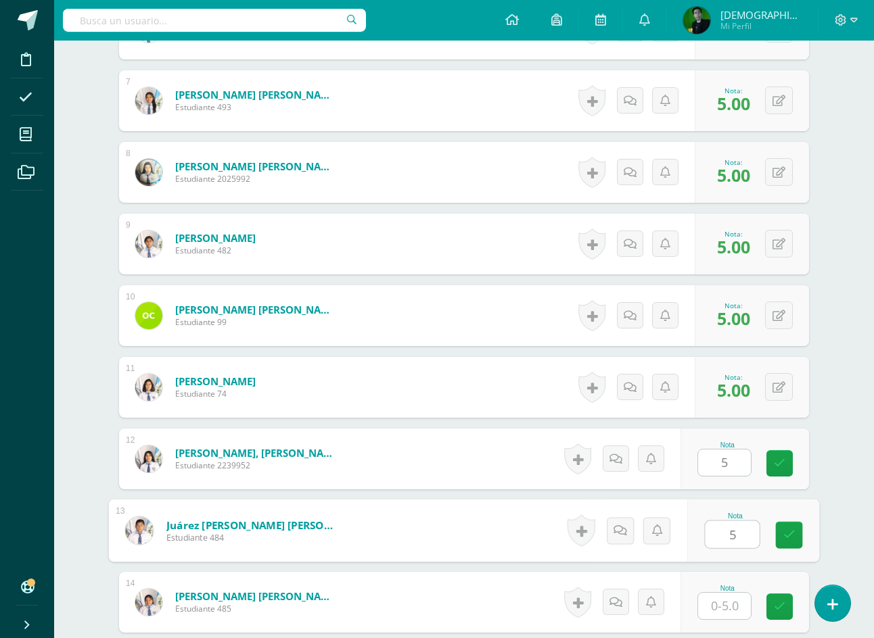
type input "5"
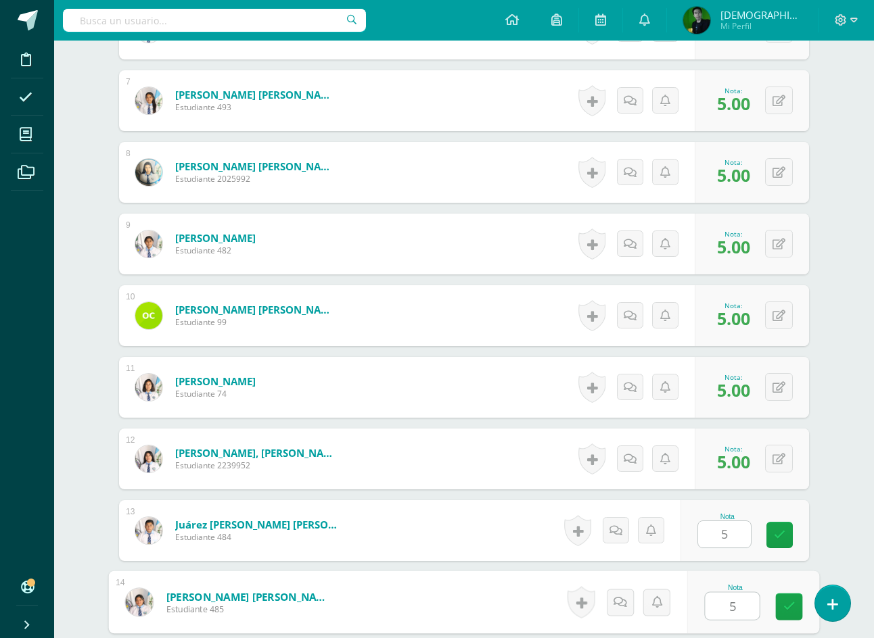
type input "5"
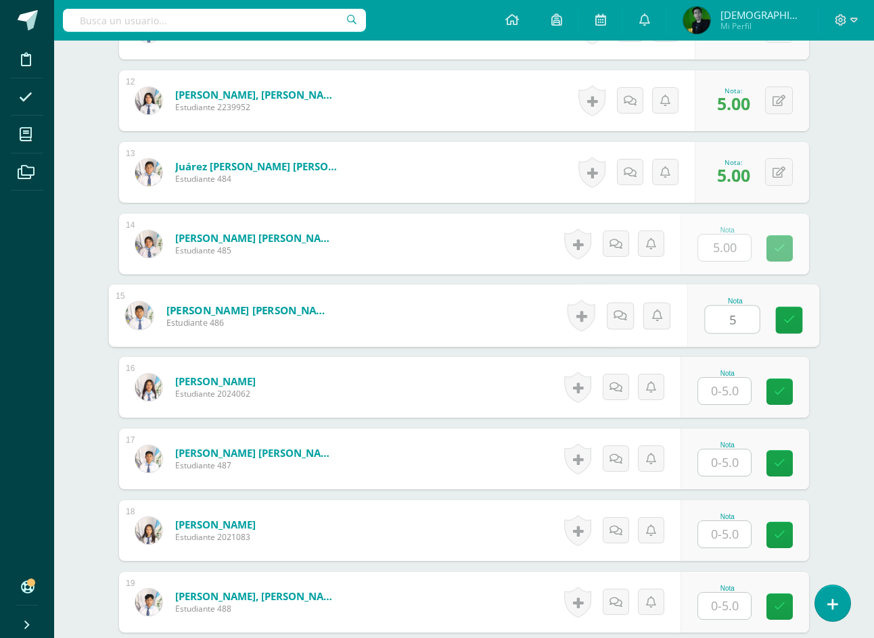
type input "5"
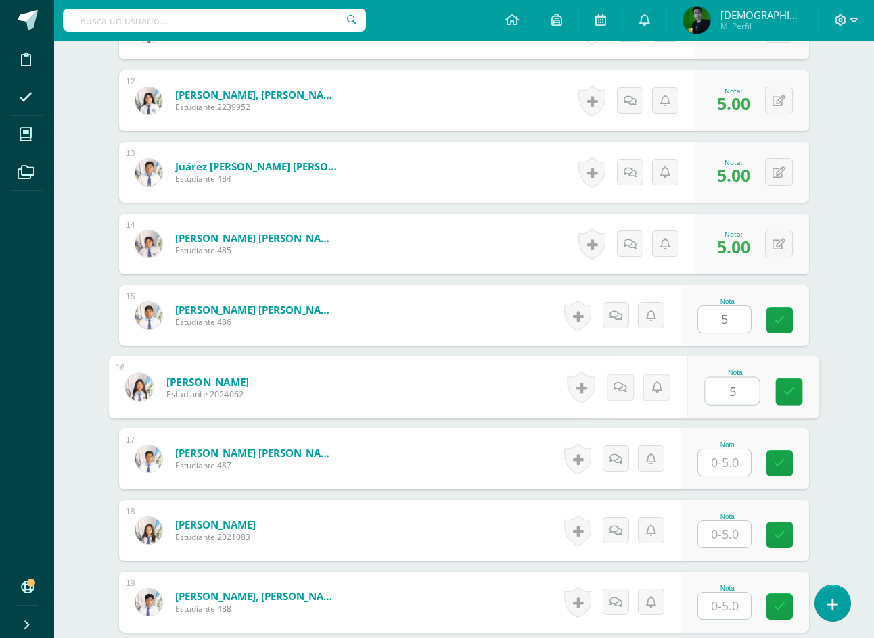
type input "5"
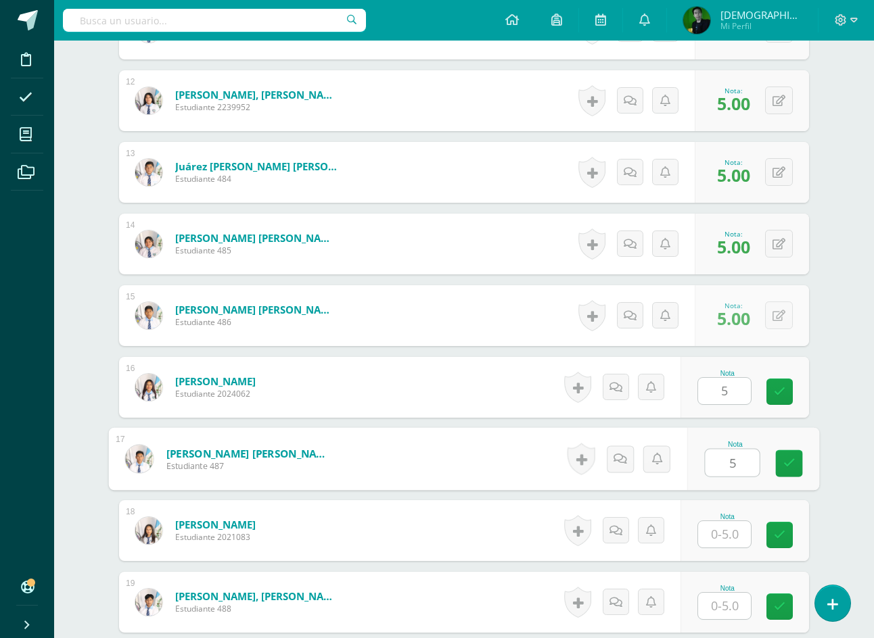
type input "5"
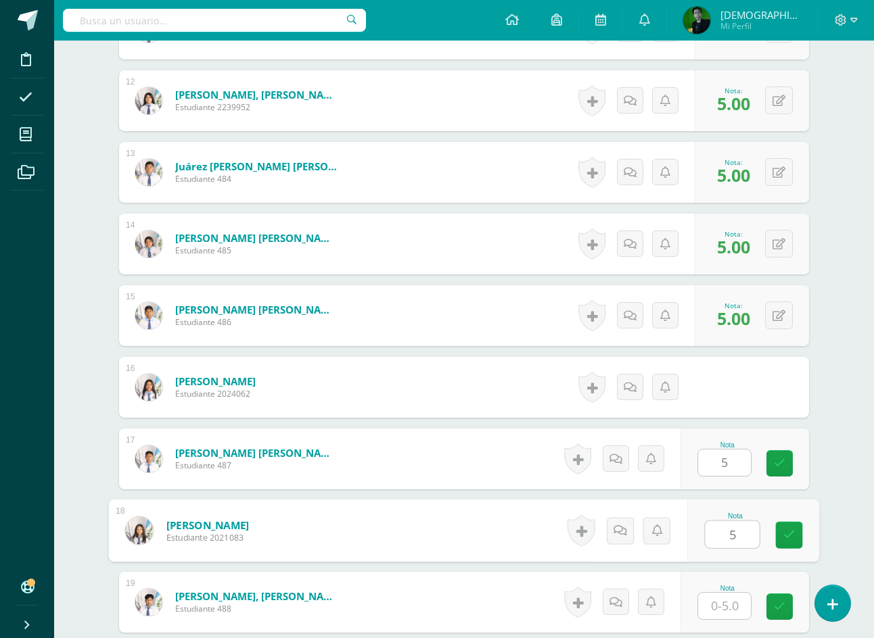
type input "5"
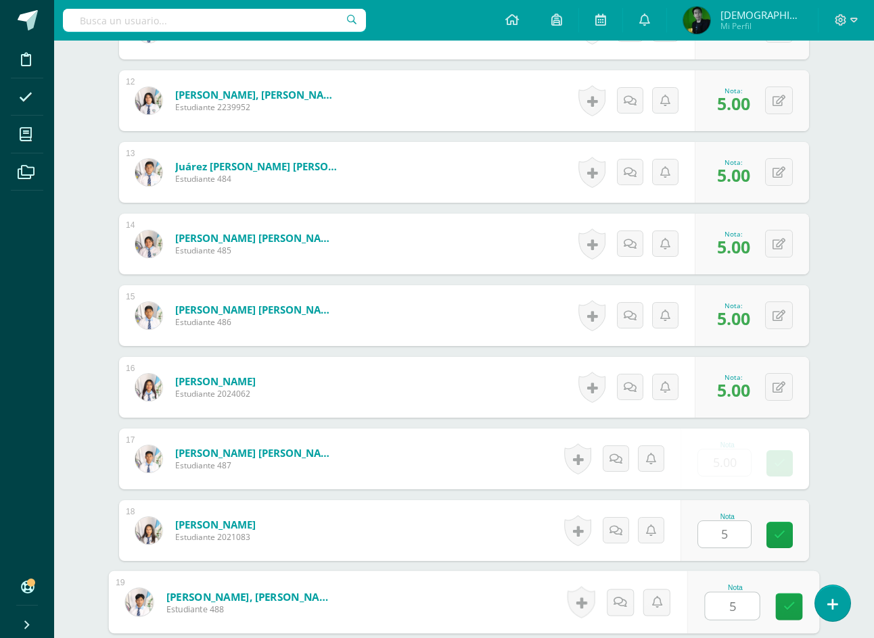
type input "5"
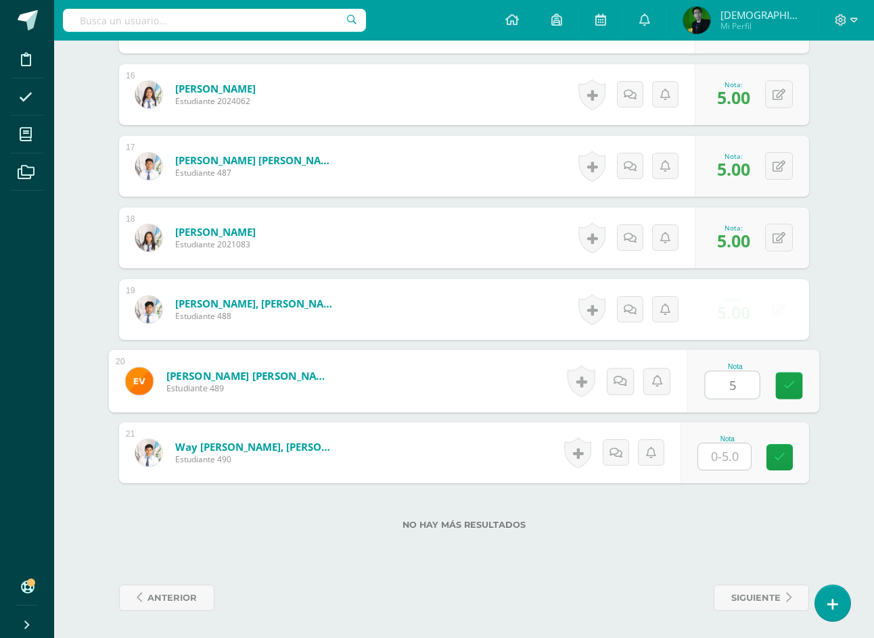
type input "5"
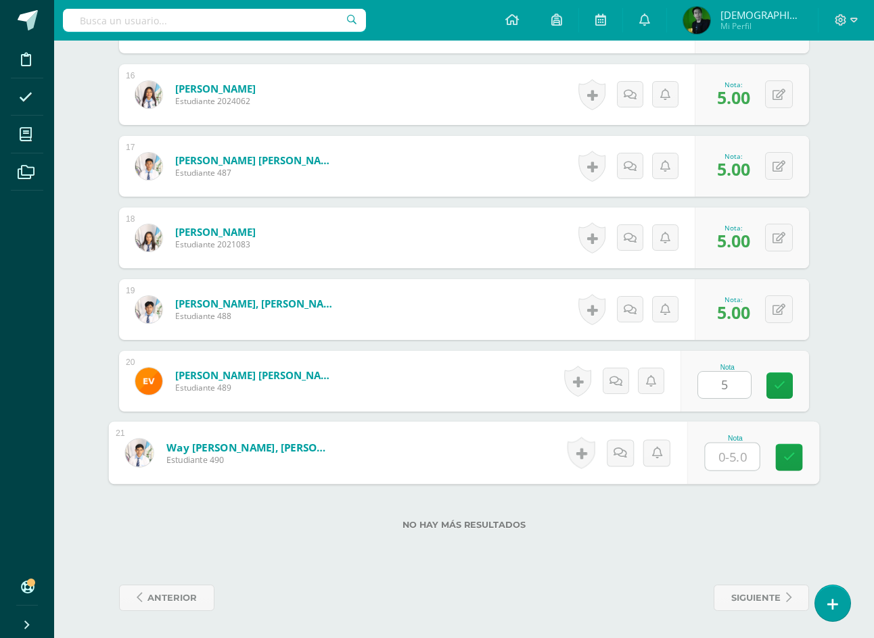
type input "5"
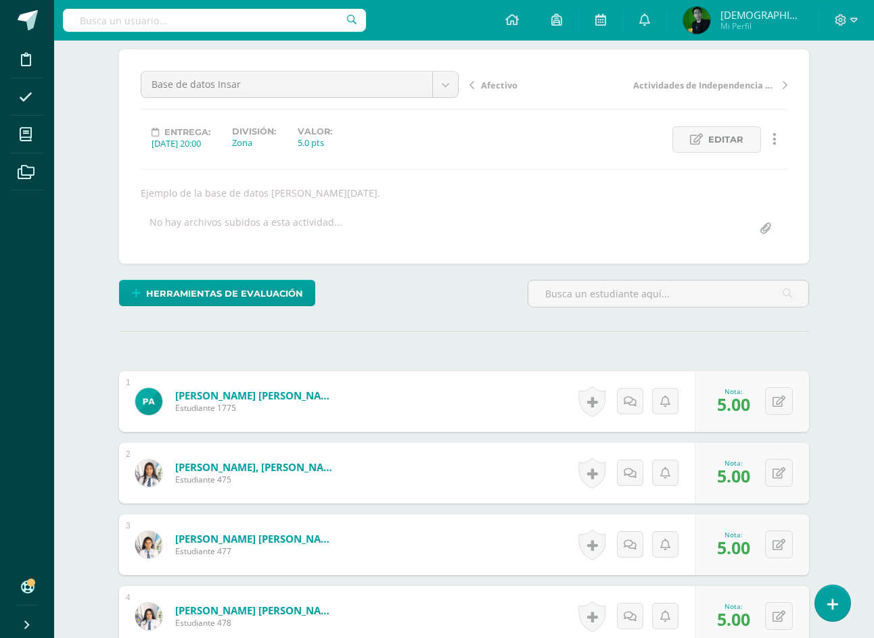
scroll to position [0, 0]
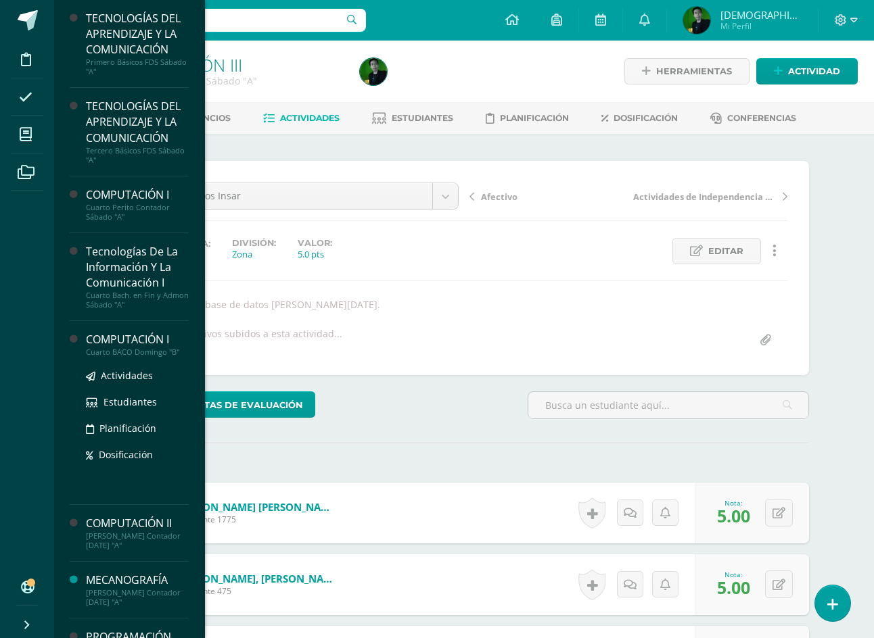
click at [118, 339] on div "COMPUTACIÓN I" at bounding box center [137, 340] width 103 height 16
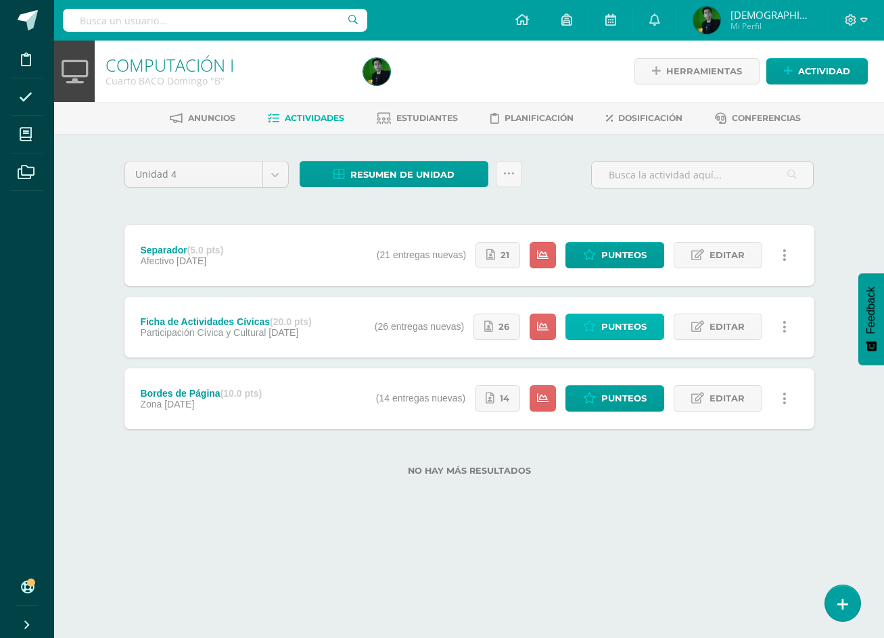
click at [624, 329] on span "Punteos" at bounding box center [623, 327] width 45 height 25
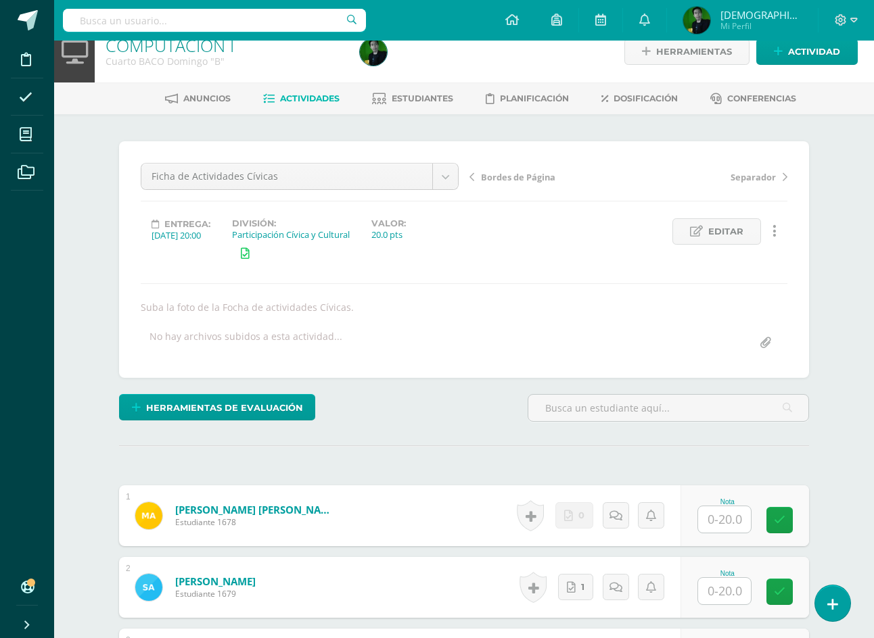
scroll to position [68, 0]
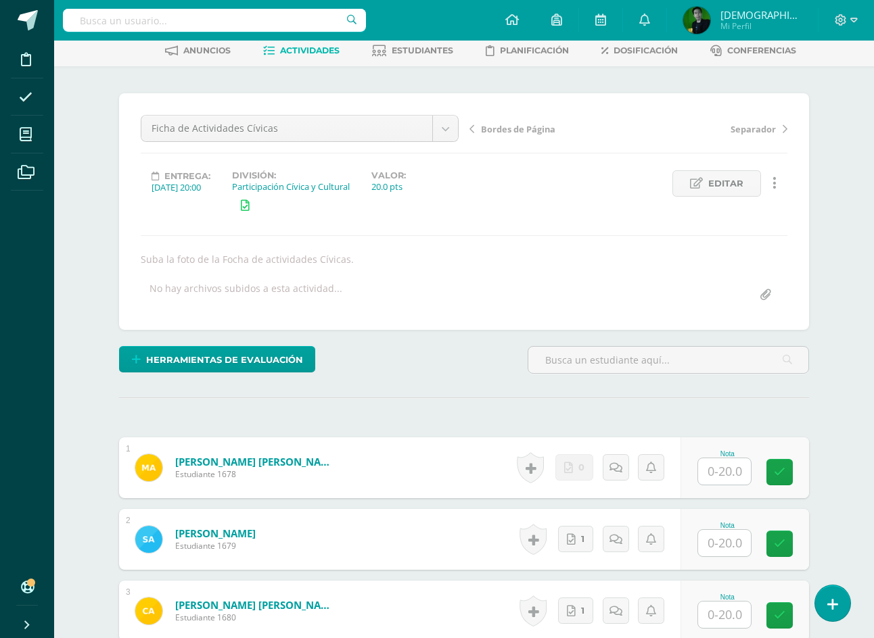
click at [731, 478] on input "text" at bounding box center [724, 472] width 53 height 26
type input "0"
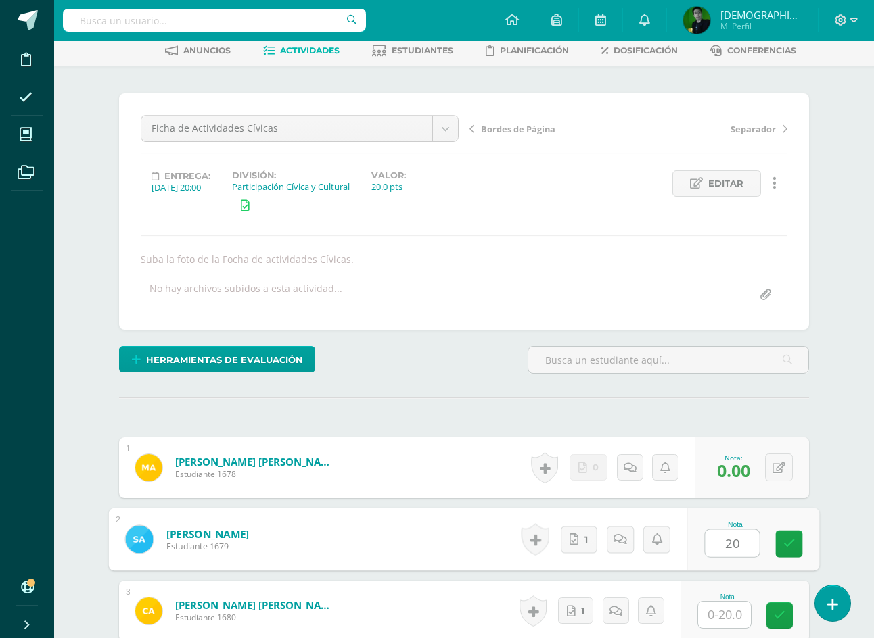
type input "20"
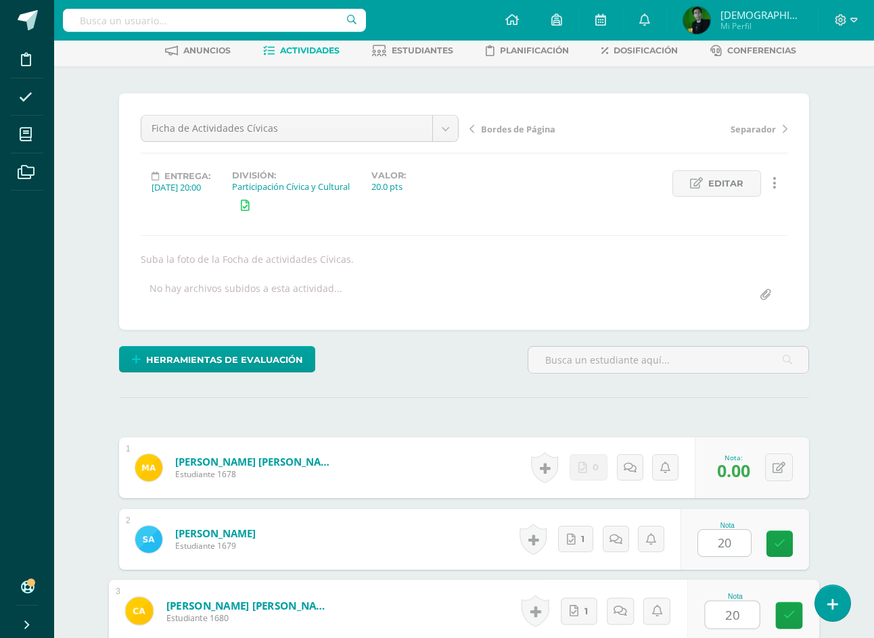
type input "20"
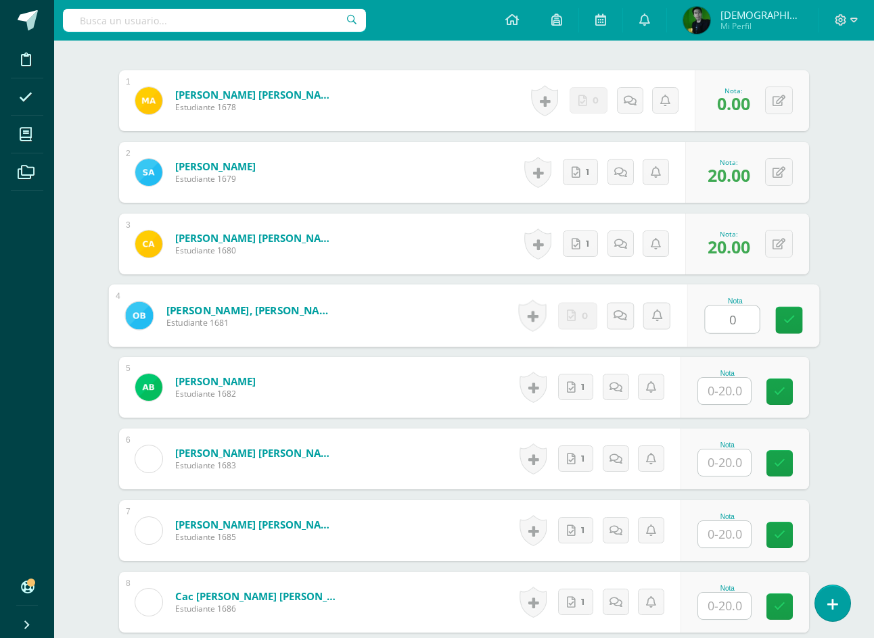
type input "0"
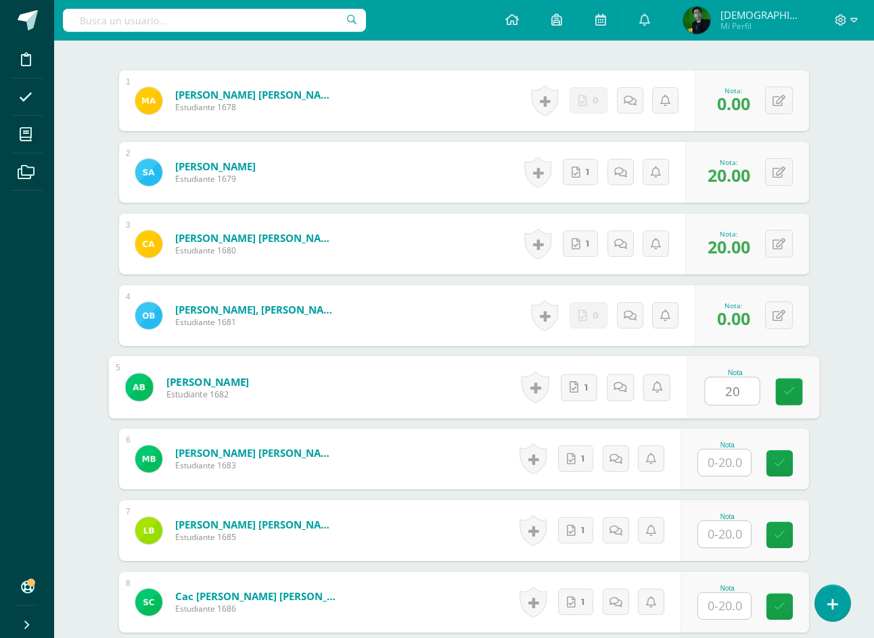
type input "20"
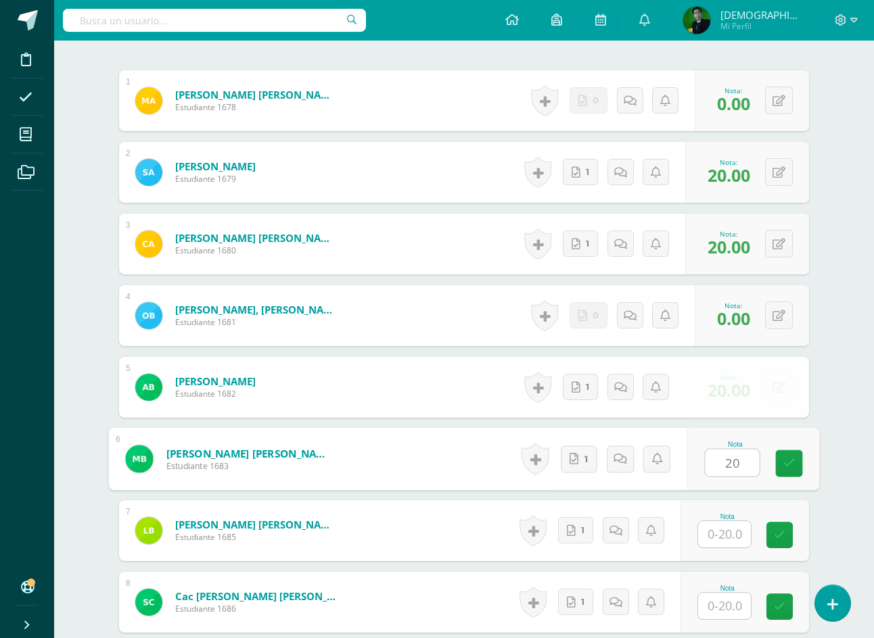
type input "20"
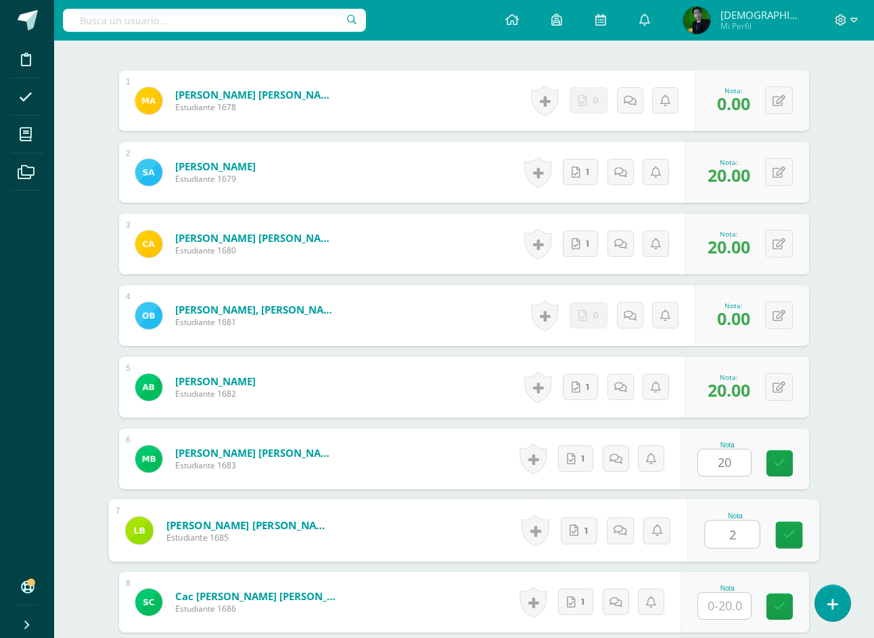
scroll to position [436, 0]
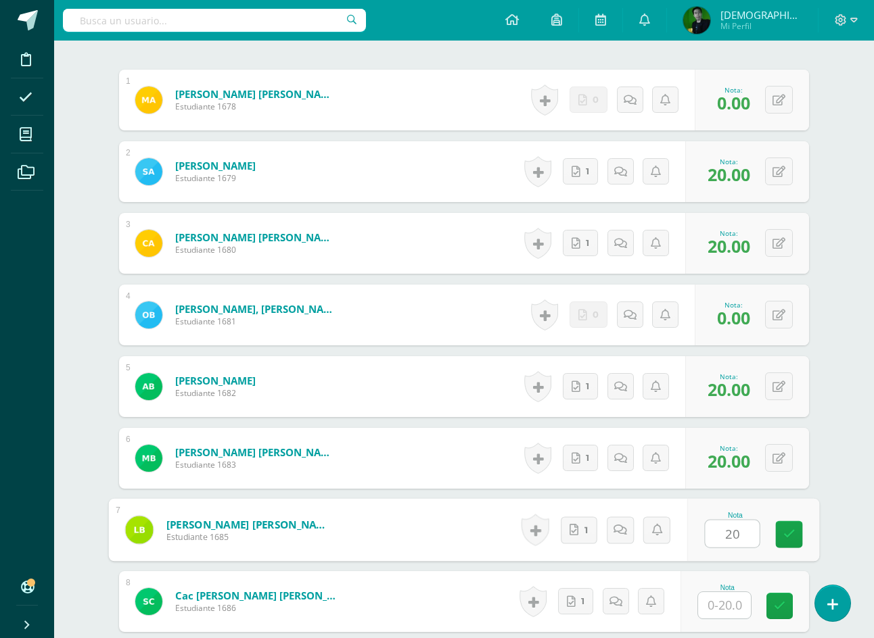
type input "20"
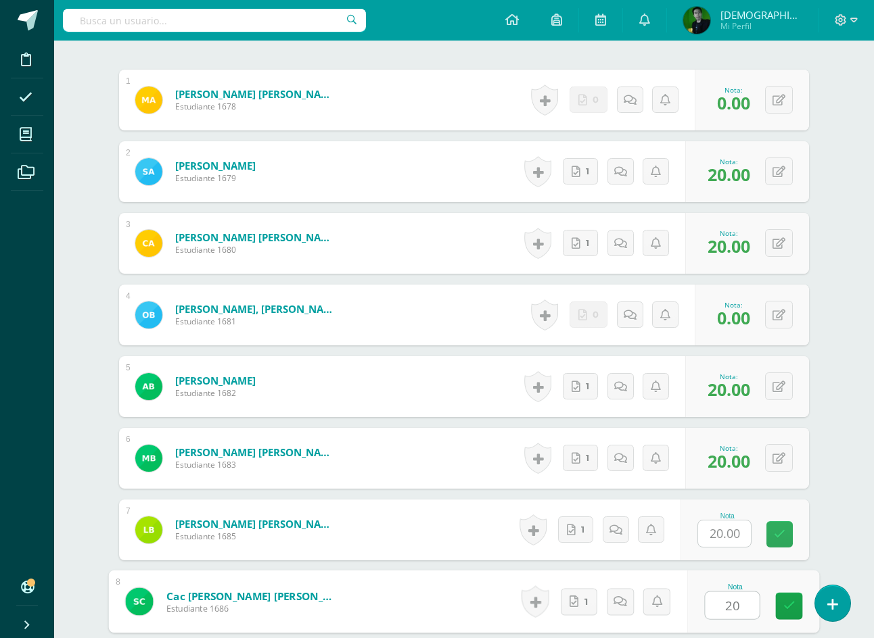
type input "20"
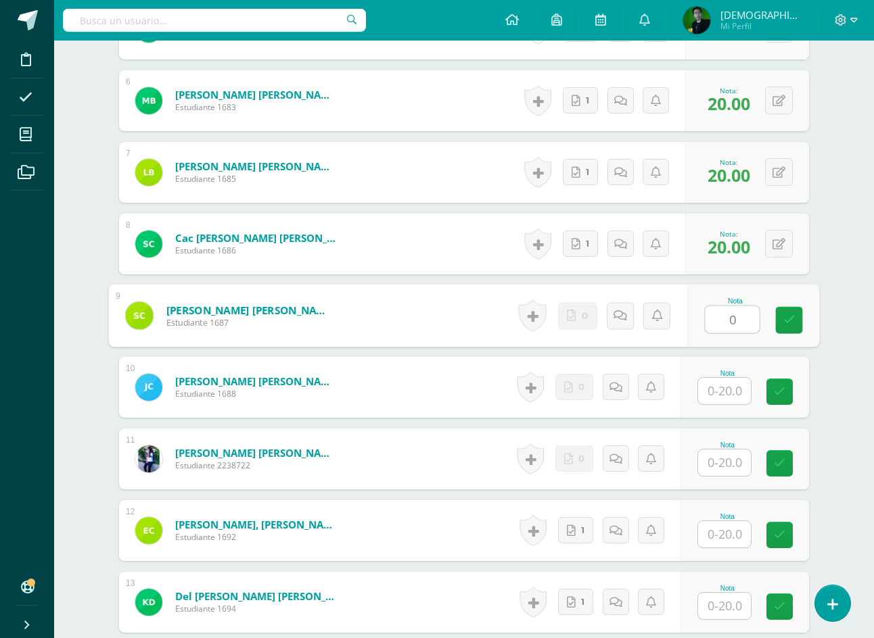
scroll to position [794, 0]
type input "0"
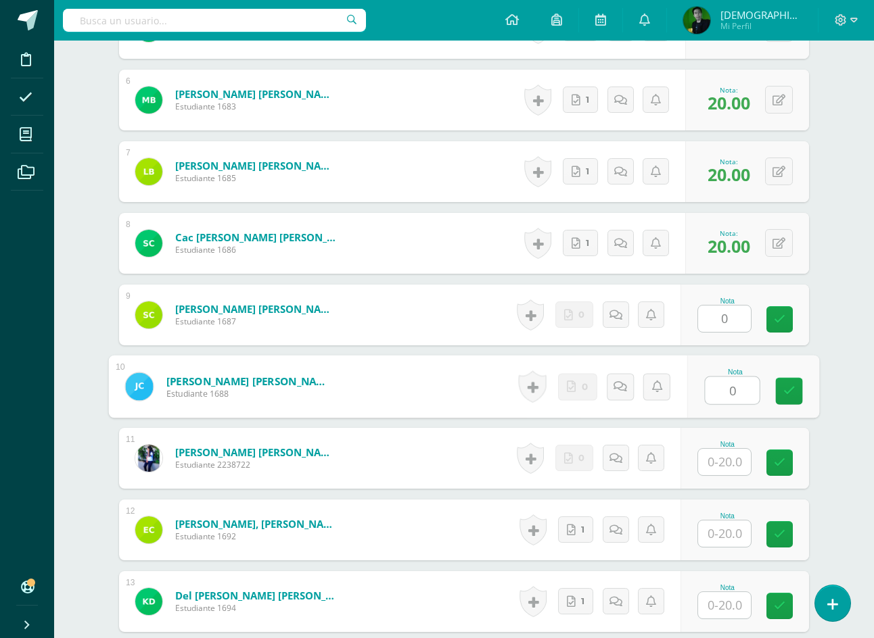
type input "0"
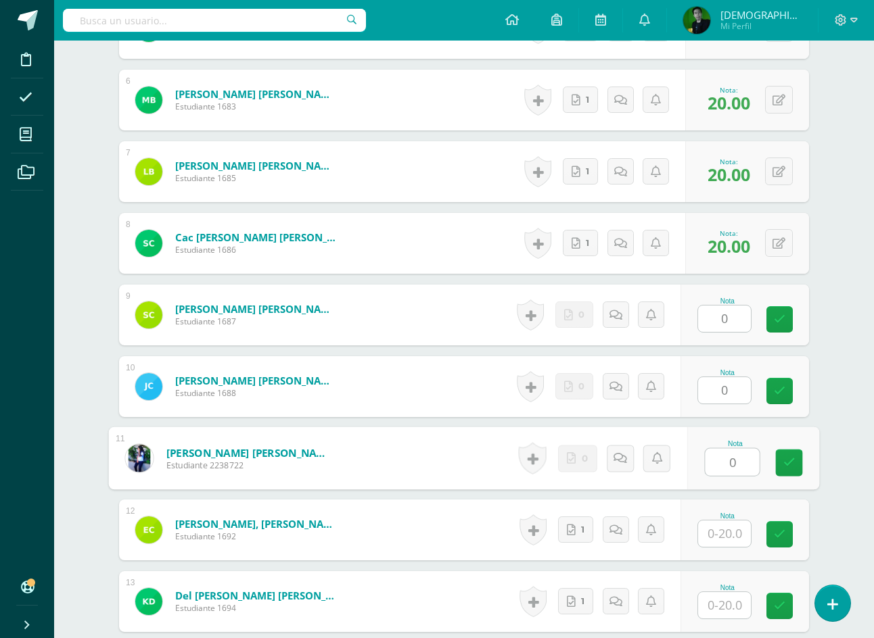
type input "0"
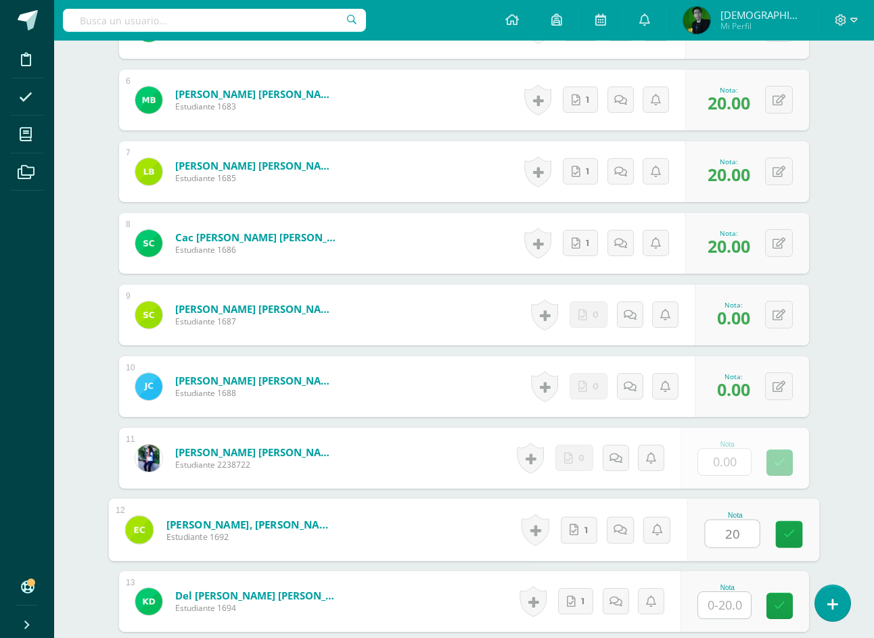
type input "20"
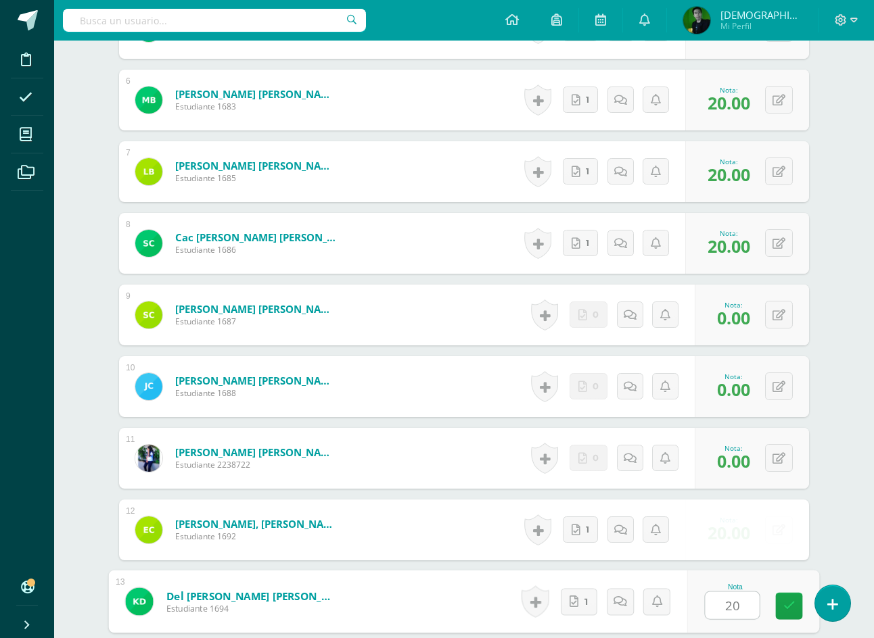
type input "20"
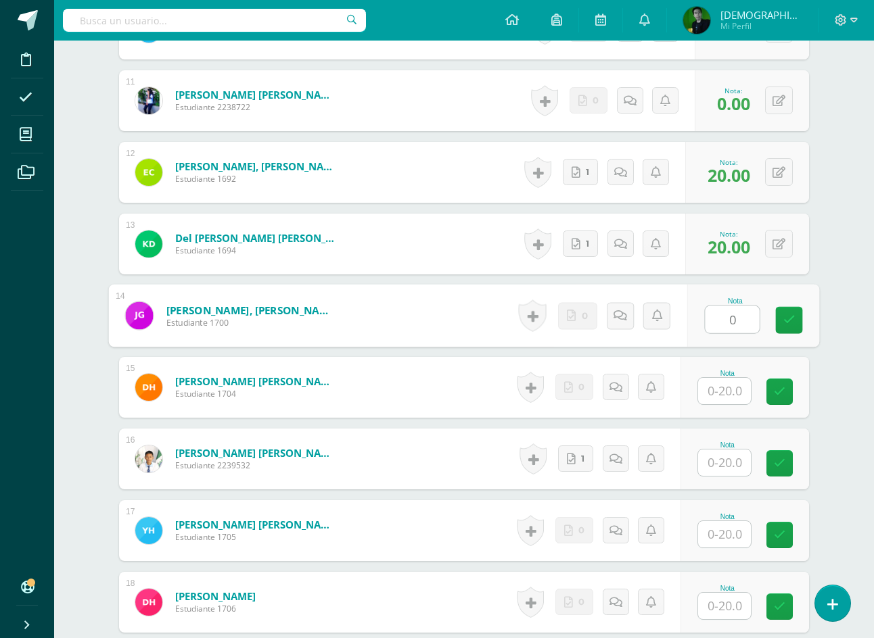
type input "0"
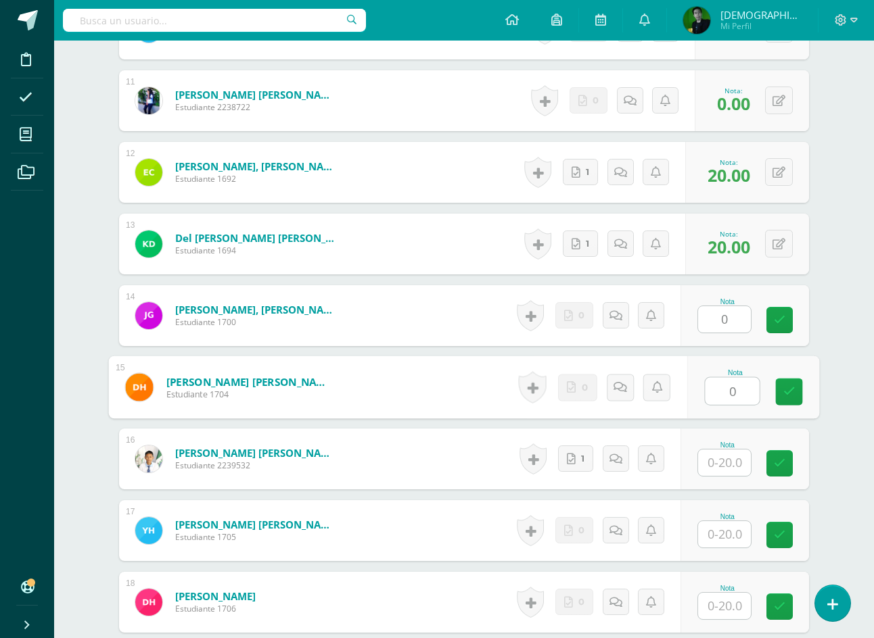
type input "0"
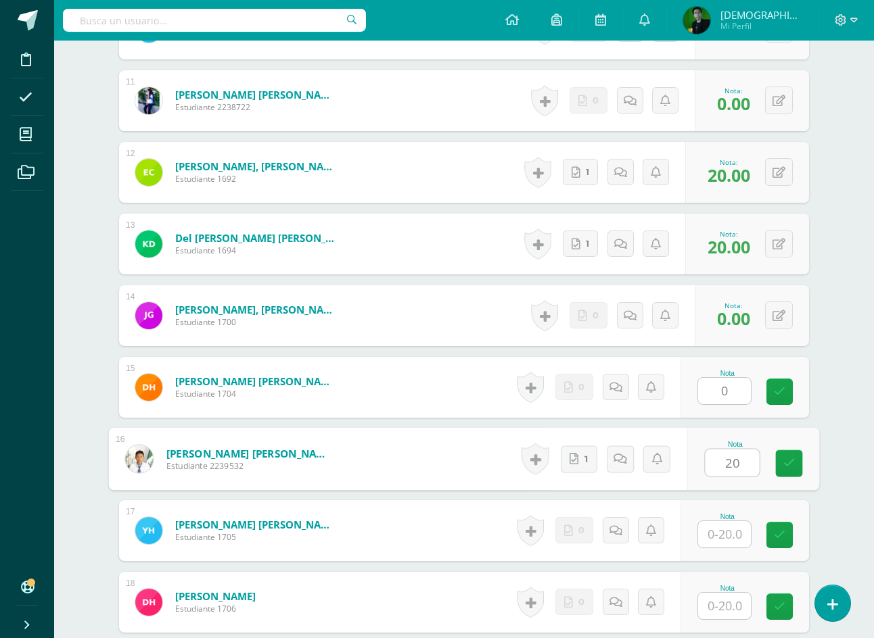
type input "20"
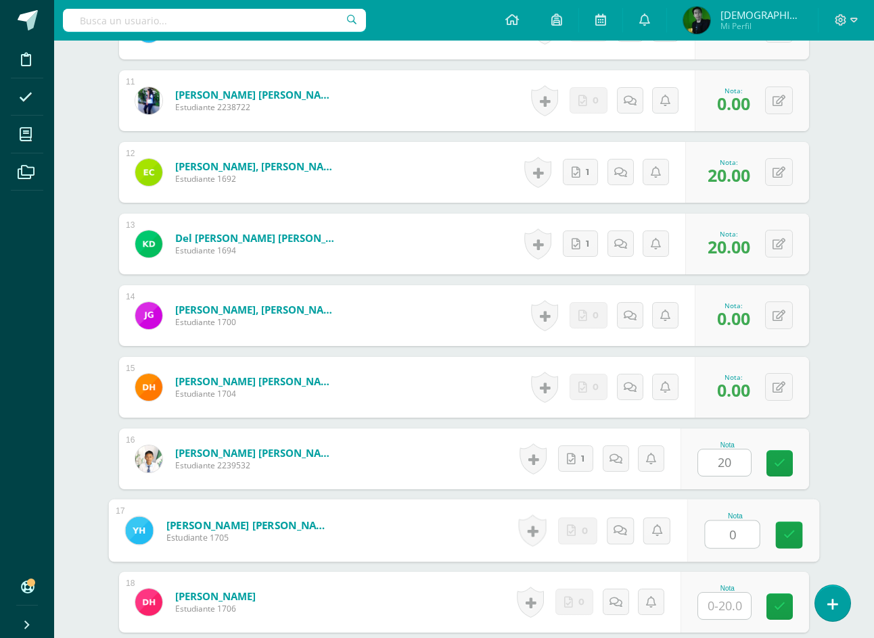
type input "0"
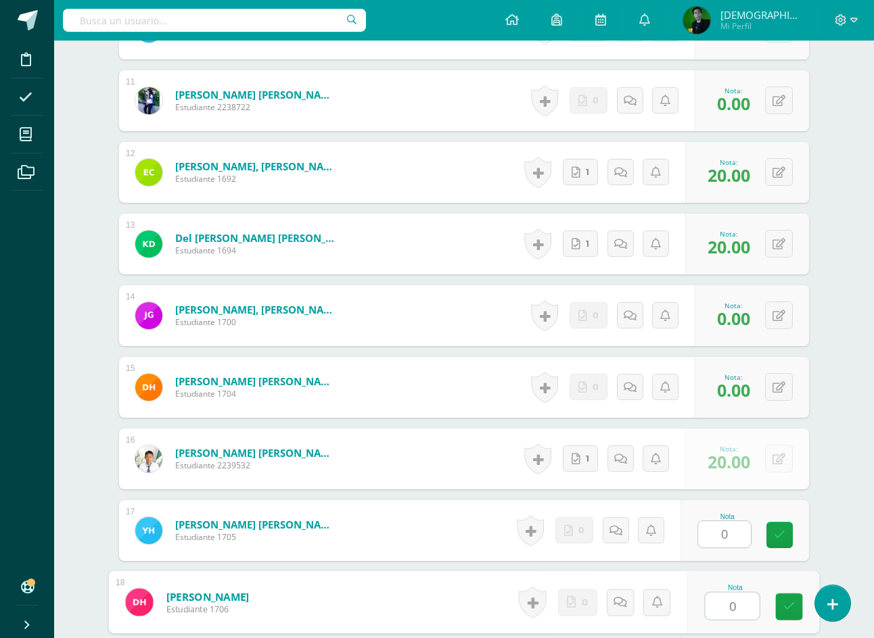
type input "0"
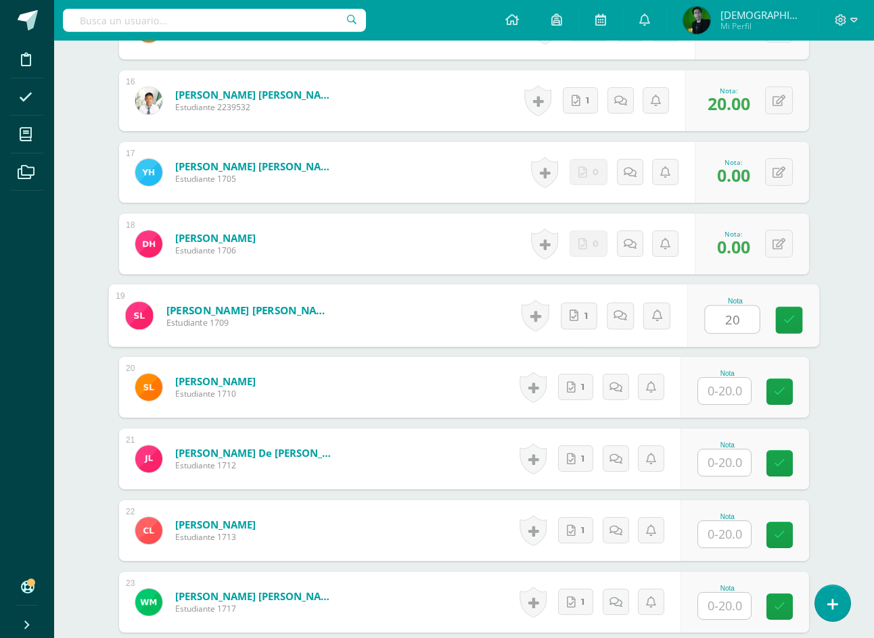
type input "20"
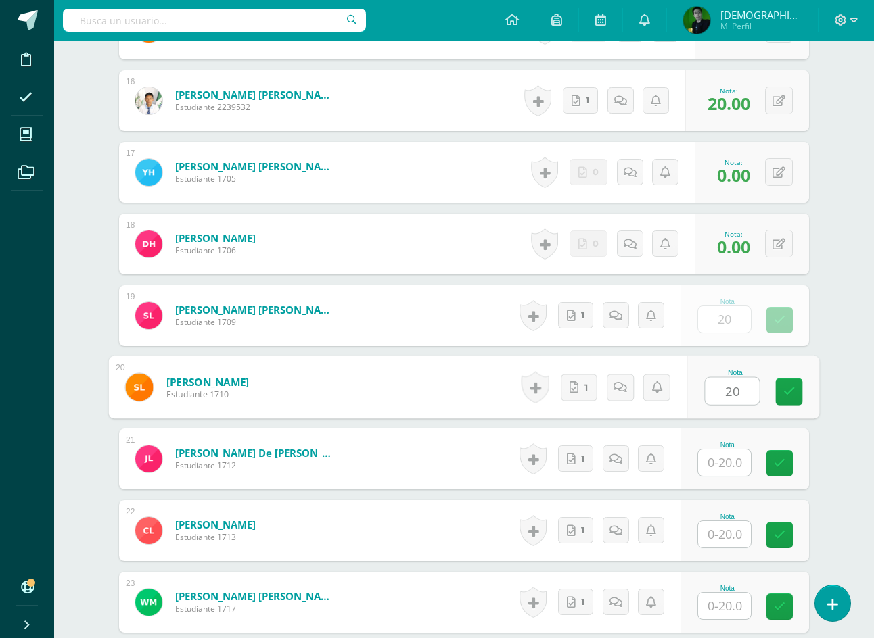
type input "20"
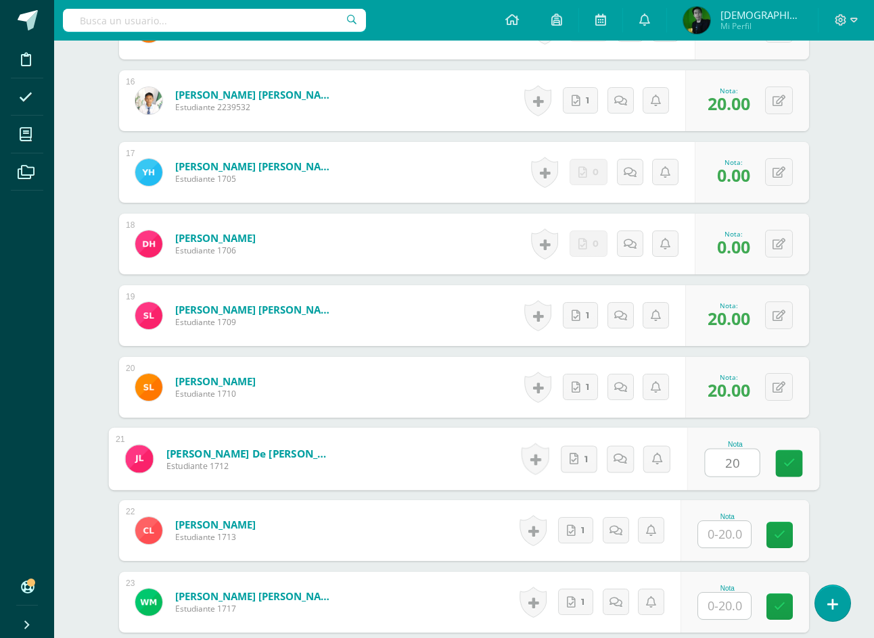
type input "20"
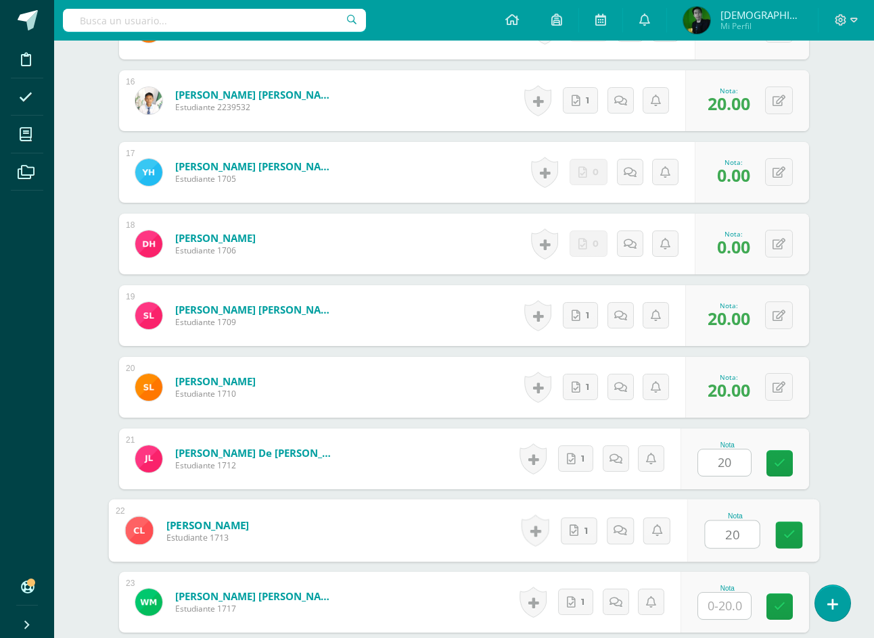
type input "20"
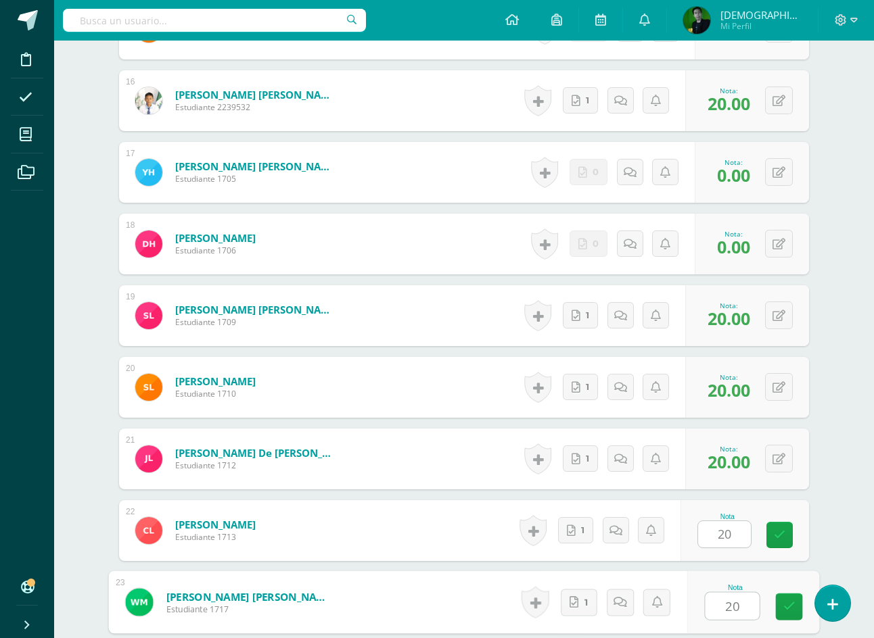
type input "20"
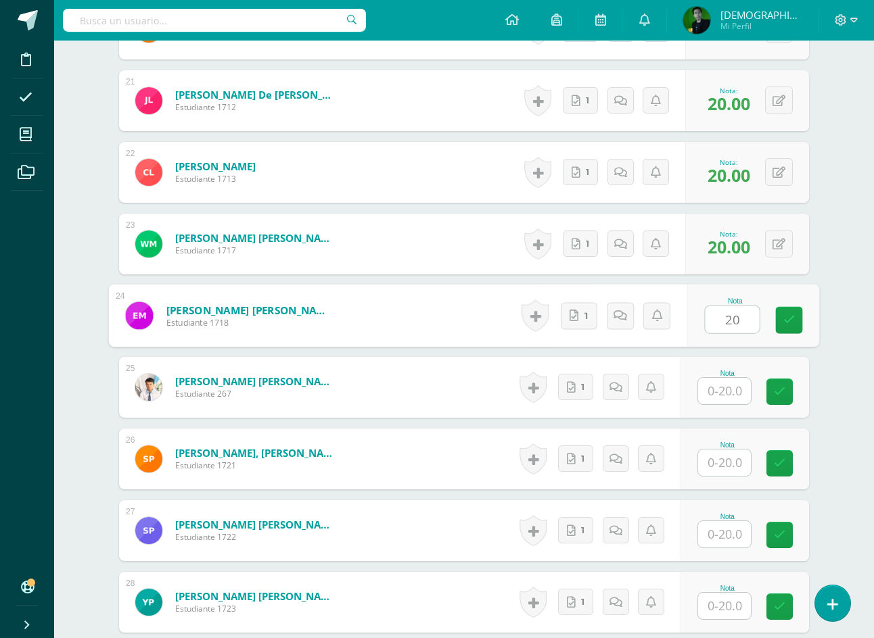
type input "20"
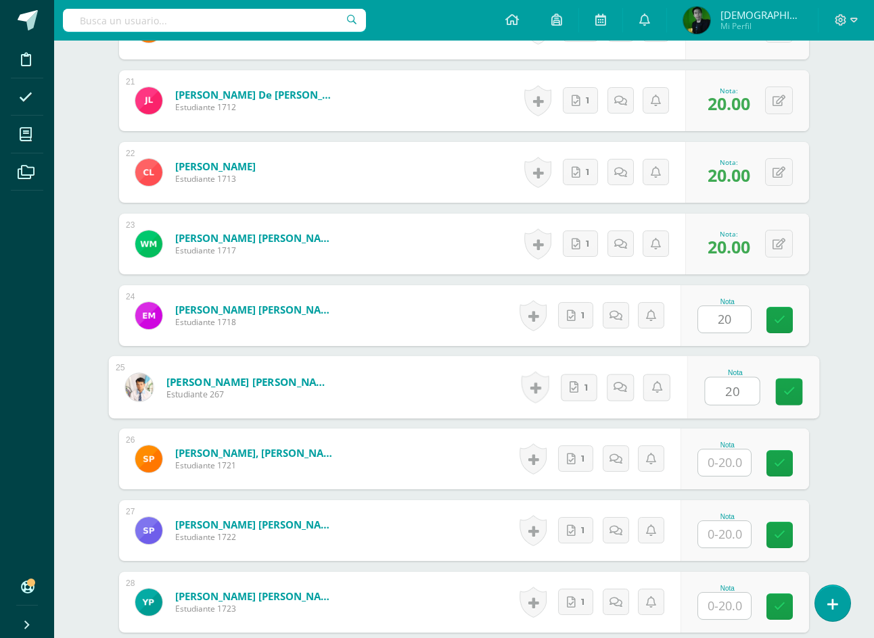
type input "20"
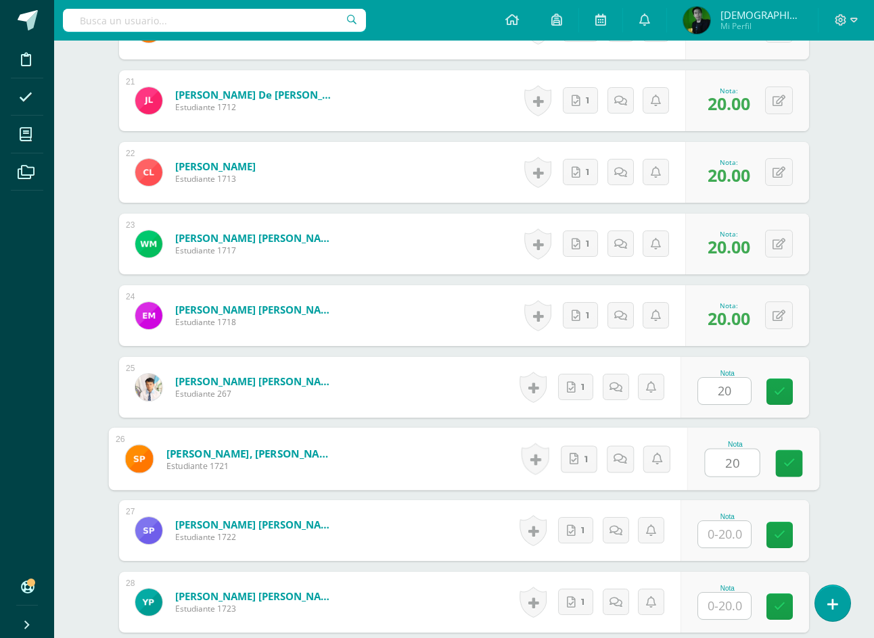
type input "20"
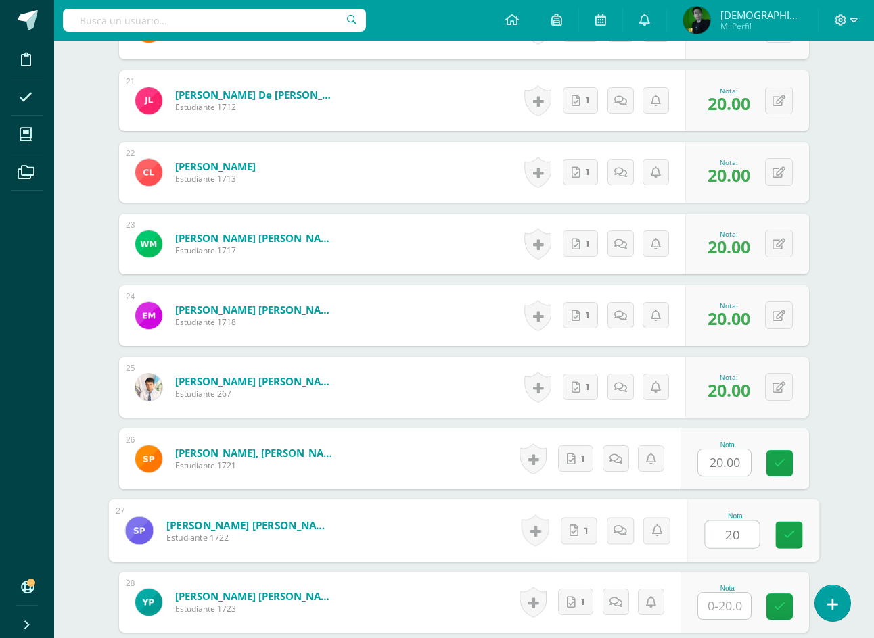
type input "20"
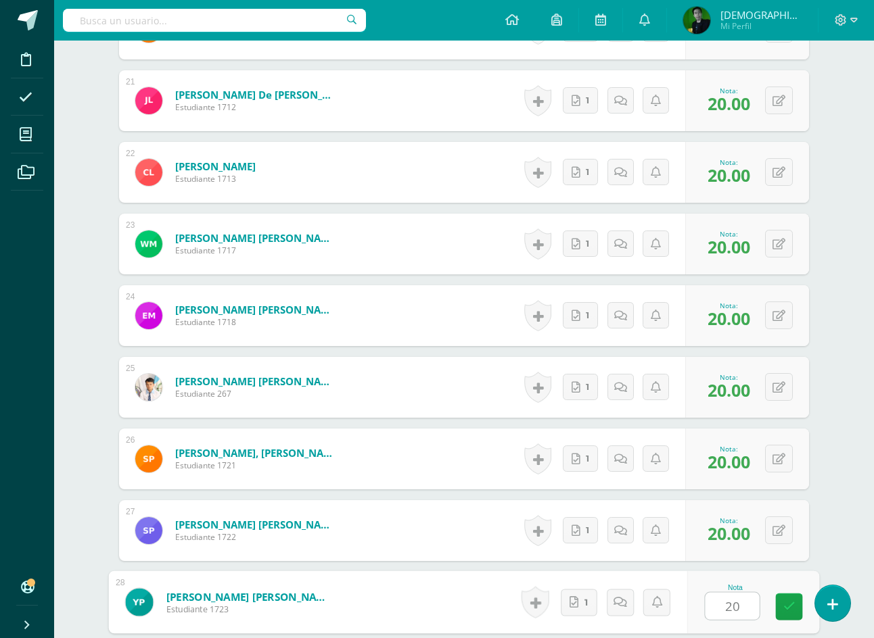
type input "20"
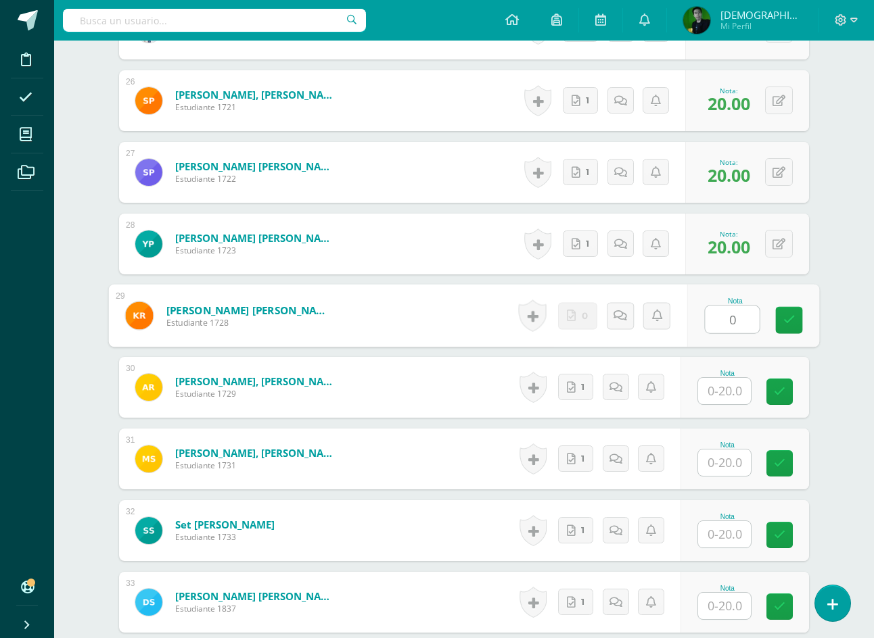
type input "0"
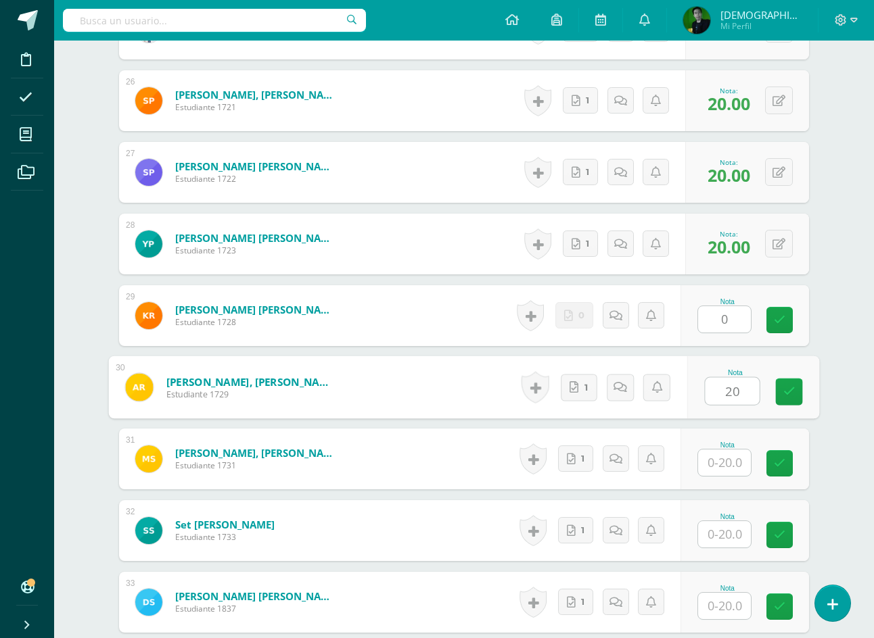
type input "20"
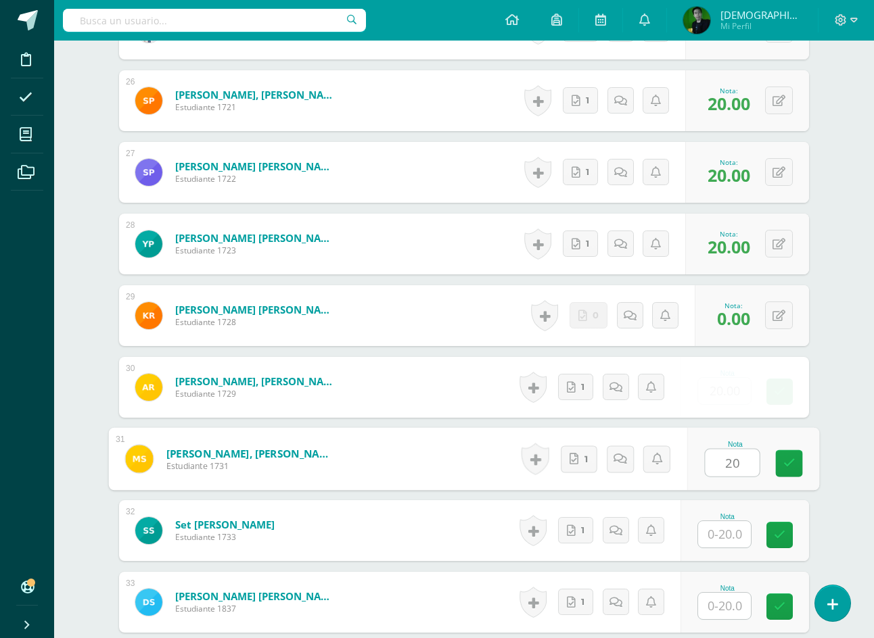
type input "20"
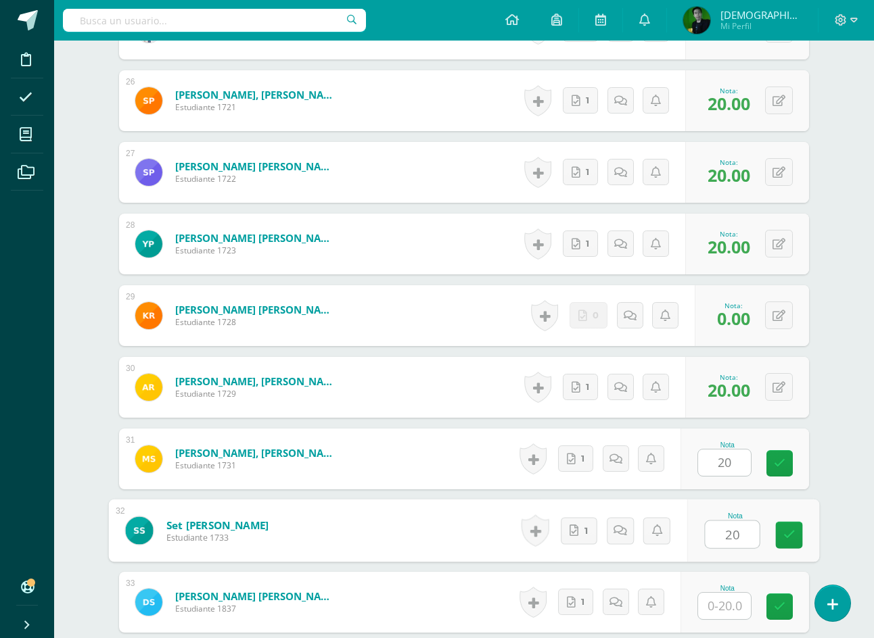
type input "20"
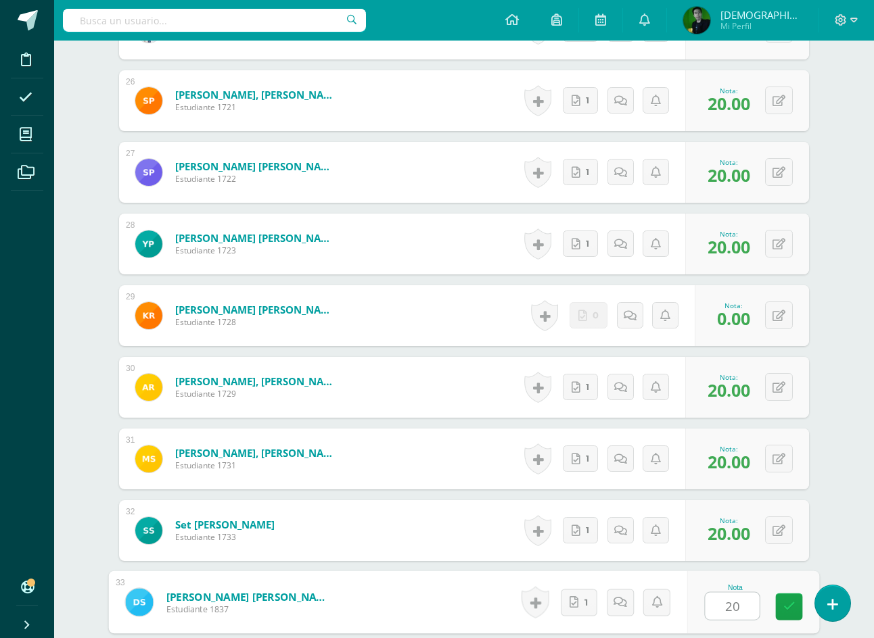
type input "20"
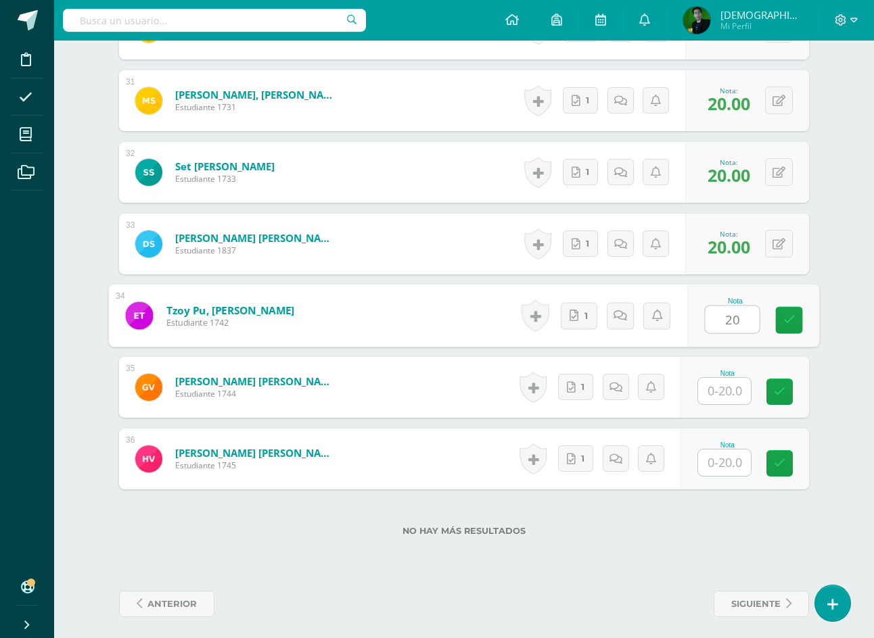
type input "20"
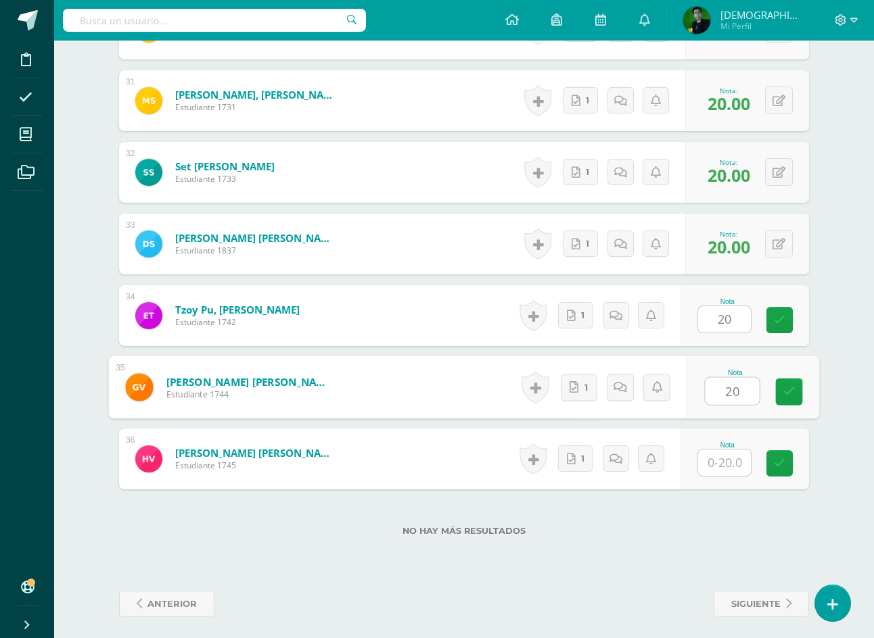
type input "20"
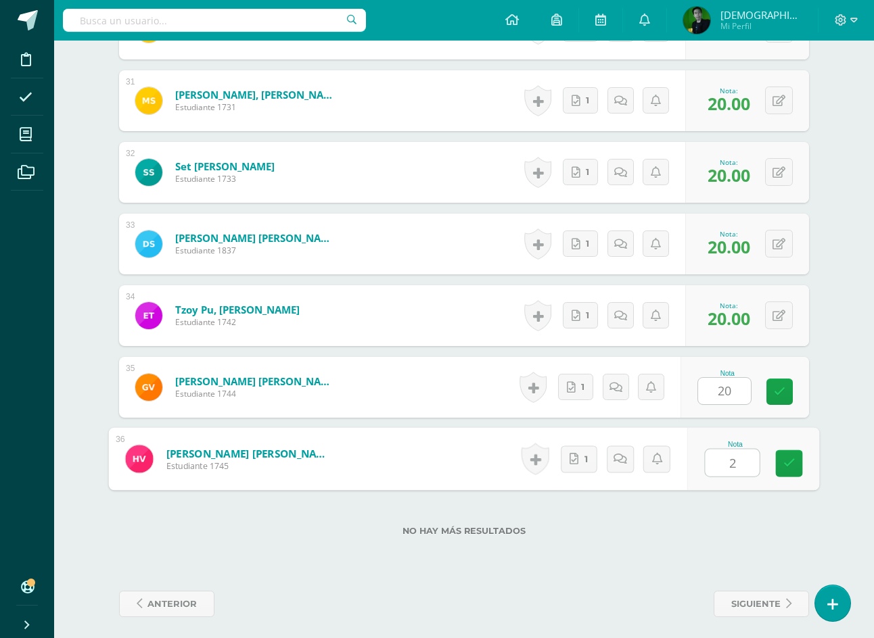
type input "20"
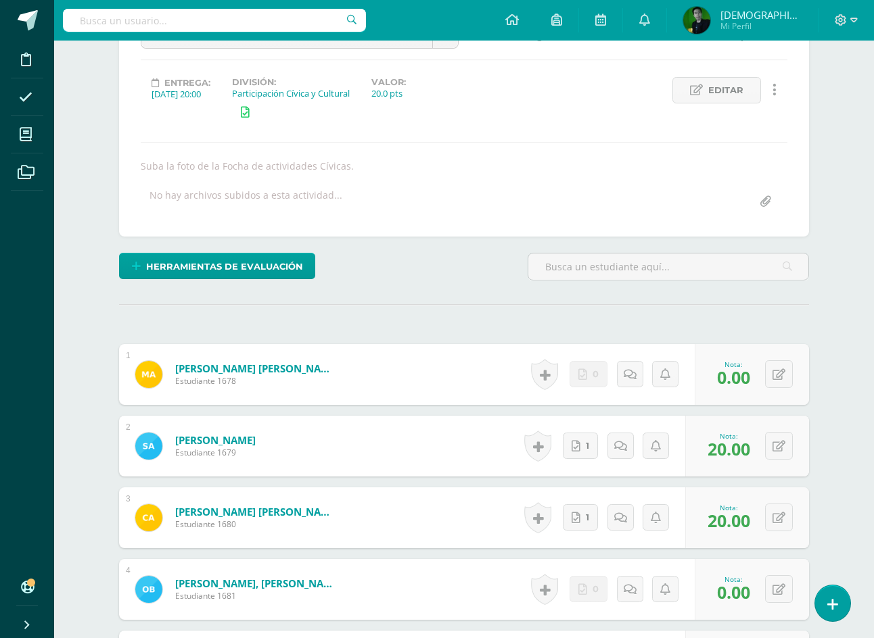
scroll to position [0, 0]
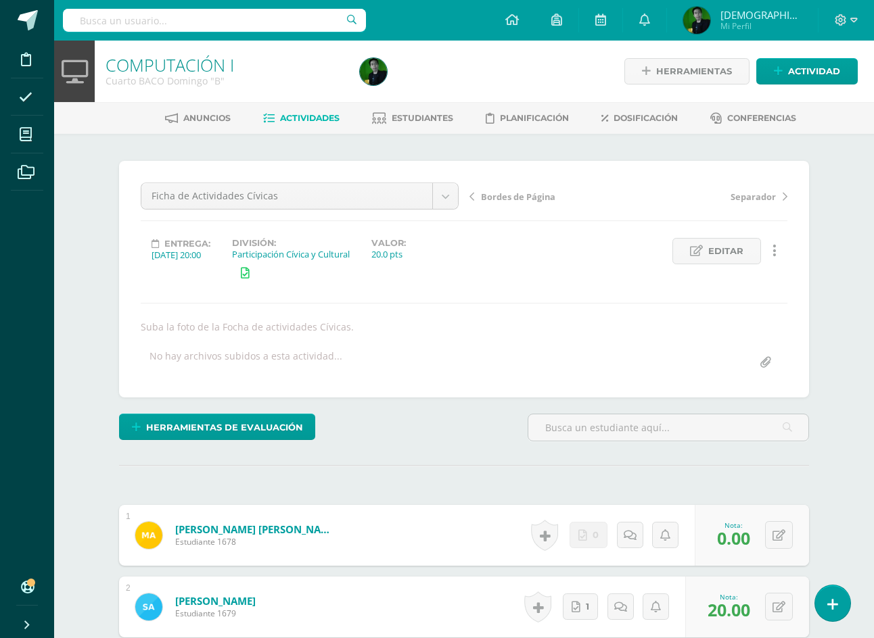
click at [327, 123] on span "Actividades" at bounding box center [310, 118] width 60 height 10
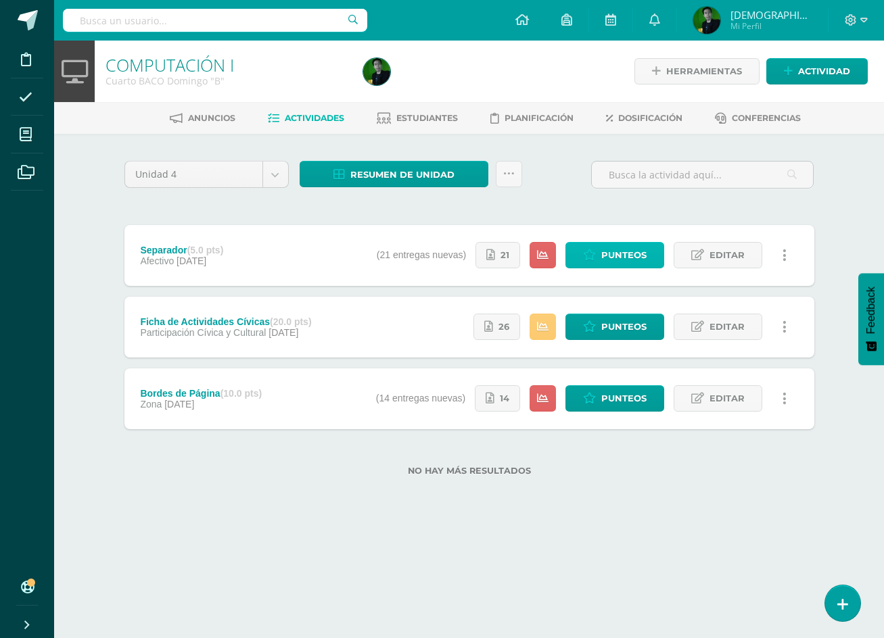
click at [613, 248] on span "Punteos" at bounding box center [623, 255] width 45 height 25
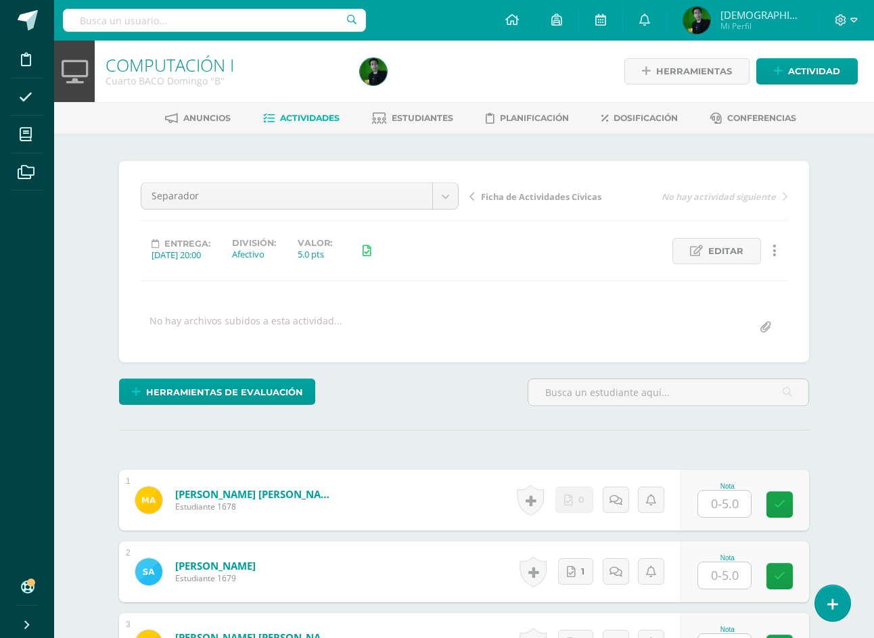
scroll to position [1, 0]
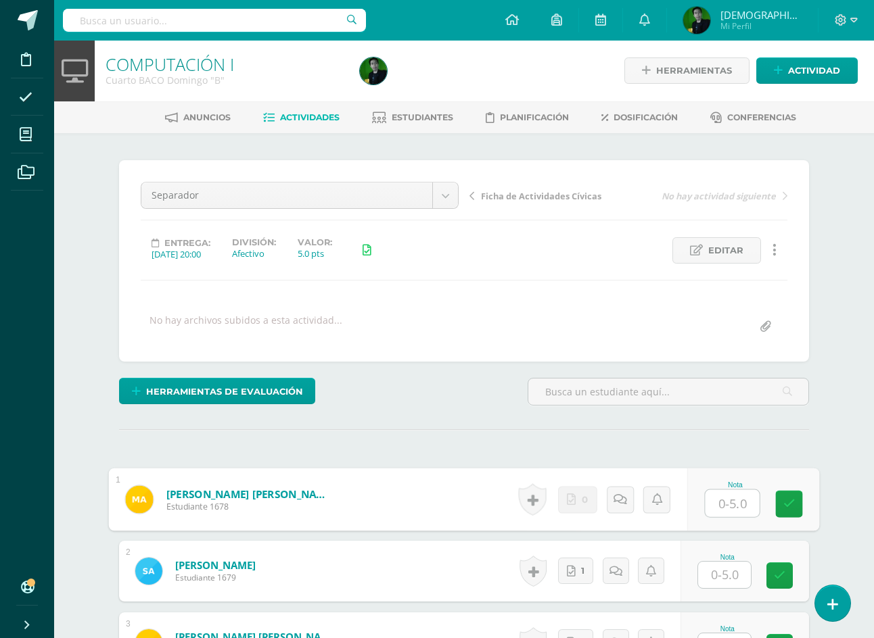
click at [736, 496] on input "text" at bounding box center [732, 503] width 54 height 27
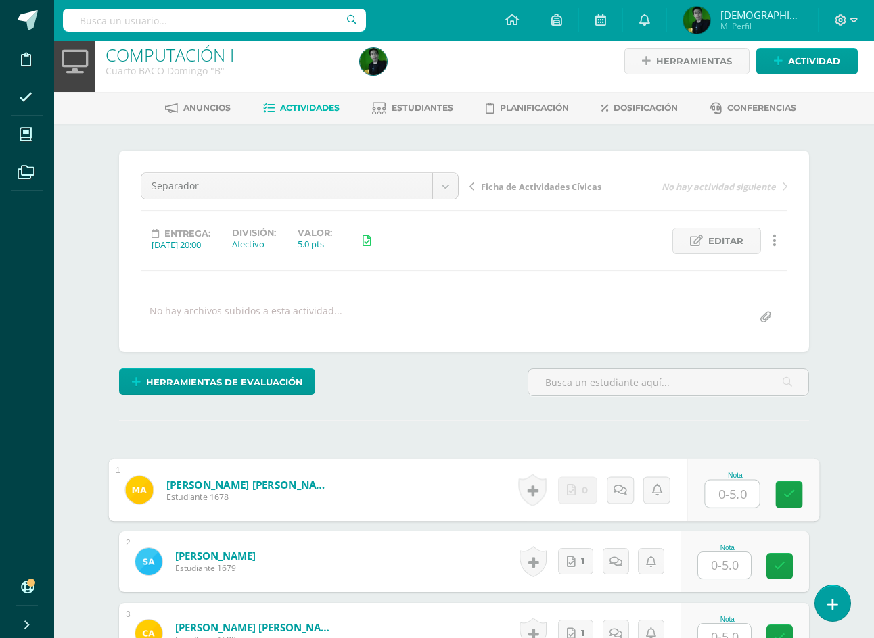
scroll to position [137, 0]
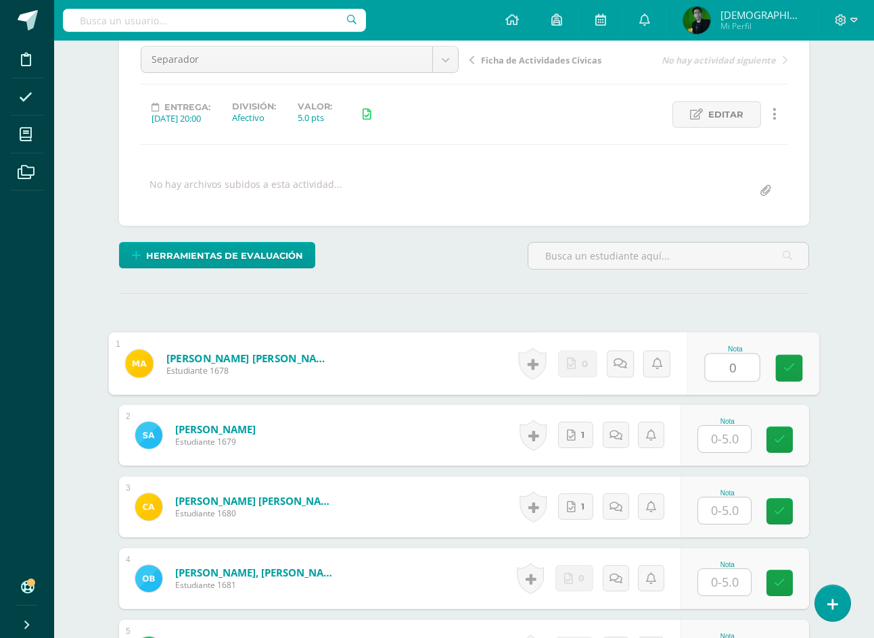
type input "0"
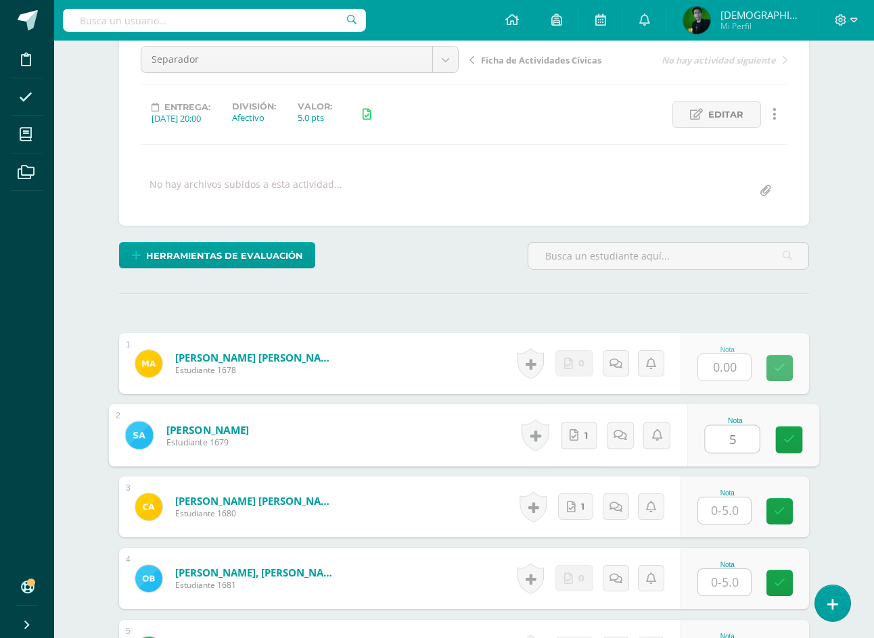
type input "5"
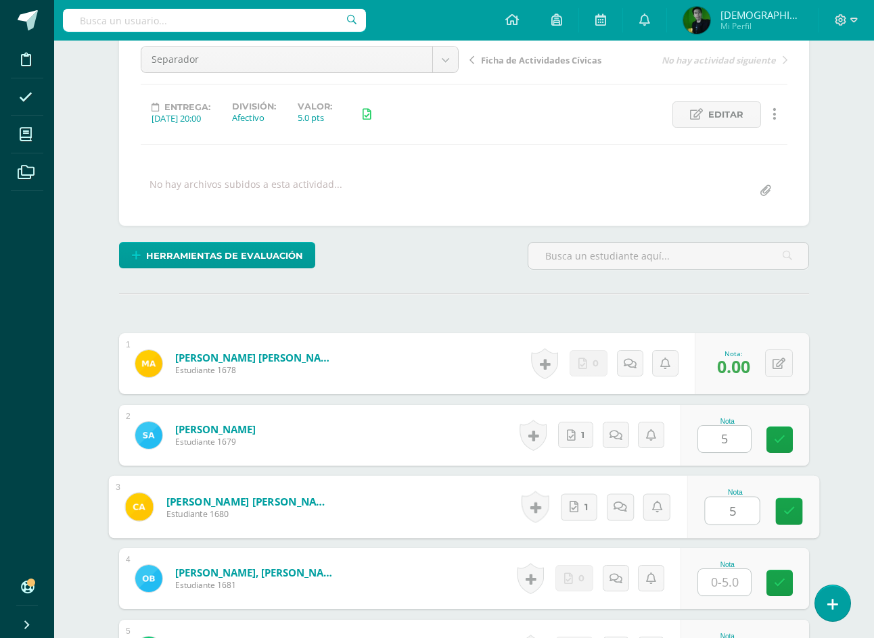
type input "5"
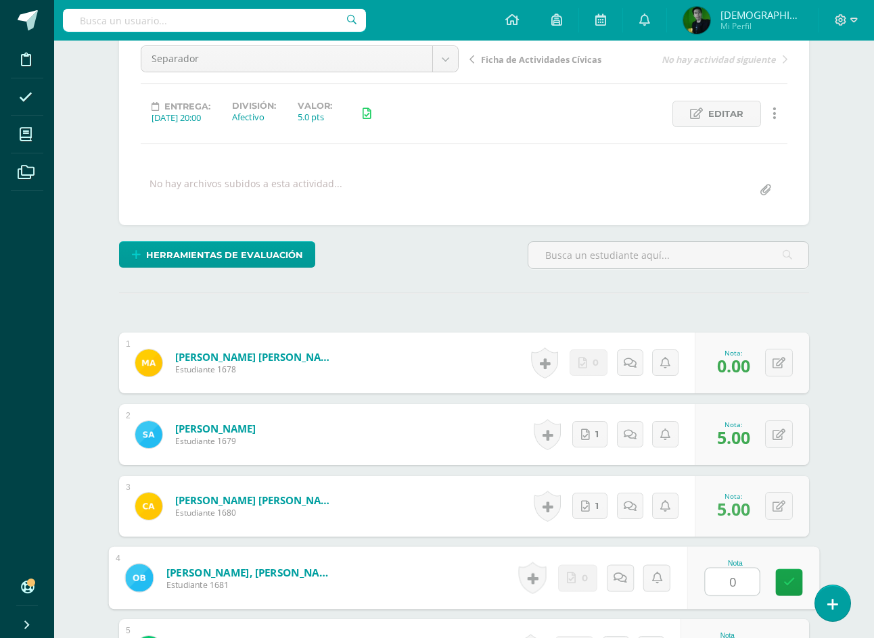
type input "0"
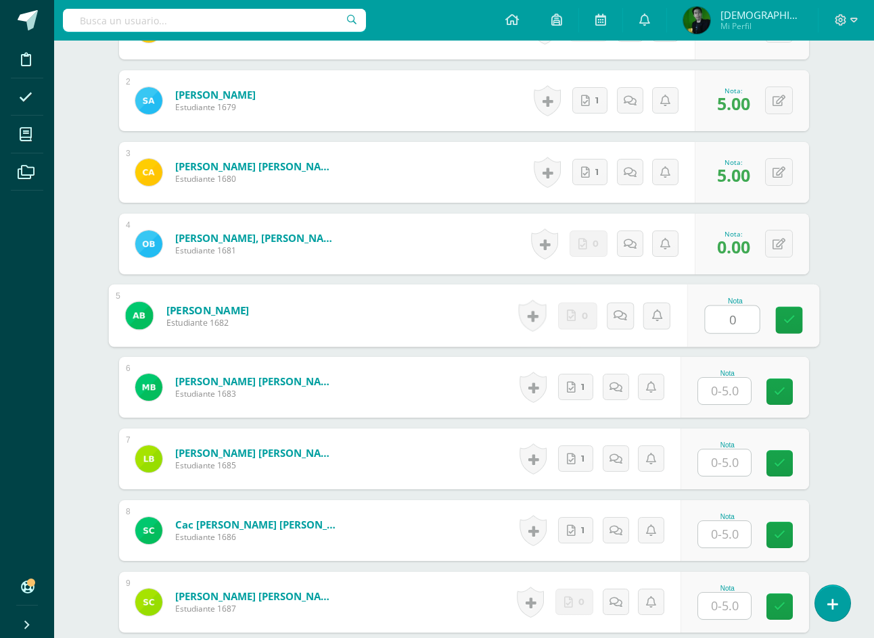
type input "0"
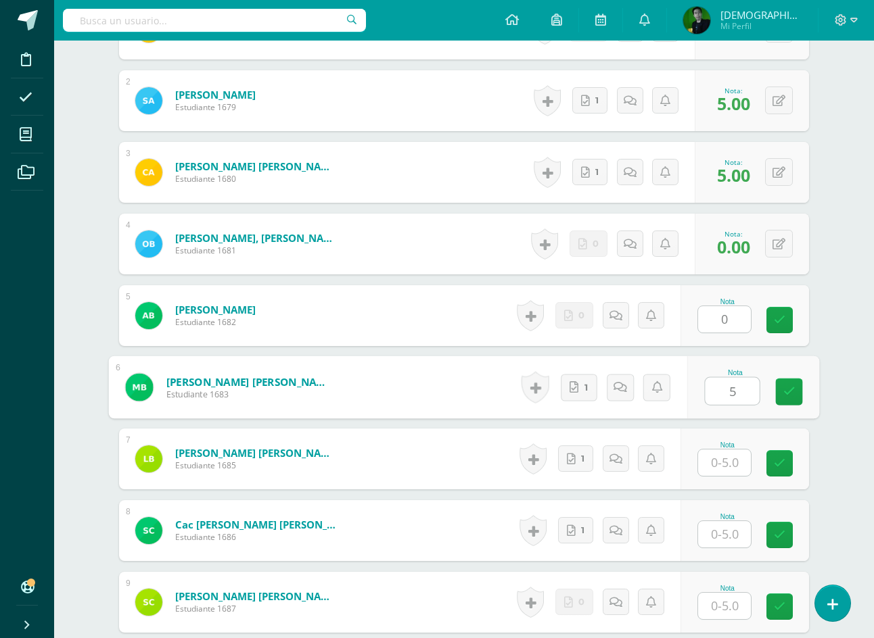
type input "5"
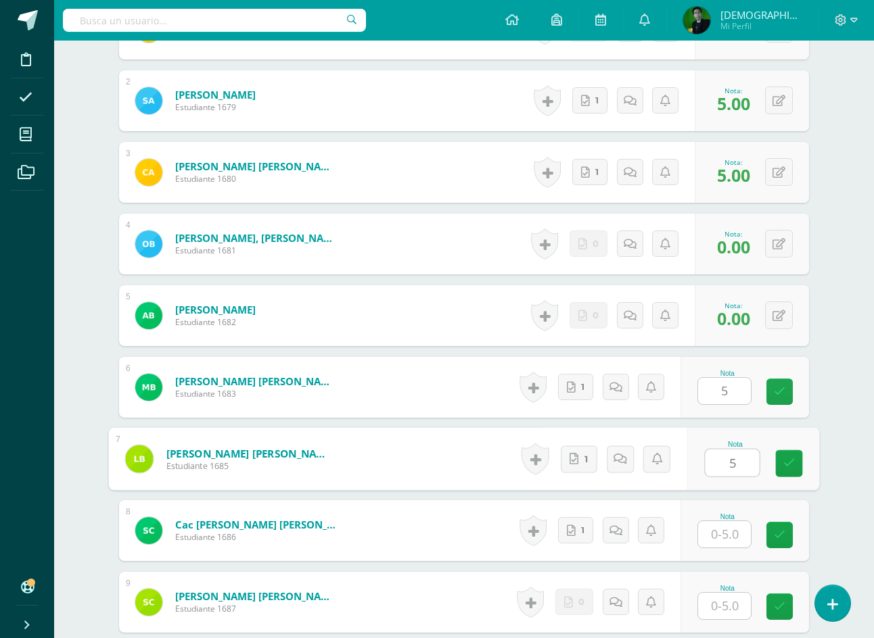
scroll to position [472, 0]
type input "5"
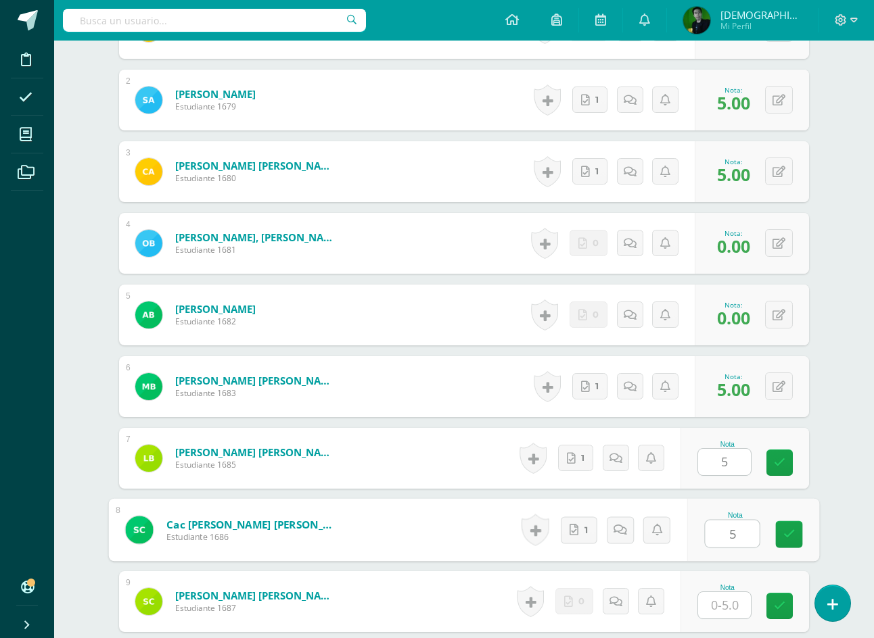
type input "5"
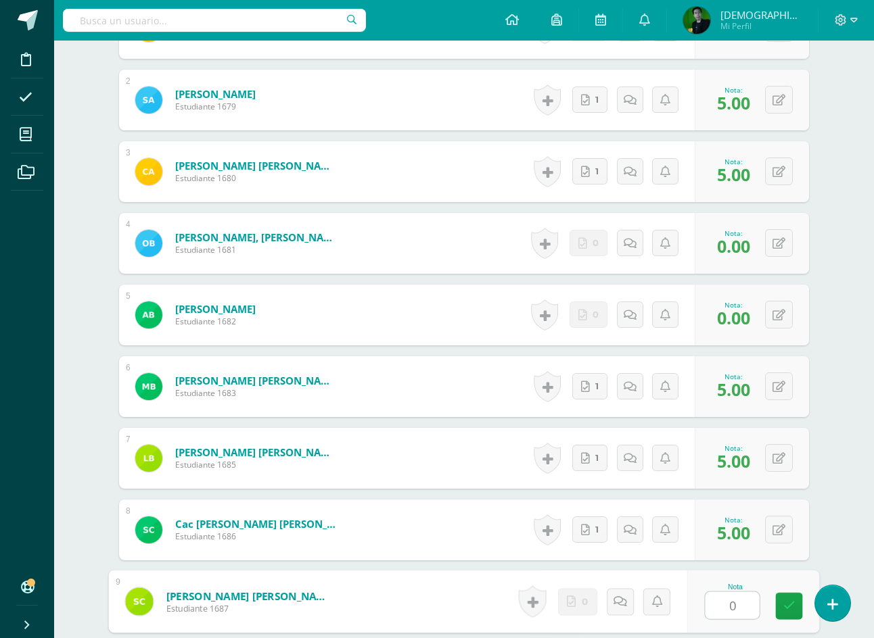
type input "0"
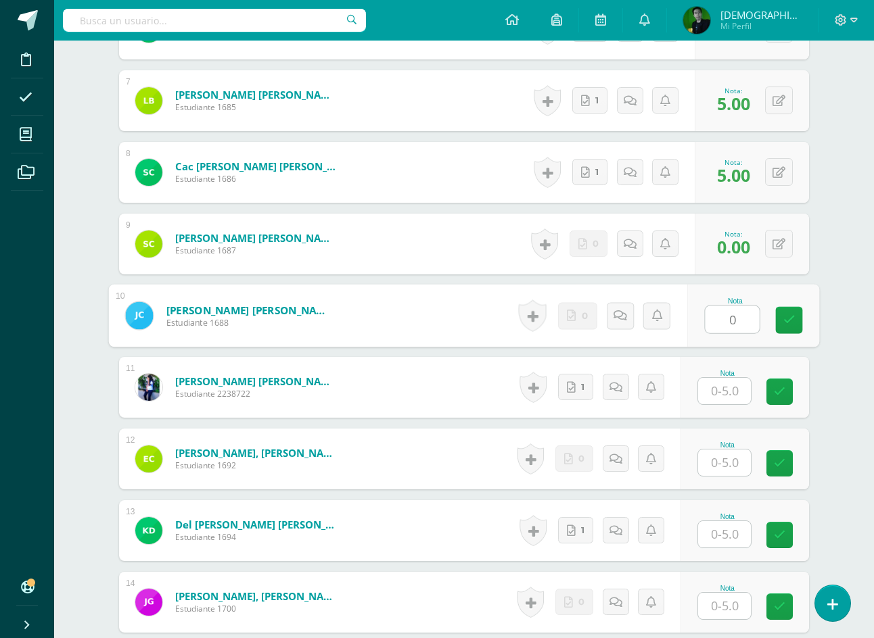
type input "0"
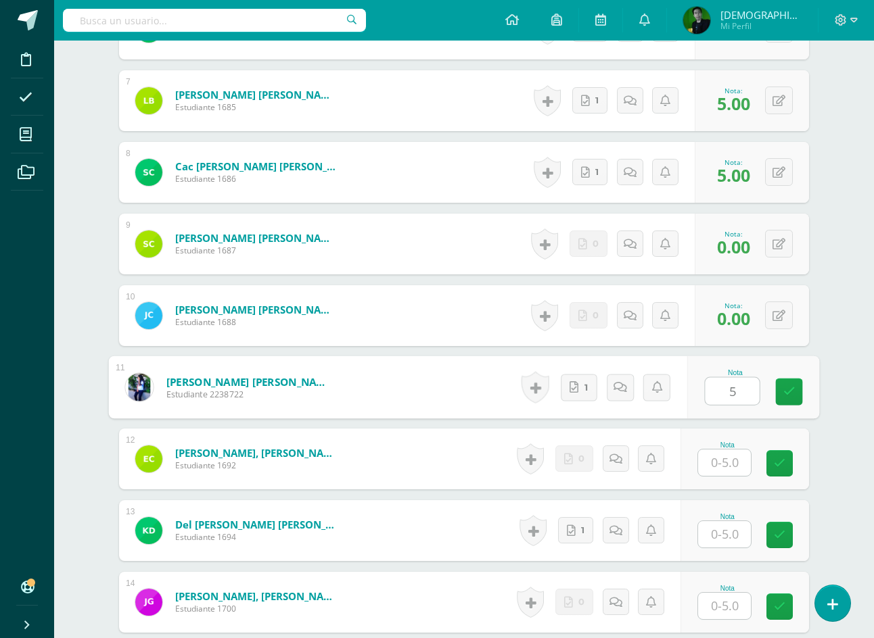
type input "5"
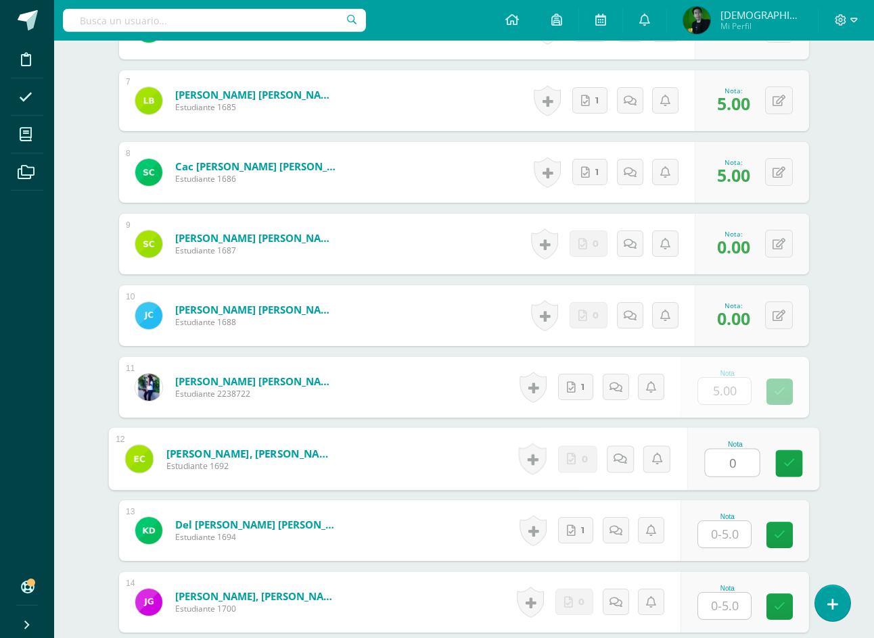
type input "0"
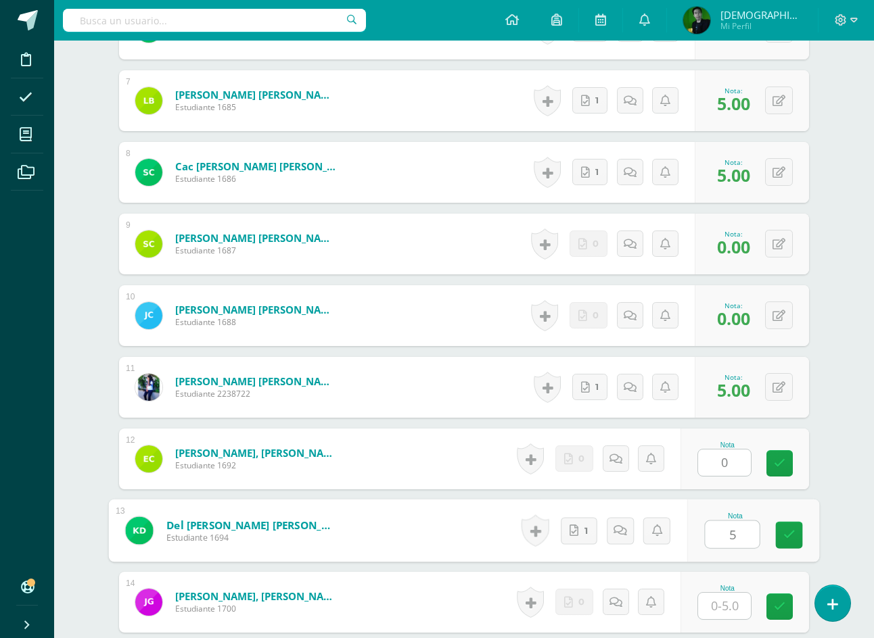
type input "5"
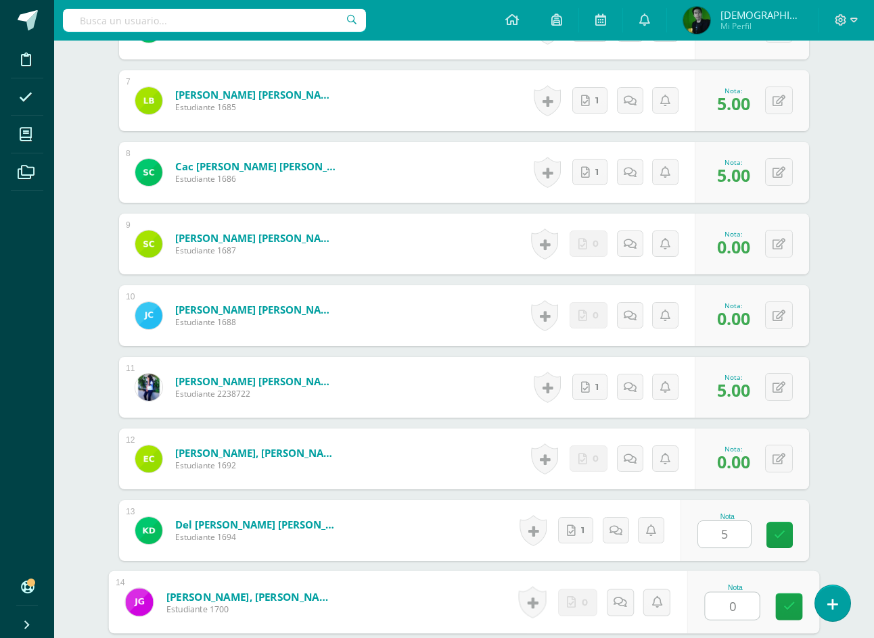
type input "0"
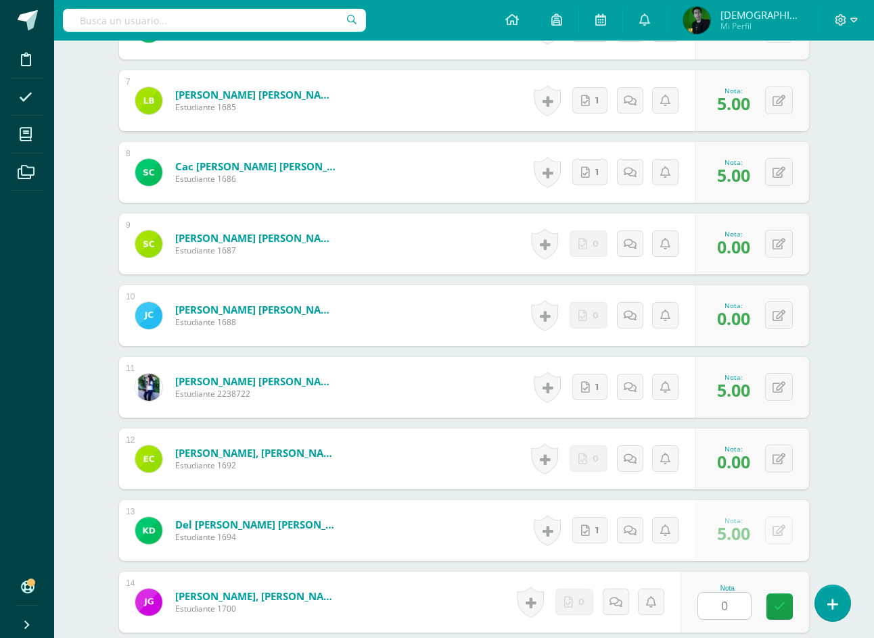
scroll to position [1188, 0]
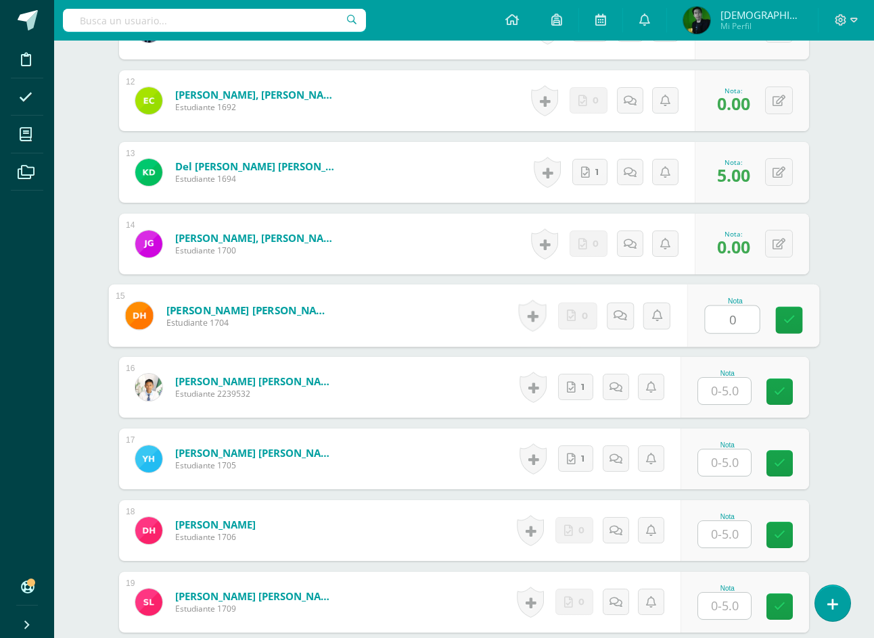
type input "0"
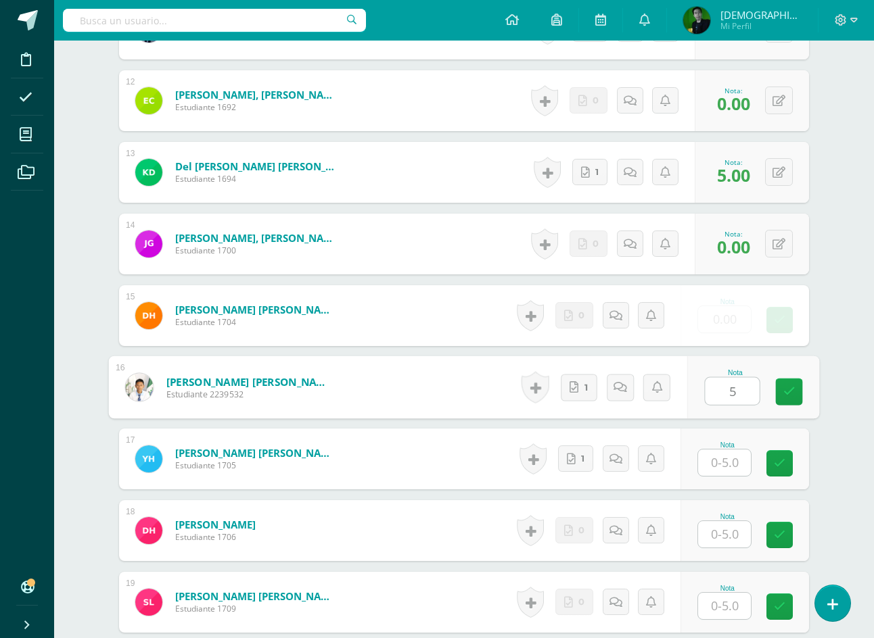
type input "5"
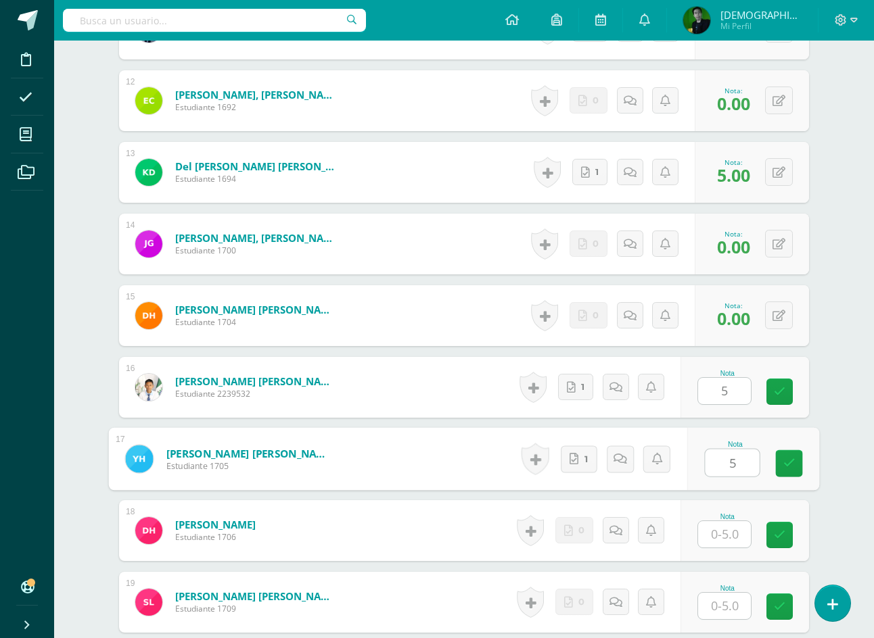
type input "5"
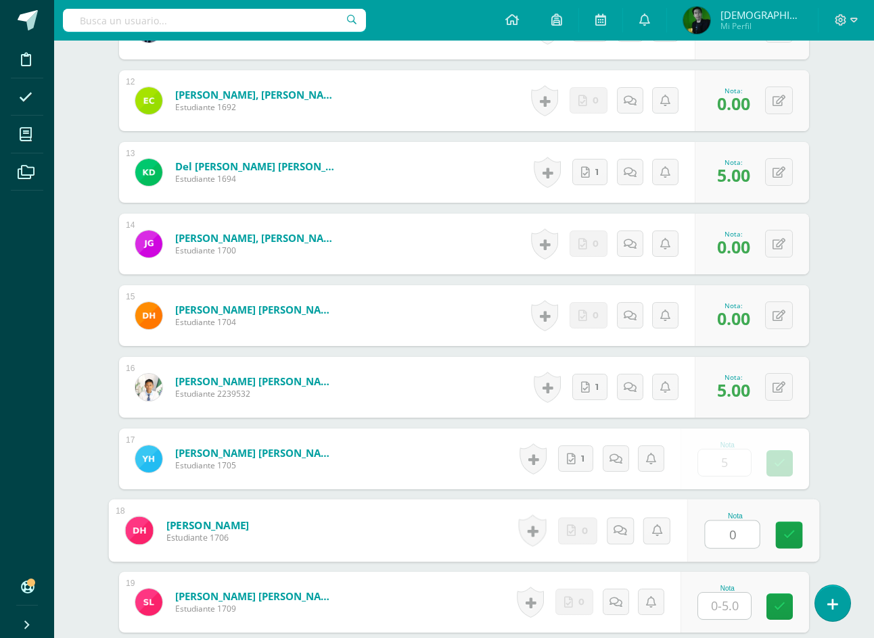
type input "0"
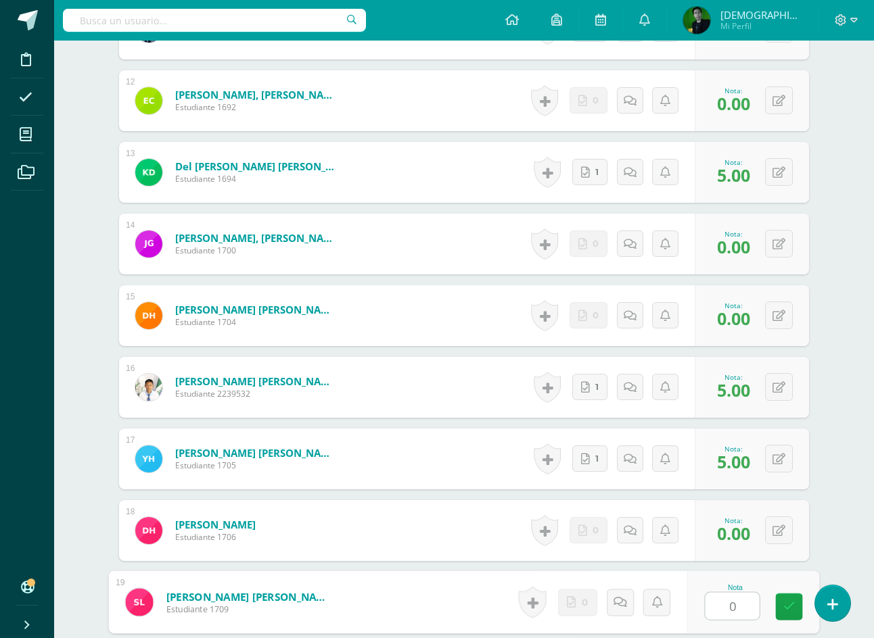
type input "0"
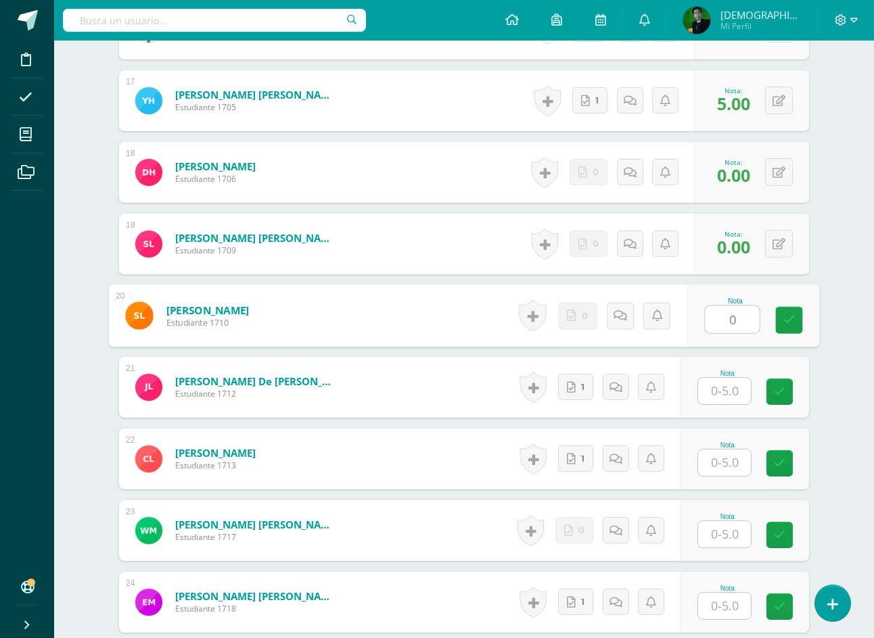
type input "0"
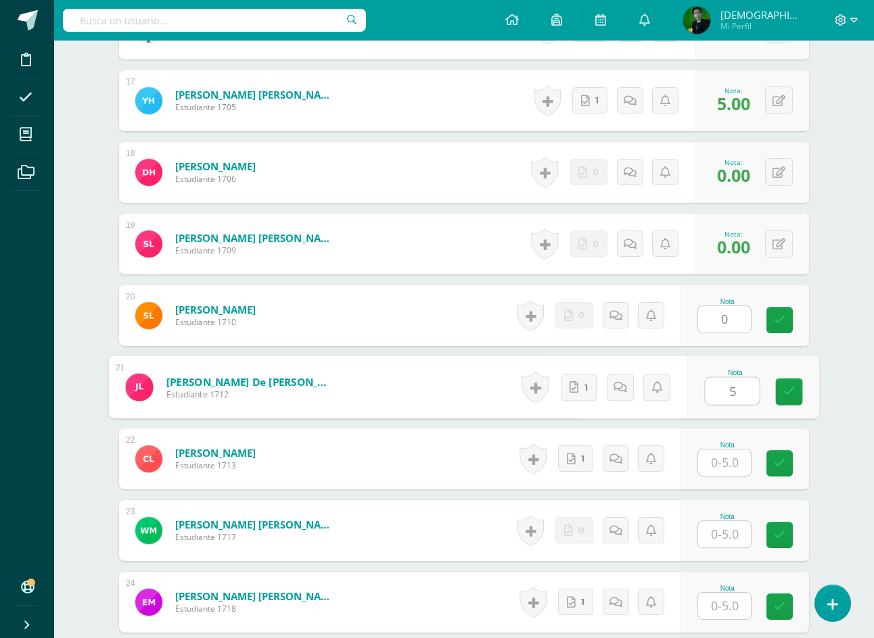
type input "5"
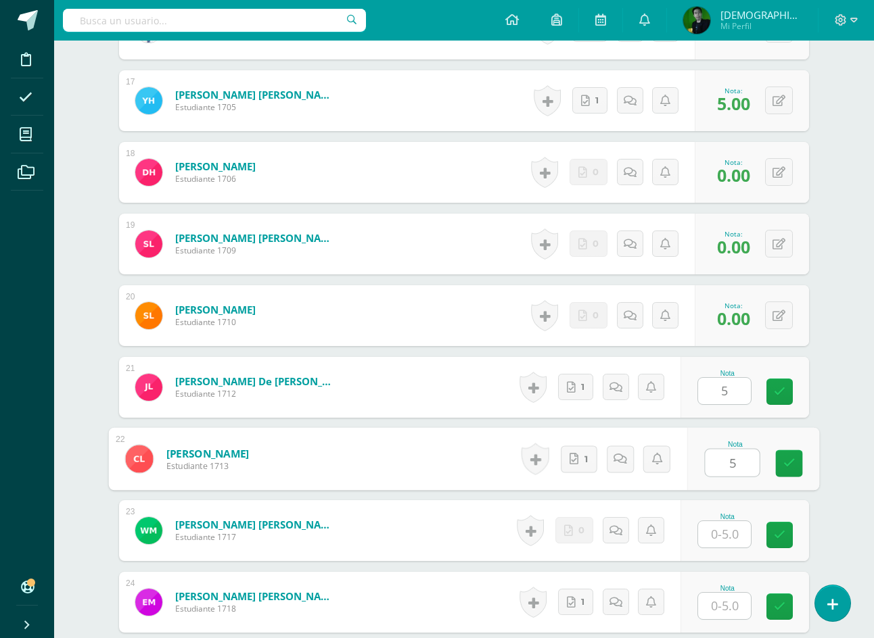
type input "5"
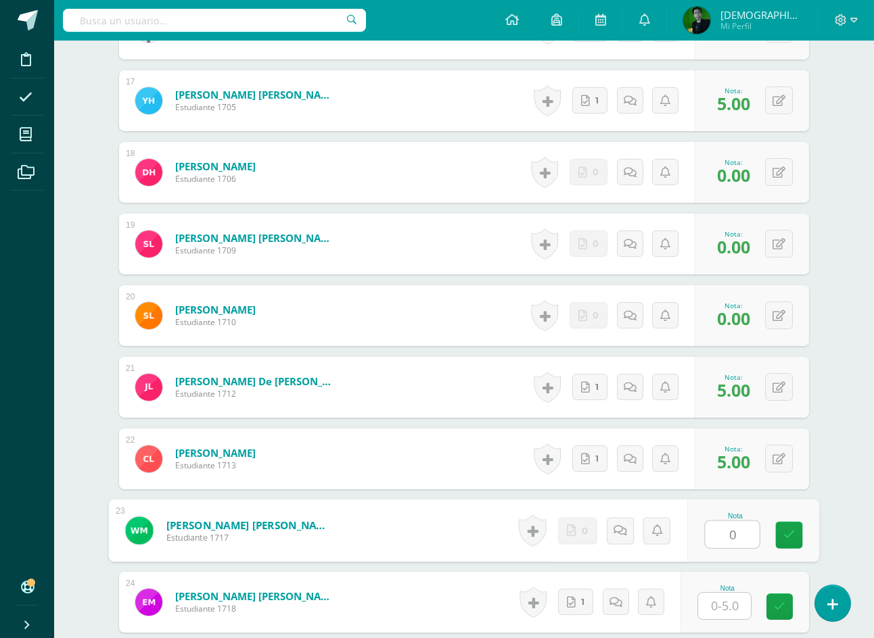
type input "0"
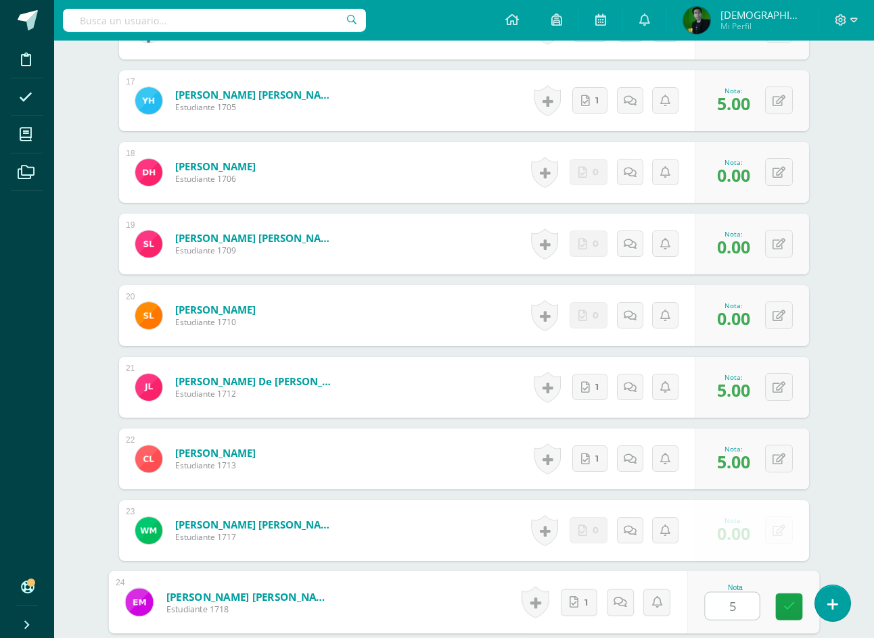
type input "5"
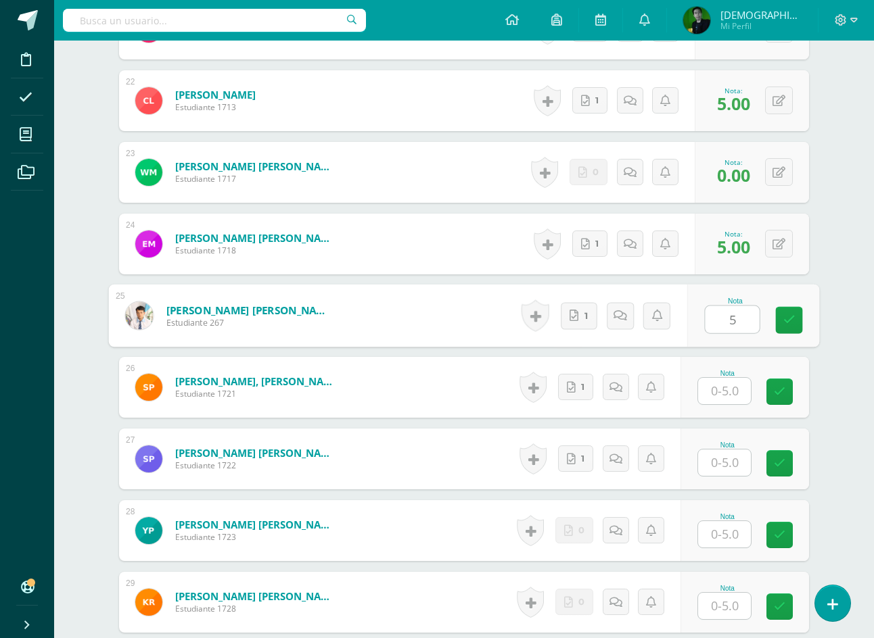
type input "5"
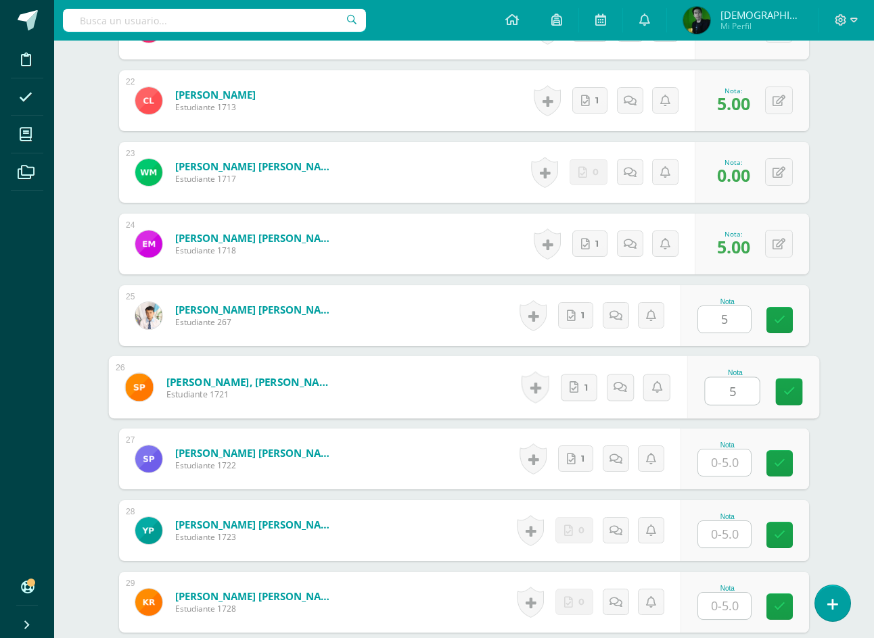
type input "5"
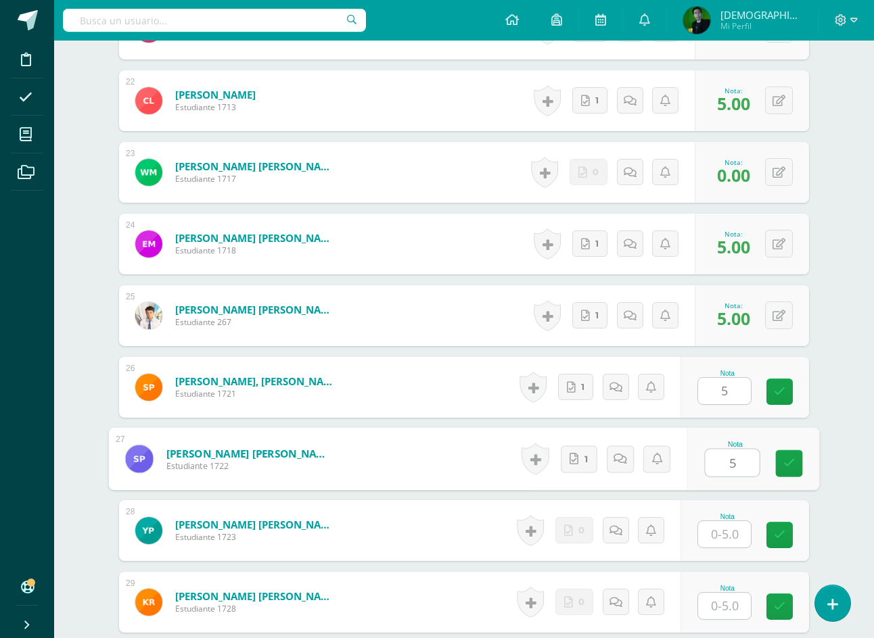
type input "5"
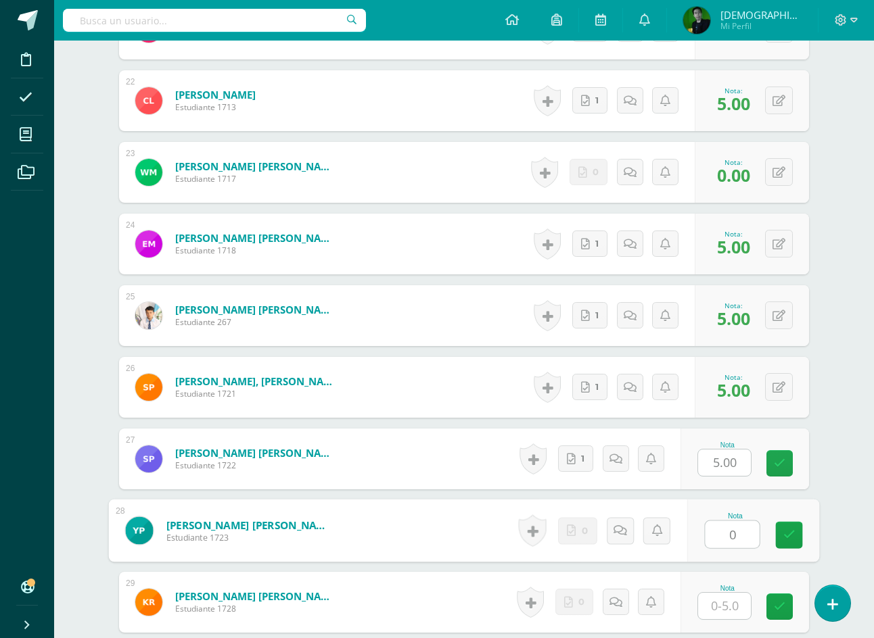
type input "0"
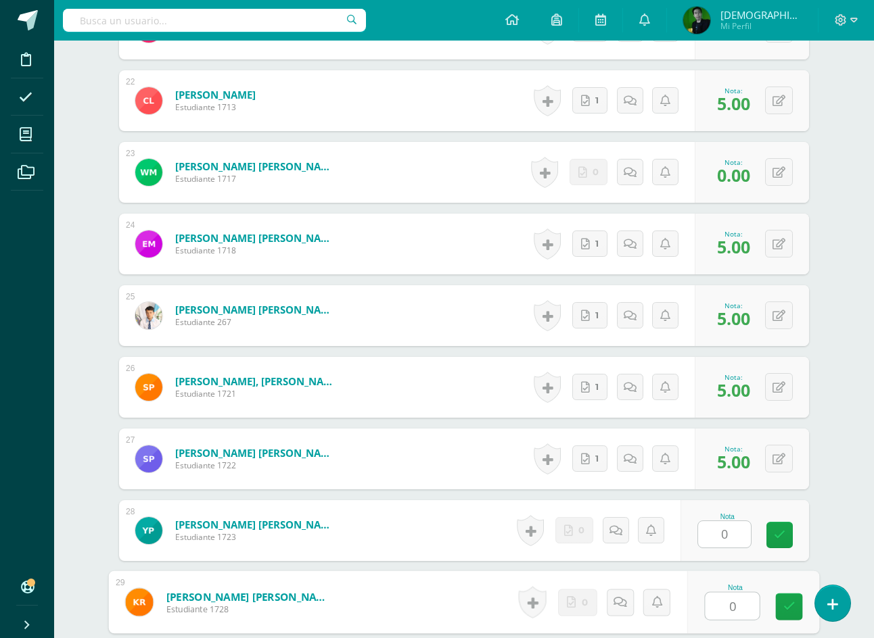
type input "0"
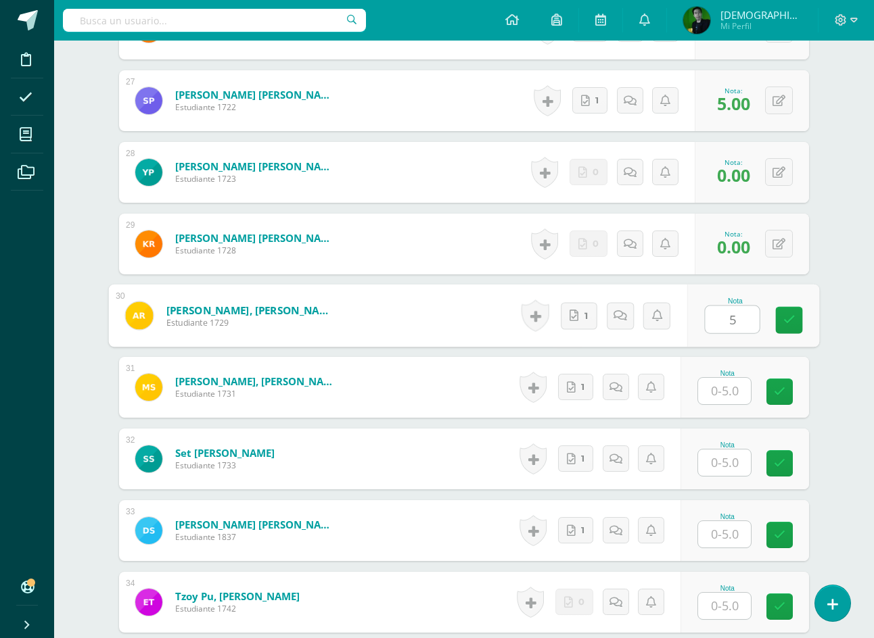
type input "5"
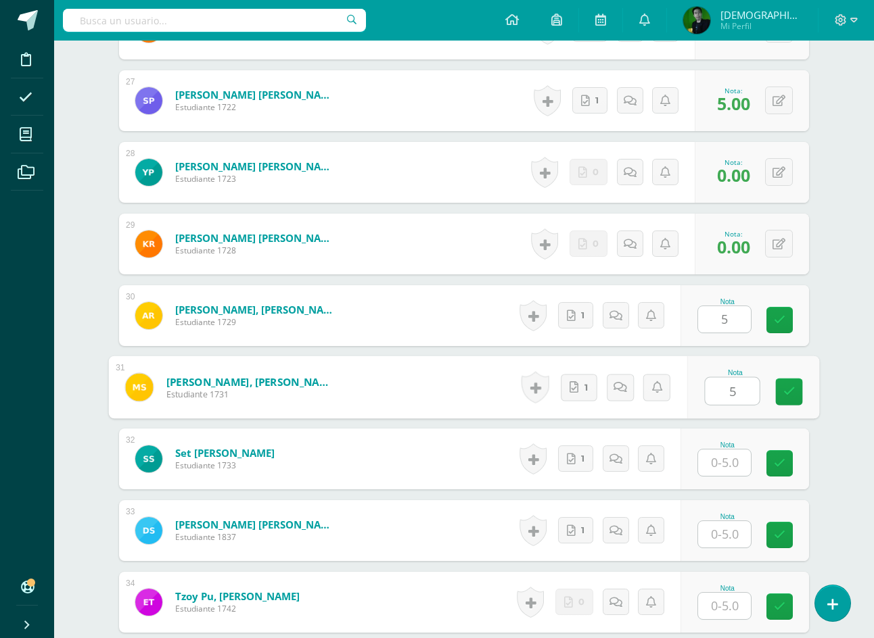
type input "5"
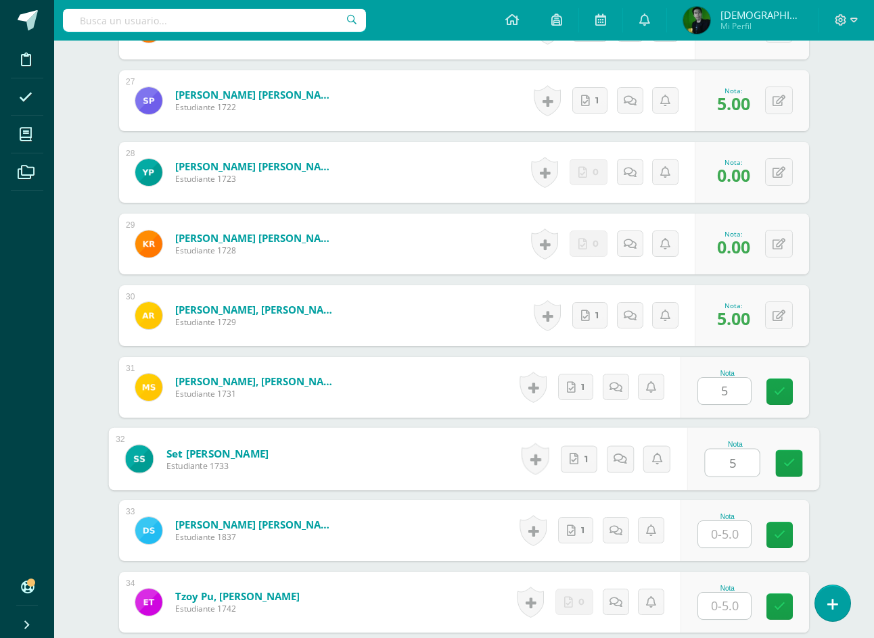
type input "5"
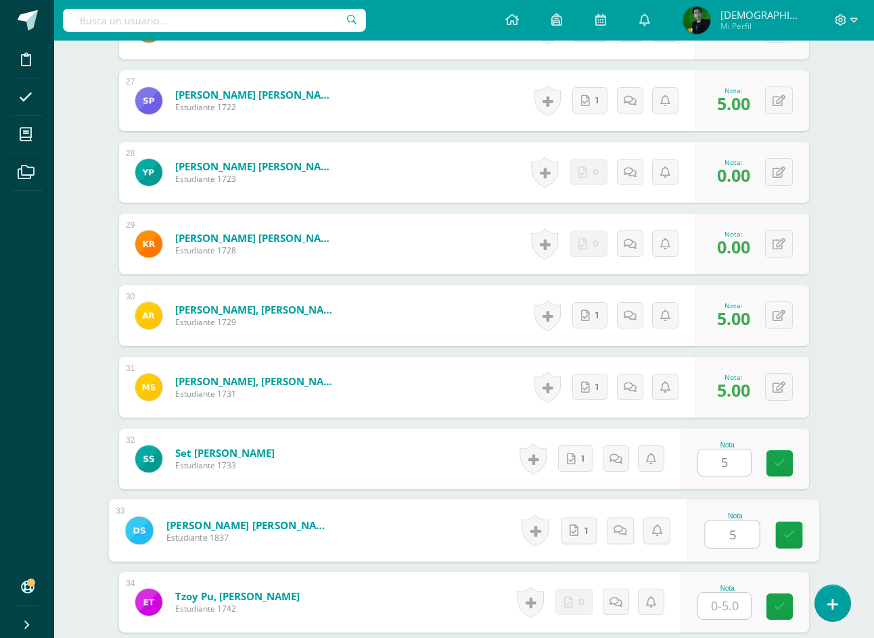
type input "5"
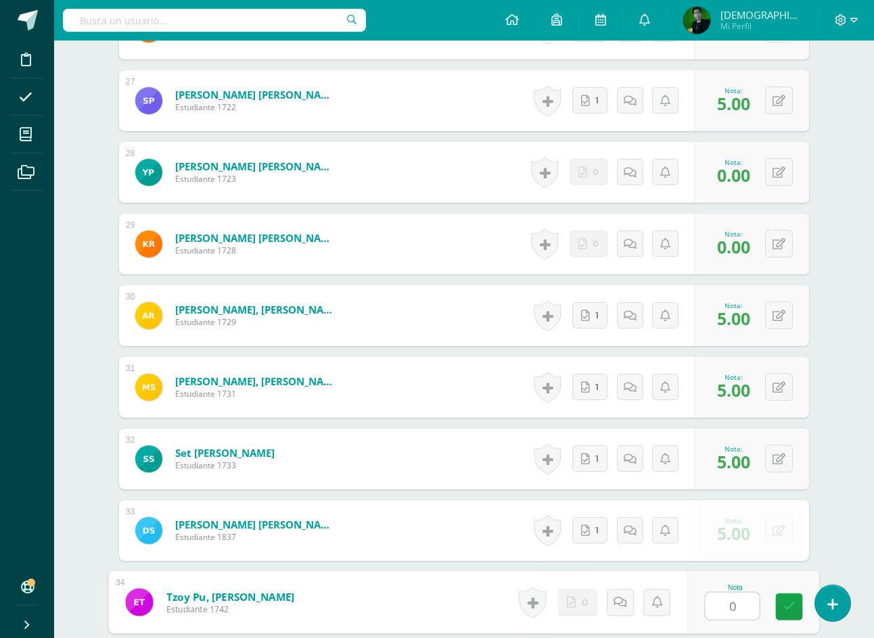
type input "0"
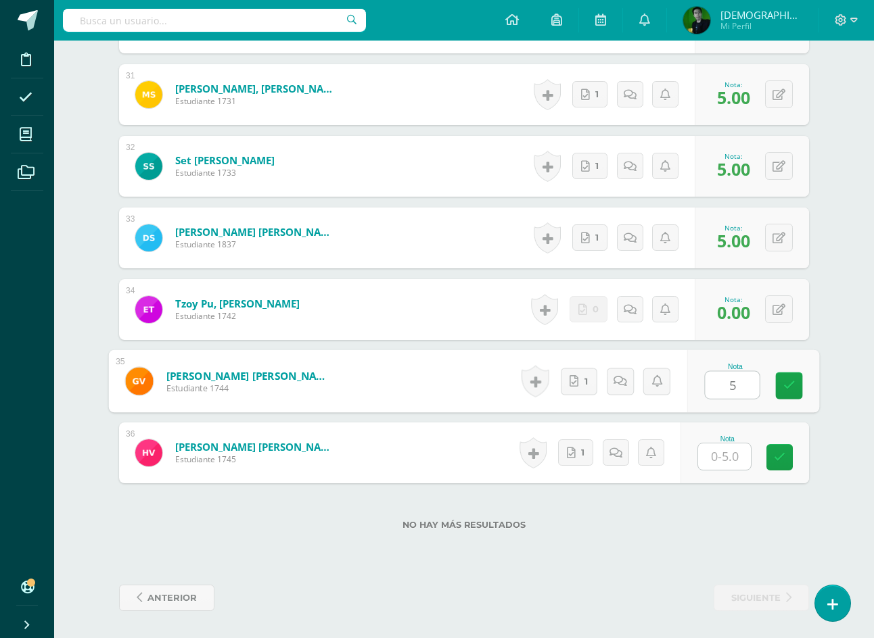
type input "5"
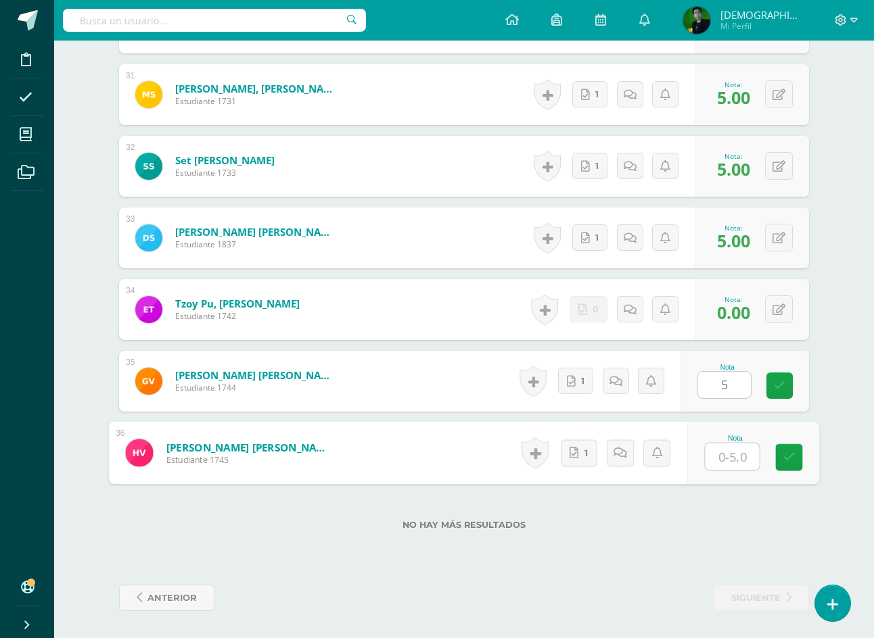
type input "5"
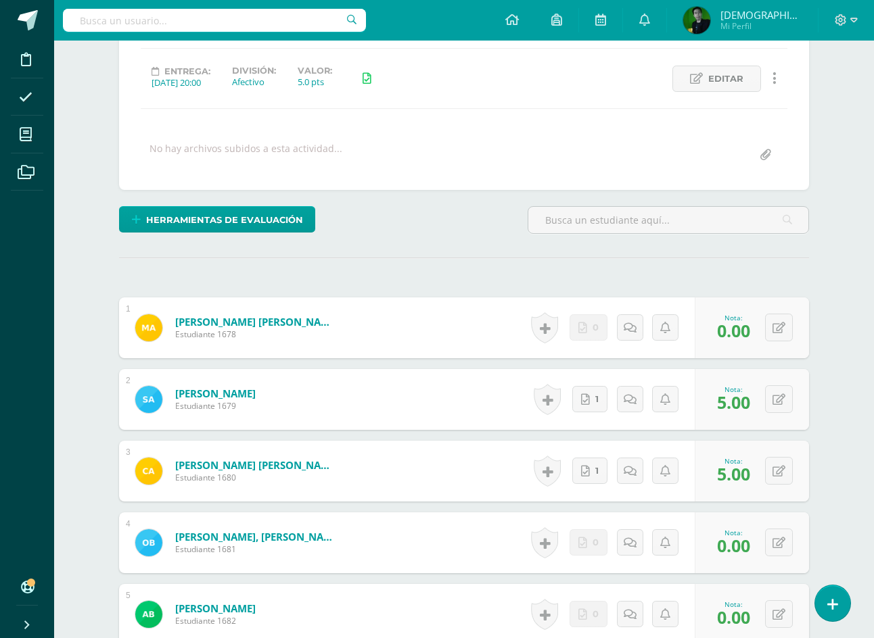
scroll to position [0, 0]
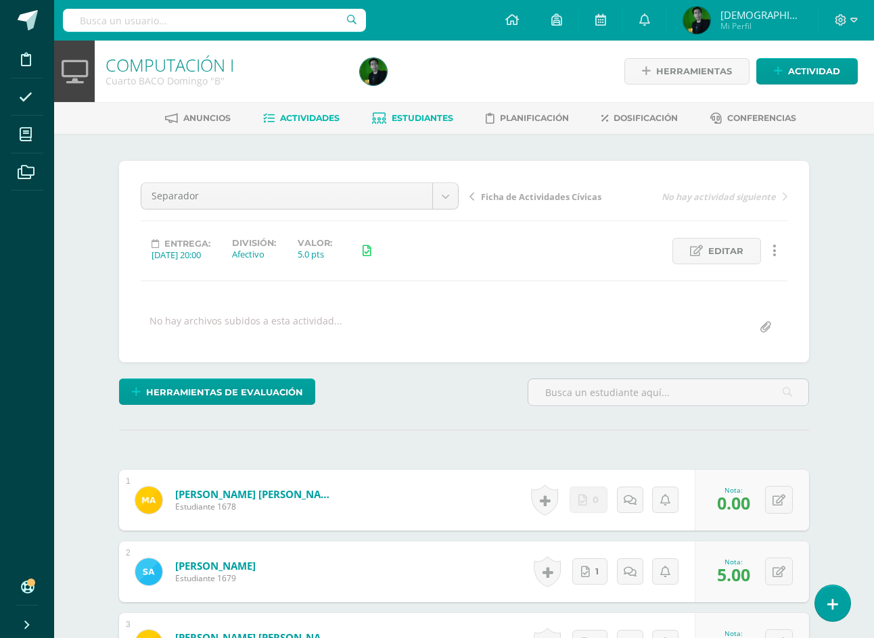
click at [400, 122] on span "Estudiantes" at bounding box center [423, 118] width 62 height 10
click at [325, 122] on span "Actividades" at bounding box center [310, 118] width 60 height 10
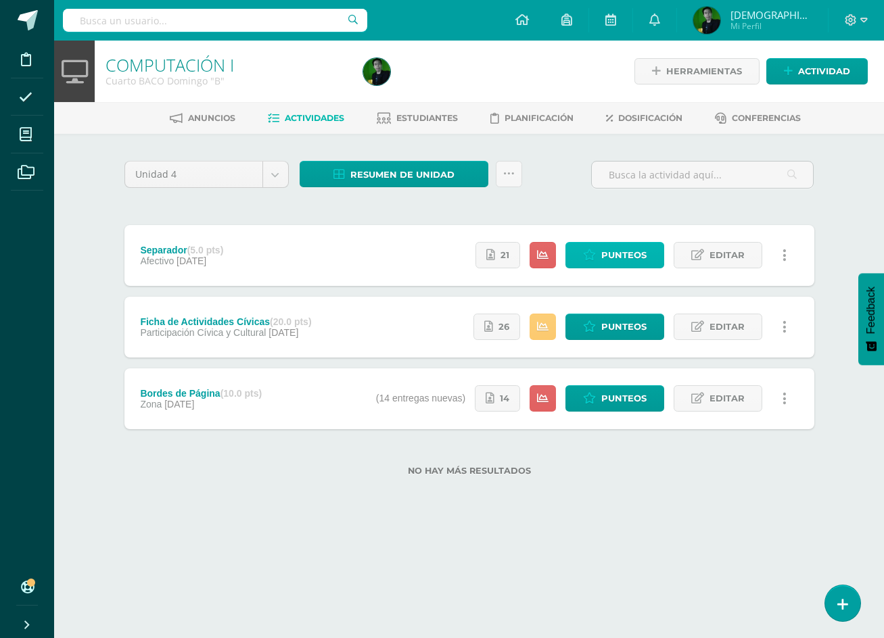
click at [595, 257] on icon at bounding box center [589, 255] width 13 height 11
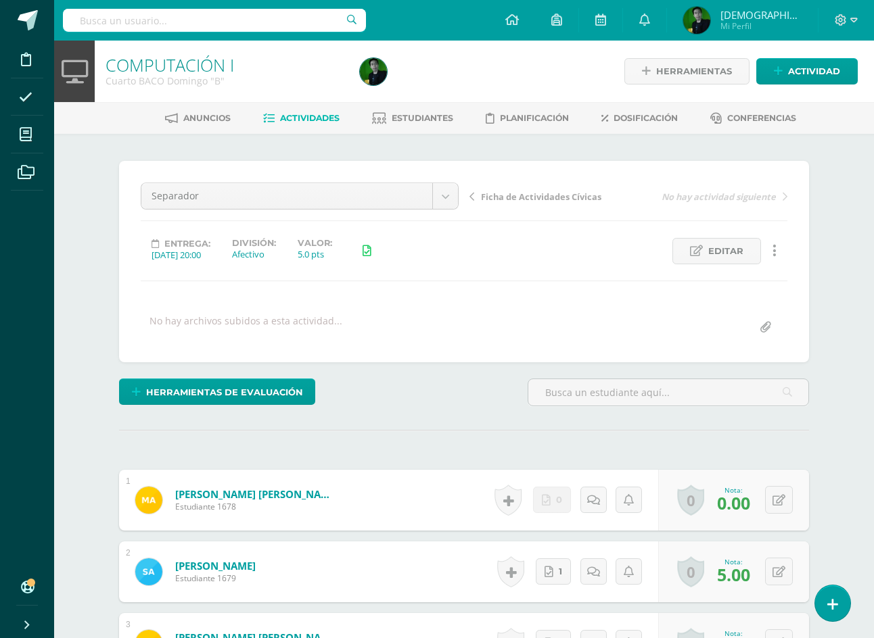
click at [319, 123] on span "Actividades" at bounding box center [310, 118] width 60 height 10
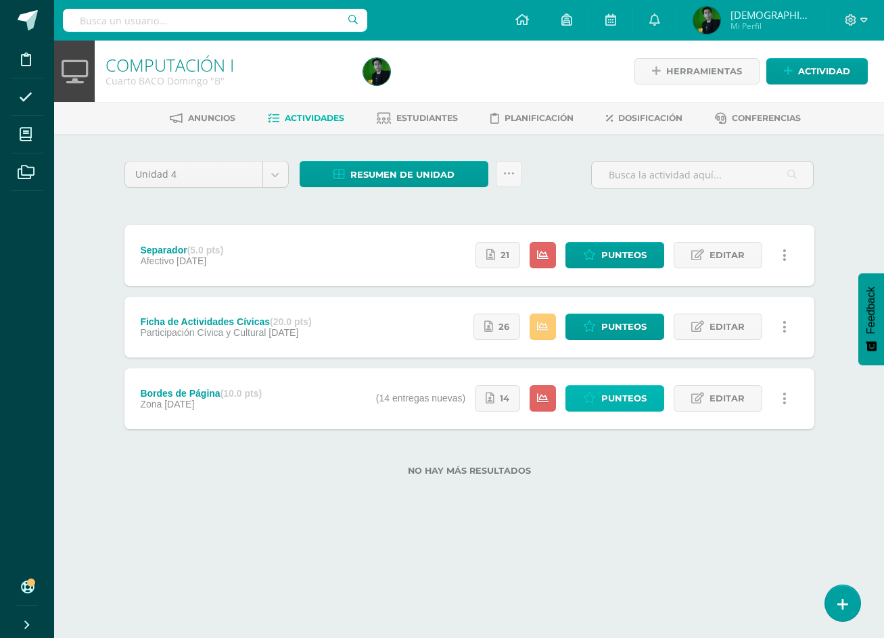
click at [626, 399] on span "Punteos" at bounding box center [623, 398] width 45 height 25
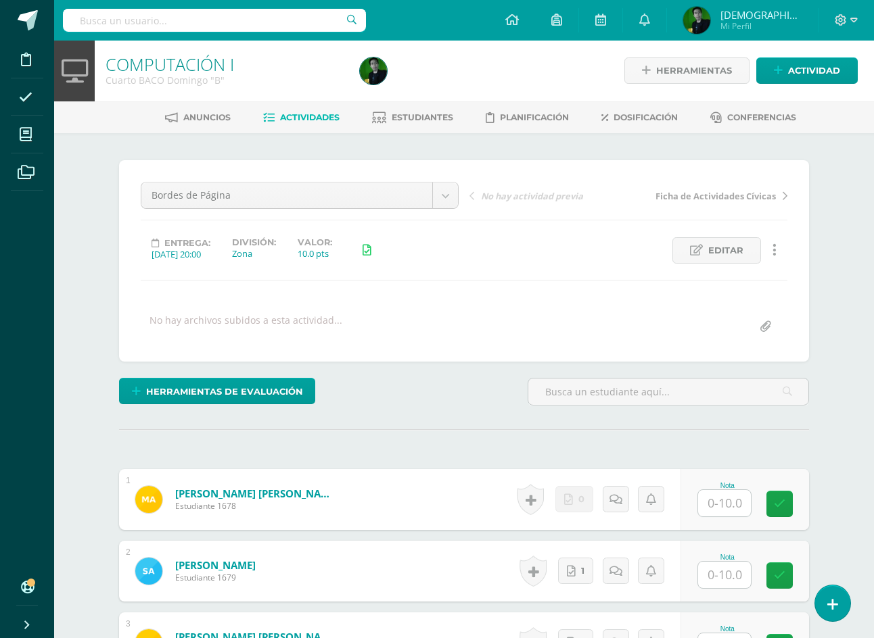
scroll to position [1, 0]
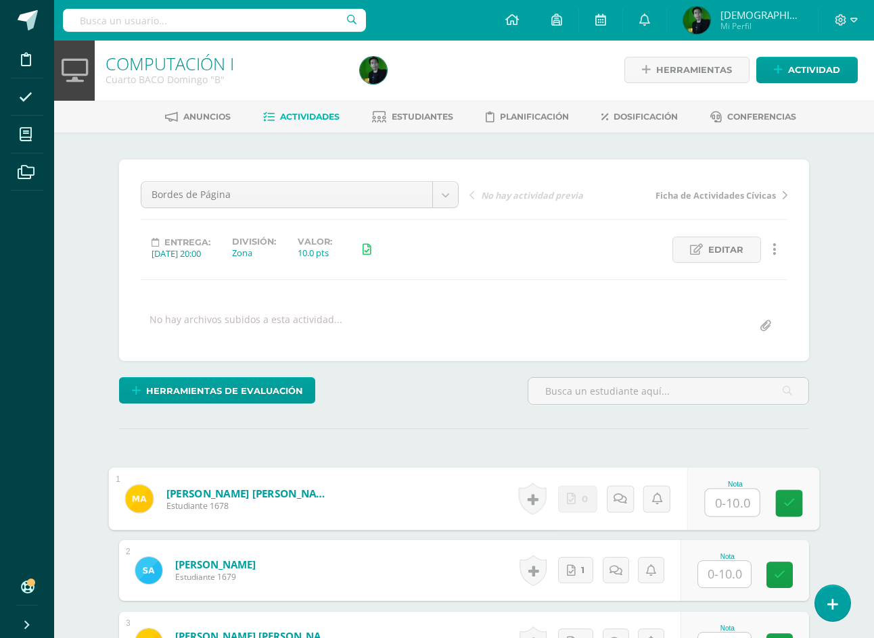
click at [732, 498] on input "text" at bounding box center [732, 503] width 54 height 27
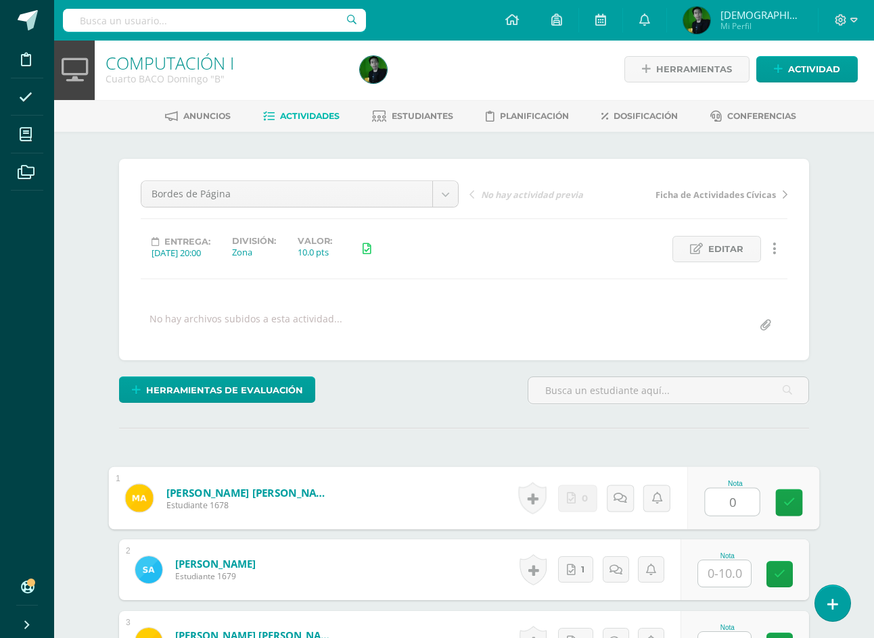
type input "0"
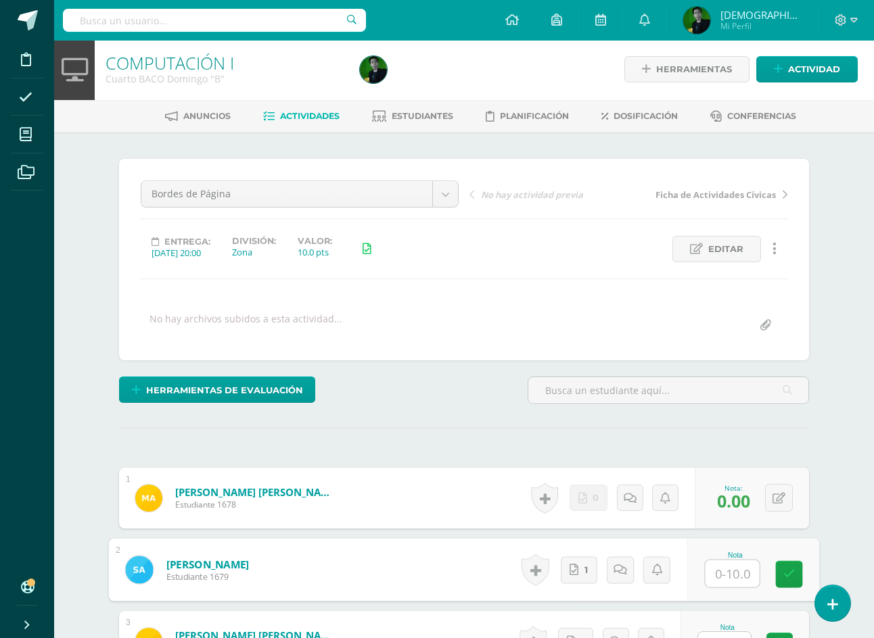
scroll to position [3, 0]
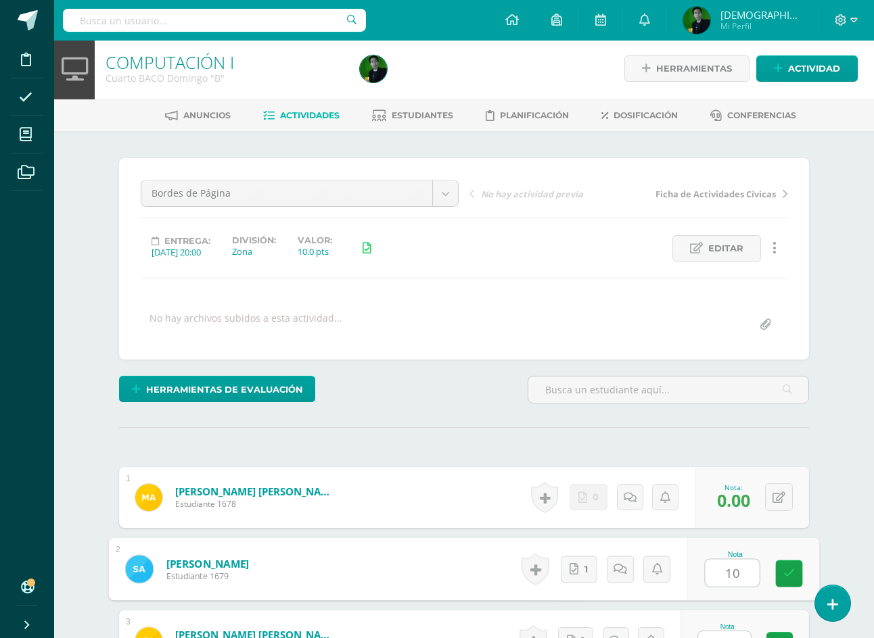
type input "10"
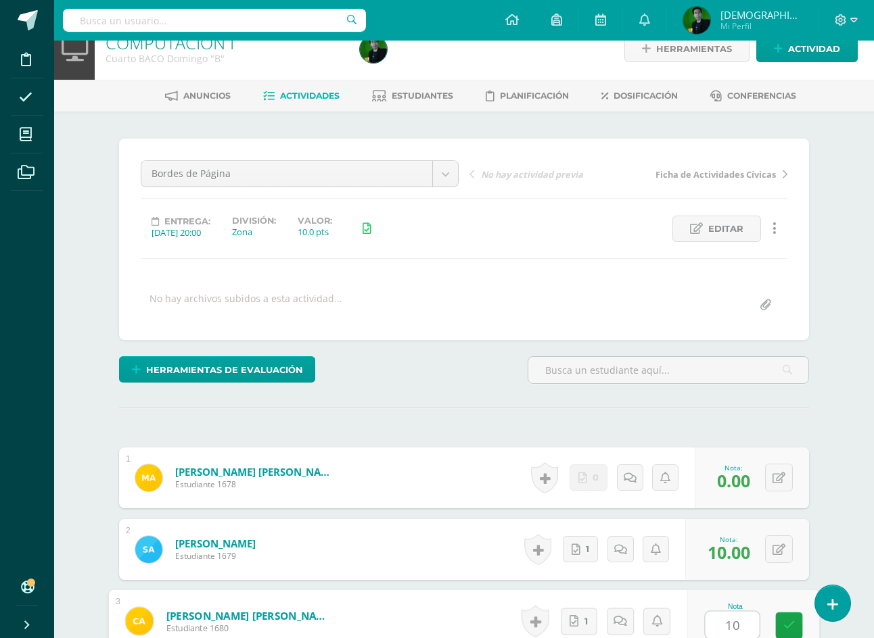
type input "10"
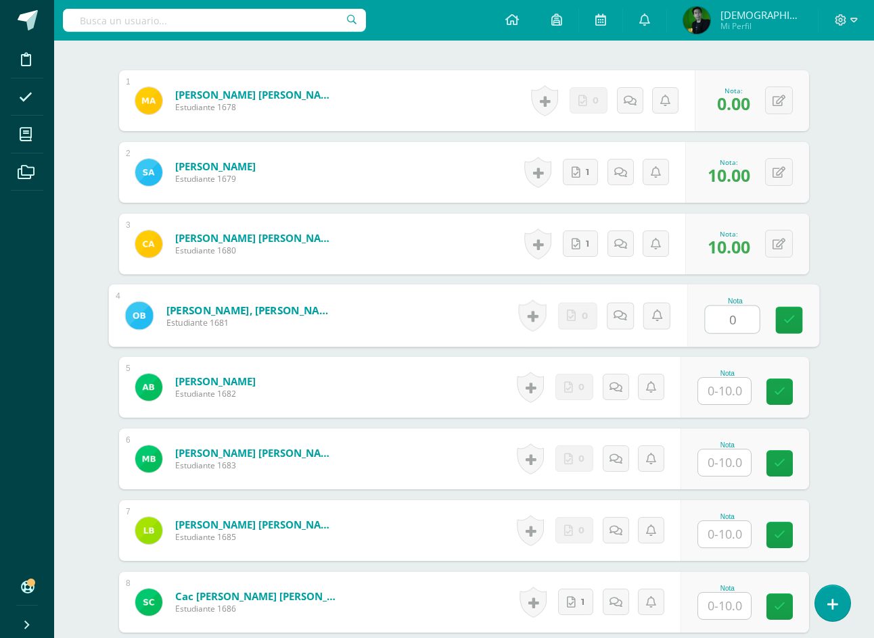
type input "0"
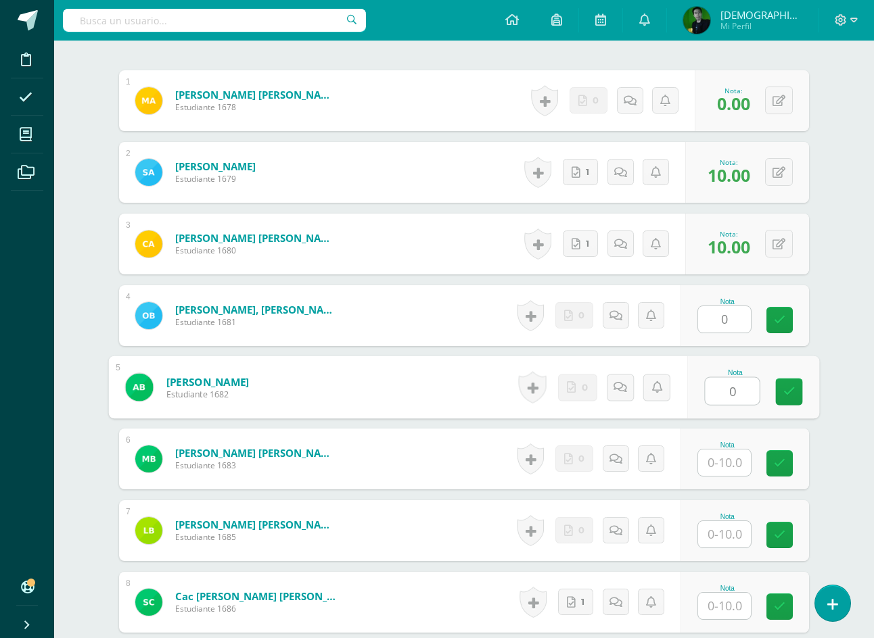
type input "0"
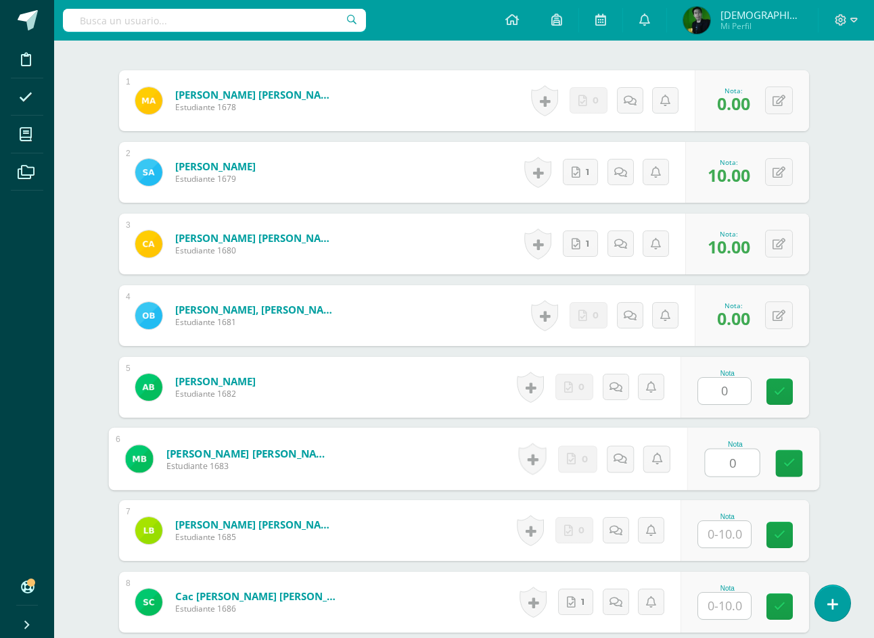
type input "0"
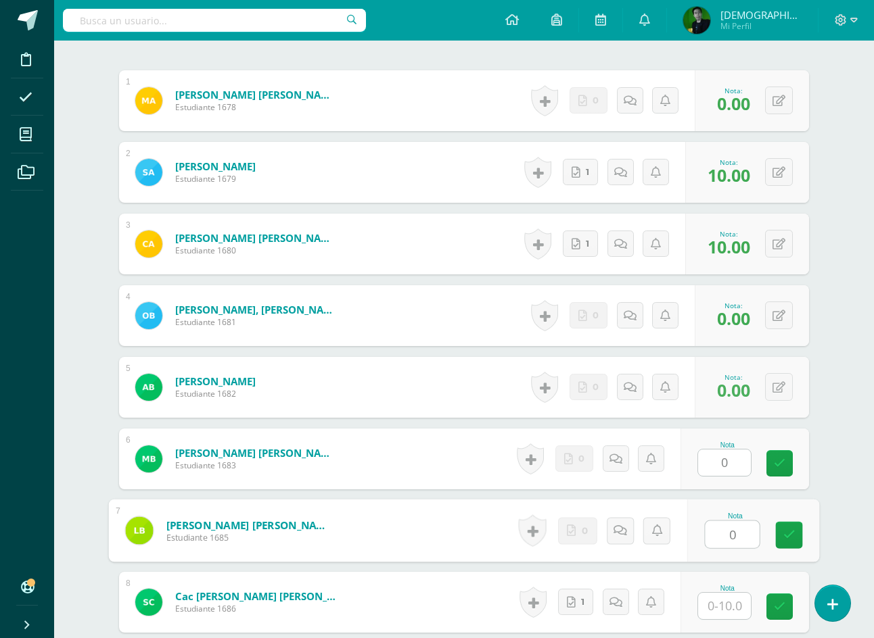
type input "0"
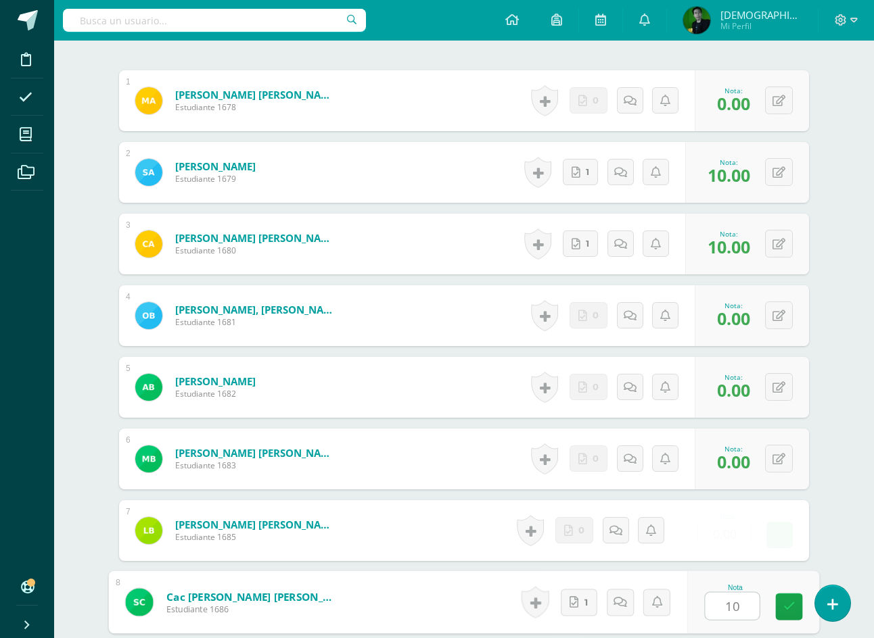
type input "10"
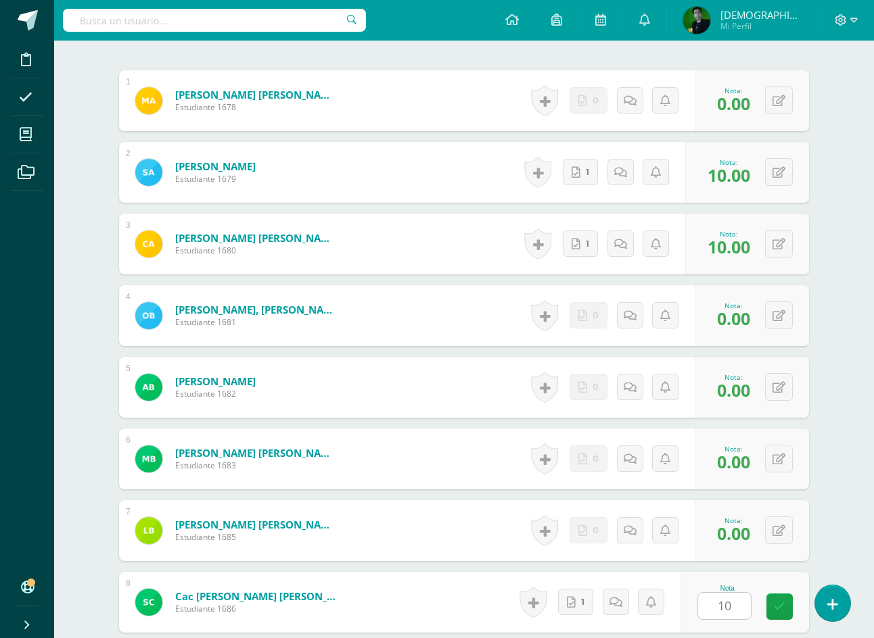
scroll to position [758, 0]
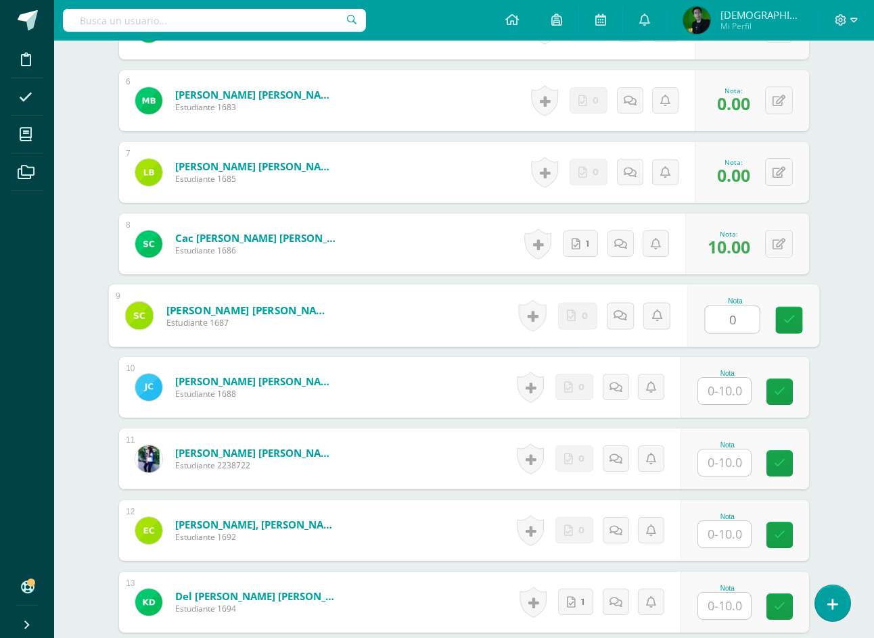
type input "0"
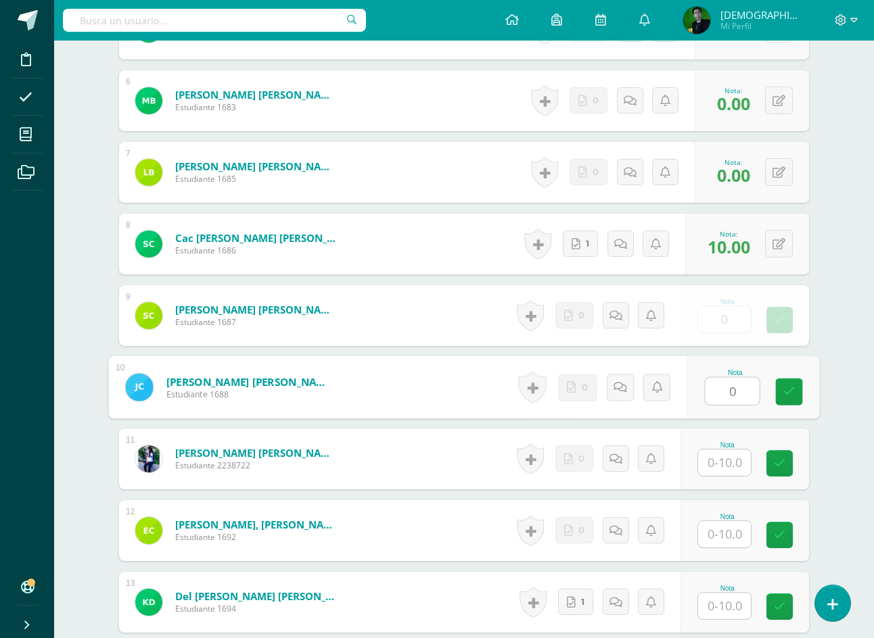
type input "0"
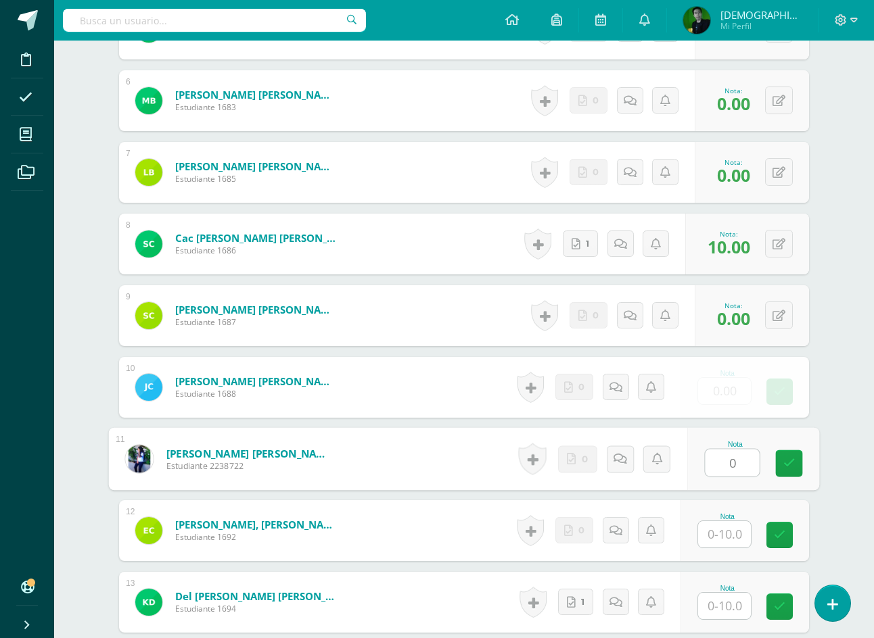
type input "0"
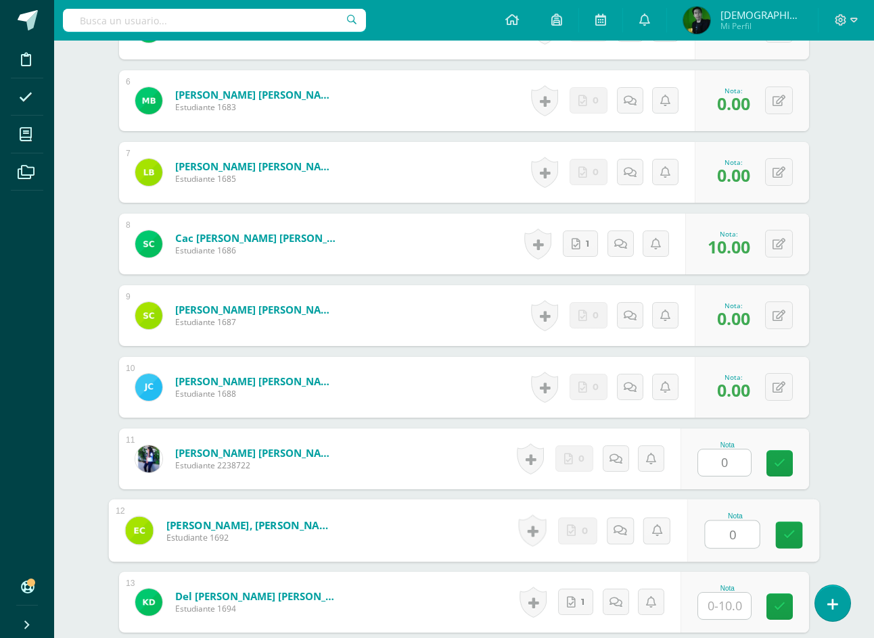
type input "0"
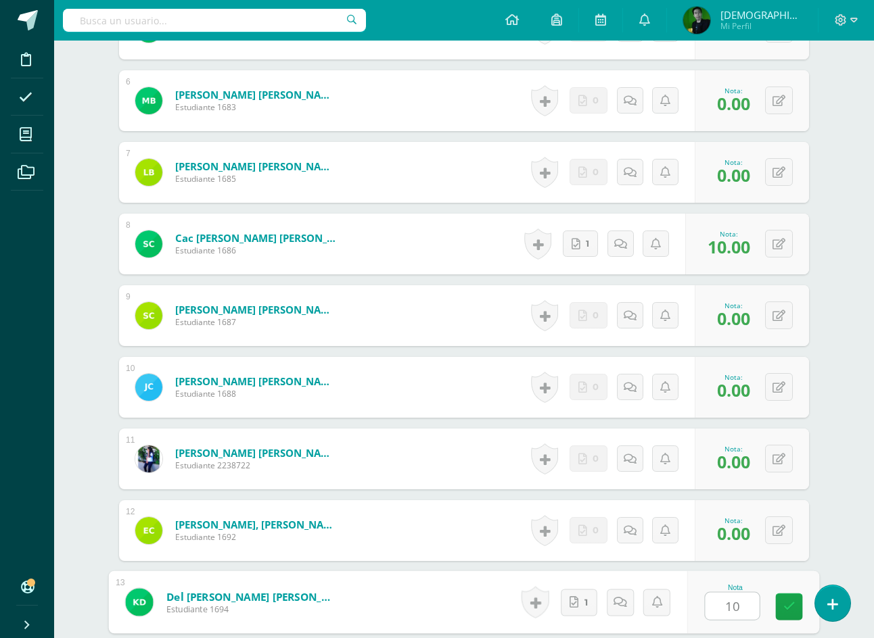
type input "10"
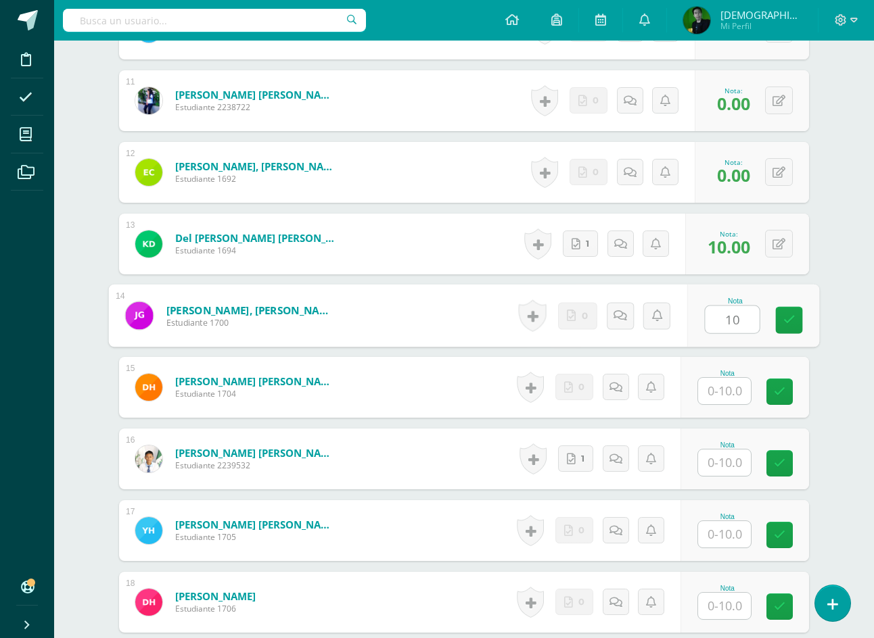
type input "10"
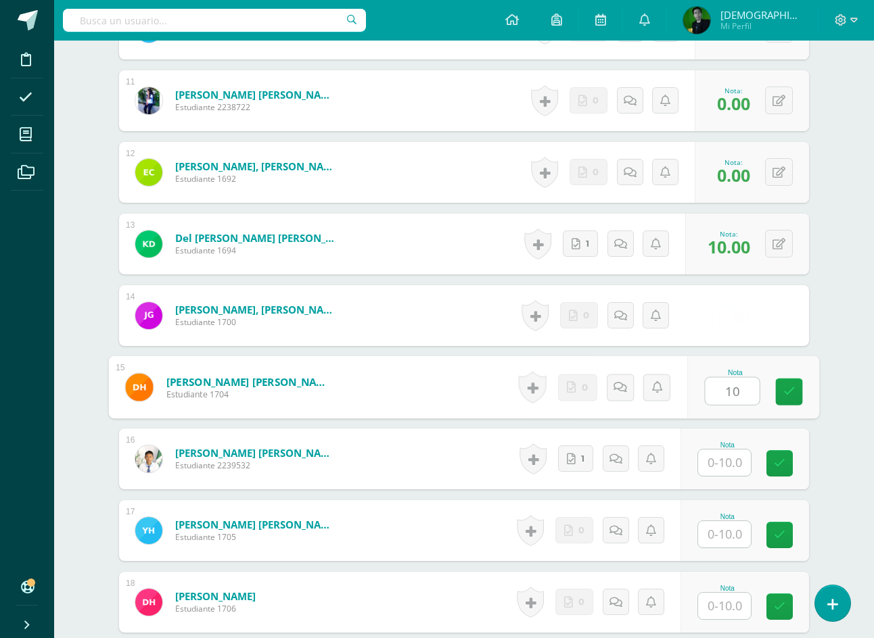
type input "10"
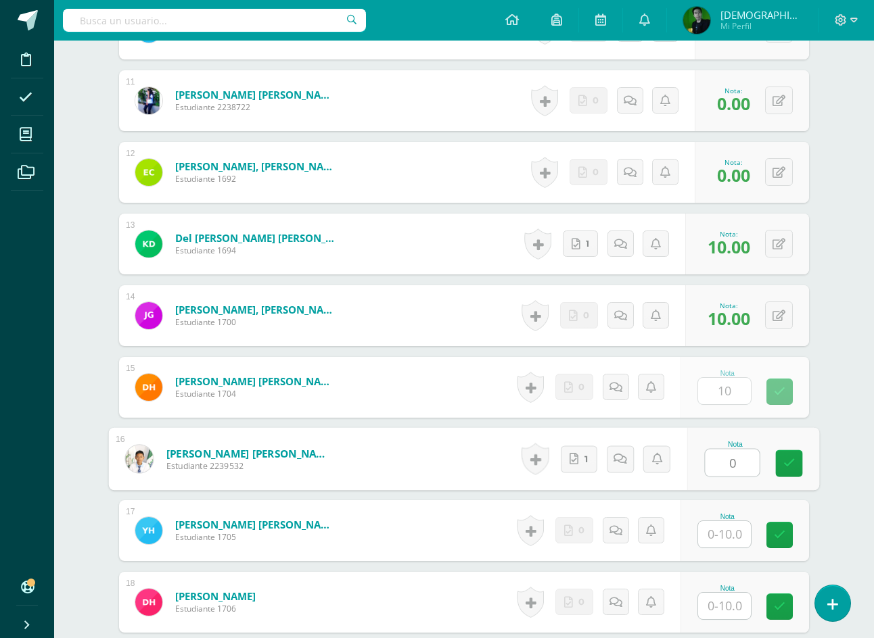
type input "0"
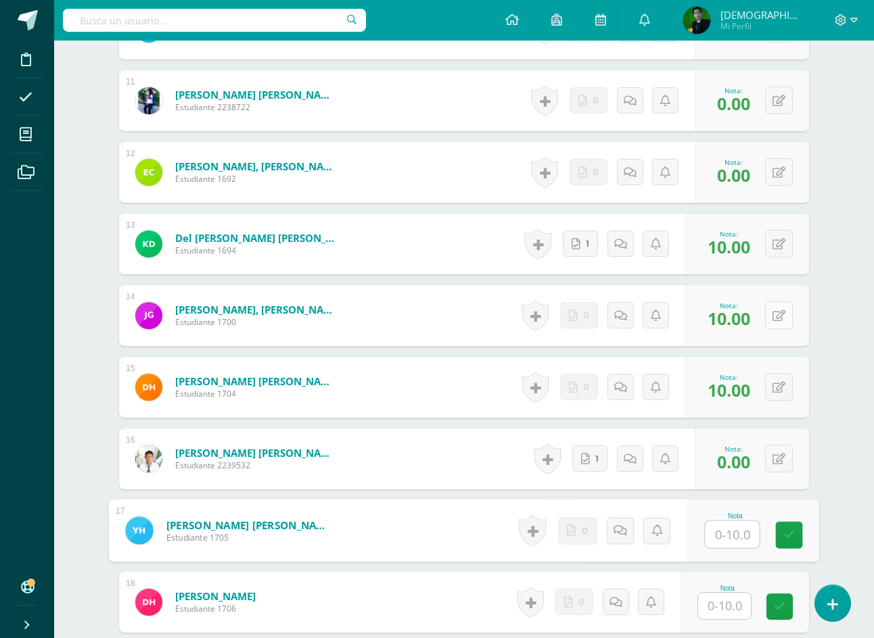
click at [787, 319] on button at bounding box center [779, 316] width 28 height 28
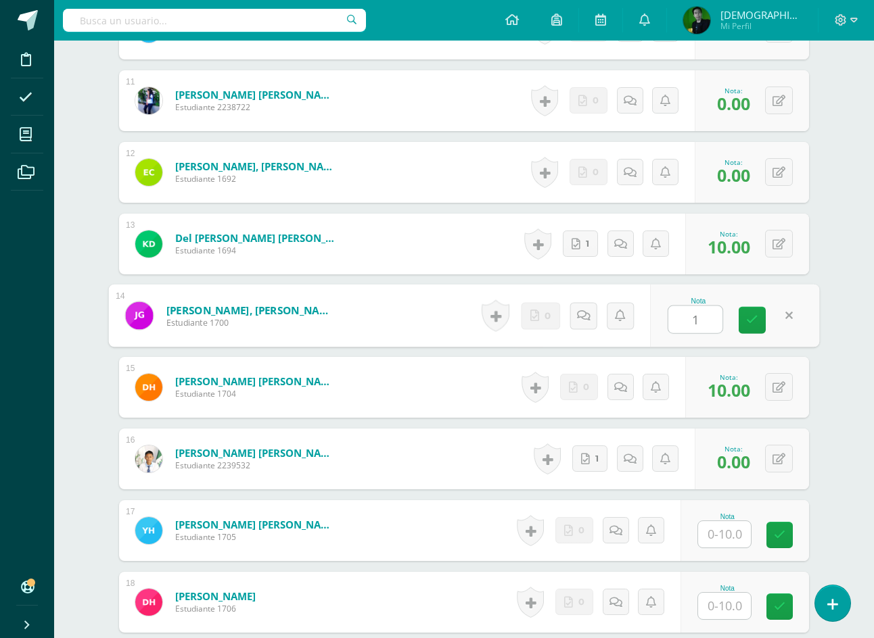
type input "10"
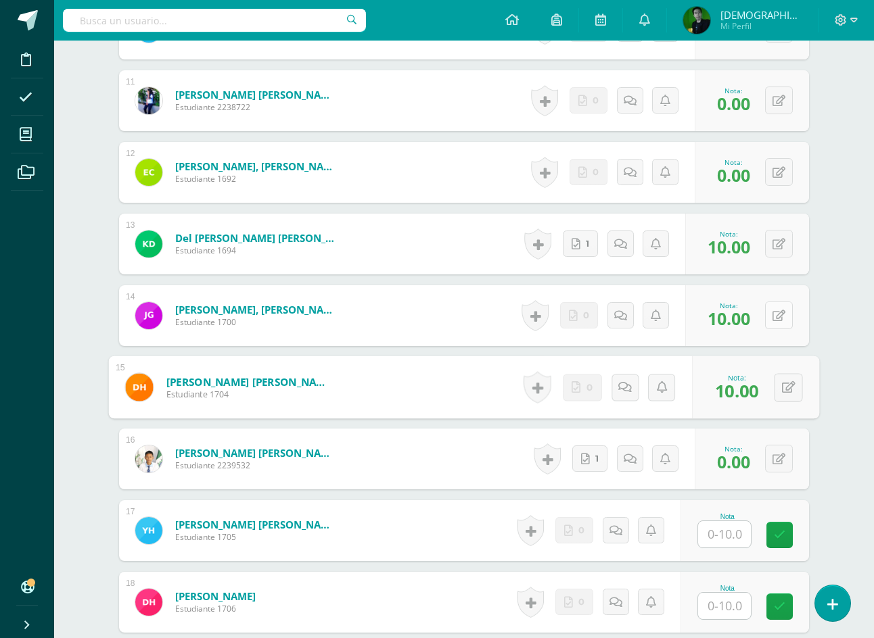
click at [785, 321] on button at bounding box center [779, 316] width 28 height 28
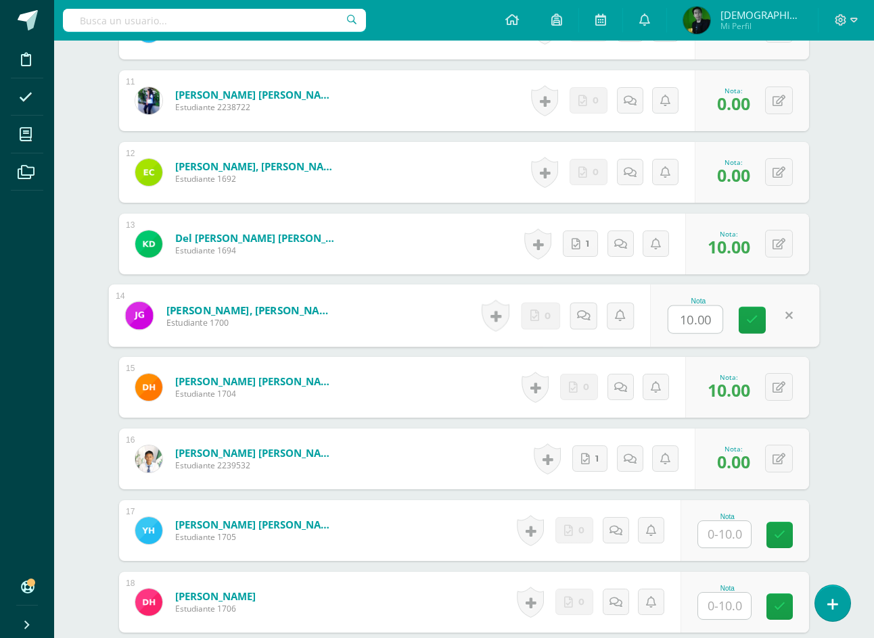
type input "0"
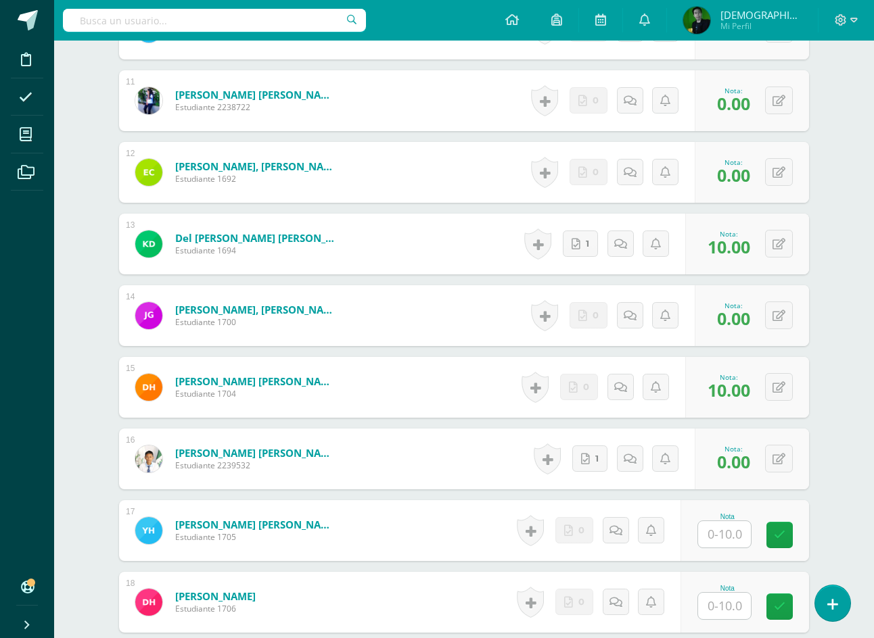
click at [793, 385] on div "0 Logros Logros obtenidos Aún no hay logros agregados Nota: 10.00" at bounding box center [747, 387] width 124 height 61
click at [785, 391] on button at bounding box center [788, 387] width 28 height 28
type input "0"
click at [785, 467] on button at bounding box center [779, 459] width 28 height 28
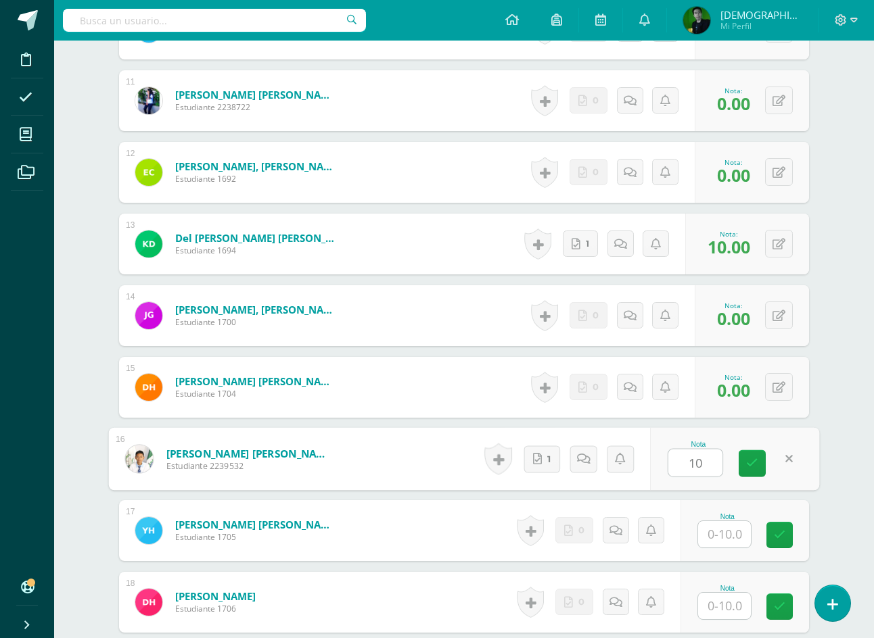
type input "10"
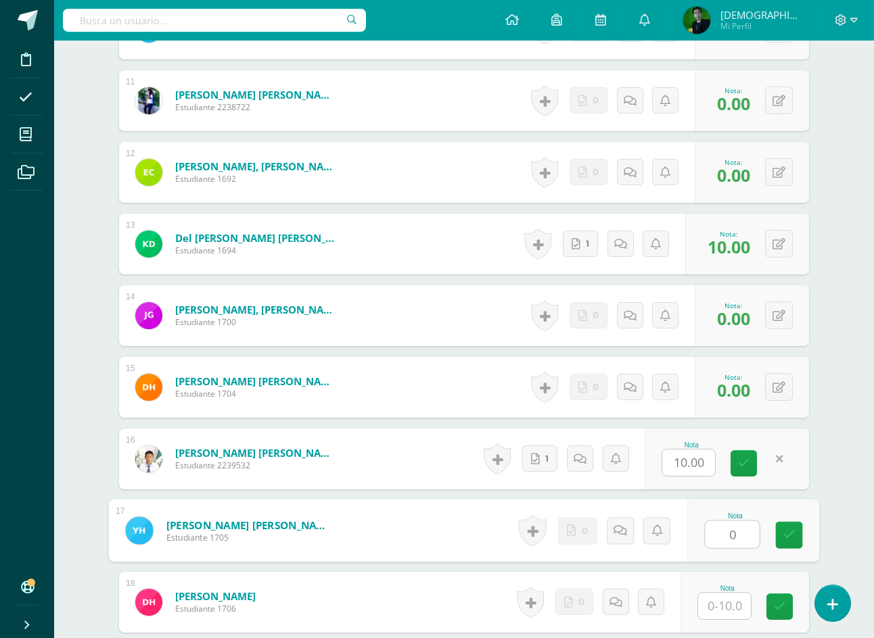
type input "0"
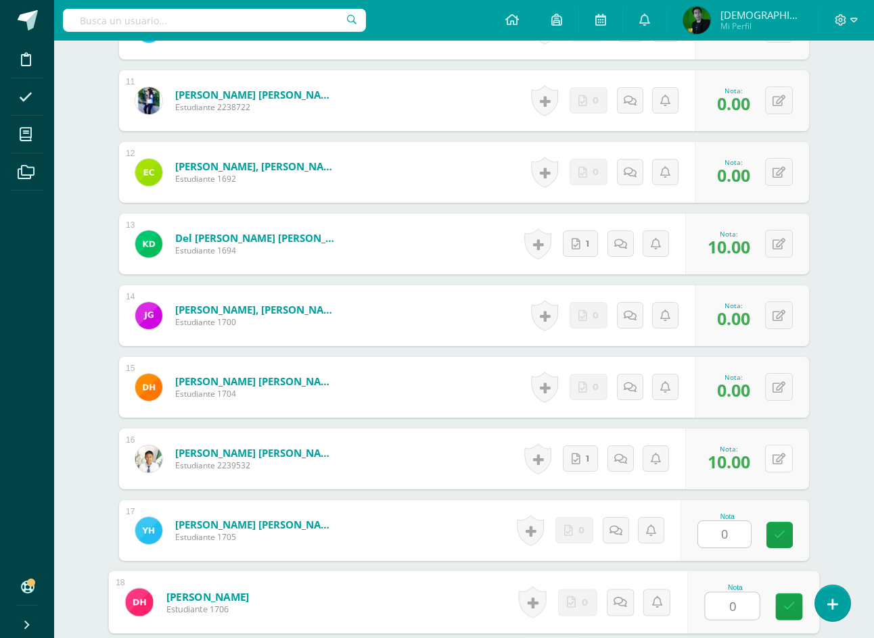
type input "0"
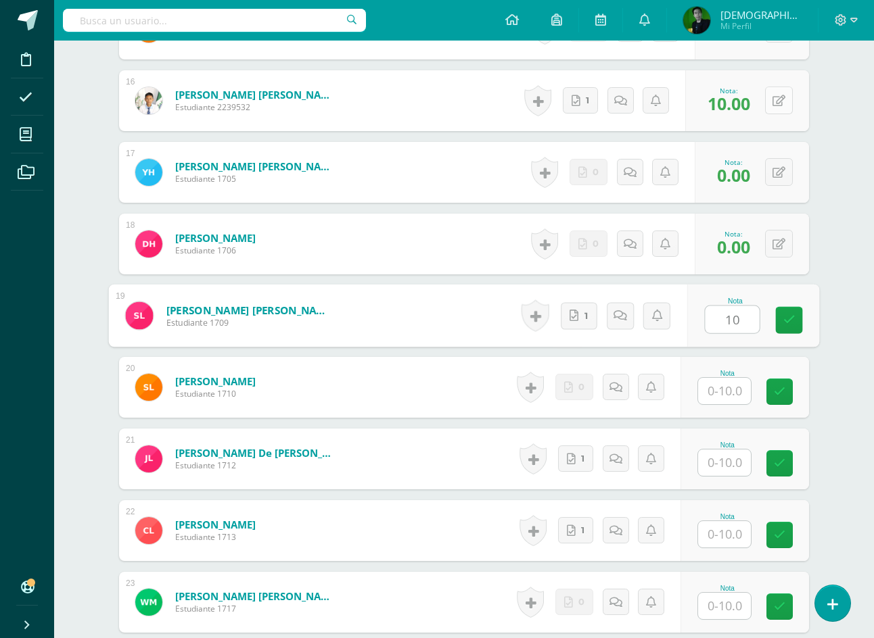
type input "10"
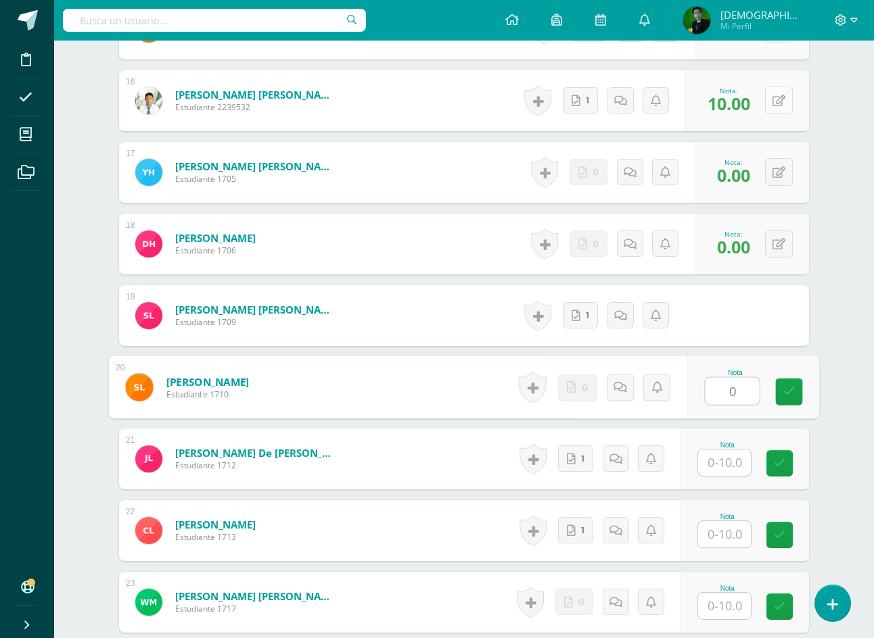
type input "0"
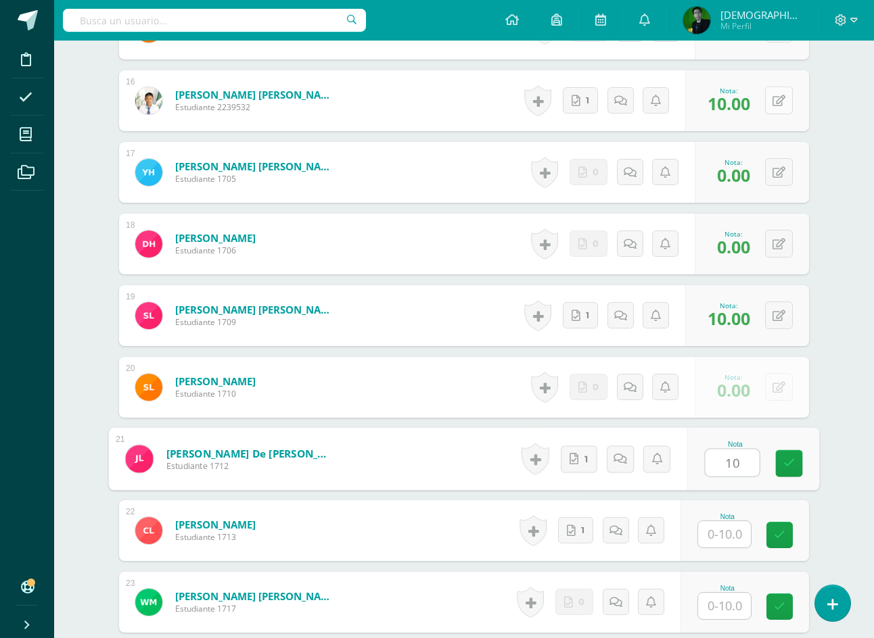
type input "10"
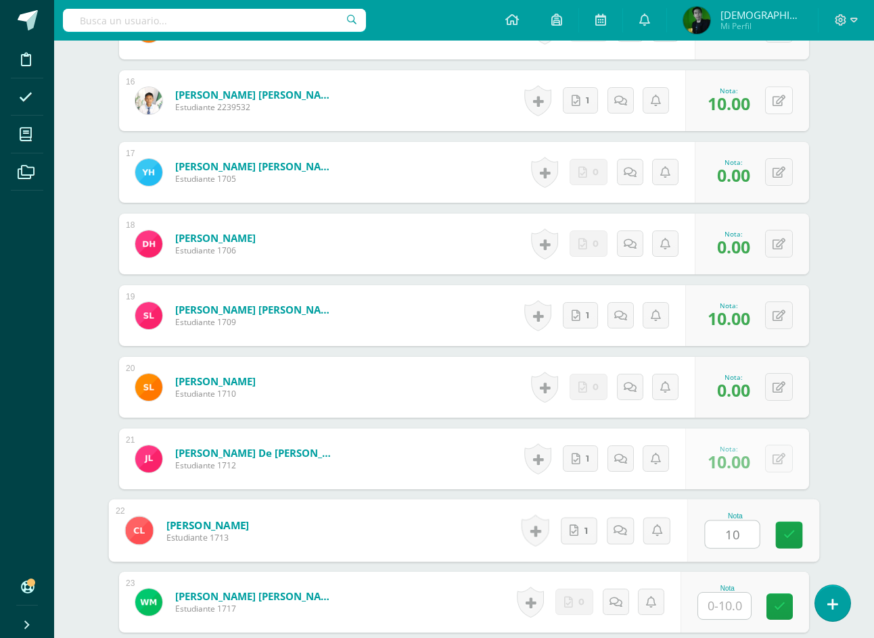
type input "10"
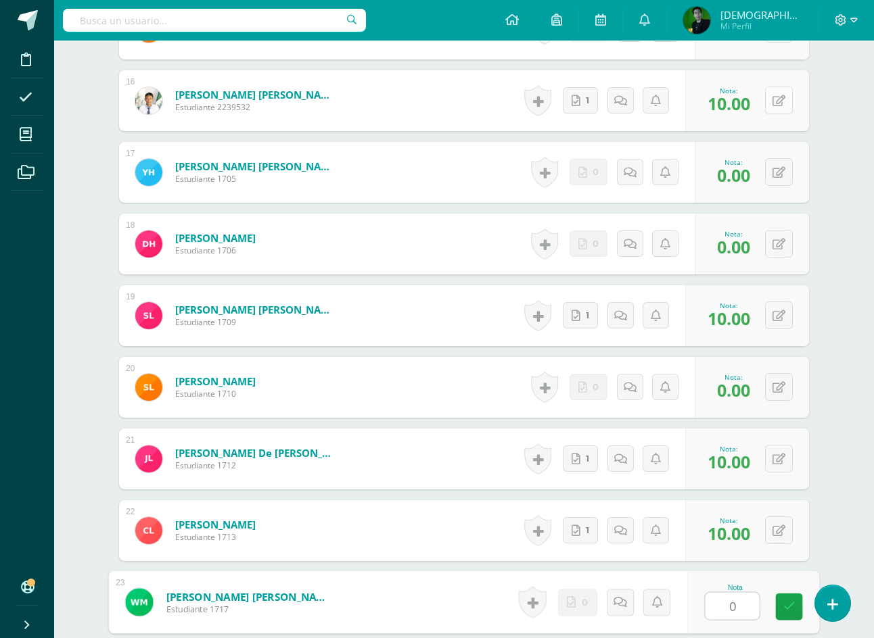
type input "0"
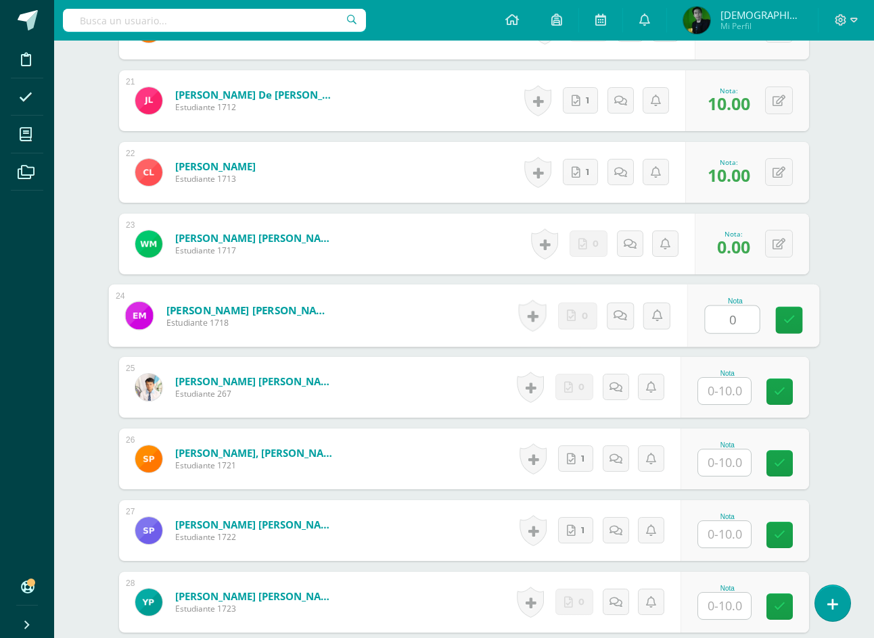
type input "0"
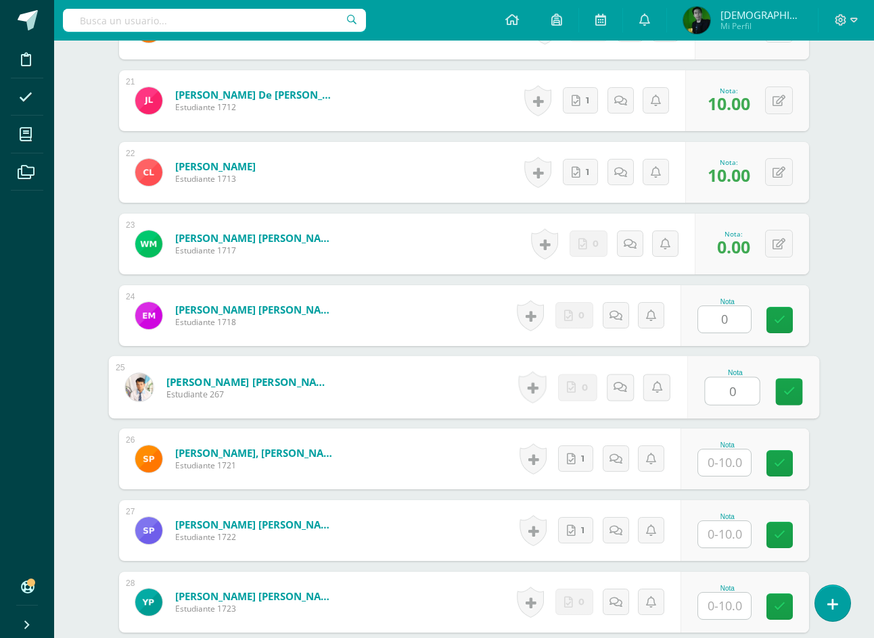
type input "0"
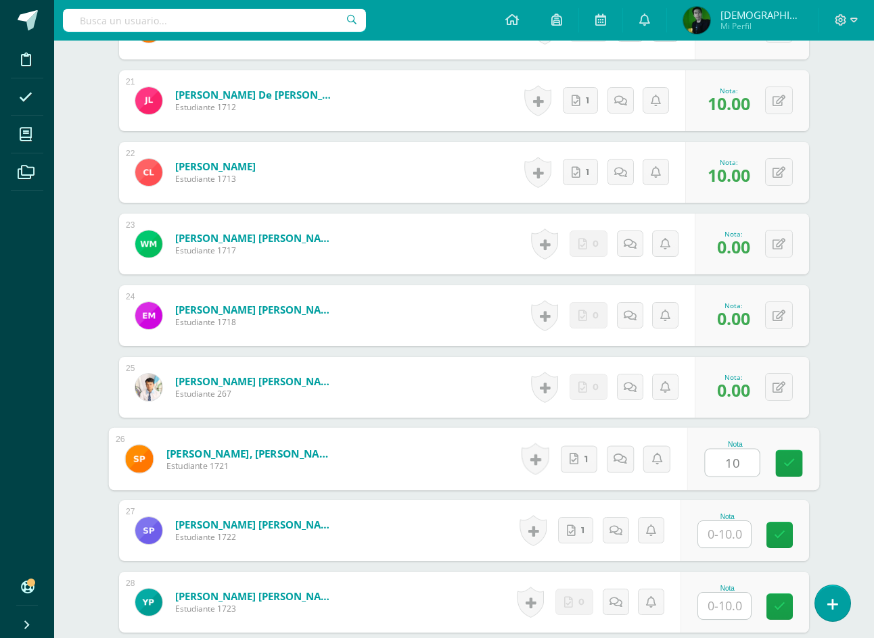
type input "10"
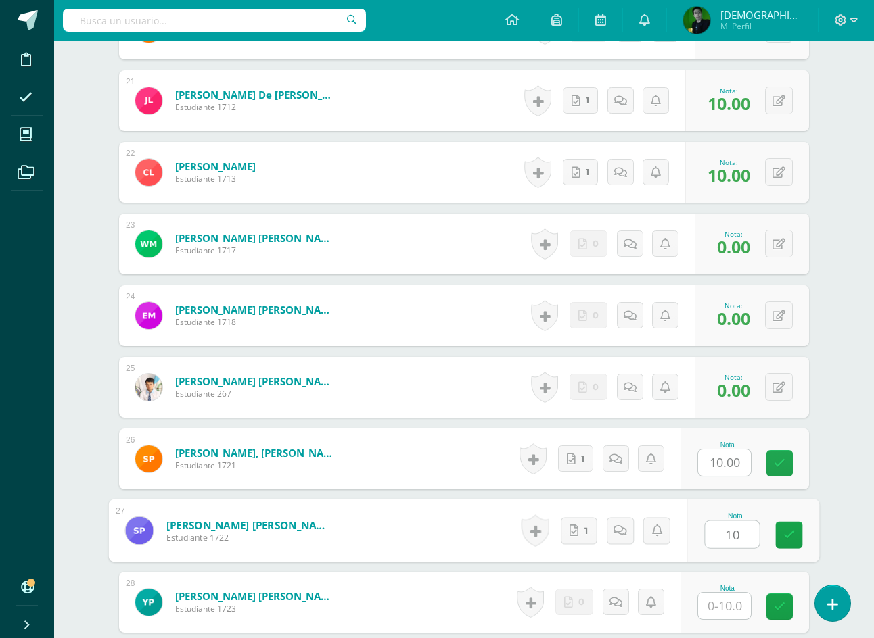
type input "10"
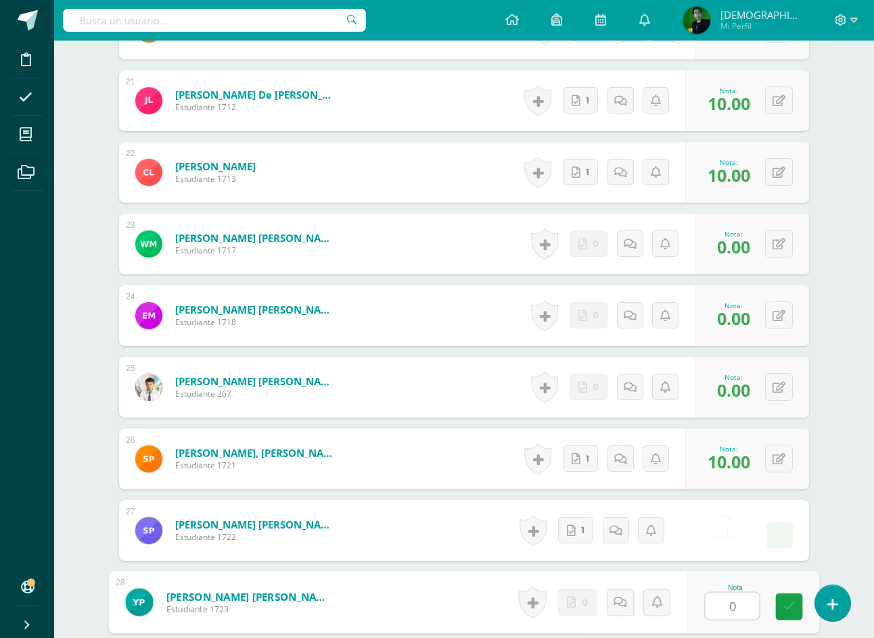
type input "0"
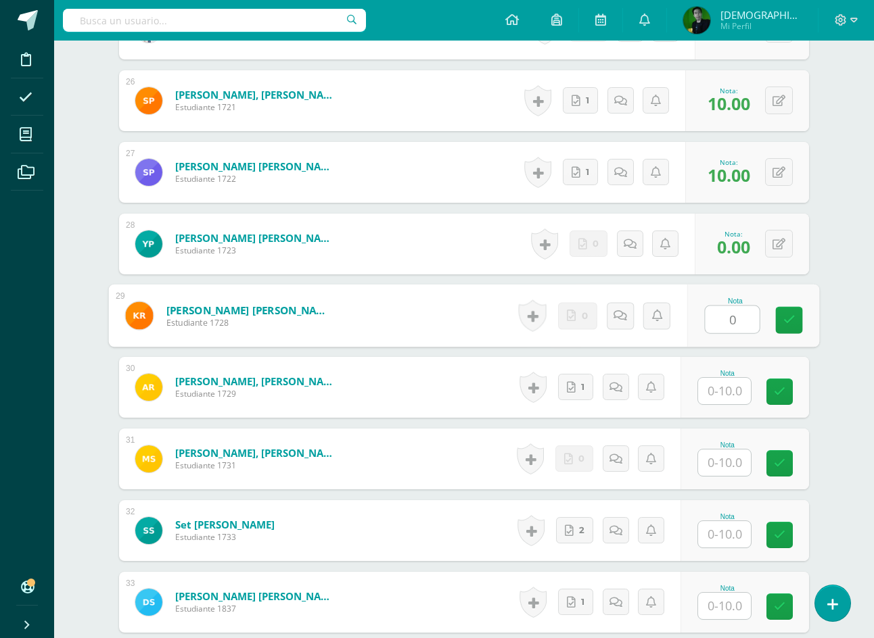
type input "0"
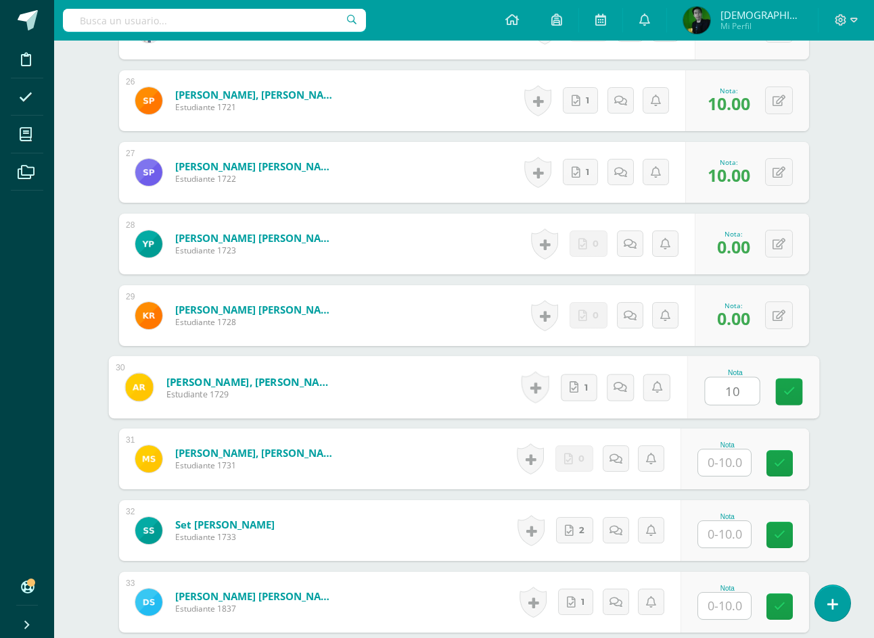
type input "10"
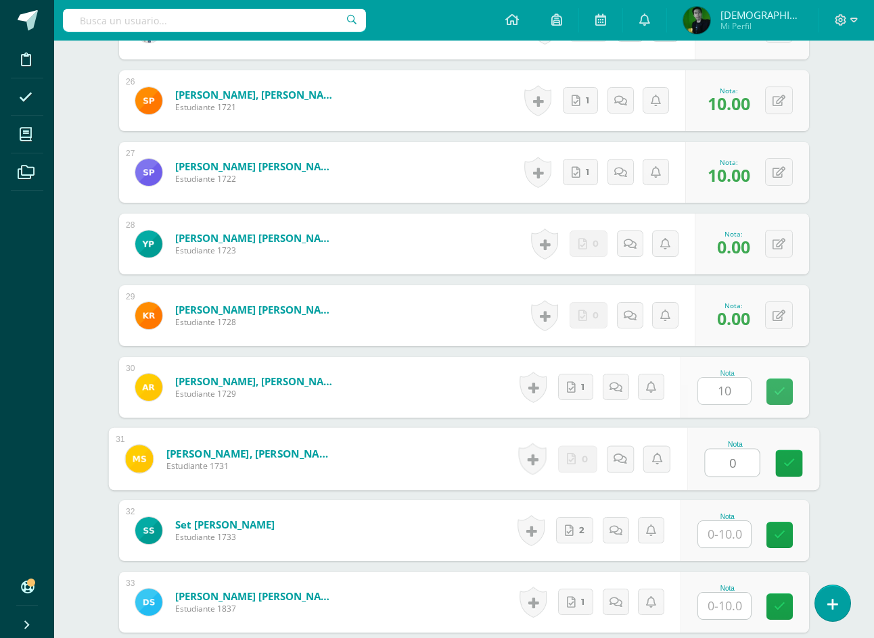
type input "0"
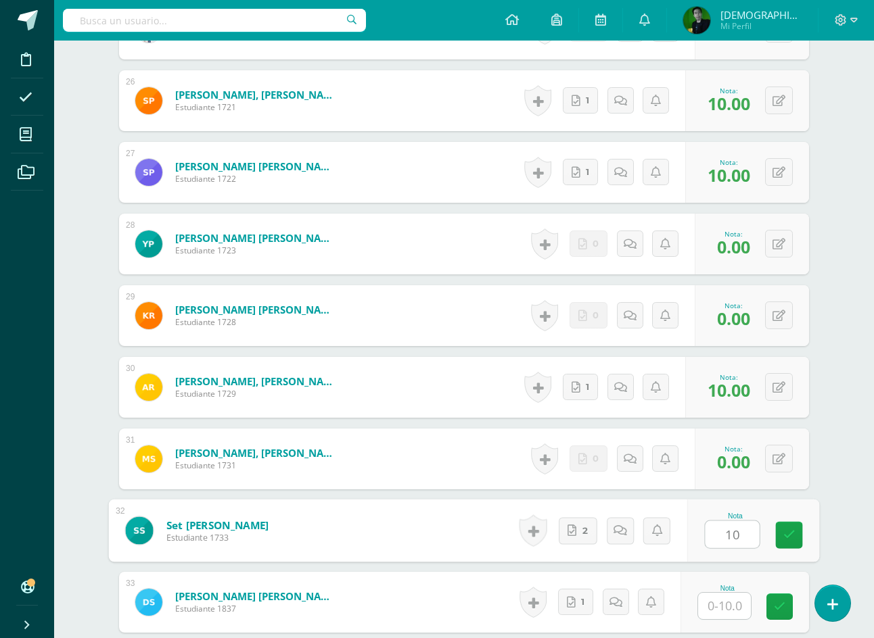
type input "10"
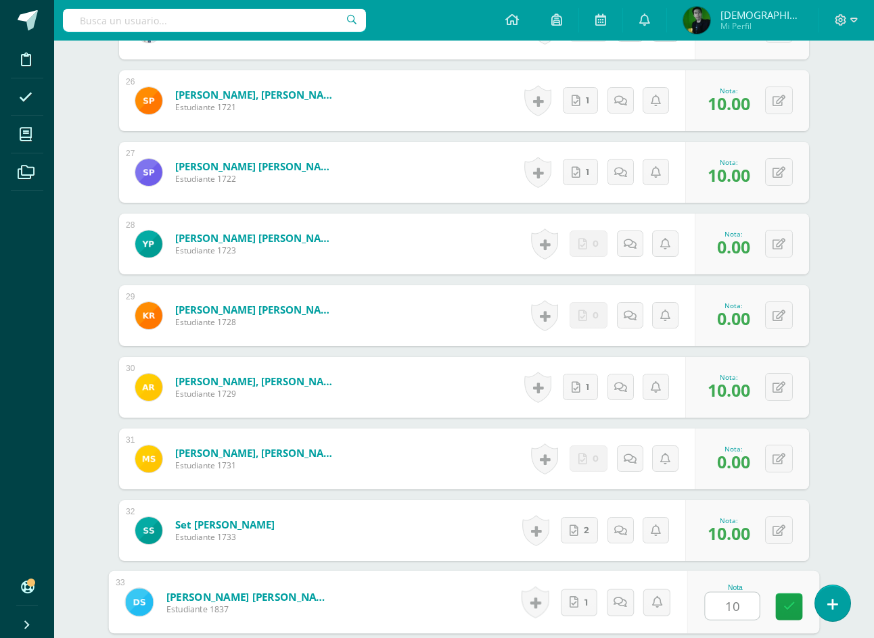
type input "10"
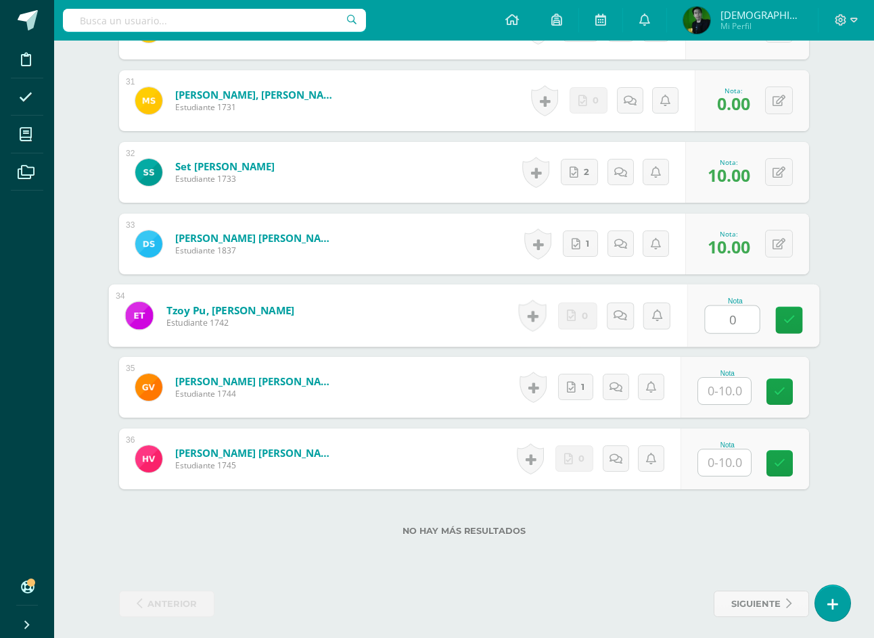
type input "0"
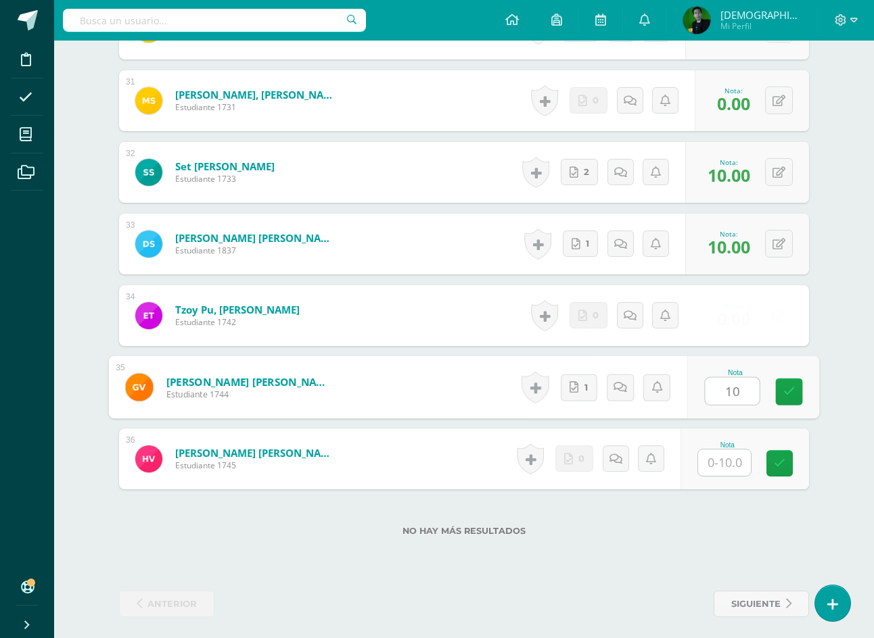
type input "10"
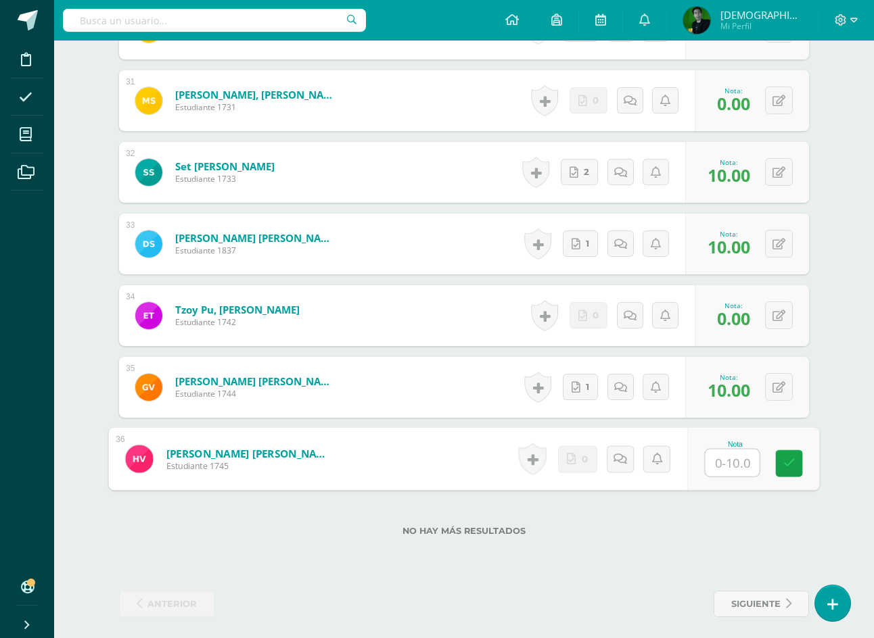
type input "0"
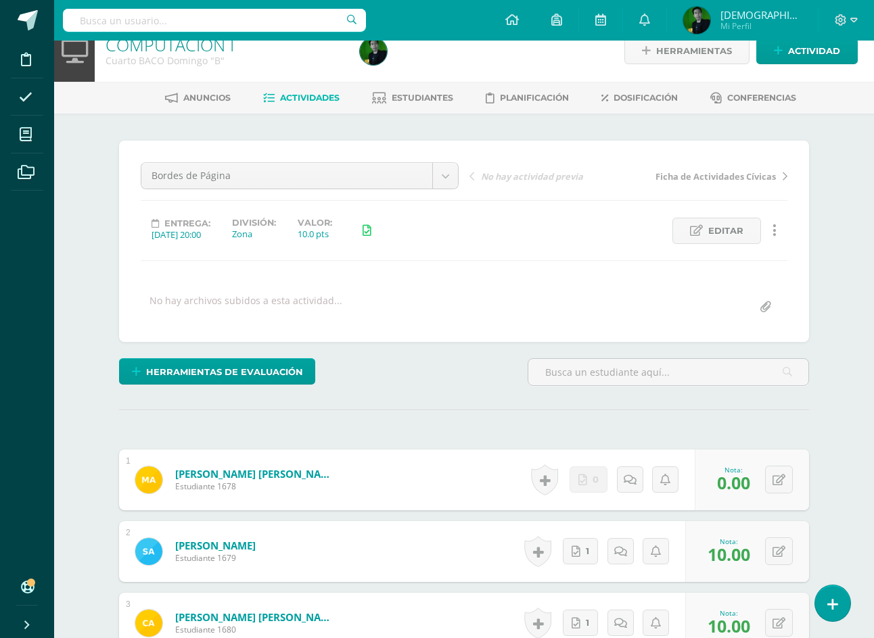
scroll to position [0, 0]
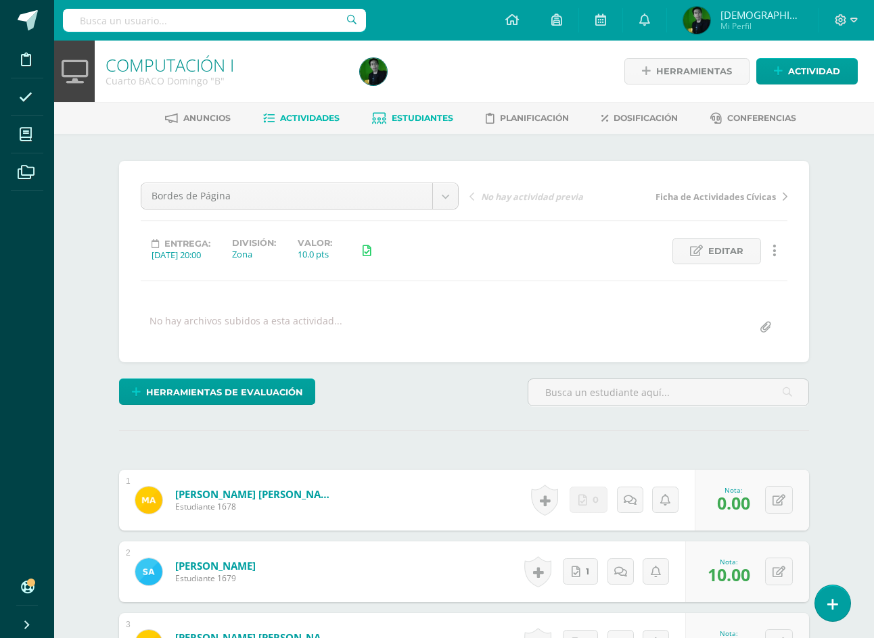
click at [400, 122] on span "Estudiantes" at bounding box center [423, 118] width 62 height 10
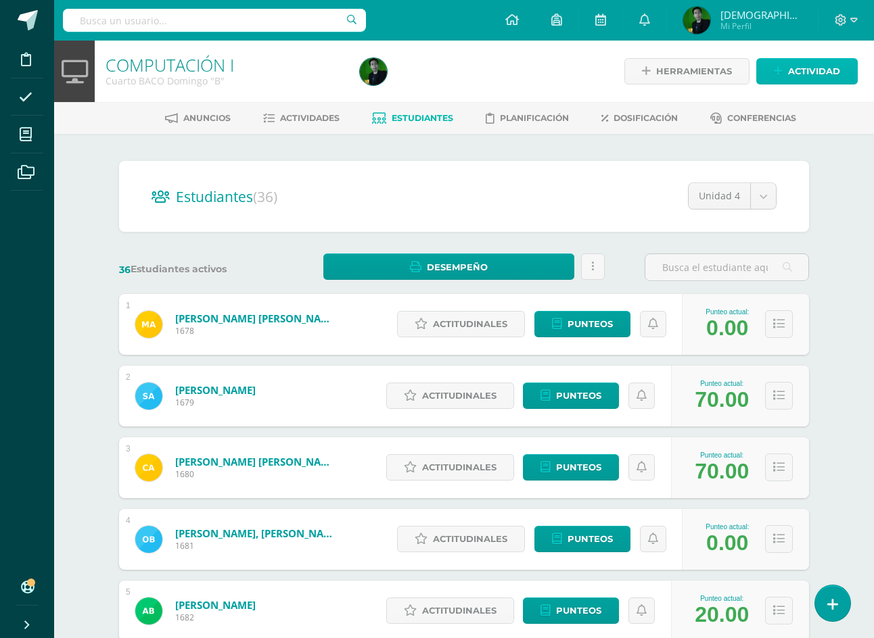
click at [809, 65] on span "Actividad" at bounding box center [814, 71] width 52 height 25
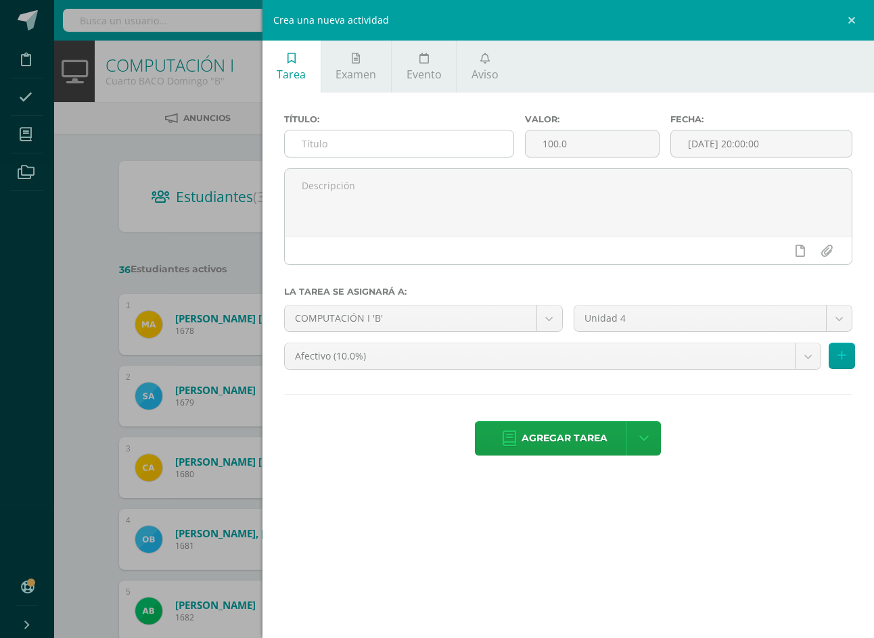
click at [514, 149] on input "text" at bounding box center [399, 144] width 229 height 26
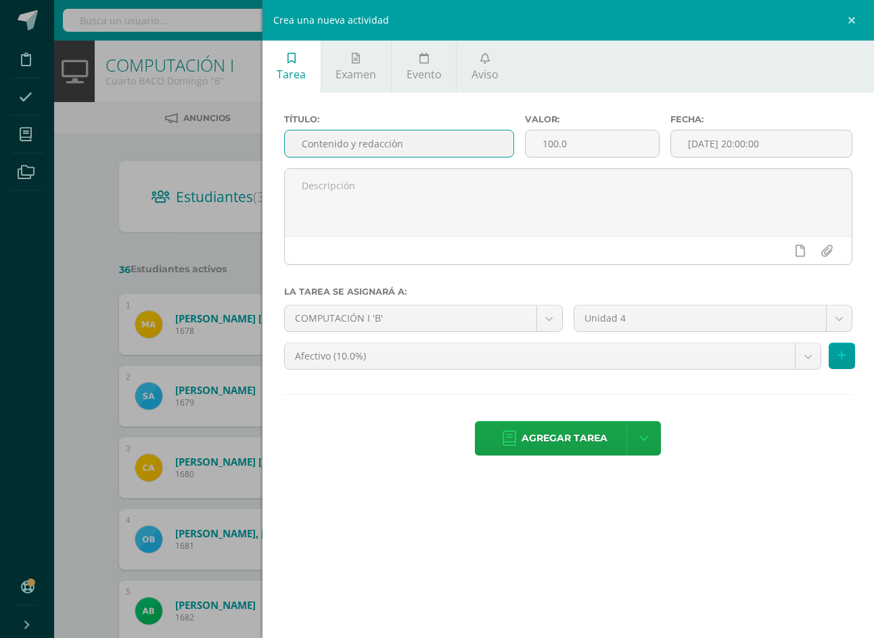
type input "Contenido y redacciòn"
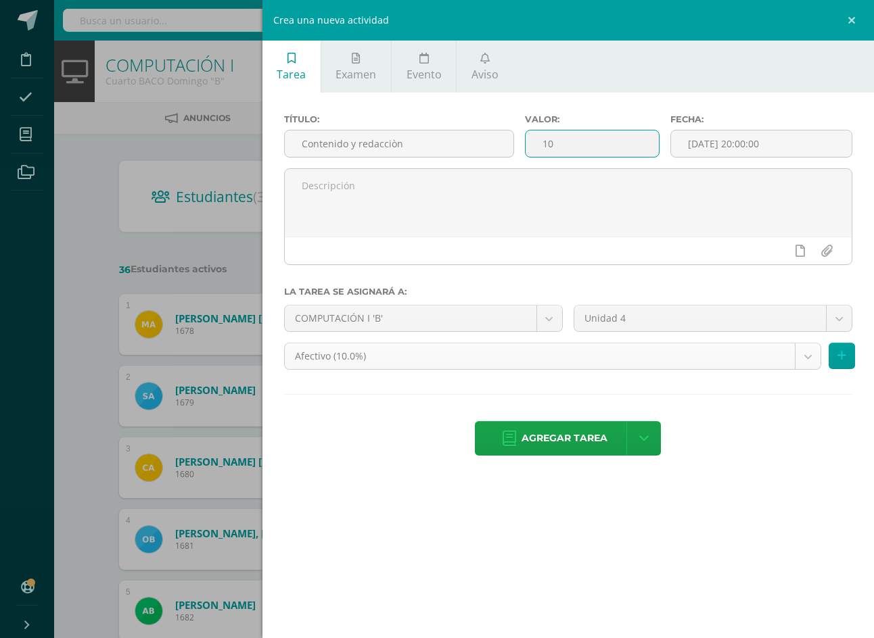
type input "10"
click at [768, 323] on body "Disciplina Asistencia Mis cursos Archivos Soporte Ayuda Reportar un problema Ce…" at bounding box center [437, 543] width 874 height 1086
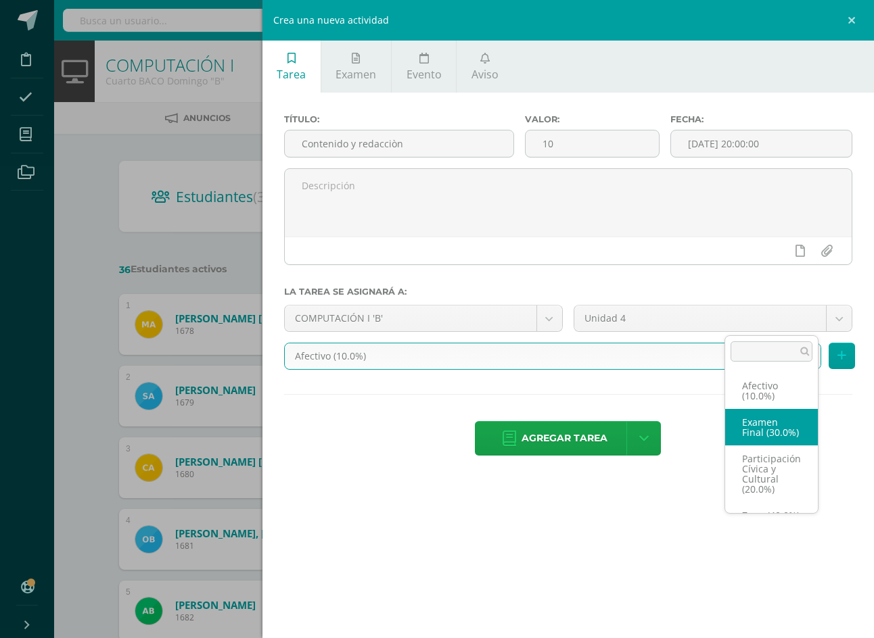
scroll to position [41, 0]
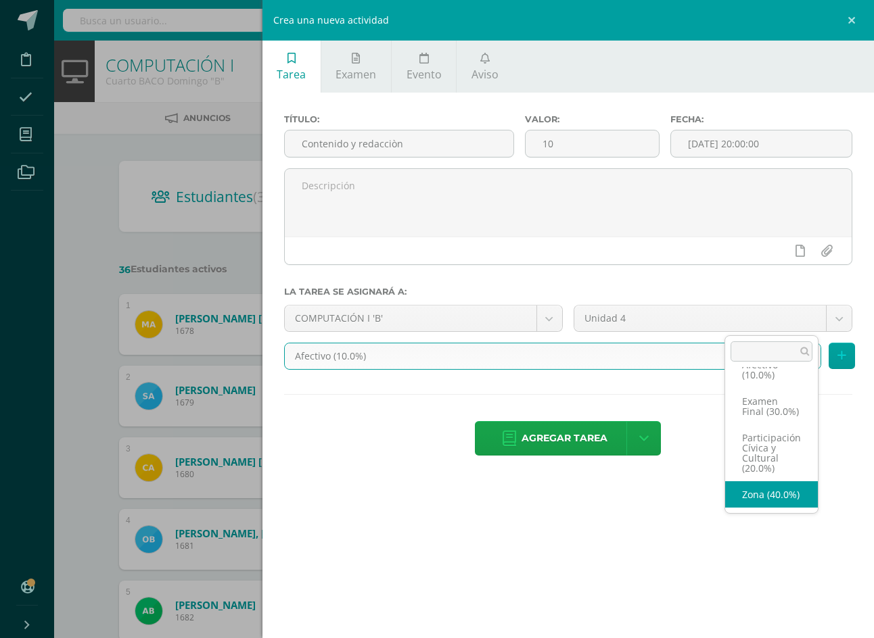
select select "72544"
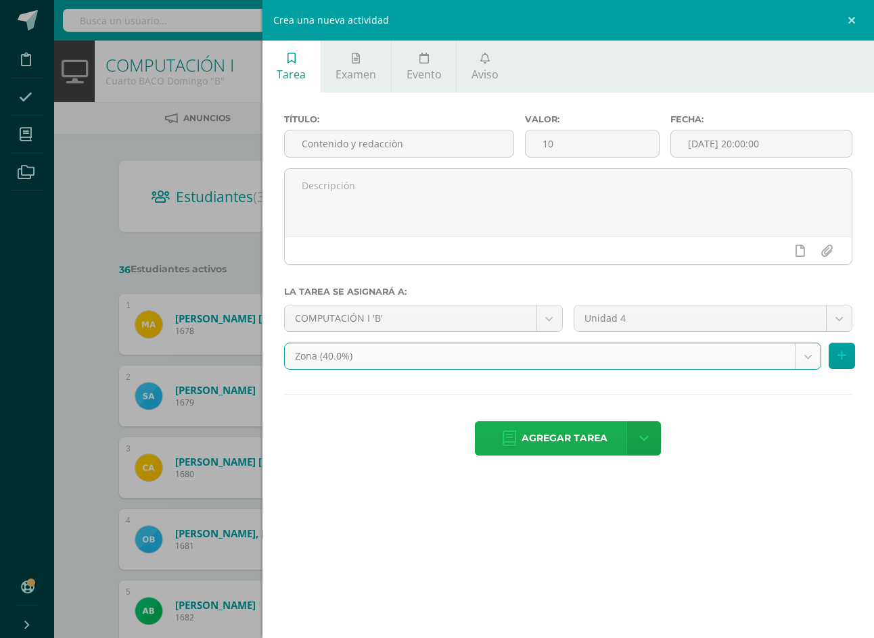
click at [607, 422] on span "Agregar tarea" at bounding box center [564, 438] width 86 height 33
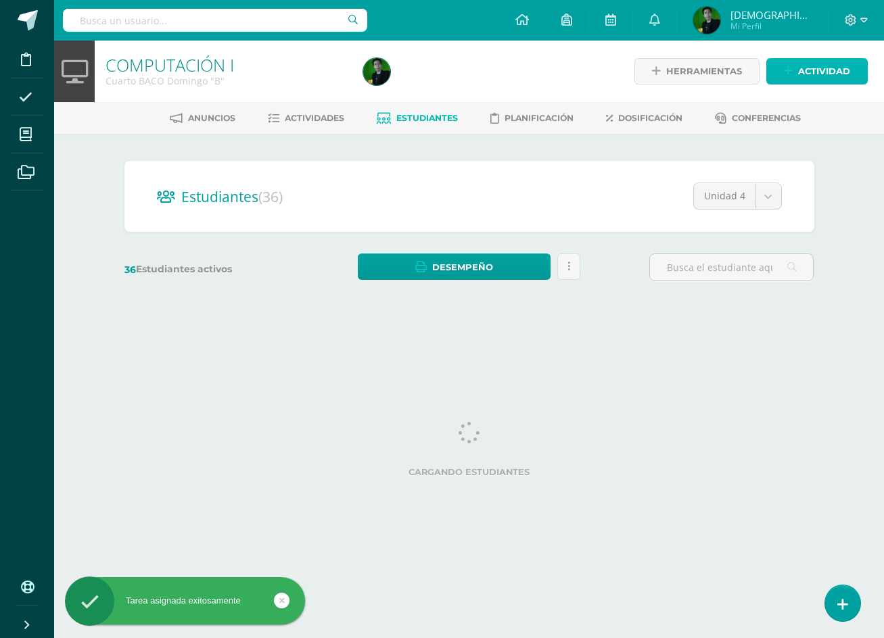
click at [811, 68] on span "Actividad" at bounding box center [824, 71] width 52 height 25
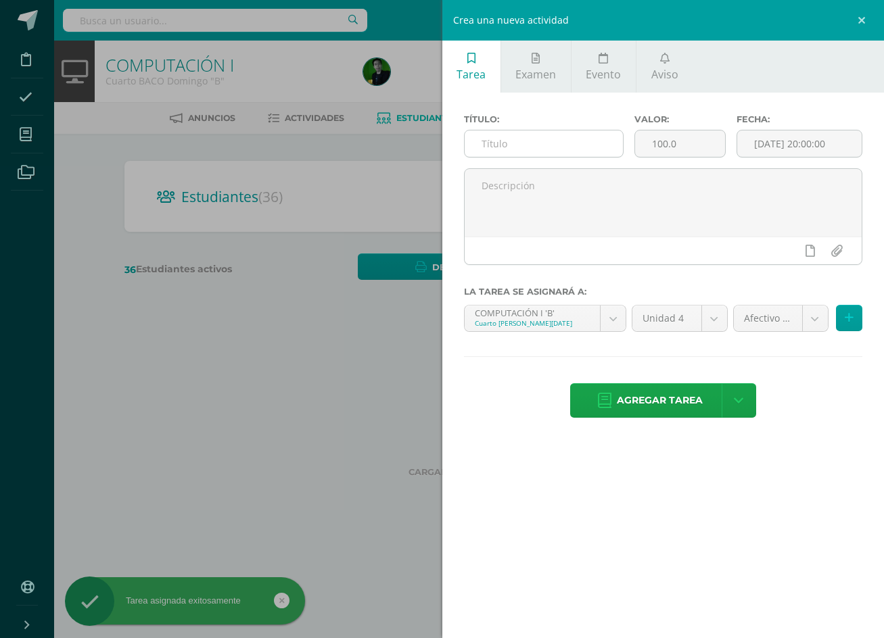
click at [590, 148] on input "text" at bounding box center [544, 144] width 158 height 26
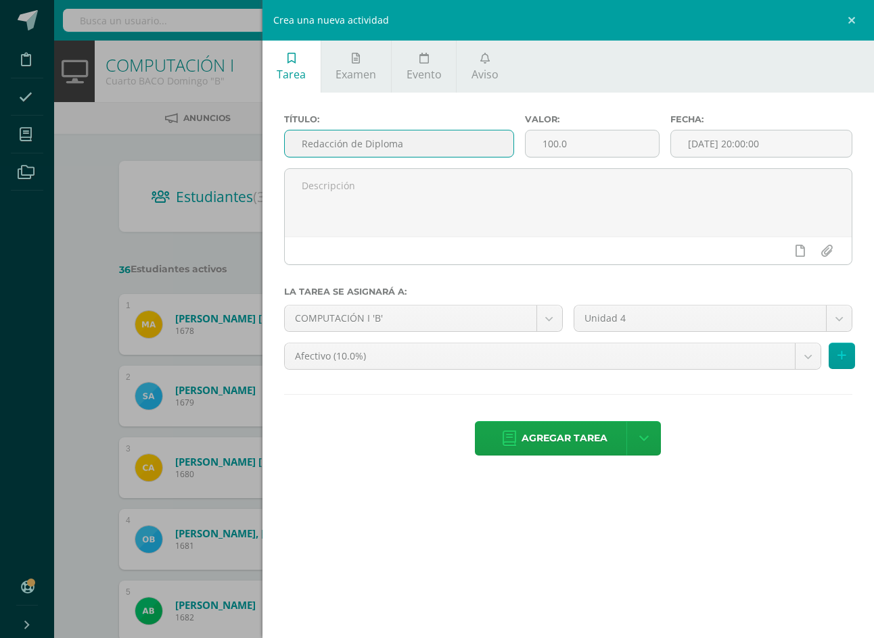
type input "Redacción de Diploma"
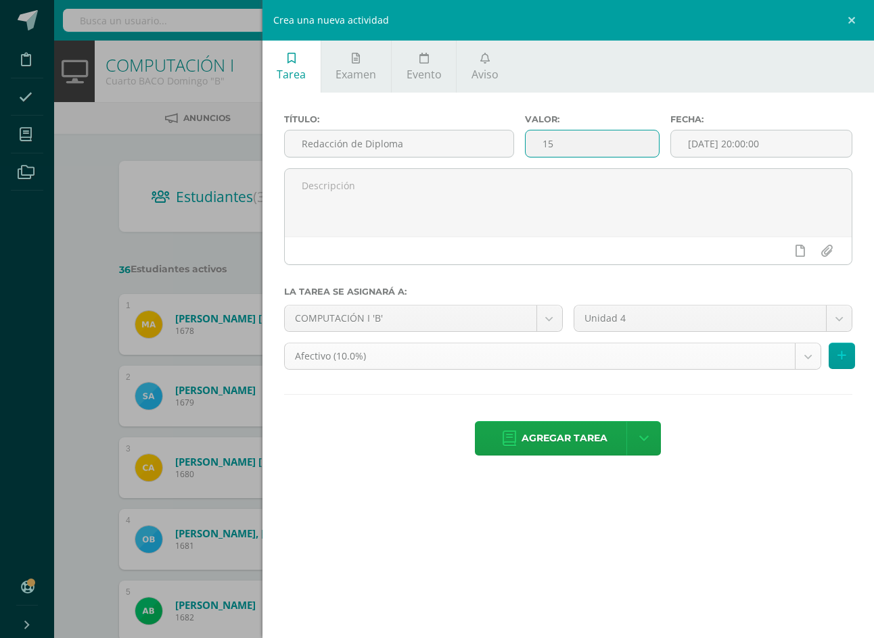
type input "15"
click at [755, 326] on body "Tarea asignada exitosamente Disciplina Asistencia Mis cursos Archivos Soporte A…" at bounding box center [437, 543] width 874 height 1086
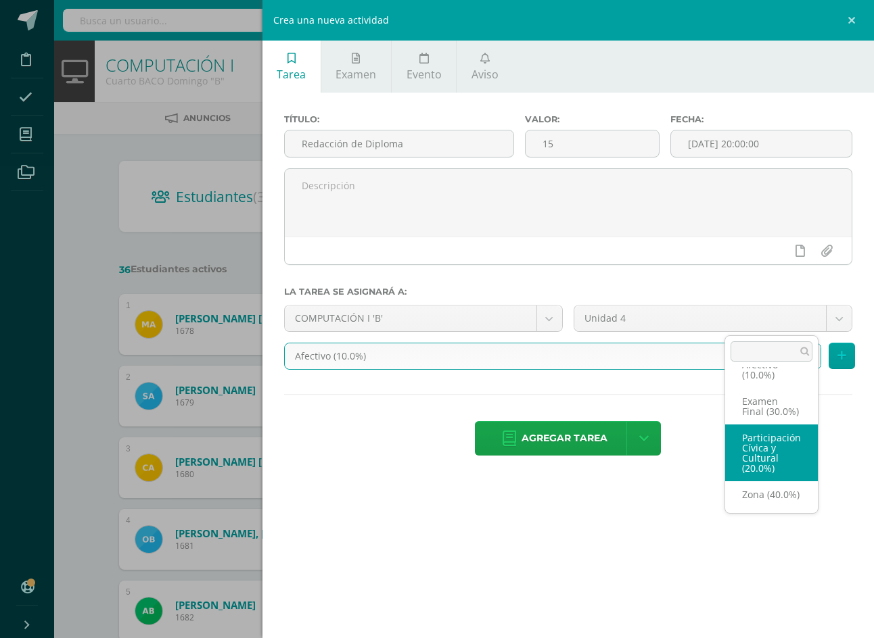
scroll to position [41, 0]
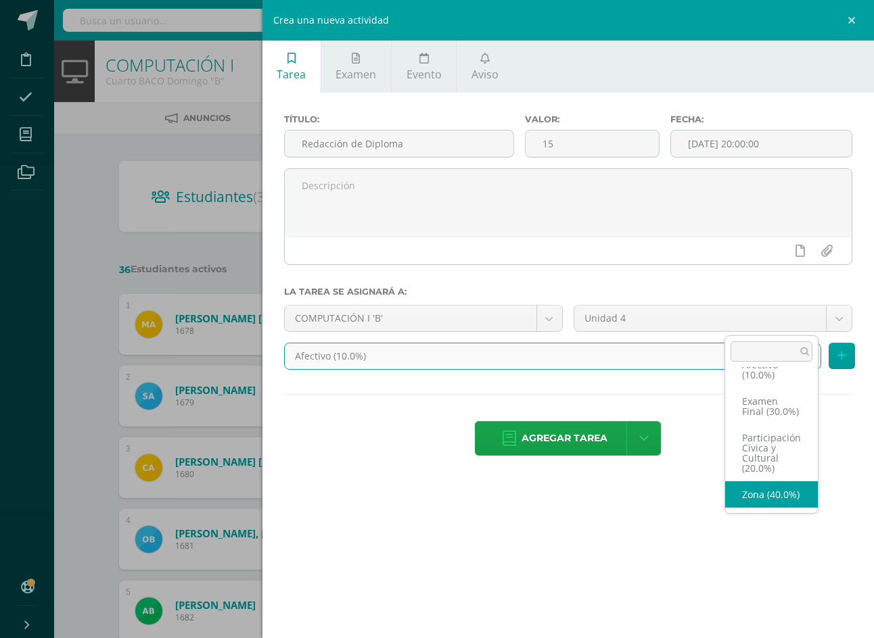
select select "72544"
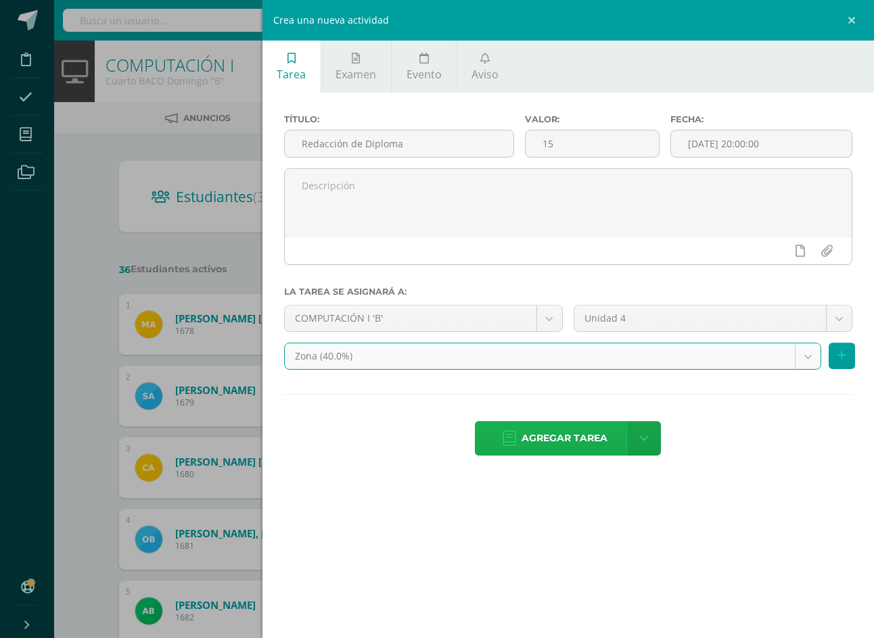
click at [607, 422] on span "Agregar tarea" at bounding box center [564, 438] width 86 height 33
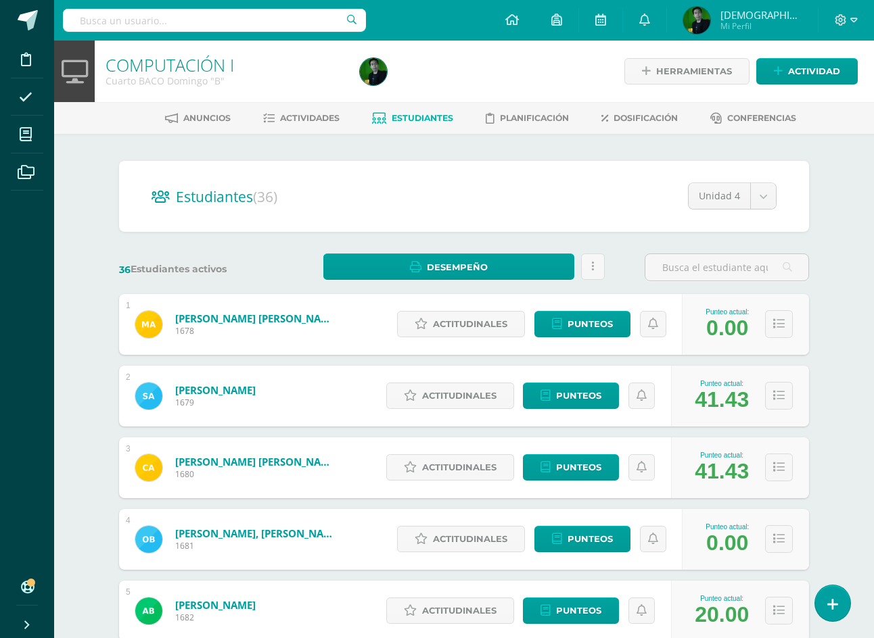
click at [430, 118] on span "Estudiantes" at bounding box center [423, 118] width 62 height 10
click at [321, 122] on span "Actividades" at bounding box center [310, 118] width 60 height 10
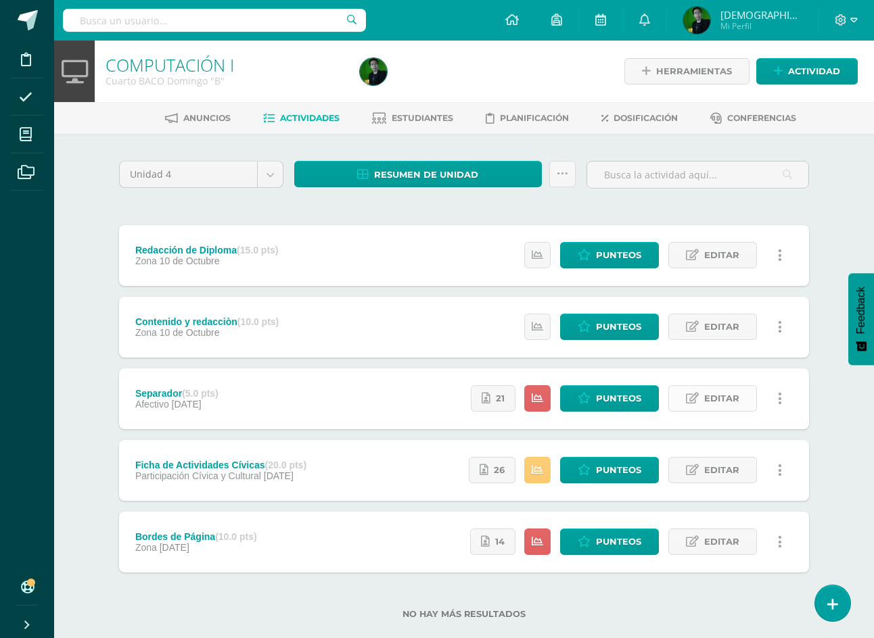
click at [709, 406] on span "Editar" at bounding box center [721, 398] width 35 height 25
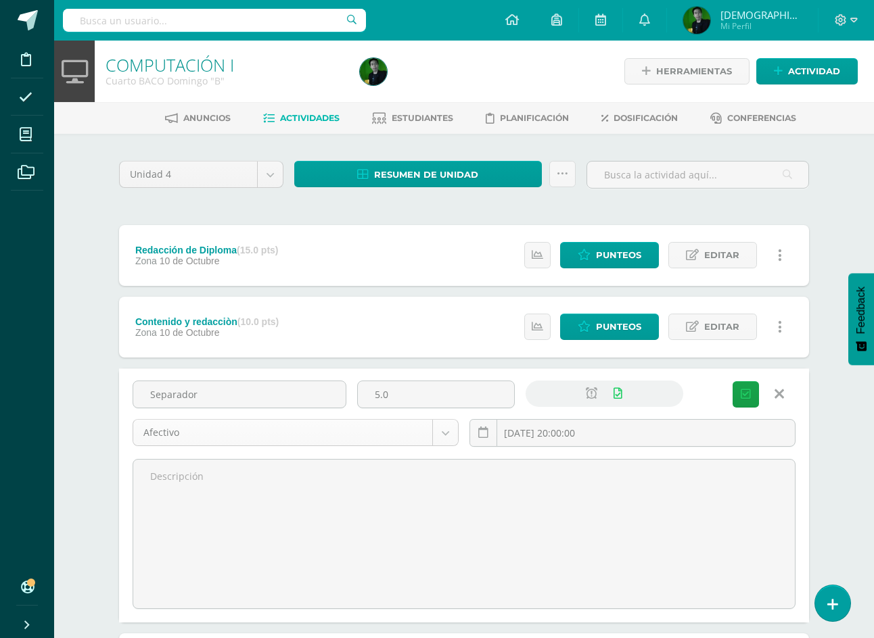
click at [355, 440] on body "Disciplina Asistencia Mis cursos Archivos Soporte Ayuda Reportar un problema Ce…" at bounding box center [437, 428] width 874 height 856
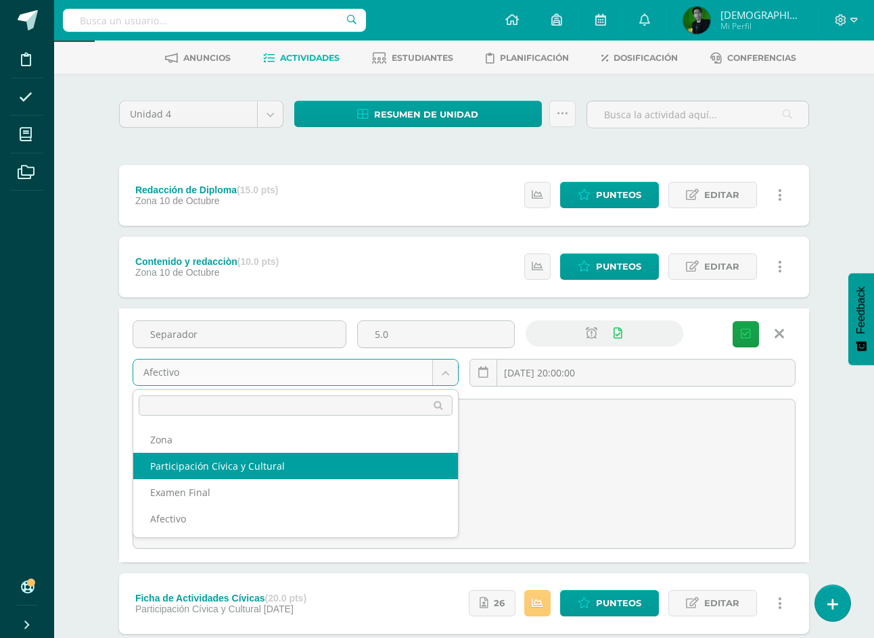
scroll to position [135, 0]
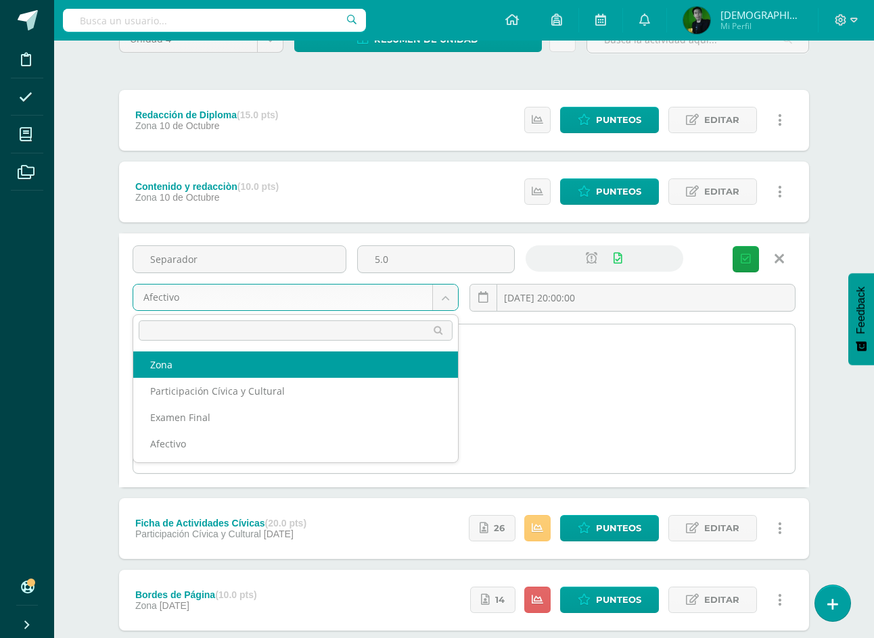
select select "72544"
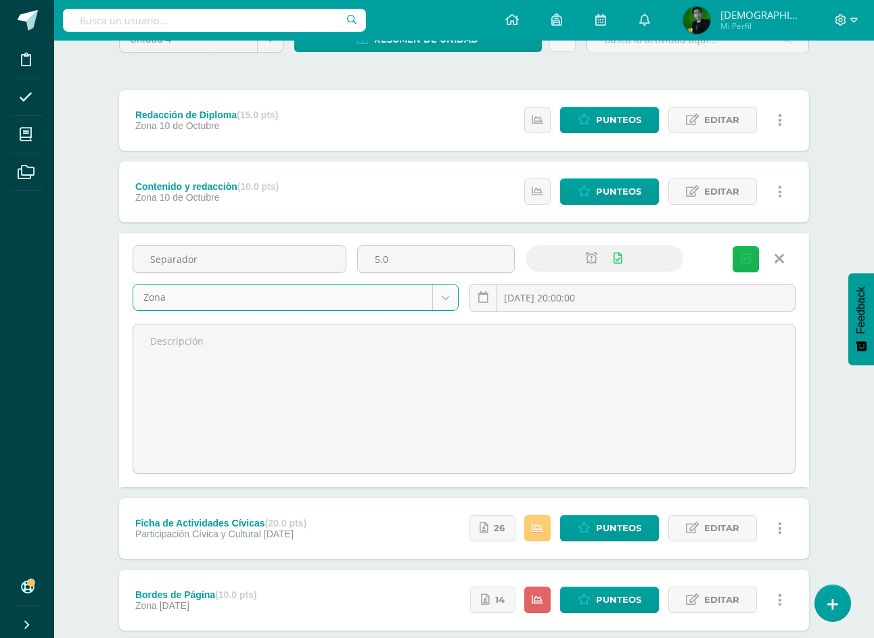
click at [0, 0] on span "Guardar" at bounding box center [0, 0] width 0 height 0
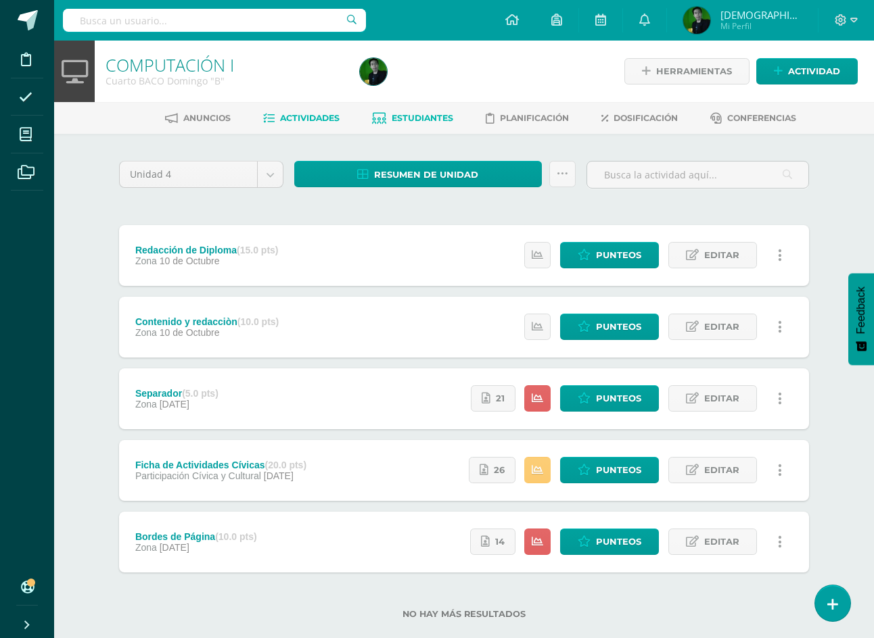
click at [437, 118] on span "Estudiantes" at bounding box center [423, 118] width 62 height 10
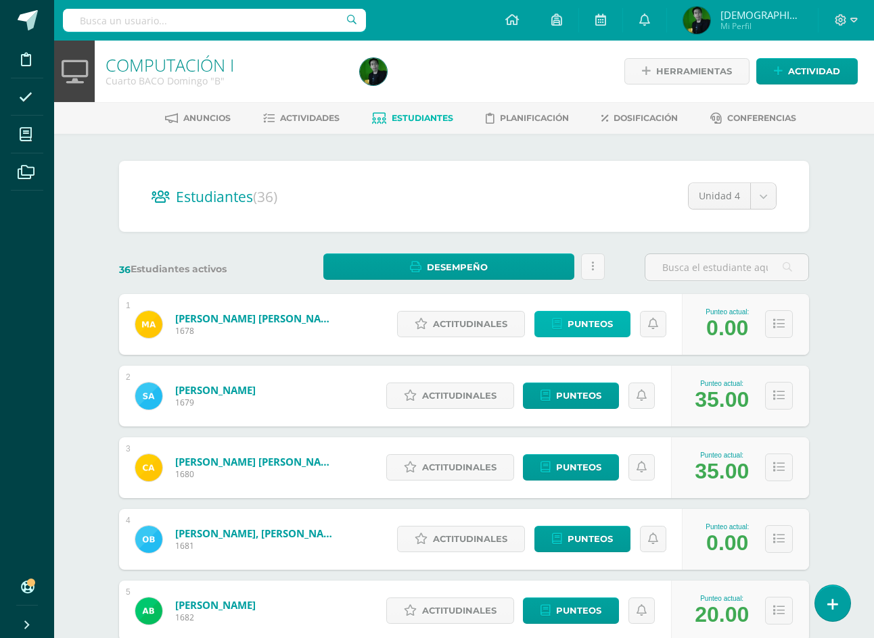
click at [570, 323] on span "Punteos" at bounding box center [589, 324] width 45 height 25
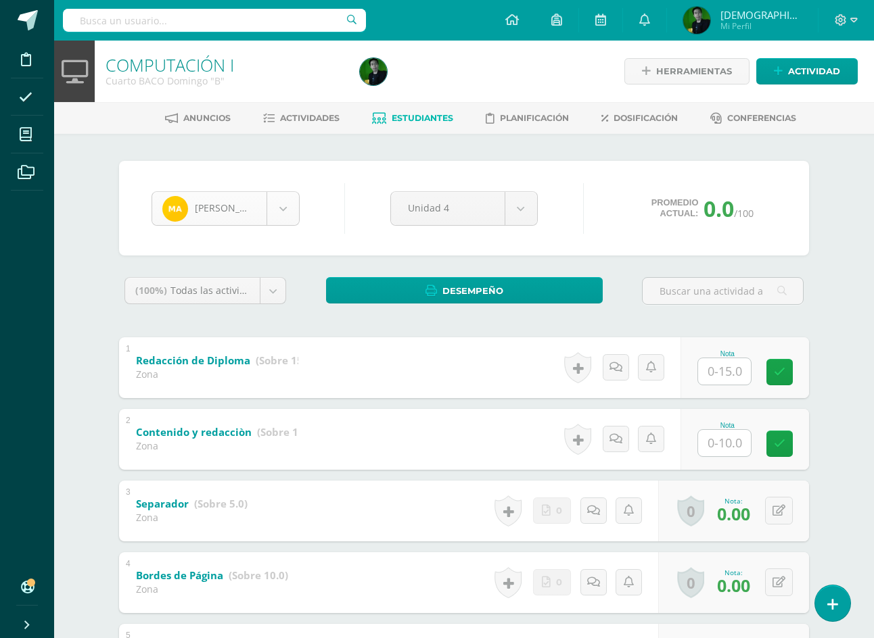
click at [208, 212] on body "Disciplina Asistencia Mis cursos Archivos Soporte Ayuda Reportar un problema Ce…" at bounding box center [437, 387] width 874 height 775
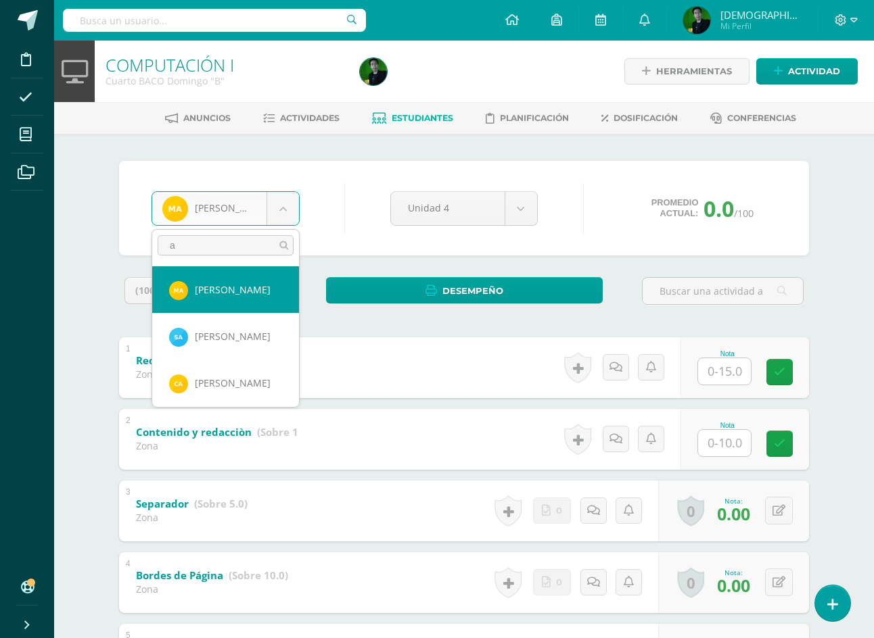
type input "al"
select select "9026"
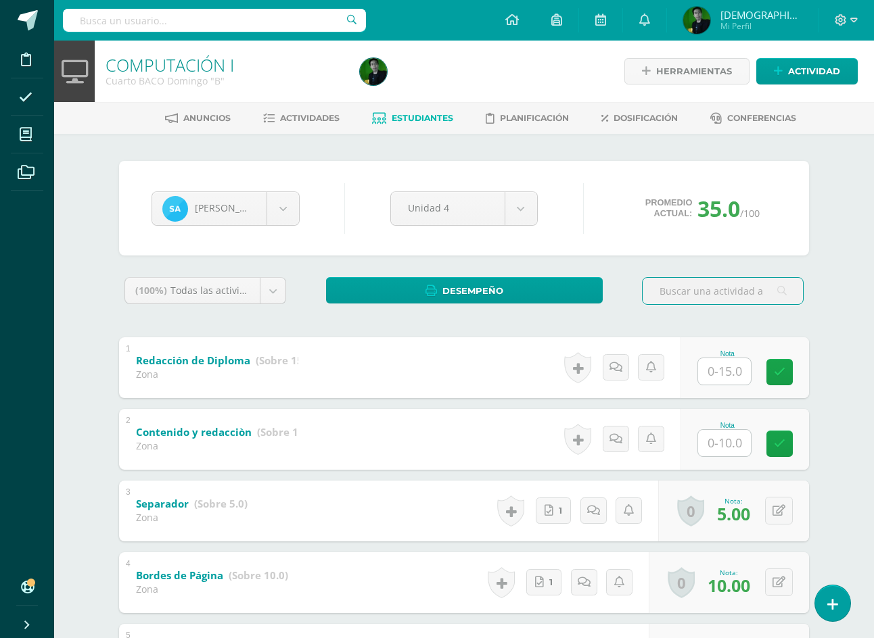
click at [735, 360] on input "text" at bounding box center [724, 371] width 53 height 26
type input "15"
type input "10"
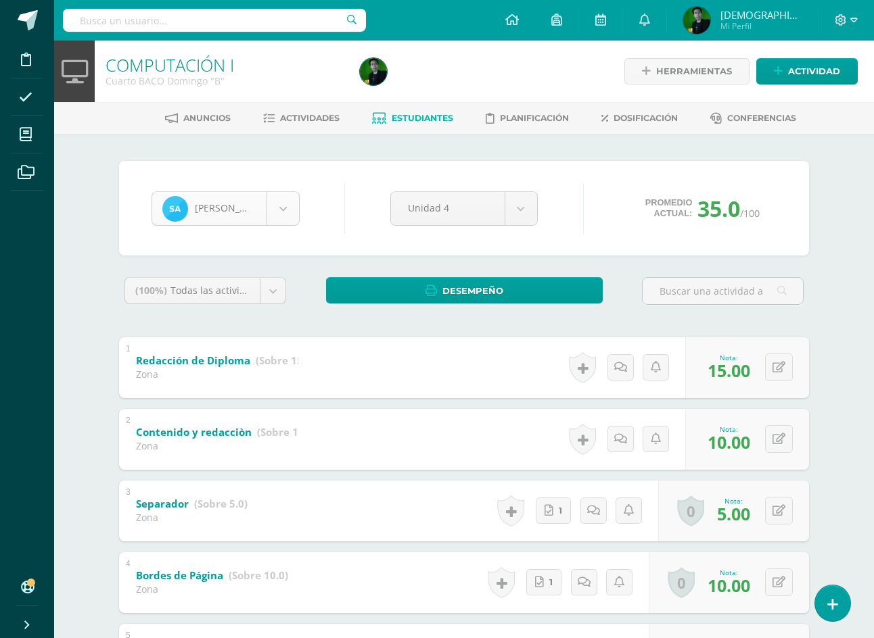
click at [236, 200] on body "Disciplina Asistencia Mis cursos Archivos Soporte Ayuda Reportar un problema Ce…" at bounding box center [437, 387] width 874 height 775
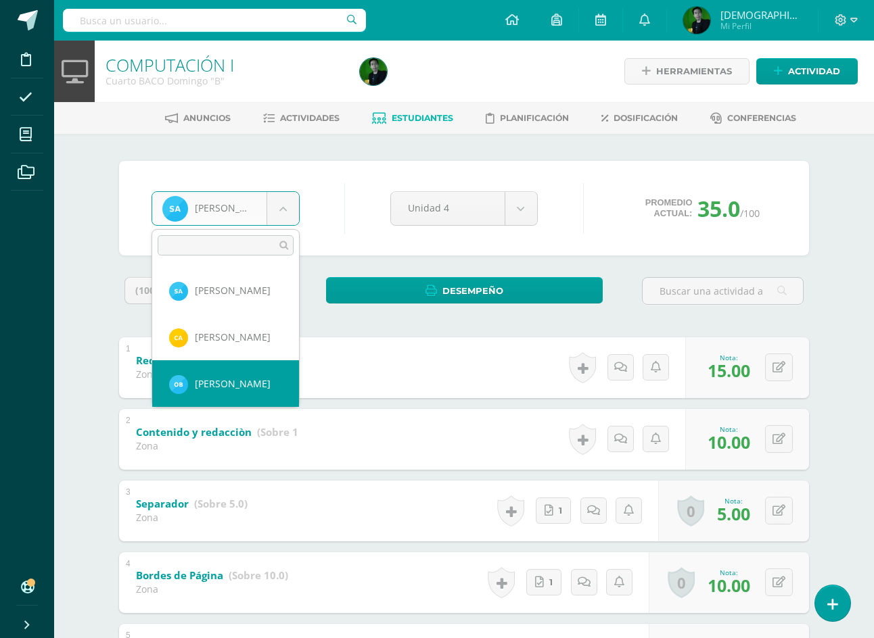
scroll to position [93, 0]
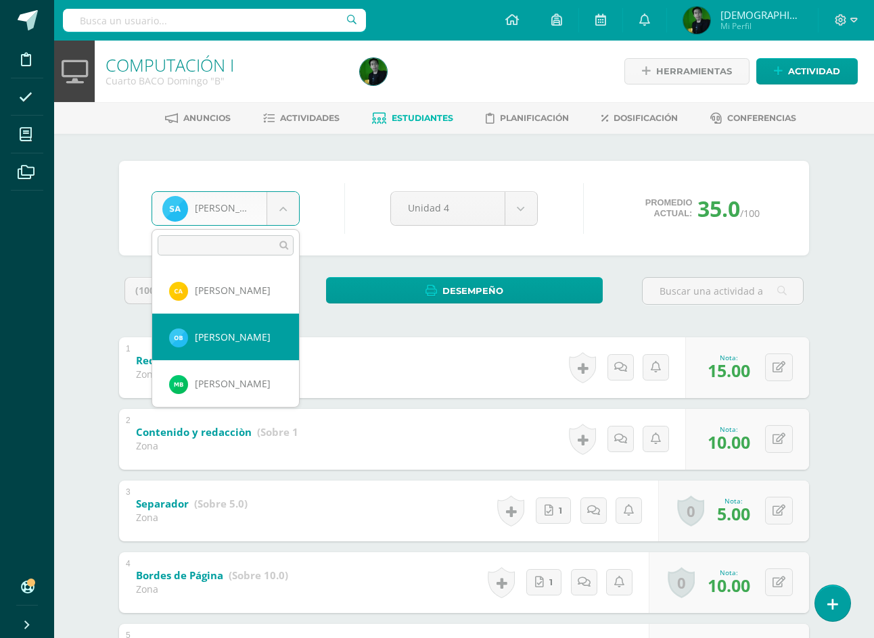
select select "9028"
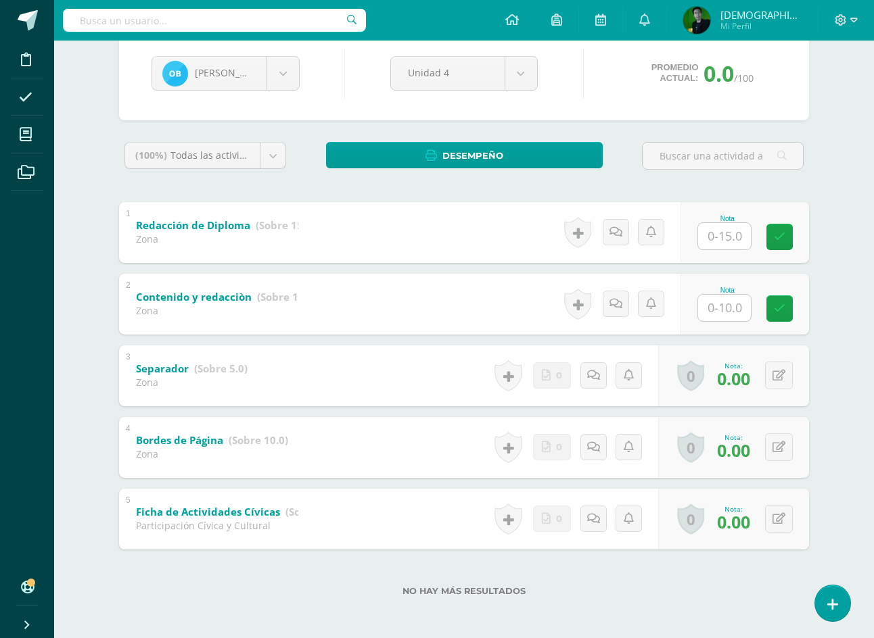
scroll to position [137, 0]
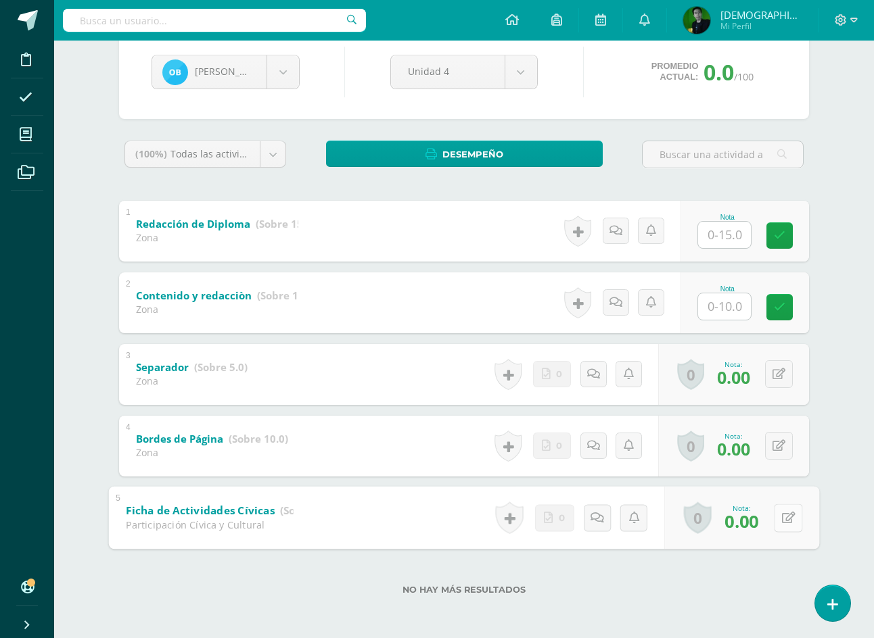
click at [772, 523] on div "0 Logros Logros obtenidos Aún no hay logros agregados Nota: 0.00" at bounding box center [741, 517] width 155 height 63
click at [786, 523] on icon at bounding box center [789, 517] width 14 height 11
type input "20"
click at [302, 78] on div "Oscar Barrera Mabelin Abrego Sofía Alvarez Carlos Arrecis Oscar Barrera Marcia …" at bounding box center [225, 72] width 159 height 34
click at [283, 74] on body "Disciplina Asistencia Mis cursos Archivos Soporte Ayuda Reportar un problema Ce…" at bounding box center [437, 250] width 874 height 775
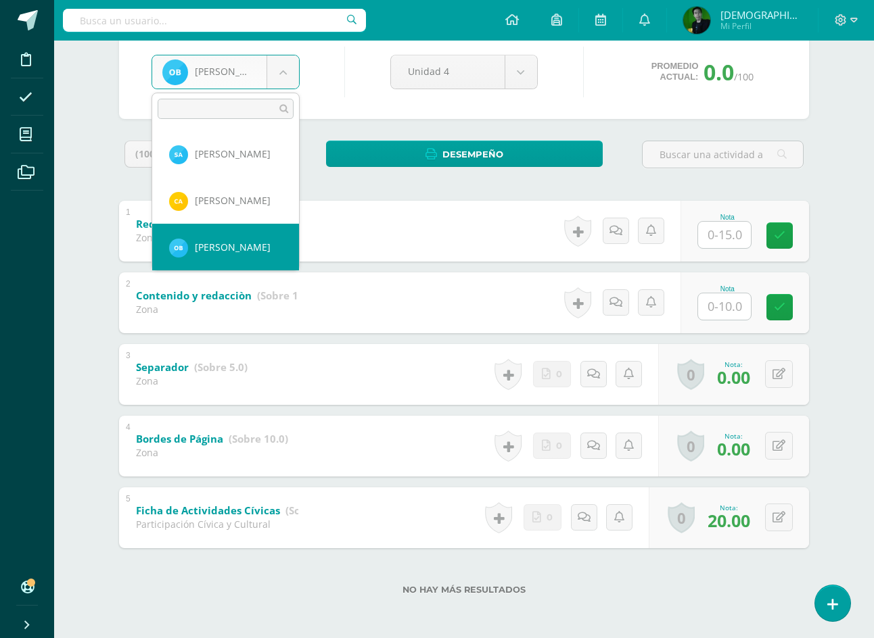
scroll to position [93, 0]
select select "9030"
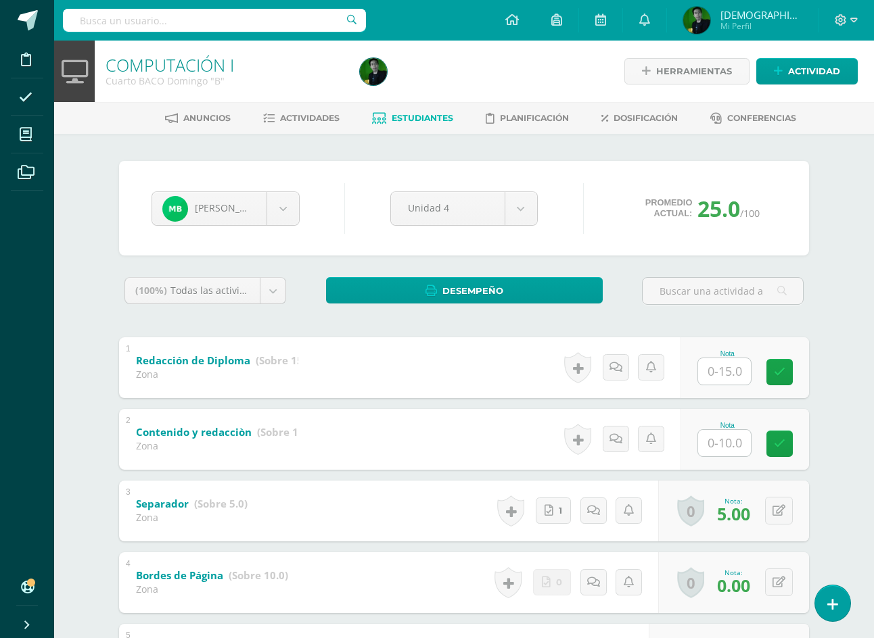
click at [735, 366] on input "text" at bounding box center [724, 371] width 53 height 26
type input "15"
type input "10"
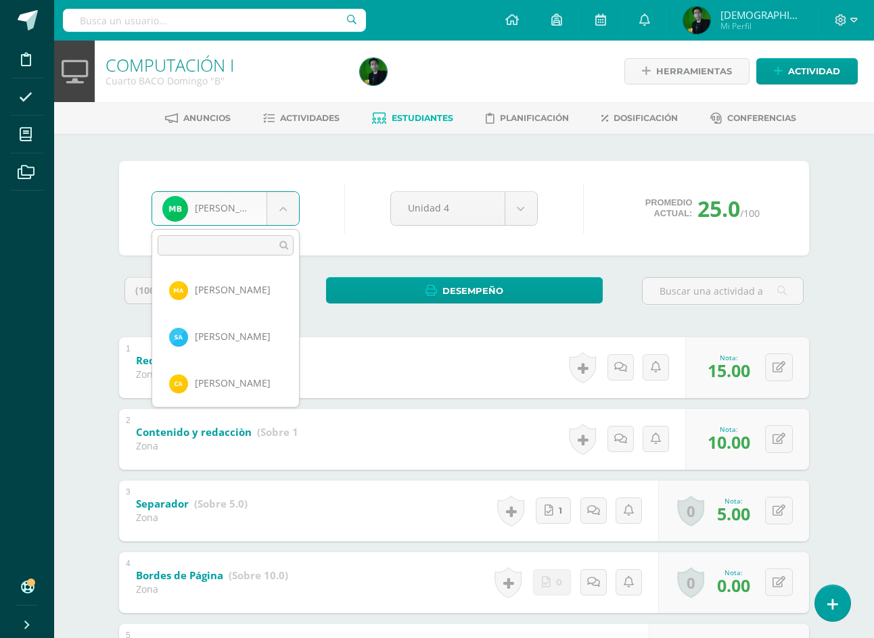
click at [210, 217] on body "Disciplina Asistencia Mis cursos Archivos Soporte Ayuda Reportar un problema Ce…" at bounding box center [437, 387] width 874 height 775
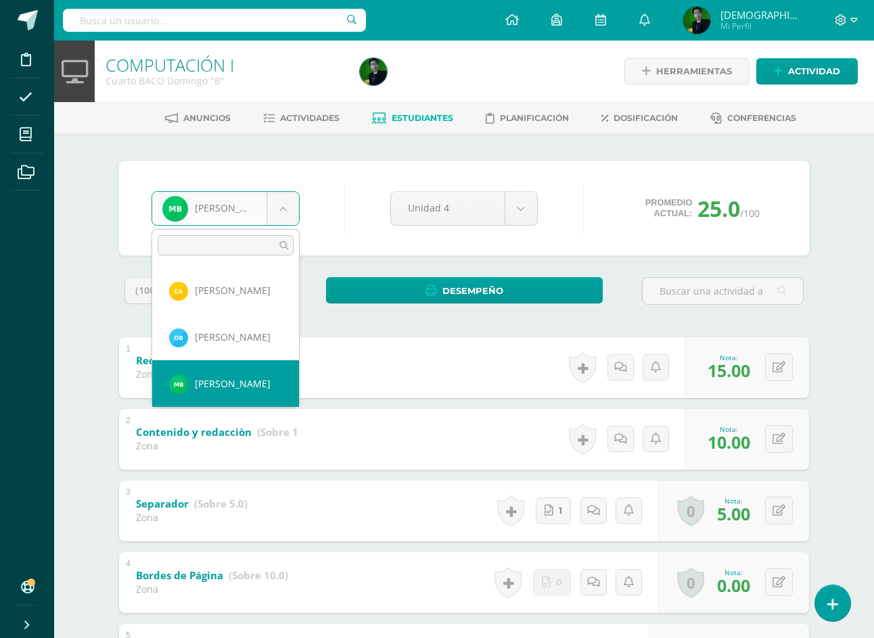
scroll to position [139, 0]
select select "9029"
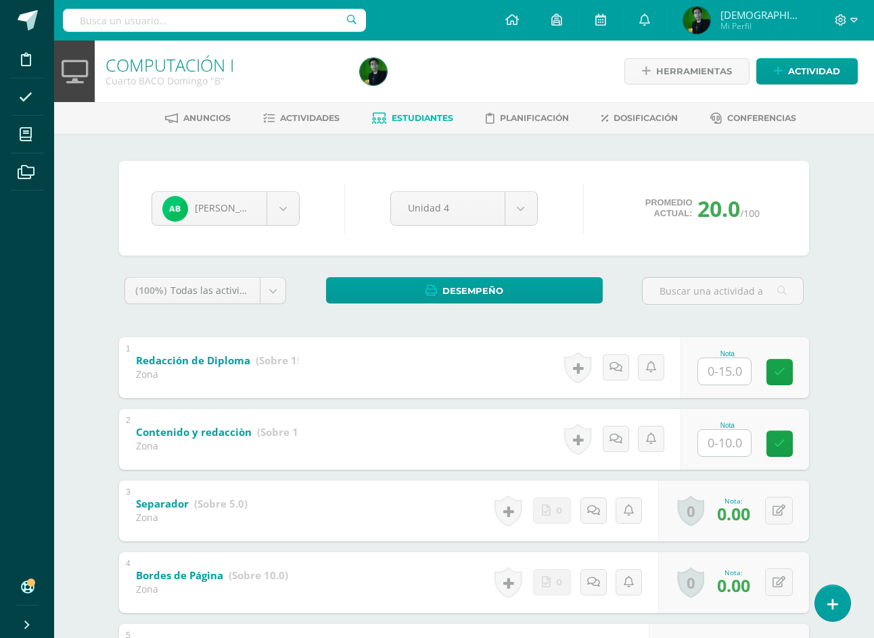
click at [720, 373] on input "text" at bounding box center [724, 371] width 53 height 26
type input "1"
type input "5"
click at [787, 448] on button at bounding box center [779, 439] width 28 height 28
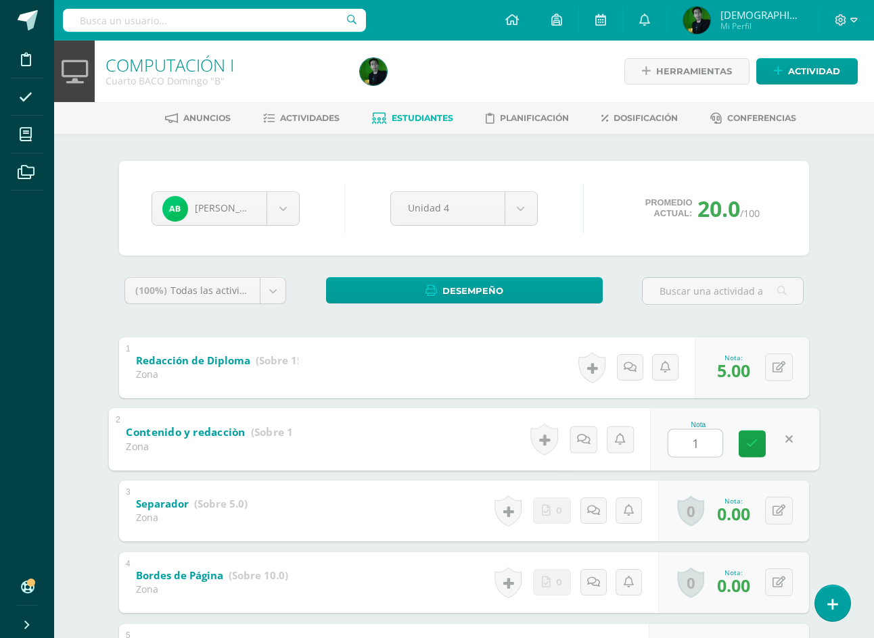
type input "10"
click at [294, 216] on body "Disciplina Asistencia Mis cursos Archivos Soporte Ayuda Reportar un problema Ce…" at bounding box center [437, 387] width 874 height 775
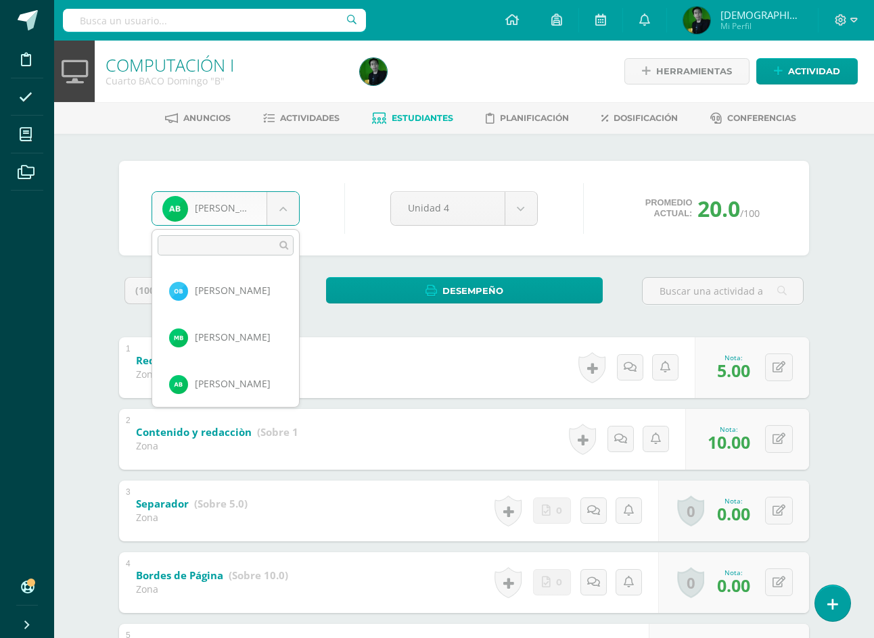
scroll to position [186, 0]
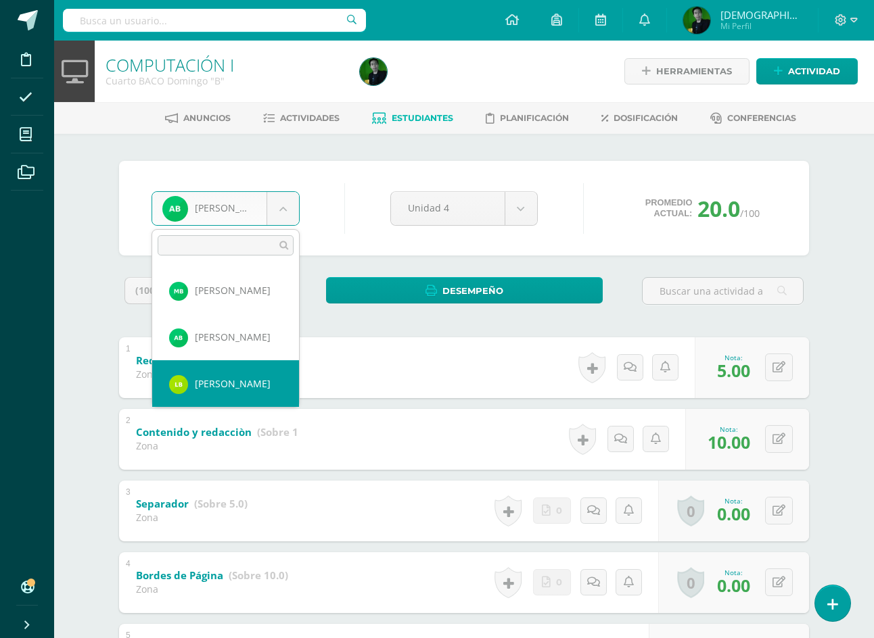
select select "9032"
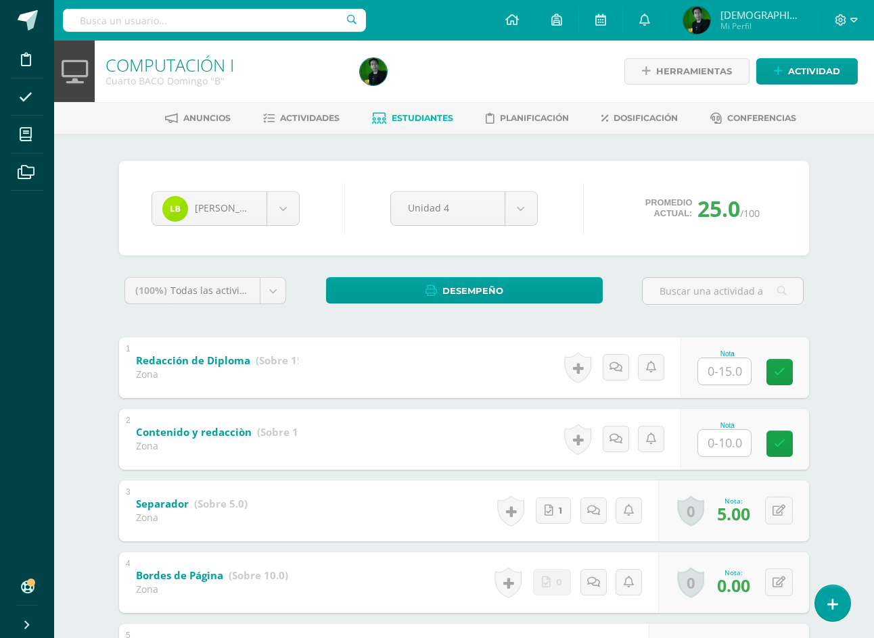
click at [735, 375] on input "text" at bounding box center [724, 371] width 53 height 26
type input "15"
type input "10"
click at [253, 210] on body "Disciplina Asistencia Mis cursos Archivos Soporte Ayuda Reportar un problema Ce…" at bounding box center [437, 387] width 874 height 775
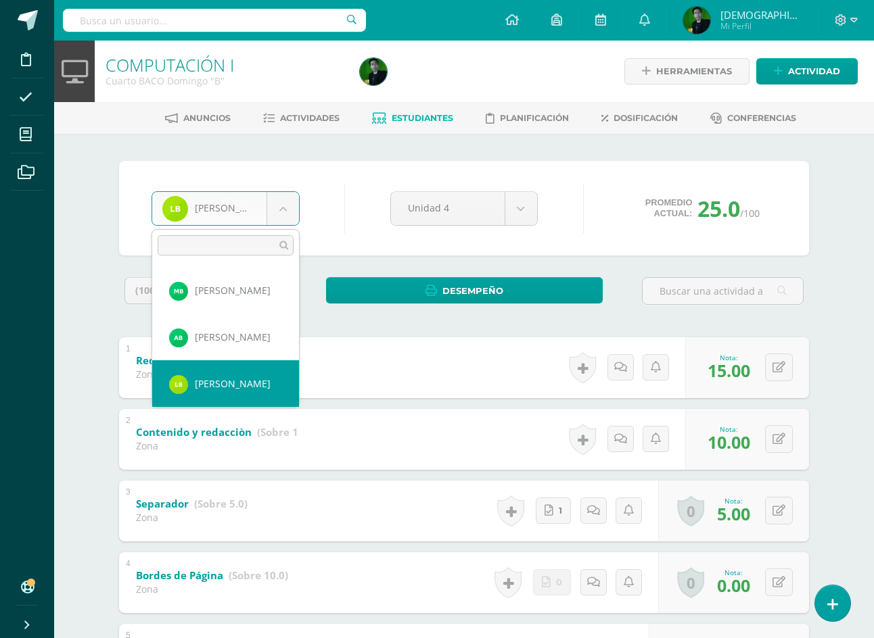
scroll to position [233, 0]
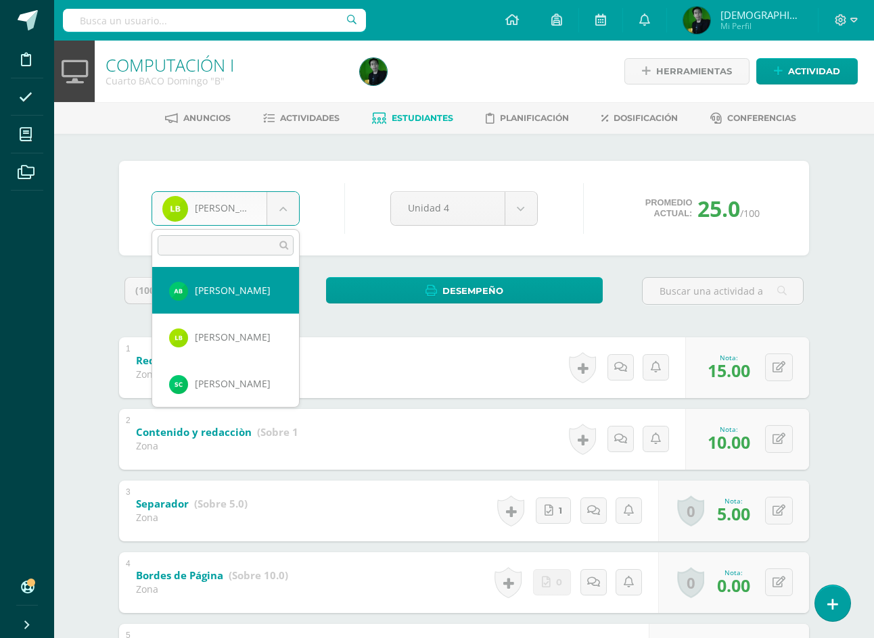
select select "9029"
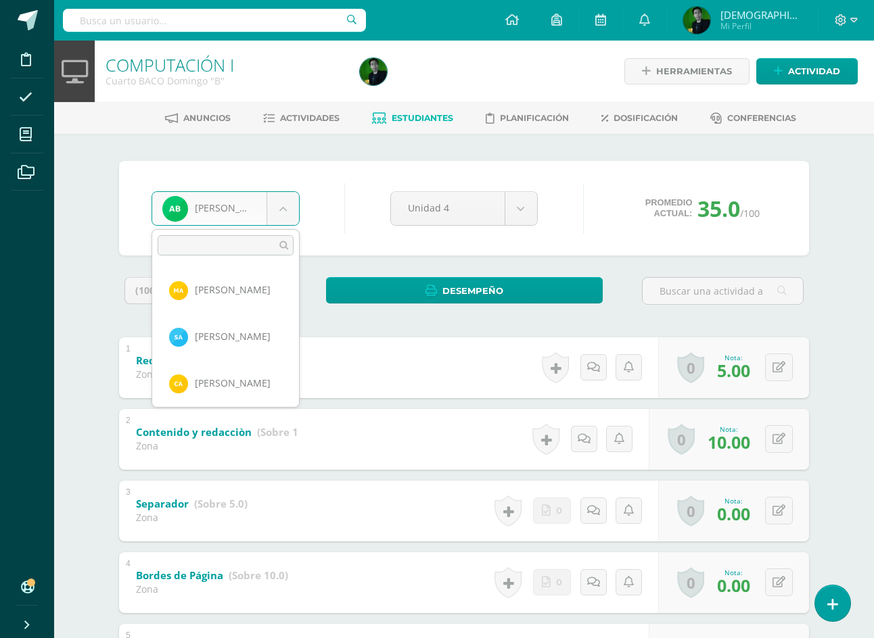
click at [253, 210] on body "Disciplina Asistencia Mis cursos Archivos Soporte Ayuda Reportar un problema Ce…" at bounding box center [437, 387] width 874 height 775
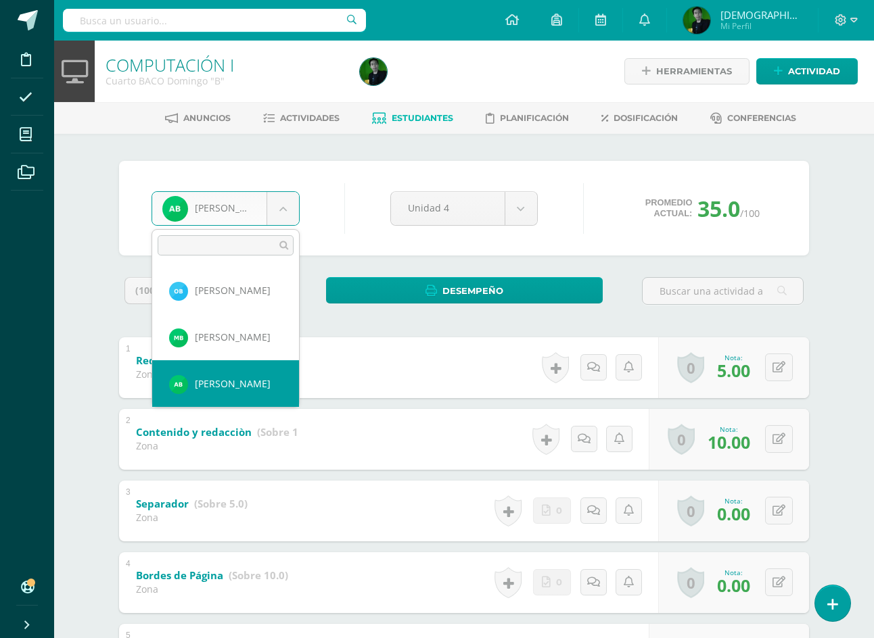
scroll to position [186, 0]
select select "9032"
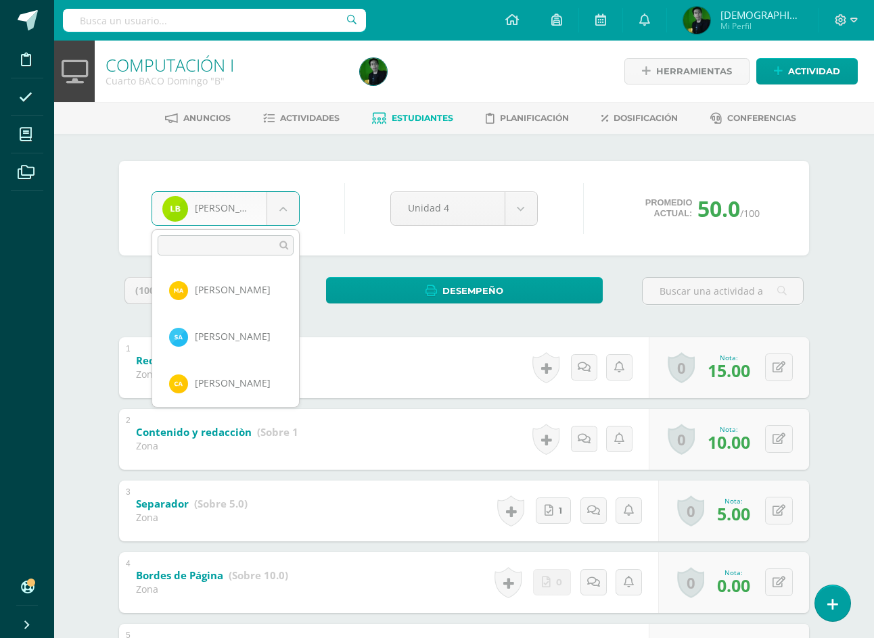
click at [204, 217] on body "Disciplina Asistencia Mis cursos Archivos Soporte Ayuda Reportar un problema Ce…" at bounding box center [437, 387] width 874 height 775
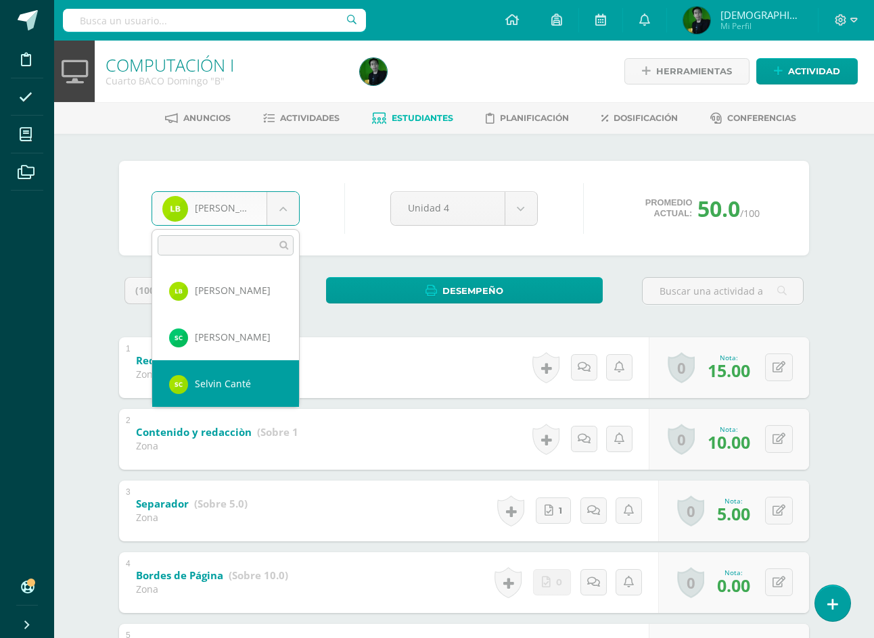
scroll to position [326, 0]
select select "9035"
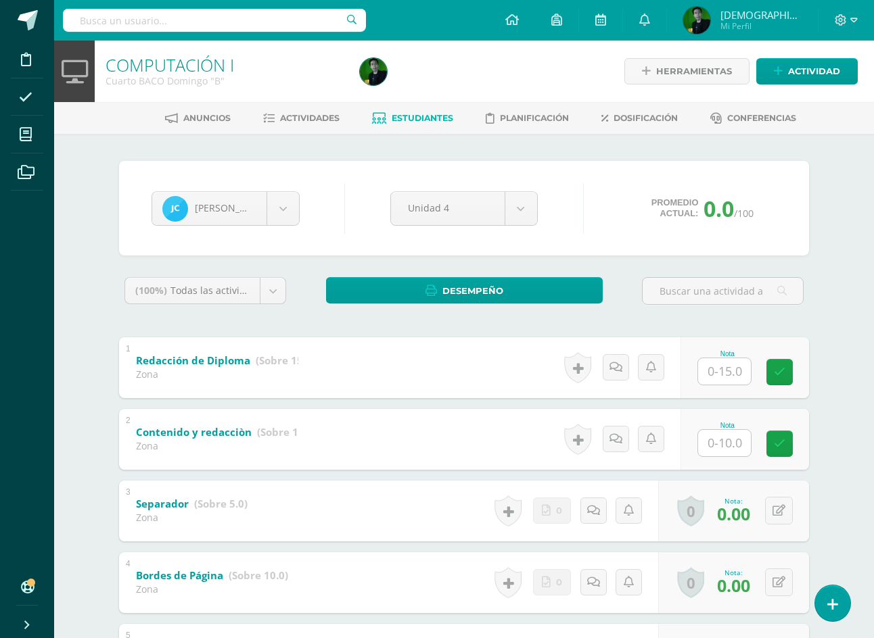
click at [715, 383] on input "text" at bounding box center [724, 371] width 53 height 26
type input "15"
type input "10"
click at [277, 214] on body "Disciplina Asistencia Mis cursos Archivos Soporte Ayuda Reportar un problema Ce…" at bounding box center [437, 387] width 874 height 775
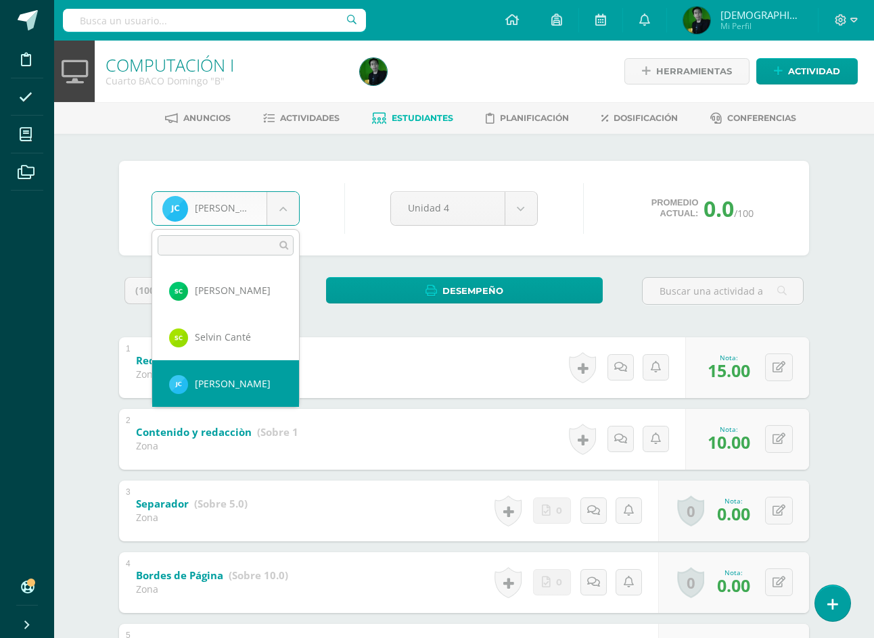
scroll to position [373, 0]
select select "7091"
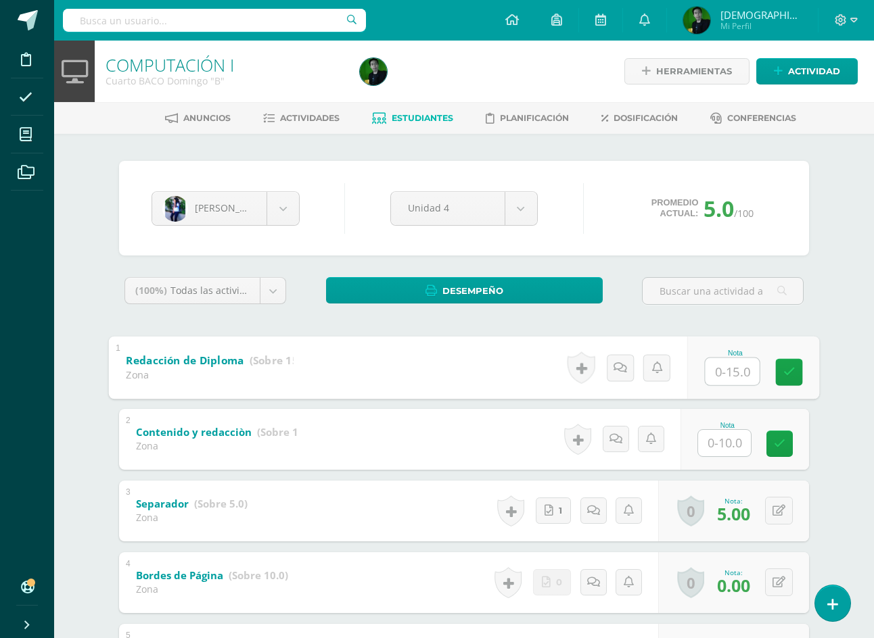
click at [730, 371] on input "text" at bounding box center [732, 371] width 54 height 27
type input "15"
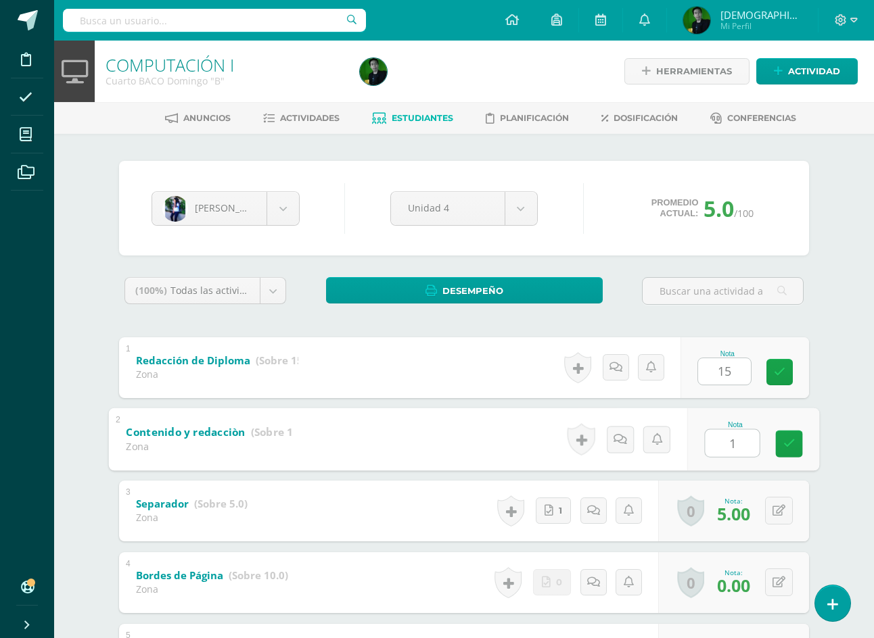
type input "10"
click at [287, 216] on body "Disciplina Asistencia Mis cursos Archivos Soporte Ayuda Reportar un problema Ce…" at bounding box center [437, 387] width 874 height 775
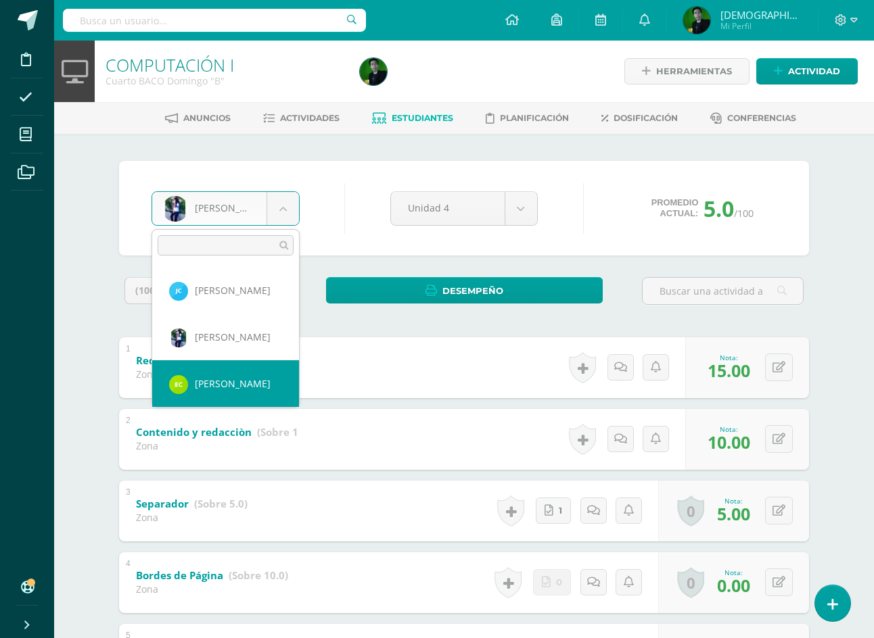
scroll to position [466, 0]
select select "9041"
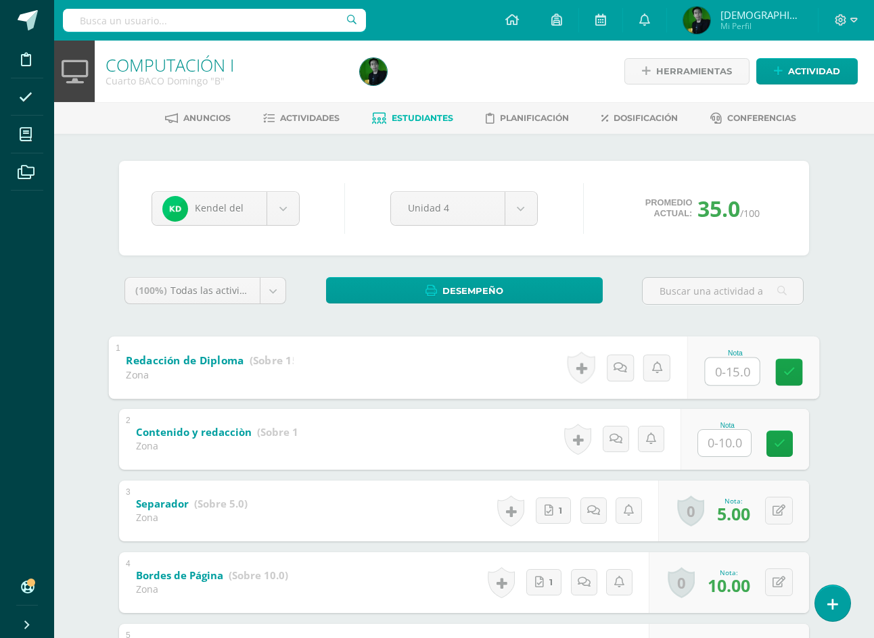
click at [714, 371] on input "text" at bounding box center [732, 371] width 54 height 27
type input "15"
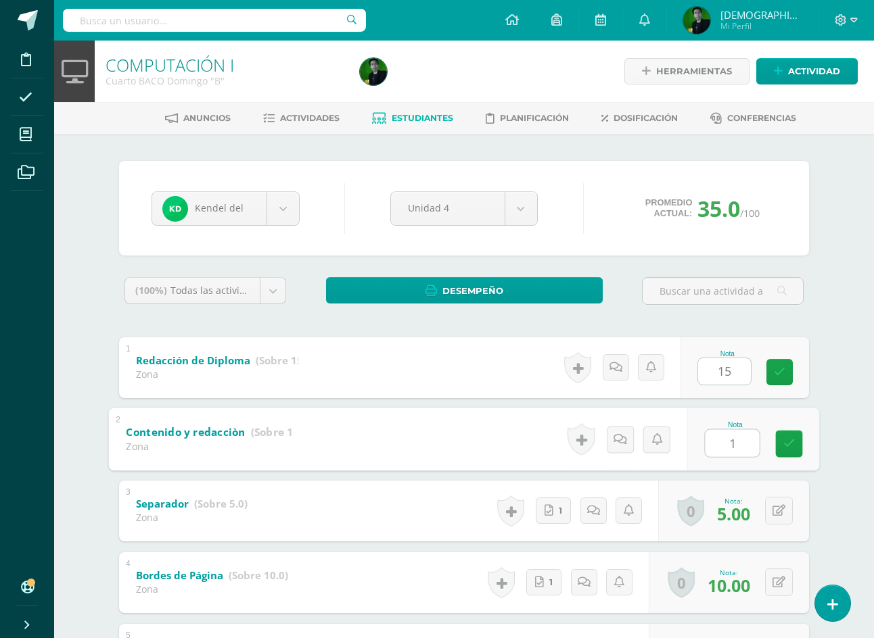
type input "10"
click at [229, 202] on body "Disciplina Asistencia Mis cursos Archivos Soporte Ayuda Reportar un problema Ce…" at bounding box center [437, 387] width 874 height 775
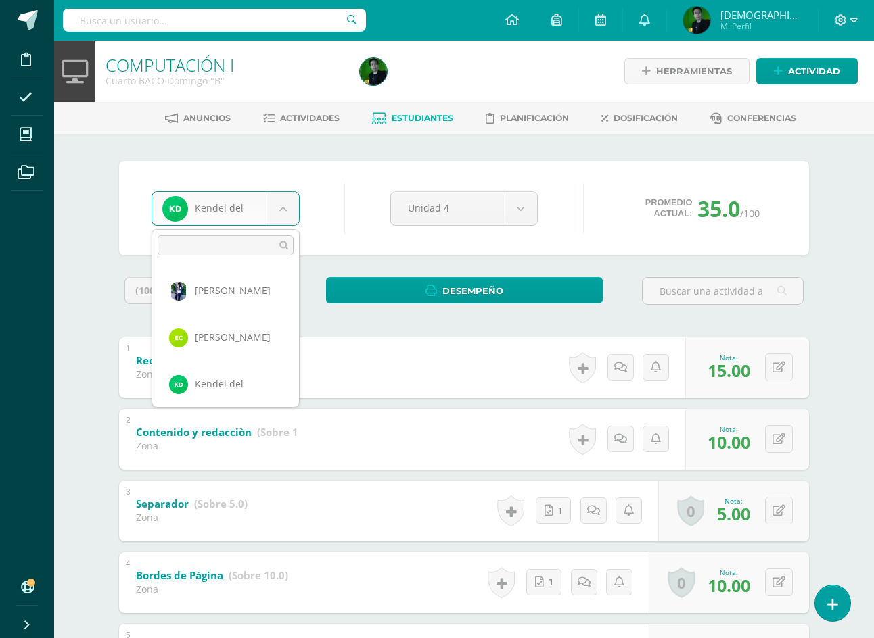
scroll to position [513, 0]
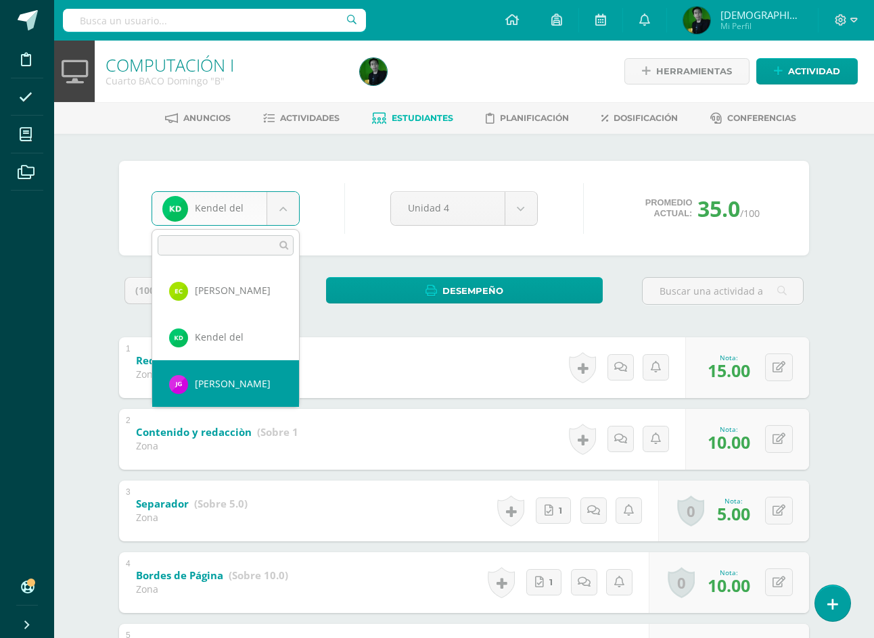
select select "9047"
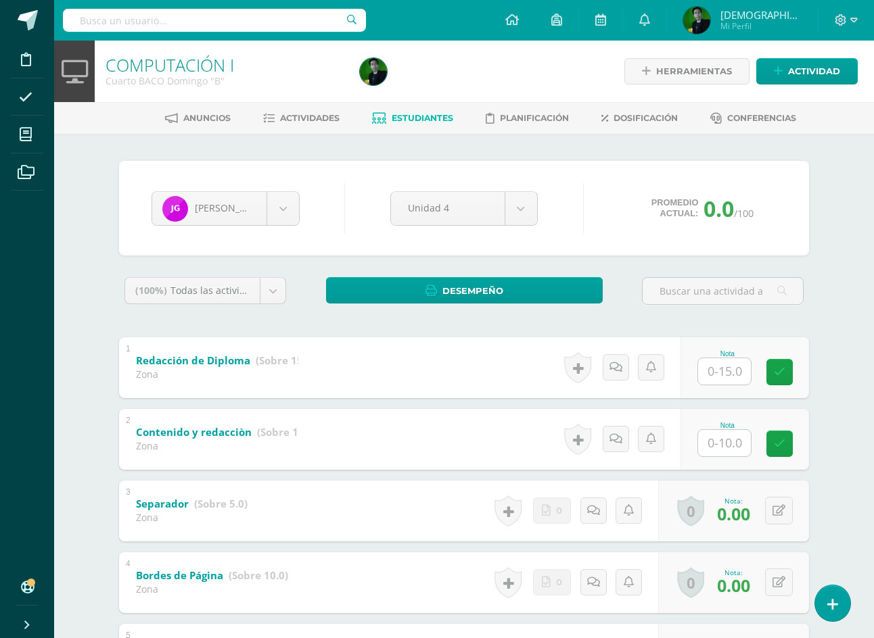
click at [721, 377] on input "text" at bounding box center [724, 371] width 53 height 26
type input "15"
type input "10"
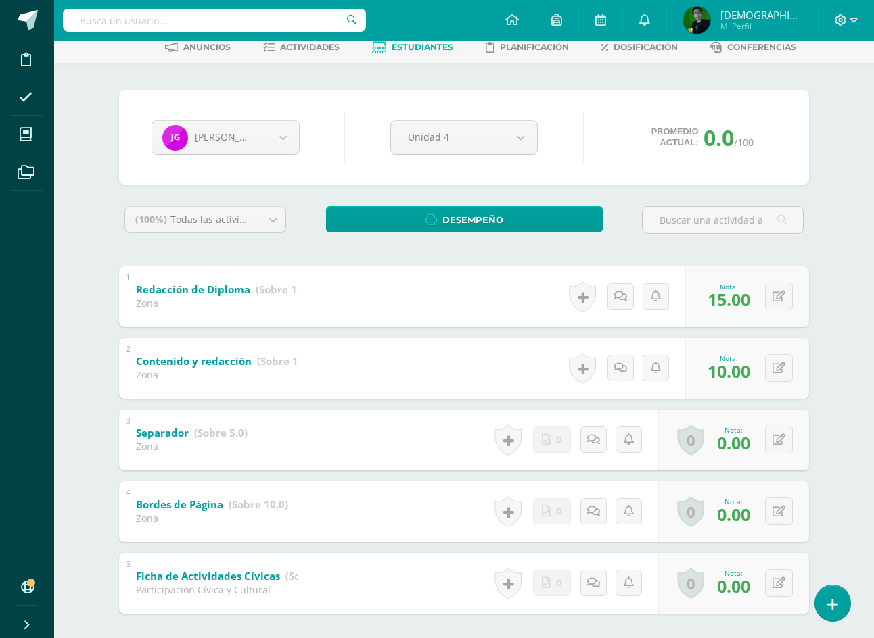
scroll to position [137, 0]
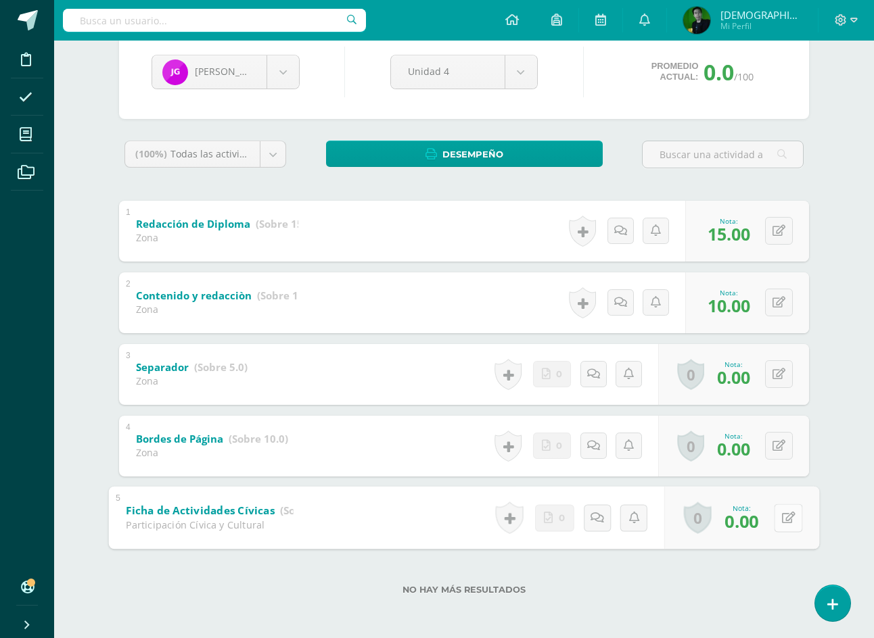
click at [774, 521] on button at bounding box center [788, 518] width 28 height 28
type input "20"
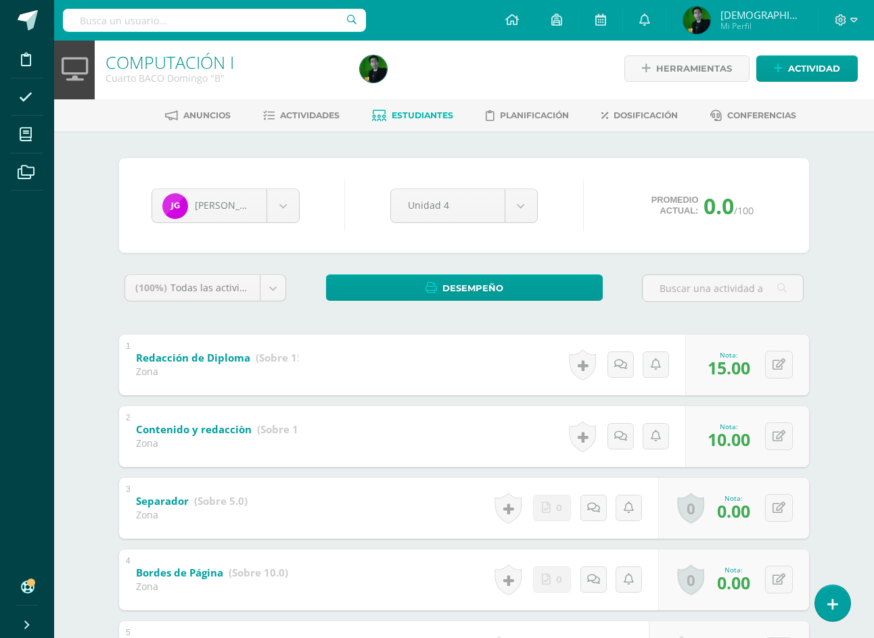
scroll to position [1, 0]
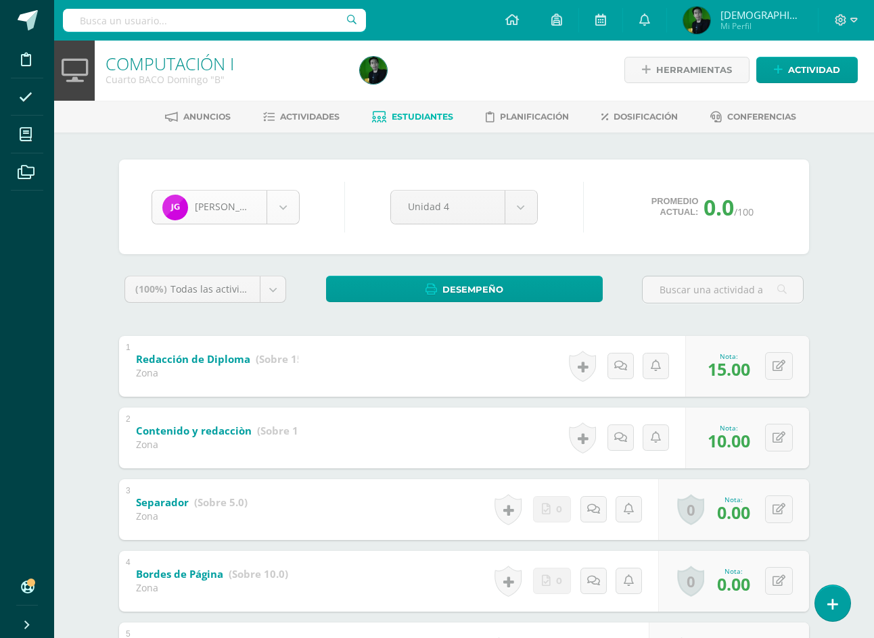
click at [233, 216] on body "Disciplina Asistencia Mis cursos Archivos Soporte Ayuda Reportar un problema Ce…" at bounding box center [437, 386] width 874 height 775
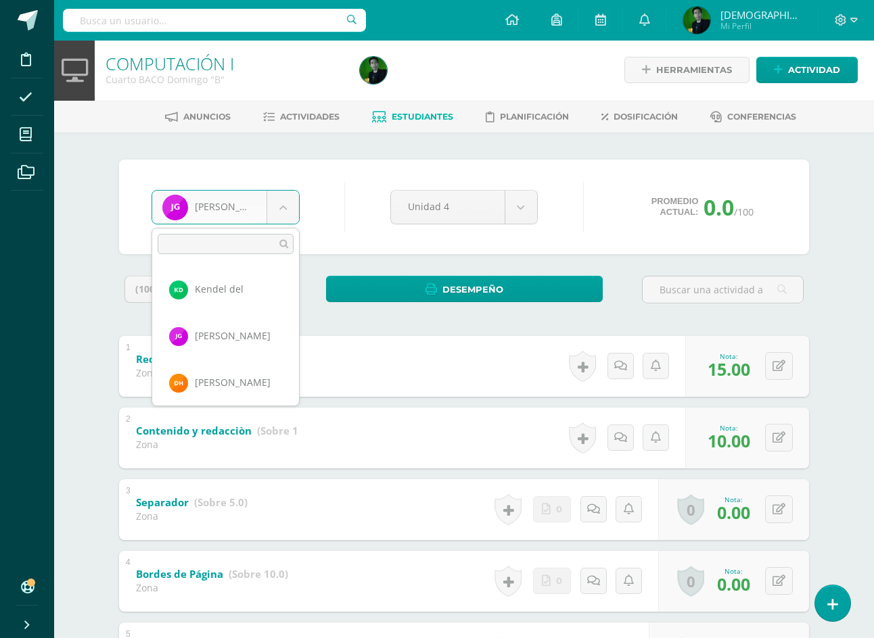
scroll to position [606, 0]
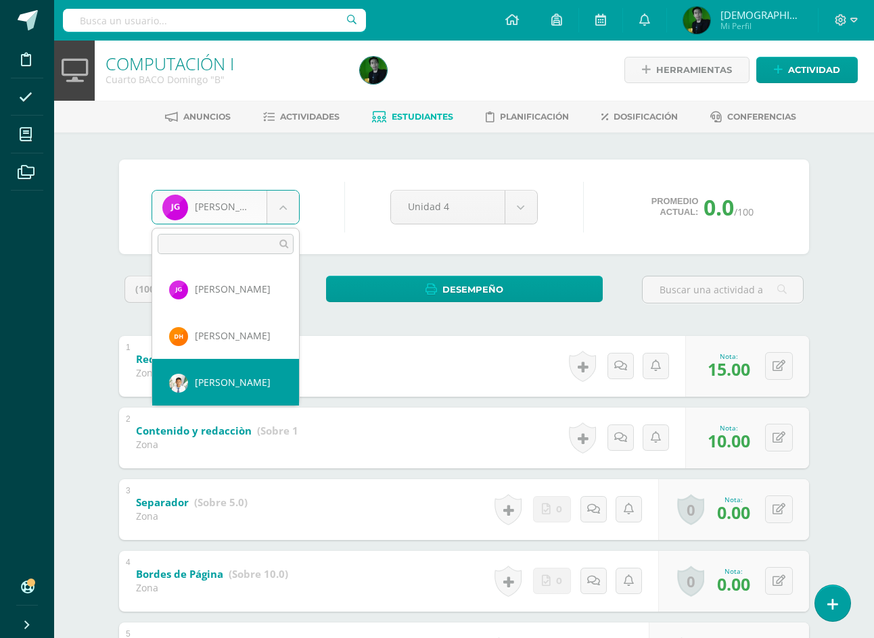
select select "6927"
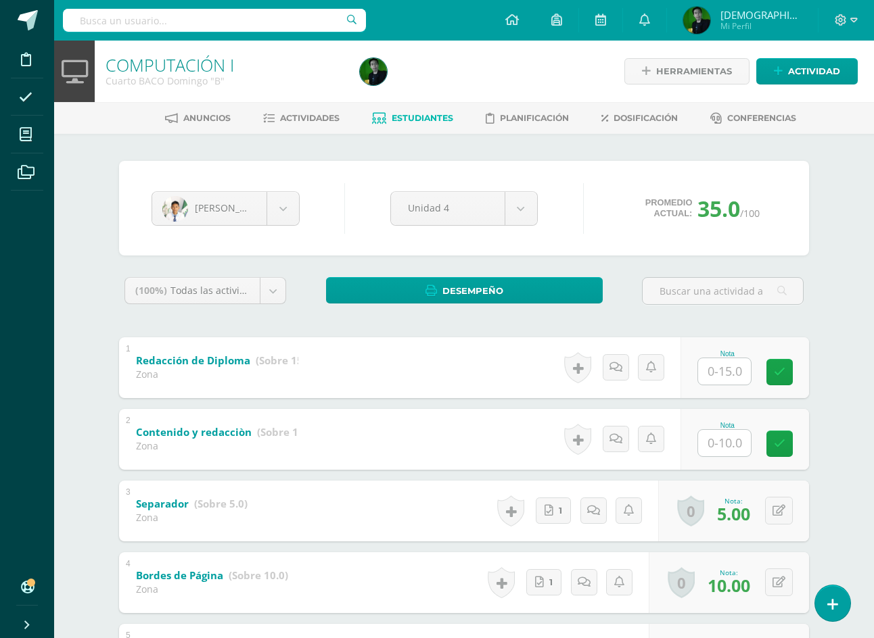
click at [716, 371] on input "text" at bounding box center [724, 371] width 53 height 26
type input "15"
type input "10"
click at [258, 223] on body "Disciplina Asistencia Mis cursos Archivos Soporte Ayuda Reportar un problema Ce…" at bounding box center [437, 387] width 874 height 775
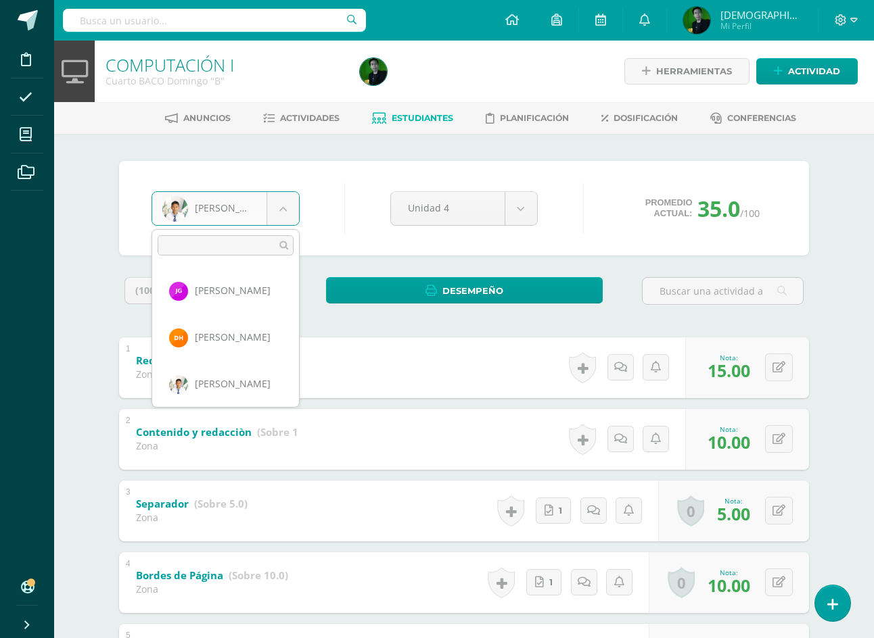
scroll to position [653, 0]
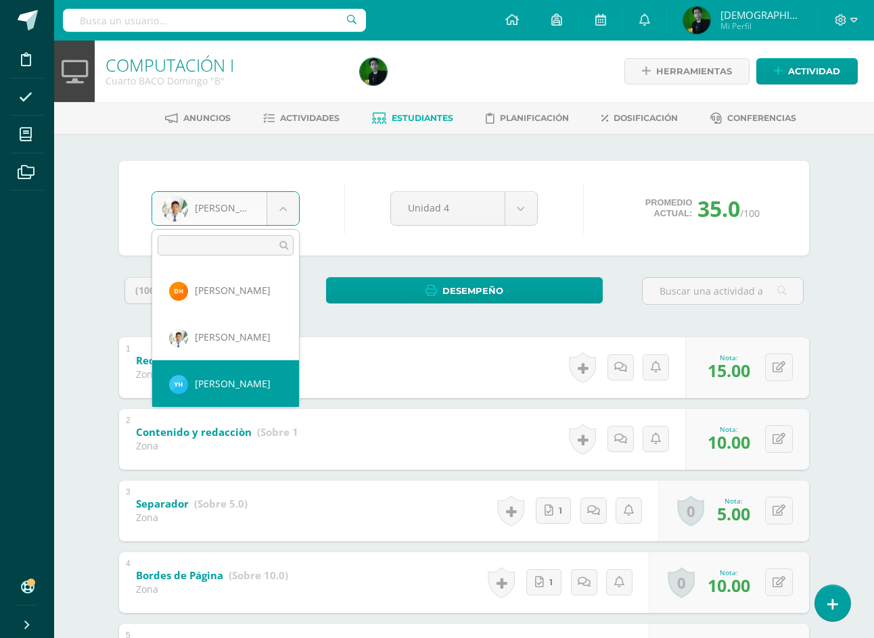
select select "9052"
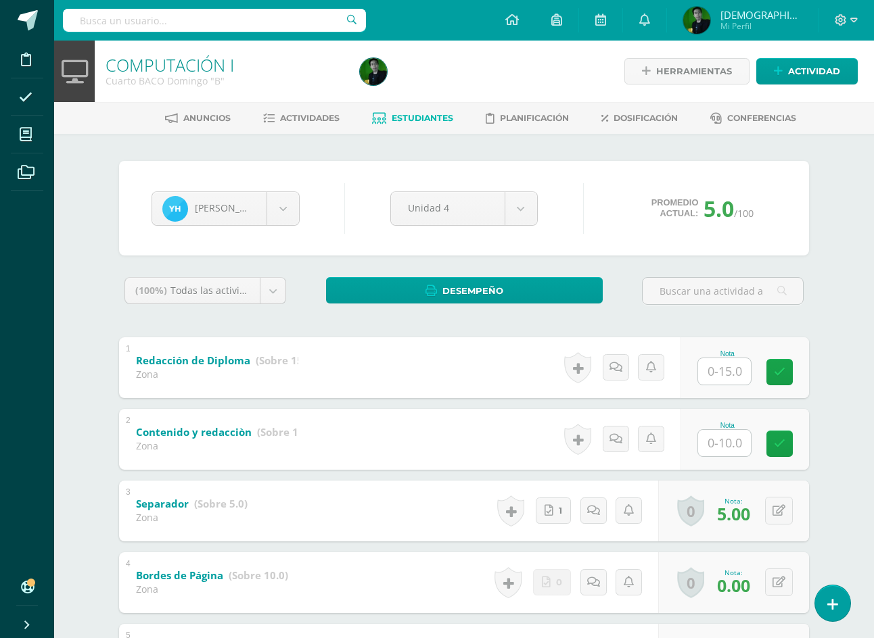
click at [727, 374] on input "text" at bounding box center [724, 371] width 53 height 26
type input "15"
type input "10"
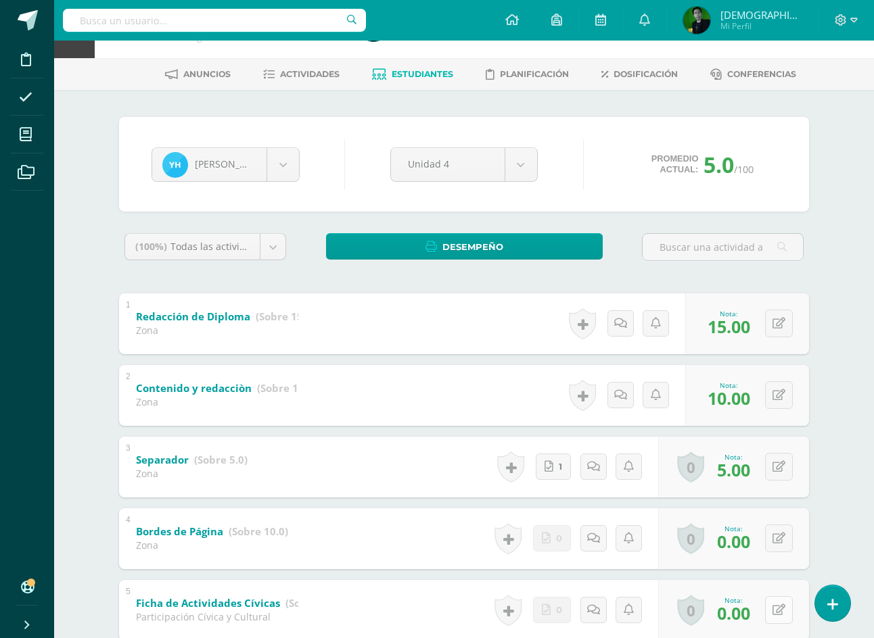
scroll to position [68, 0]
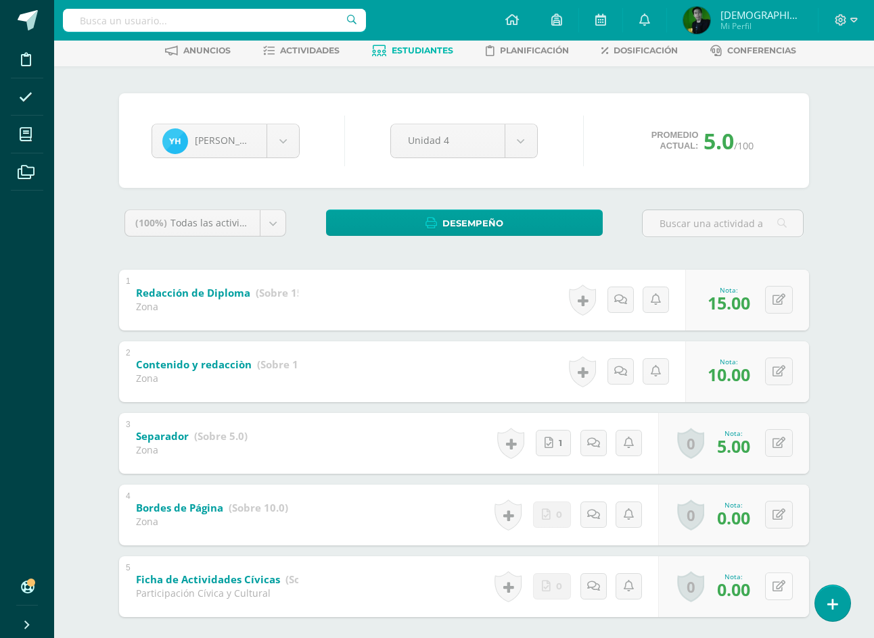
click at [778, 590] on button at bounding box center [779, 587] width 28 height 28
type input "20"
click at [235, 136] on body "Disciplina Asistencia Mis cursos Archivos Soporte Ayuda Reportar un problema Ce…" at bounding box center [437, 319] width 874 height 775
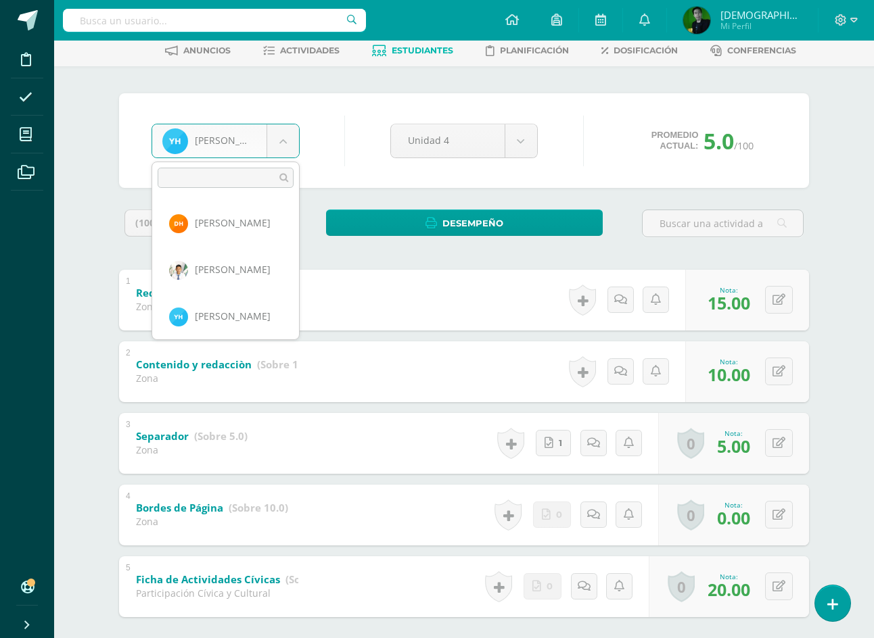
scroll to position [699, 0]
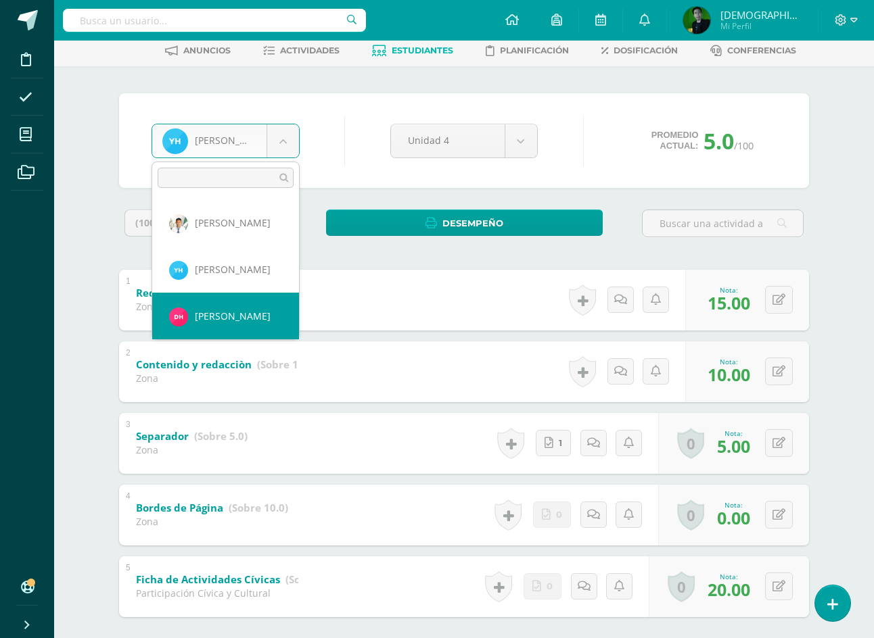
select select "9053"
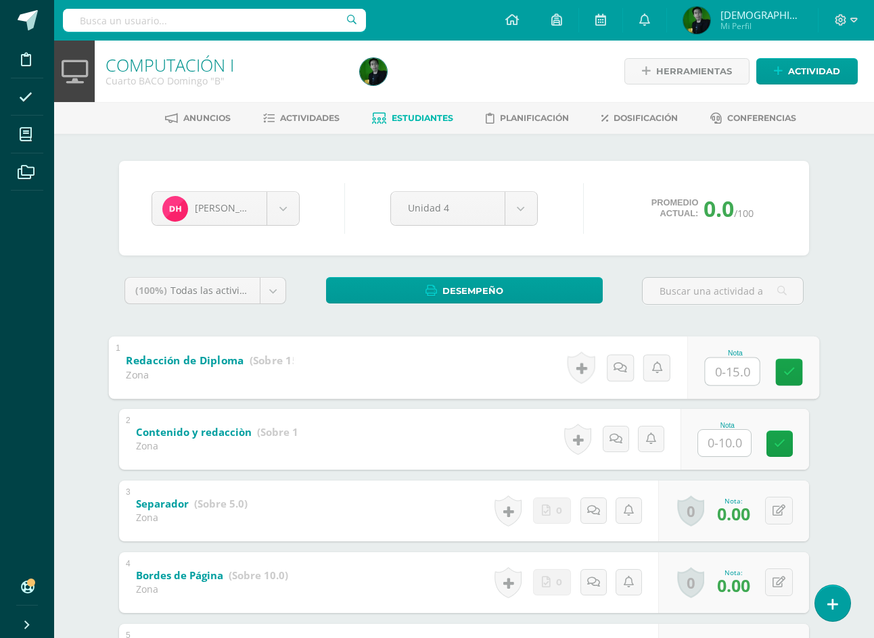
click at [714, 369] on input "text" at bounding box center [732, 371] width 54 height 27
type input "15"
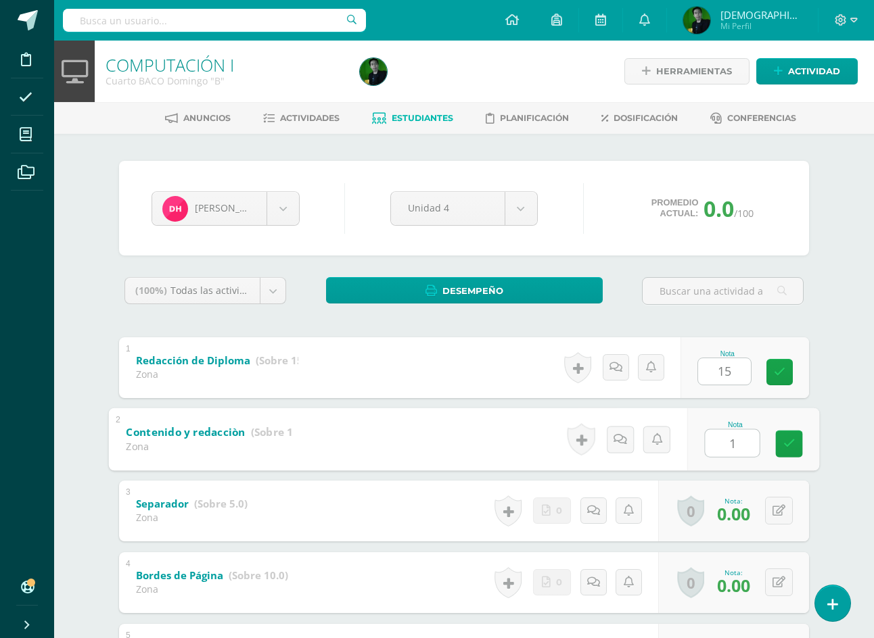
type input "10"
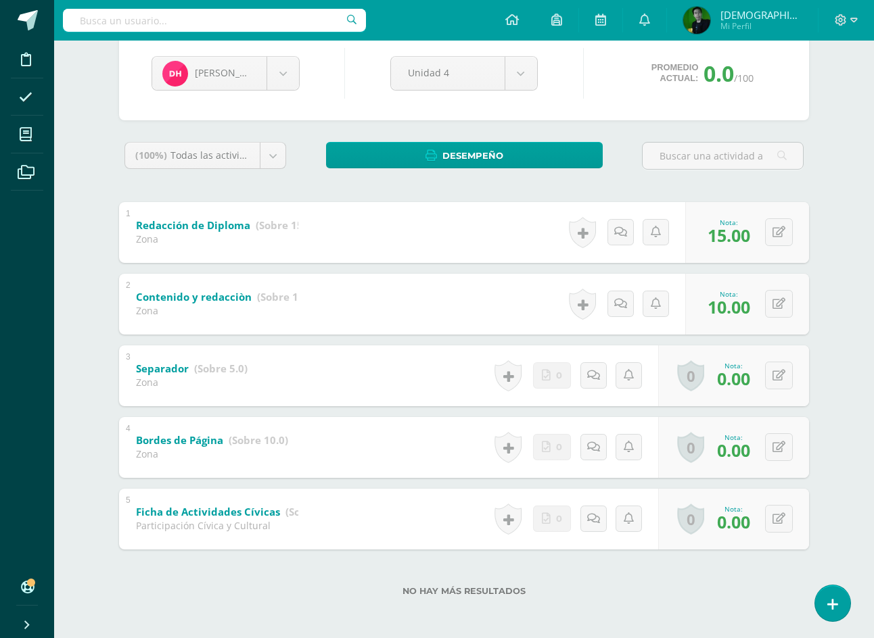
scroll to position [137, 0]
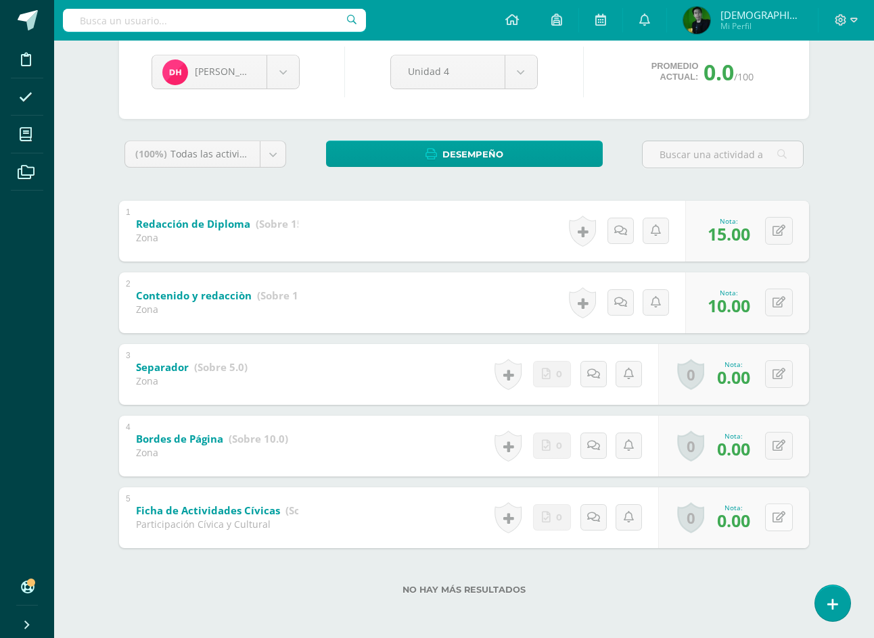
click at [776, 519] on button at bounding box center [779, 518] width 28 height 28
click at [776, 519] on button at bounding box center [788, 518] width 28 height 28
type input "20"
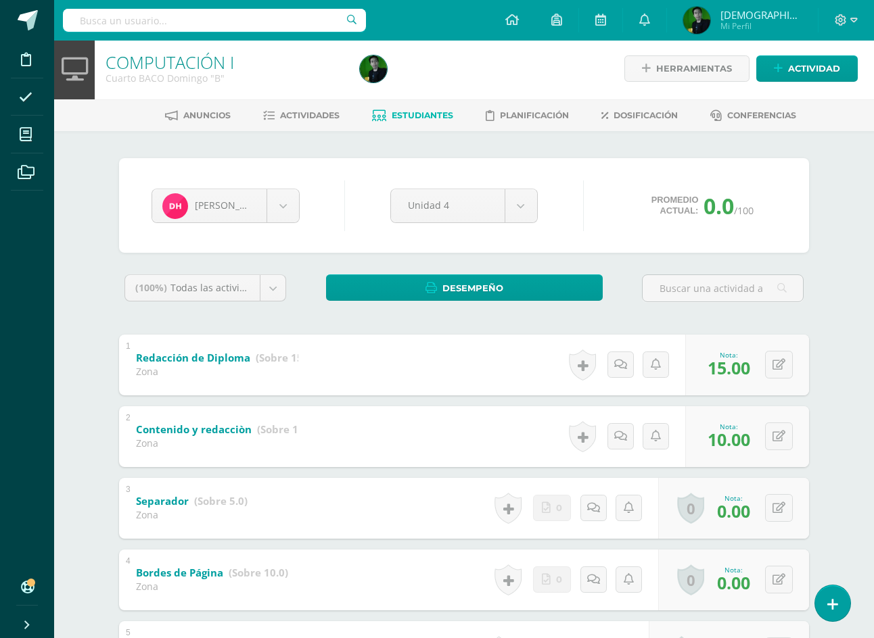
scroll to position [1, 0]
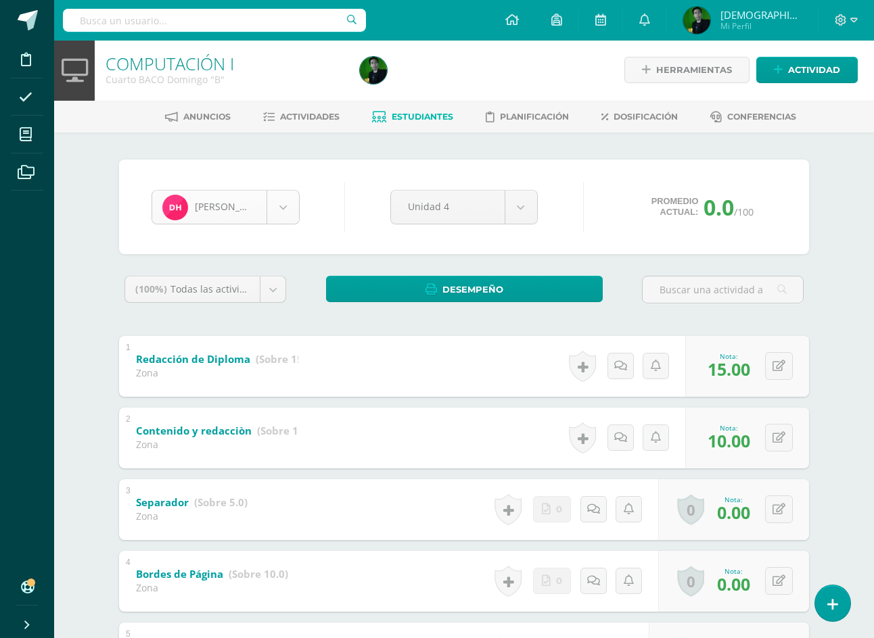
click at [287, 214] on body "Disciplina Asistencia Mis cursos Archivos Soporte Ayuda Reportar un problema Ce…" at bounding box center [437, 386] width 874 height 775
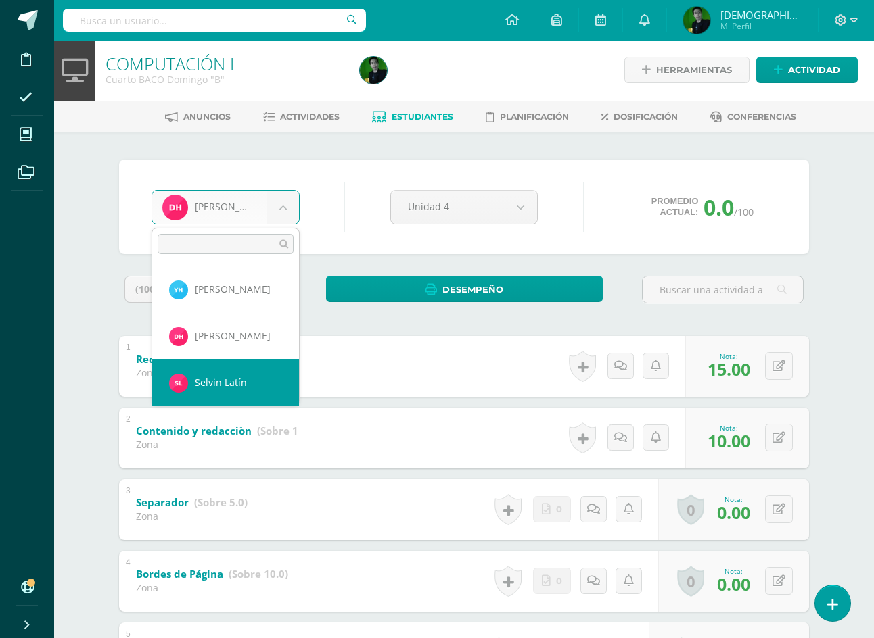
scroll to position [793, 0]
select select "9057"
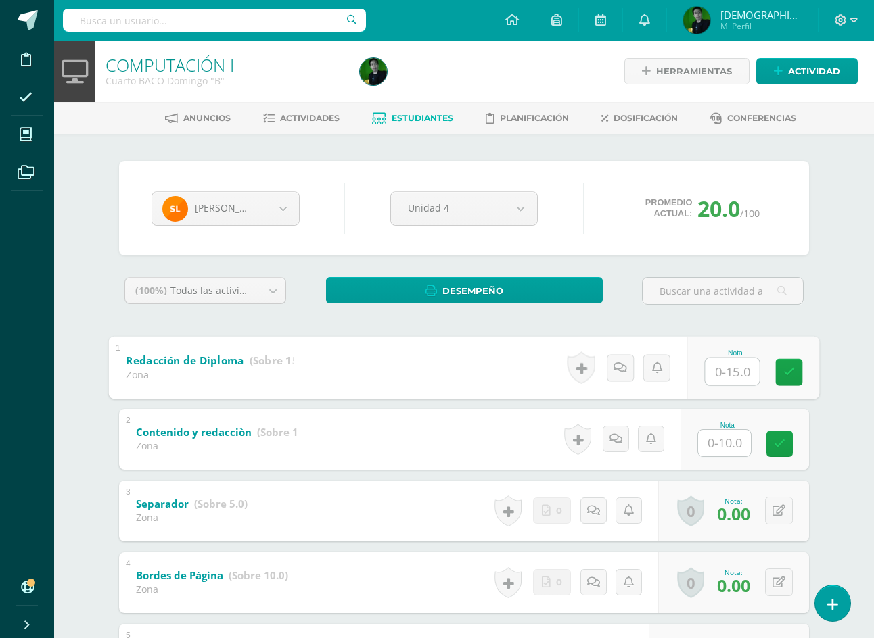
click at [729, 377] on input "text" at bounding box center [732, 371] width 54 height 27
type input "15"
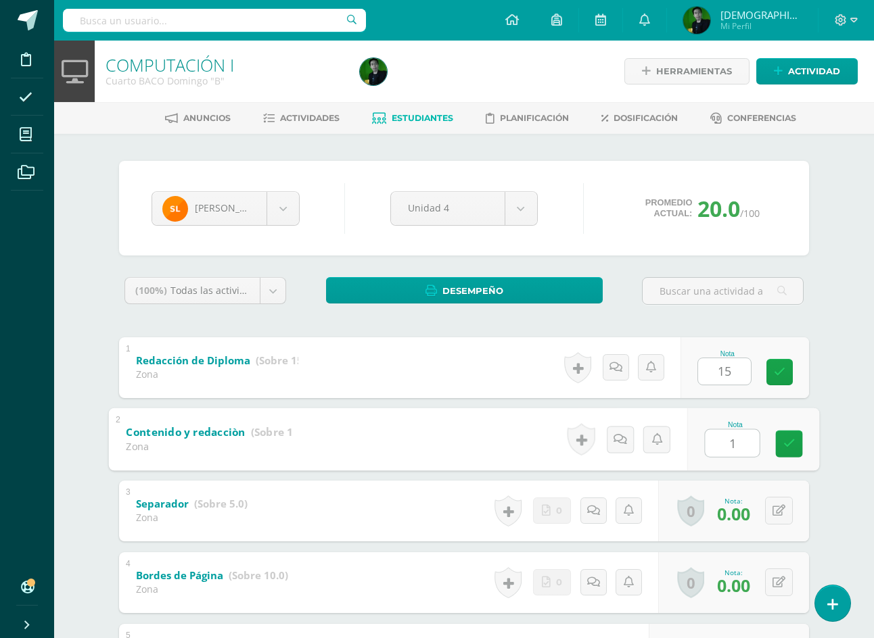
type input "10"
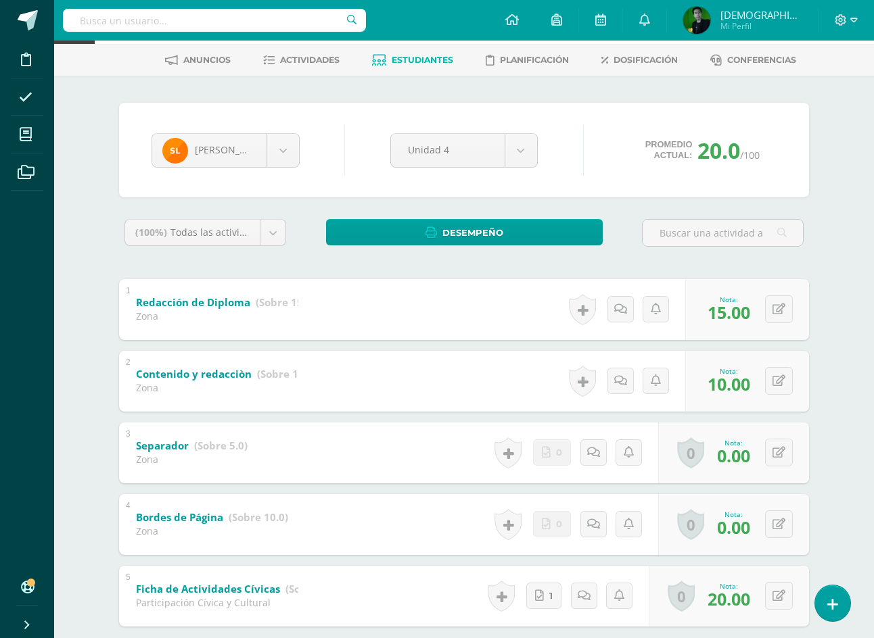
scroll to position [135, 0]
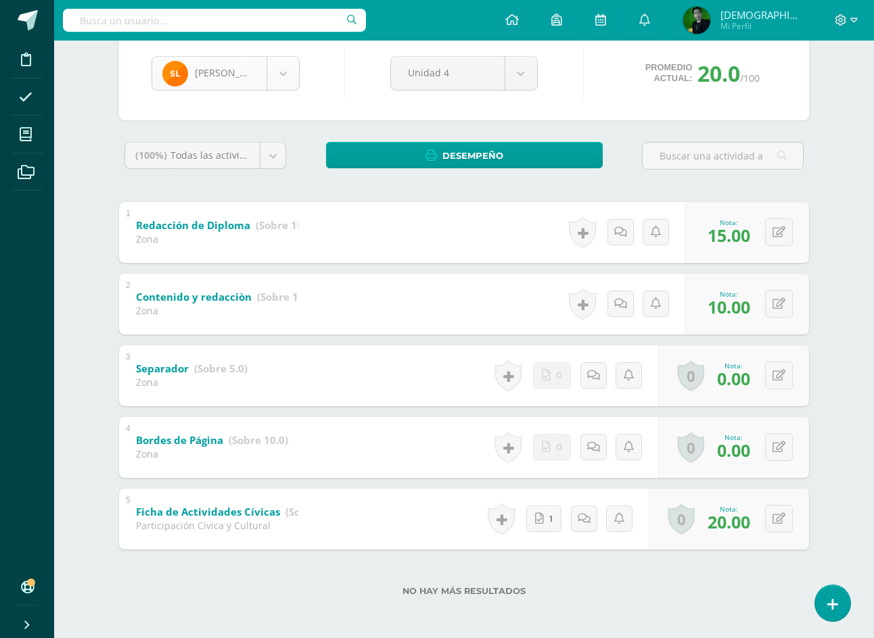
click at [282, 66] on body "Disciplina Asistencia Mis cursos Archivos Soporte Ayuda Reportar un problema Ce…" at bounding box center [437, 252] width 874 height 775
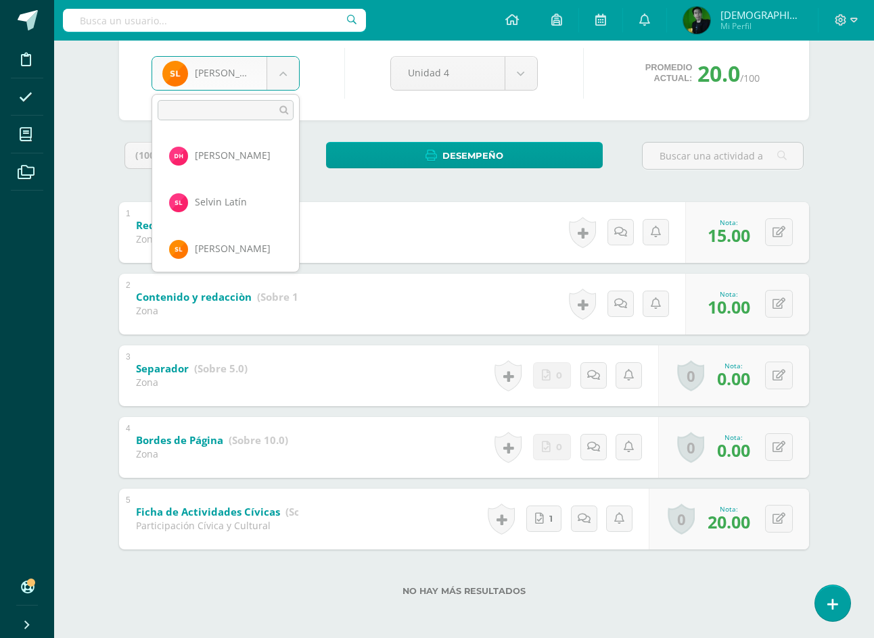
scroll to position [839, 0]
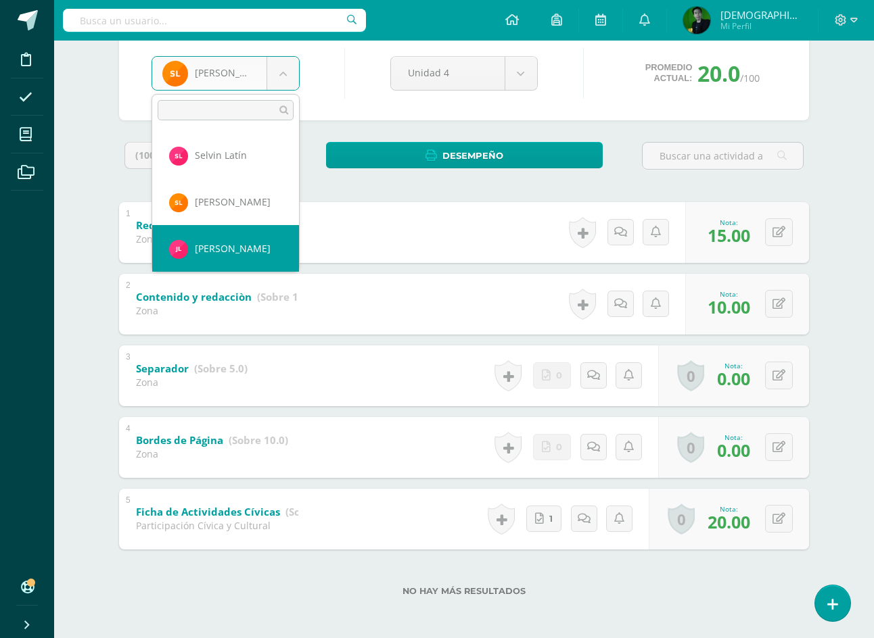
select select "9059"
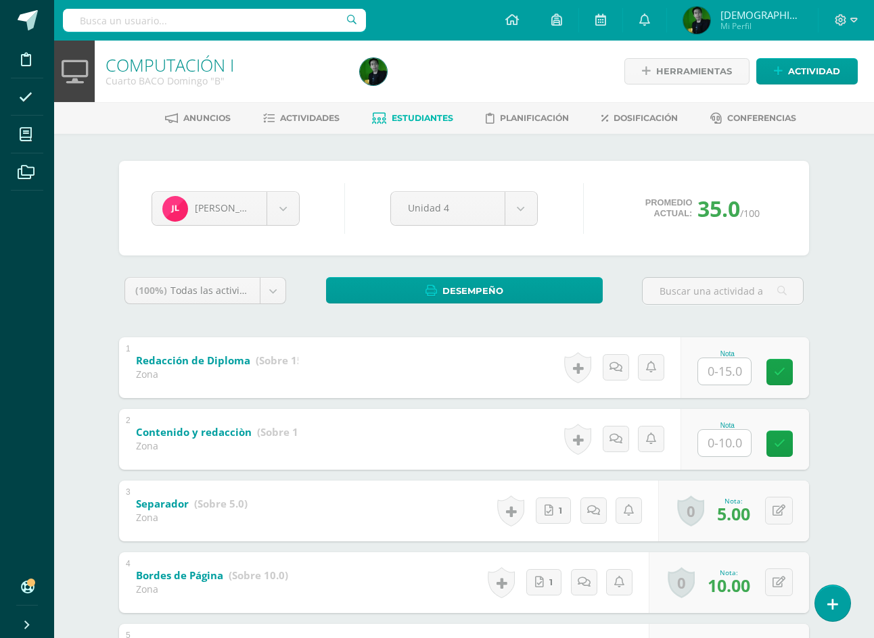
click at [722, 369] on input "text" at bounding box center [724, 371] width 53 height 26
type input "15"
type input "10"
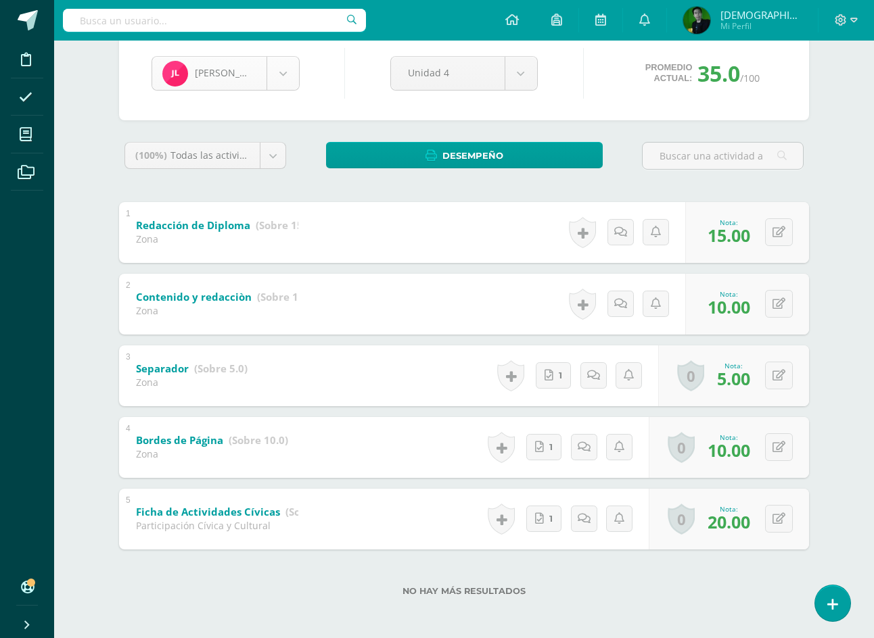
click at [287, 82] on body "Disciplina Asistencia Mis cursos Archivos Soporte Ayuda Reportar un problema Ce…" at bounding box center [437, 252] width 874 height 775
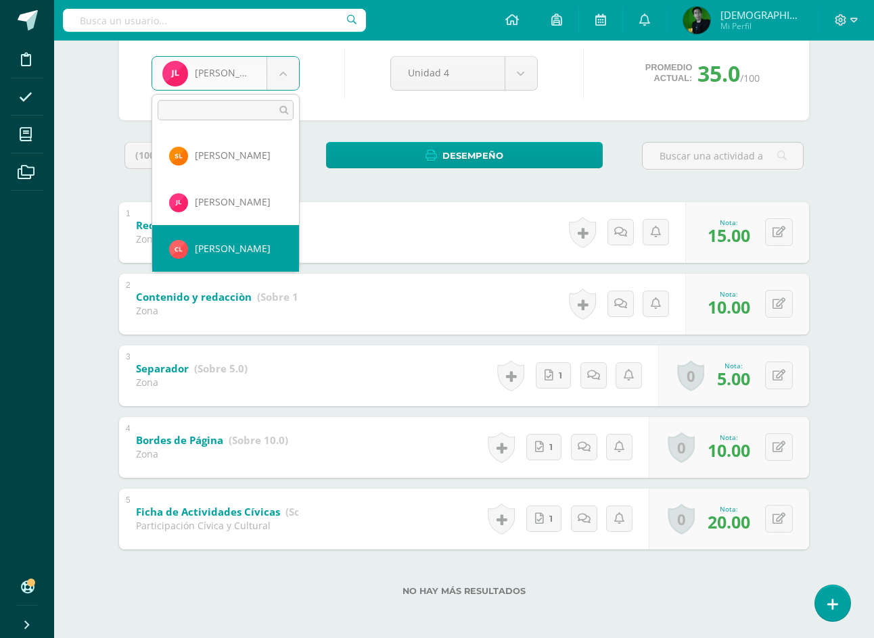
scroll to position [933, 0]
select select "9064"
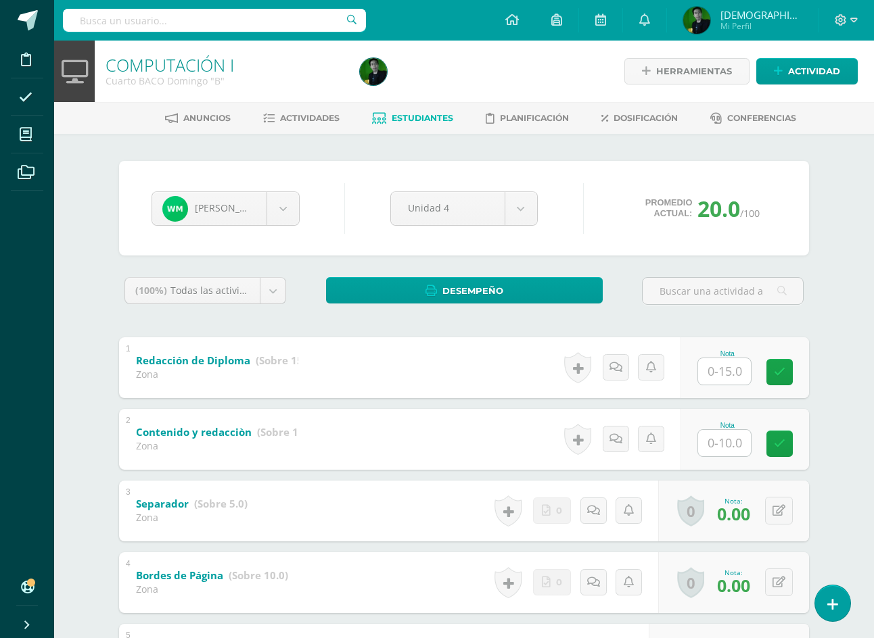
click at [733, 378] on input "text" at bounding box center [724, 371] width 53 height 26
type input "15"
type input "10"
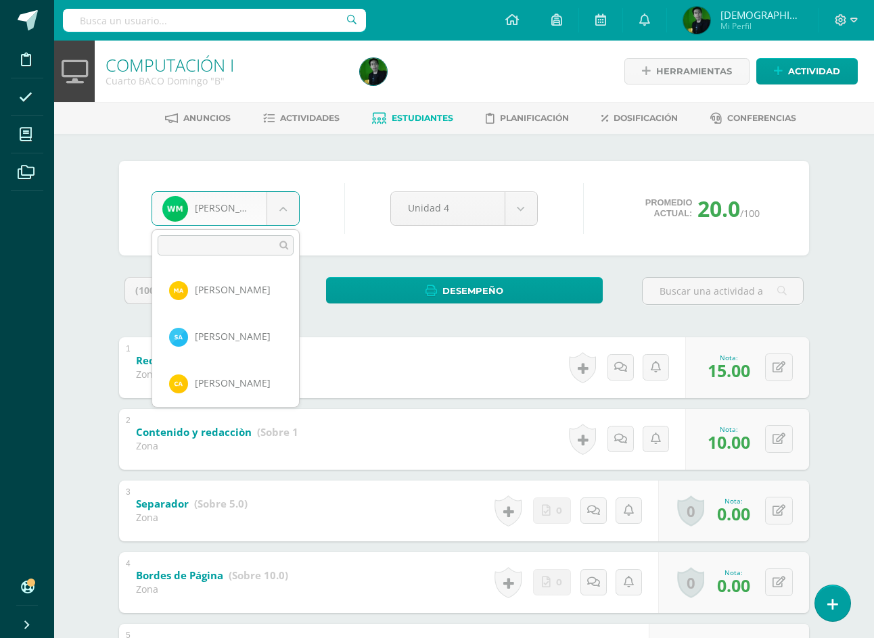
click at [265, 214] on body "Disciplina Asistencia Mis cursos Archivos Soporte Ayuda Reportar un problema Ce…" at bounding box center [437, 387] width 874 height 775
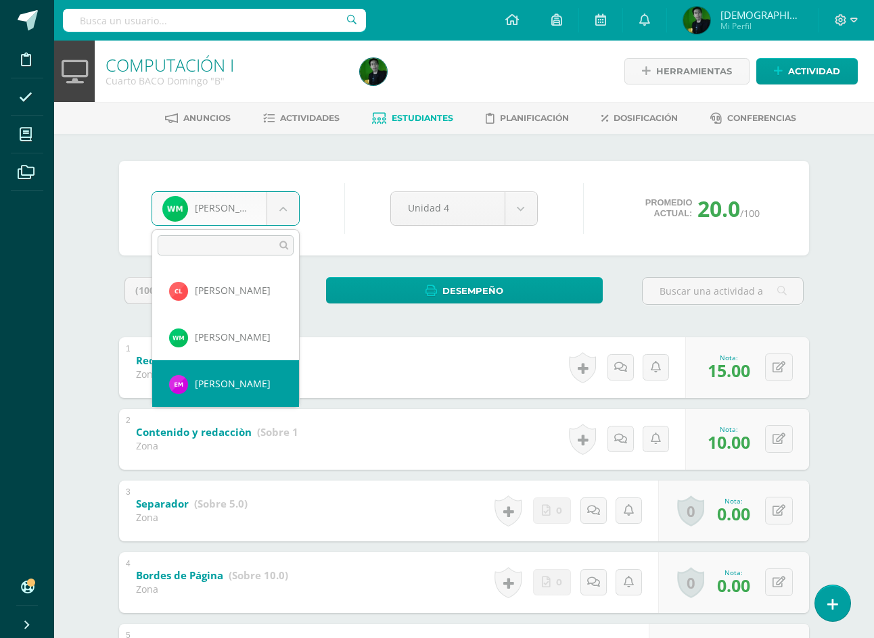
select select "9065"
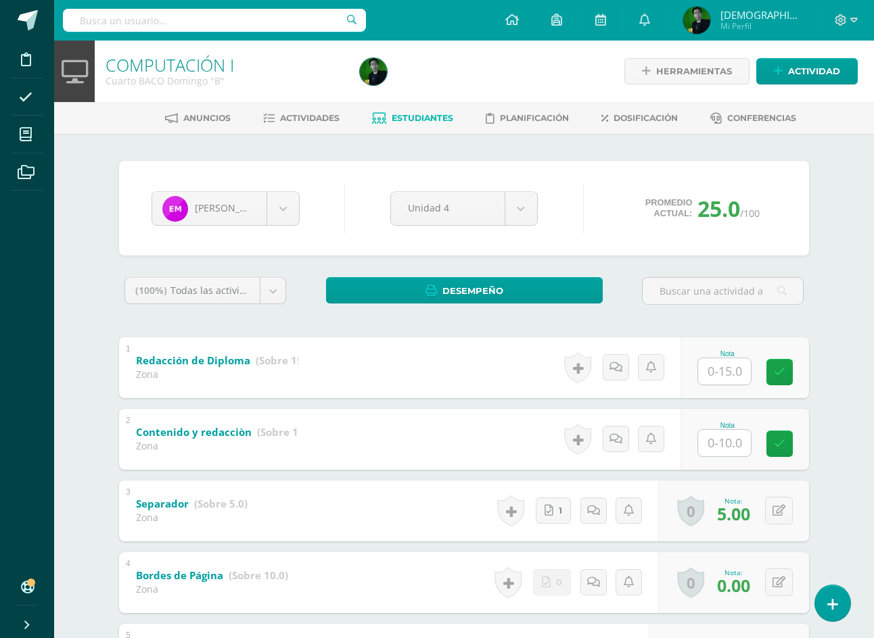
click at [730, 368] on input "text" at bounding box center [724, 371] width 53 height 26
type input "0"
type input "10"
click at [271, 208] on body "Disciplina Asistencia Mis cursos Archivos Soporte Ayuda Reportar un problema Ce…" at bounding box center [437, 387] width 874 height 775
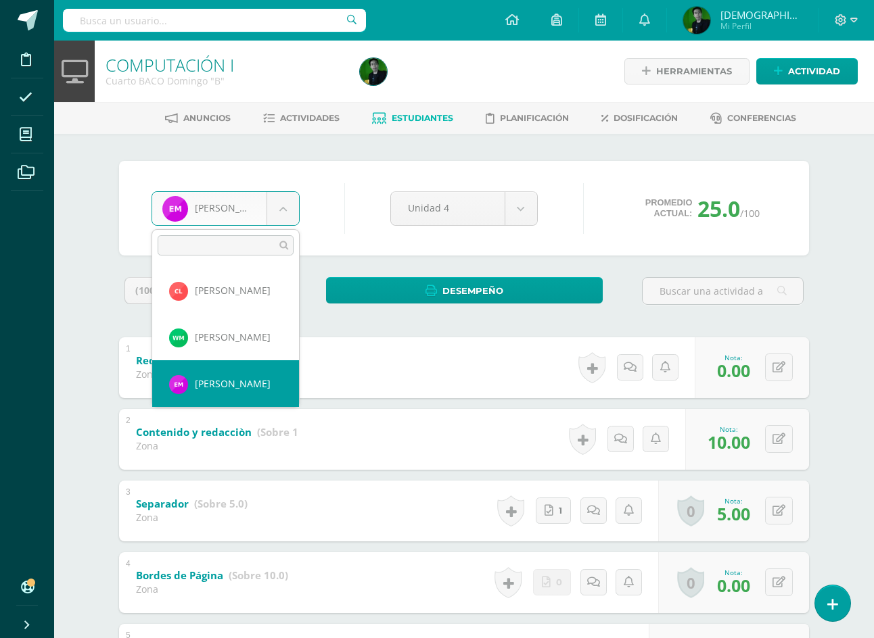
scroll to position [1026, 0]
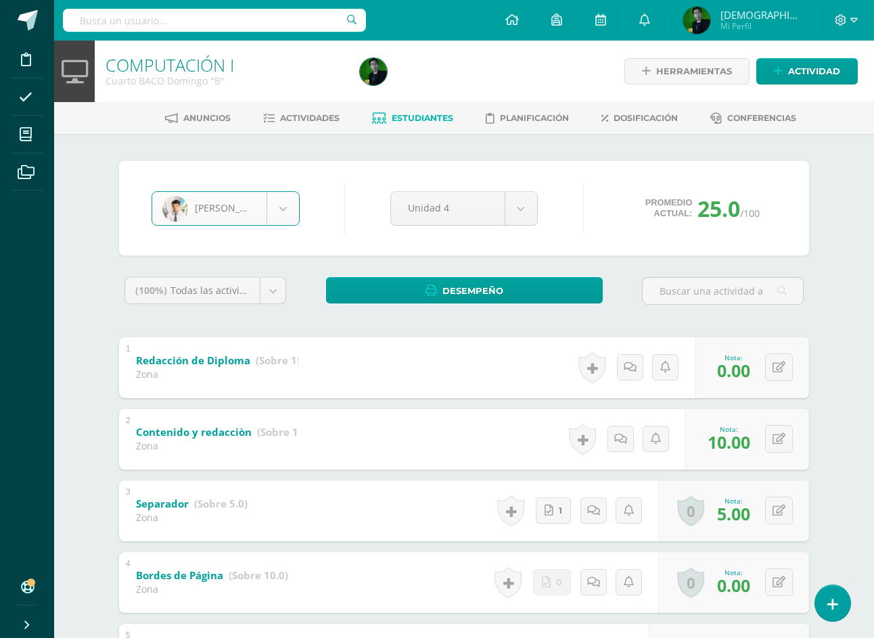
select select "7557"
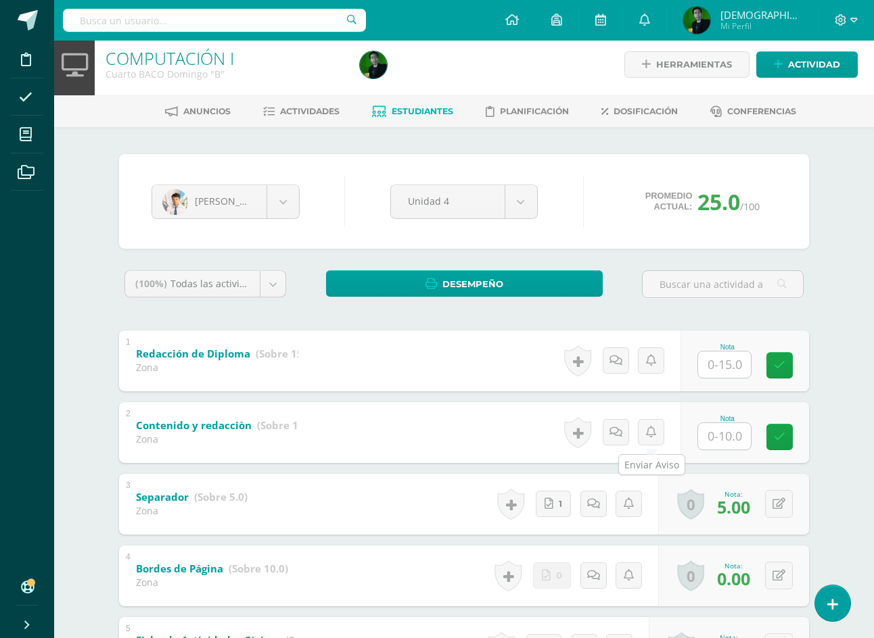
scroll to position [1, 0]
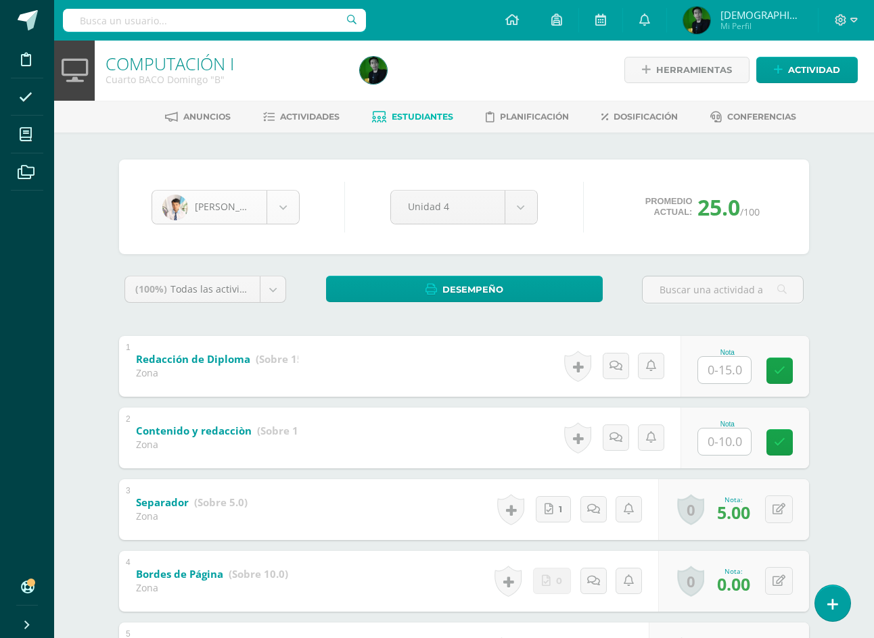
click at [217, 208] on body "Disciplina Asistencia Mis cursos Archivos Soporte Ayuda Reportar un problema Ce…" at bounding box center [437, 386] width 874 height 775
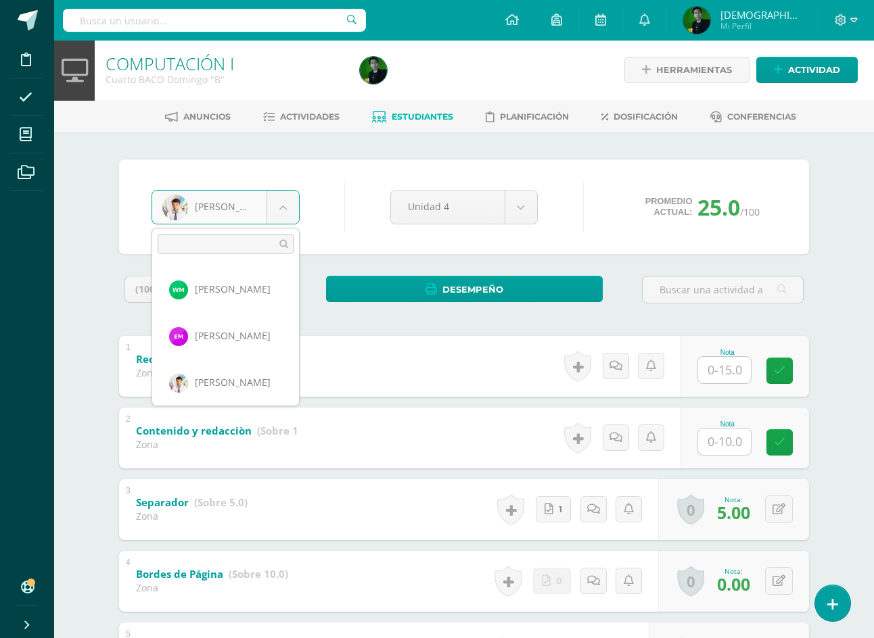
scroll to position [1073, 0]
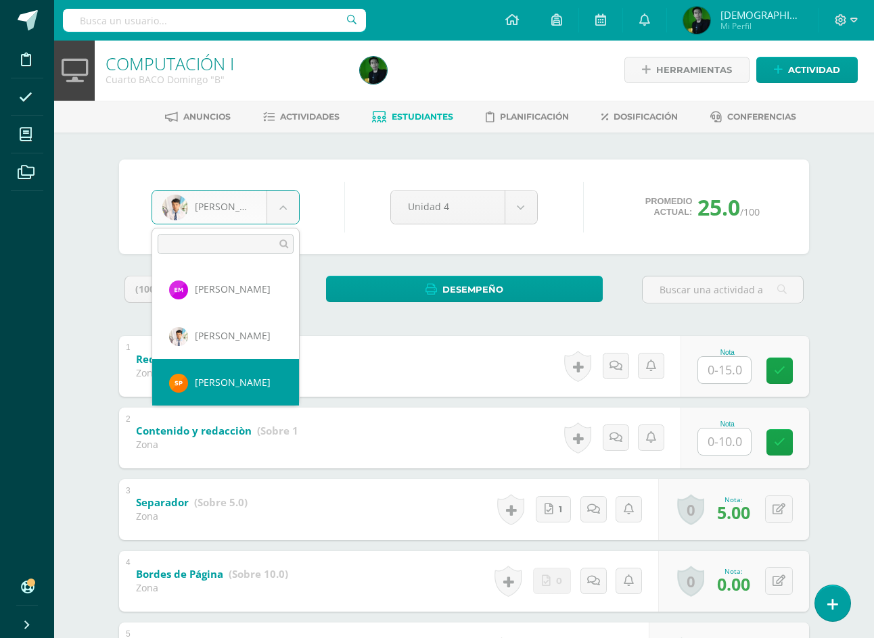
select select "9068"
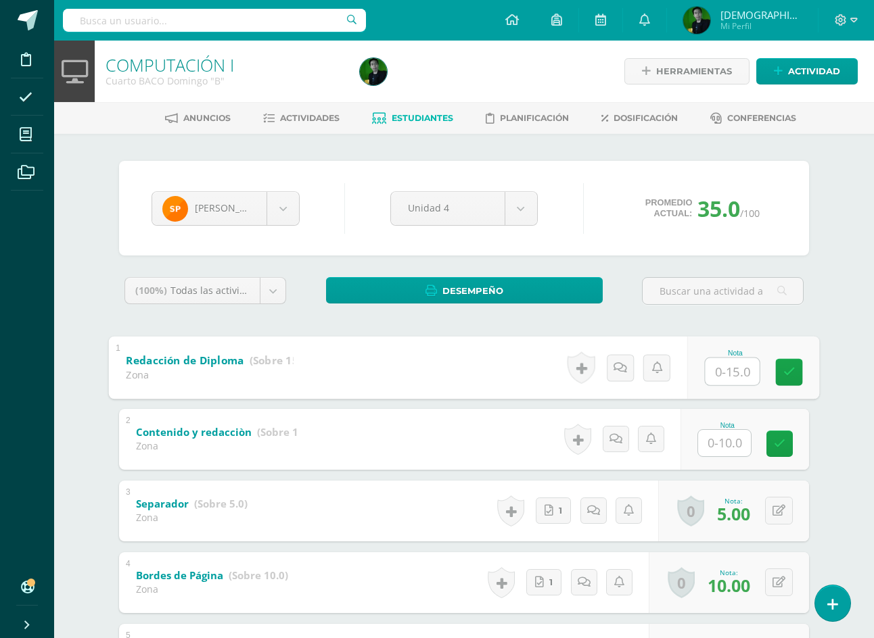
click at [712, 371] on input "text" at bounding box center [732, 371] width 54 height 27
type input "5"
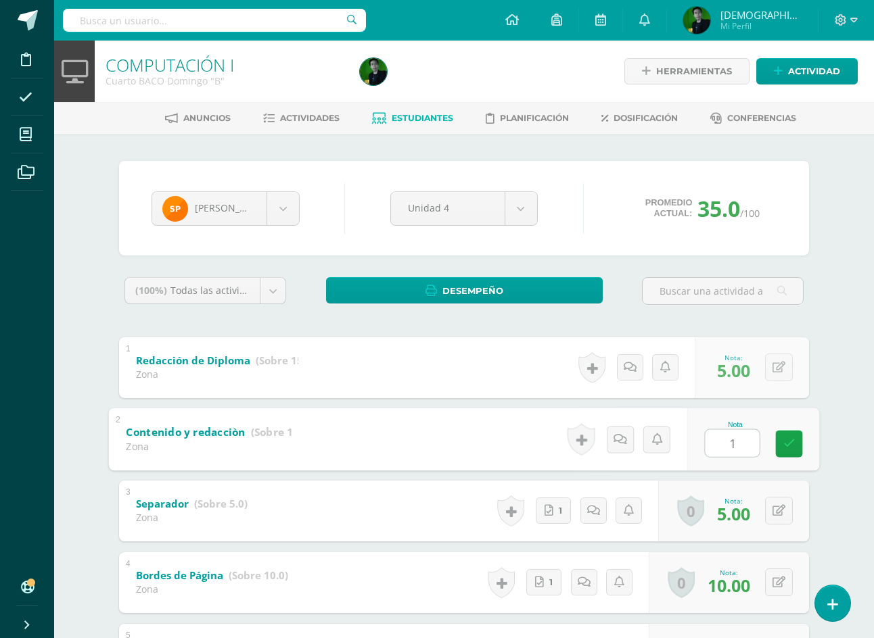
type input "10"
click at [277, 214] on body "Disciplina Asistencia Mis cursos Archivos Soporte Ayuda Reportar un problema Ce…" at bounding box center [437, 387] width 874 height 775
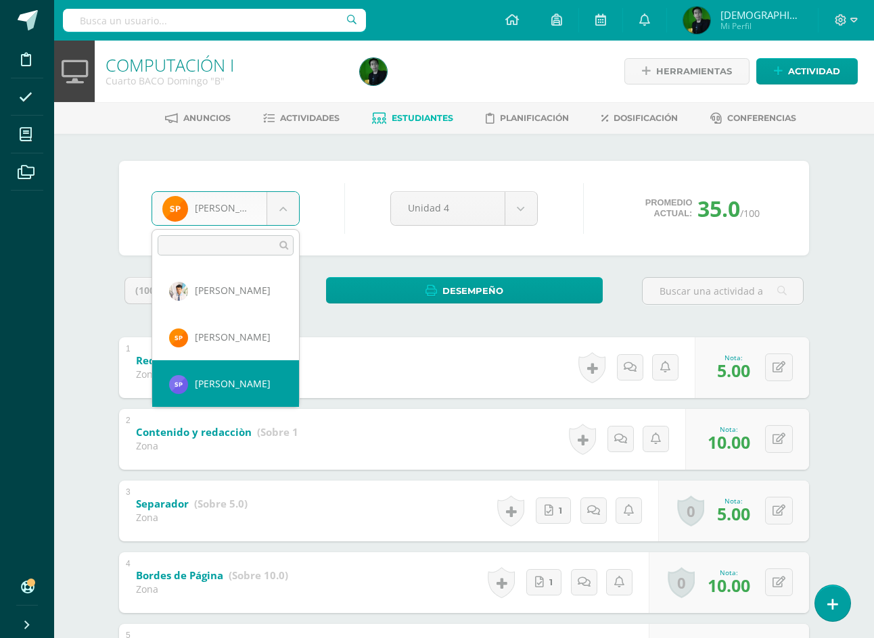
scroll to position [1166, 0]
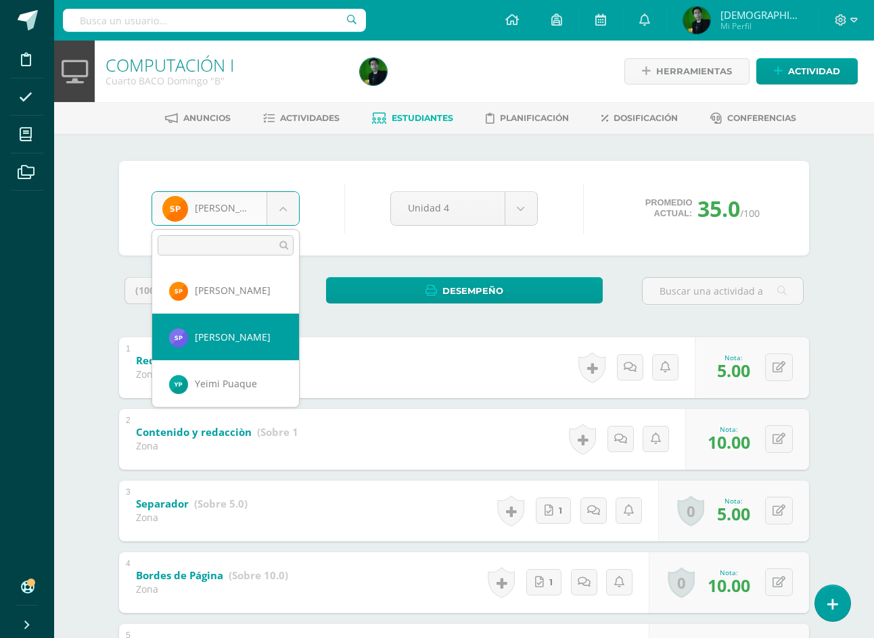
select select "9069"
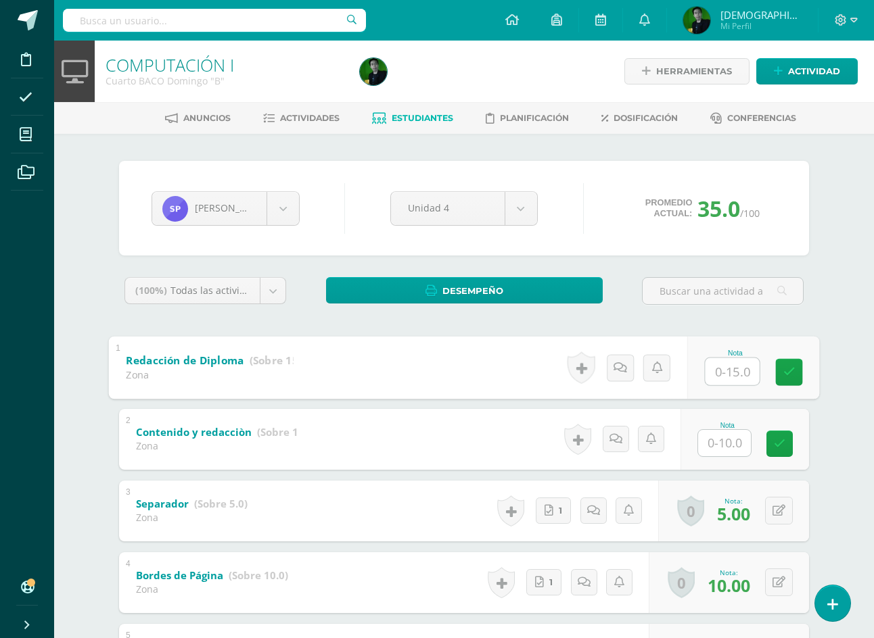
click at [720, 377] on input "text" at bounding box center [732, 371] width 54 height 27
type input "15"
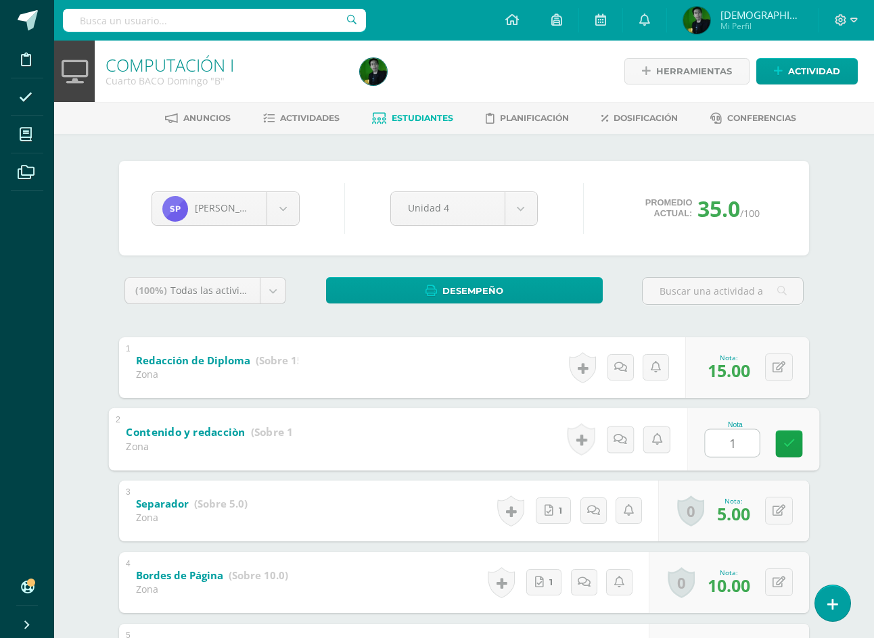
type input "10"
click at [295, 212] on body "Disciplina Asistencia Mis cursos Archivos Soporte Ayuda Reportar un problema Ce…" at bounding box center [437, 387] width 874 height 775
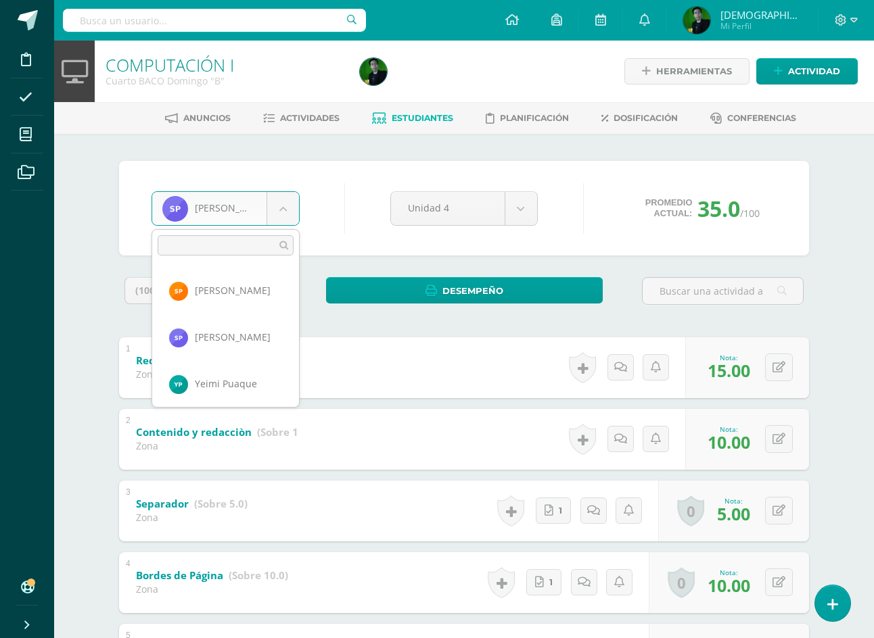
scroll to position [1213, 0]
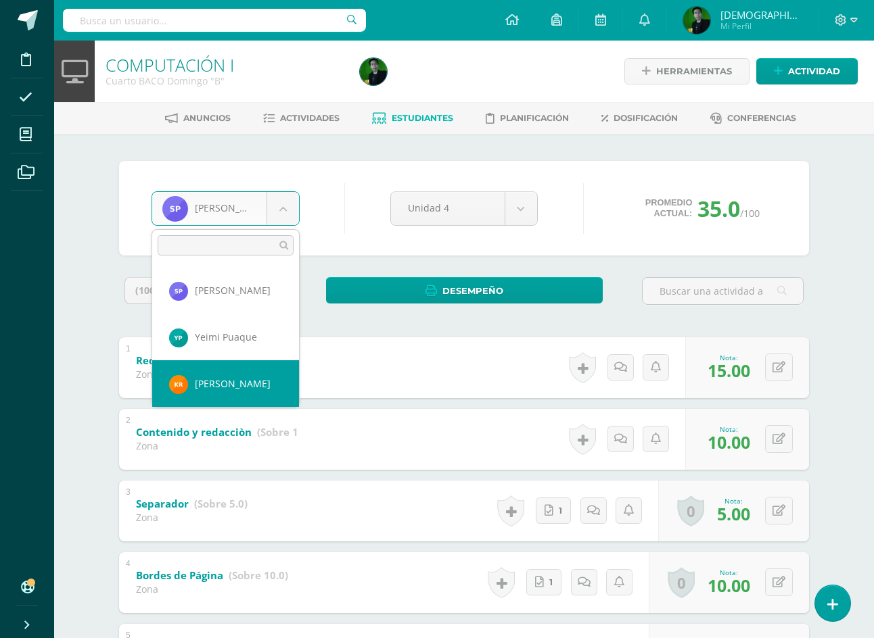
select select "9075"
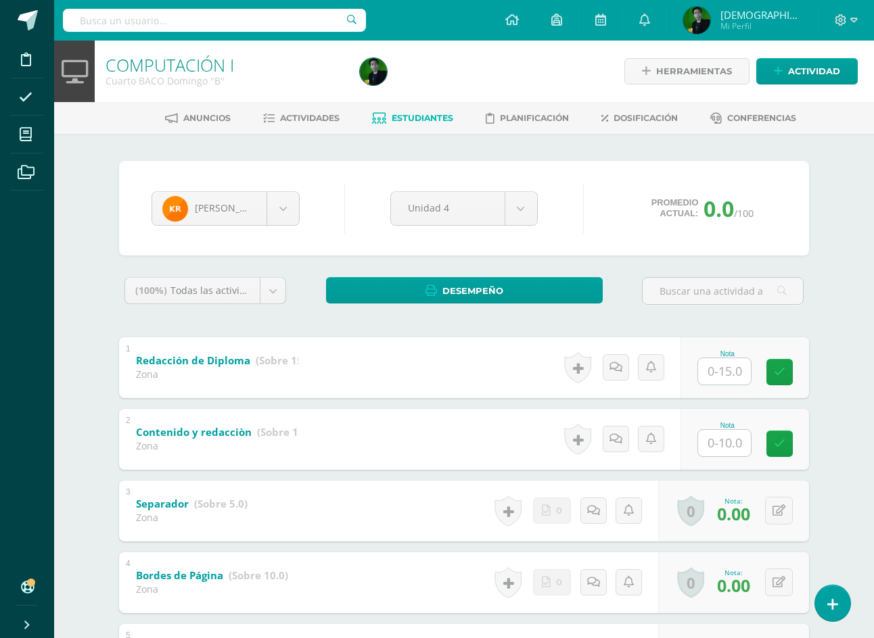
click at [735, 376] on input "text" at bounding box center [724, 371] width 53 height 26
type input "15"
type input "10"
click at [278, 208] on body "Disciplina Asistencia Mis cursos Archivos Soporte Ayuda Reportar un problema Ce…" at bounding box center [437, 387] width 874 height 775
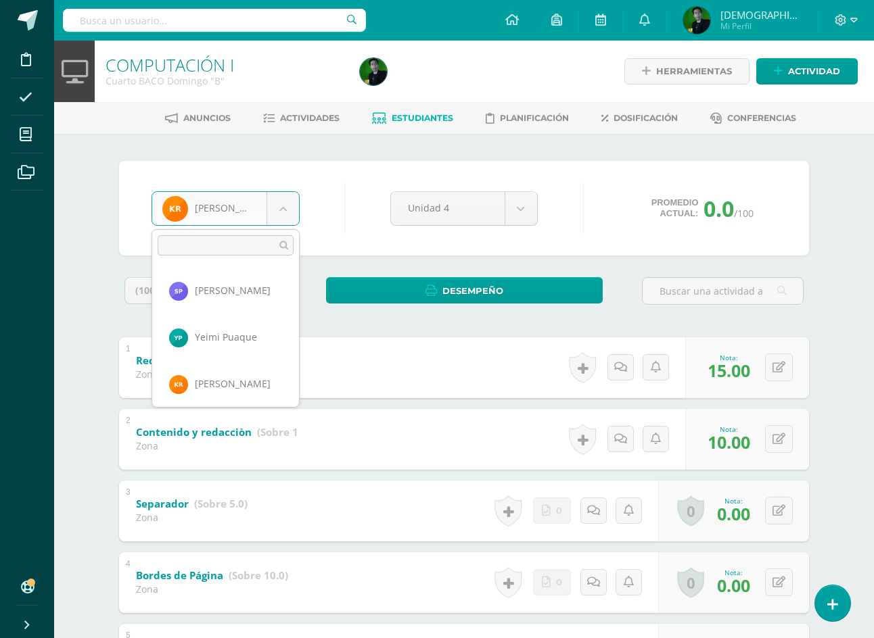
scroll to position [1259, 0]
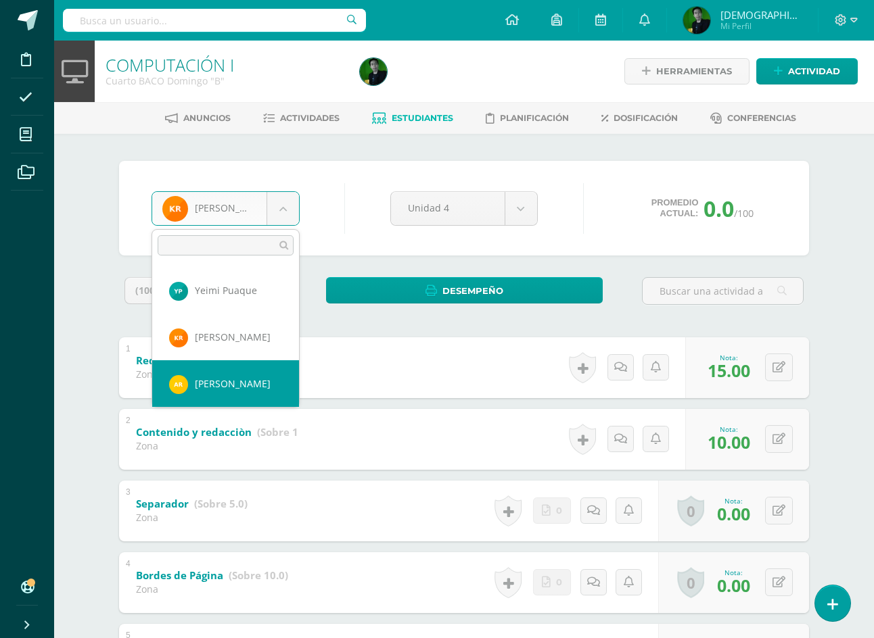
select select "9076"
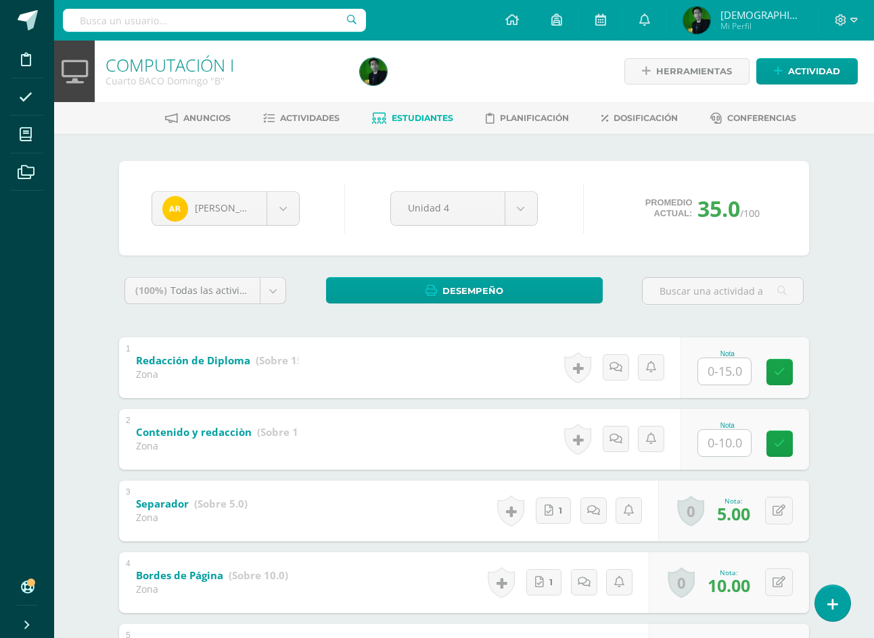
click at [720, 374] on input "text" at bounding box center [724, 371] width 53 height 26
type input "15"
type input "10"
click at [248, 199] on body "Disciplina Asistencia Mis cursos Archivos Soporte Ayuda Reportar un problema Ce…" at bounding box center [437, 387] width 874 height 775
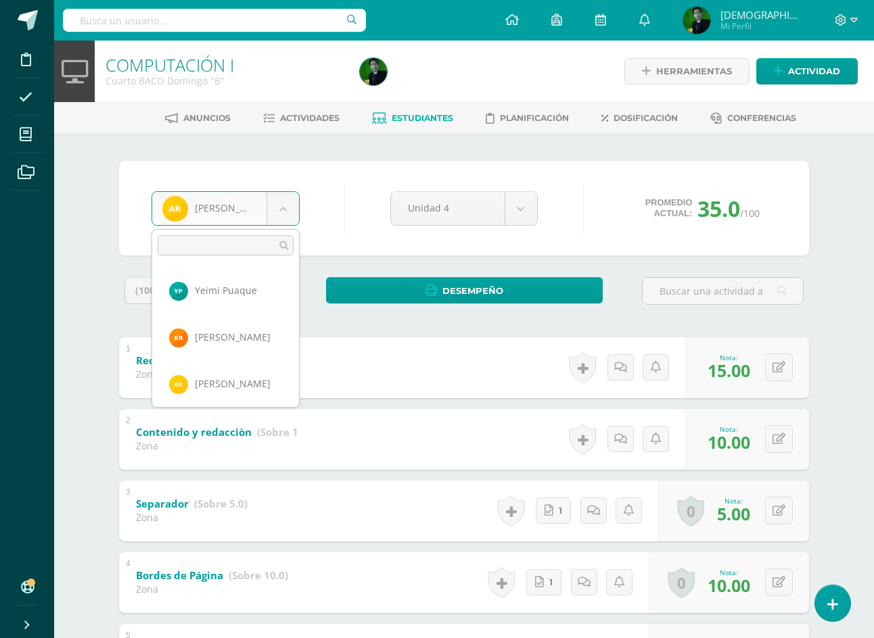
scroll to position [1306, 0]
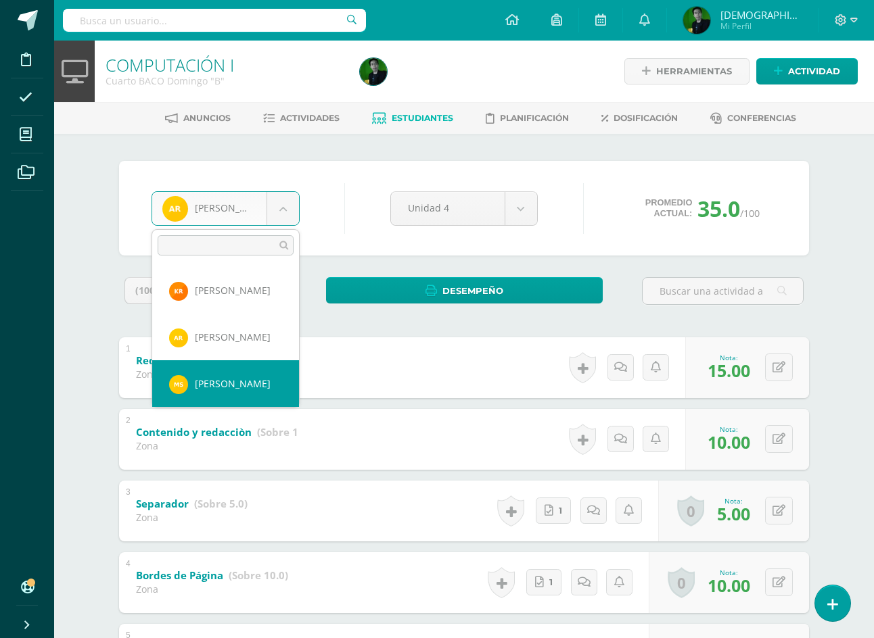
select select "9078"
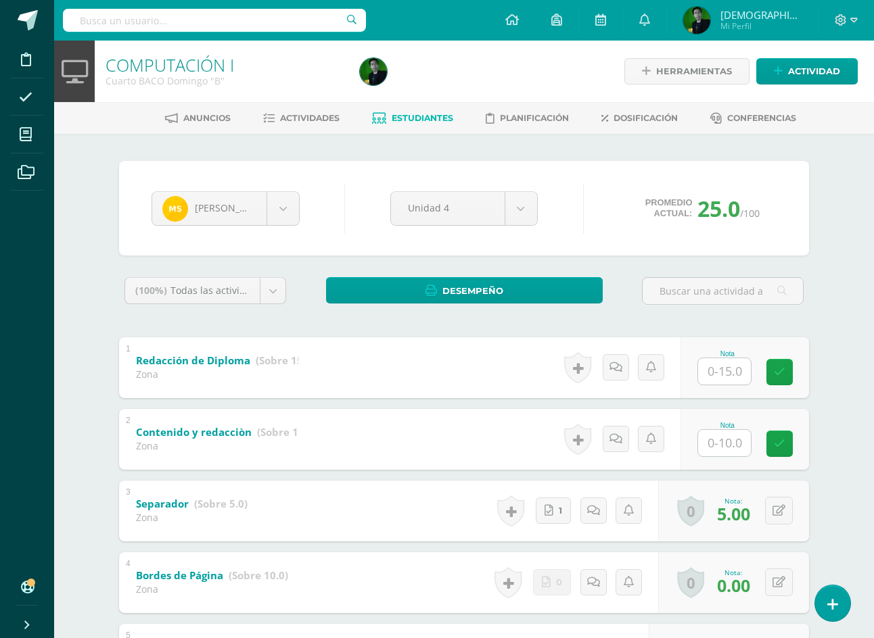
click at [731, 363] on input "text" at bounding box center [724, 371] width 53 height 26
type input "15"
type input "10"
click at [285, 206] on body "Disciplina Asistencia Mis cursos Archivos Soporte Ayuda Reportar un problema Ce…" at bounding box center [437, 387] width 874 height 775
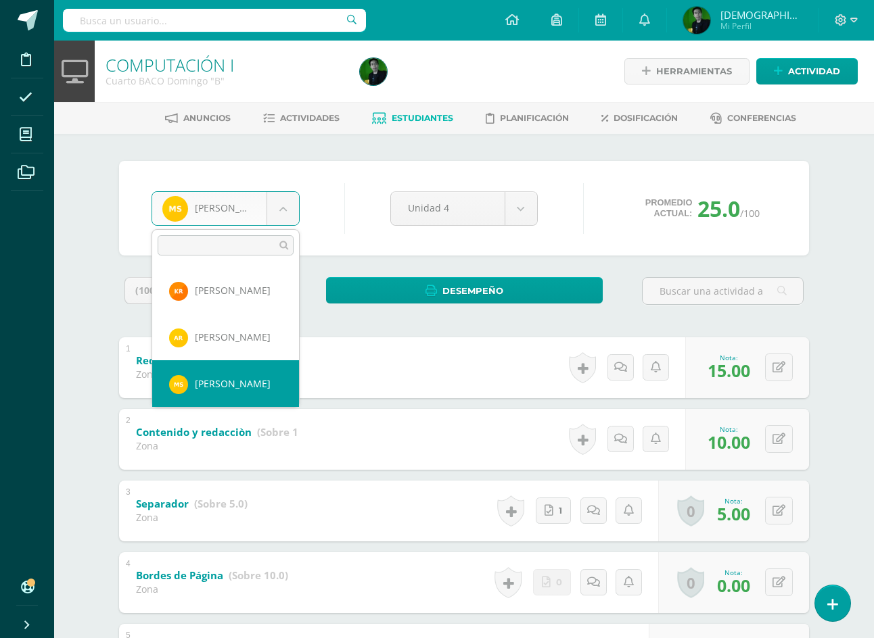
scroll to position [1353, 0]
select select "9080"
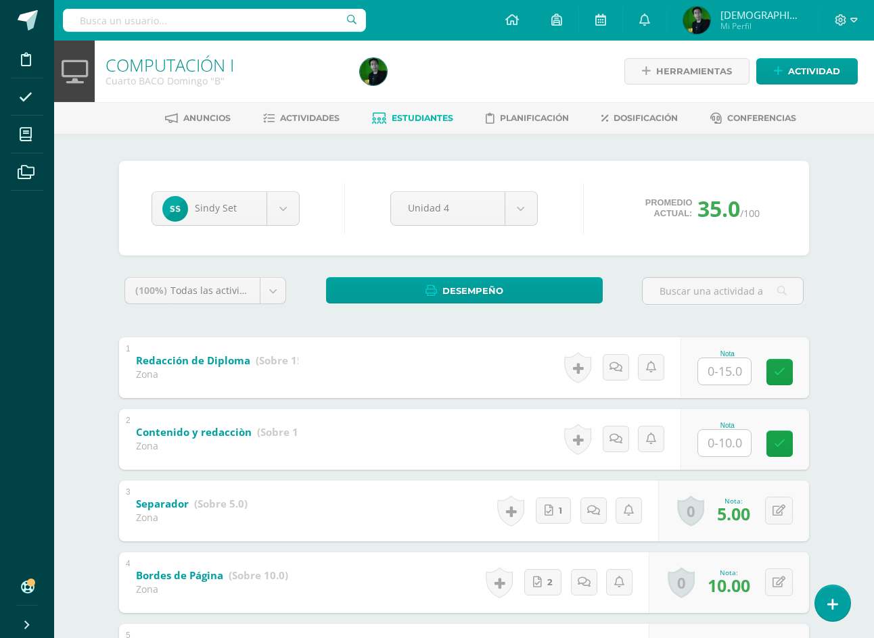
click at [732, 375] on input "text" at bounding box center [724, 371] width 53 height 26
type input "15"
type input "10"
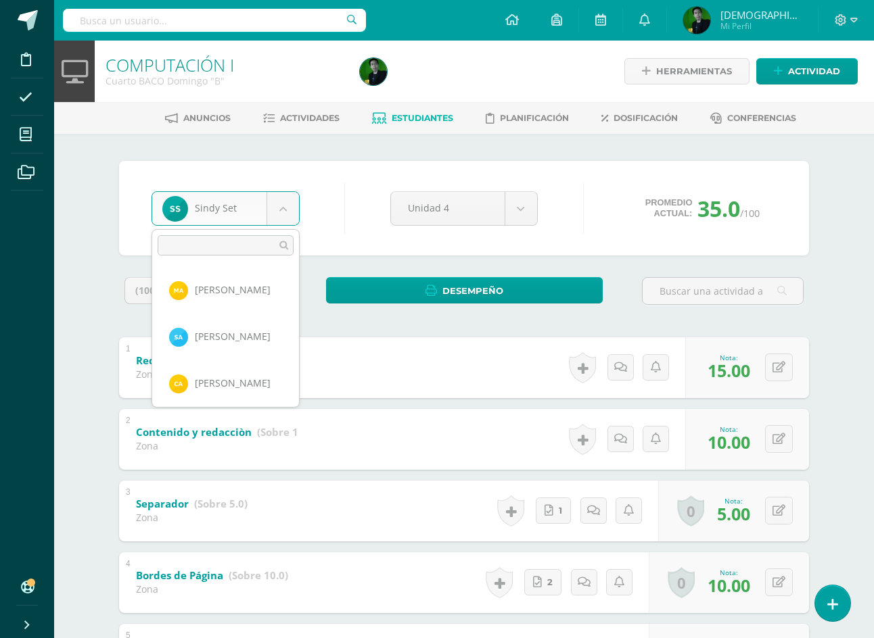
click at [283, 218] on body "Disciplina Asistencia Mis cursos Archivos Soporte Ayuda Reportar un problema Ce…" at bounding box center [437, 387] width 874 height 775
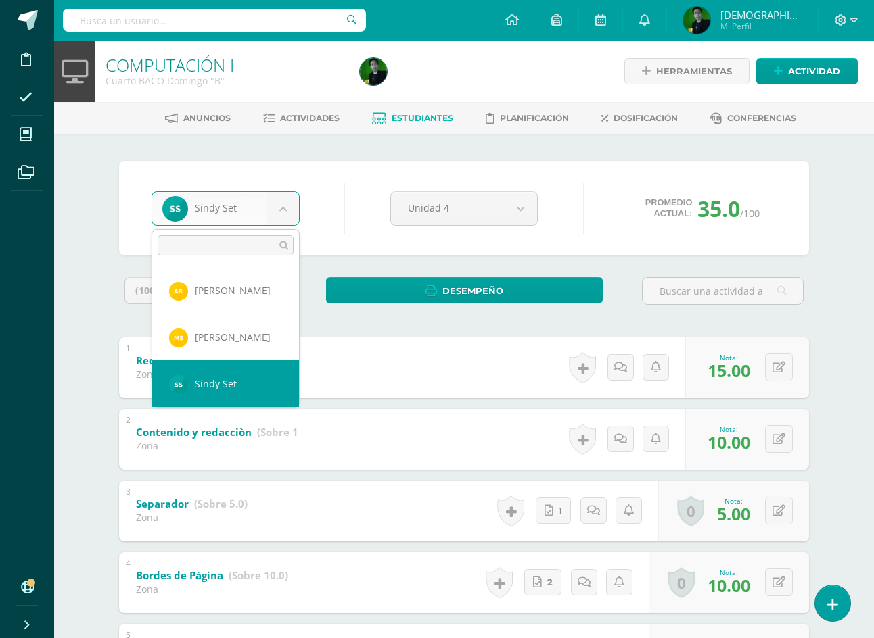
scroll to position [1399, 0]
select select "9185"
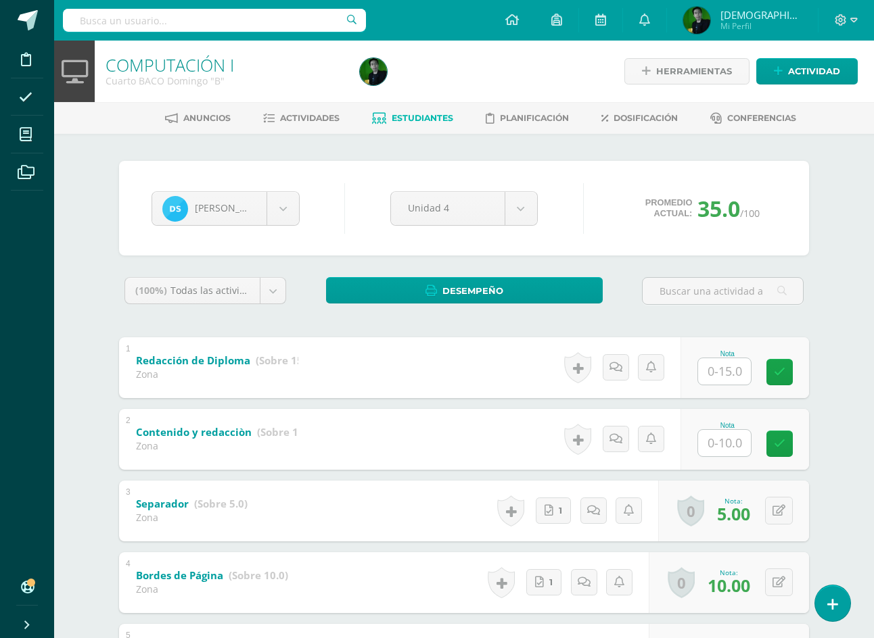
click at [738, 378] on input "text" at bounding box center [724, 371] width 53 height 26
type input "0"
type input "00"
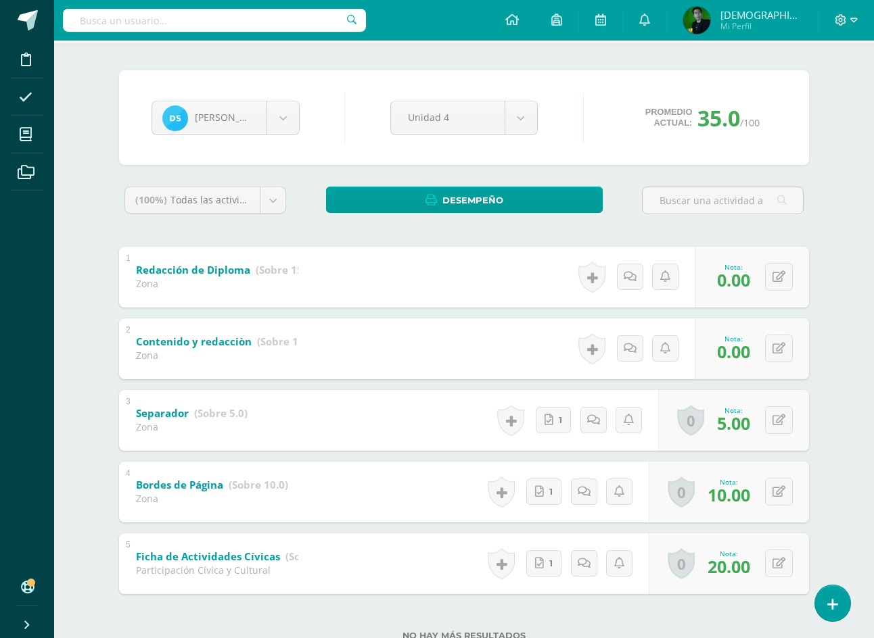
scroll to position [68, 0]
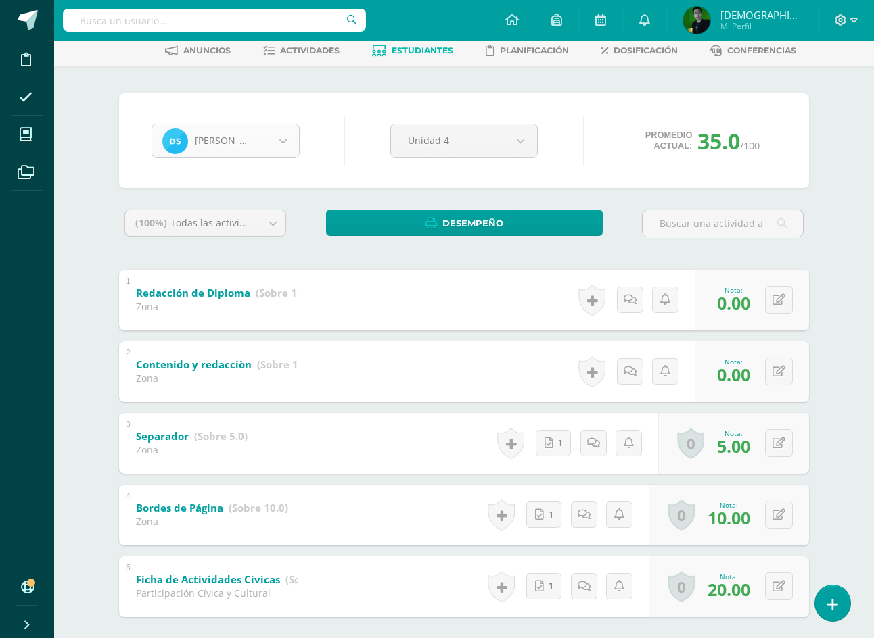
click at [243, 143] on body "Disciplina Asistencia Mis cursos Archivos Soporte Ayuda Reportar un problema Ce…" at bounding box center [437, 319] width 874 height 775
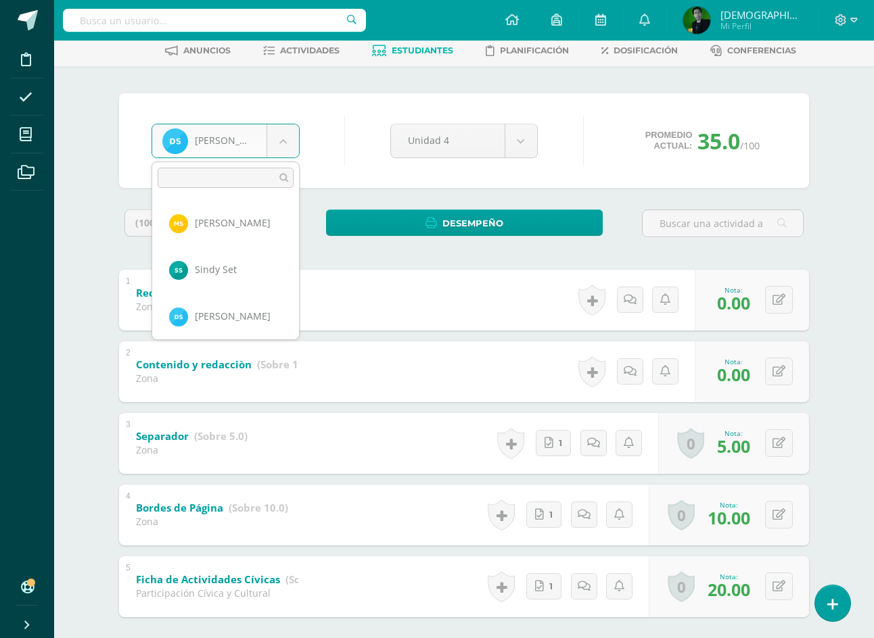
scroll to position [1446, 0]
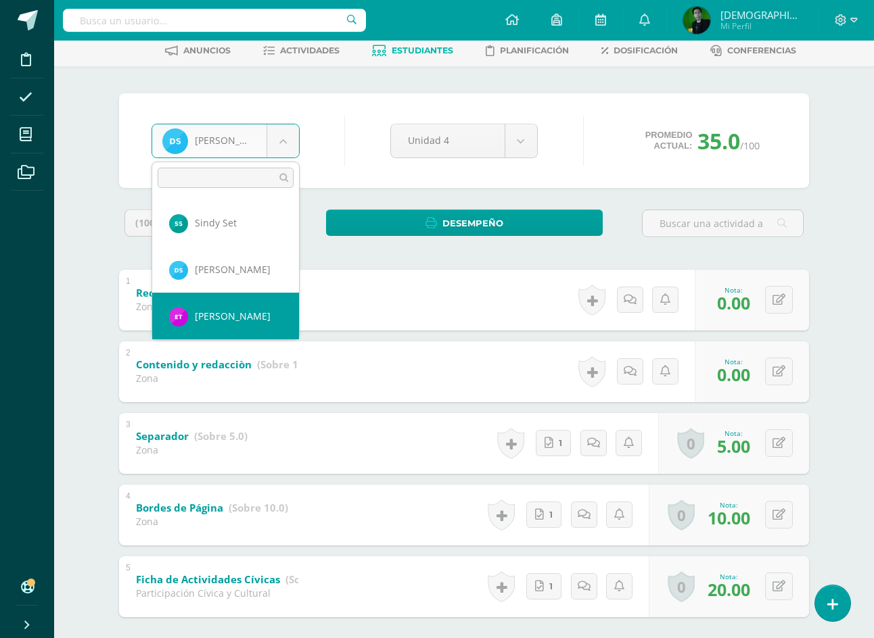
select select "9089"
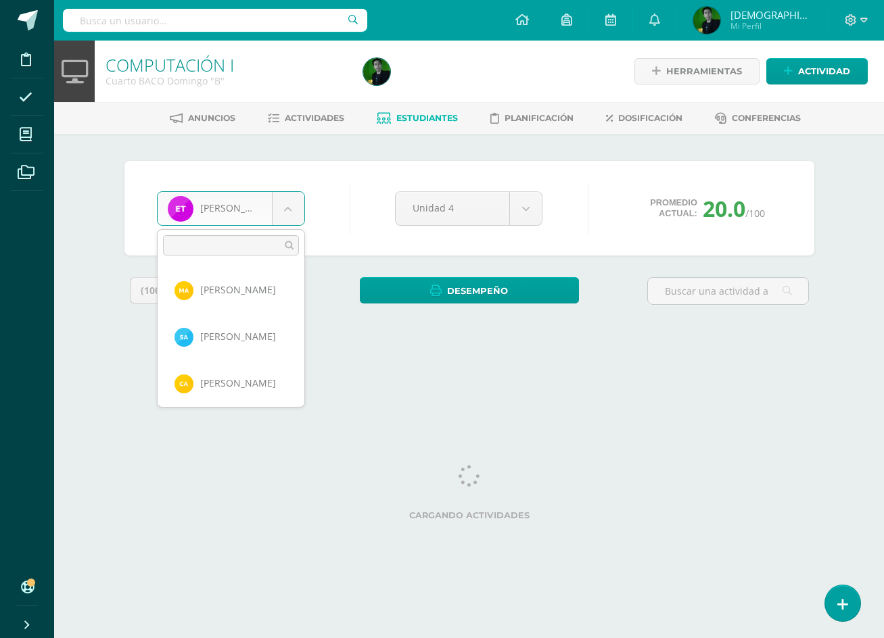
click at [293, 204] on body "Disciplina Asistencia Mis cursos Archivos Soporte Ayuda Reportar un problema Ce…" at bounding box center [442, 182] width 884 height 365
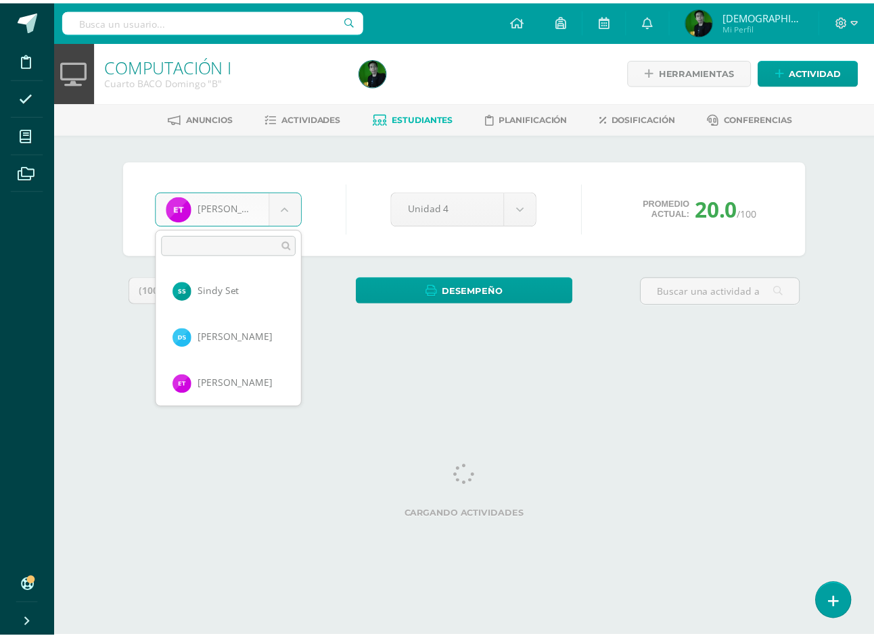
scroll to position [1493, 0]
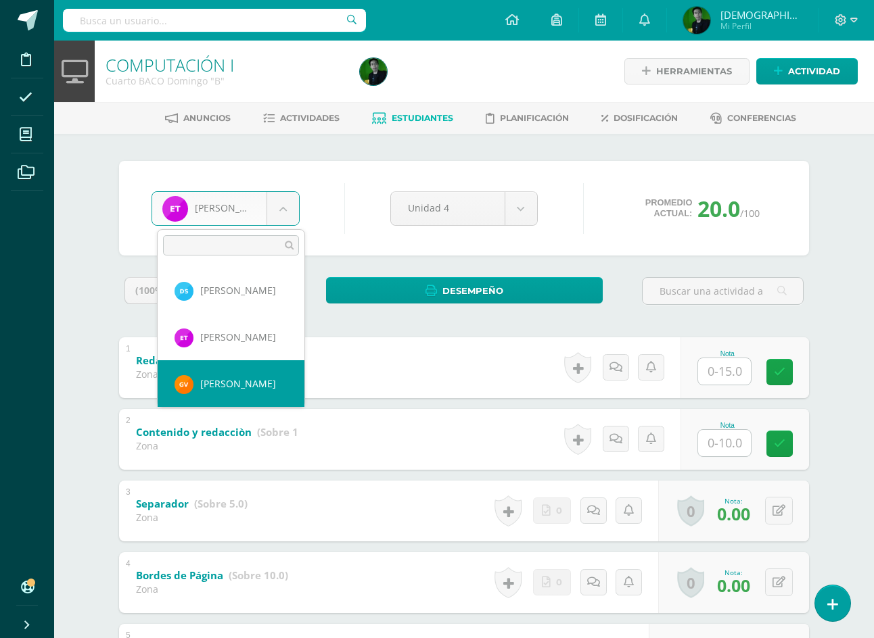
select select "9091"
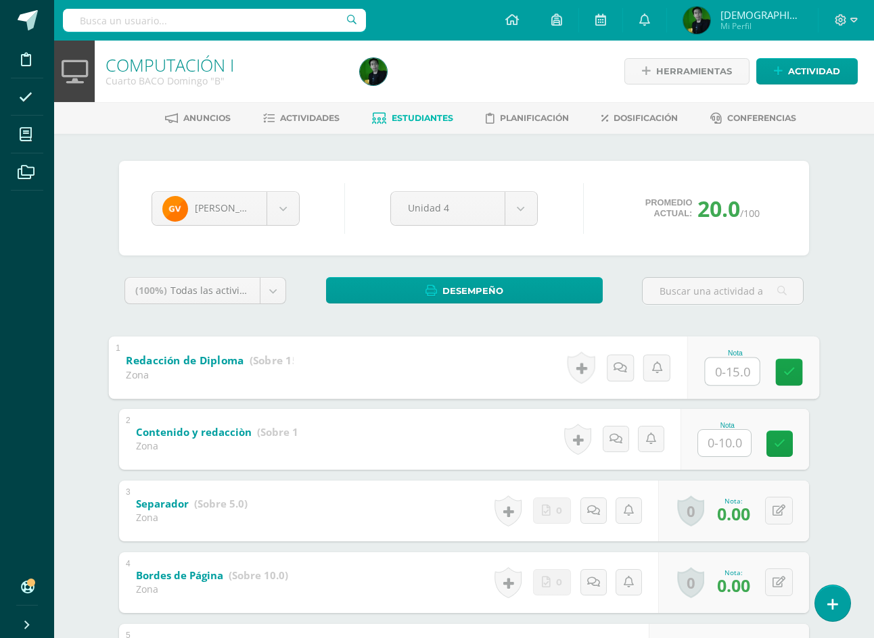
click at [726, 371] on input "text" at bounding box center [732, 371] width 54 height 27
type input "15"
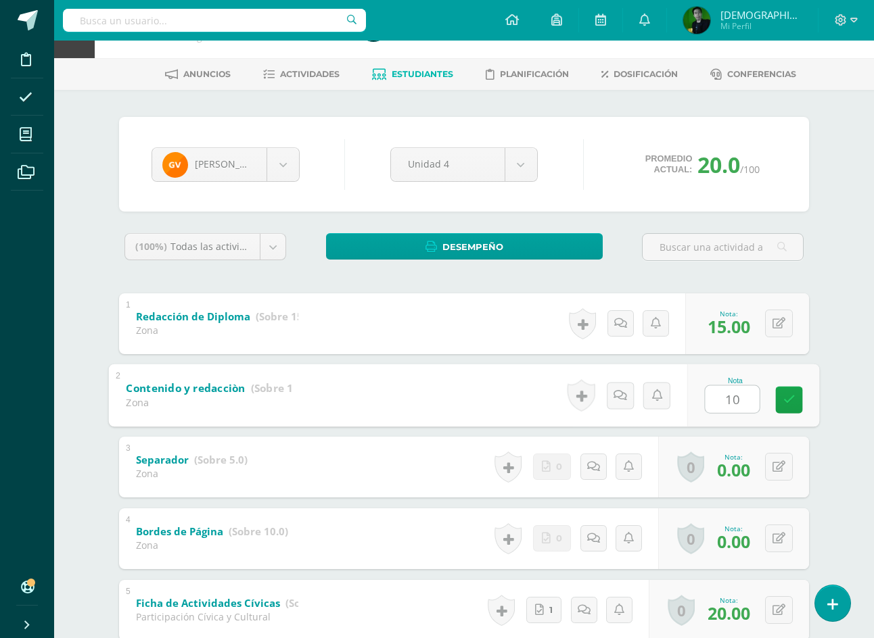
scroll to position [68, 0]
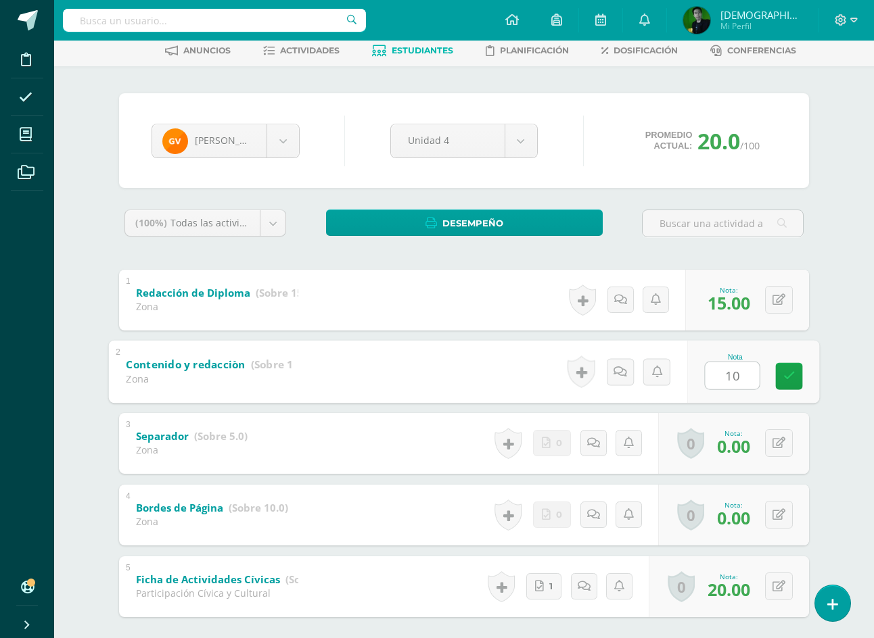
type input "10"
click at [771, 373] on div "Nota 10" at bounding box center [744, 372] width 129 height 61
click at [229, 145] on body "Disciplina Asistencia Mis cursos Archivos Soporte Ayuda Reportar un problema Ce…" at bounding box center [437, 319] width 874 height 775
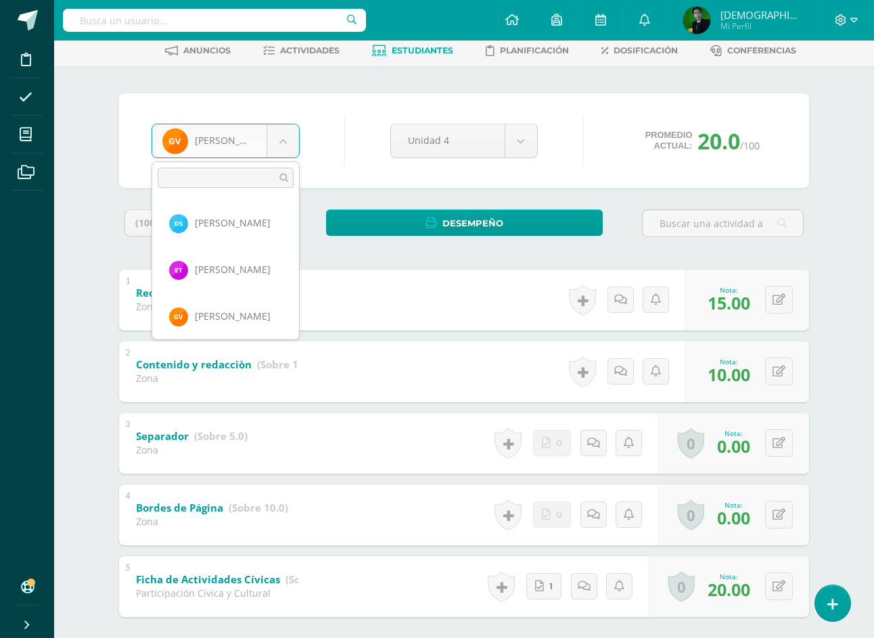
scroll to position [1539, 0]
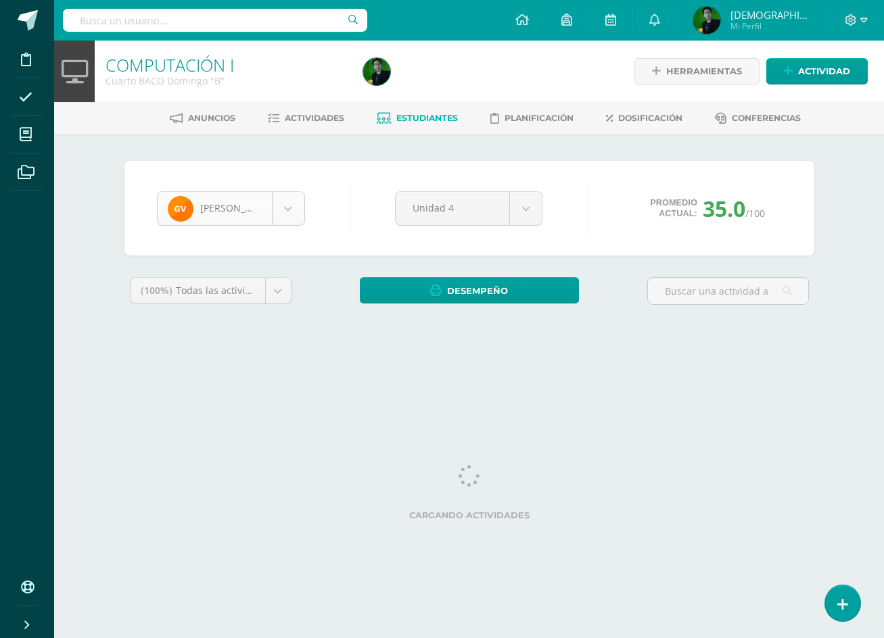
click at [239, 214] on body "Disciplina Asistencia Mis cursos Archivos Soporte Ayuda Reportar un problema Ce…" at bounding box center [442, 182] width 884 height 365
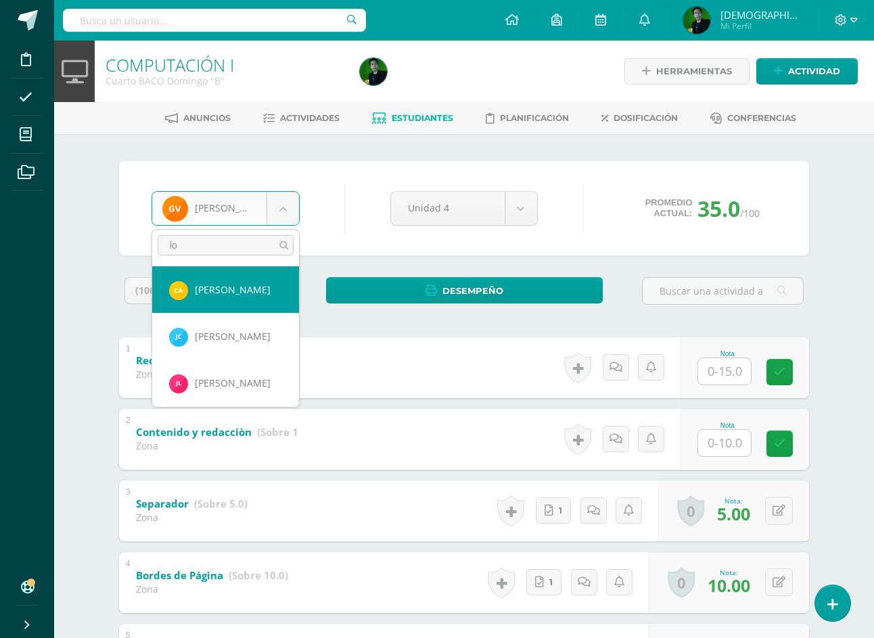
type input "lop"
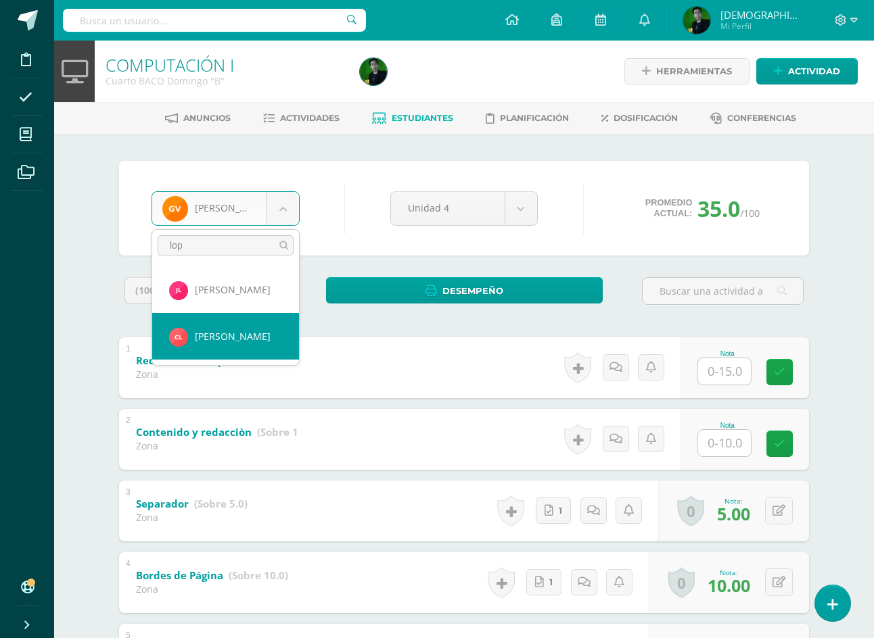
select select "9060"
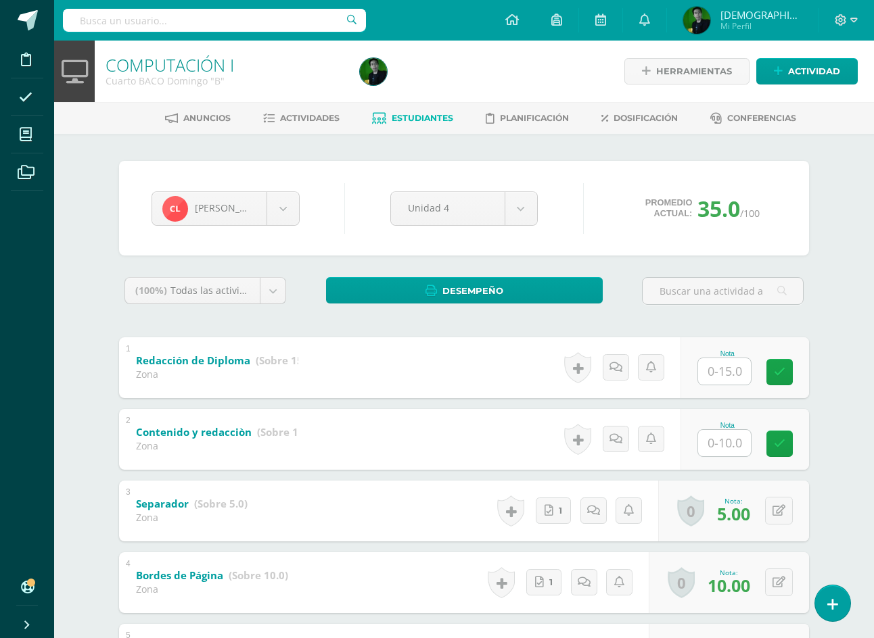
click at [716, 375] on input "text" at bounding box center [724, 371] width 53 height 26
type input "15"
type input "10"
click at [285, 212] on body "Disciplina Asistencia Mis cursos Archivos Soporte Ayuda Reportar un problema Ce…" at bounding box center [437, 387] width 874 height 775
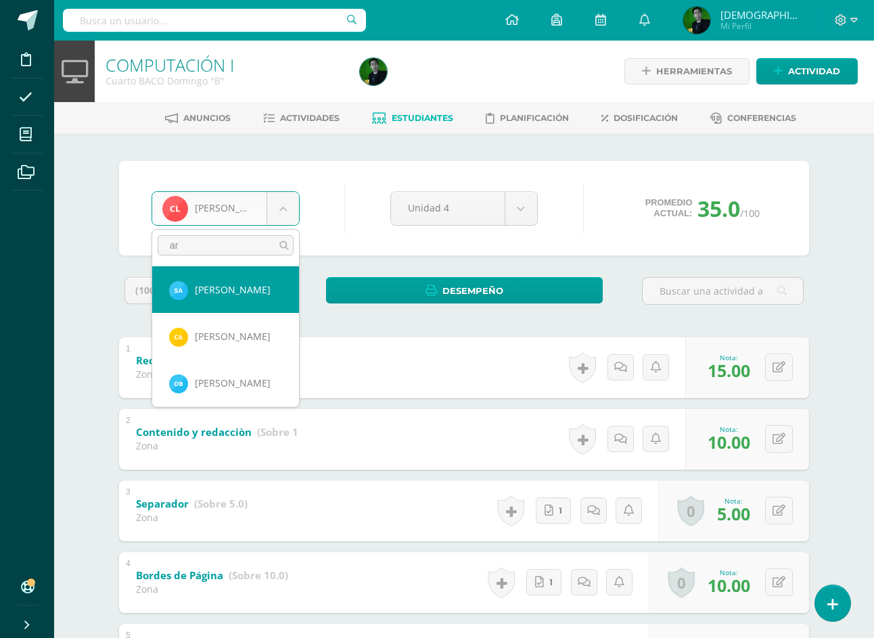
type input "arr"
select select "9027"
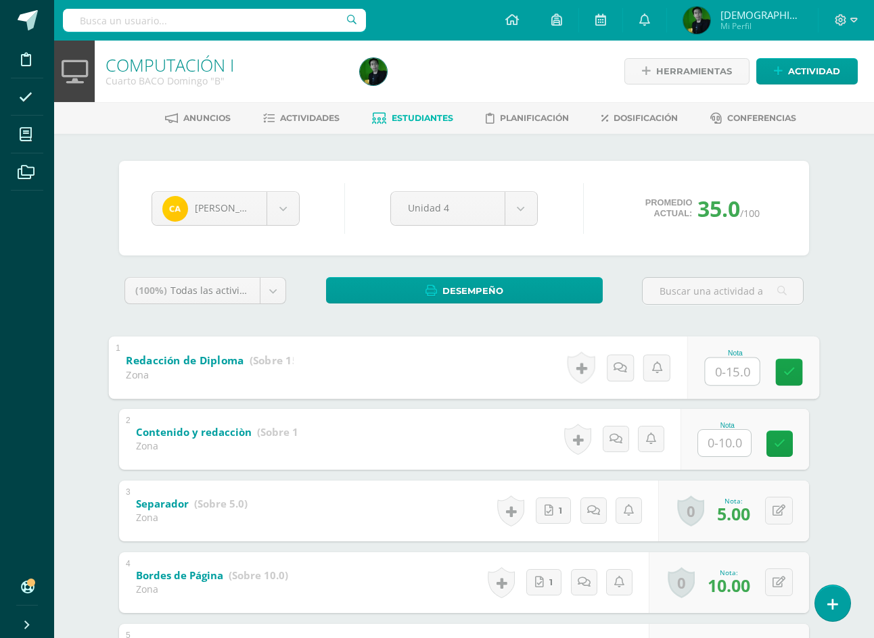
click at [726, 371] on input "text" at bounding box center [732, 371] width 54 height 27
type input "0"
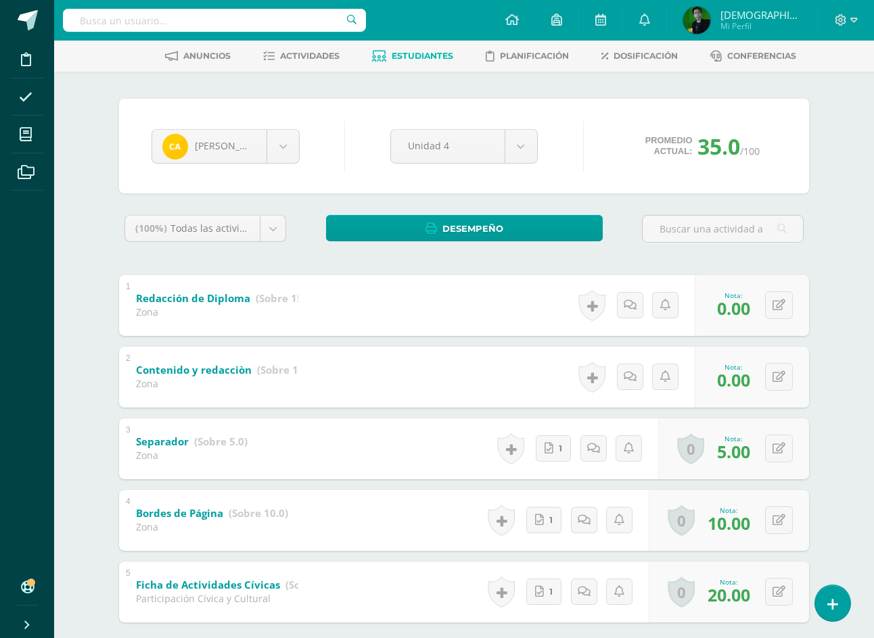
scroll to position [137, 0]
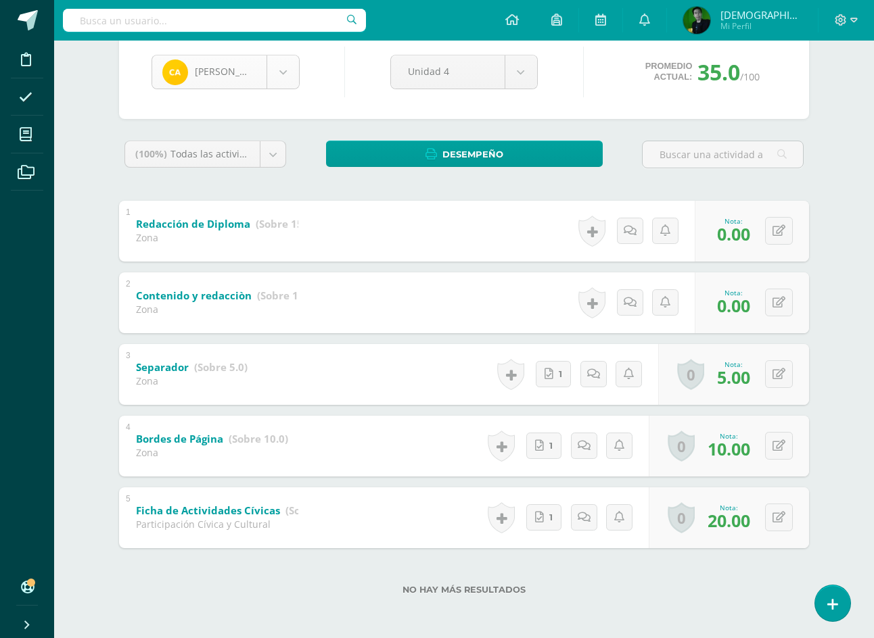
click at [208, 78] on body "Disciplina Asistencia Mis cursos Archivos Soporte Ayuda Reportar un problema Ce…" at bounding box center [437, 250] width 874 height 775
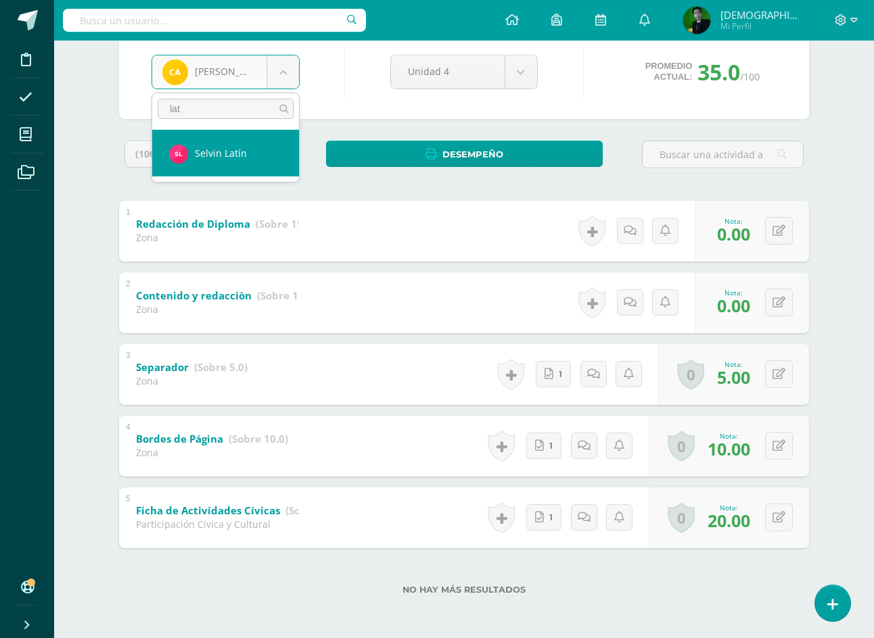
type input "lati"
select select "9056"
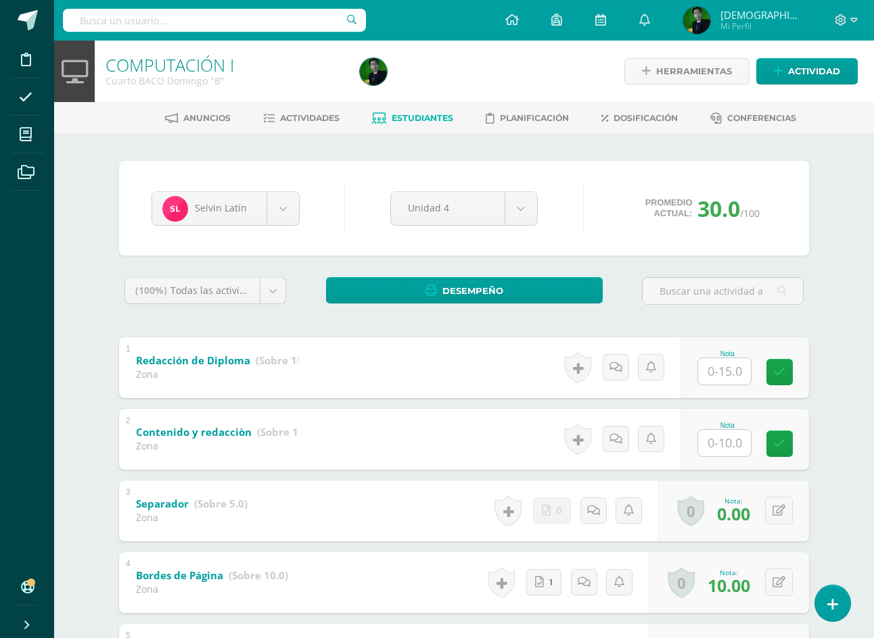
click at [709, 372] on input "text" at bounding box center [724, 371] width 53 height 26
type input "15"
type input "10"
click at [237, 209] on body "Disciplina Asistencia Mis cursos Archivos Soporte Ayuda Reportar un problema Ce…" at bounding box center [437, 387] width 874 height 775
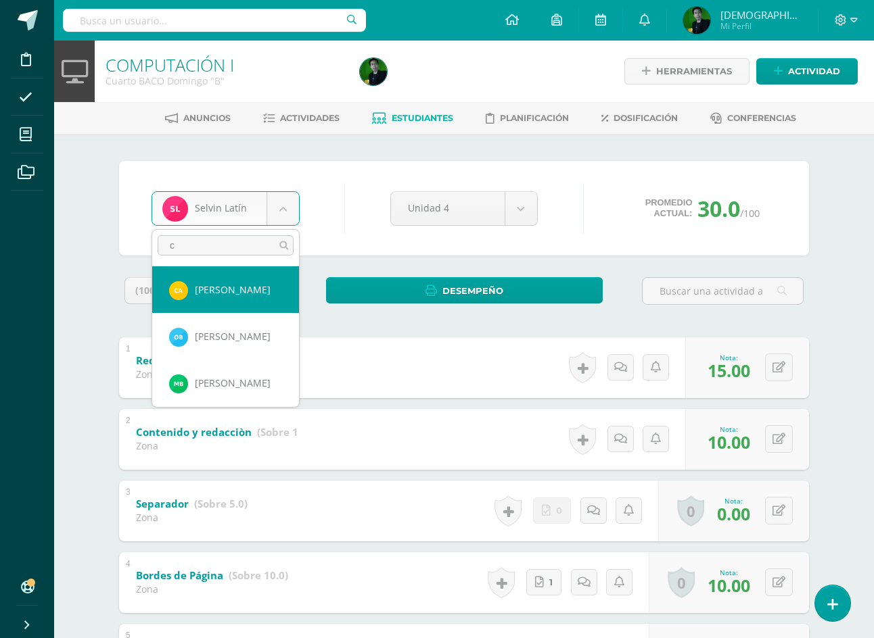
type input "ca"
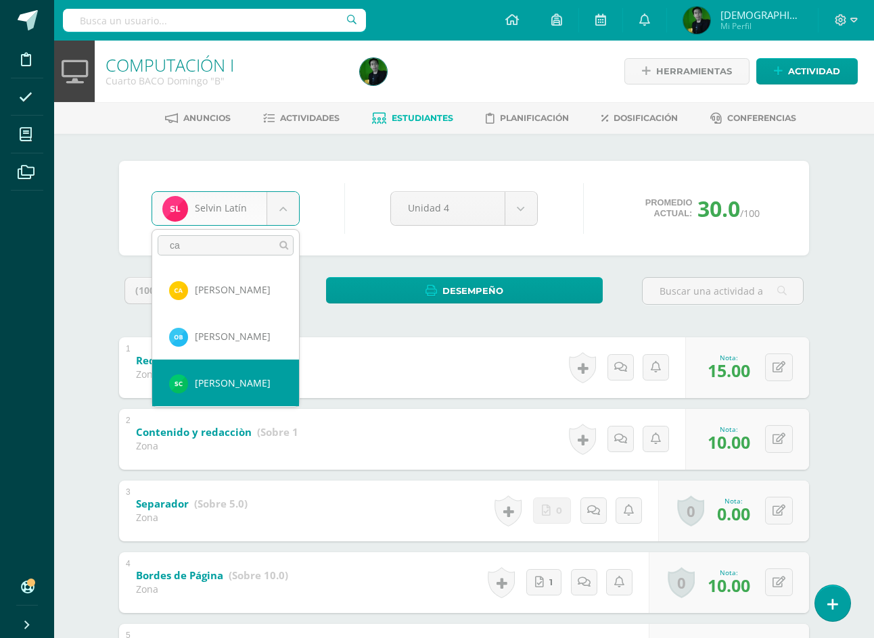
select select "9033"
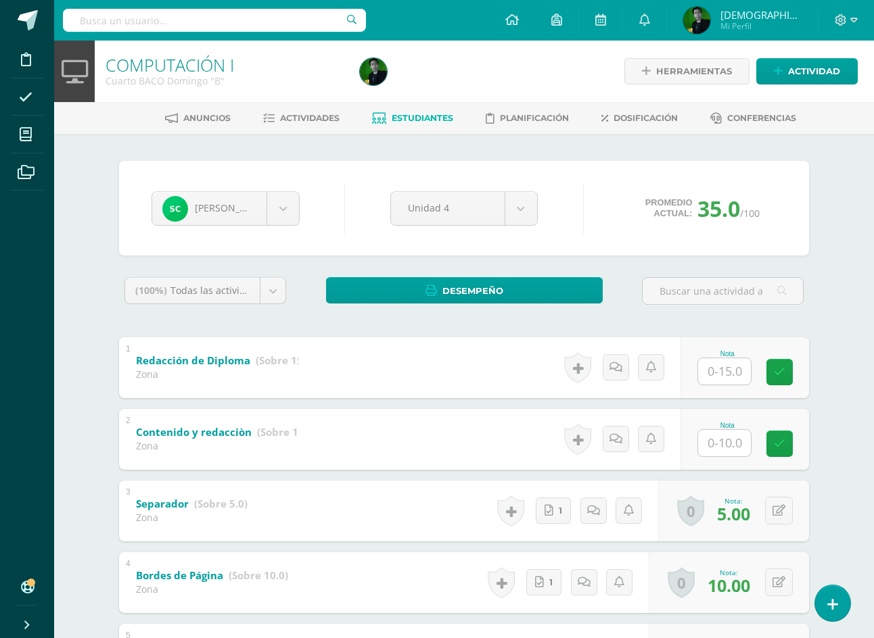
click at [728, 375] on input "text" at bounding box center [724, 371] width 53 height 26
type input "15"
type input "10"
click at [411, 118] on span "Estudiantes" at bounding box center [423, 118] width 62 height 10
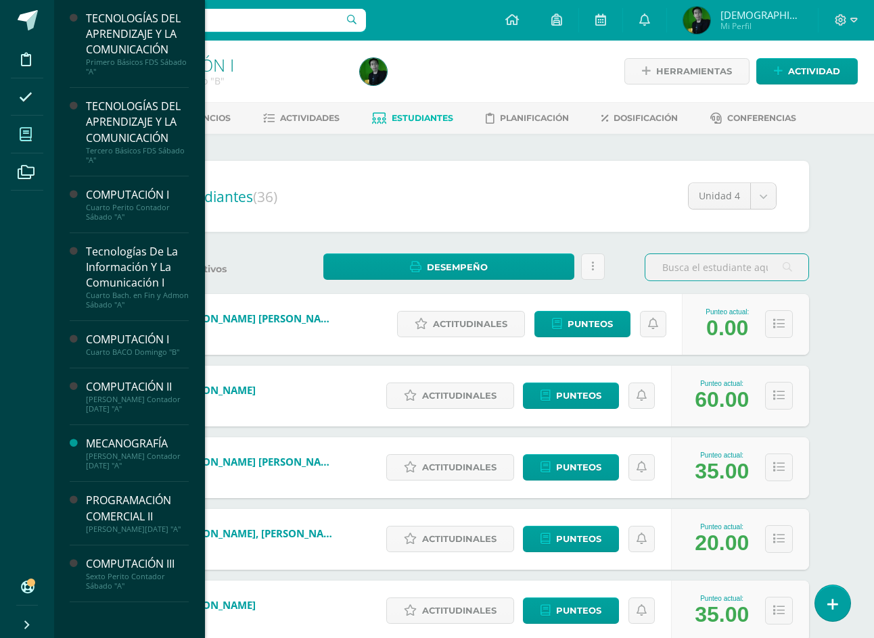
click at [23, 133] on icon at bounding box center [26, 135] width 12 height 14
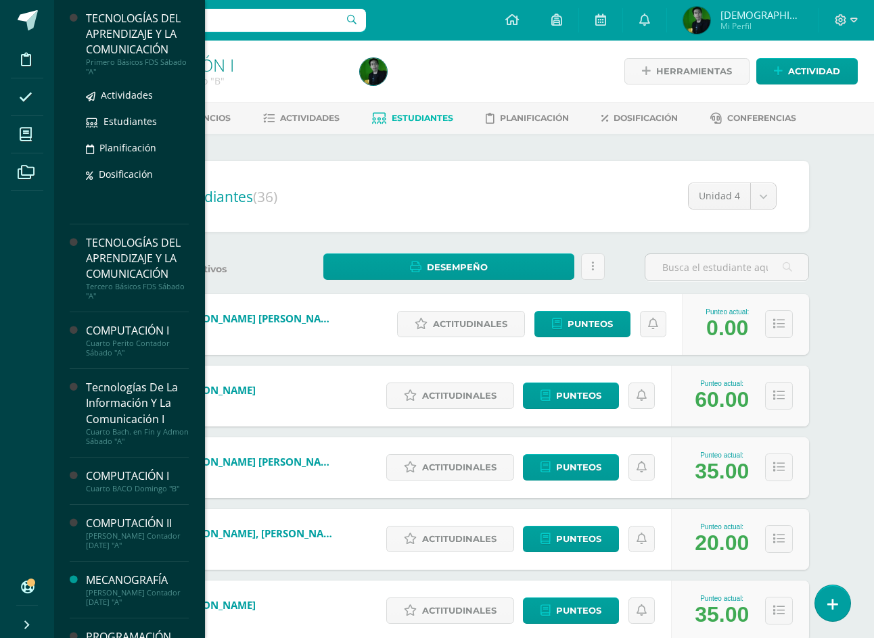
click at [121, 62] on div "Primero Básicos FDS Sábado "A"" at bounding box center [137, 66] width 103 height 19
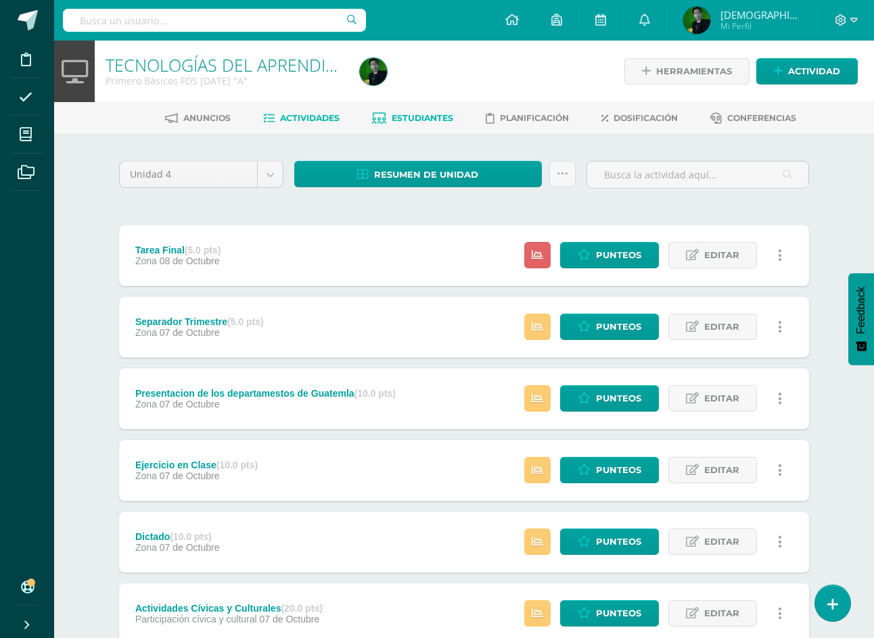
click at [440, 118] on span "Estudiantes" at bounding box center [423, 118] width 62 height 10
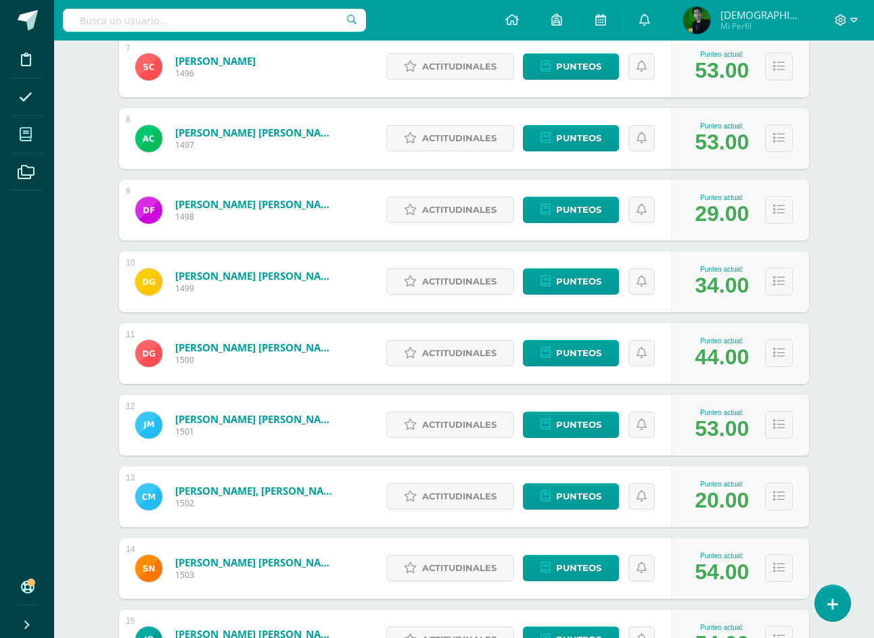
scroll to position [664, 0]
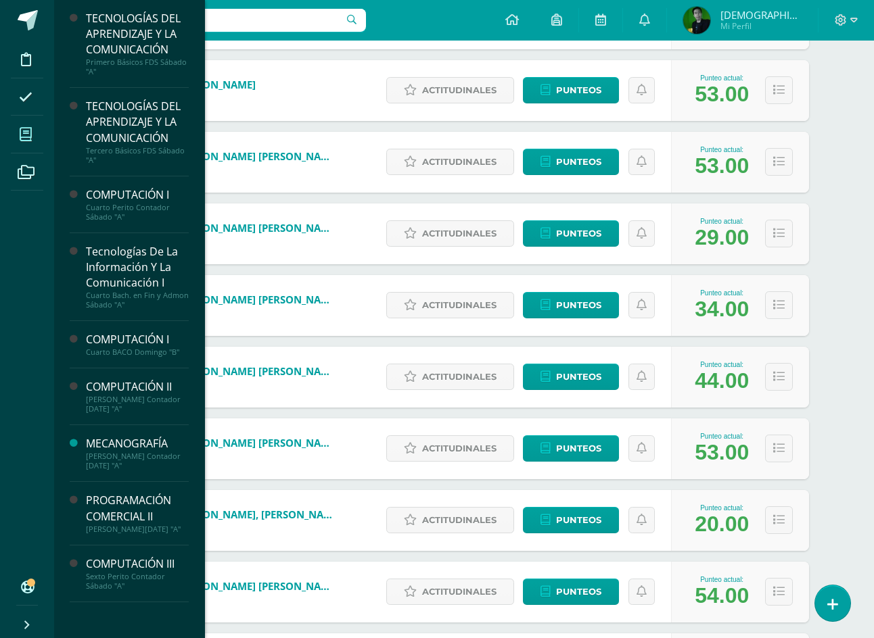
click at [16, 137] on span at bounding box center [26, 134] width 30 height 30
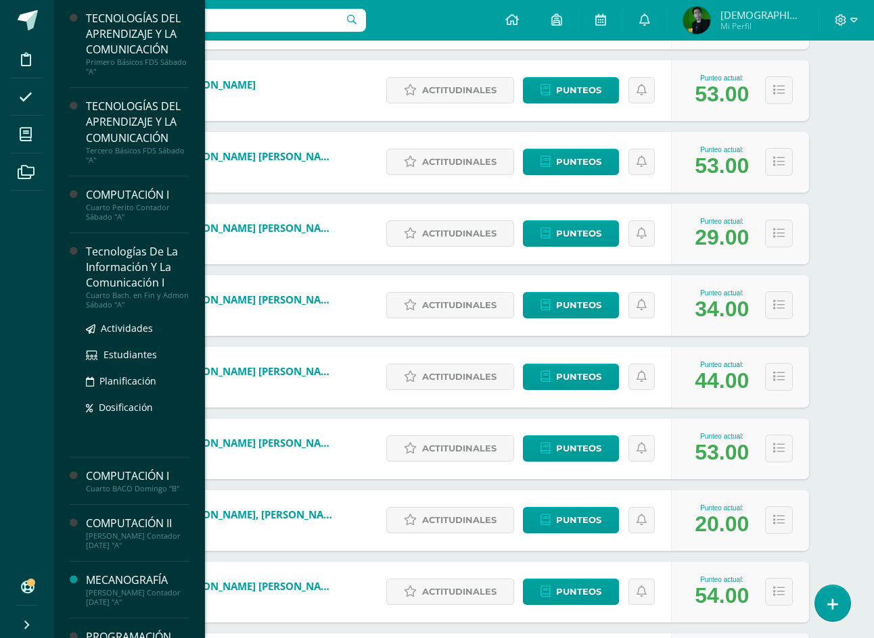
click at [143, 272] on div "Tecnologías De La Información Y La Comunicación I" at bounding box center [137, 267] width 103 height 47
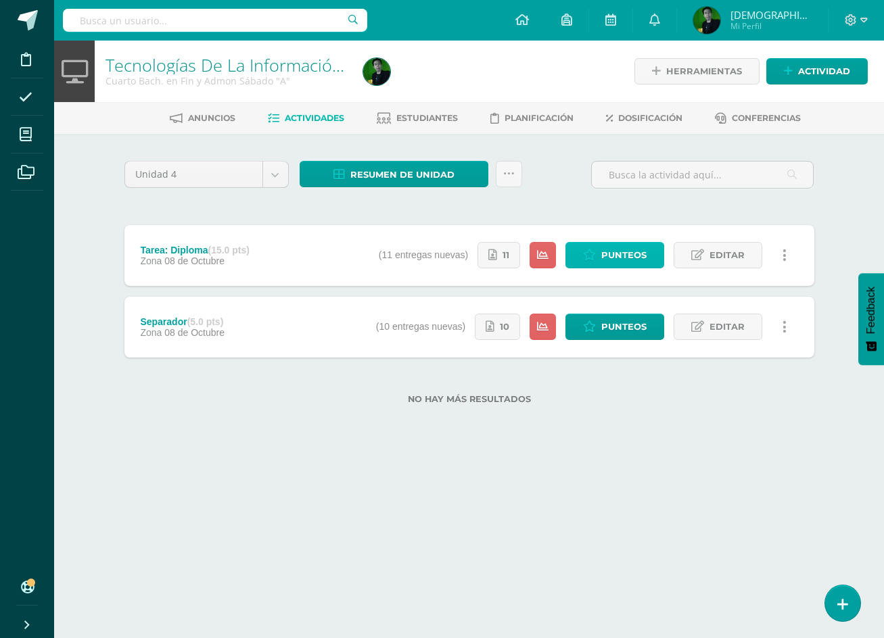
click at [607, 260] on span "Punteos" at bounding box center [623, 255] width 45 height 25
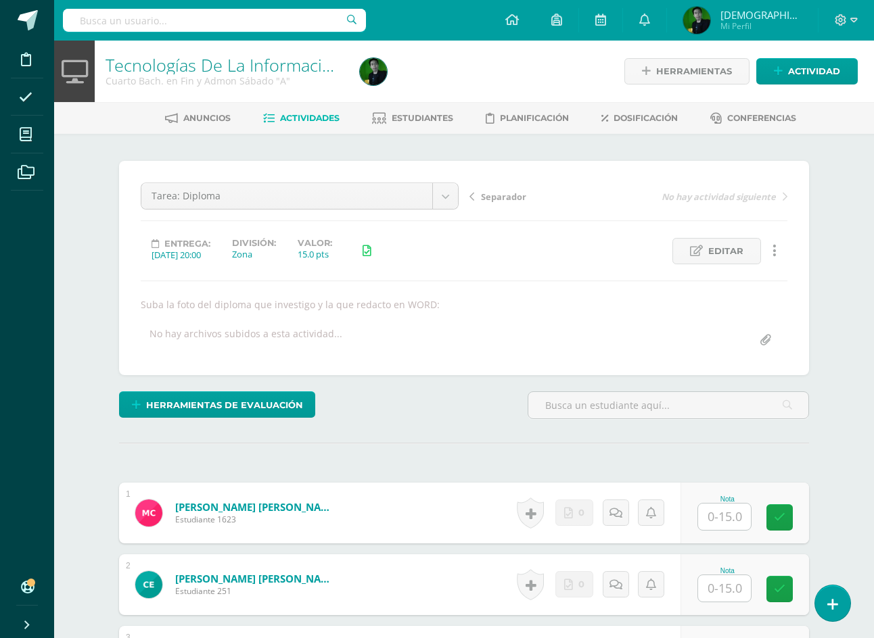
scroll to position [1, 0]
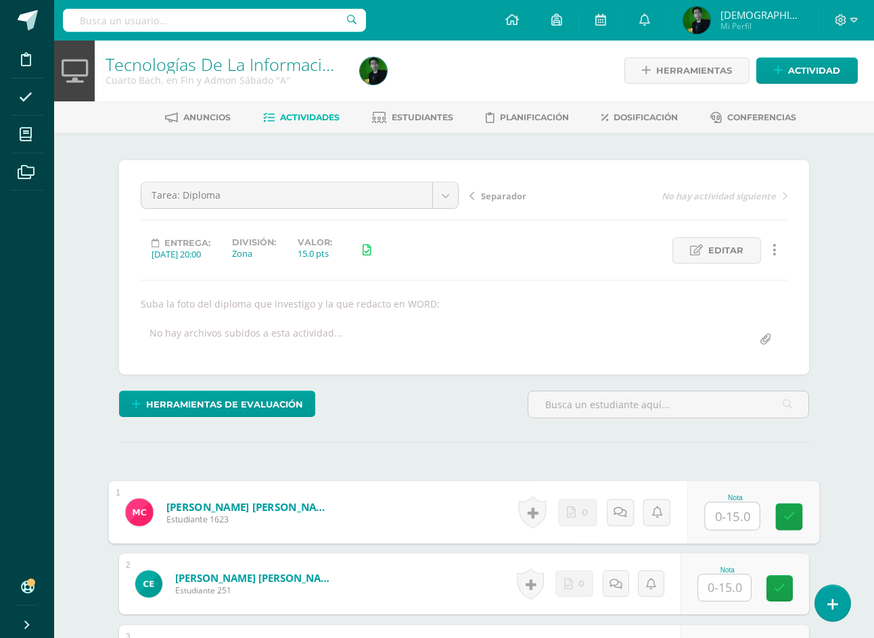
click at [710, 509] on input "text" at bounding box center [732, 516] width 54 height 27
type input "0"
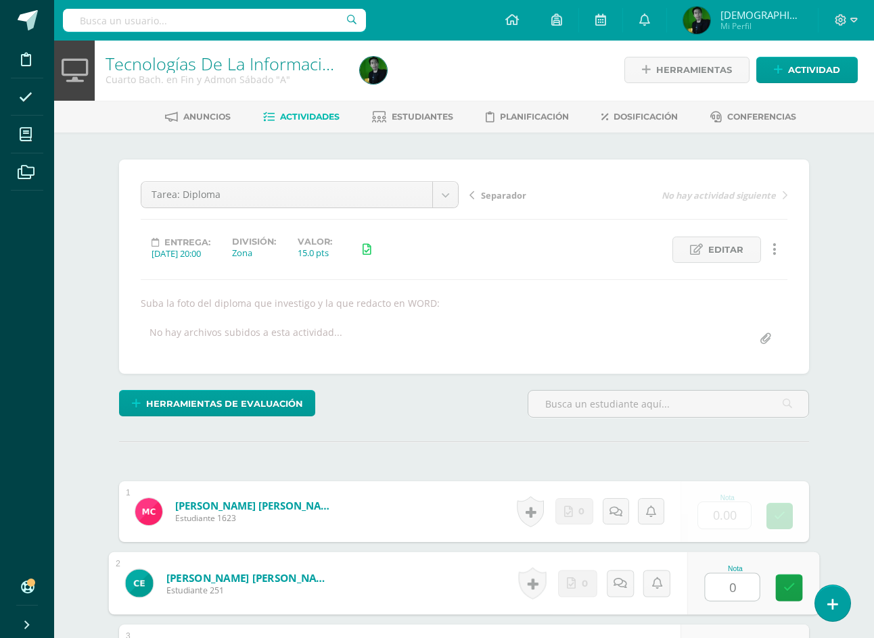
type input "0"
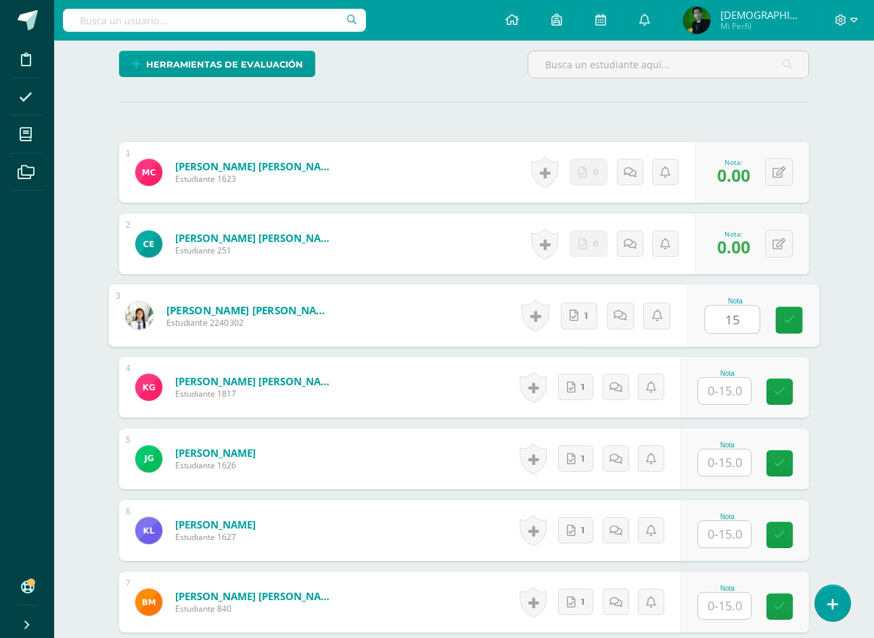
type input "15"
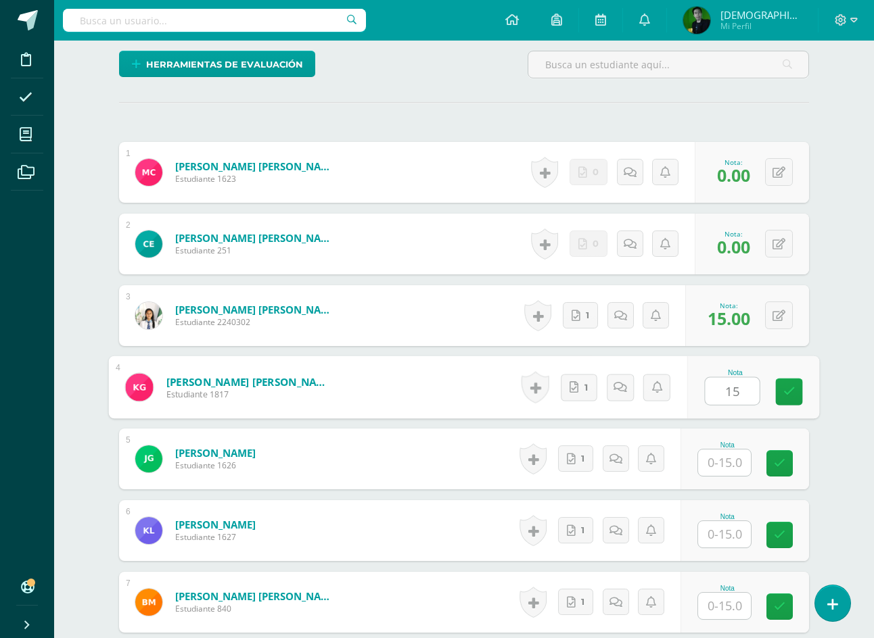
type input "15"
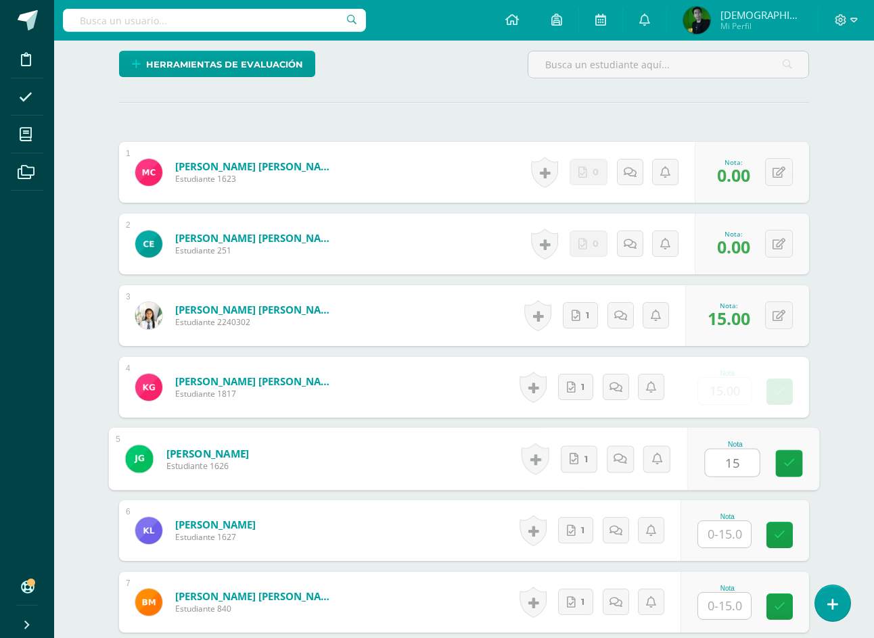
type input "15"
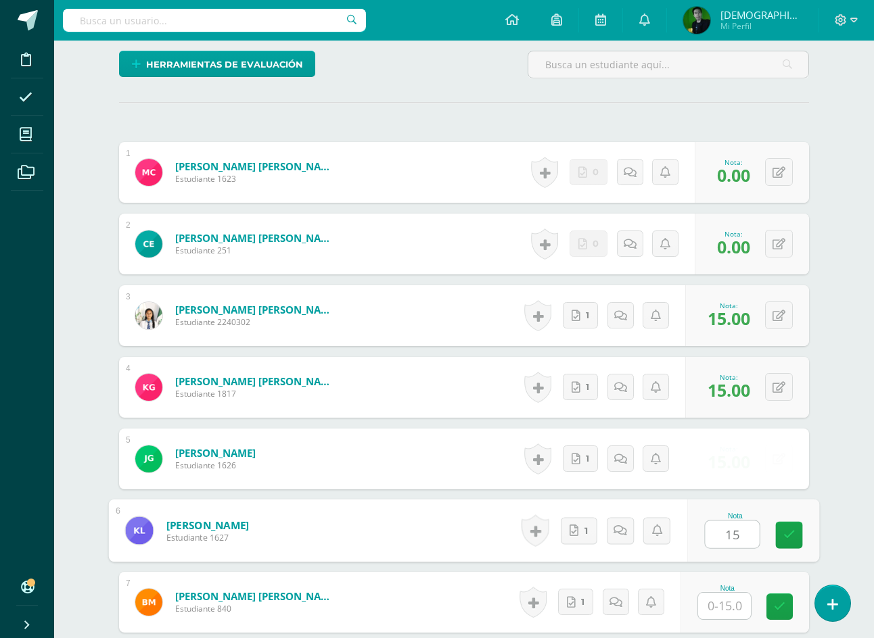
type input "15"
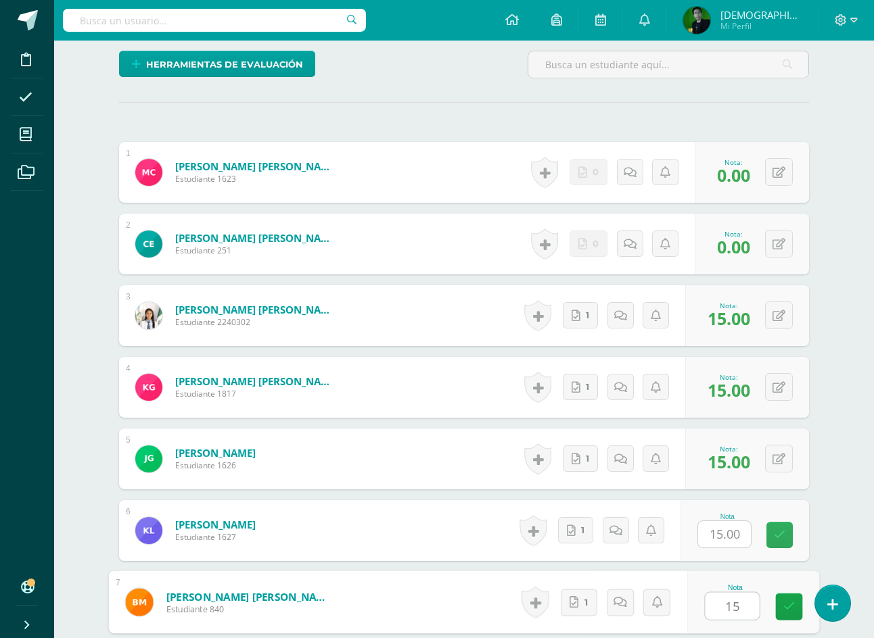
type input "15"
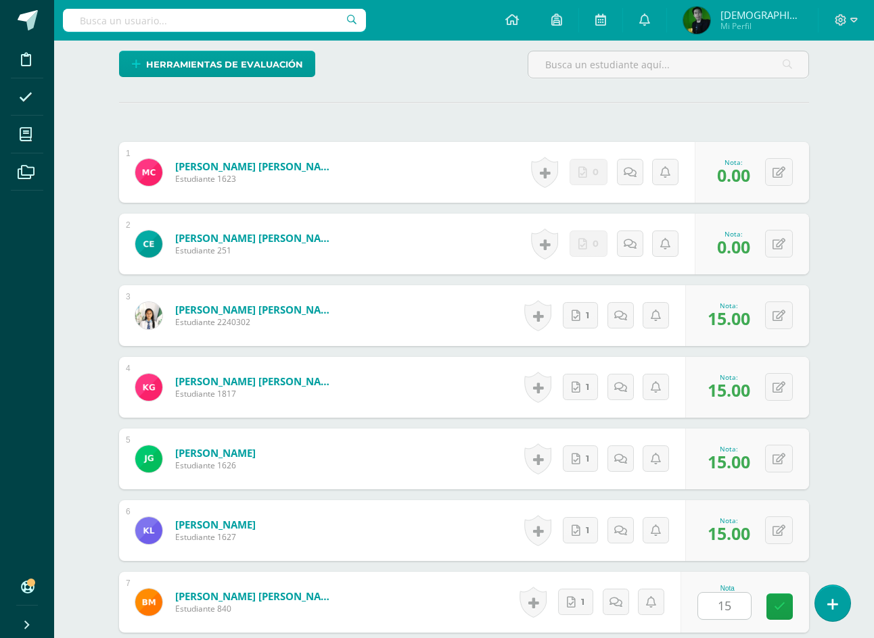
scroll to position [699, 0]
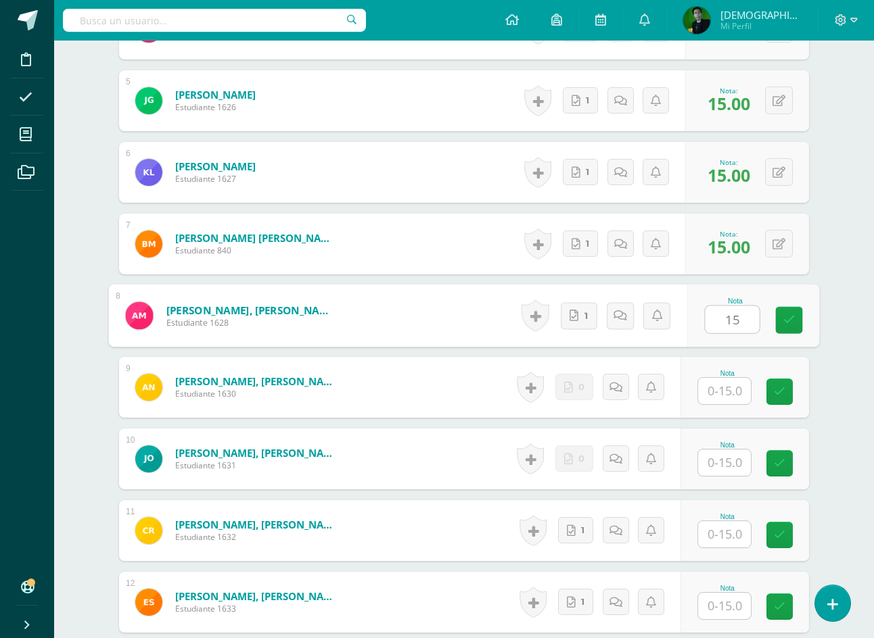
type input "15"
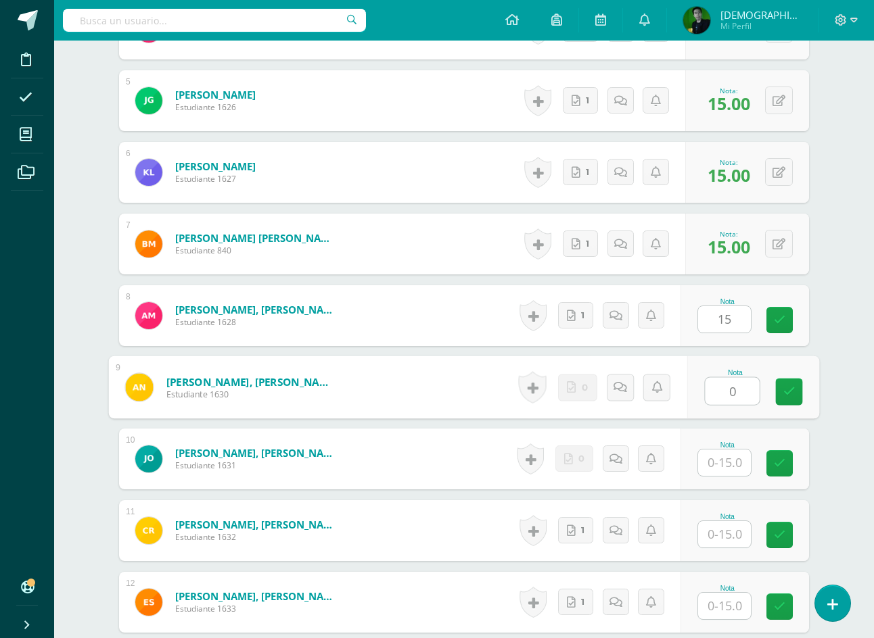
type input "0"
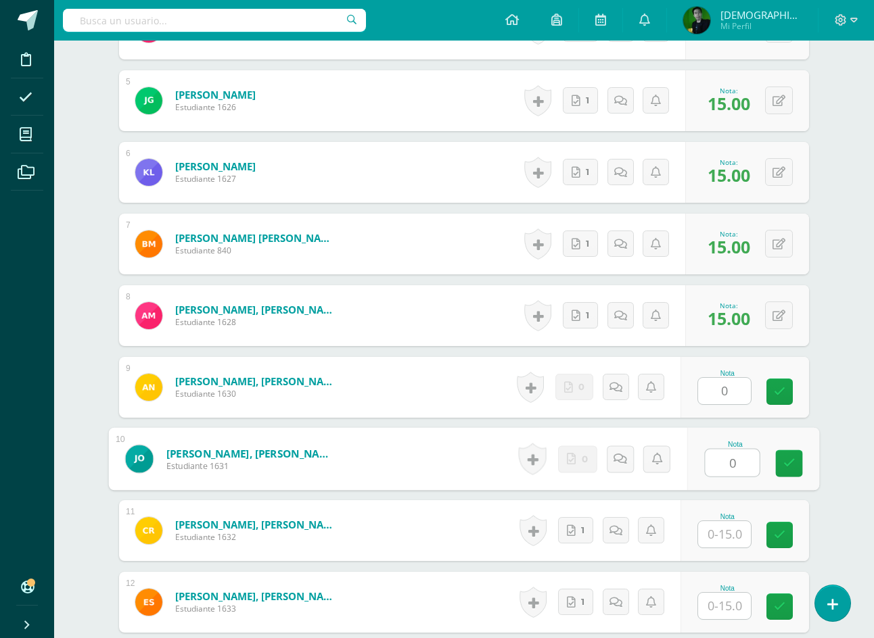
type input "0"
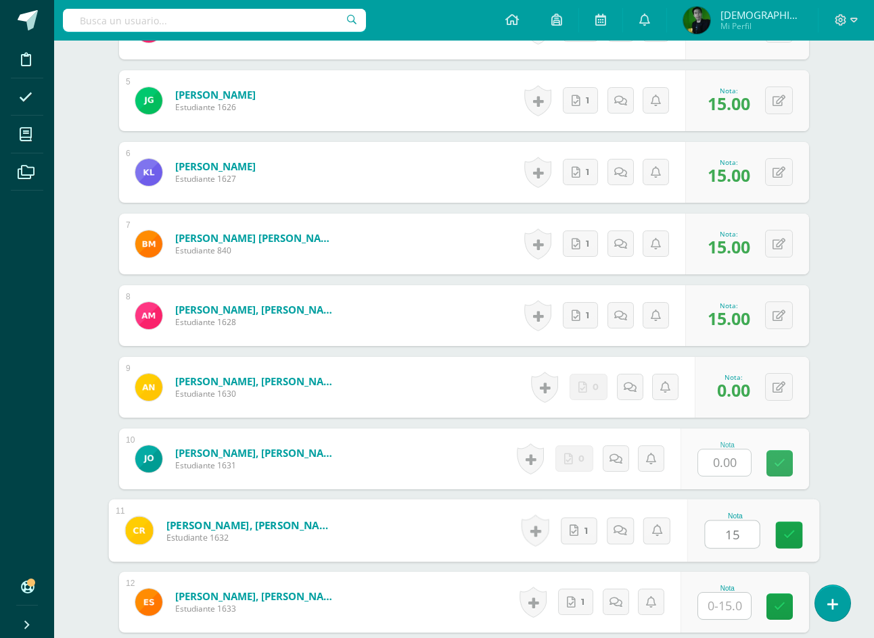
type input "15"
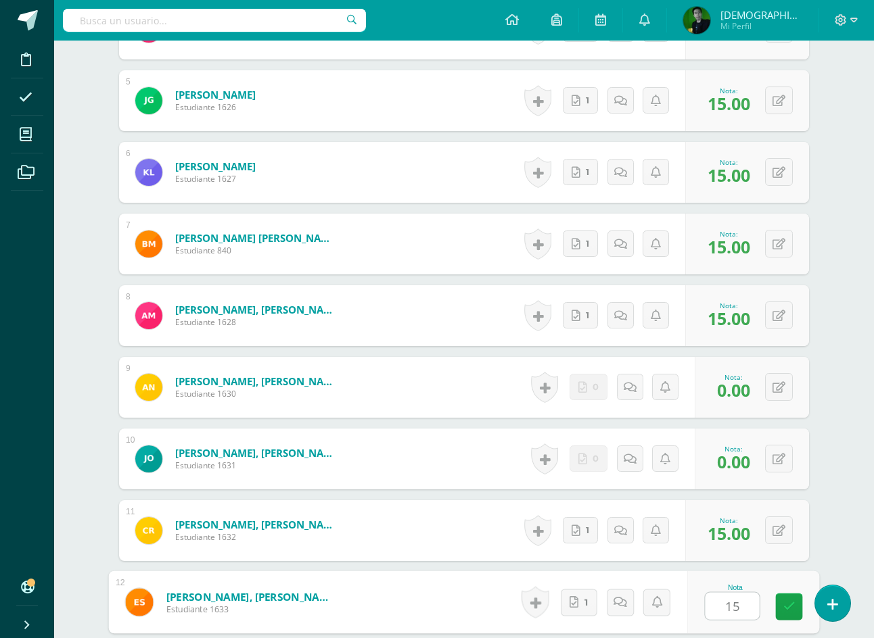
type input "15"
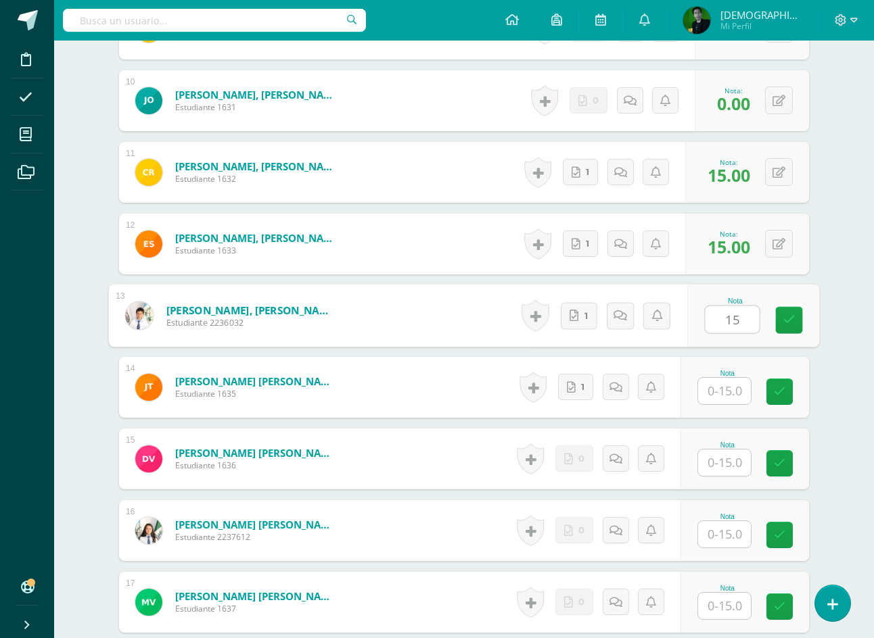
type input "15"
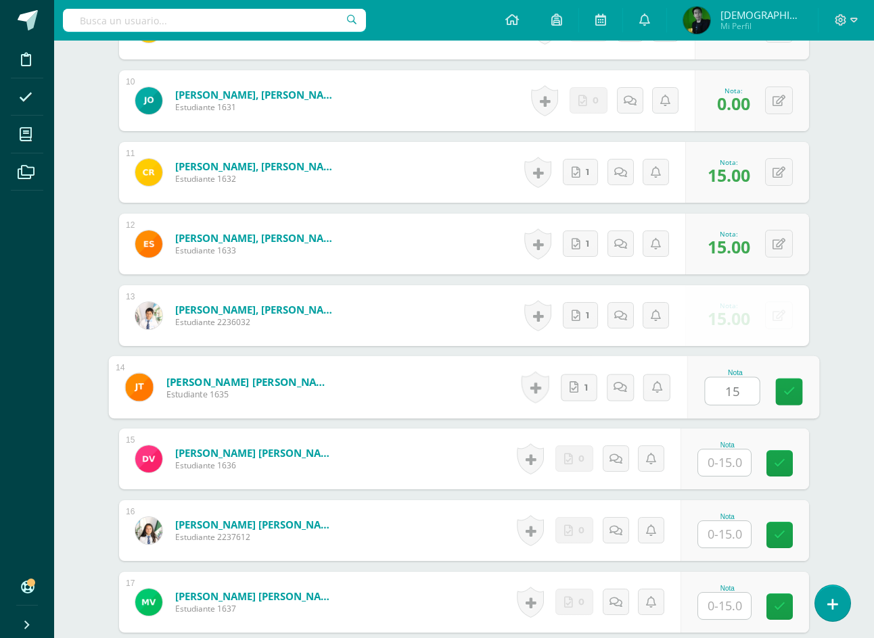
type input "15"
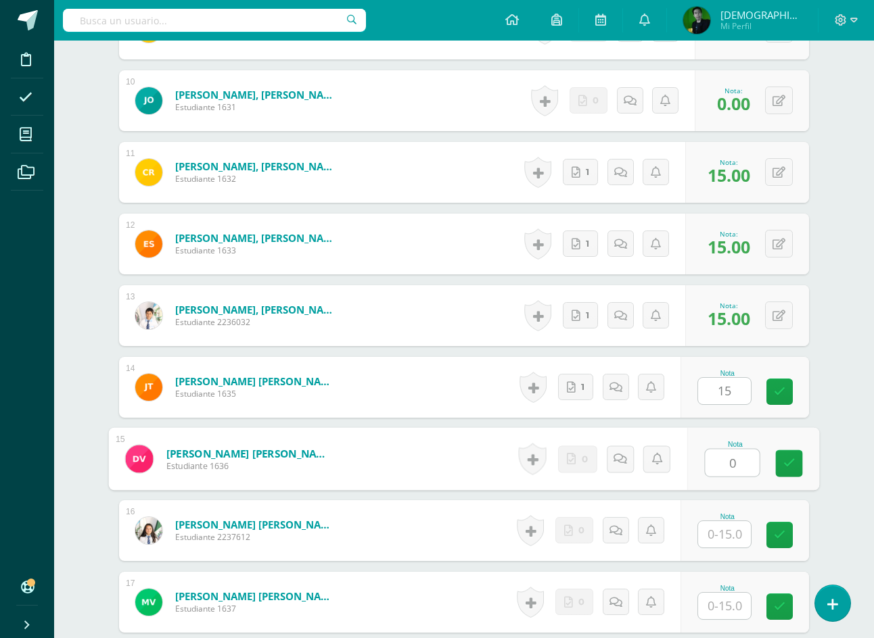
type input "0"
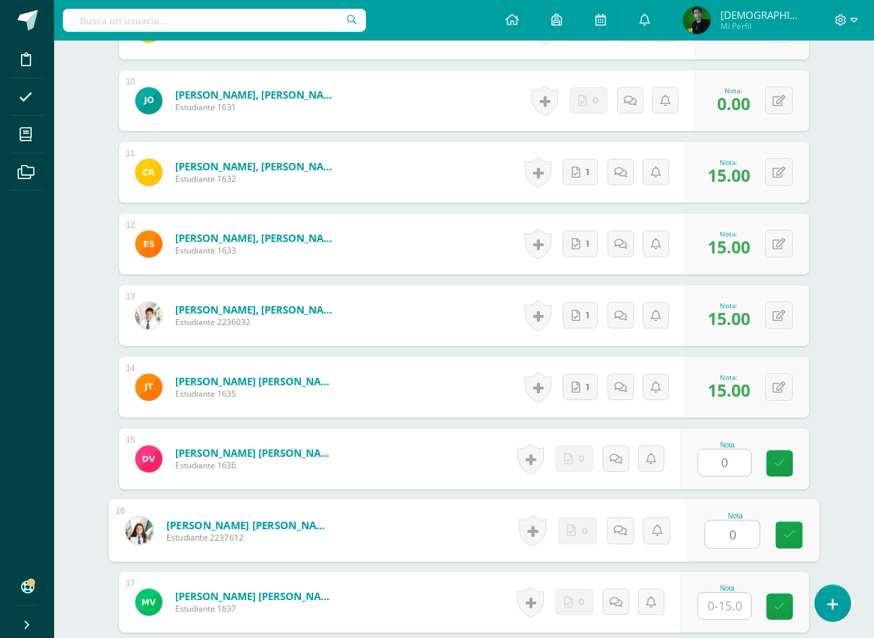
type input "0"
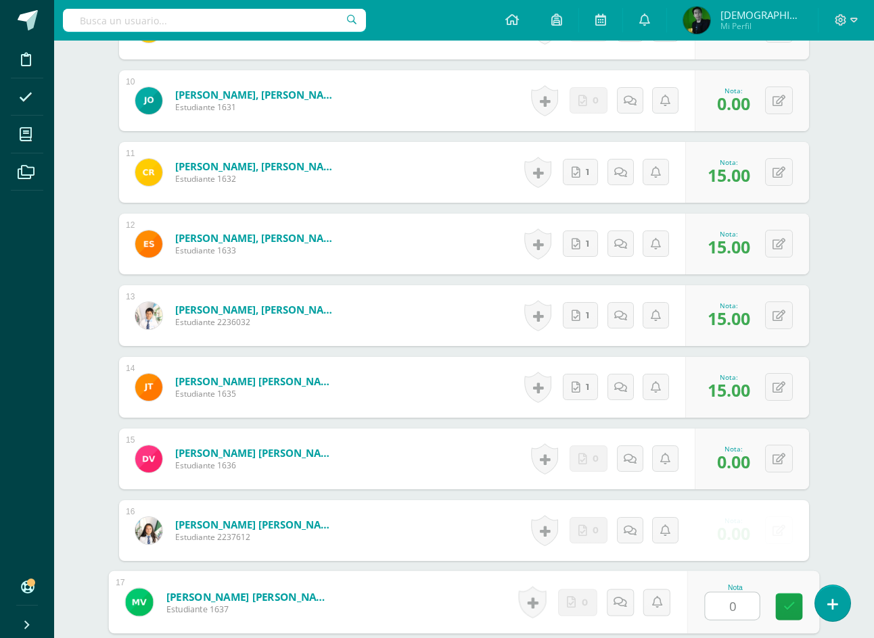
type input "0"
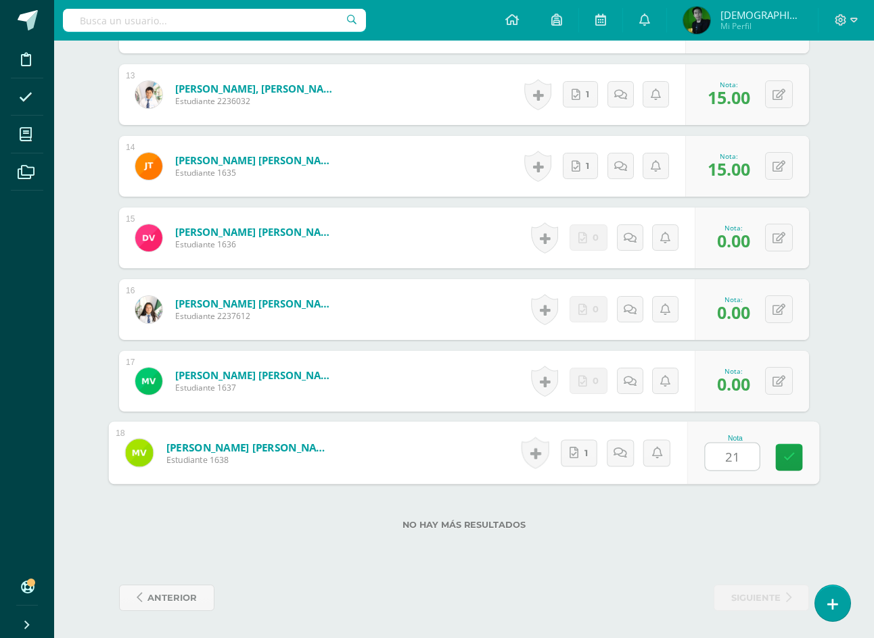
type input "2"
type input "15"
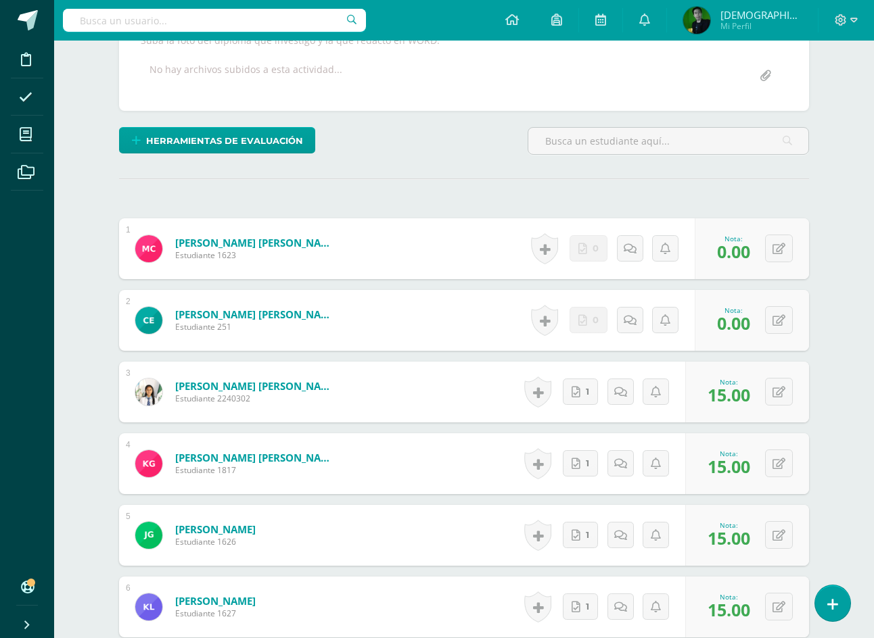
scroll to position [0, 0]
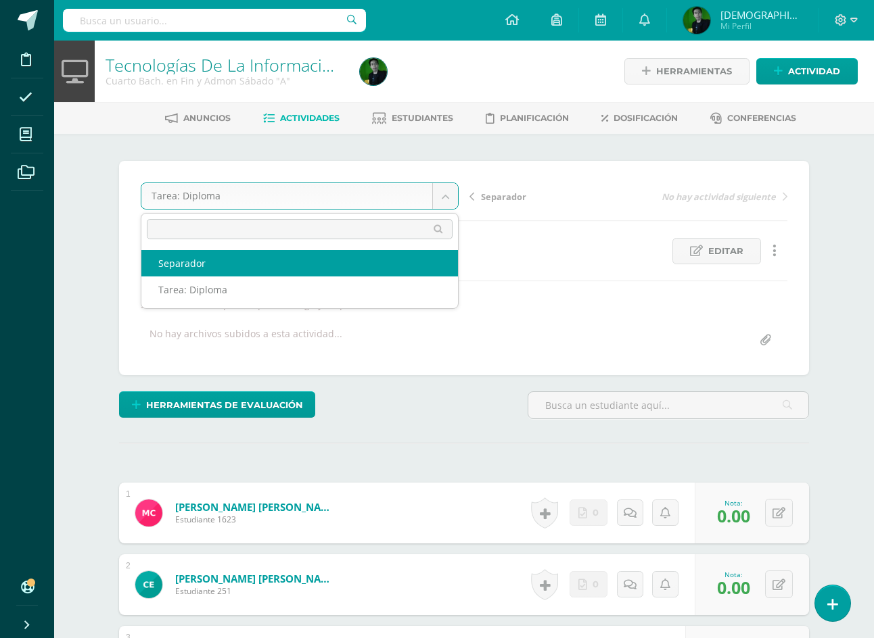
select select "/dashboard/teacher/grade-activity/84935/"
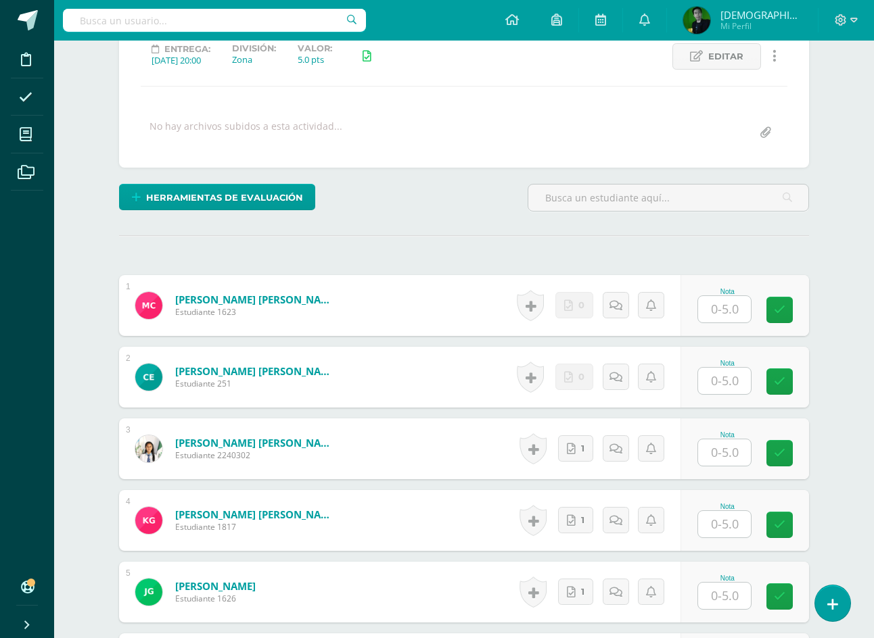
scroll to position [204, 0]
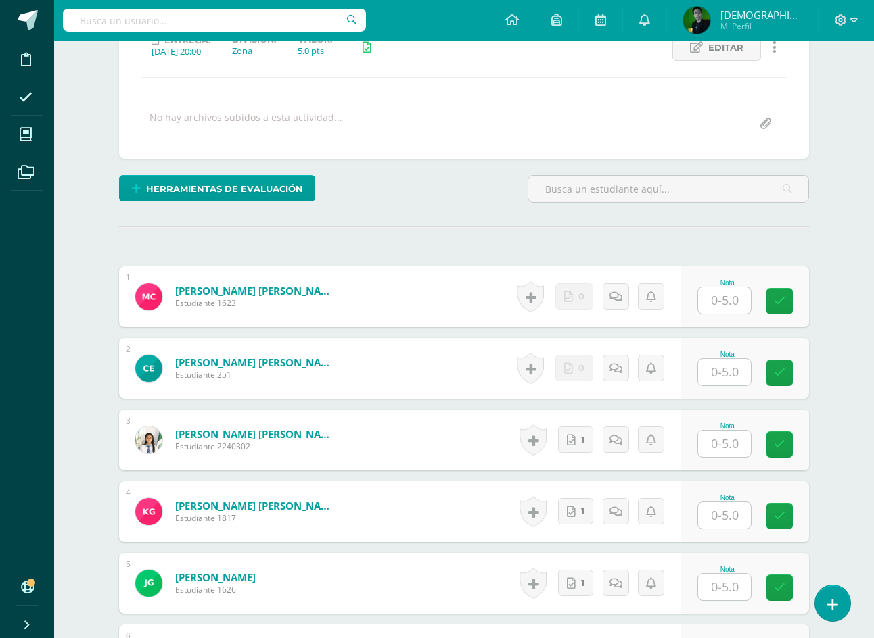
click at [728, 302] on input "text" at bounding box center [724, 300] width 53 height 26
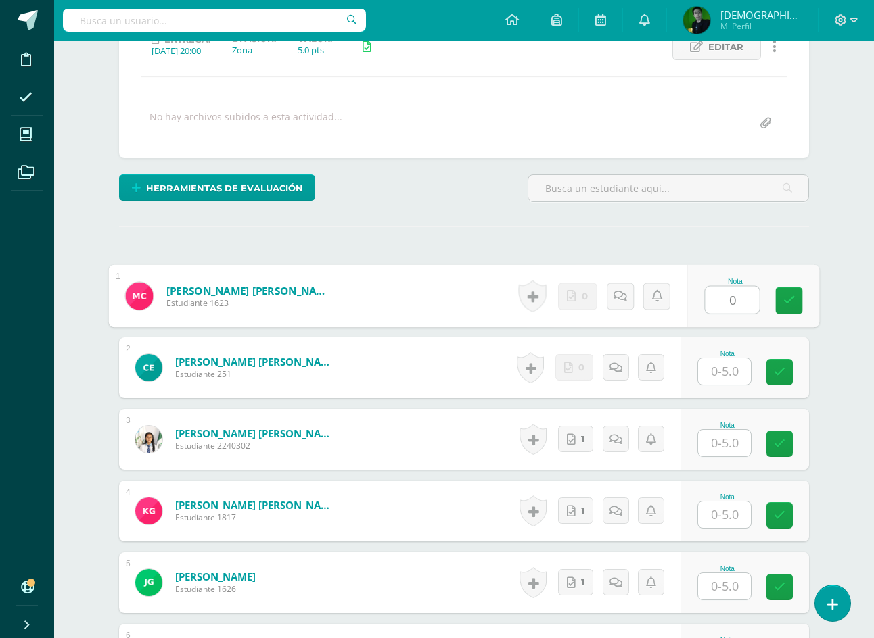
type input "0"
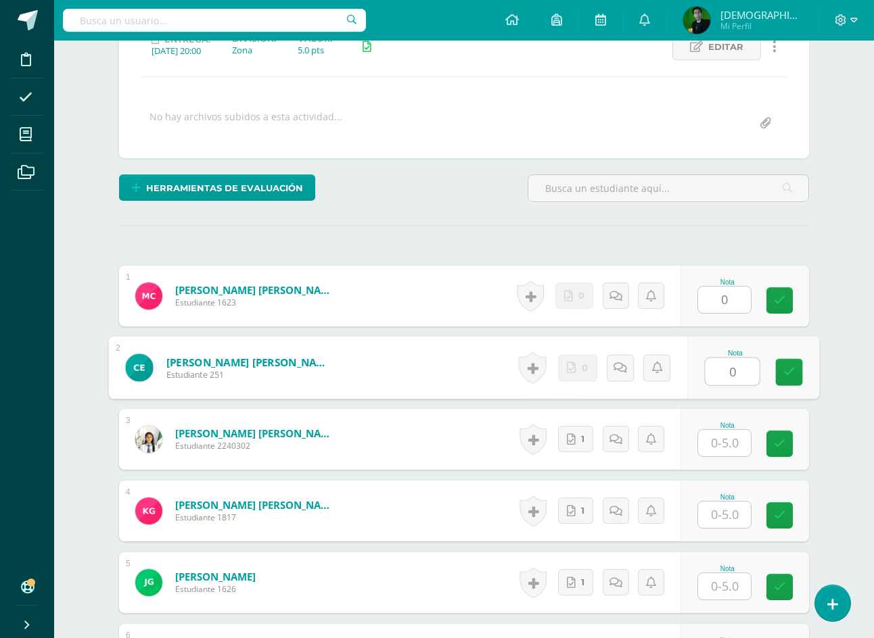
type input "0"
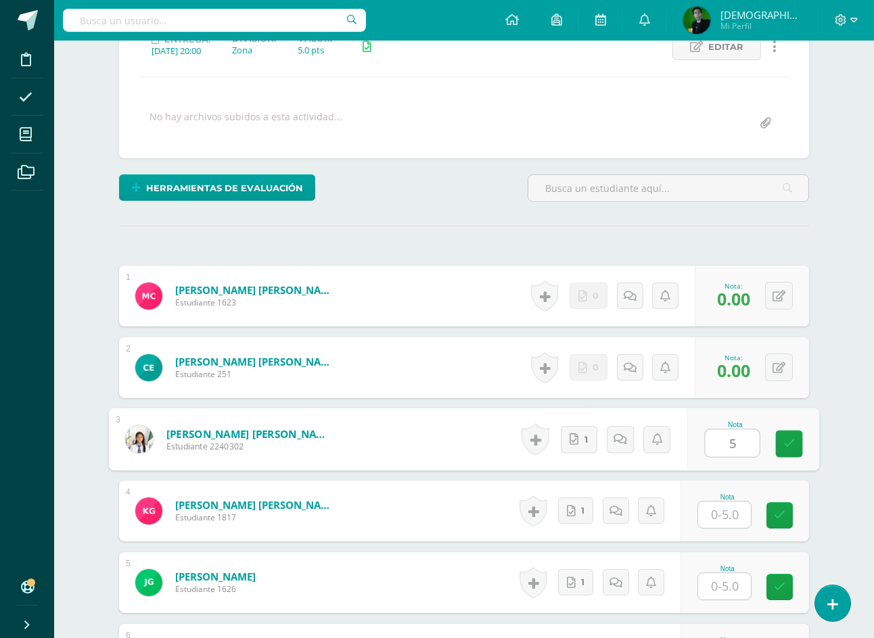
type input "5"
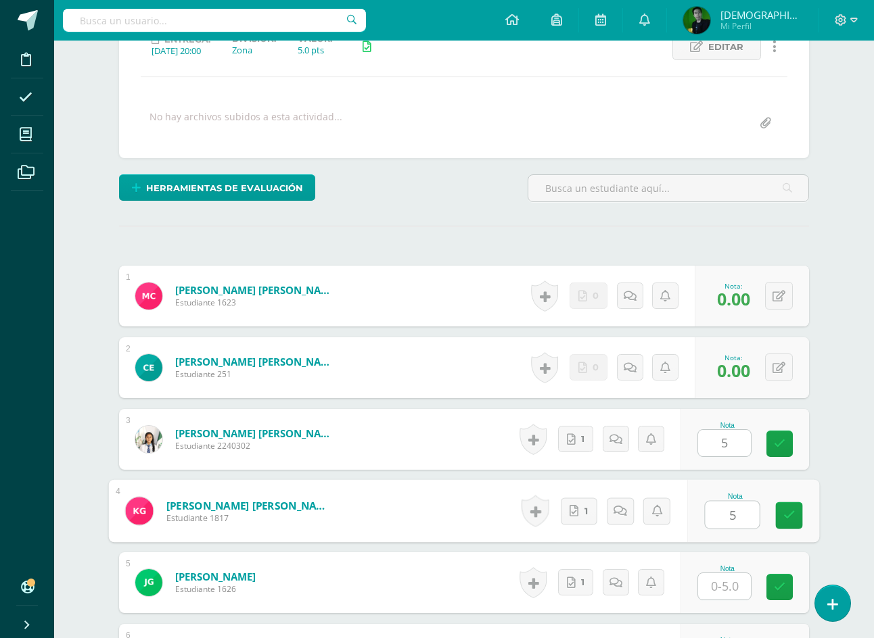
type input "5"
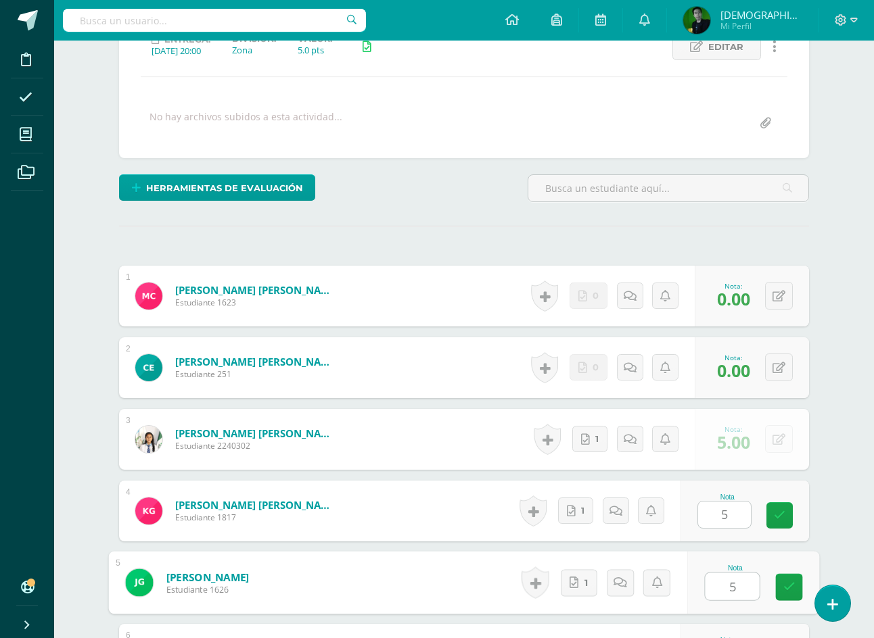
type input "5"
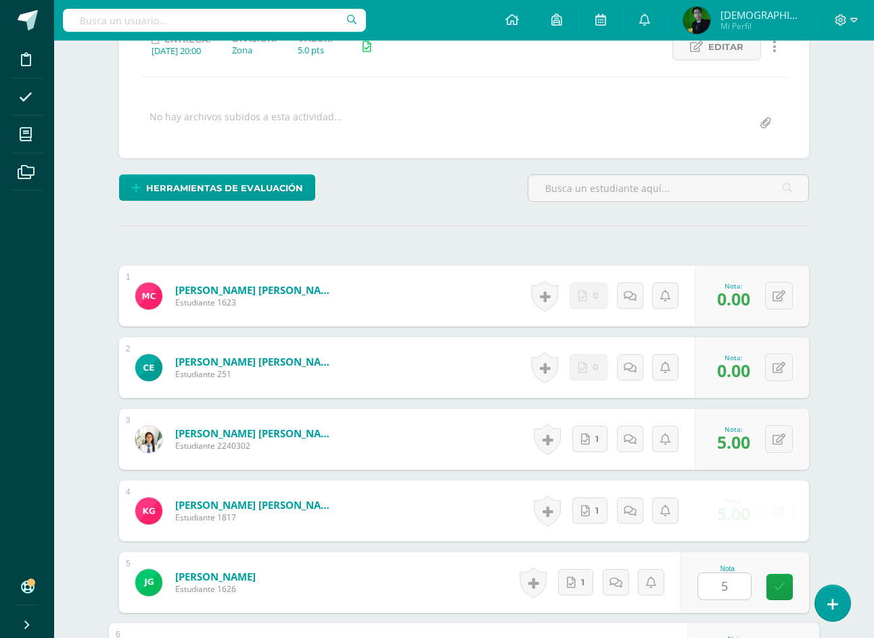
scroll to position [543, 0]
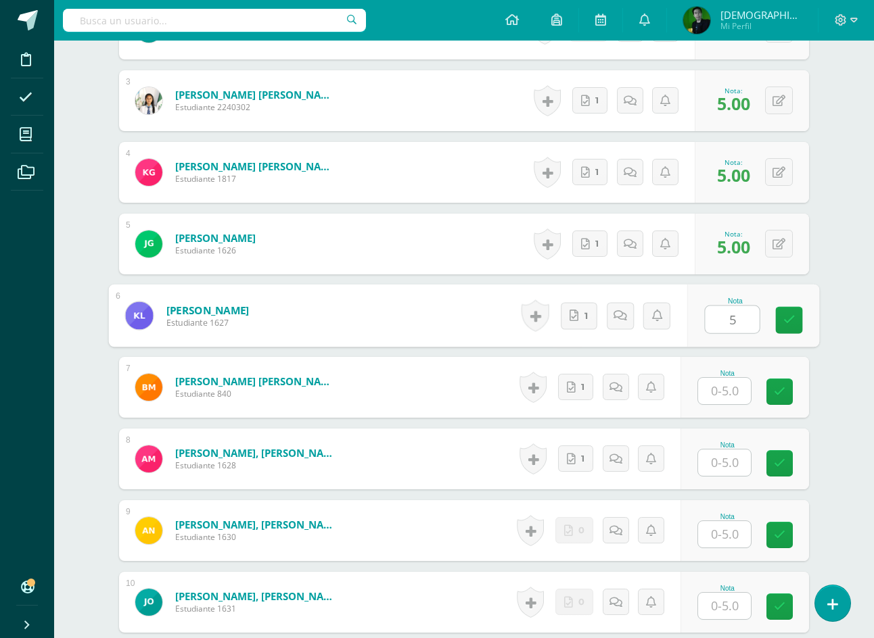
type input "5"
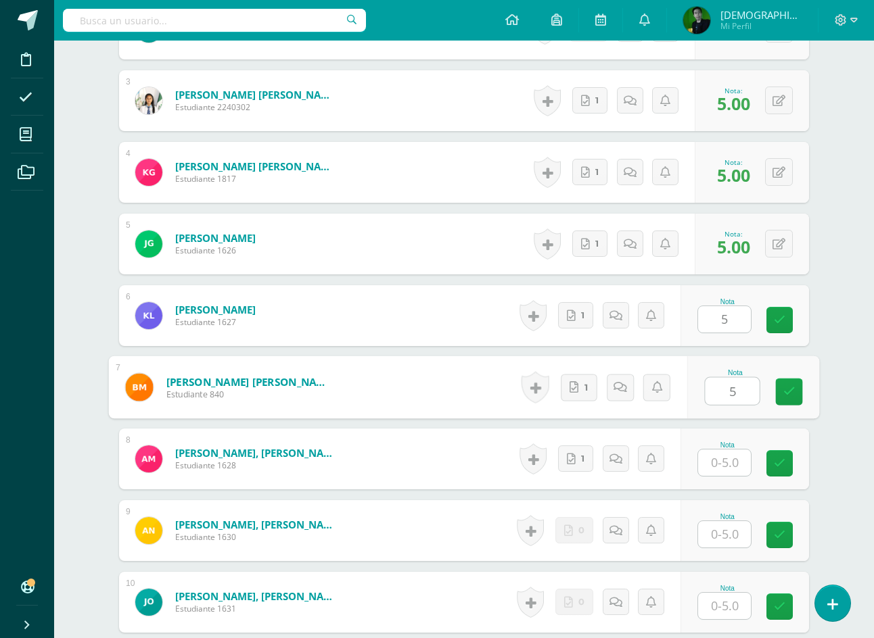
type input "5"
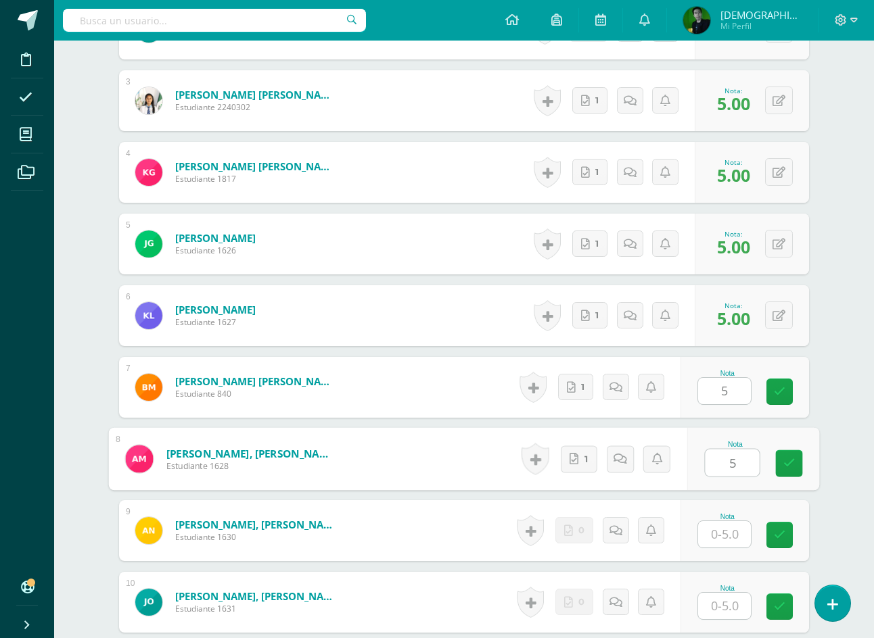
type input "5"
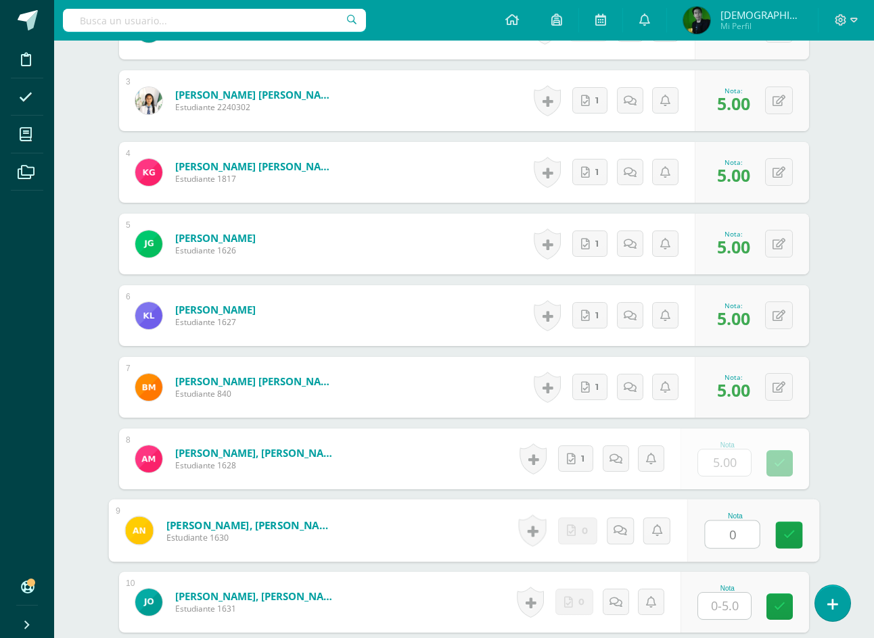
type input "0"
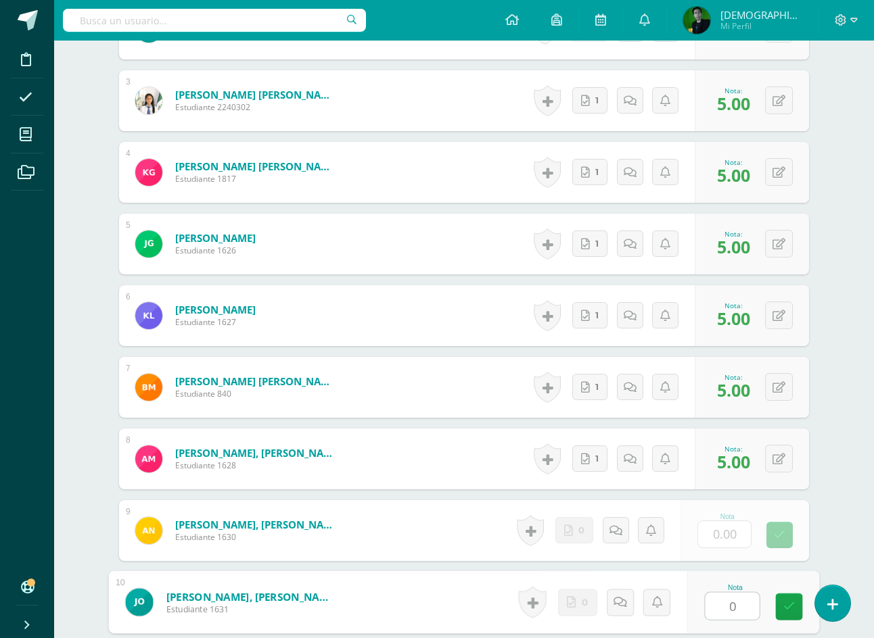
type input "0"
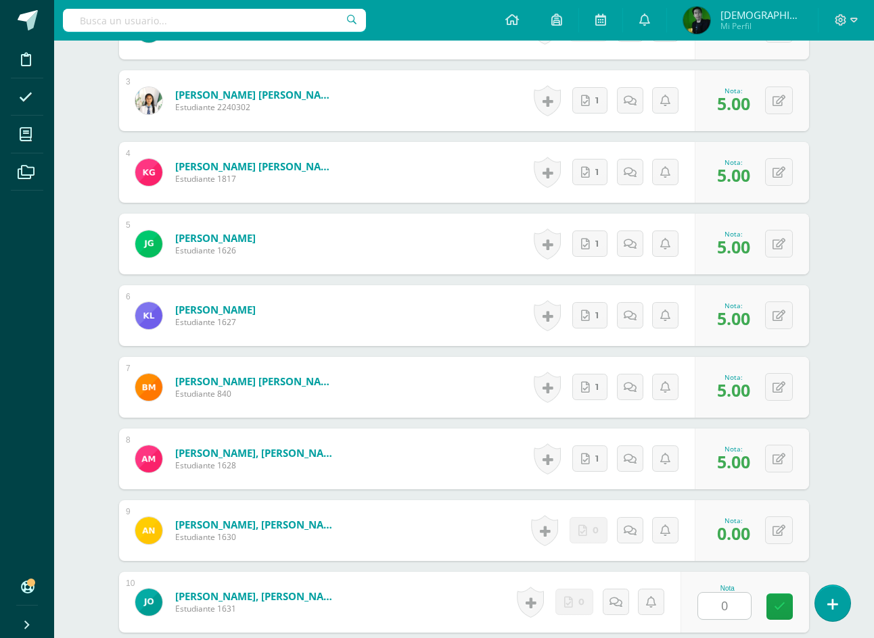
scroll to position [902, 0]
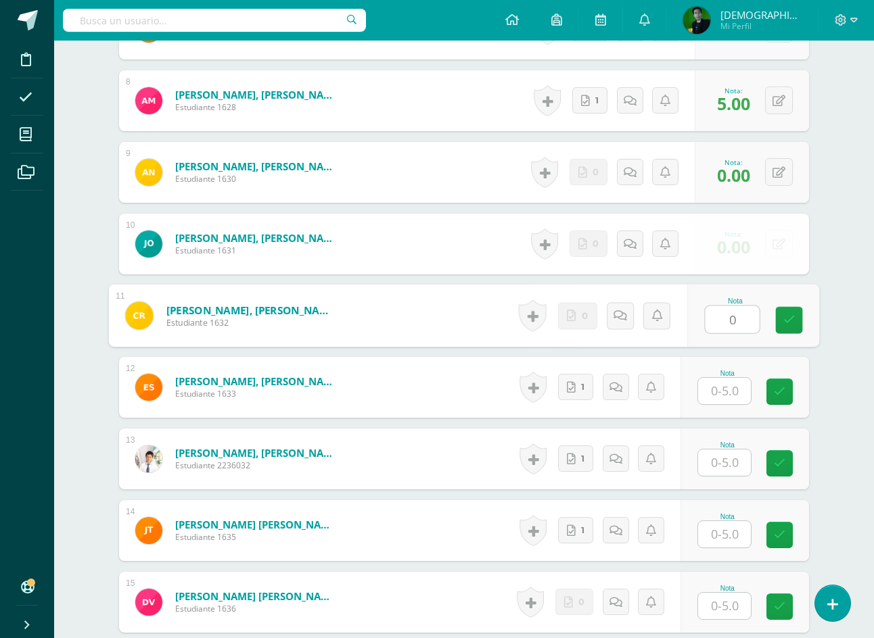
type input "0"
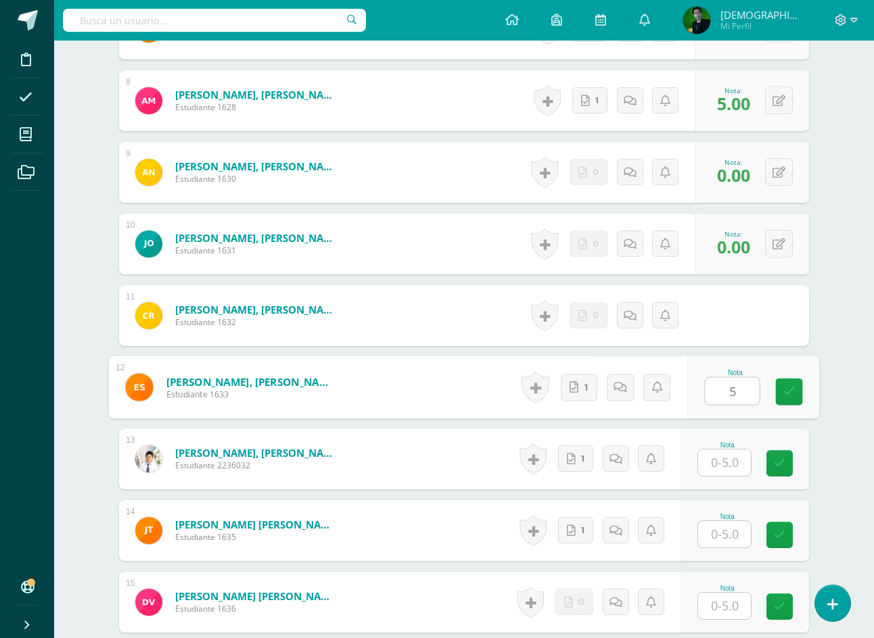
type input "5"
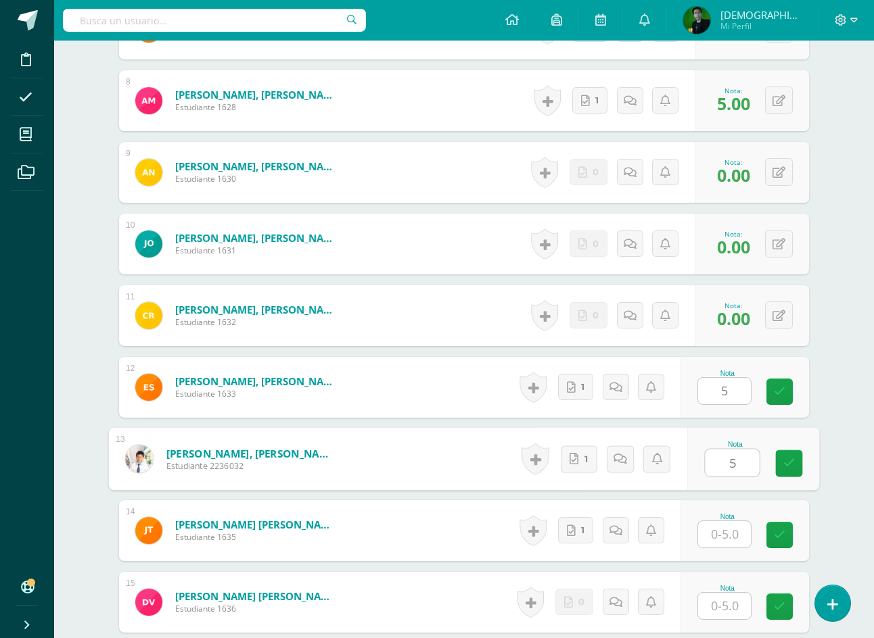
type input "5"
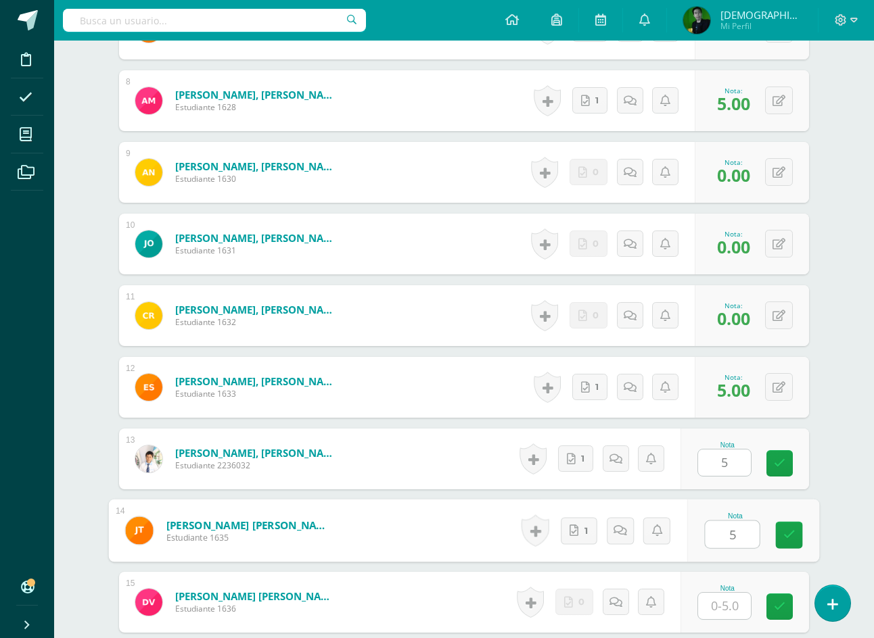
type input "5"
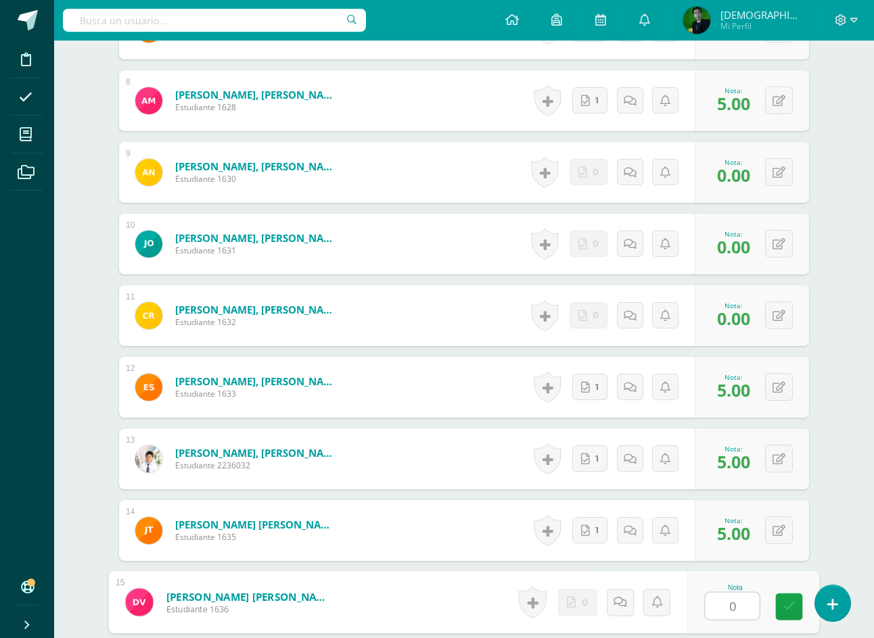
type input "0"
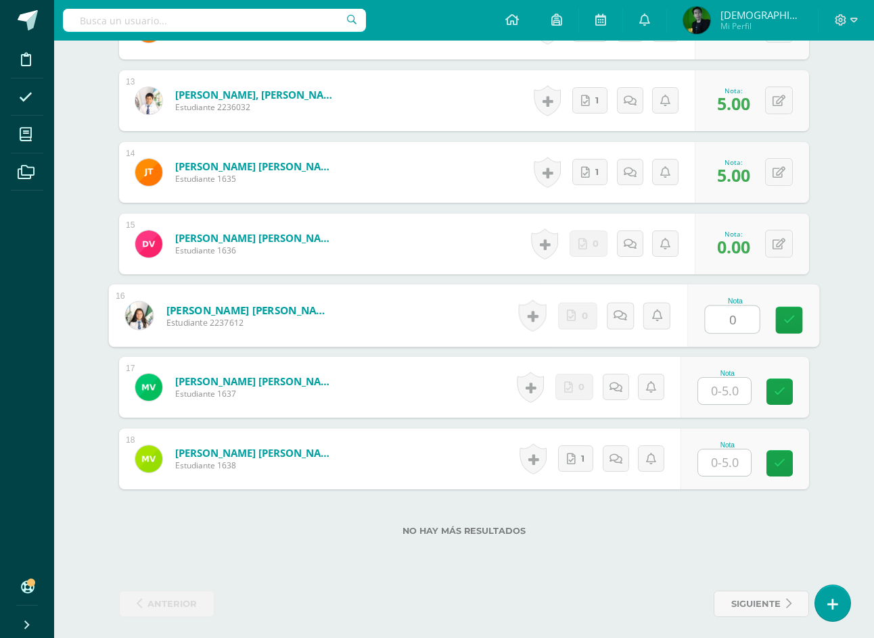
type input "0"
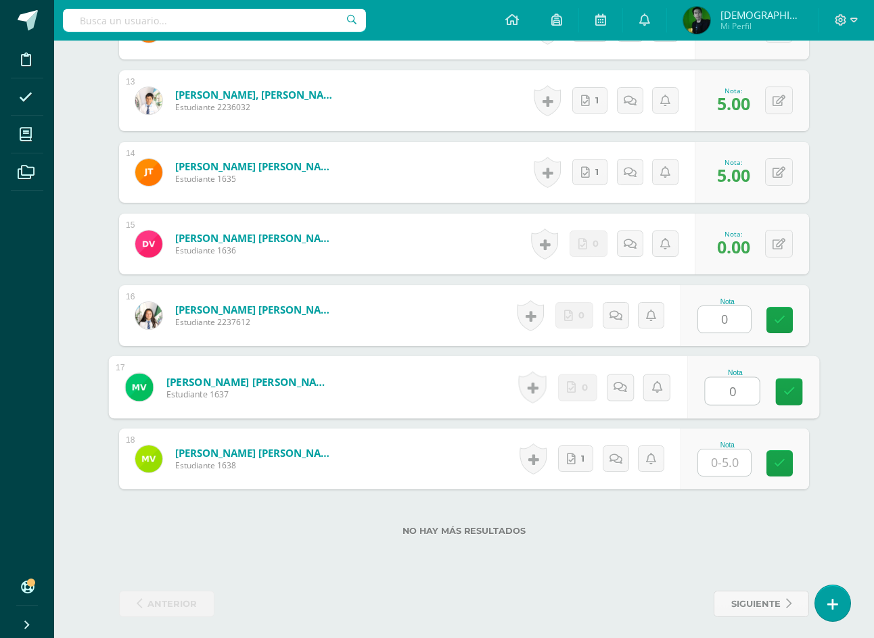
type input "0"
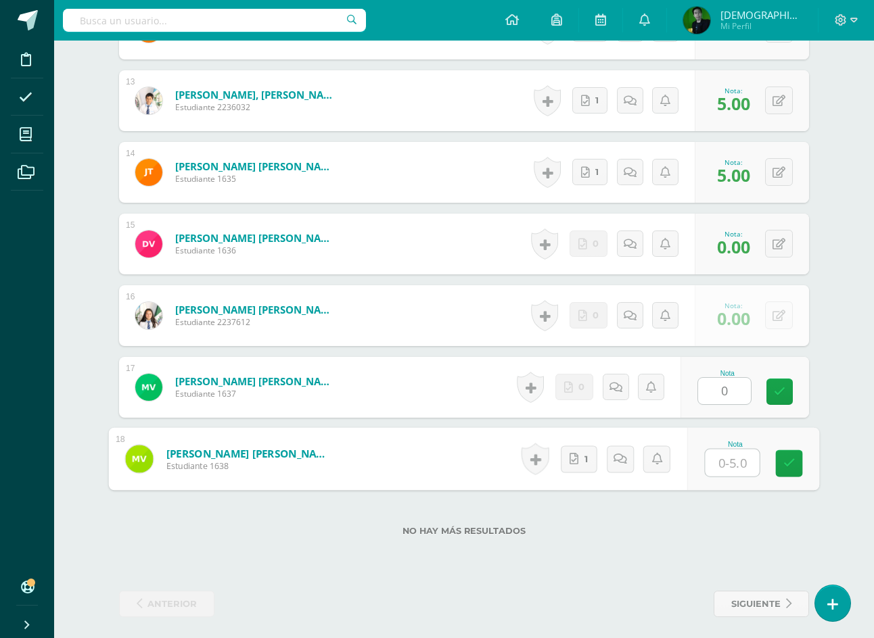
type input "5"
